Goal: Task Accomplishment & Management: Manage account settings

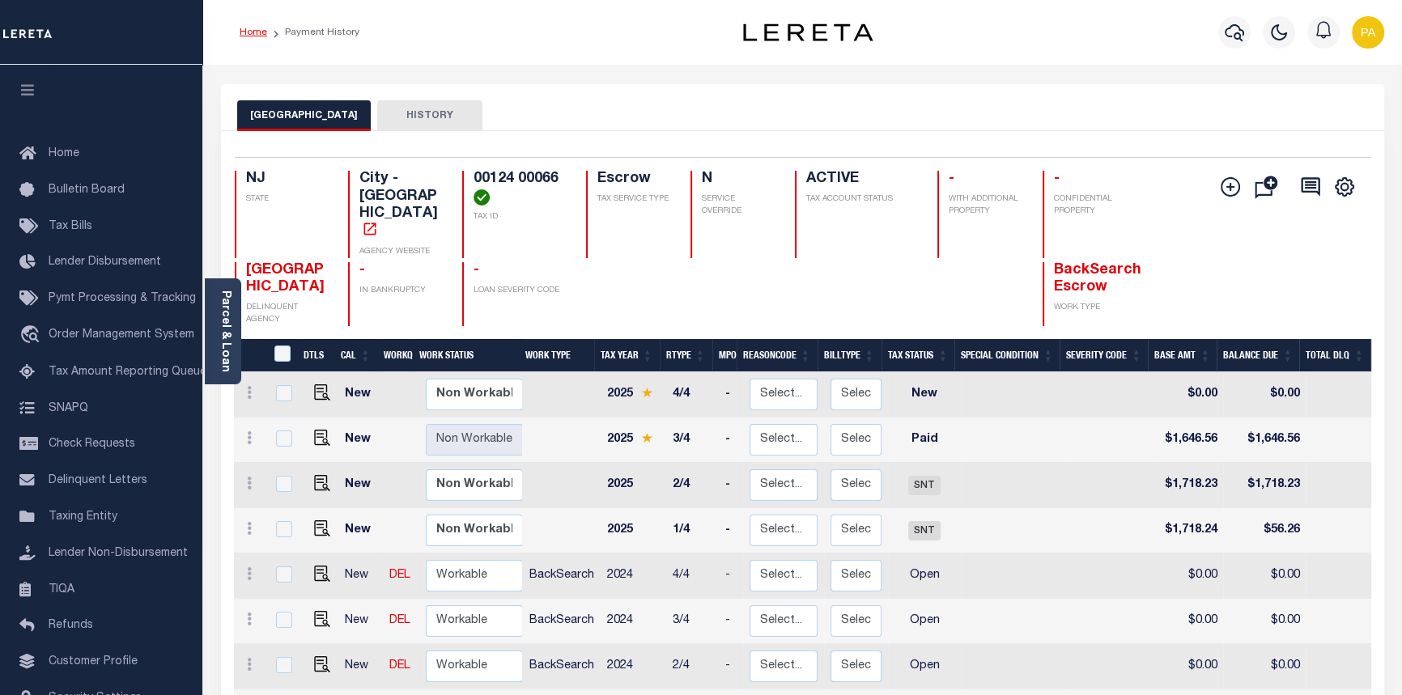
click at [257, 32] on link "Home" at bounding box center [254, 33] width 28 height 10
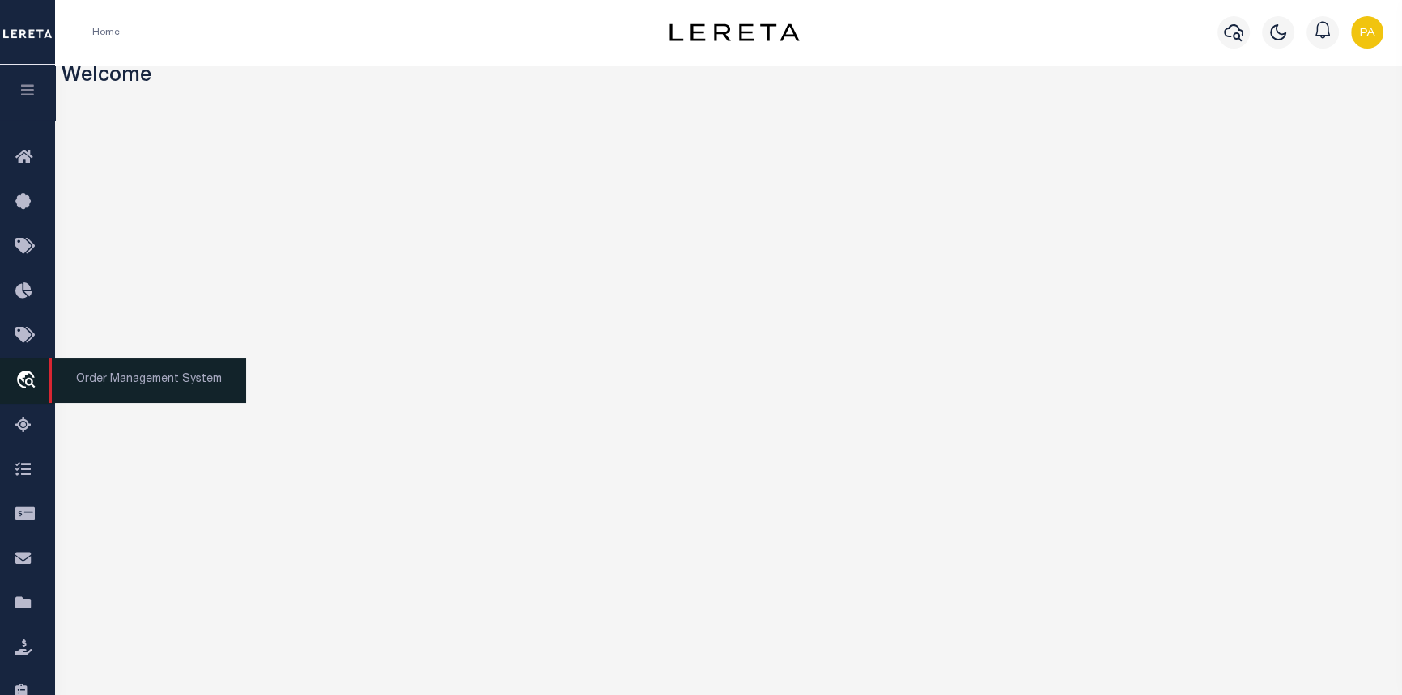
click at [150, 389] on span "Order Management System" at bounding box center [148, 381] width 198 height 45
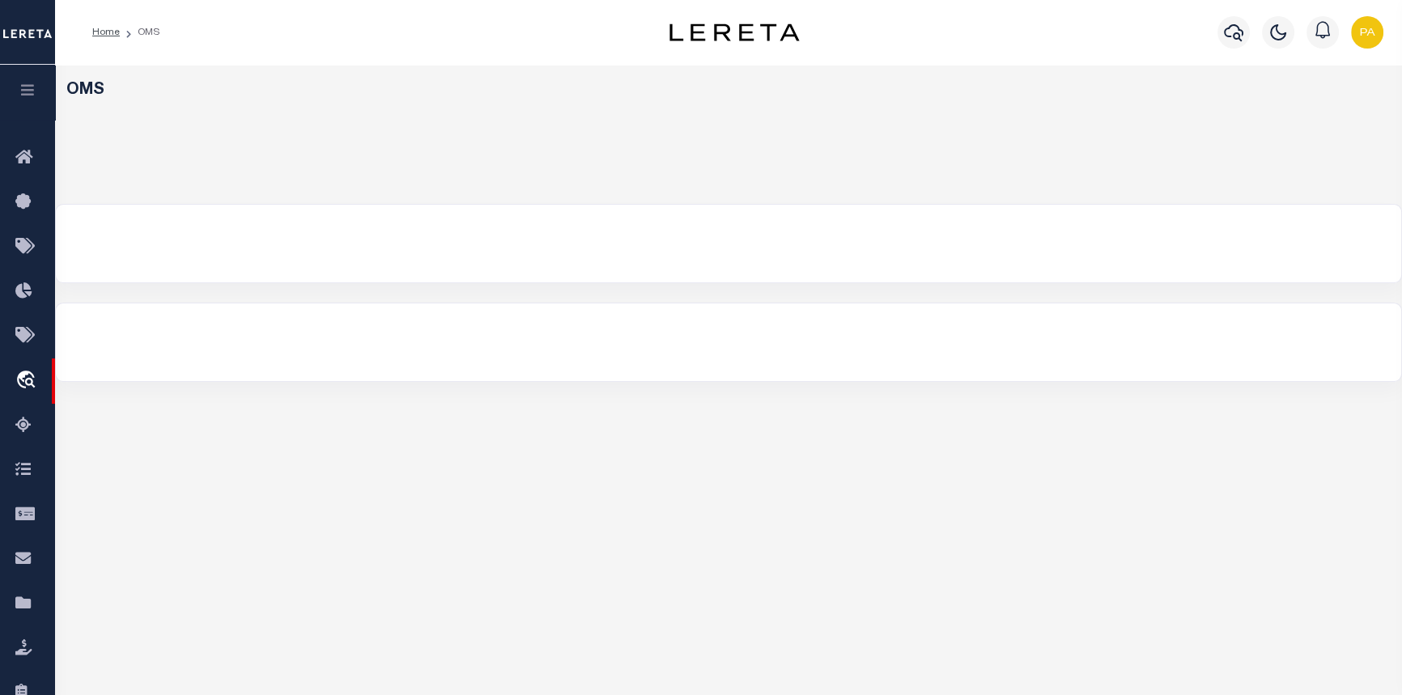
select select "200"
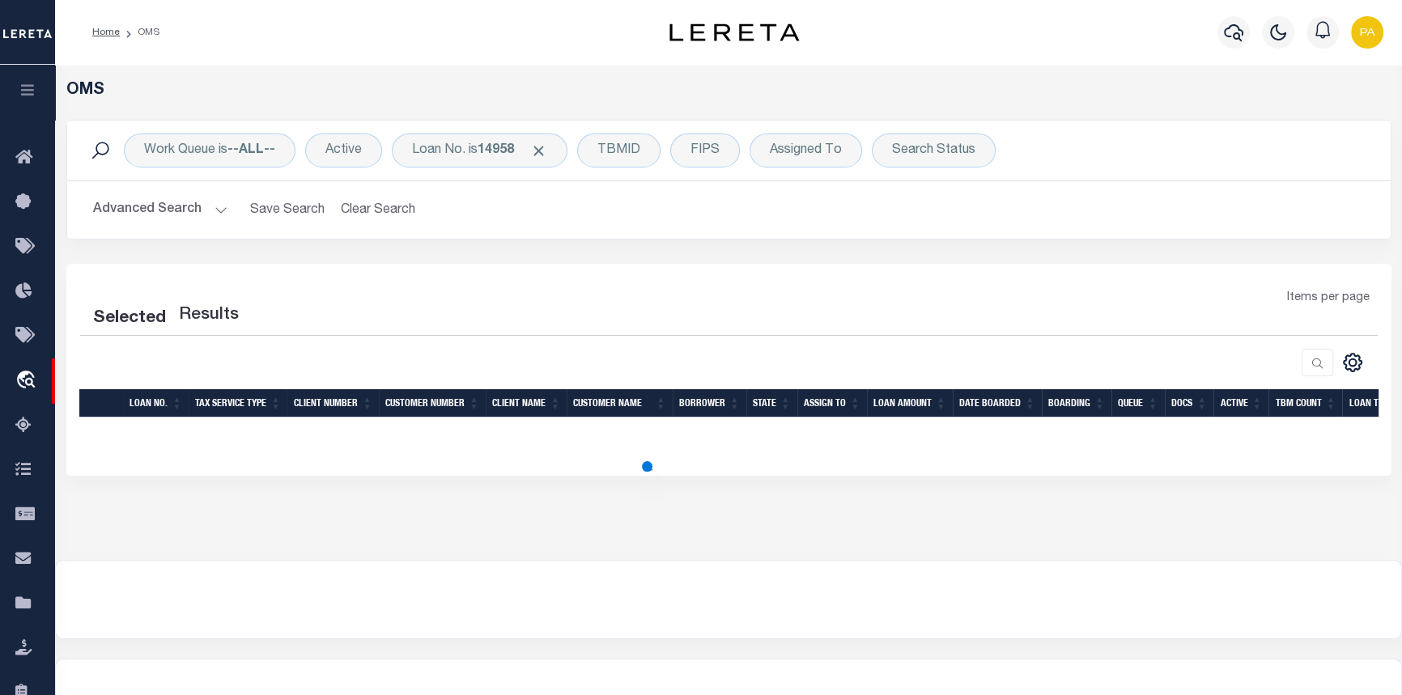
select select "200"
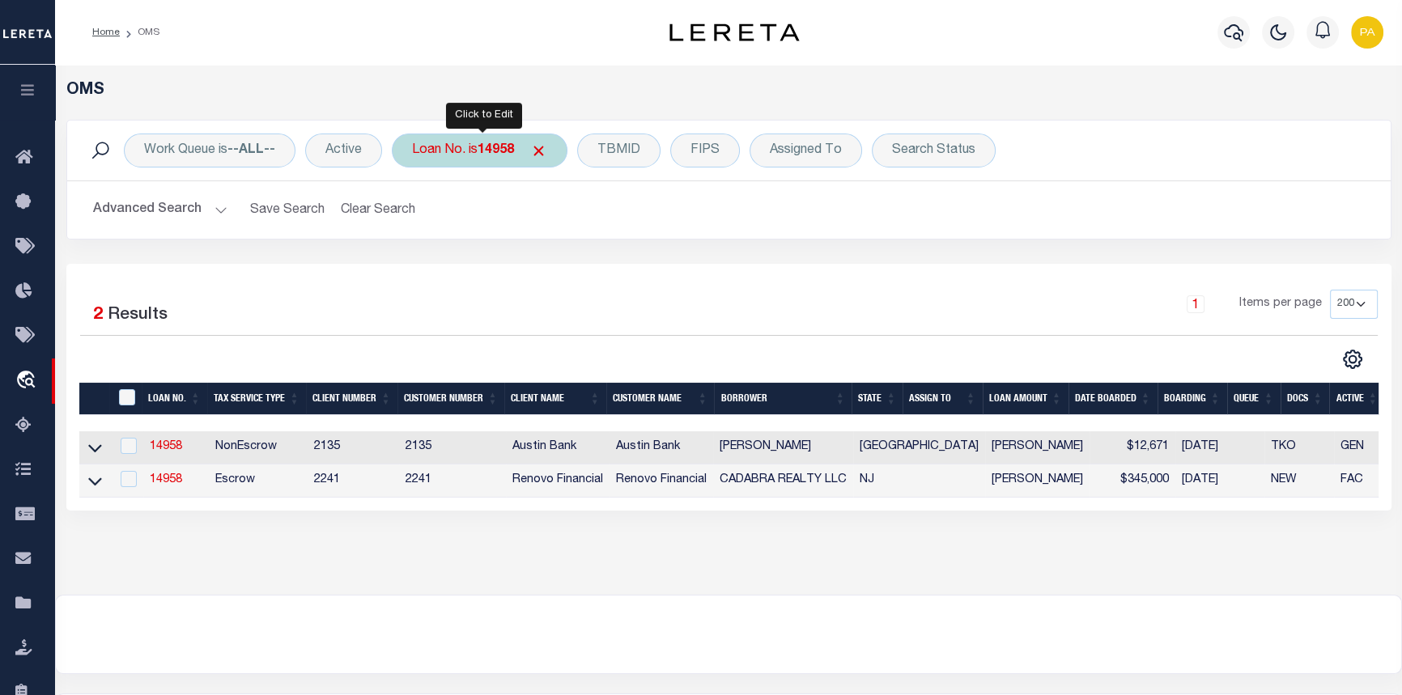
click at [499, 154] on b "14958" at bounding box center [496, 150] width 36 height 13
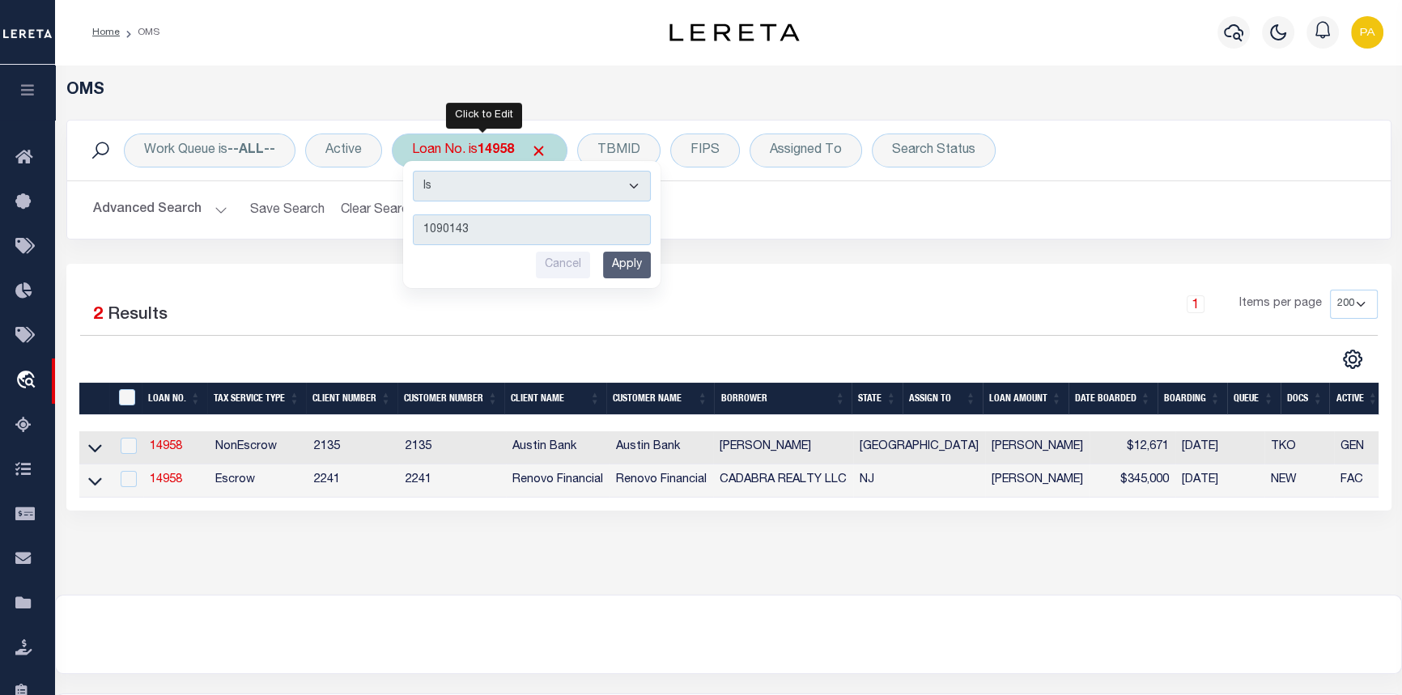
type input "10901433"
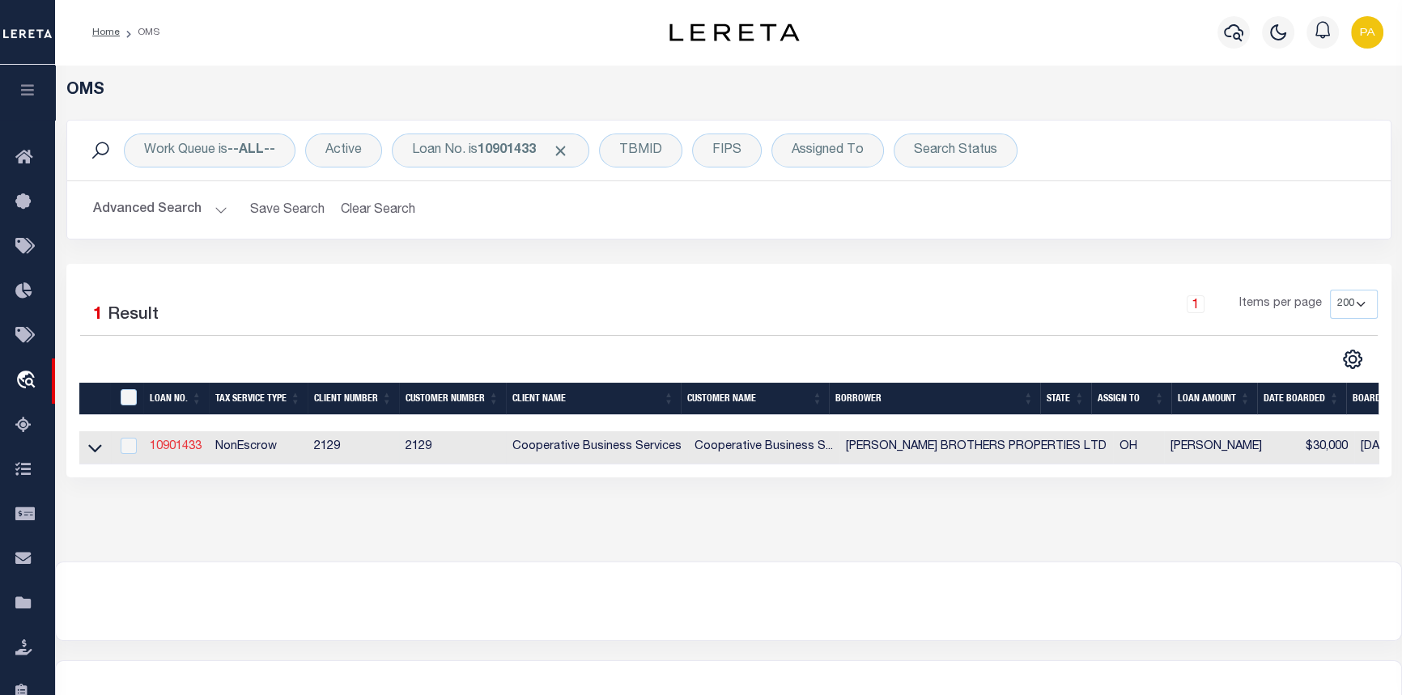
click at [168, 449] on link "10901433" at bounding box center [176, 446] width 52 height 11
type input "10901433"
type input "[PERSON_NAME] BROTHERS PROPERTIES LTD"
select select
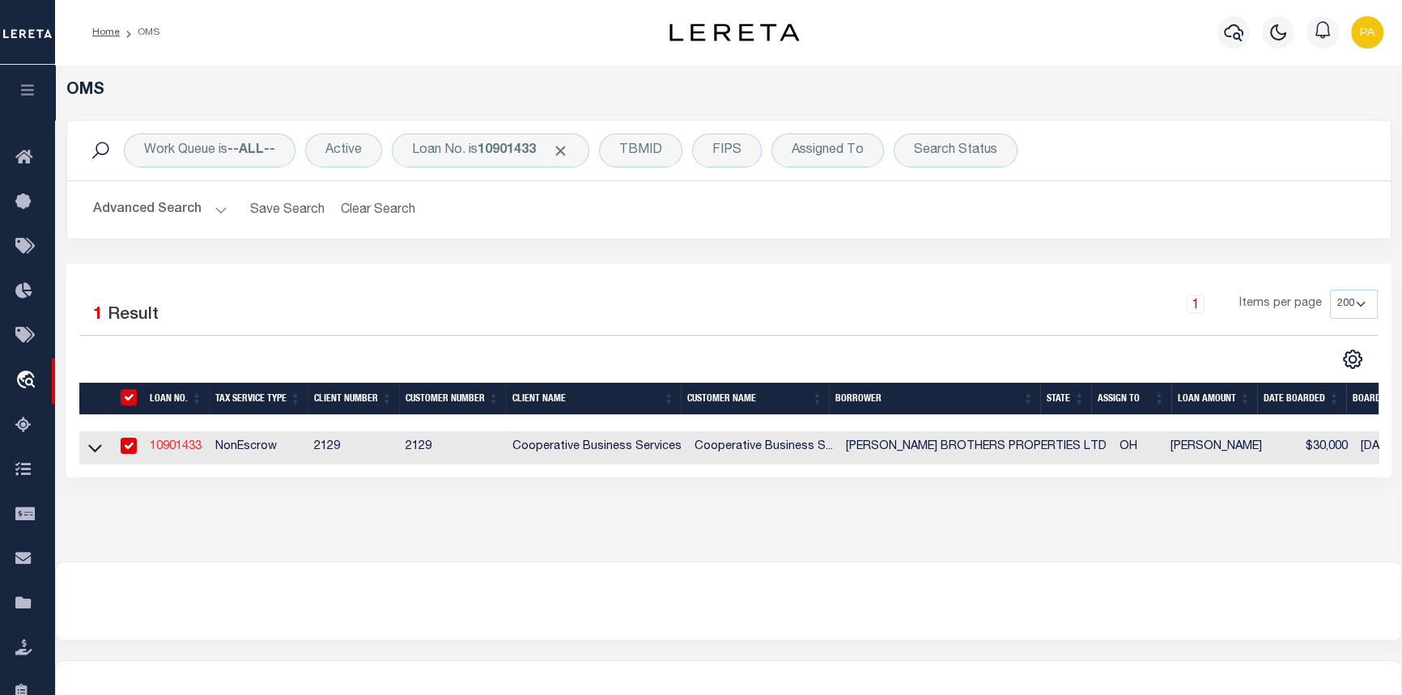
select select "10"
select select "NonEscrow"
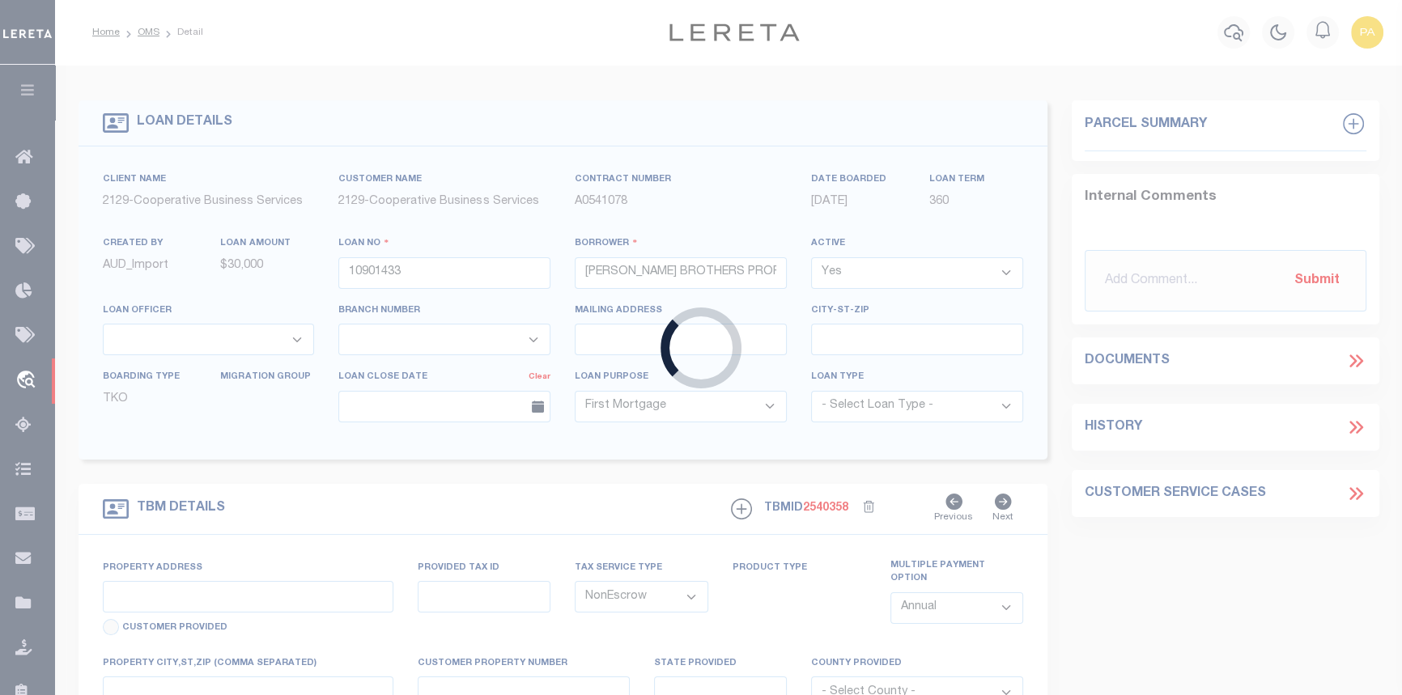
select select "20012"
select select "3334"
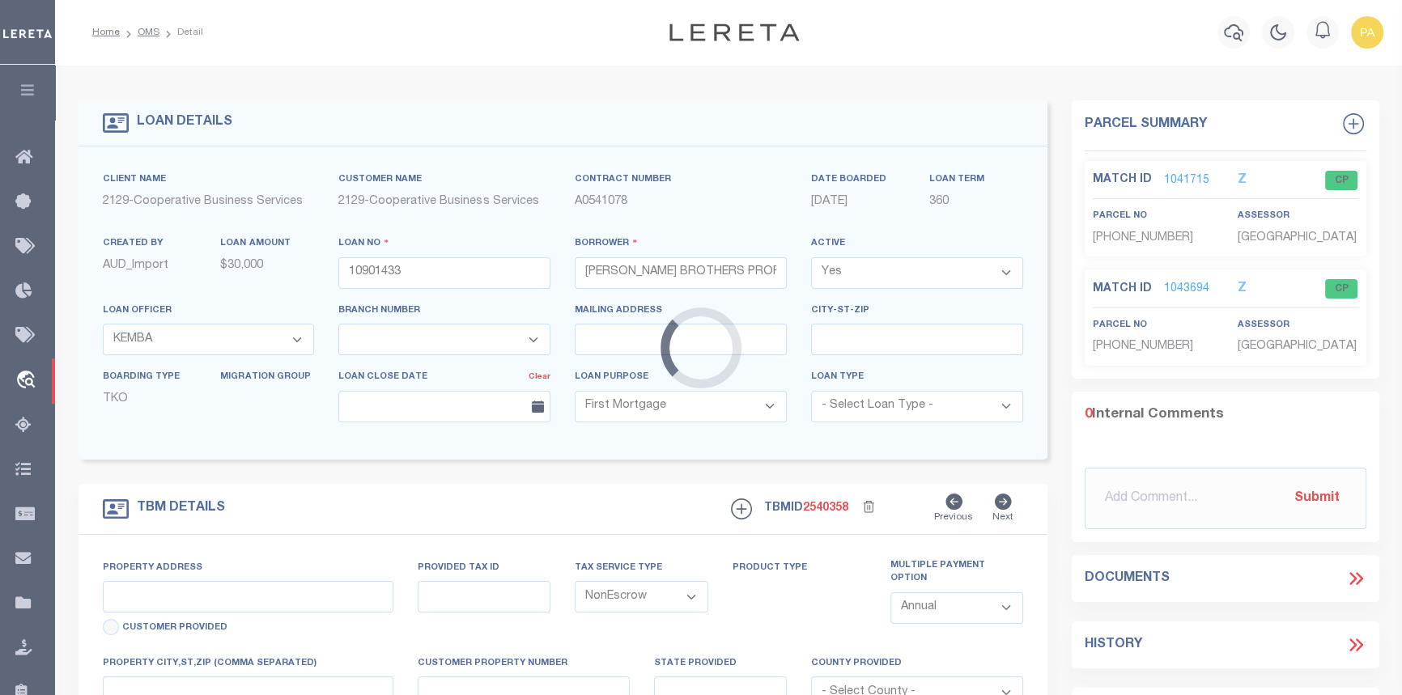
type input "[STREET_ADDRESS][GEOGRAPHIC_DATA][STREET_ADDRESS][US_STATE]"
type input "[PHONE_NUMBER] & [PHONE_NUMBER]"
select select
type input "COLUMBUS, OH 43215"
type input "497"
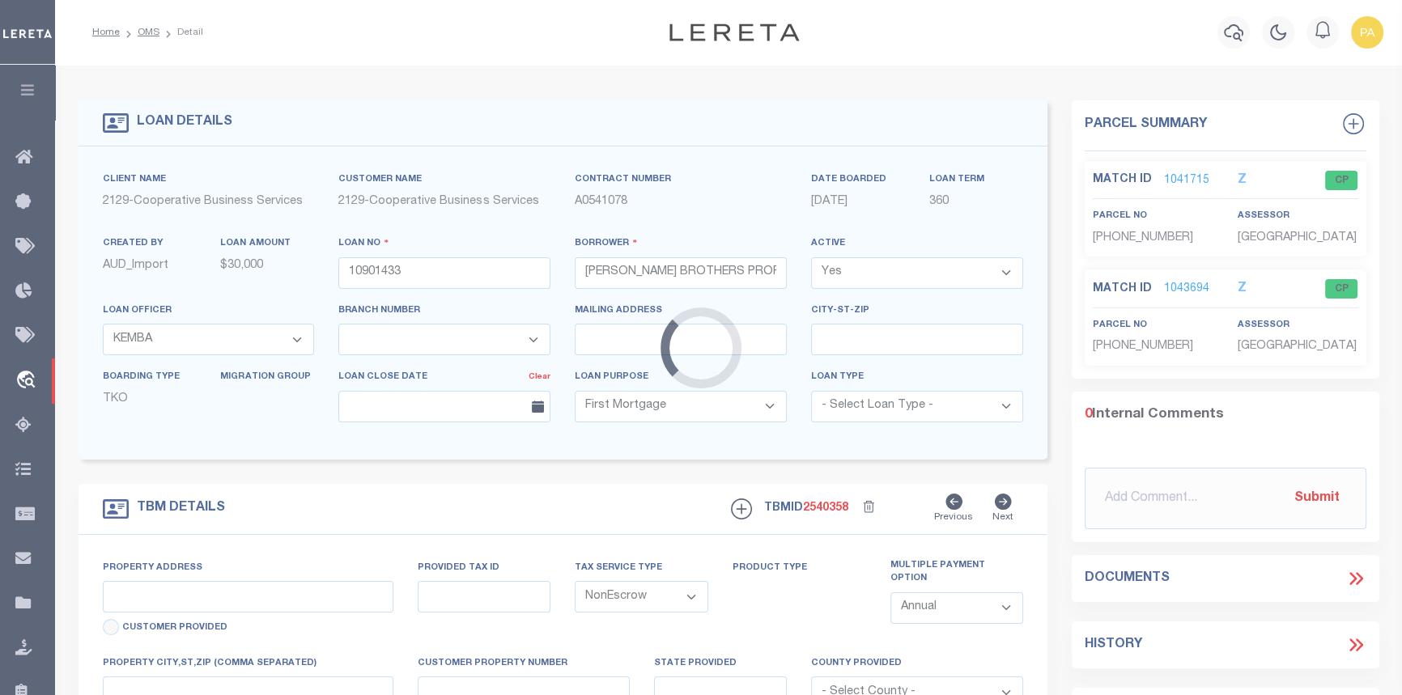
type input "OH"
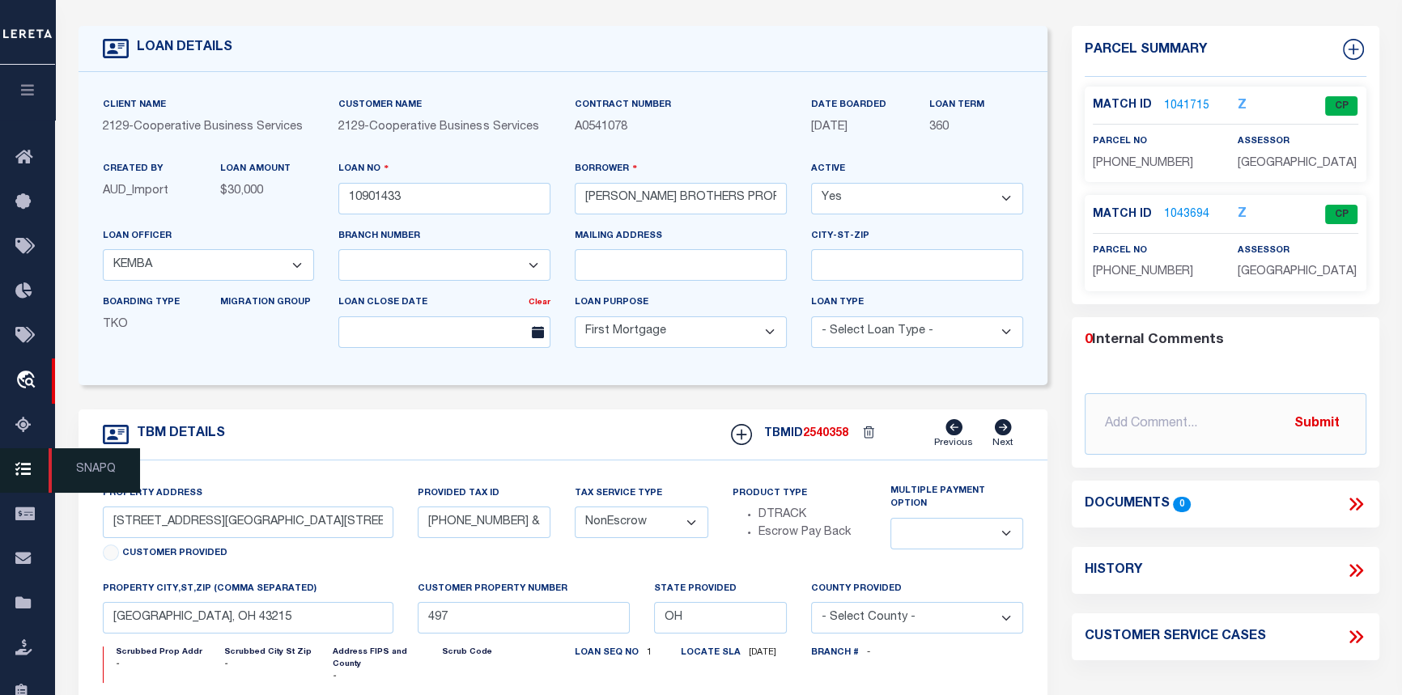
scroll to position [73, 0]
click at [1190, 103] on link "1041715" at bounding box center [1186, 108] width 45 height 17
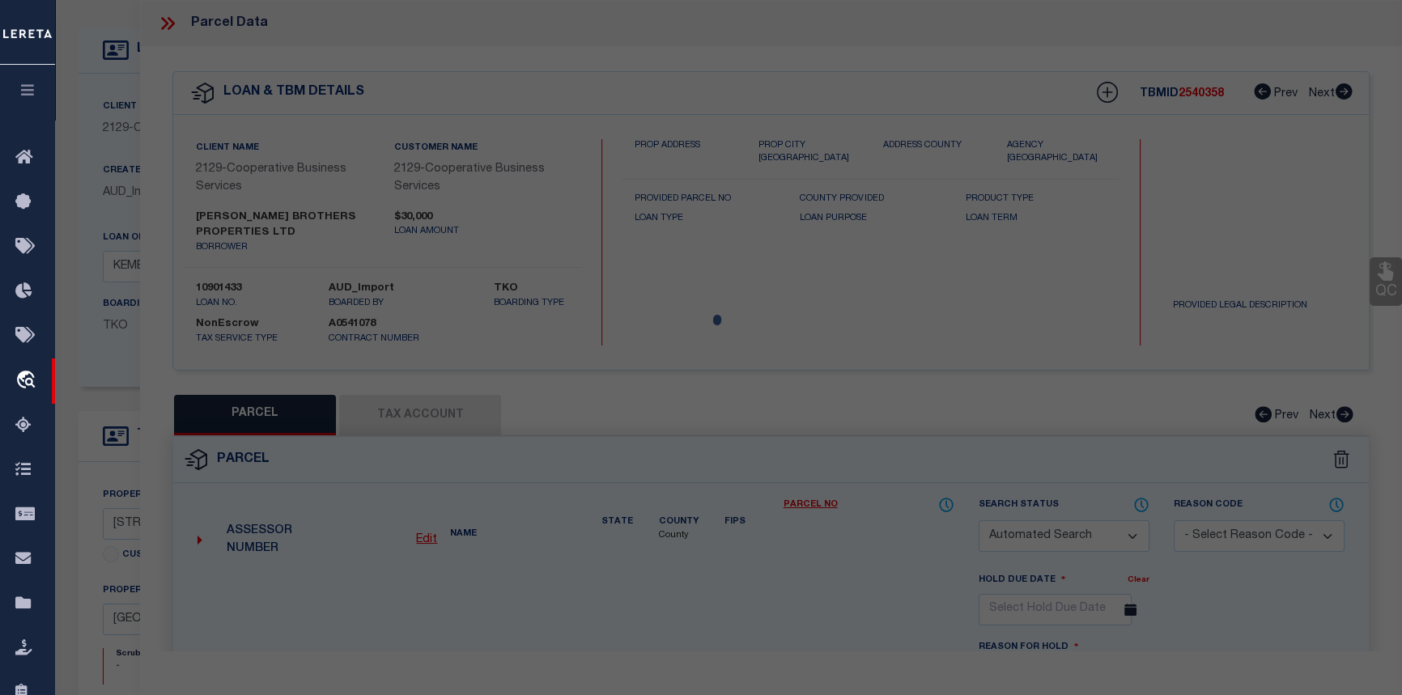
checkbox input "false"
select select "CP"
type input "[PERSON_NAME] BROTHERS PROPERTIES LTD"
select select
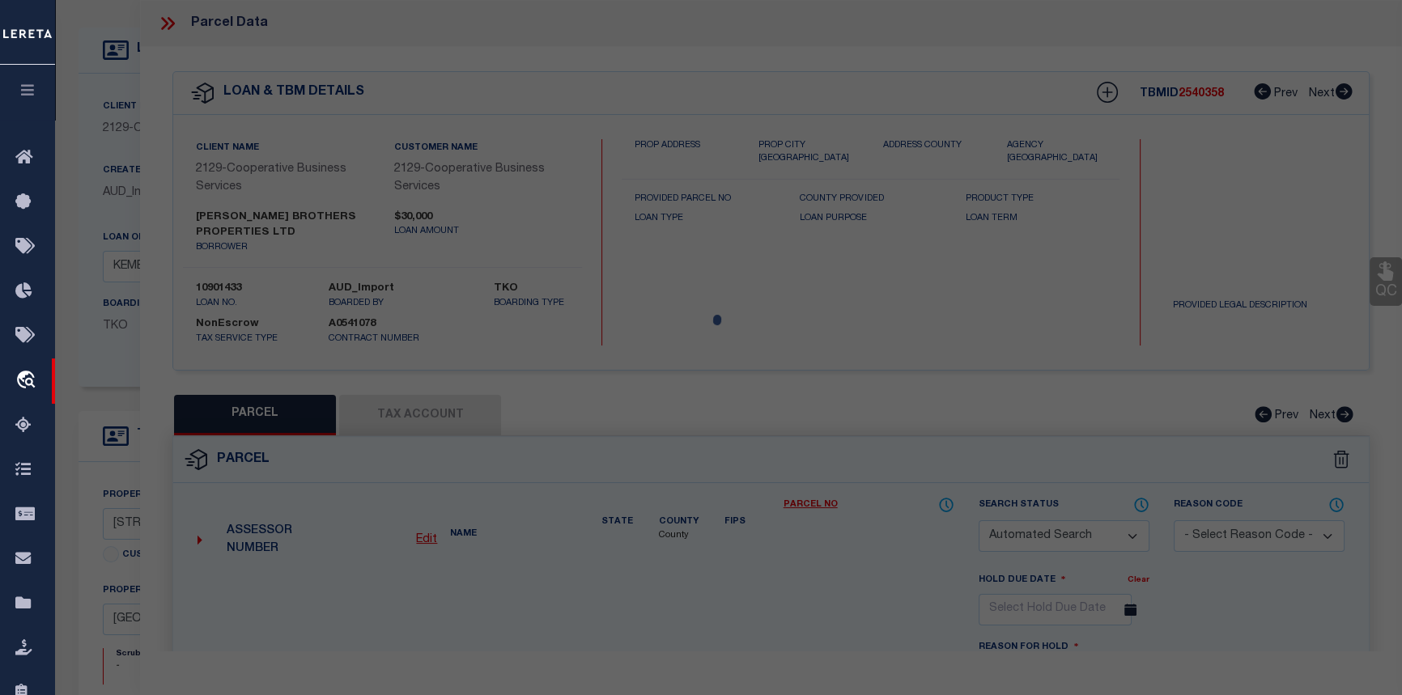
type input "495 E MOUND ST"
checkbox input "false"
type input "COLUMBUS OH"
type textarea "[STREET_ADDRESS][PERSON_NAME]"
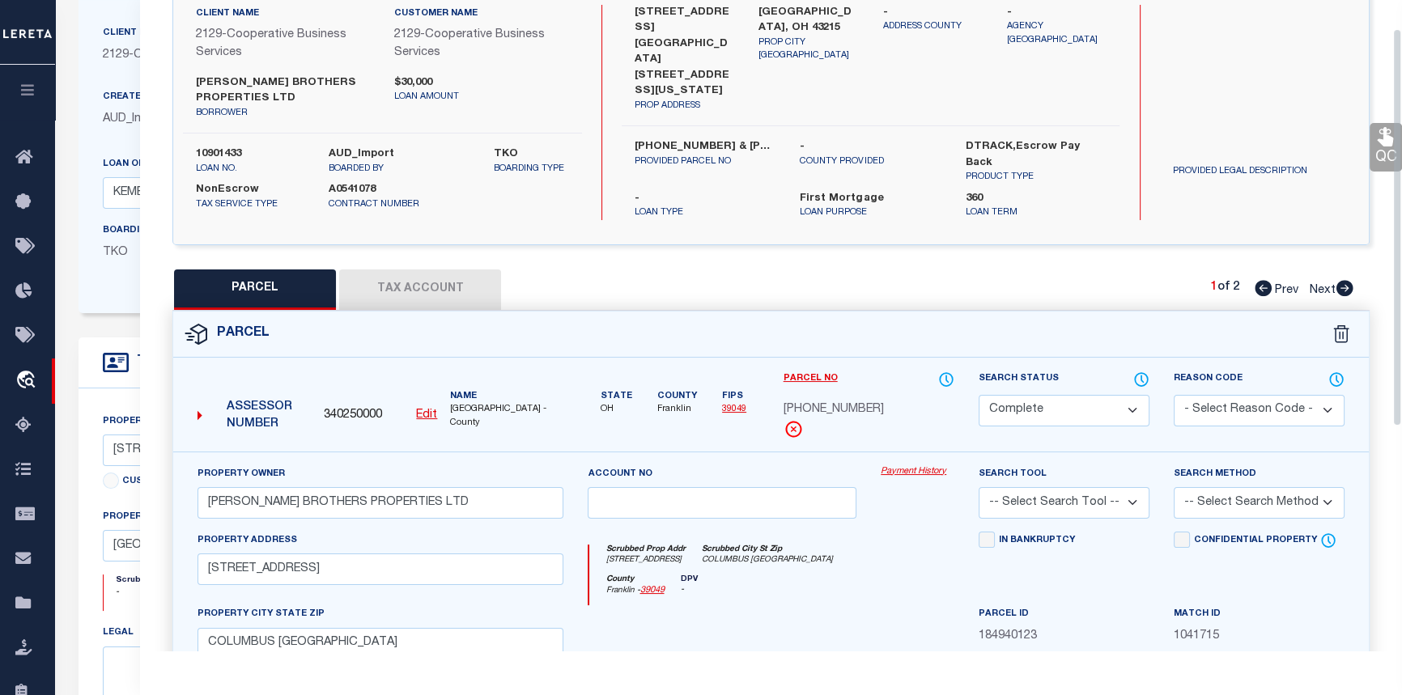
scroll to position [220, 0]
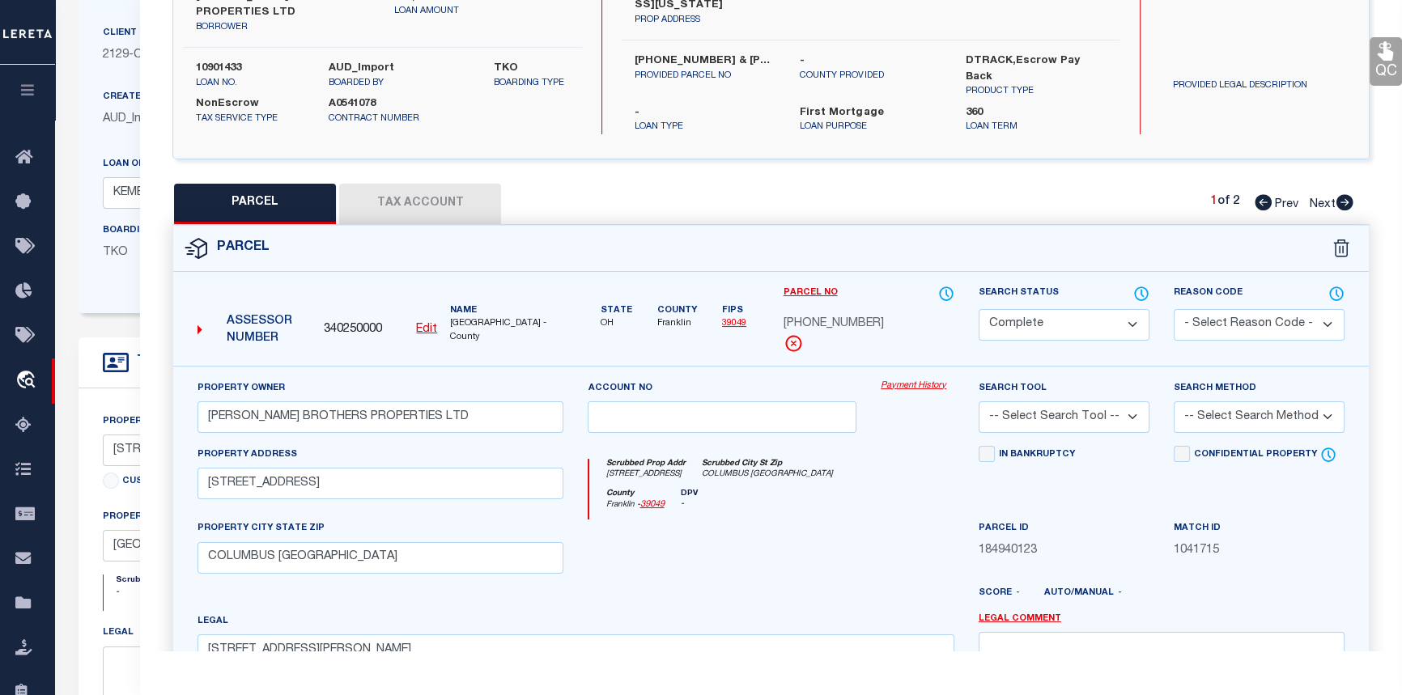
click at [916, 380] on link "Payment History" at bounding box center [918, 387] width 74 height 14
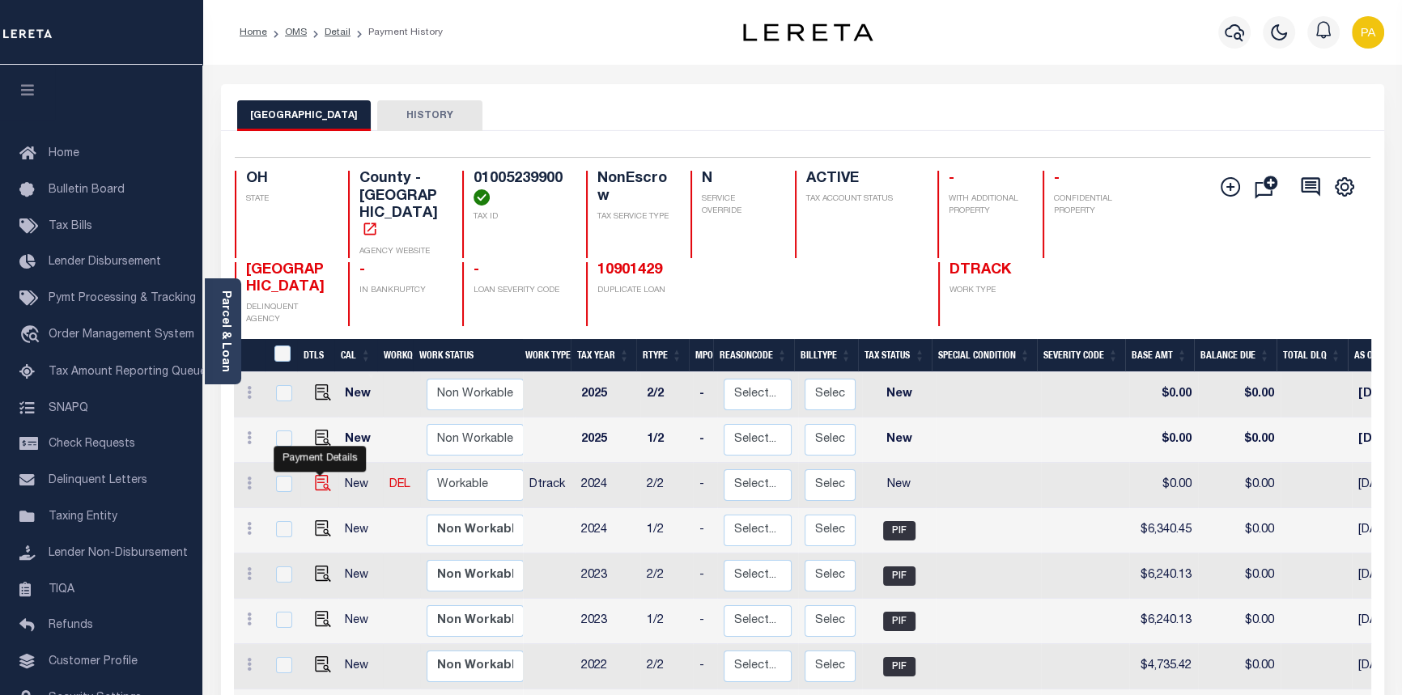
click at [321, 475] on img "" at bounding box center [323, 483] width 16 height 16
checkbox input "true"
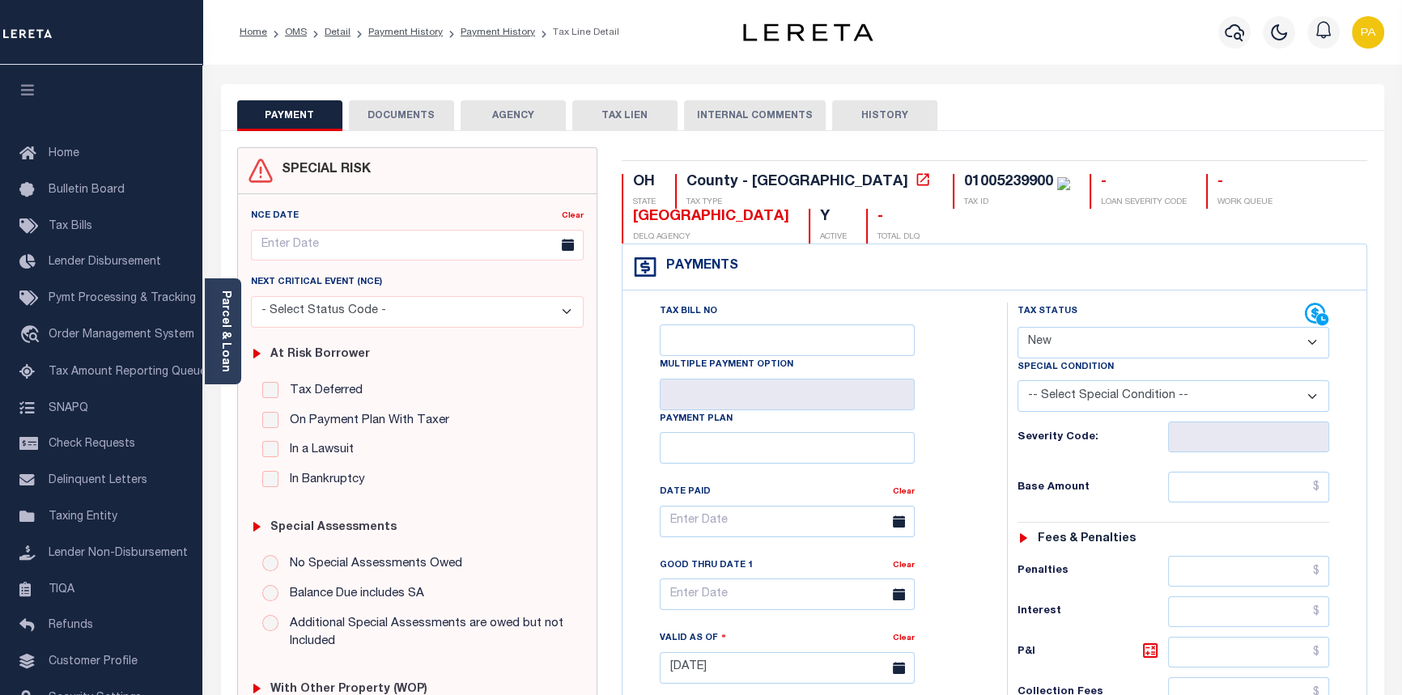
click at [400, 111] on button "DOCUMENTS" at bounding box center [401, 115] width 105 height 31
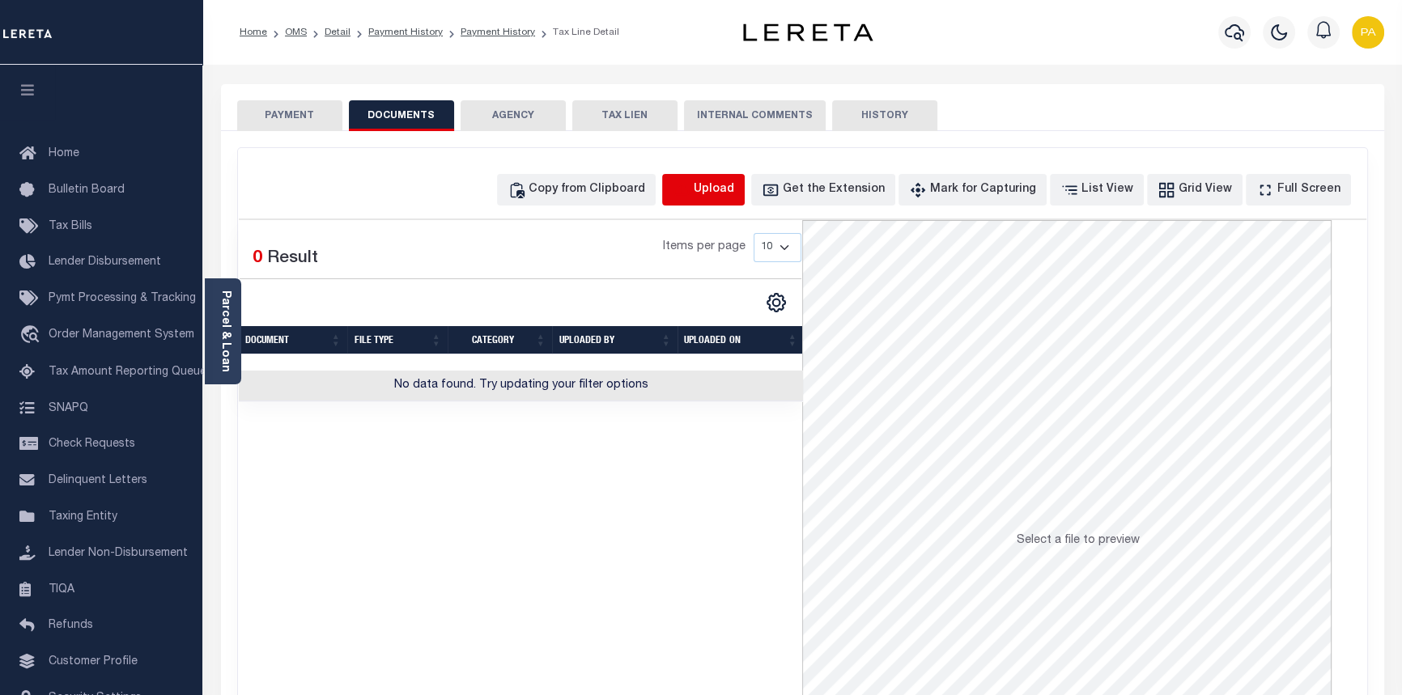
click at [690, 189] on icon "button" at bounding box center [682, 190] width 18 height 18
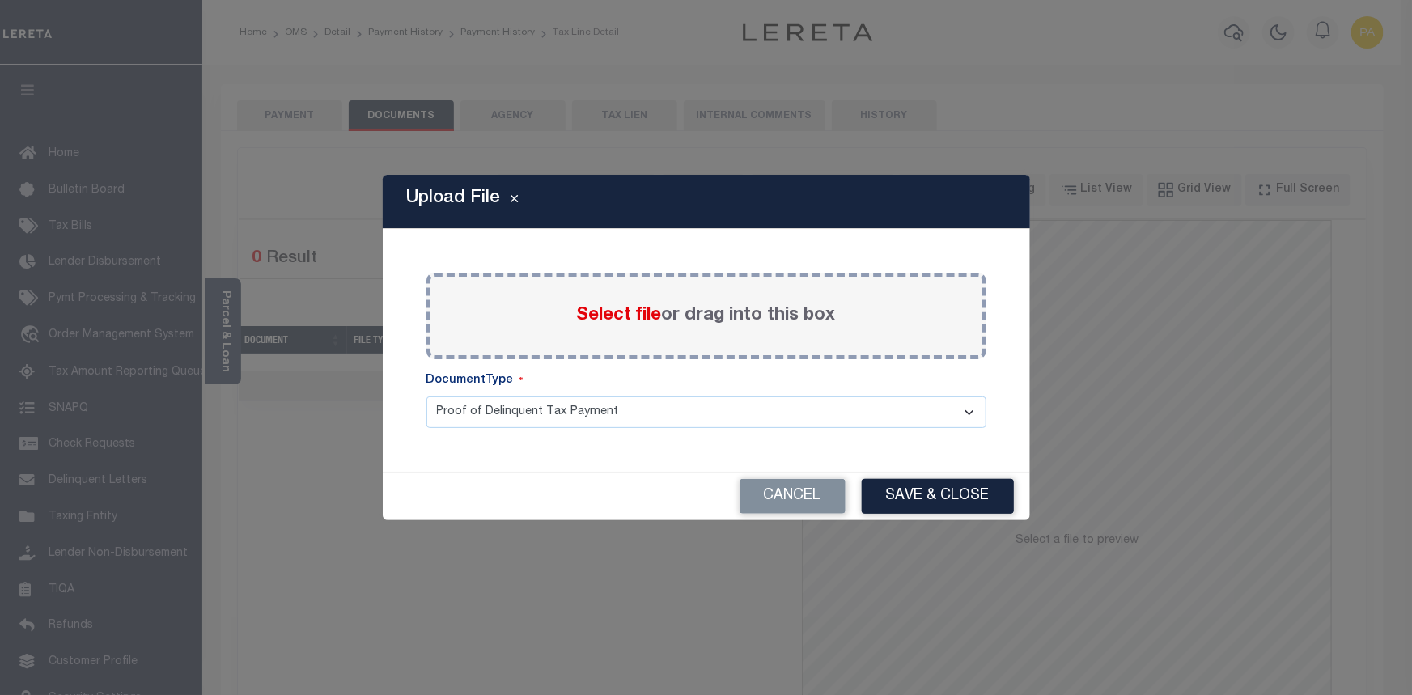
click at [620, 316] on span "Select file" at bounding box center [619, 316] width 85 height 18
click at [0, 0] on input "Select file or drag into this box" at bounding box center [0, 0] width 0 height 0
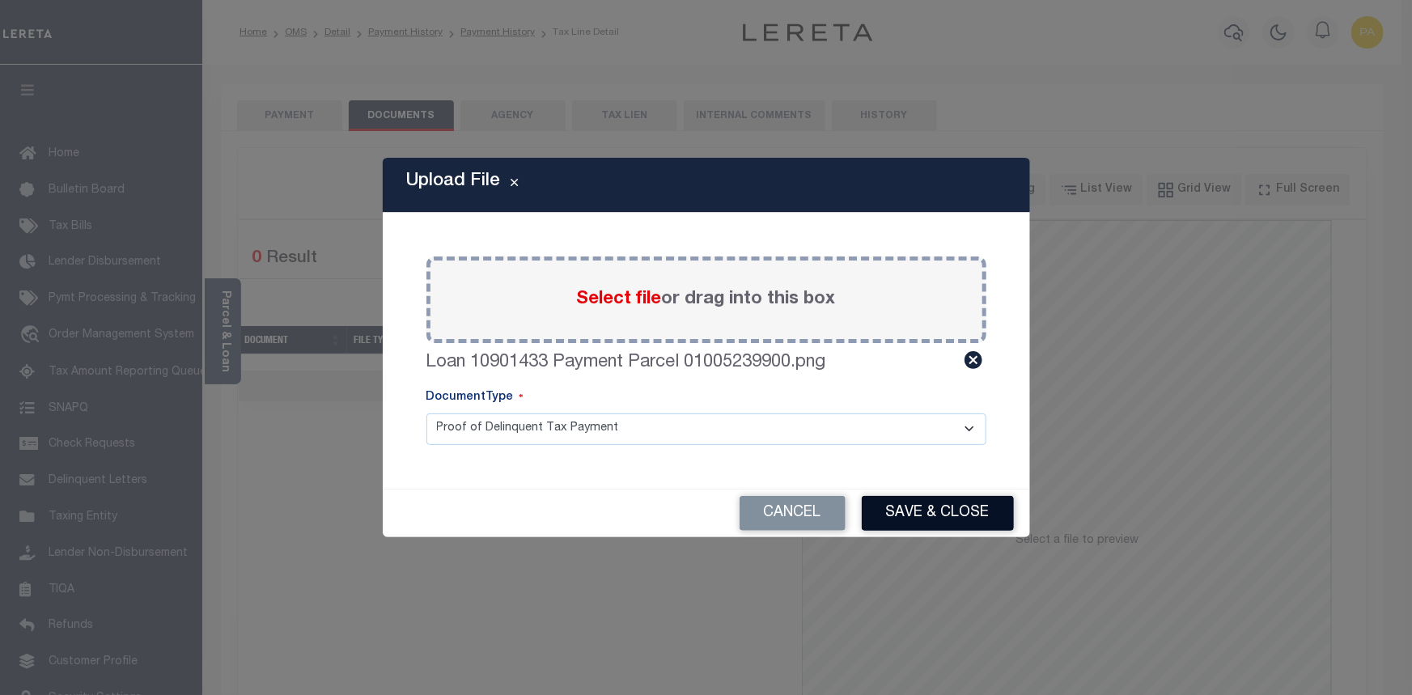
click at [918, 516] on button "Save & Close" at bounding box center [938, 513] width 152 height 35
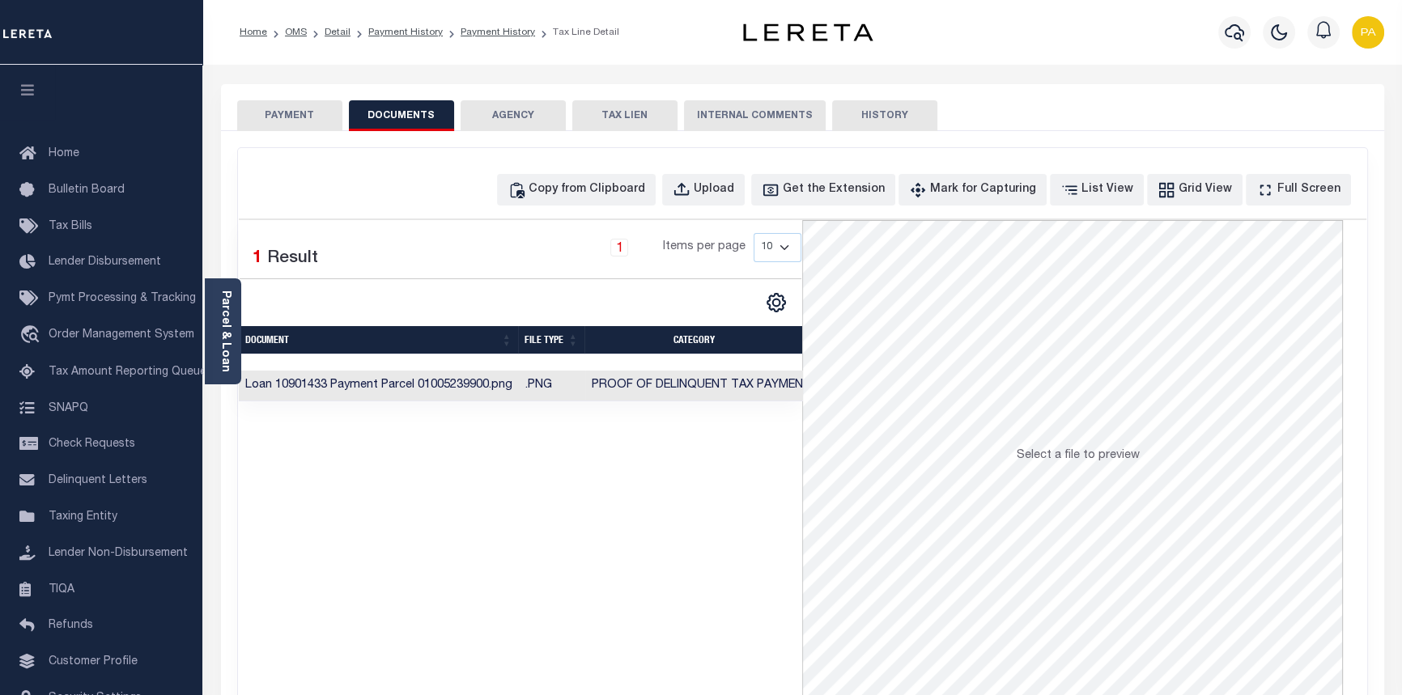
click at [306, 110] on button "PAYMENT" at bounding box center [289, 115] width 105 height 31
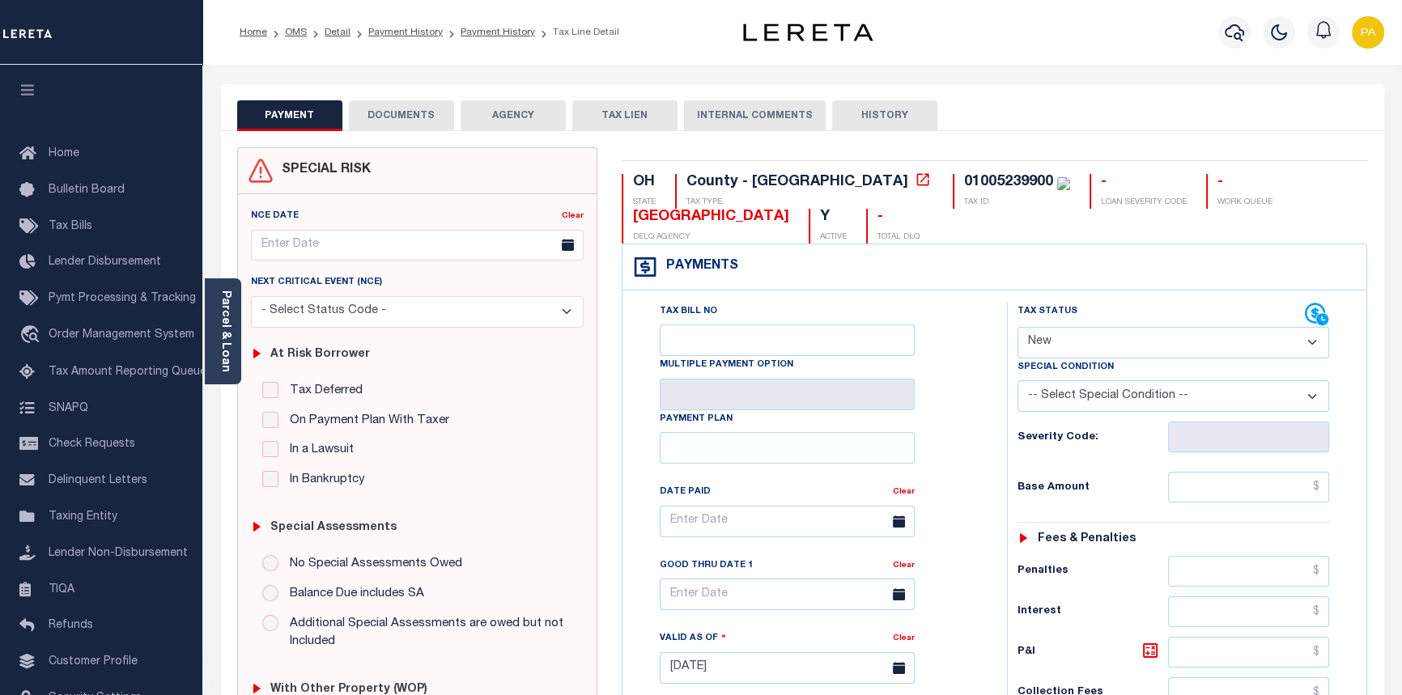
click at [1069, 347] on select "- Select Status Code - Open Due/Unpaid Paid Incomplete No Tax Due Internal Refu…" at bounding box center [1173, 343] width 312 height 32
select select "PYD"
click at [1017, 328] on select "- Select Status Code - Open Due/Unpaid Paid Incomplete No Tax Due Internal Refu…" at bounding box center [1173, 343] width 312 height 32
type input "[DATE]"
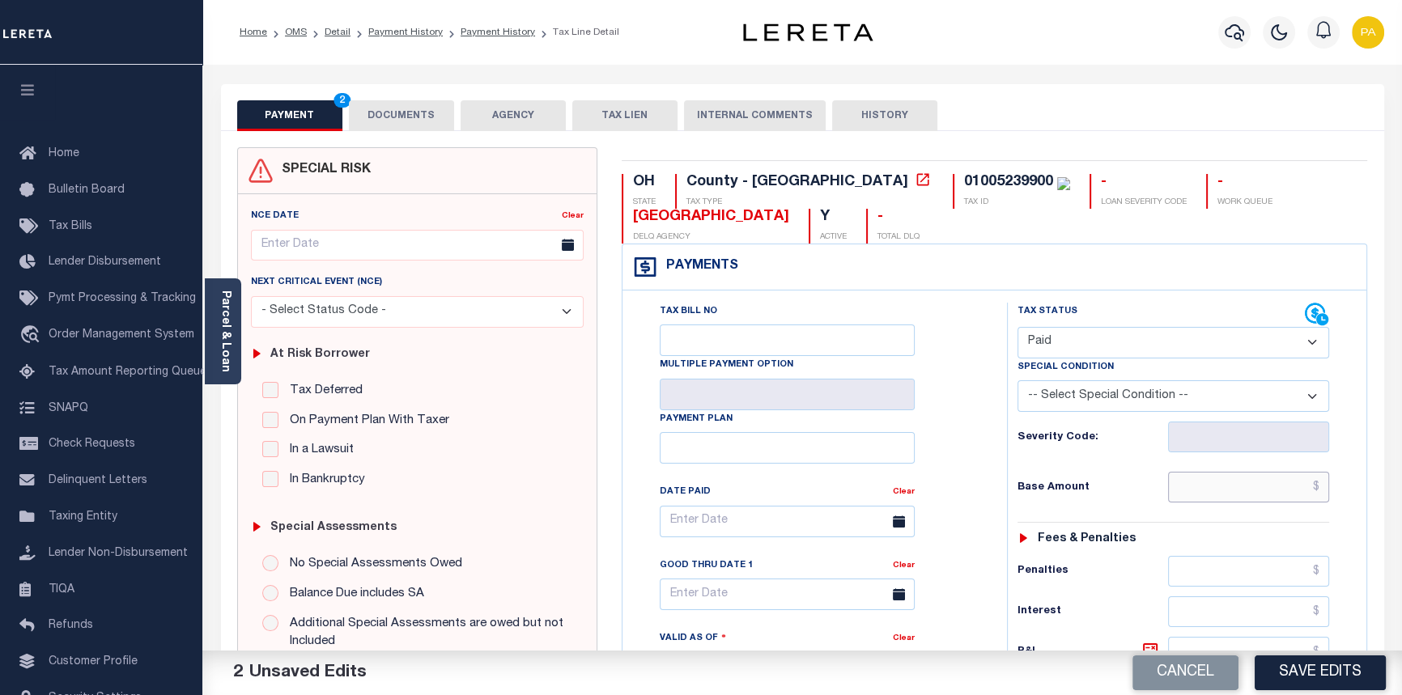
click at [1327, 489] on input "text" at bounding box center [1249, 487] width 162 height 31
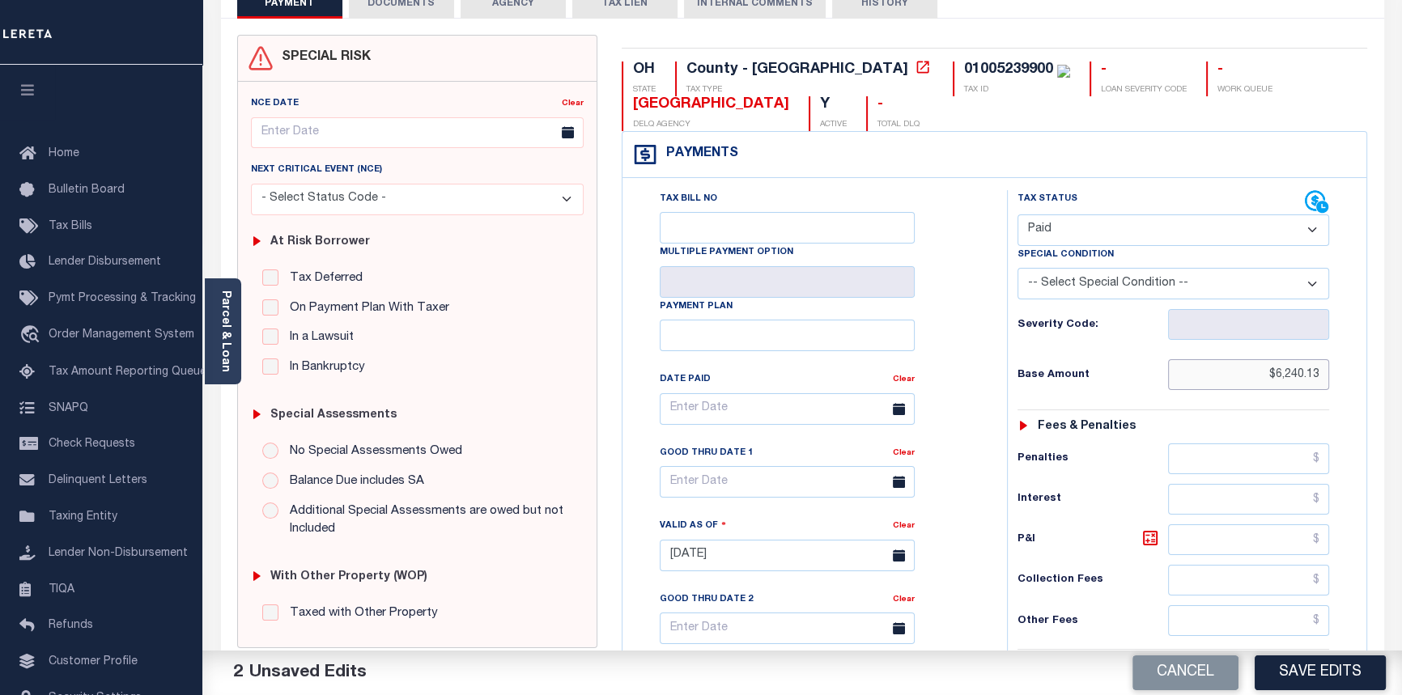
scroll to position [220, 0]
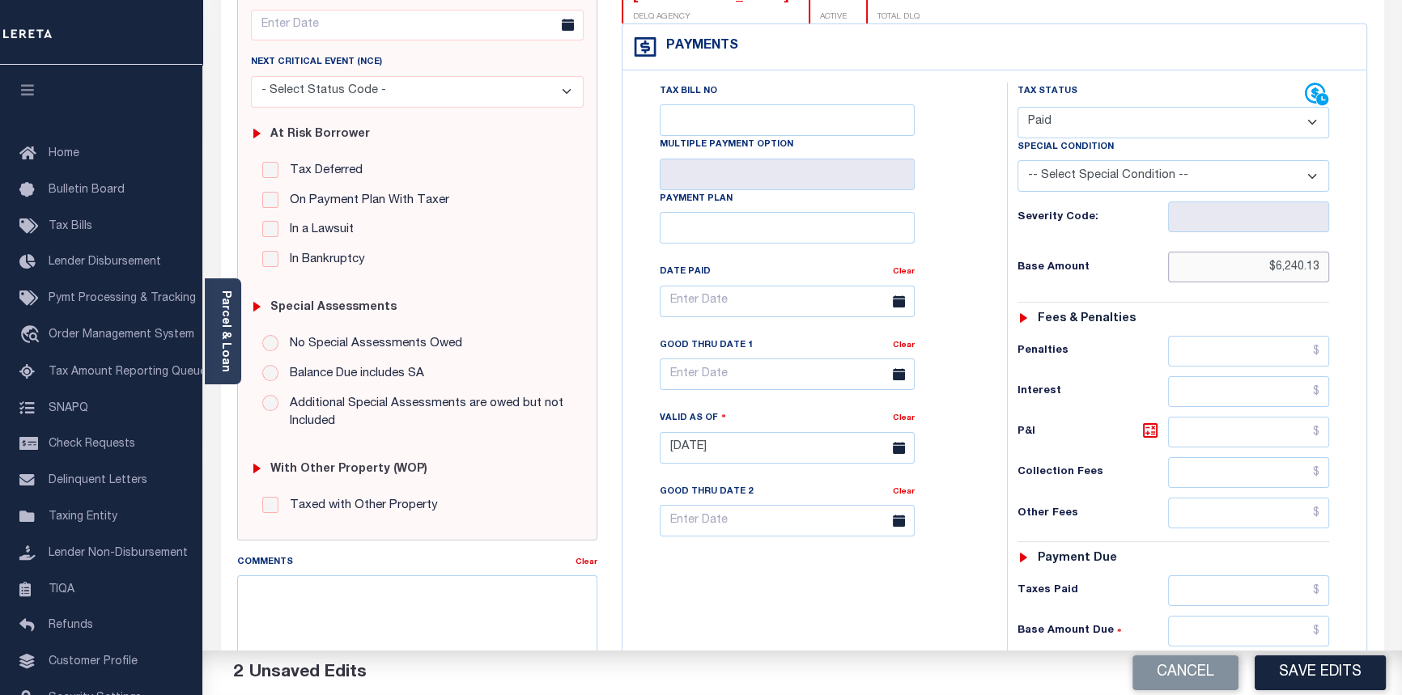
type input "$6,240.13"
click at [1327, 592] on input "text" at bounding box center [1249, 591] width 162 height 31
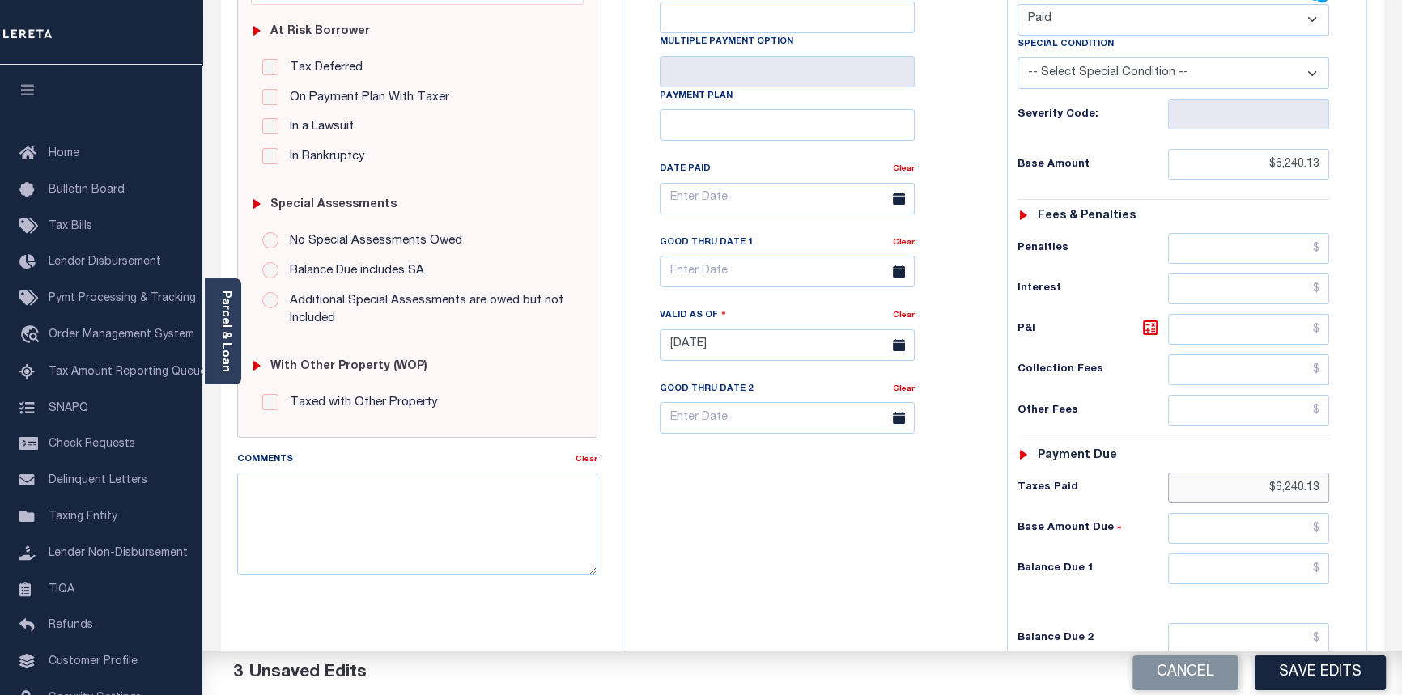
scroll to position [441, 0]
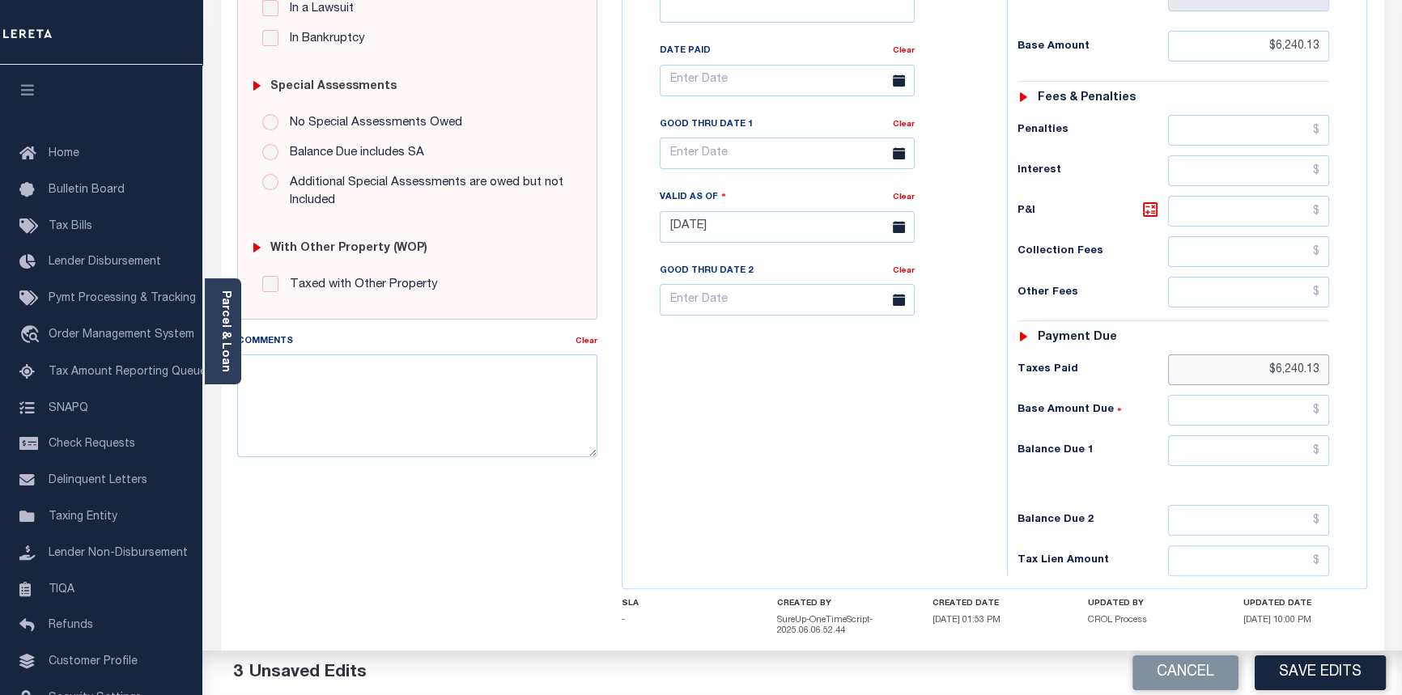
type input "$6,240.13"
click at [1319, 410] on input "text" at bounding box center [1249, 410] width 162 height 31
type input "$0.00"
click at [1319, 448] on input "text" at bounding box center [1249, 450] width 162 height 31
type input "$0.00"
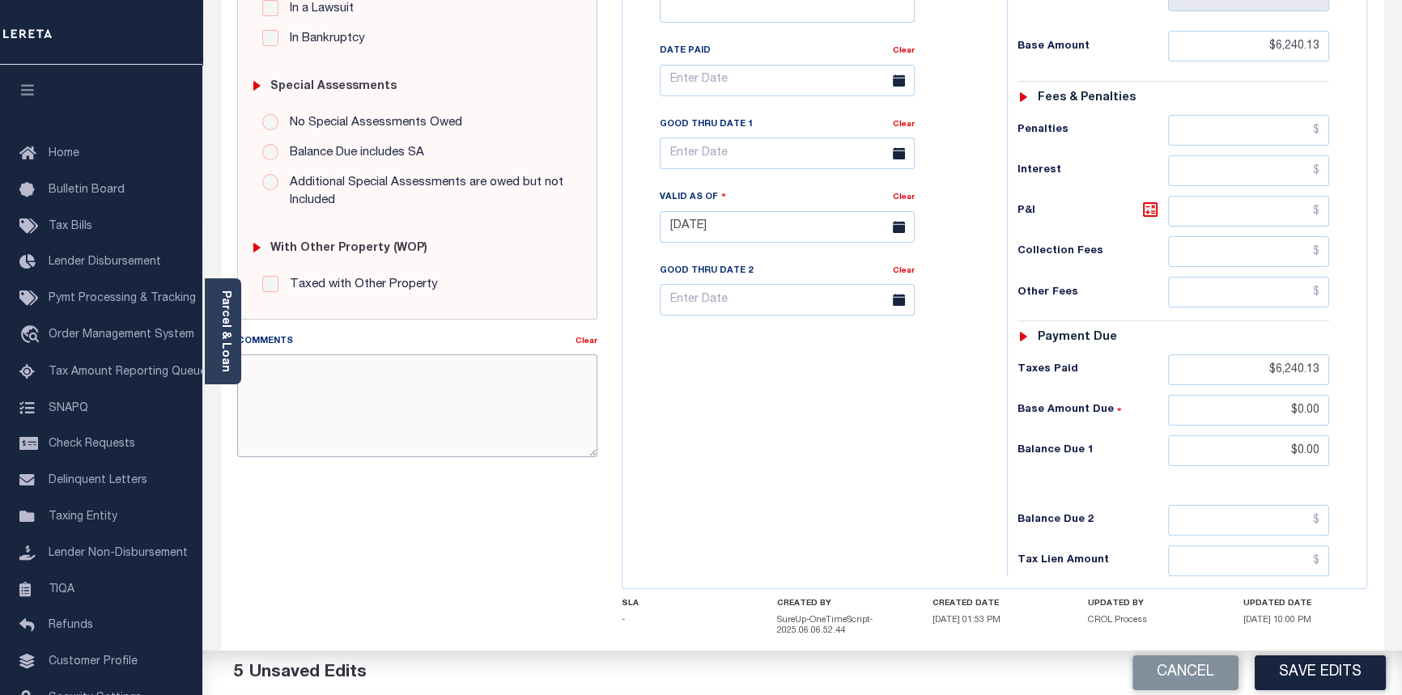
click at [310, 370] on textarea "Comments" at bounding box center [417, 406] width 361 height 102
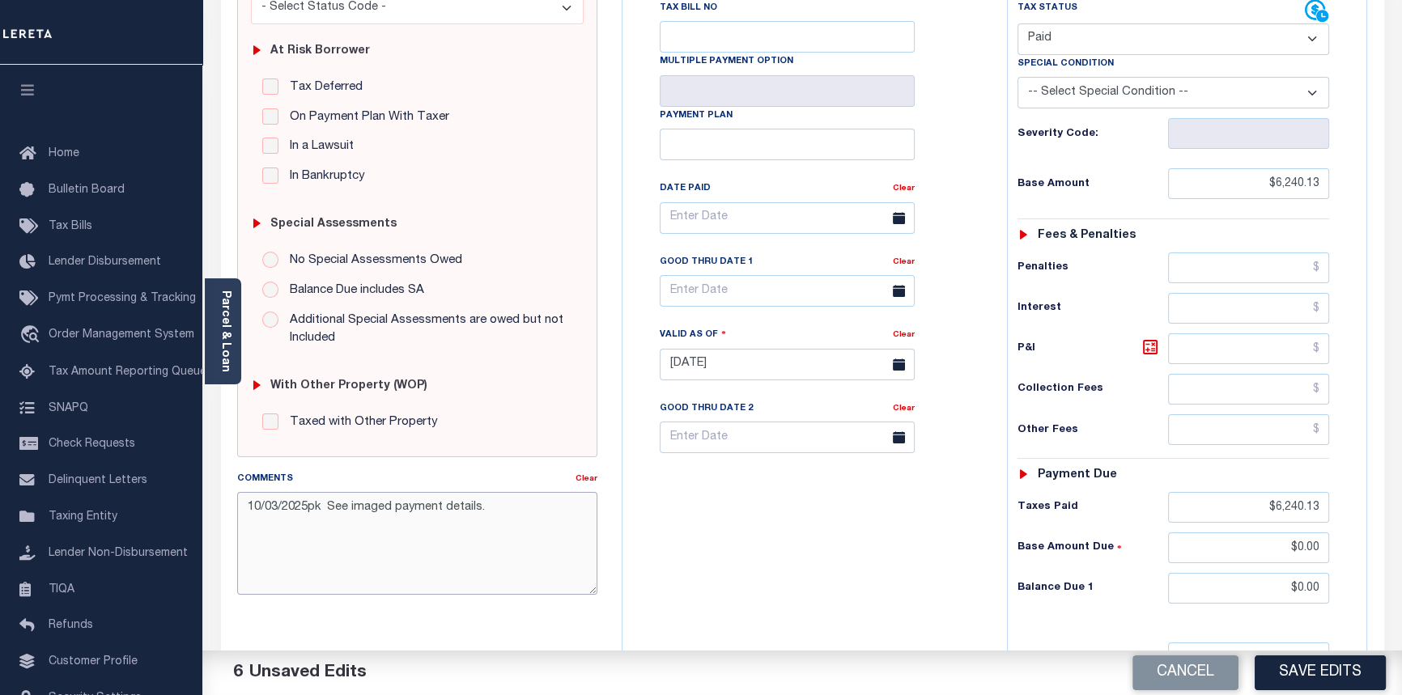
scroll to position [294, 0]
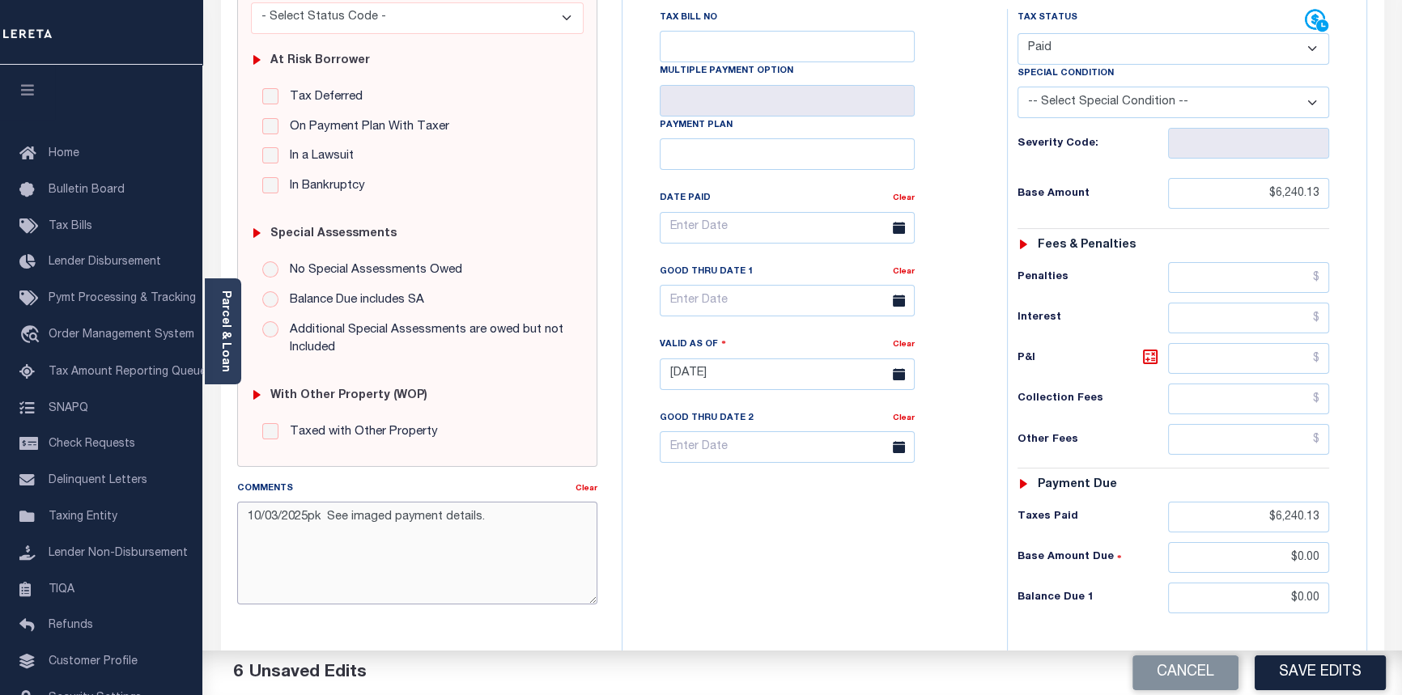
type textarea "10/03/2025pk See imaged payment details."
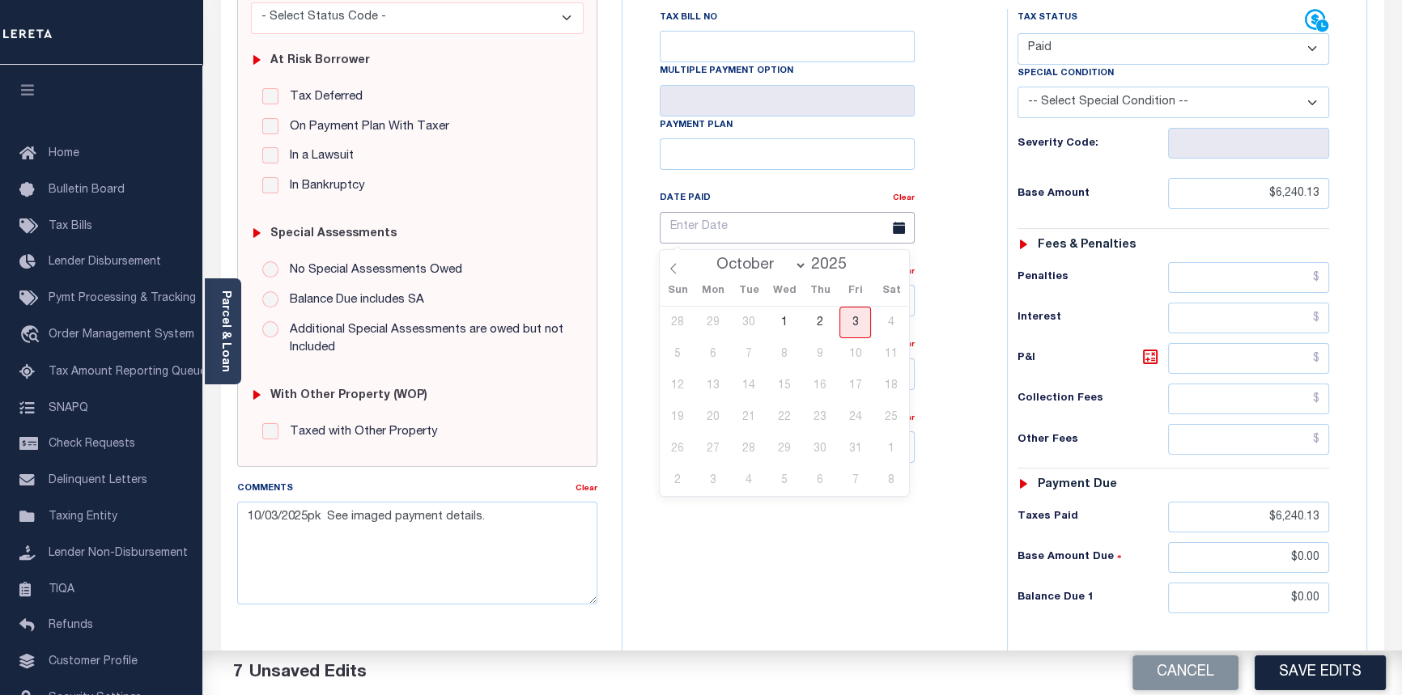
click at [703, 233] on input "text" at bounding box center [787, 228] width 255 height 32
click at [680, 272] on span at bounding box center [674, 264] width 28 height 28
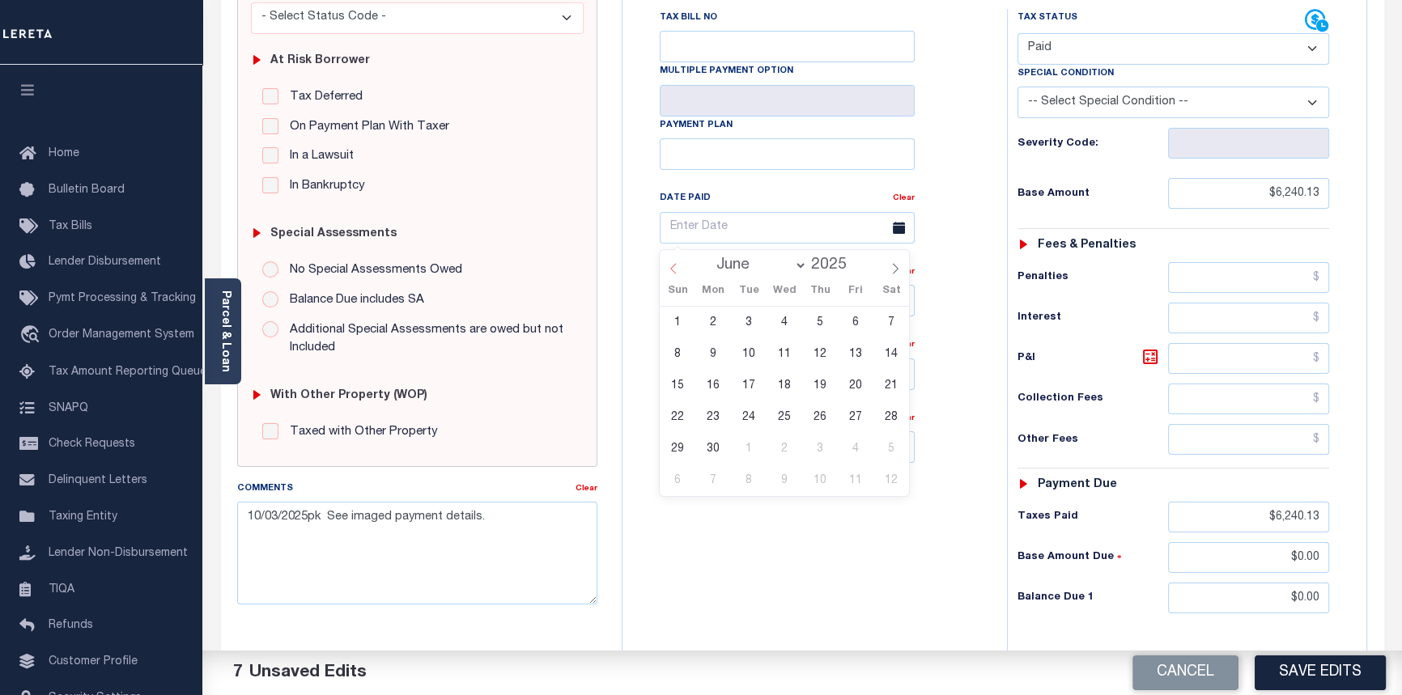
click at [680, 272] on span at bounding box center [674, 264] width 28 height 28
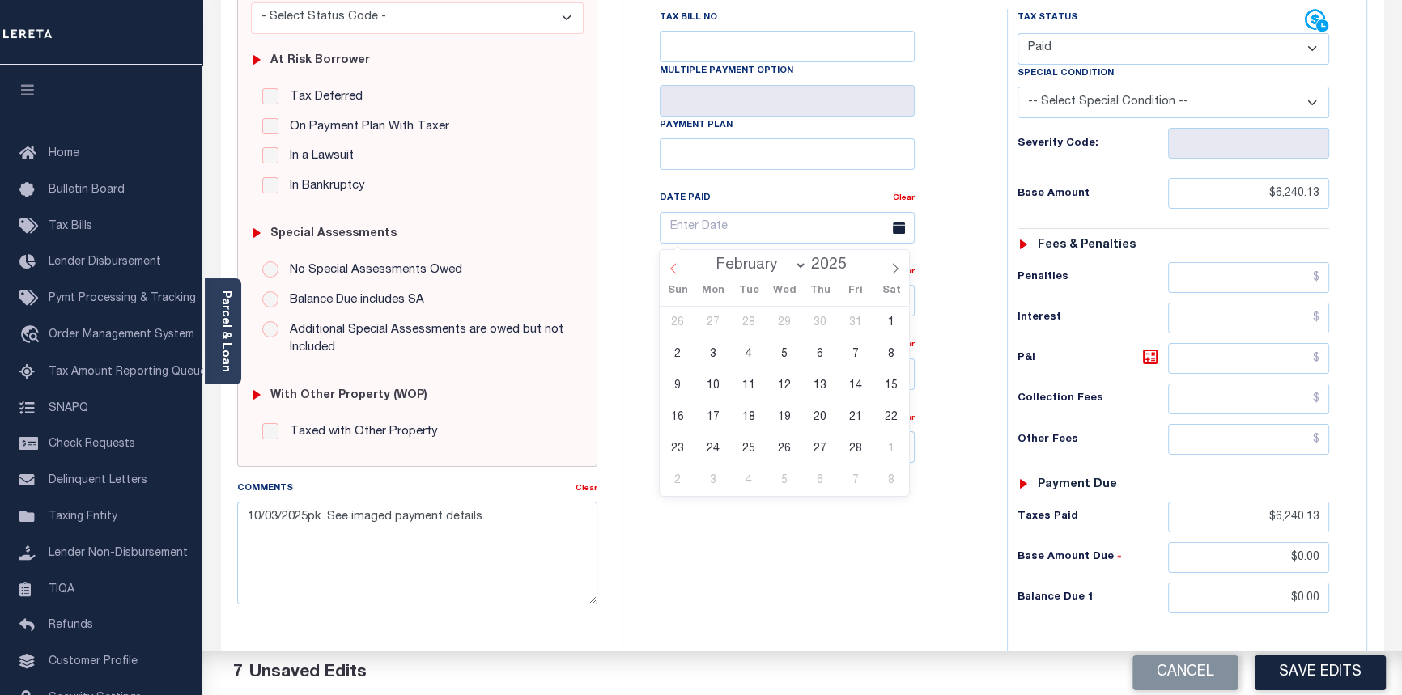
select select "0"
click at [680, 272] on span at bounding box center [674, 264] width 28 height 28
type input "2024"
click at [680, 272] on span at bounding box center [674, 264] width 28 height 28
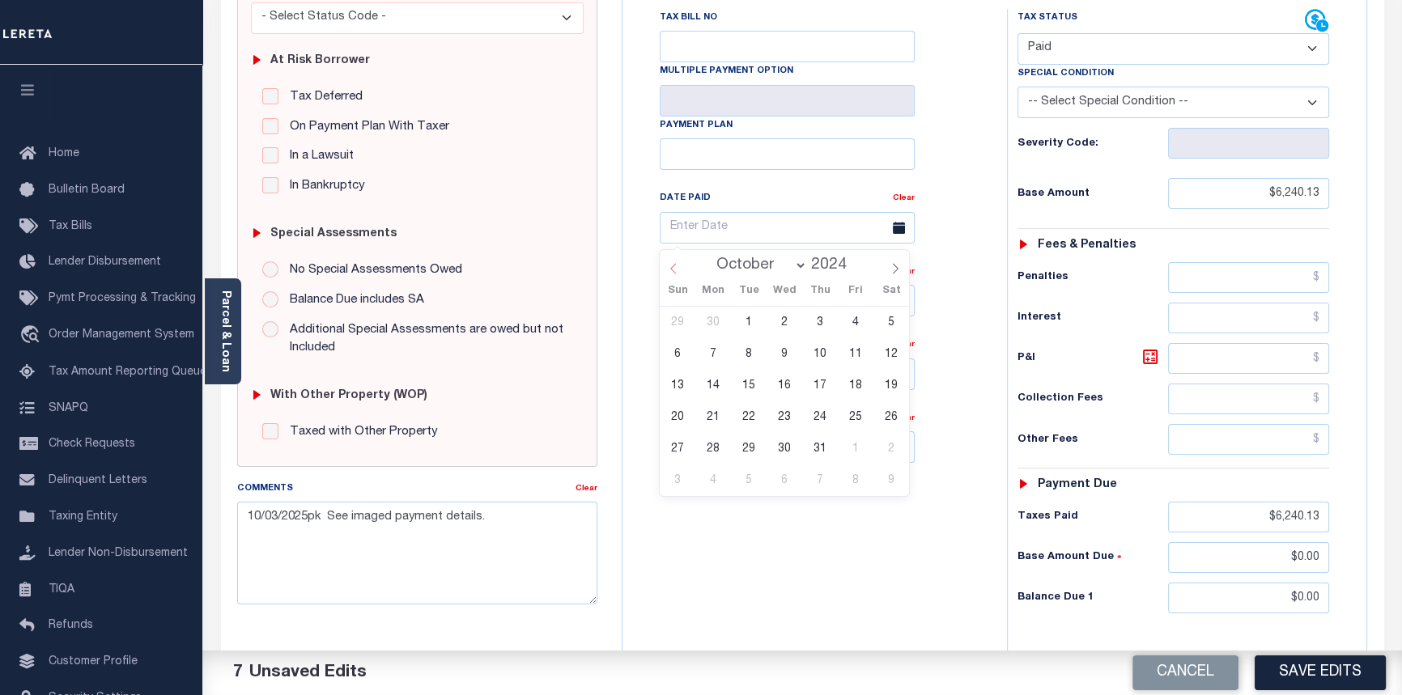
click at [680, 272] on span at bounding box center [674, 264] width 28 height 28
select select "5"
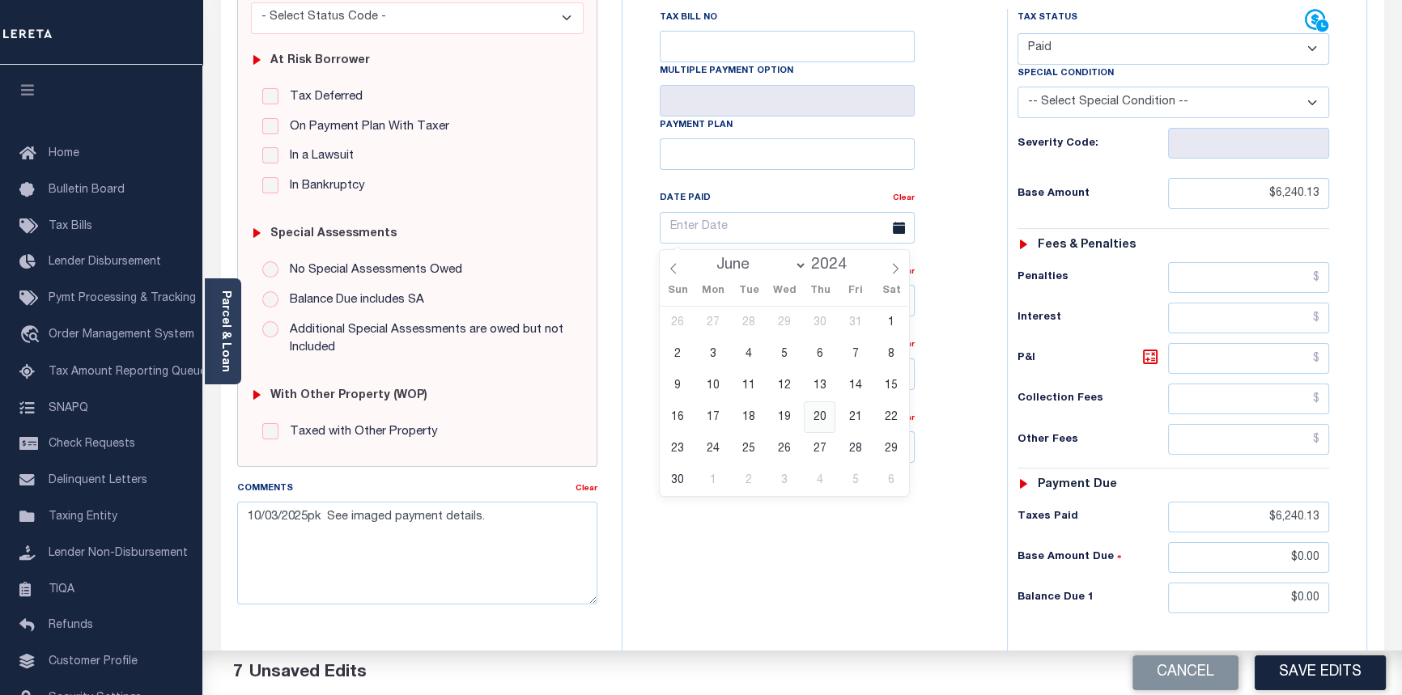
click at [817, 421] on span "20" at bounding box center [820, 417] width 32 height 32
type input "06/20/2024"
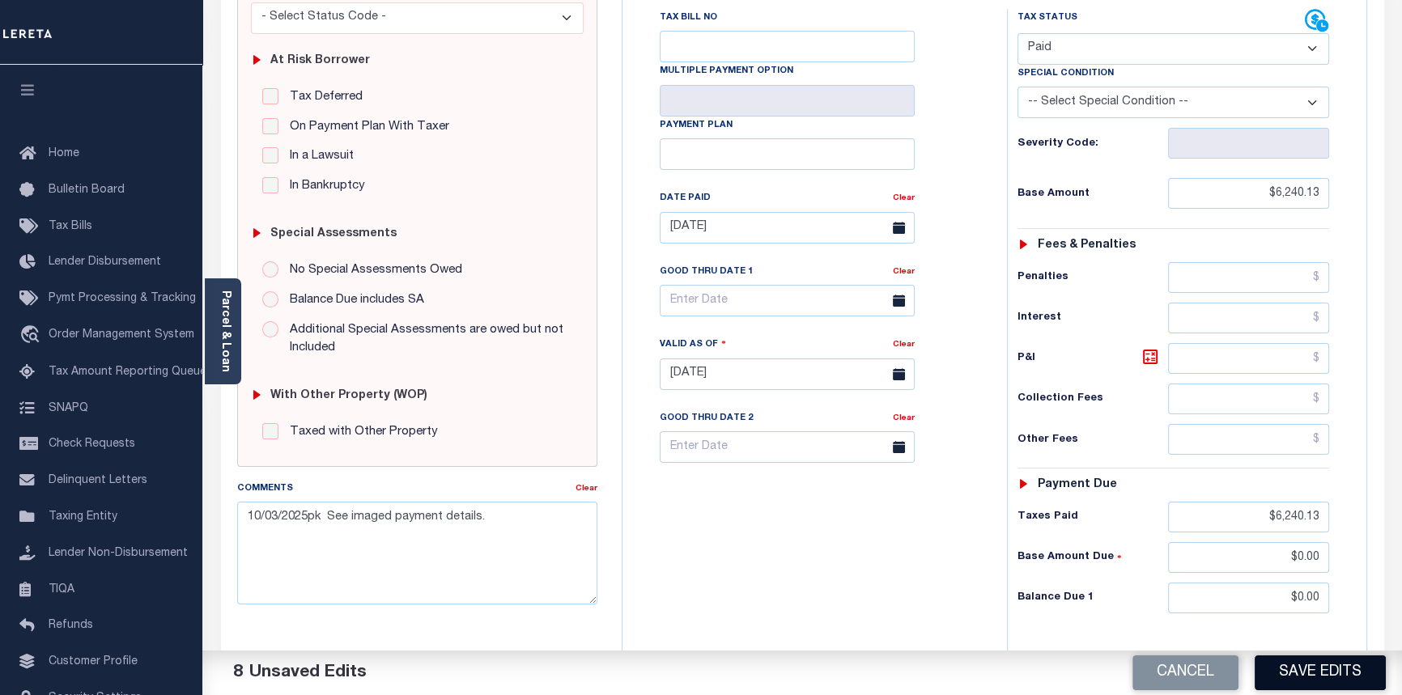
click at [1327, 674] on button "Save Edits" at bounding box center [1320, 673] width 131 height 35
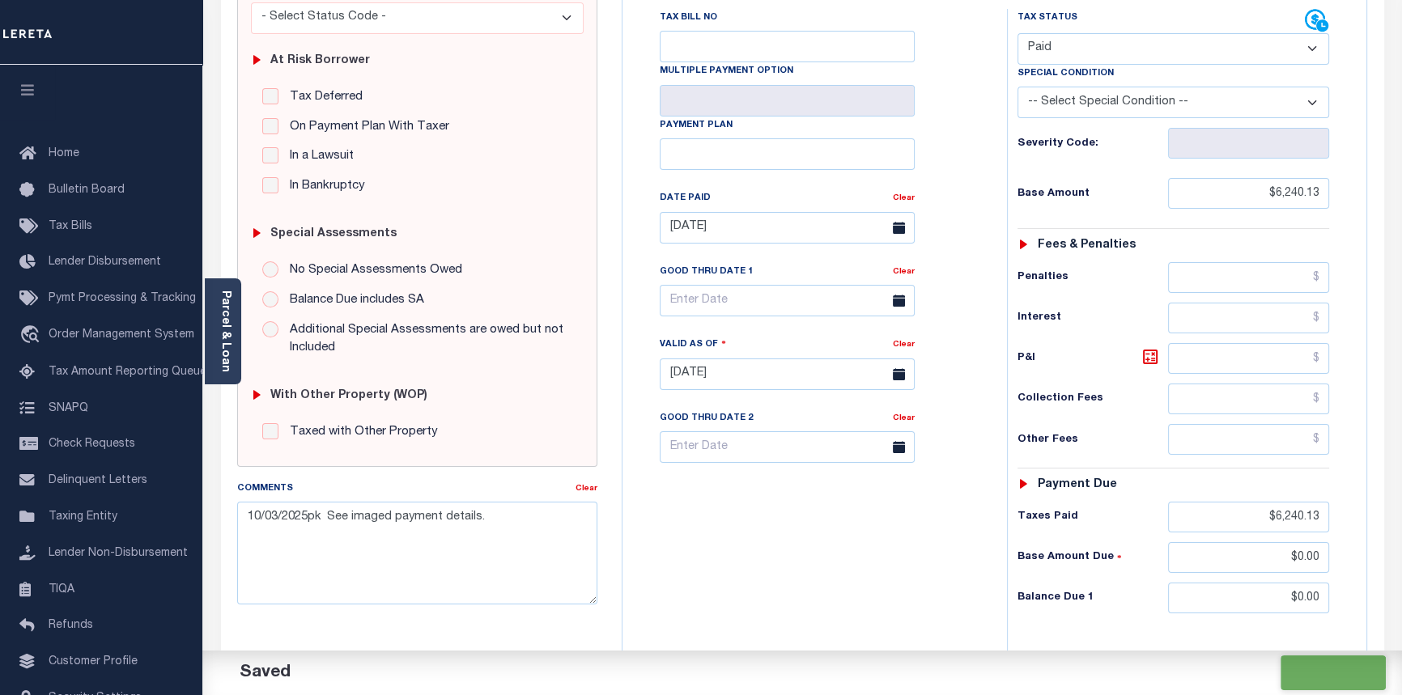
checkbox input "false"
type input "$6,240.13"
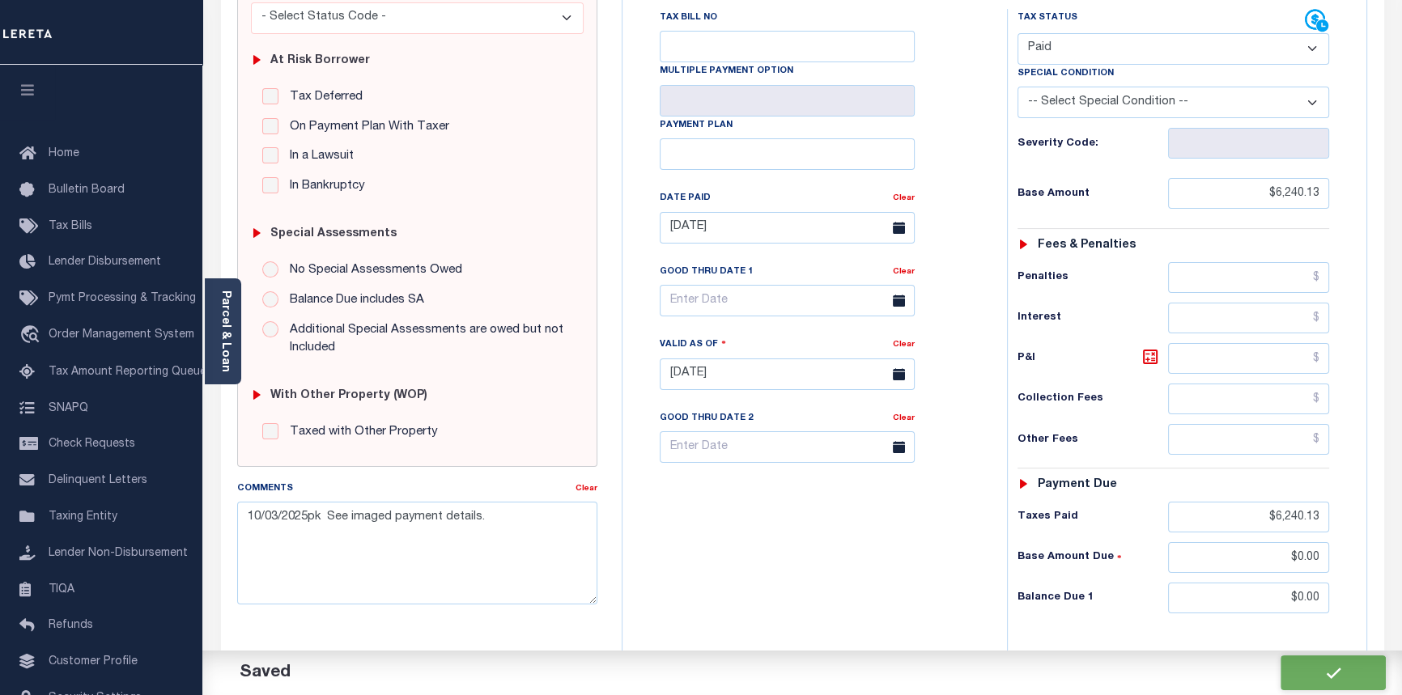
type input "$6,240.13"
type input "$0"
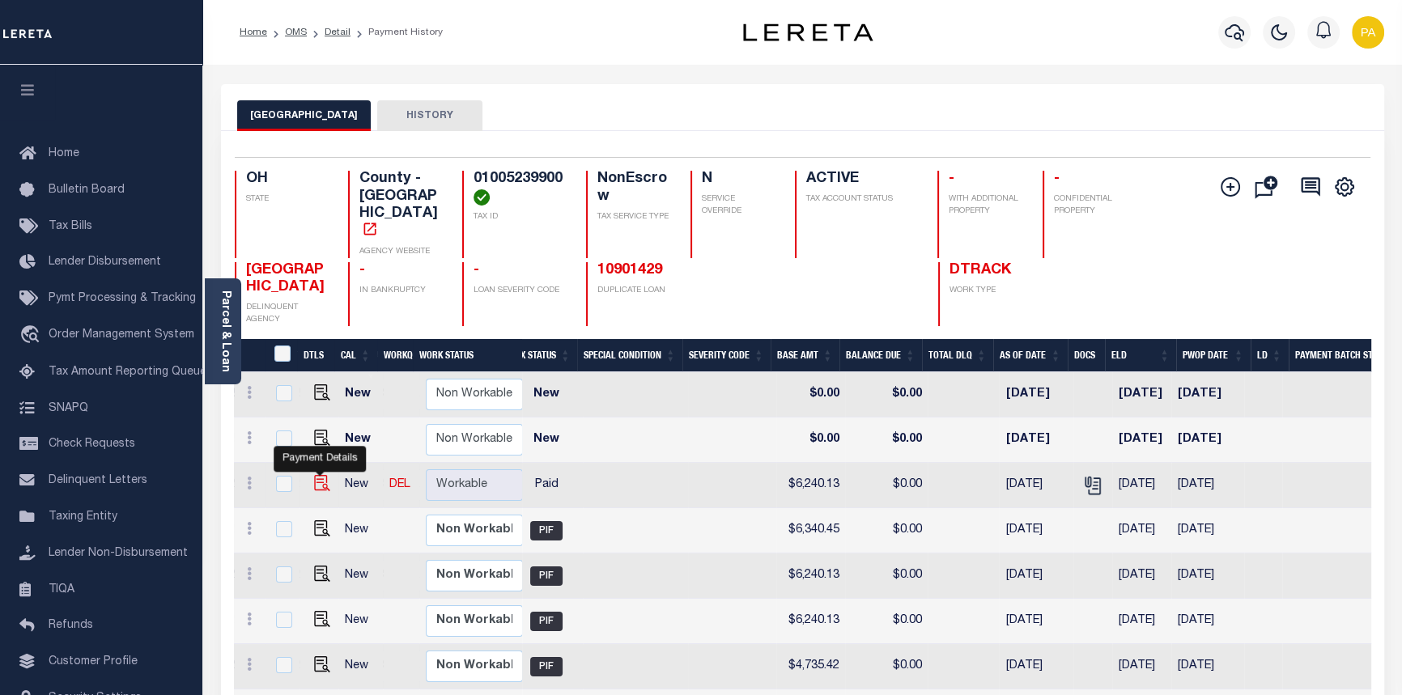
click at [319, 475] on img "" at bounding box center [322, 483] width 16 height 16
checkbox input "true"
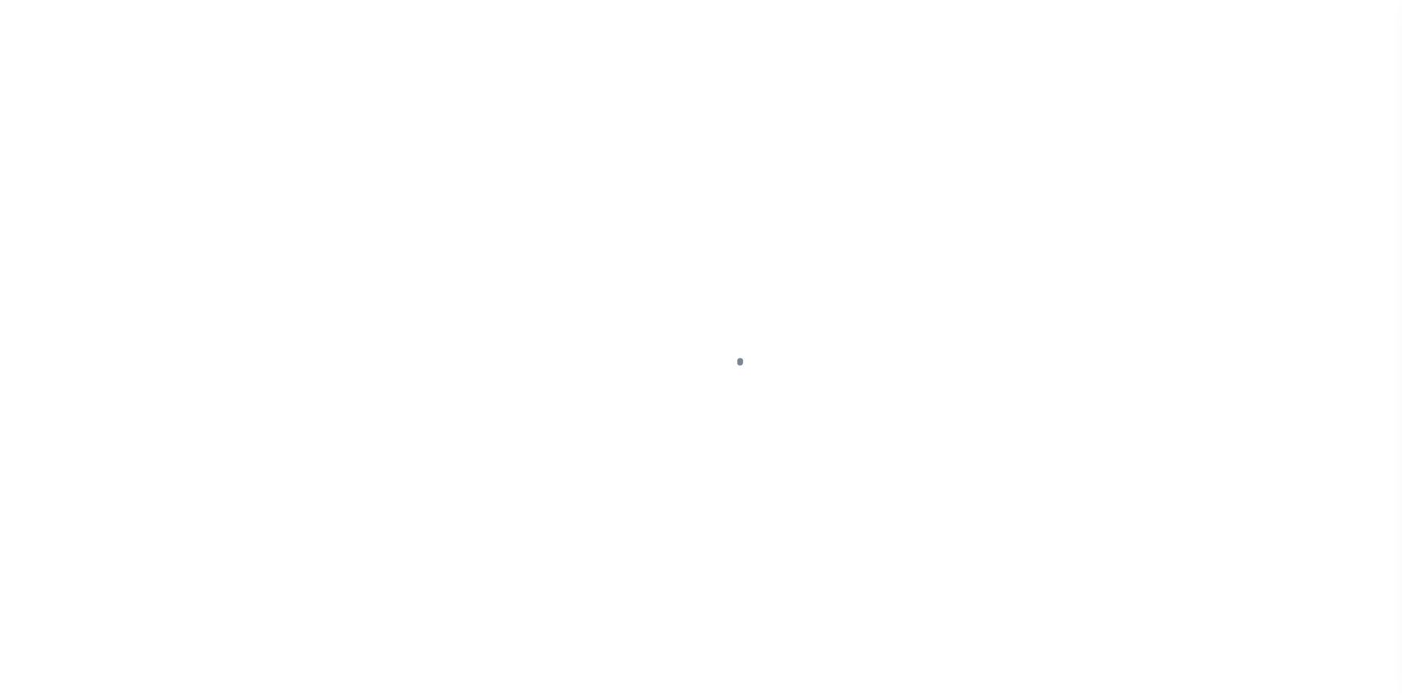
select select "PYD"
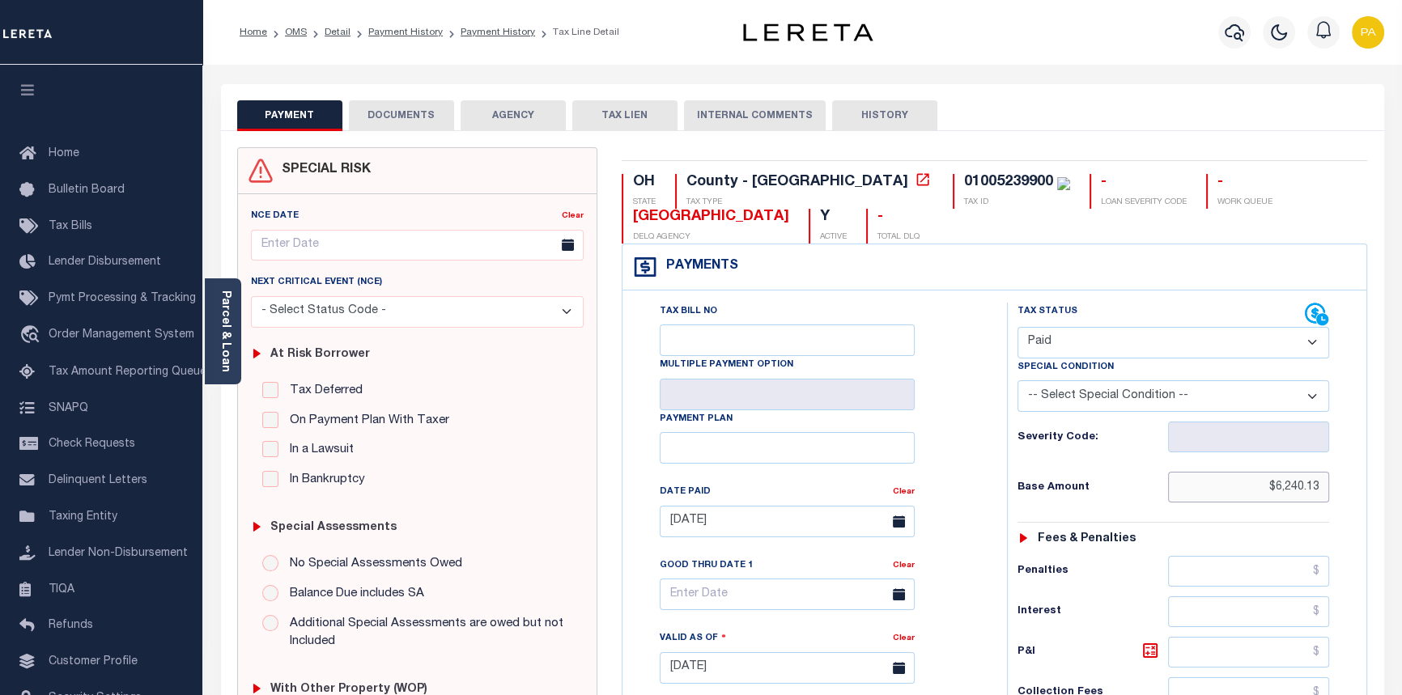
drag, startPoint x: 1272, startPoint y: 488, endPoint x: 1412, endPoint y: 480, distance: 140.3
click at [1401, 480] on html "Home OMS Detail Payment History Payment History Tax Line Detail Profile" at bounding box center [701, 617] width 1402 height 1235
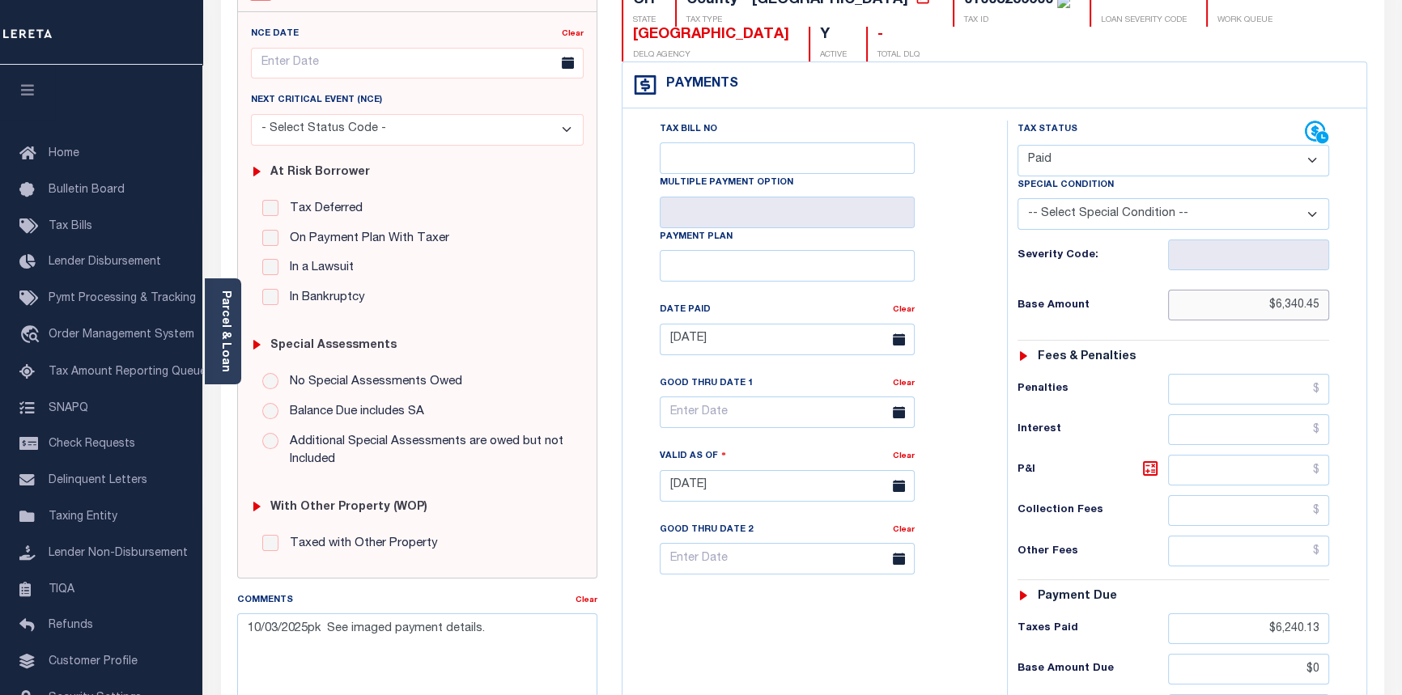
scroll to position [220, 0]
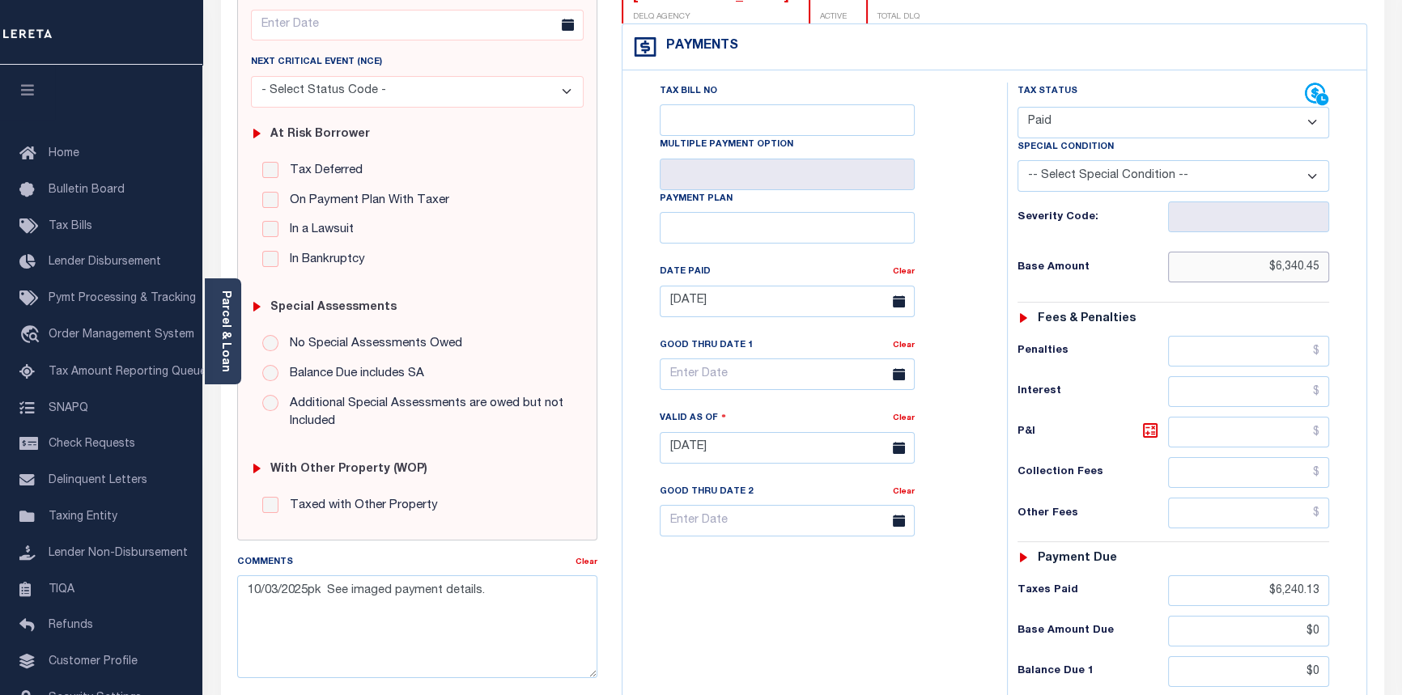
type input "$6,340.45"
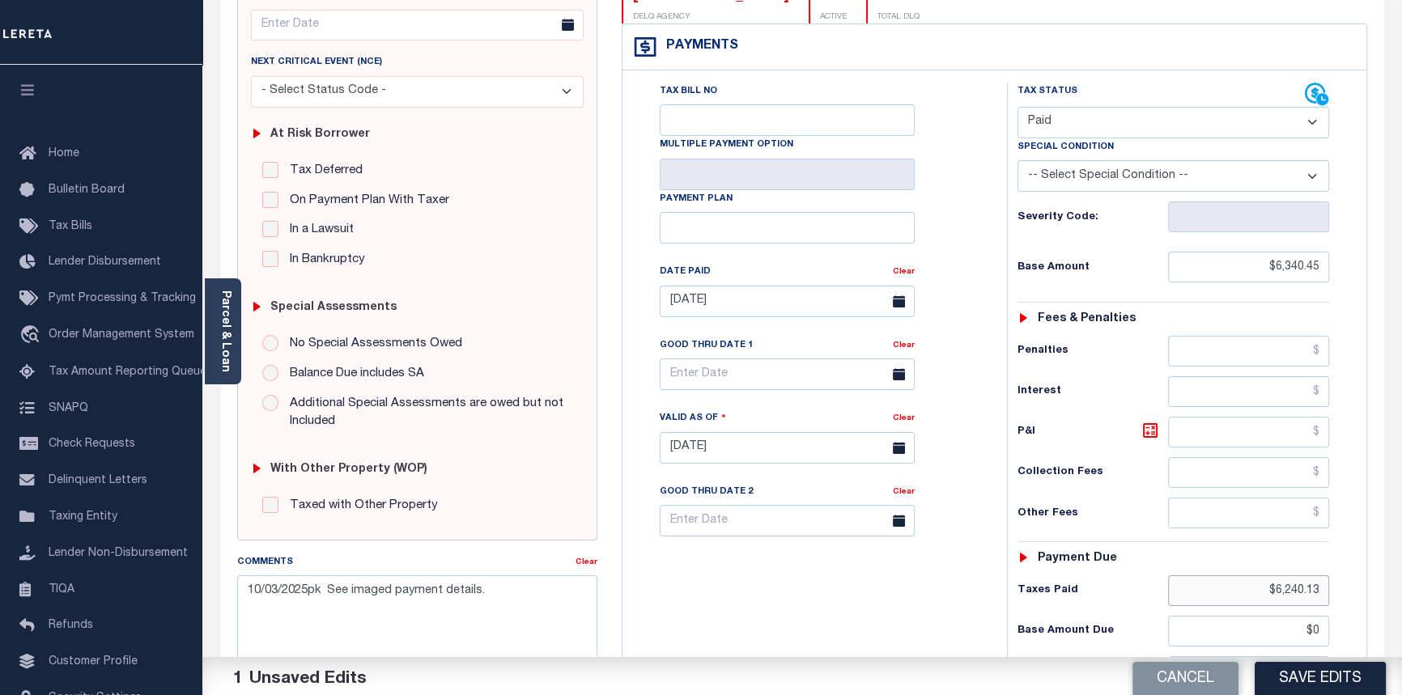
drag, startPoint x: 1277, startPoint y: 594, endPoint x: 1412, endPoint y: 605, distance: 134.8
click at [1401, 605] on html "Home OMS Detail Payment History Payment History Tax Line Detail Profile" at bounding box center [701, 397] width 1402 height 1235
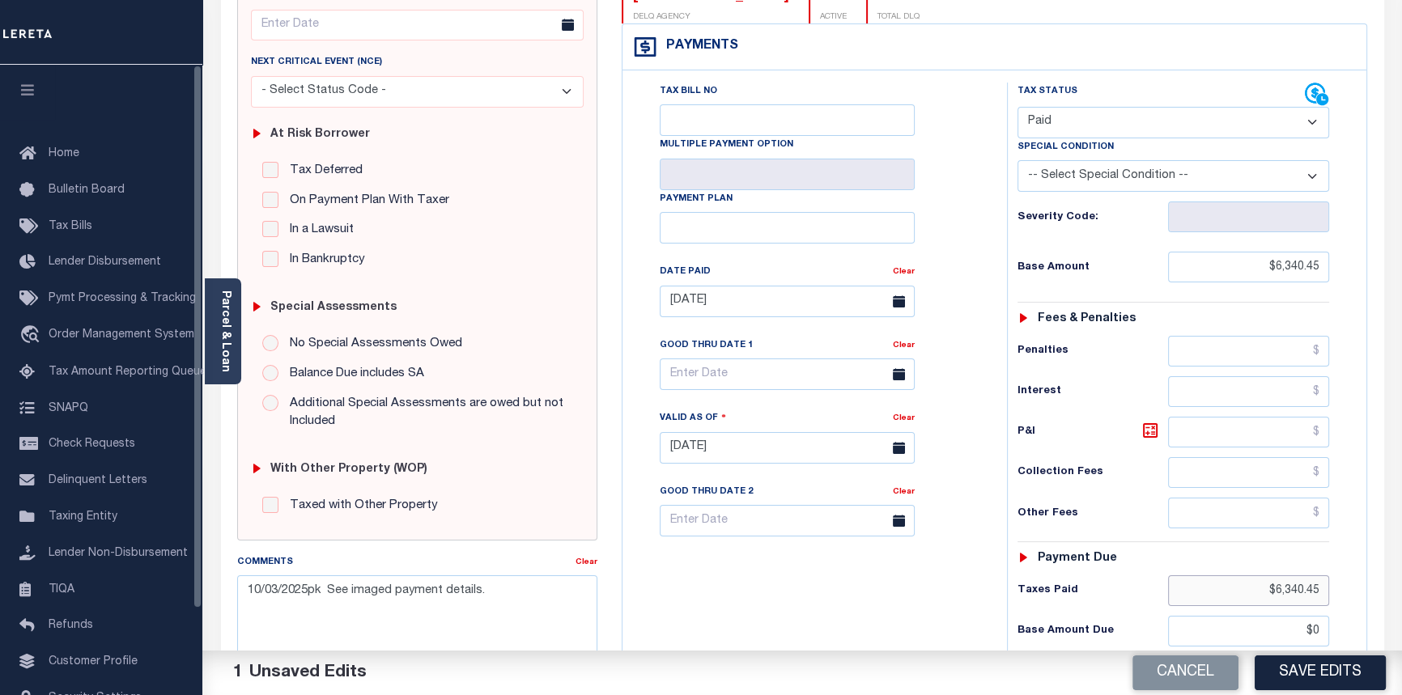
type input "$6,340.45"
click at [733, 312] on input "[DATE]" at bounding box center [787, 302] width 255 height 32
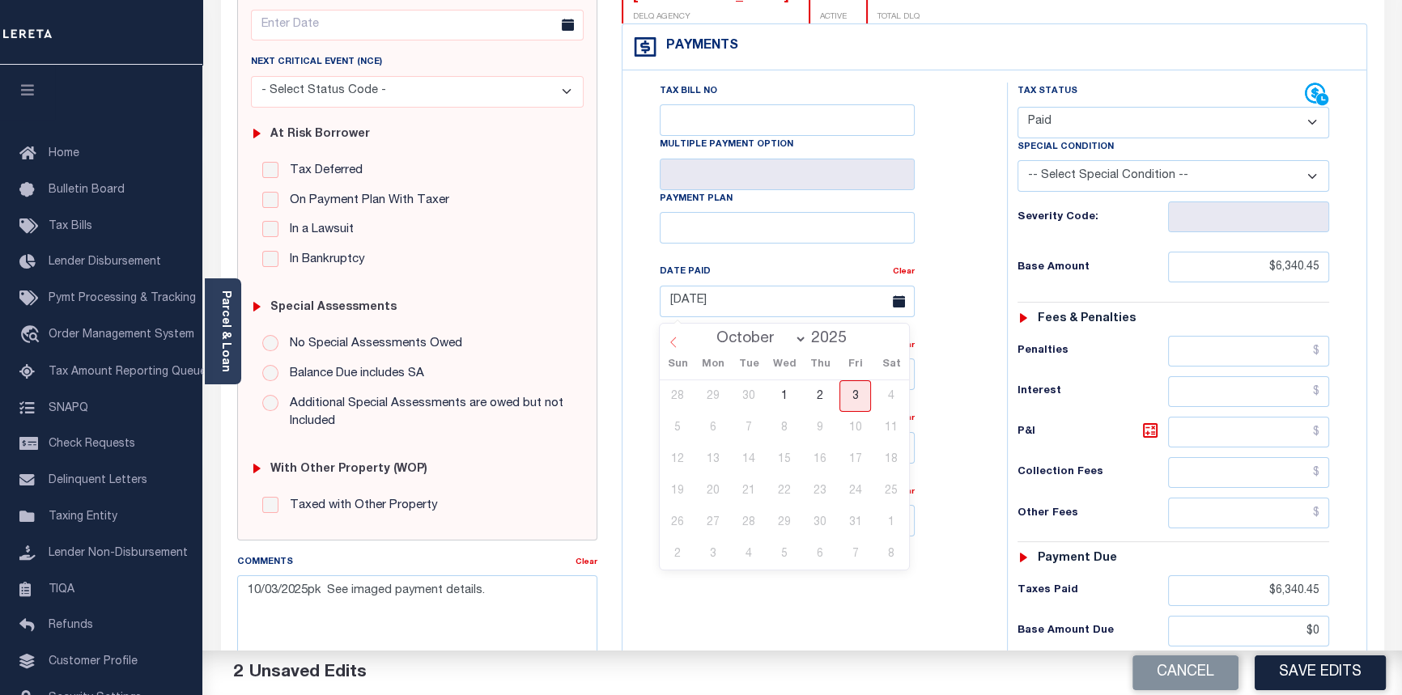
click at [673, 347] on icon at bounding box center [673, 342] width 11 height 11
select select "5"
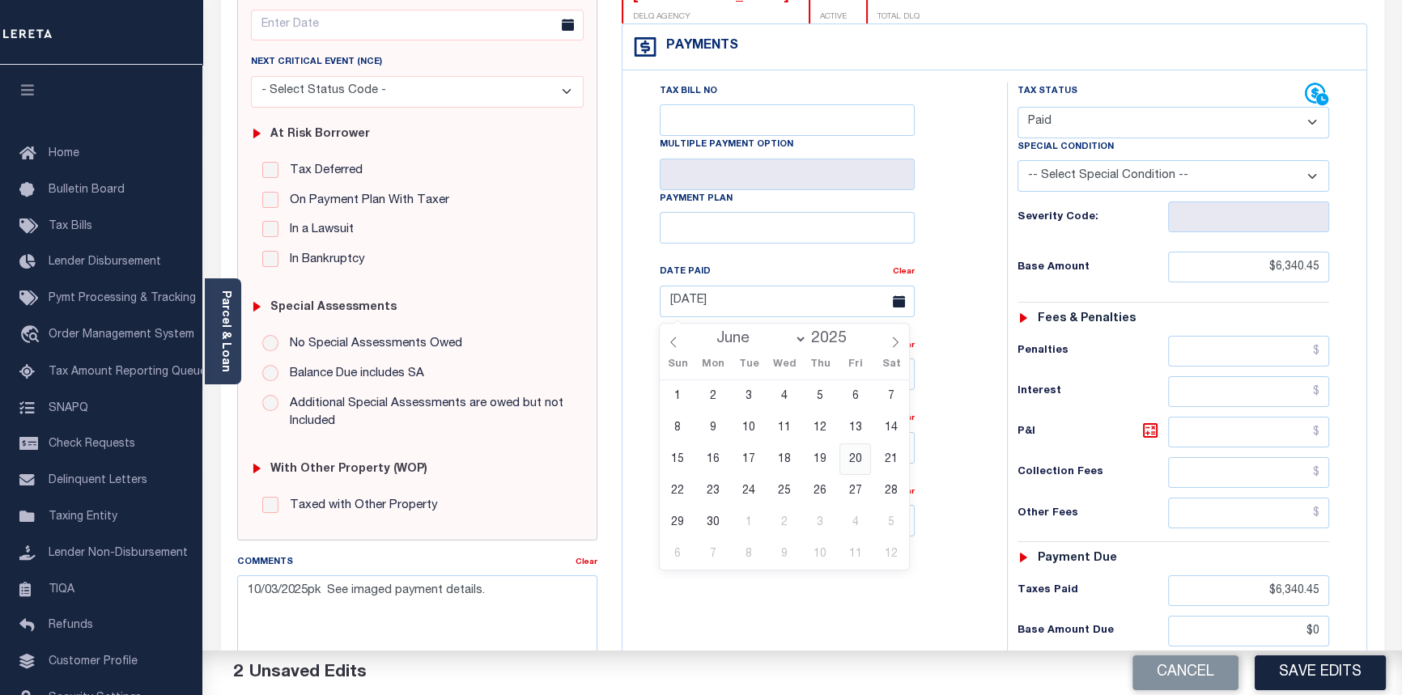
click at [858, 461] on span "20" at bounding box center [855, 460] width 32 height 32
type input "[DATE]"
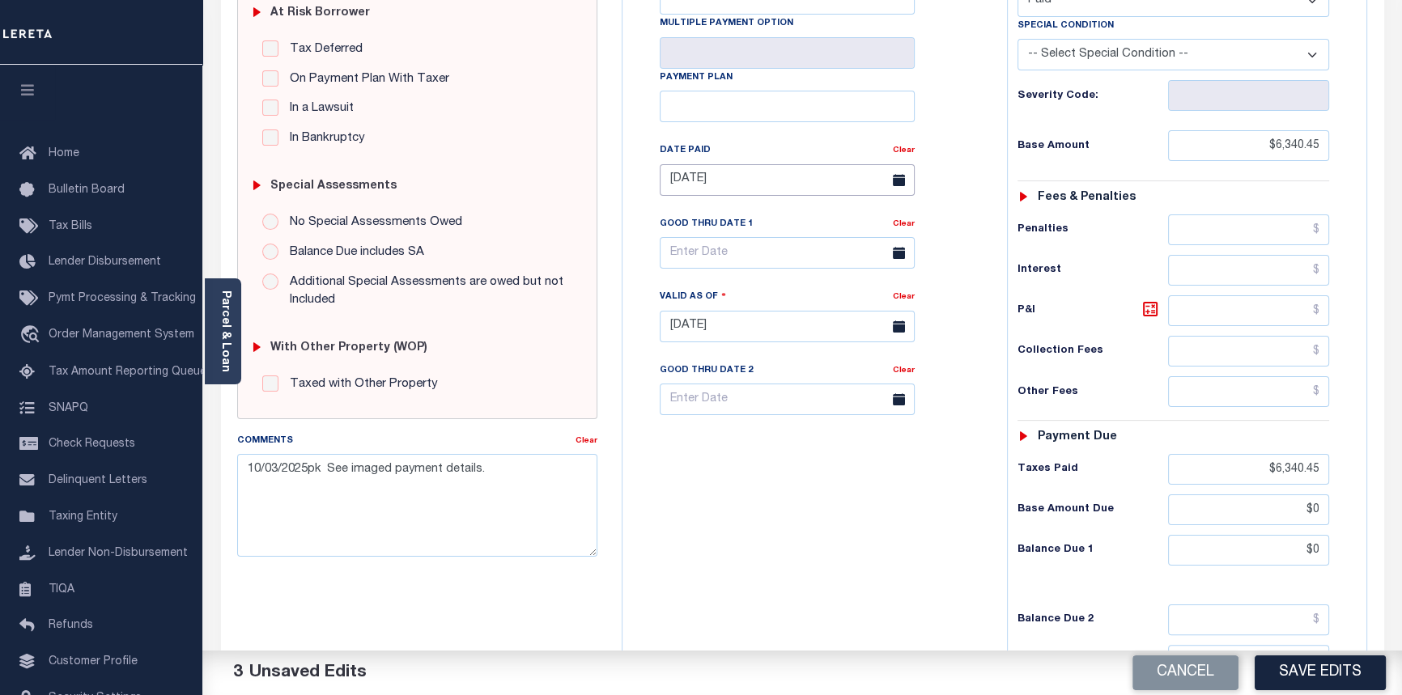
scroll to position [367, 0]
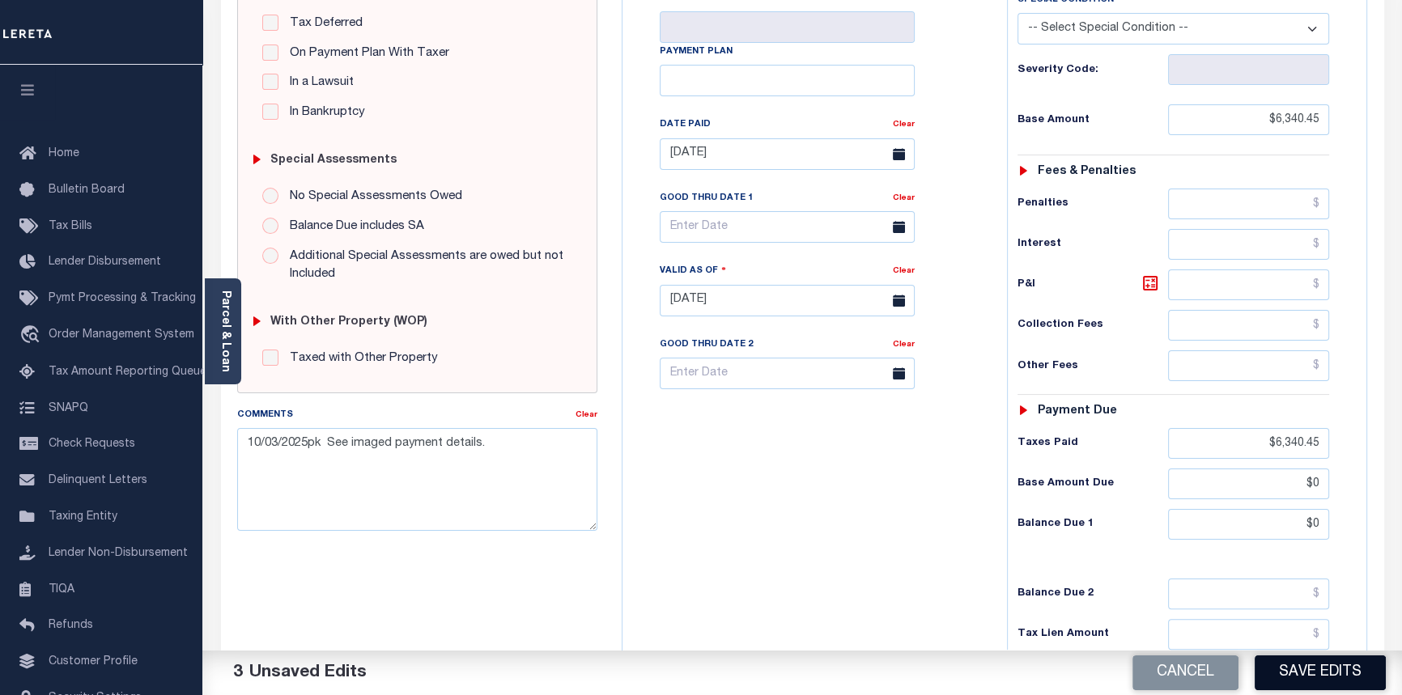
click at [1310, 674] on button "Save Edits" at bounding box center [1320, 673] width 131 height 35
checkbox input "false"
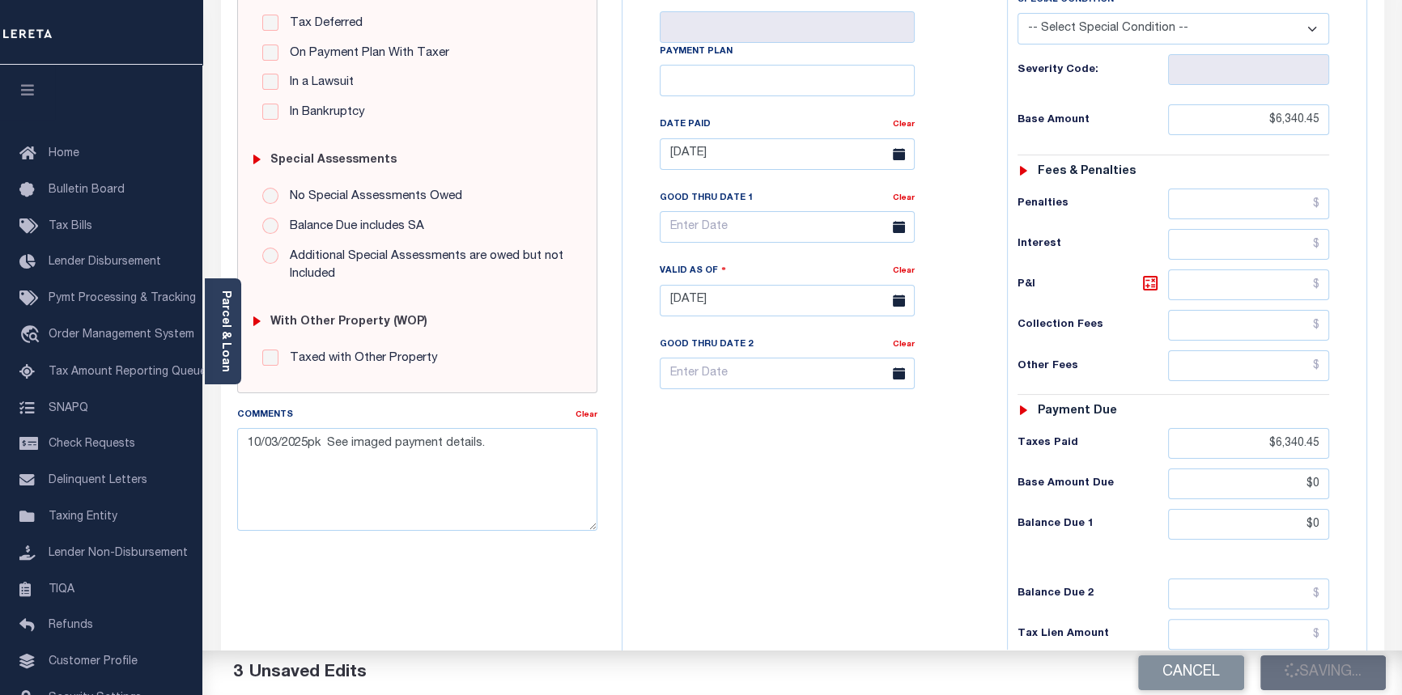
type input "$6,340.45"
type input "$0"
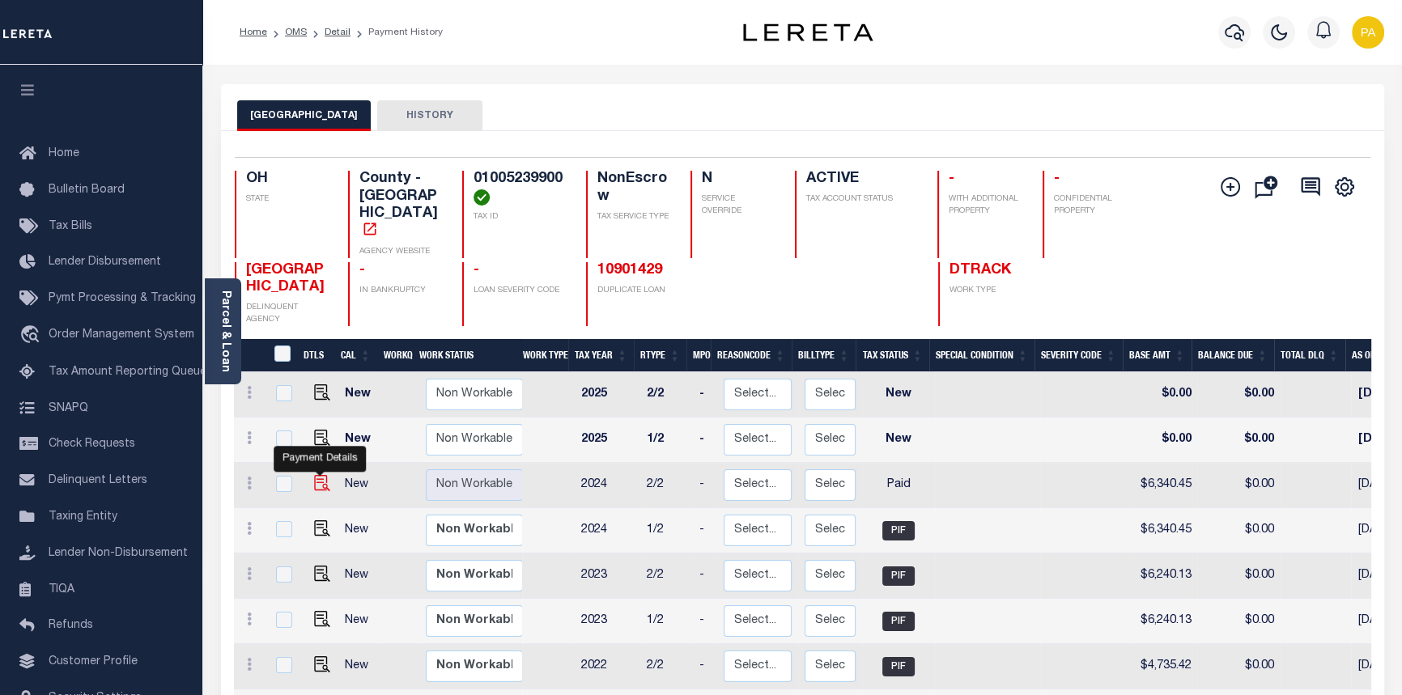
click at [322, 475] on img "" at bounding box center [322, 483] width 16 height 16
checkbox input "true"
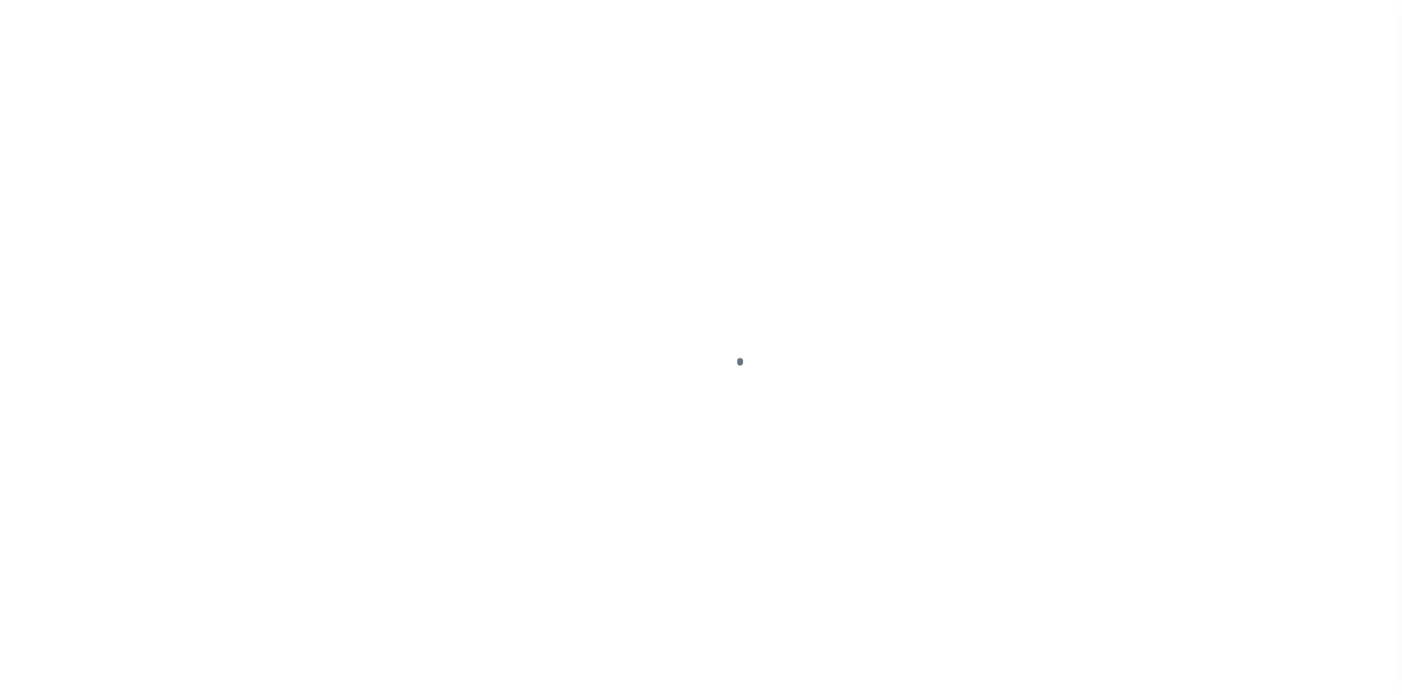
select select "PYD"
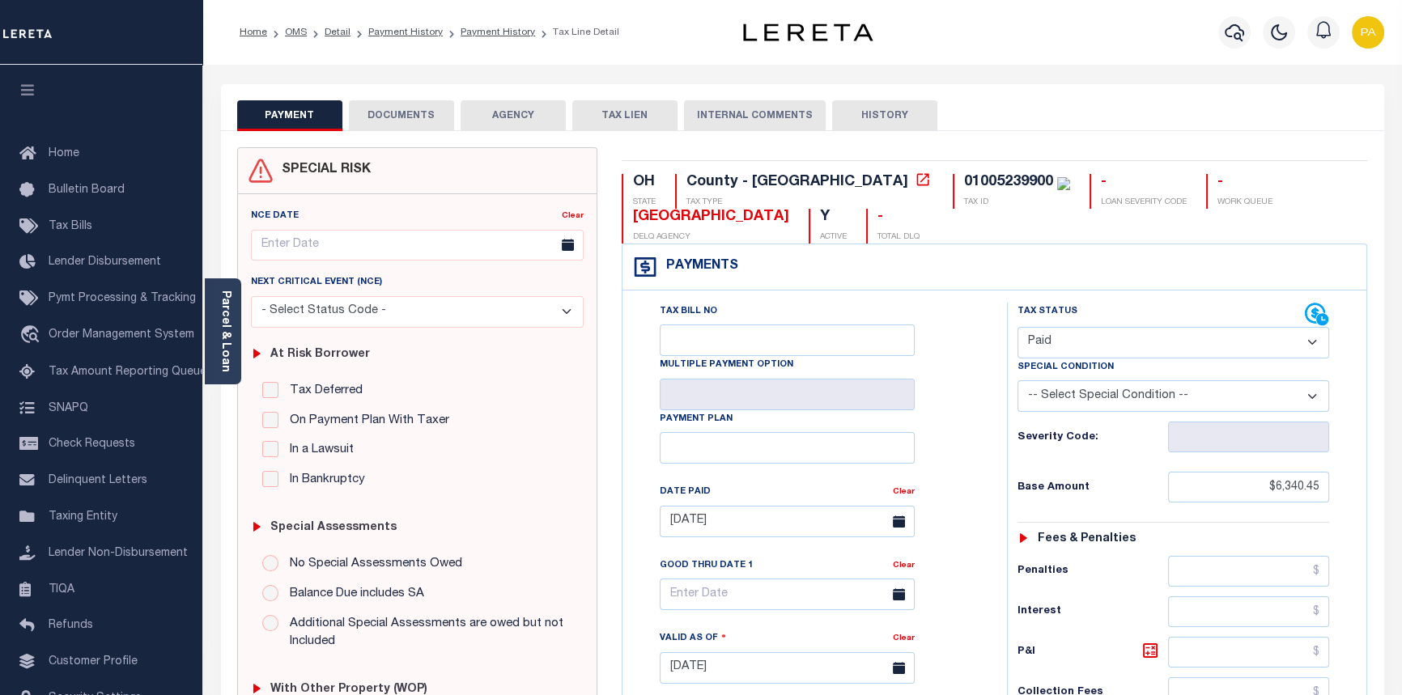
click at [384, 100] on button "DOCUMENTS" at bounding box center [401, 115] width 105 height 31
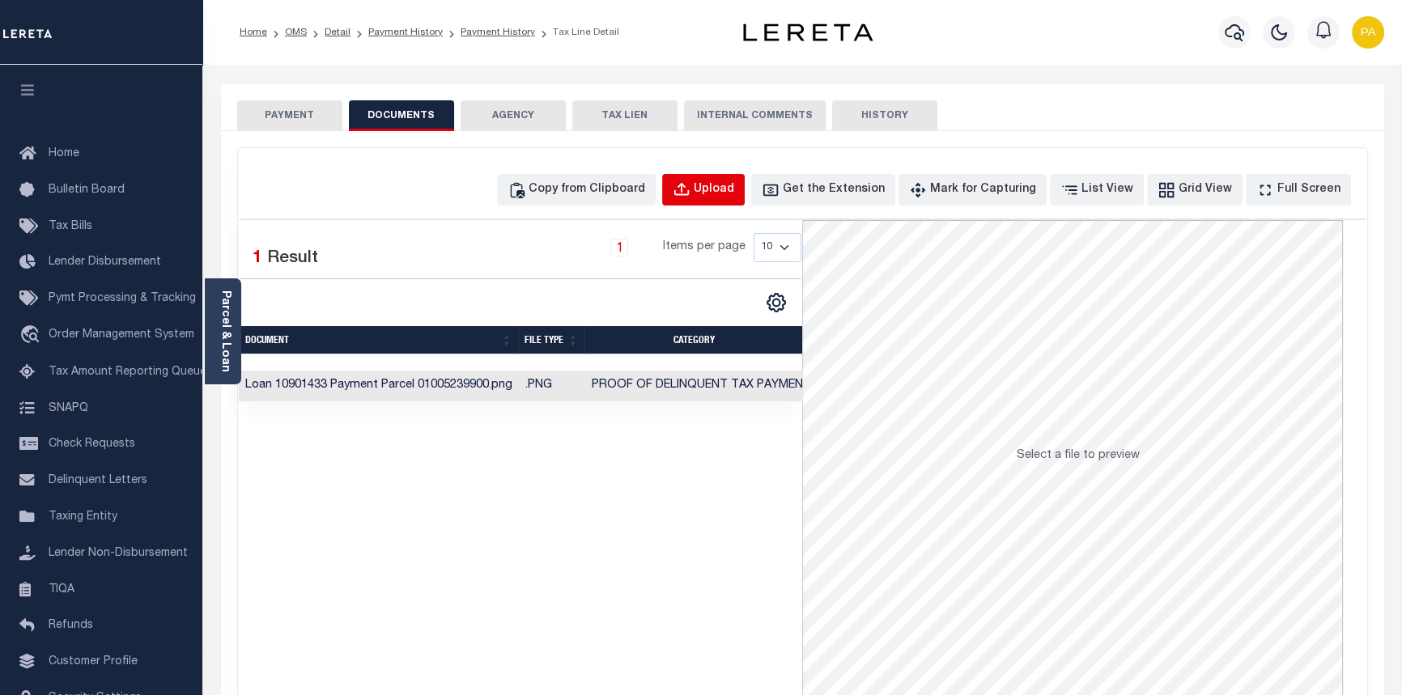
click at [734, 192] on div "Upload" at bounding box center [714, 190] width 40 height 18
select select "POP"
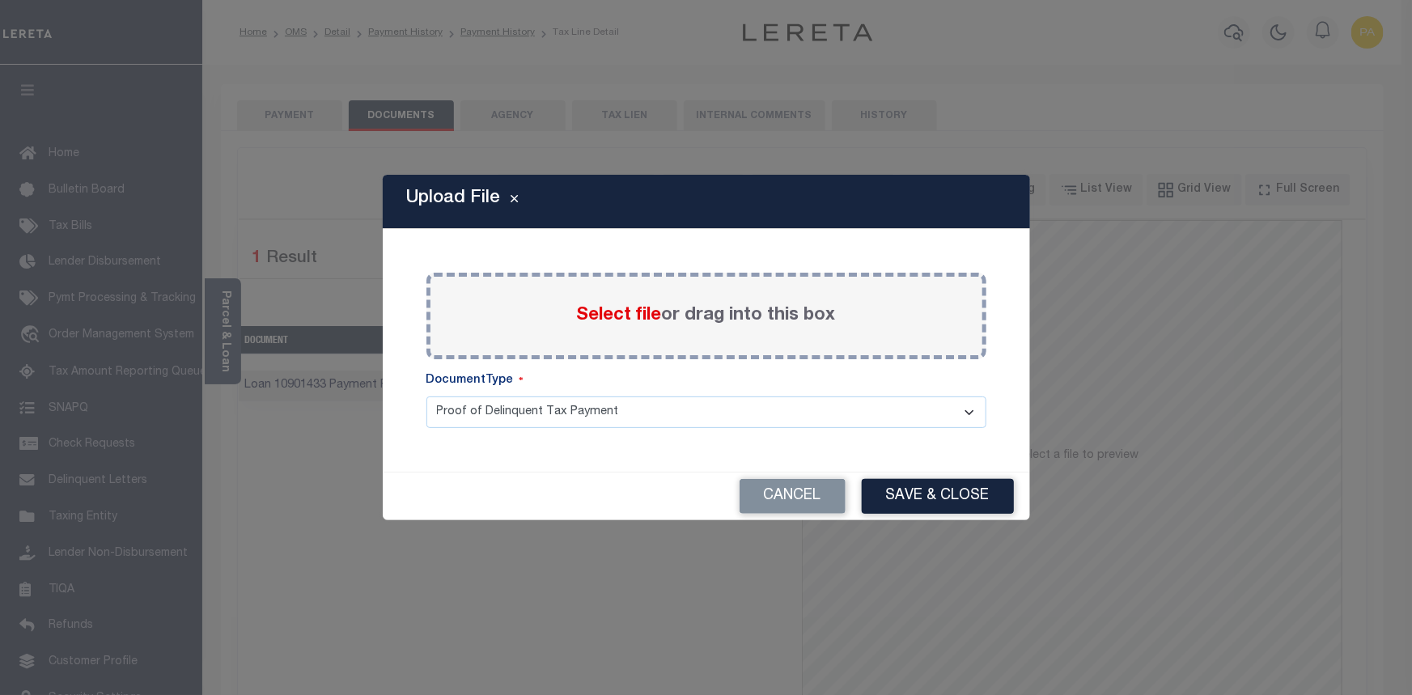
click at [609, 317] on span "Select file" at bounding box center [619, 316] width 85 height 18
click at [0, 0] on input "Select file or drag into this box" at bounding box center [0, 0] width 0 height 0
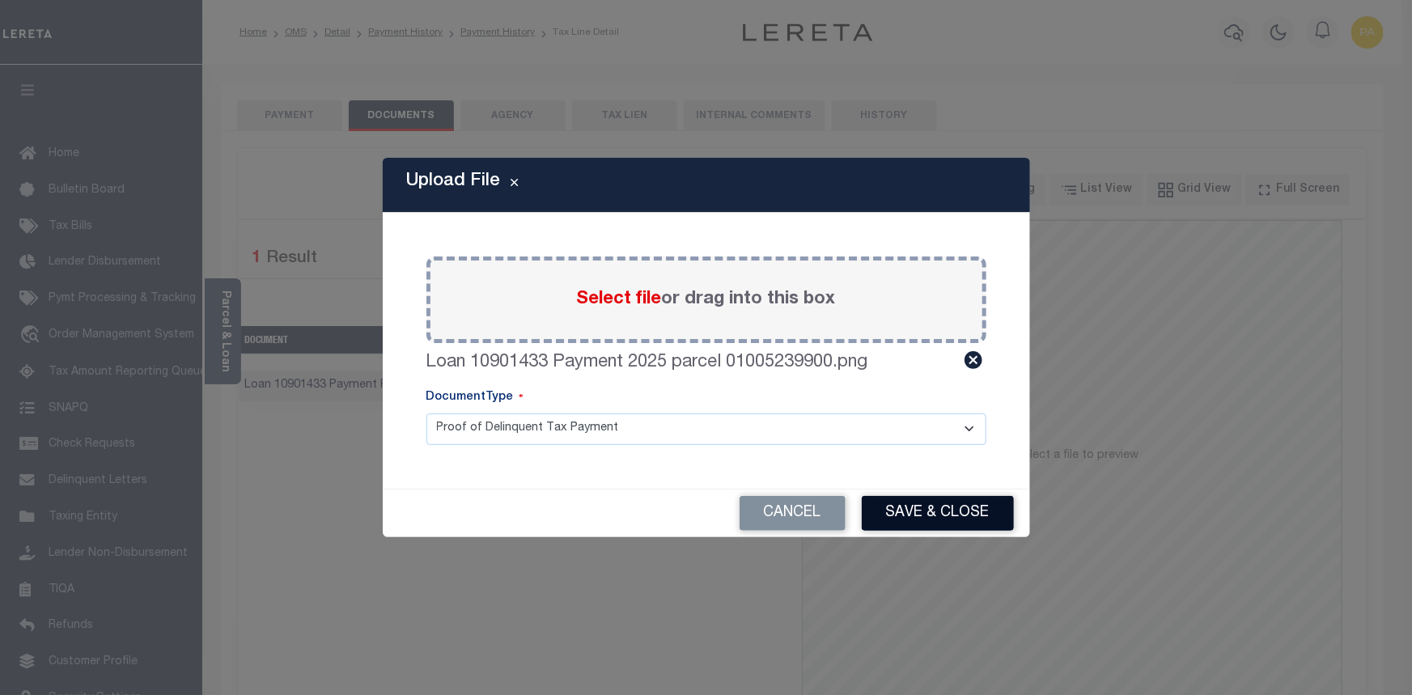
click at [910, 516] on button "Save & Close" at bounding box center [938, 513] width 152 height 35
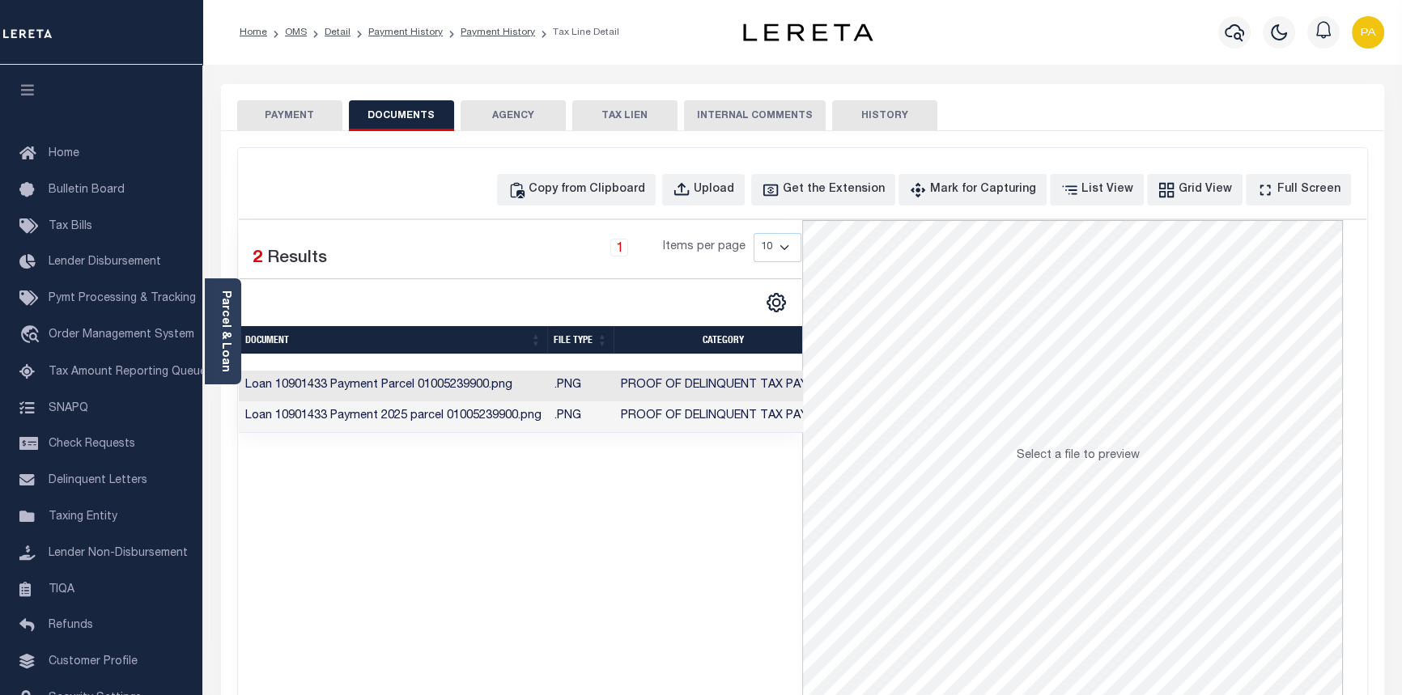
click at [275, 107] on button "PAYMENT" at bounding box center [289, 115] width 105 height 31
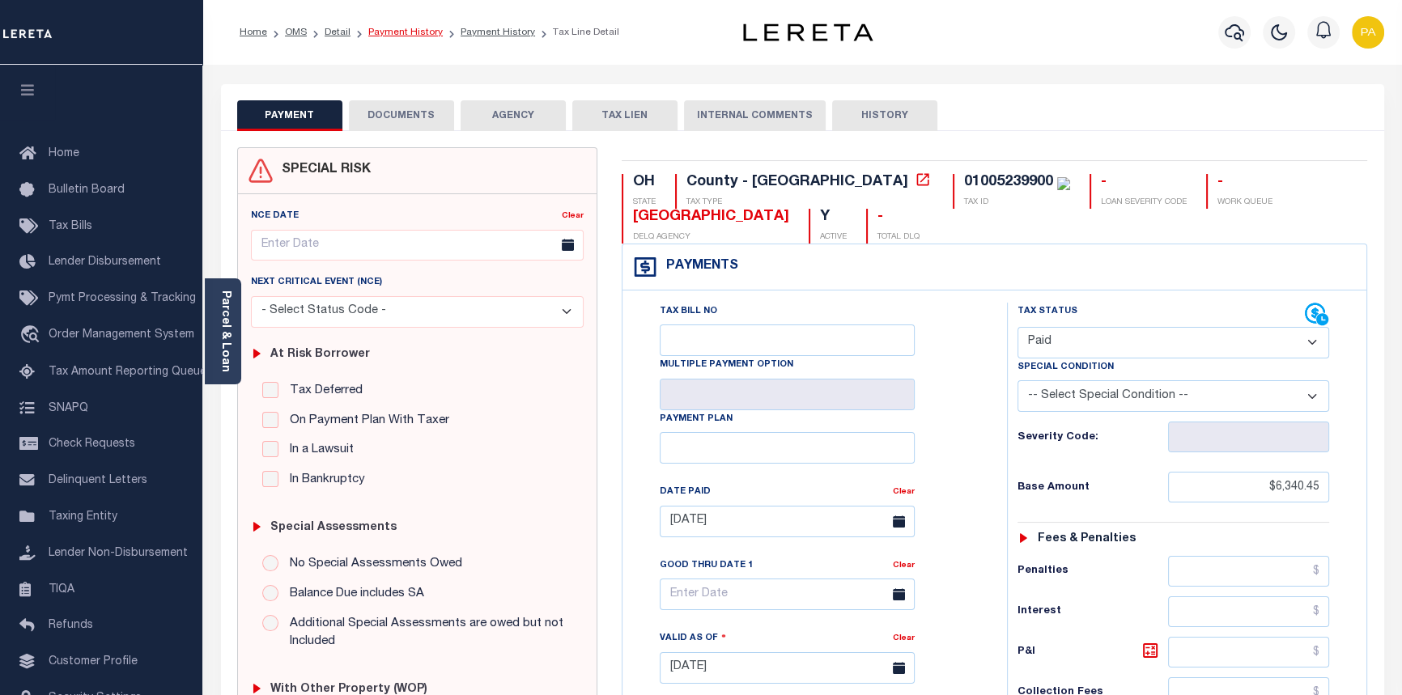
click at [406, 36] on link "Payment History" at bounding box center [405, 33] width 74 height 10
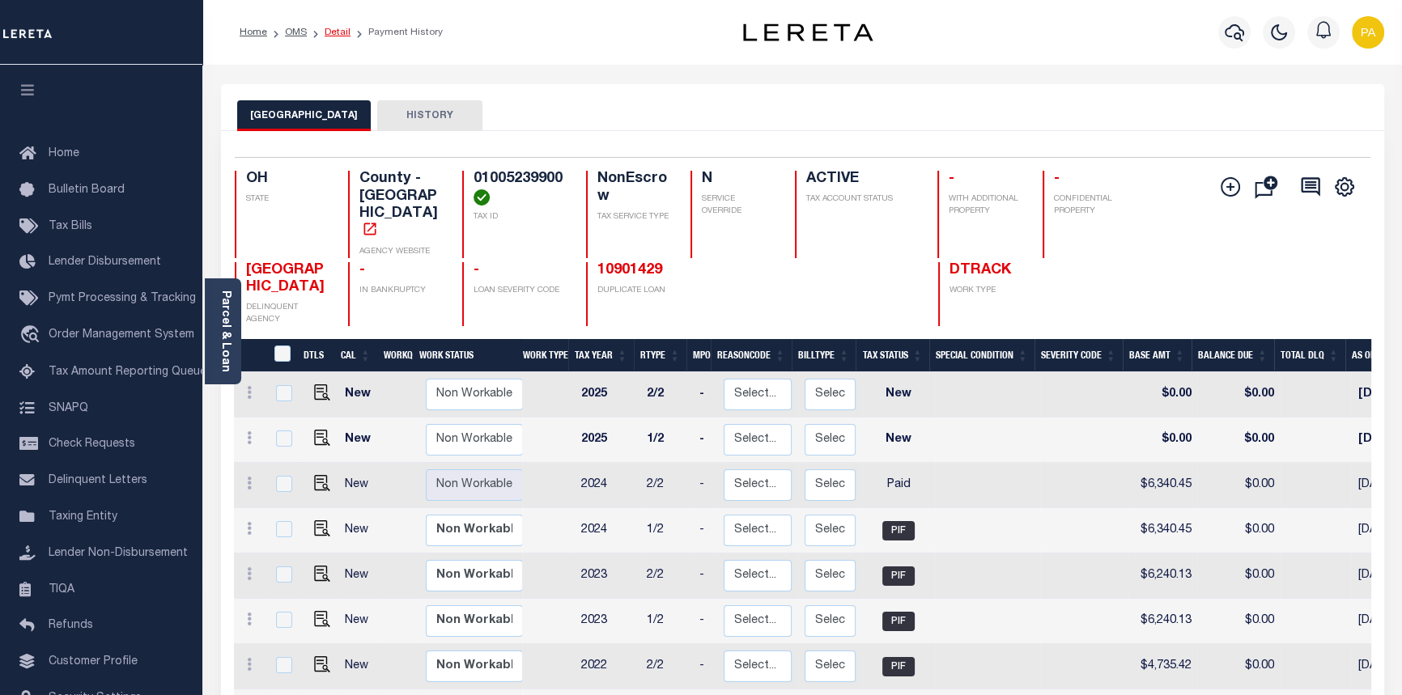
click at [339, 34] on link "Detail" at bounding box center [338, 33] width 26 height 10
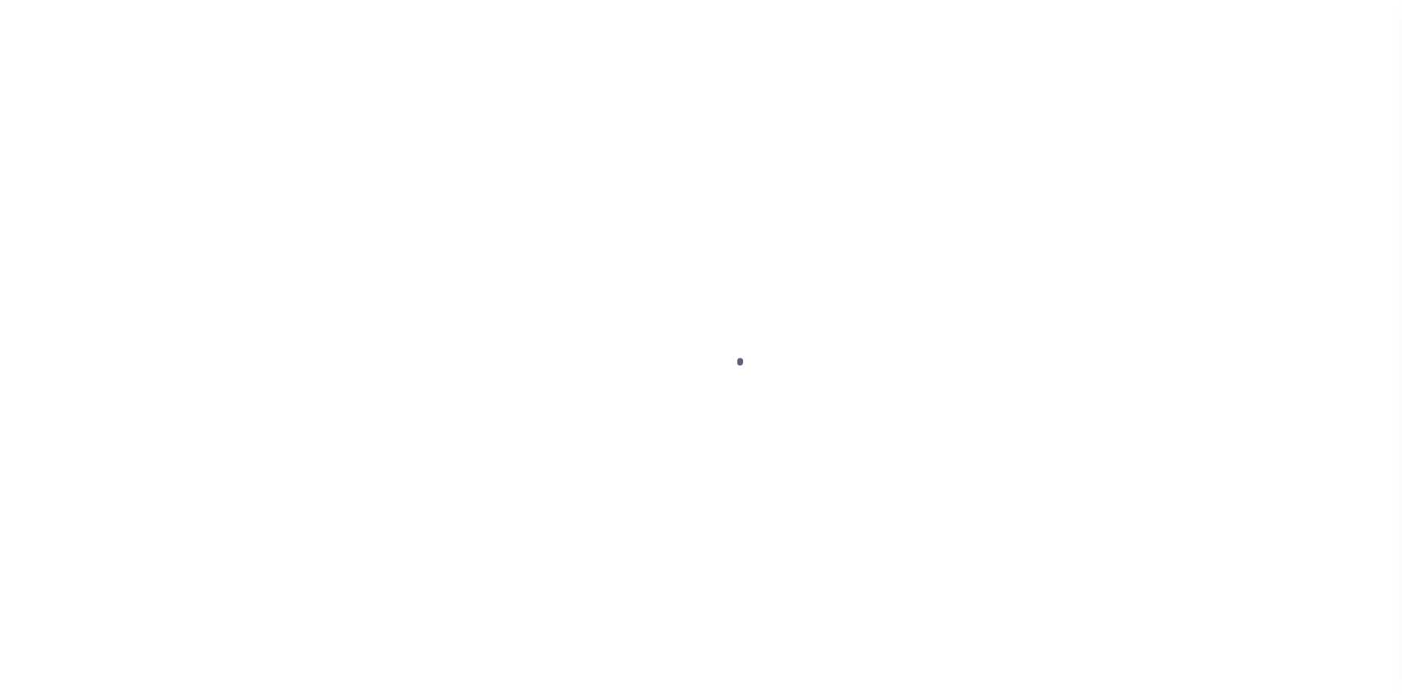
select select "10"
select select "NonEscrow"
type input "[STREET_ADDRESS][GEOGRAPHIC_DATA][STREET_ADDRESS][US_STATE]"
type input "[PHONE_NUMBER] & [PHONE_NUMBER]"
select select
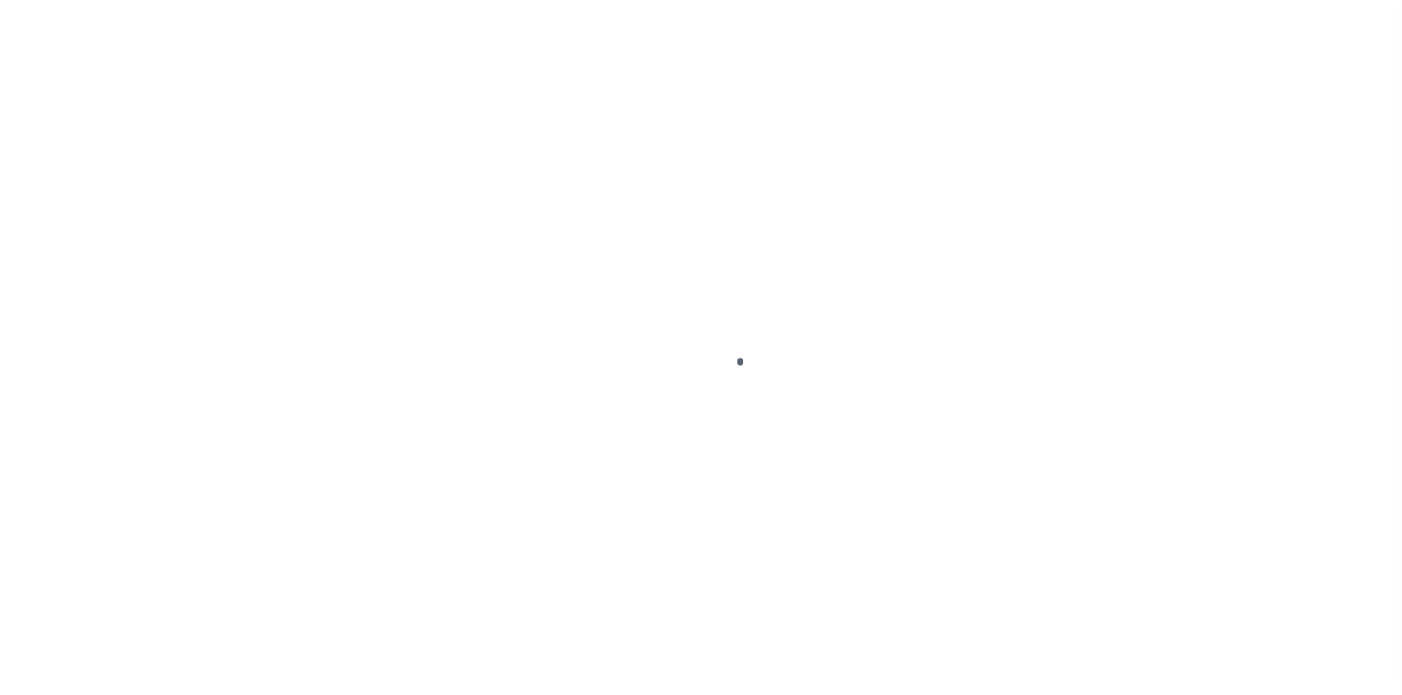
type input "[GEOGRAPHIC_DATA], OH 43215"
type input "497"
type input "OH"
select select "20012"
select select "3334"
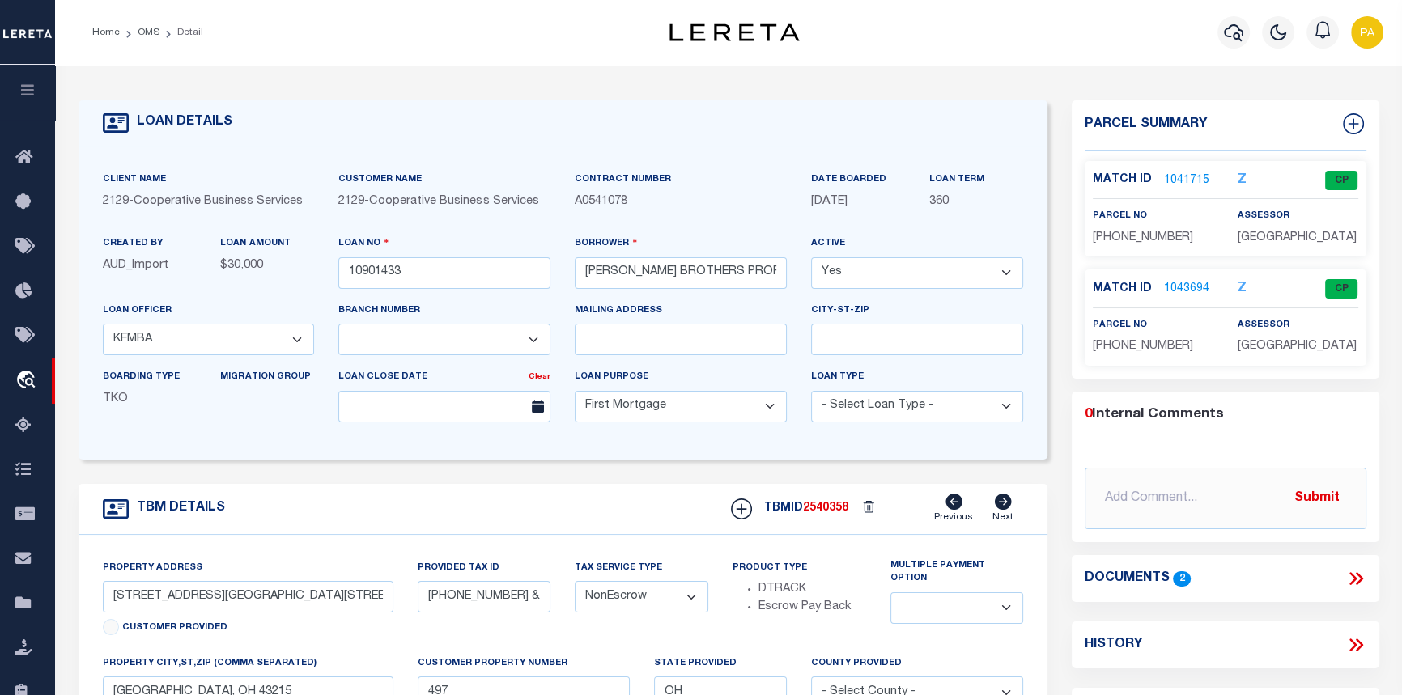
click at [1179, 288] on link "1043694" at bounding box center [1186, 289] width 45 height 17
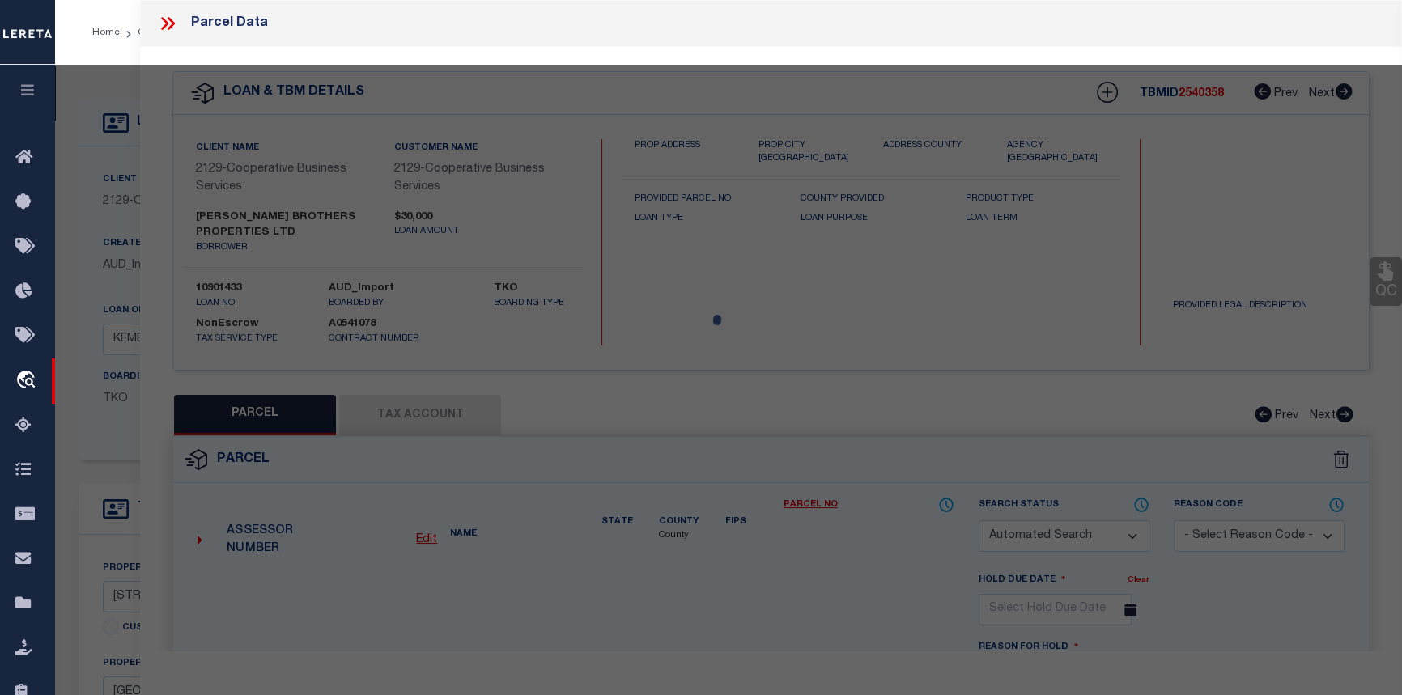
checkbox input "false"
select select "CP"
type input "[PERSON_NAME] BROTHERS PROPERTIES LTD"
select select
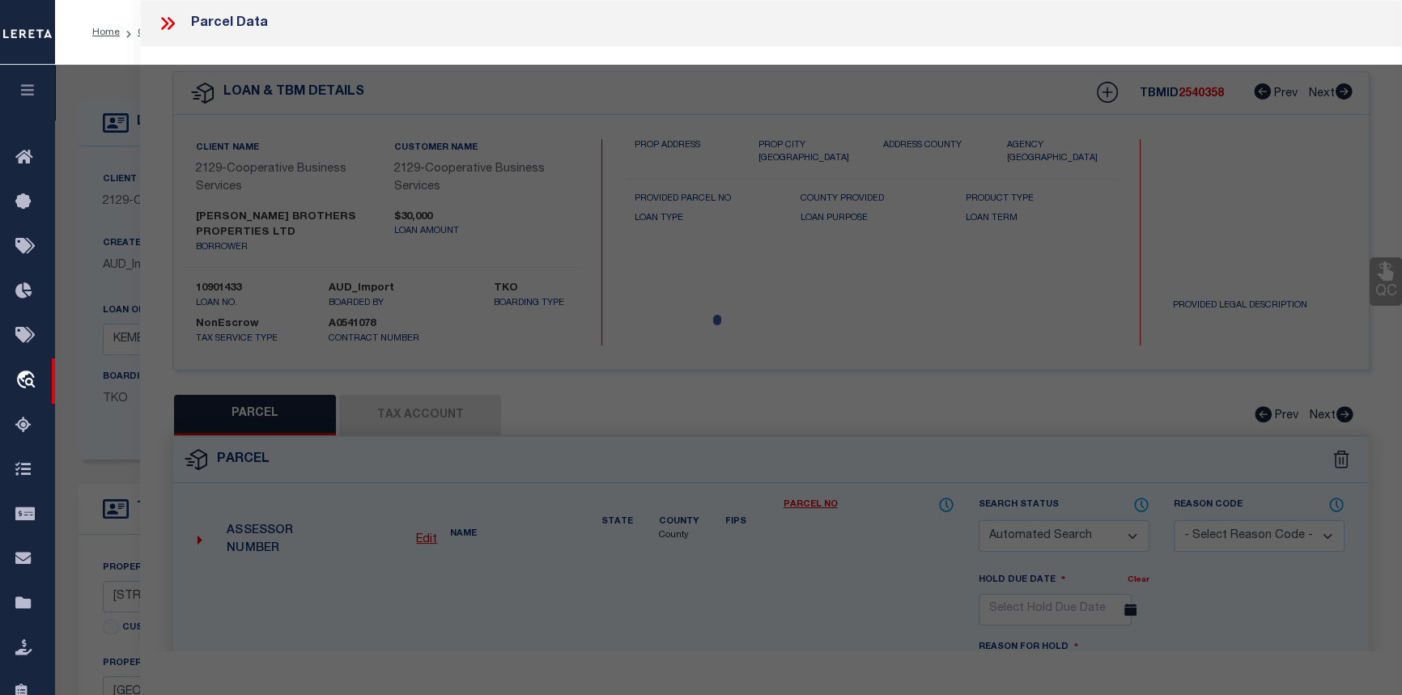
type input "[STREET_ADDRESS][US_STATE]"
checkbox input "false"
type input "COLUMBUS OH"
type textarea "[STREET_ADDRESS][US_STATE] & [PERSON_NAME] 46X65 FT SE LOT 6-7"
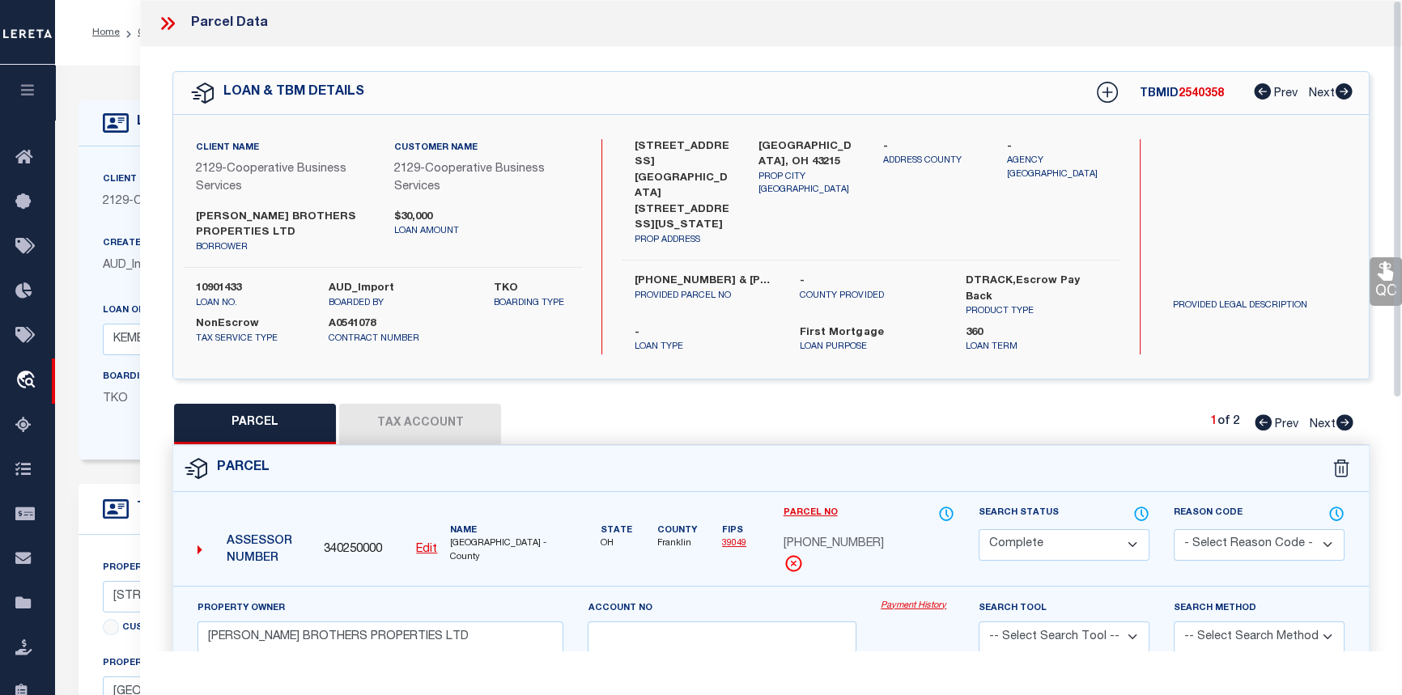
click at [904, 600] on link "Payment History" at bounding box center [918, 607] width 74 height 14
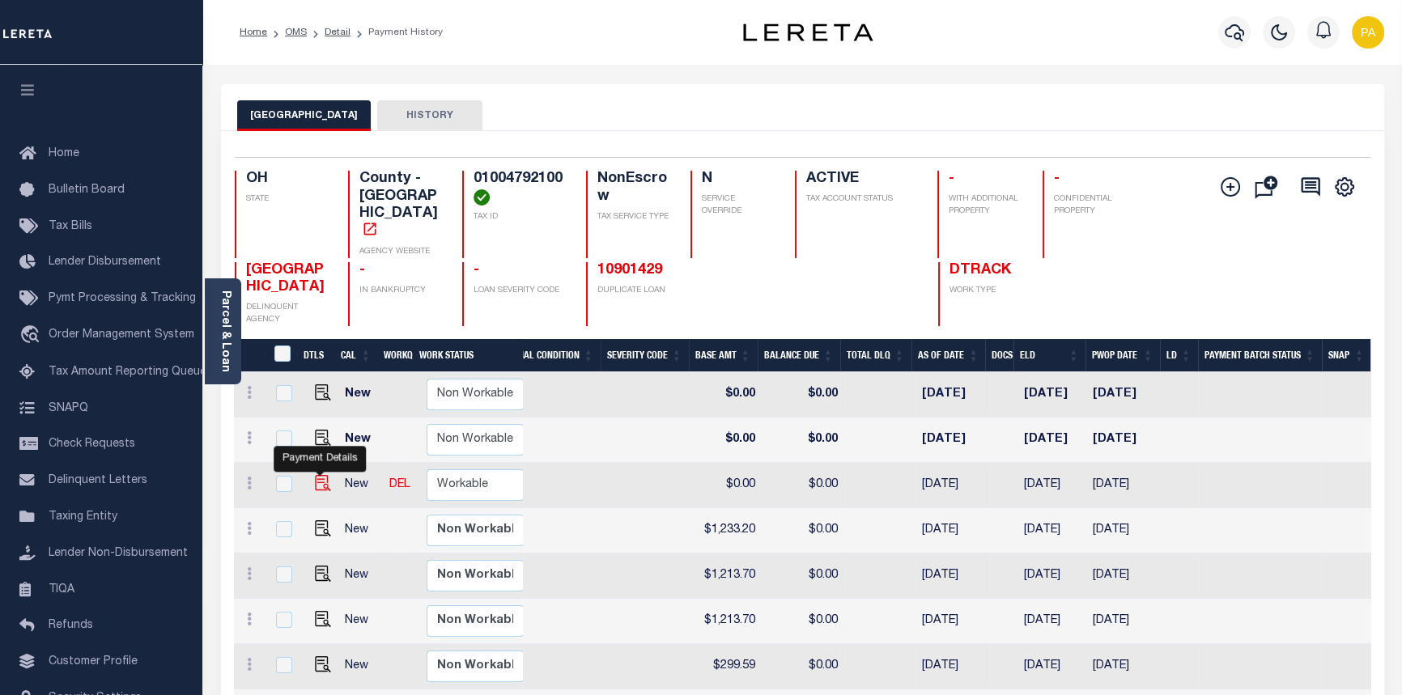
click at [315, 475] on img "" at bounding box center [323, 483] width 16 height 16
checkbox input "true"
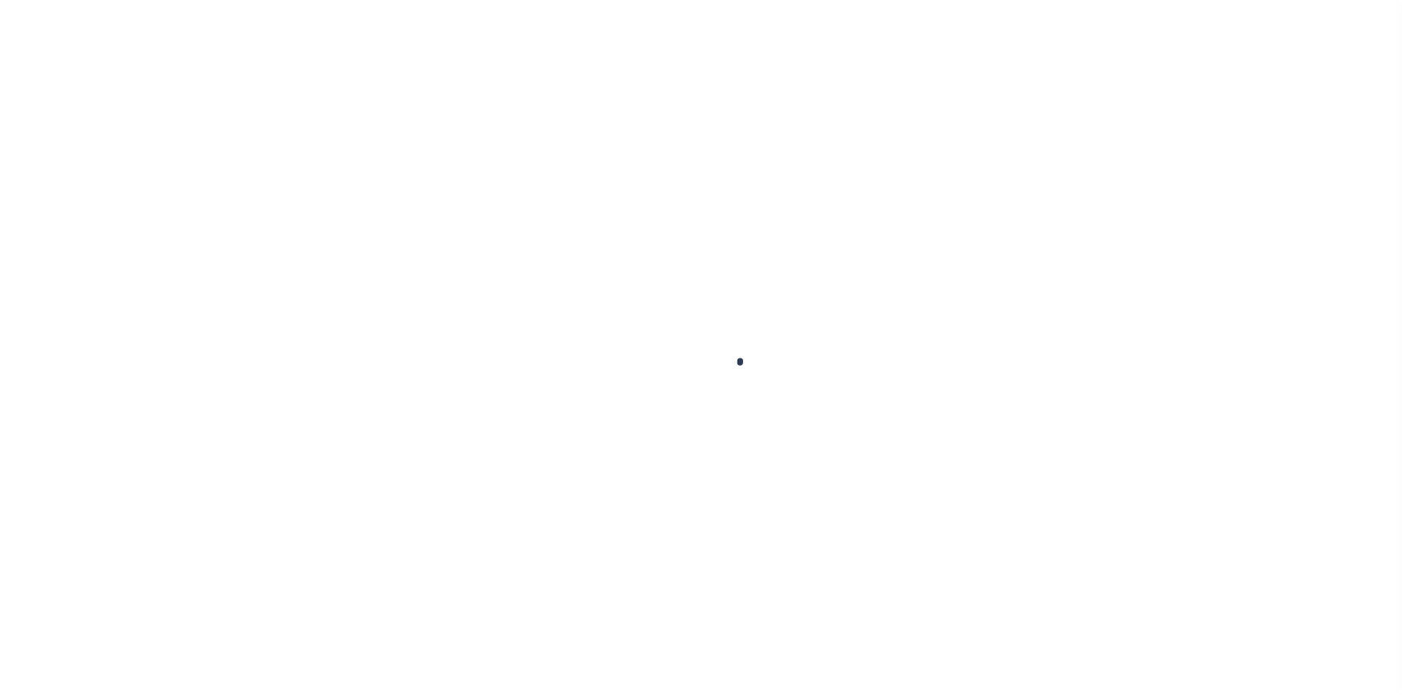
select select "NW2"
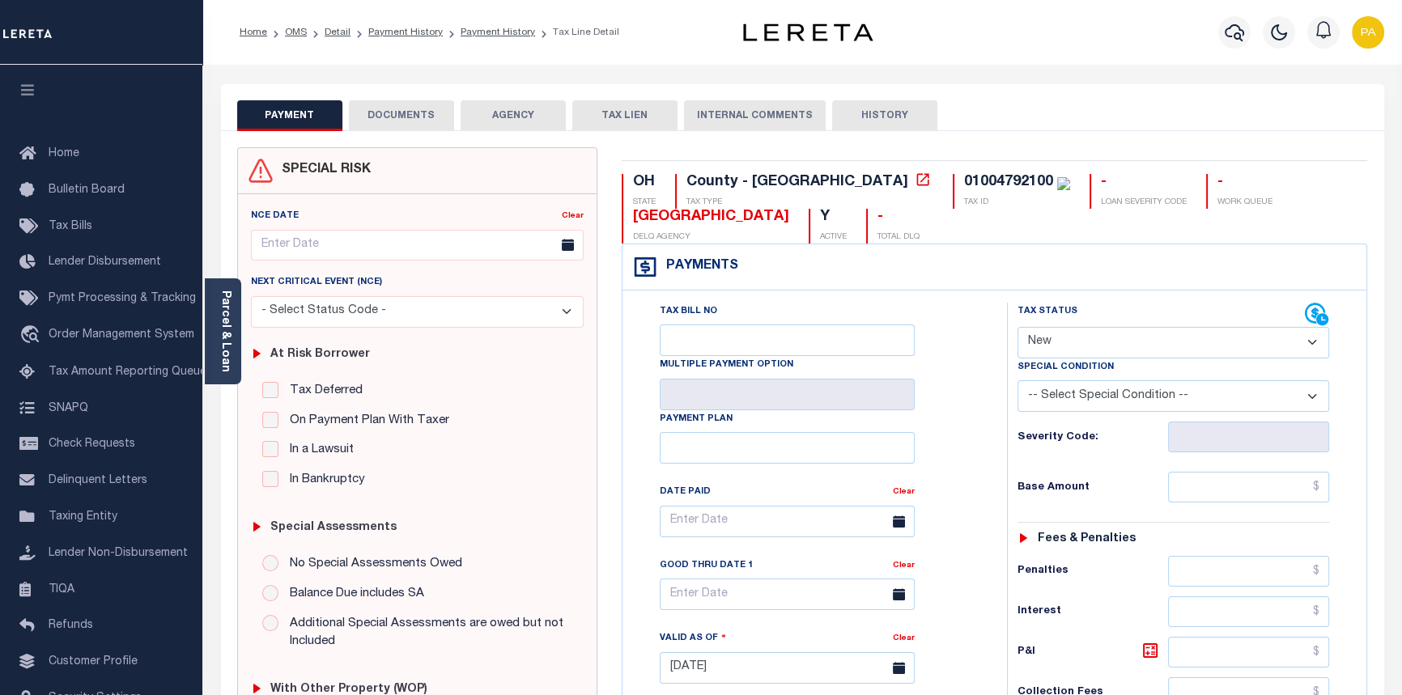
click at [401, 113] on button "DOCUMENTS" at bounding box center [401, 115] width 105 height 31
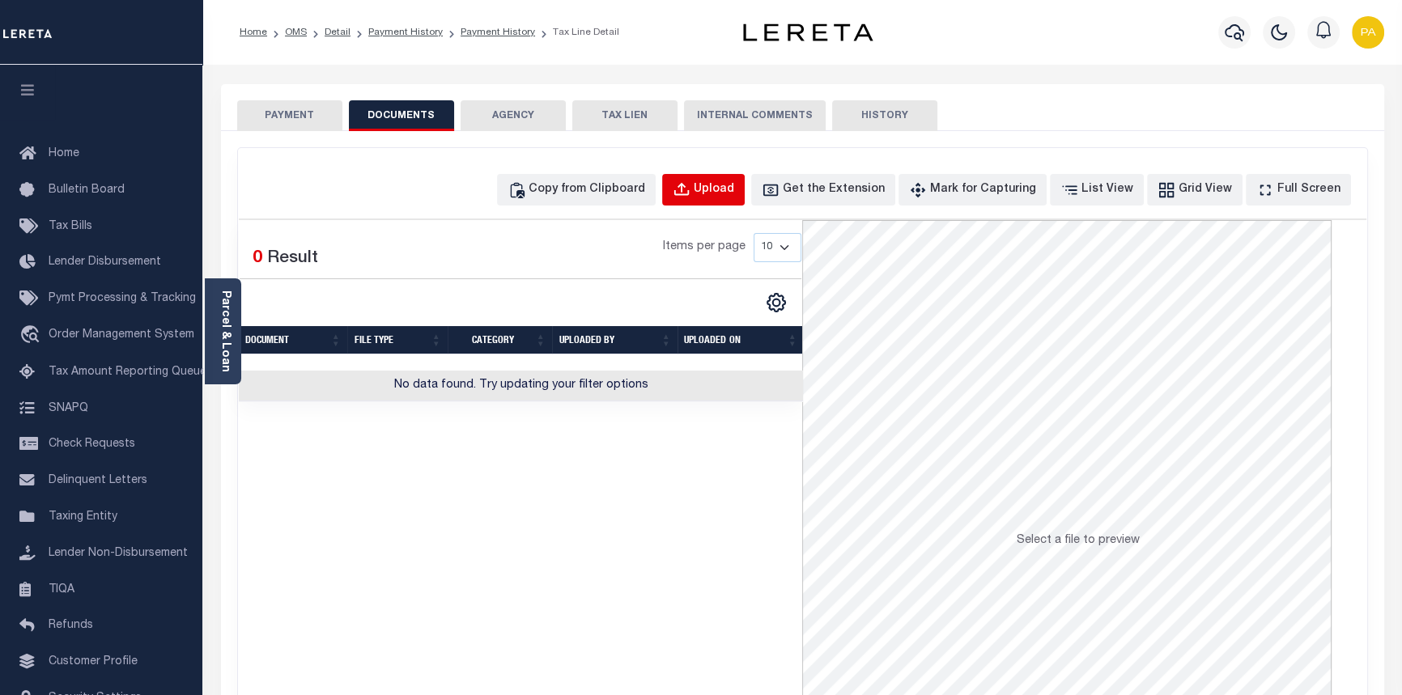
click at [734, 195] on div "Upload" at bounding box center [714, 190] width 40 height 18
select select "POP"
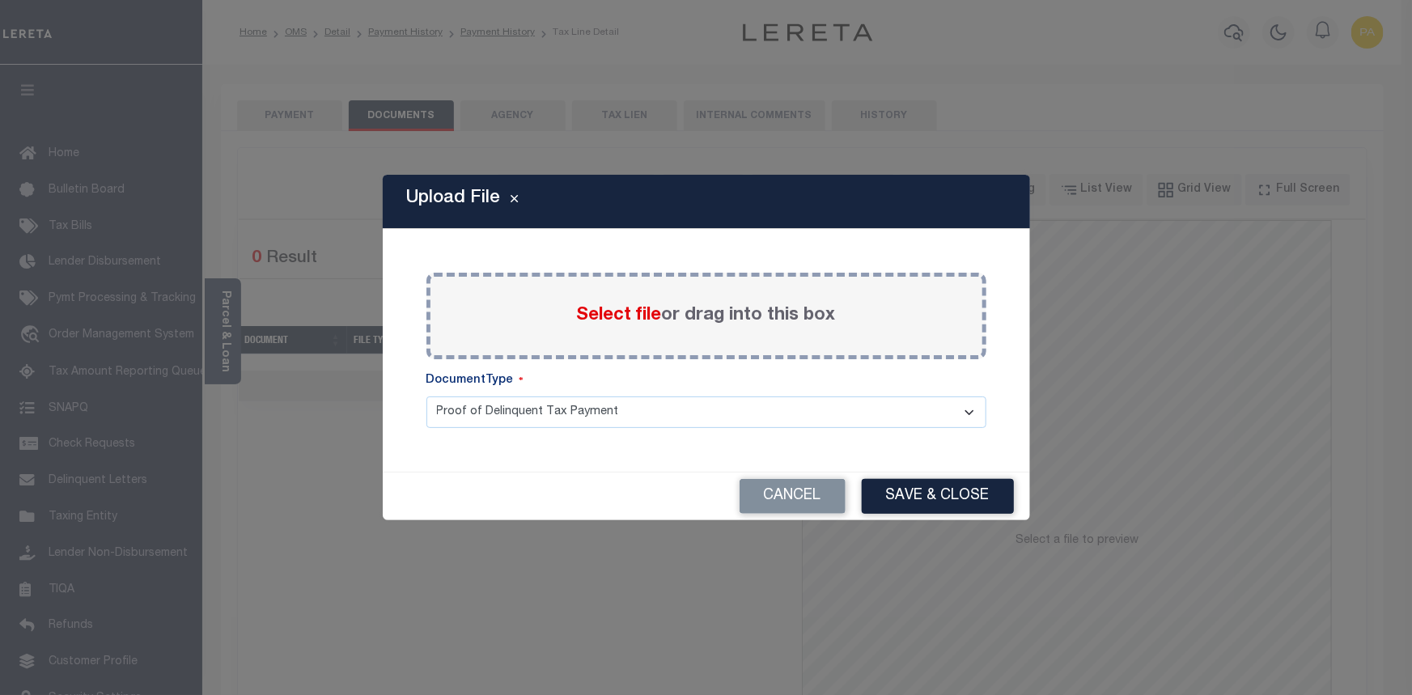
click at [631, 320] on span "Select file" at bounding box center [619, 316] width 85 height 18
click at [0, 0] on input "Select file or drag into this box" at bounding box center [0, 0] width 0 height 0
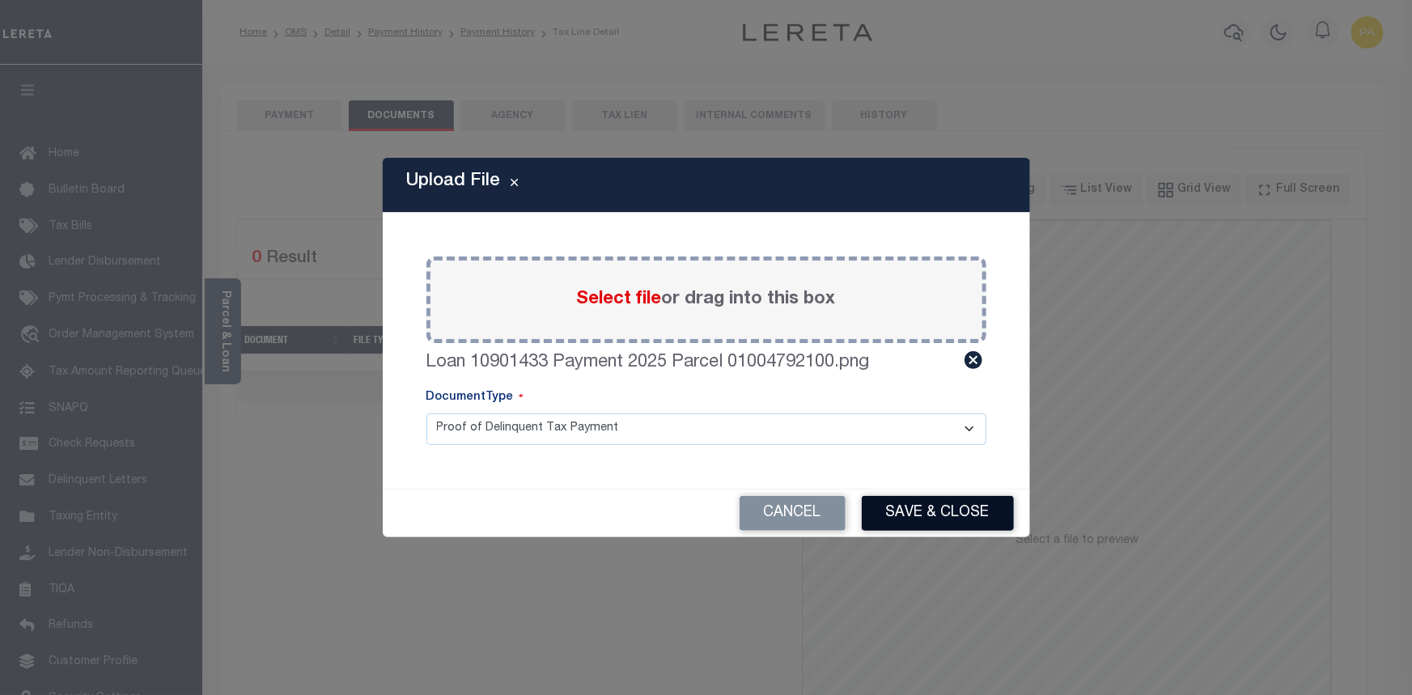
click at [903, 518] on button "Save & Close" at bounding box center [938, 513] width 152 height 35
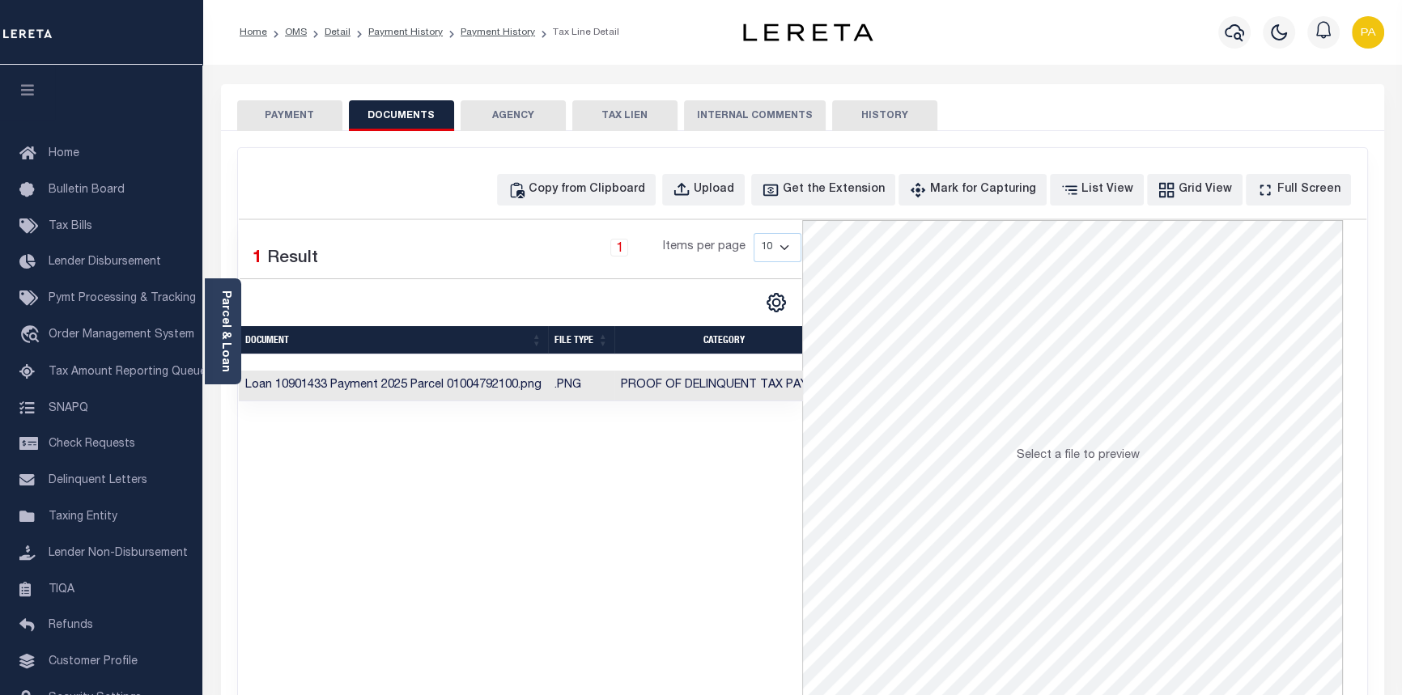
click at [274, 117] on button "PAYMENT" at bounding box center [289, 115] width 105 height 31
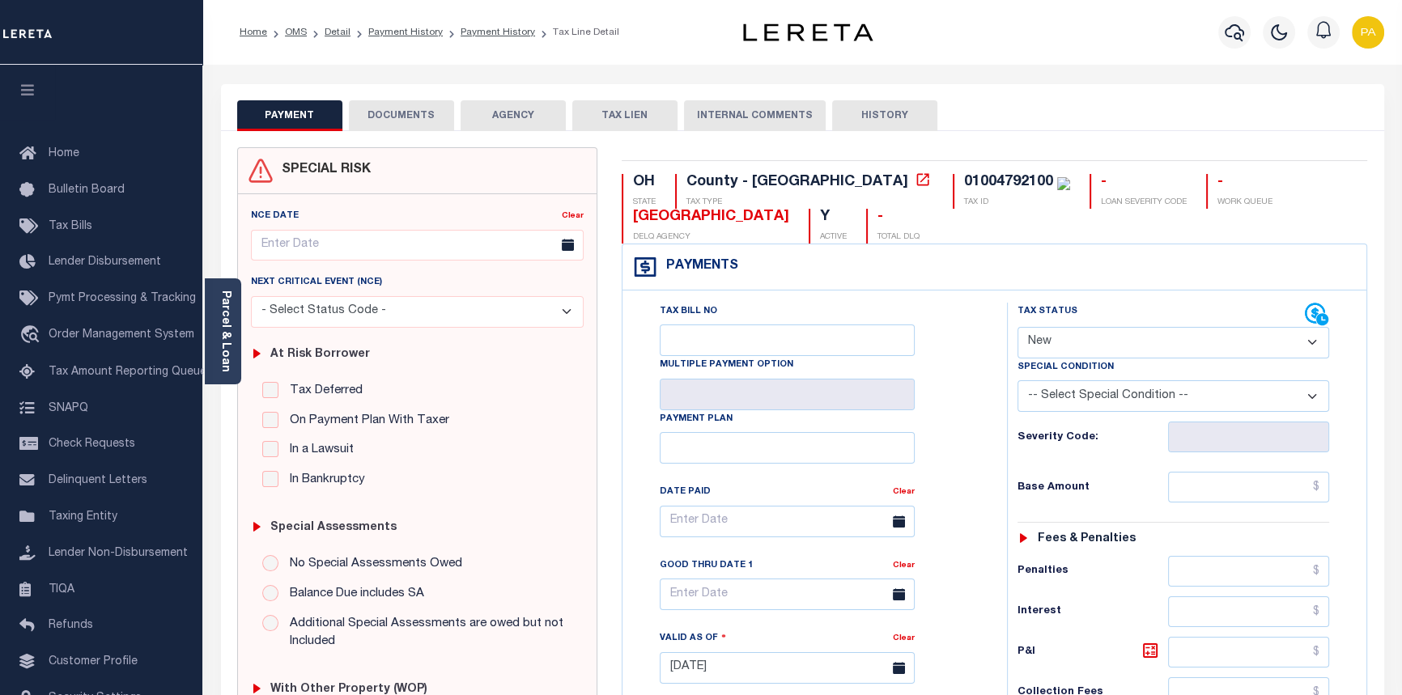
click at [1076, 340] on select "- Select Status Code - Open Due/Unpaid Paid Incomplete No Tax Due Internal Refu…" at bounding box center [1173, 343] width 312 height 32
select select "PYD"
click at [1017, 328] on select "- Select Status Code - Open Due/Unpaid Paid Incomplete No Tax Due Internal Refu…" at bounding box center [1173, 343] width 312 height 32
type input "10/03/2025"
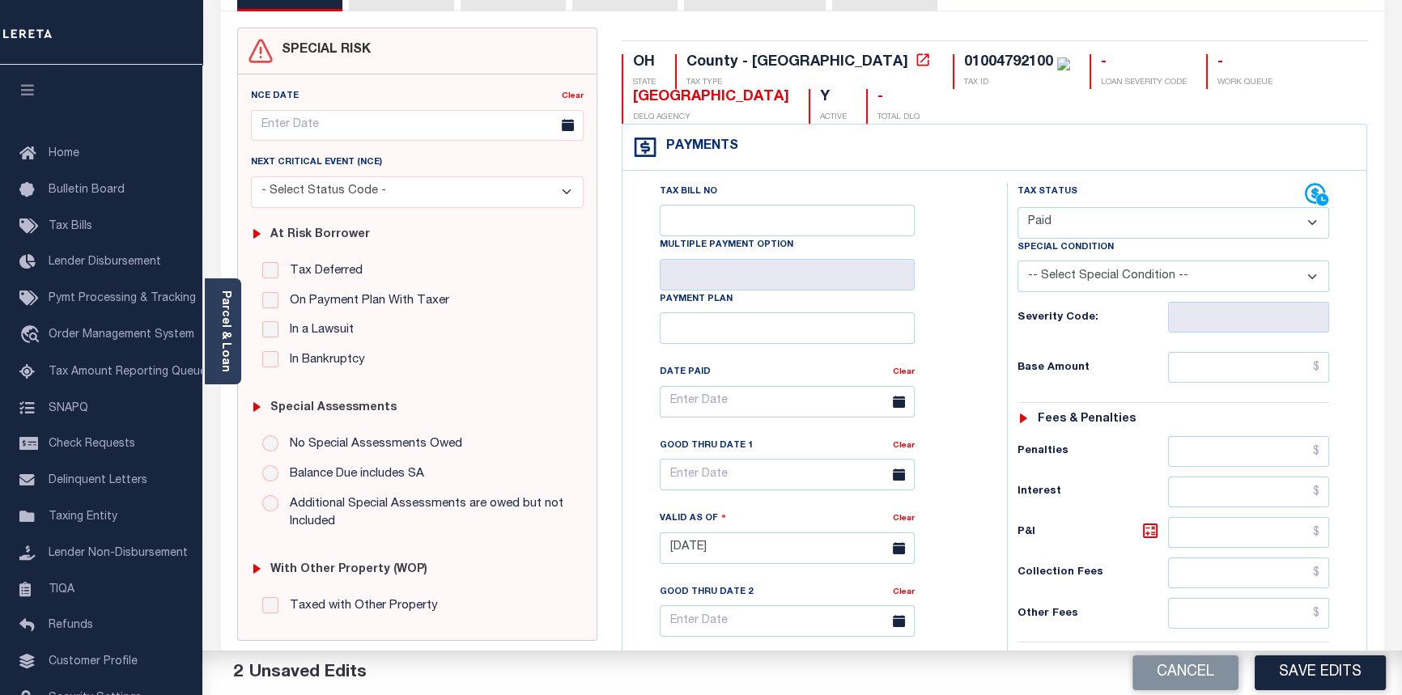
scroll to position [220, 0]
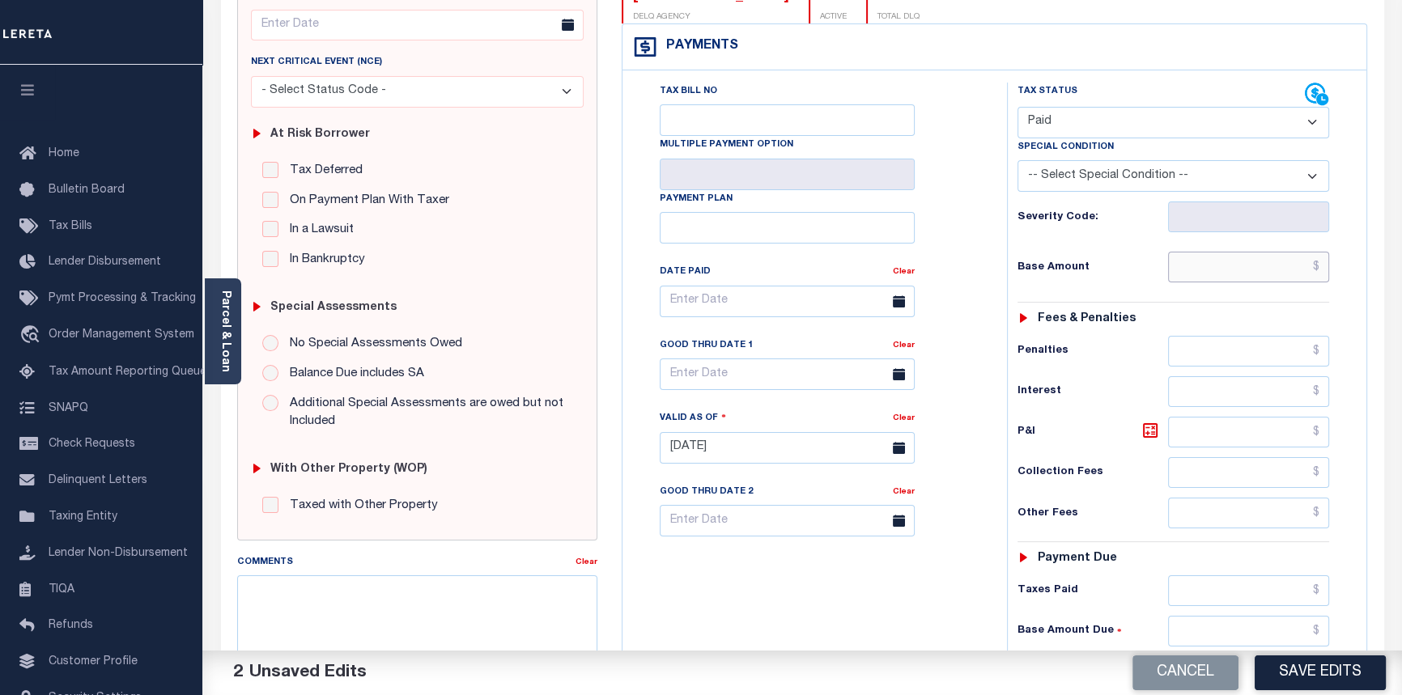
click at [1317, 270] on input "text" at bounding box center [1249, 267] width 162 height 31
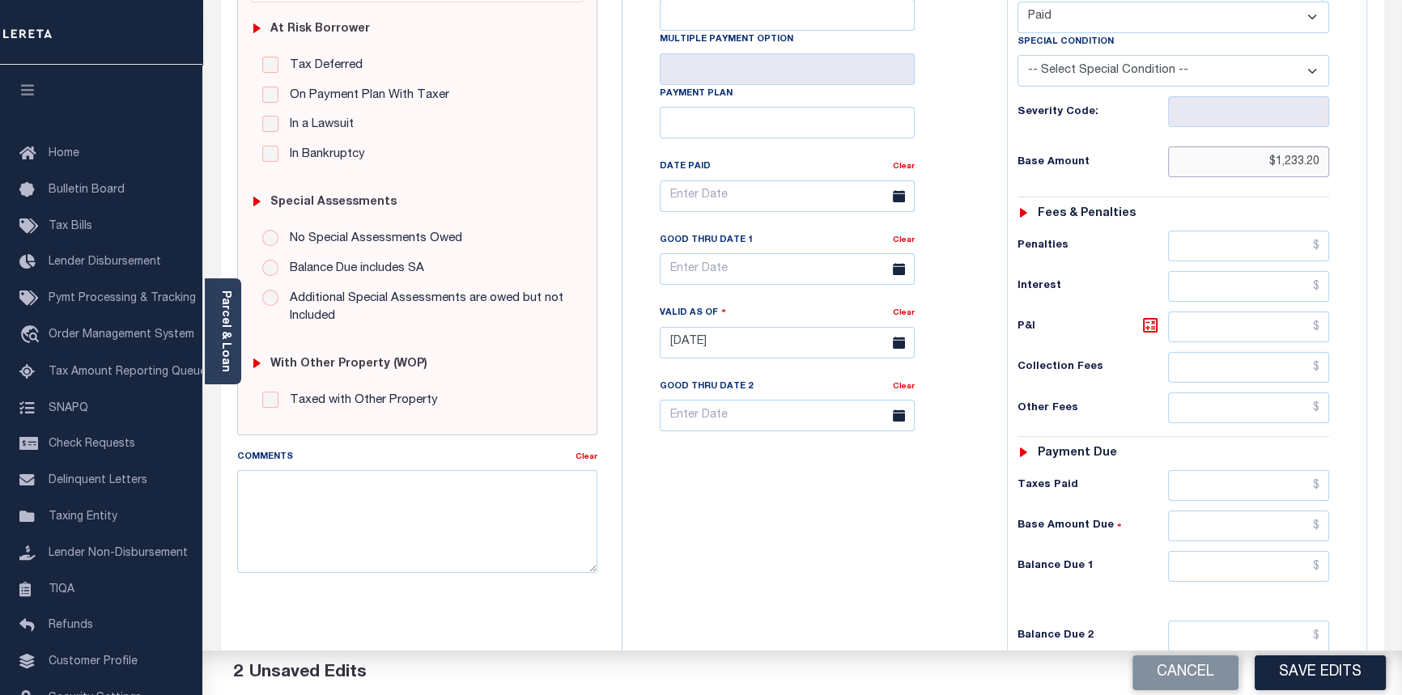
scroll to position [367, 0]
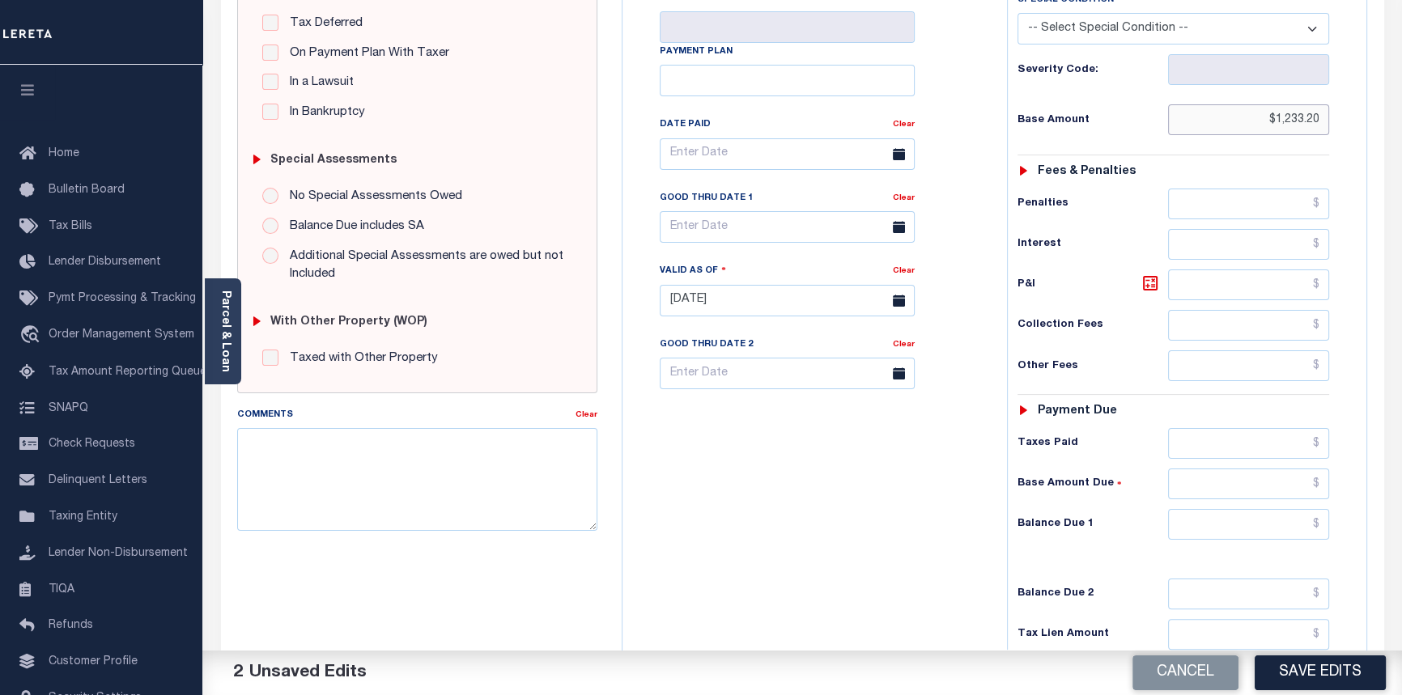
type input "$1,233.20"
click at [1319, 443] on input "text" at bounding box center [1249, 443] width 162 height 31
type input "$1,233.20"
click at [1318, 475] on input "text" at bounding box center [1249, 484] width 162 height 31
type input "$0.00"
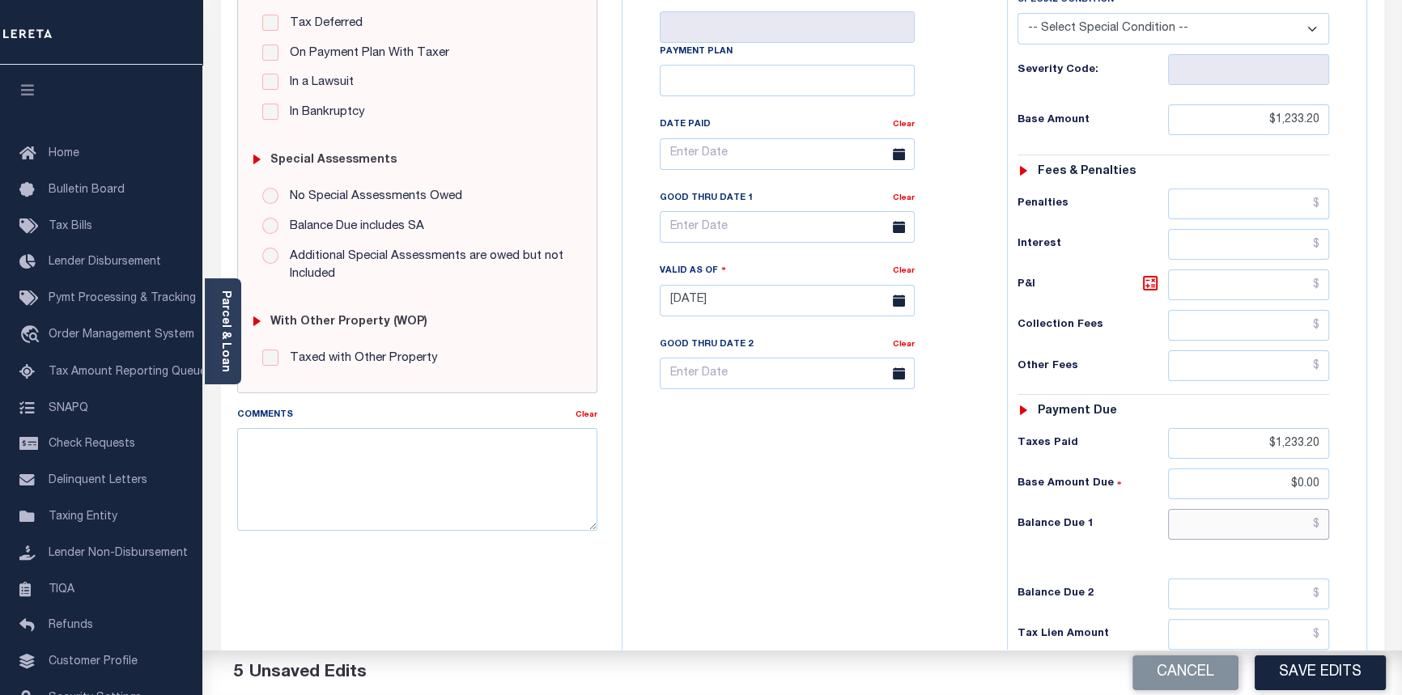
click at [1319, 529] on input "text" at bounding box center [1249, 524] width 162 height 31
type input "$0.00"
click at [706, 162] on input "text" at bounding box center [787, 154] width 255 height 32
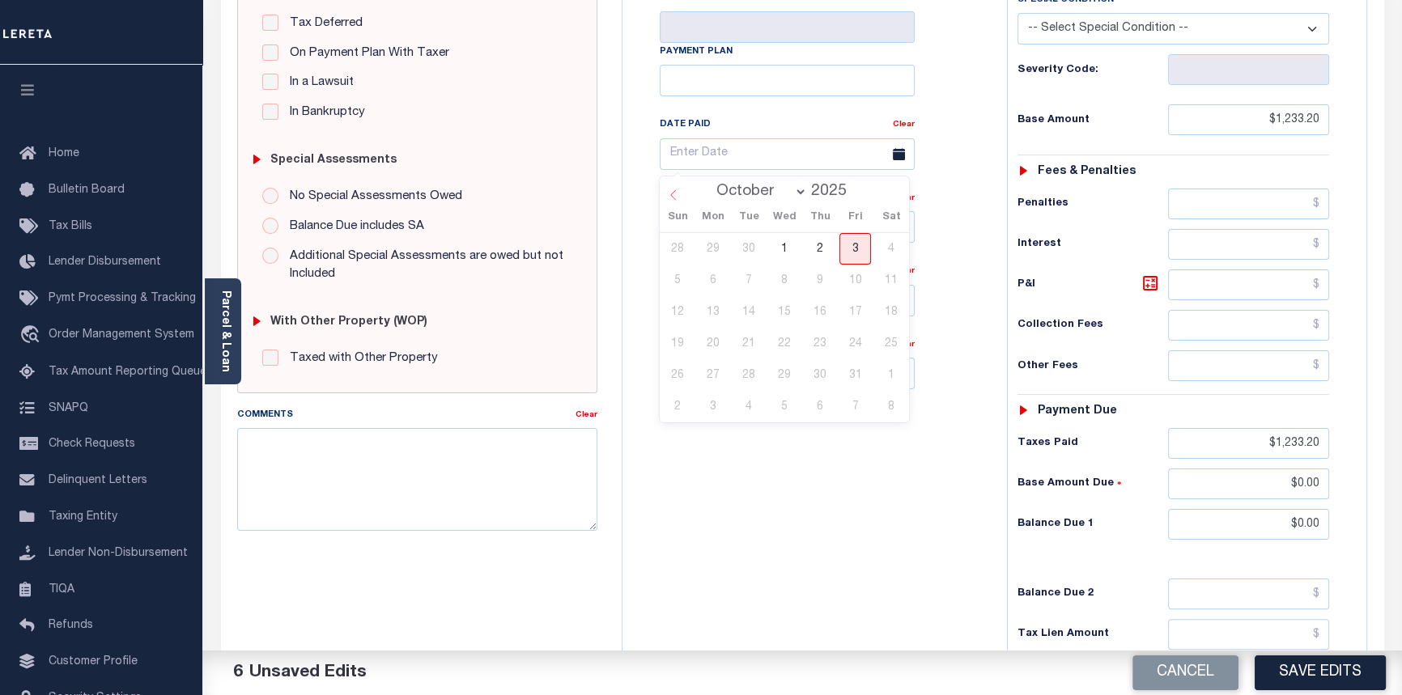
click at [673, 196] on icon at bounding box center [673, 194] width 11 height 11
select select "5"
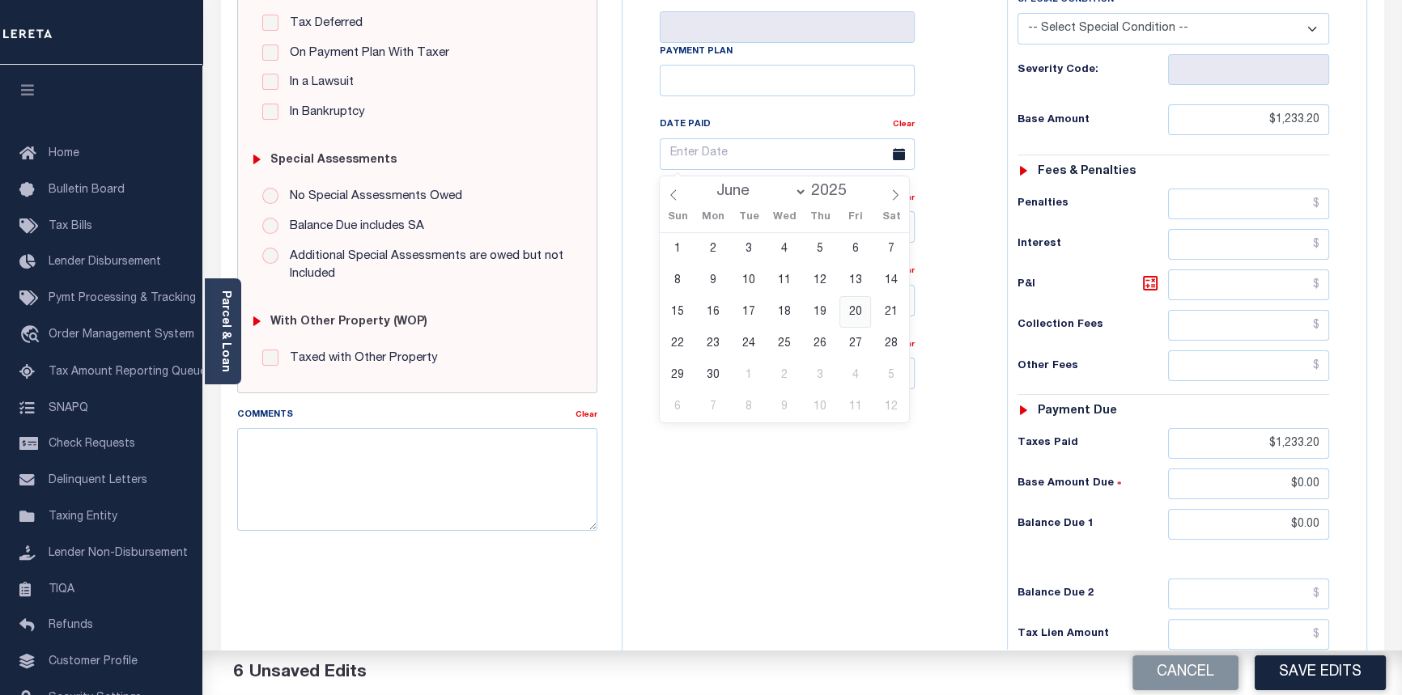
click at [859, 309] on span "20" at bounding box center [855, 312] width 32 height 32
type input "06/20/2025"
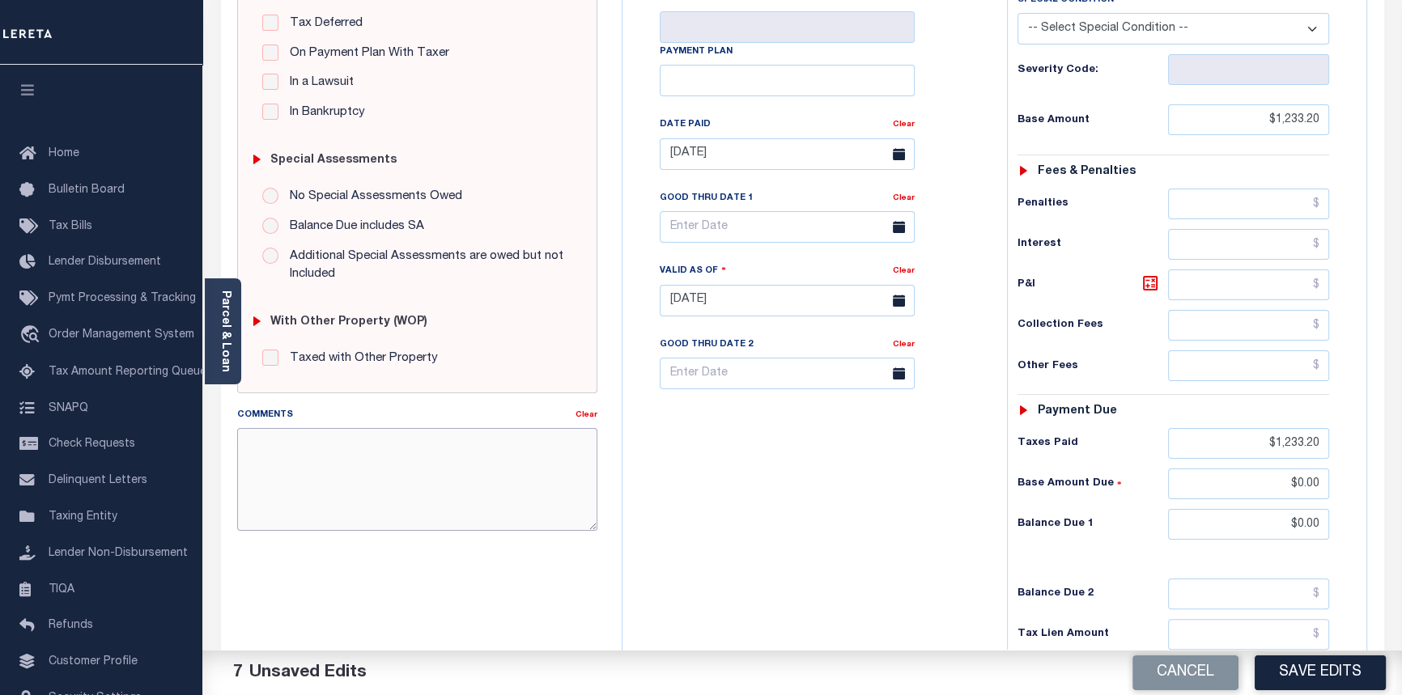
click at [286, 436] on textarea "Comments" at bounding box center [417, 479] width 361 height 102
type textarea "10/03/2025pk See imaged payment details."
click at [1325, 666] on button "Save Edits" at bounding box center [1320, 673] width 131 height 35
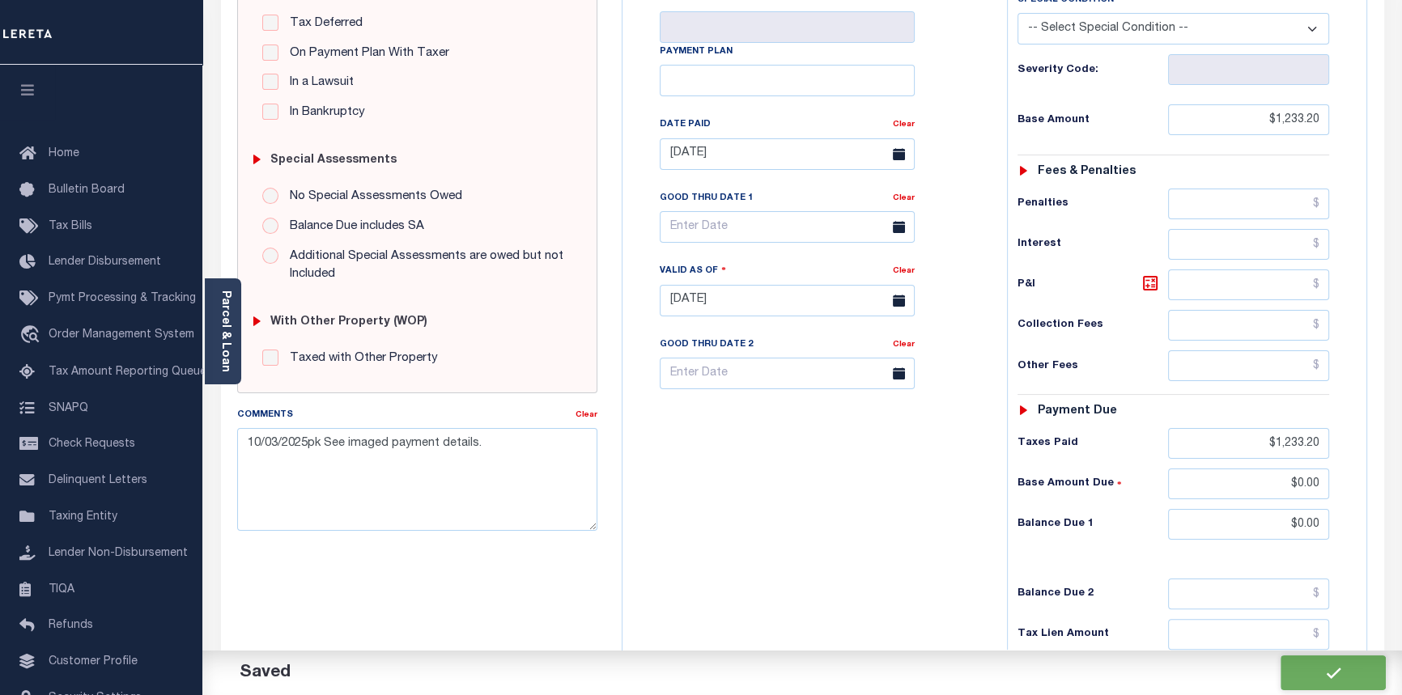
checkbox input "false"
type input "$1,233.2"
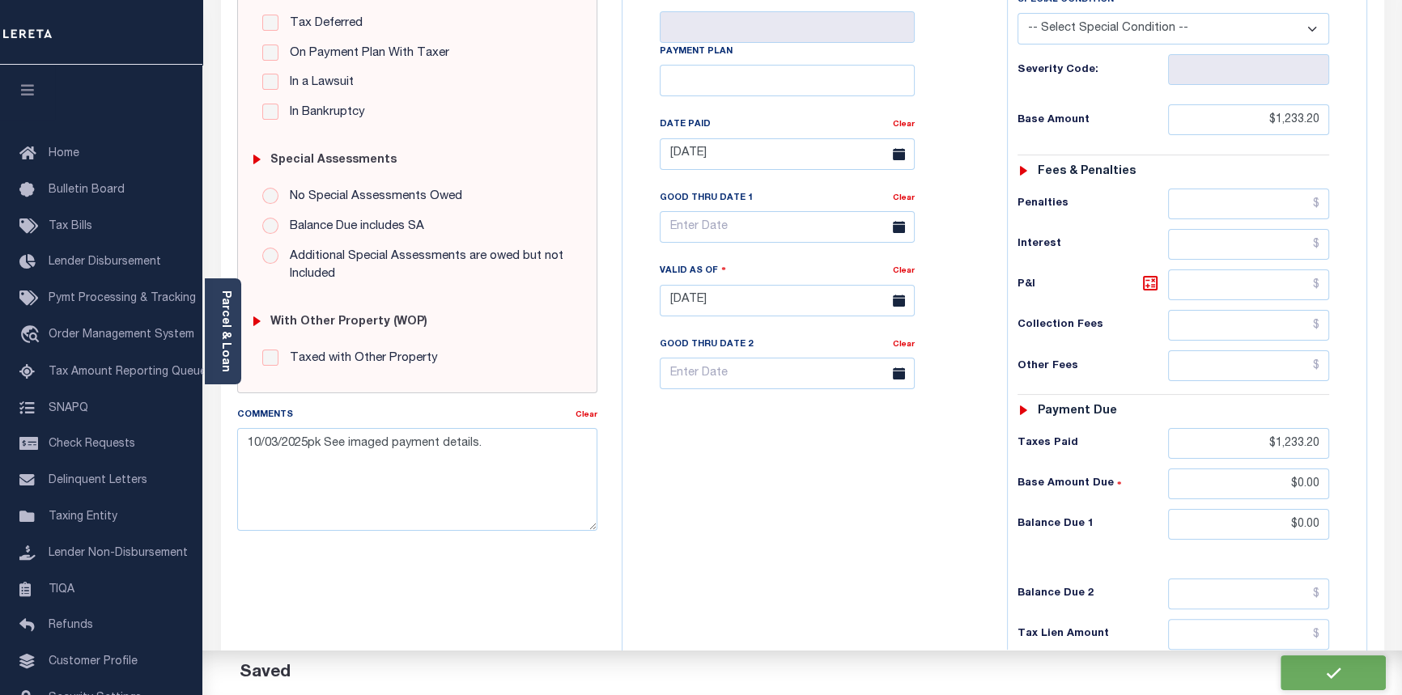
type input "$1,233.2"
type input "$0"
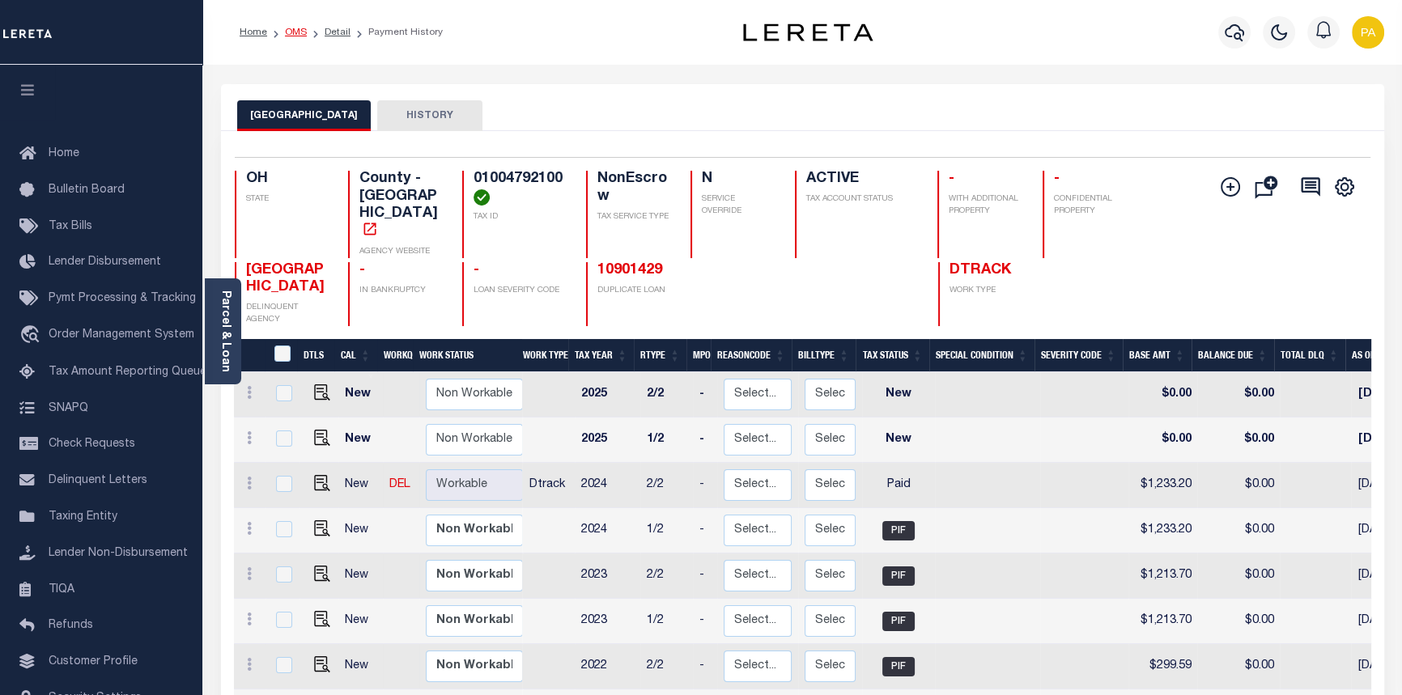
click at [292, 35] on link "OMS" at bounding box center [296, 33] width 22 height 10
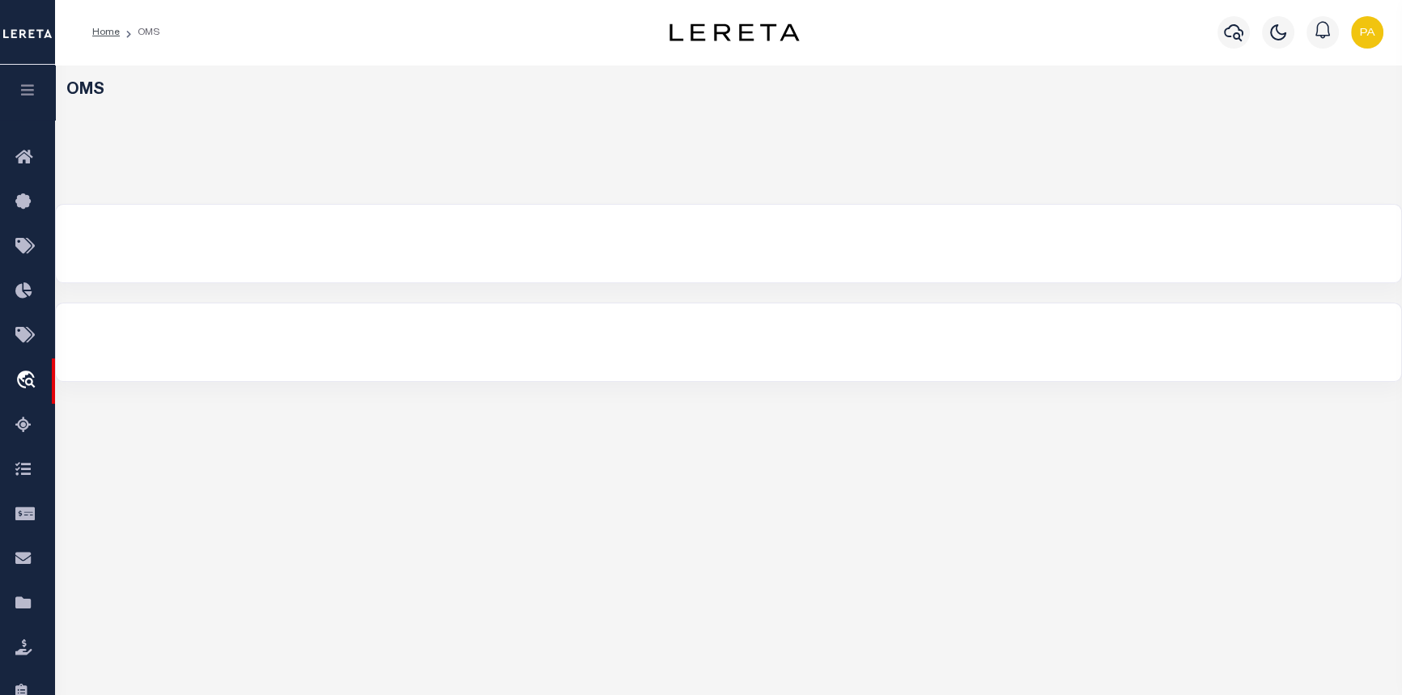
select select "200"
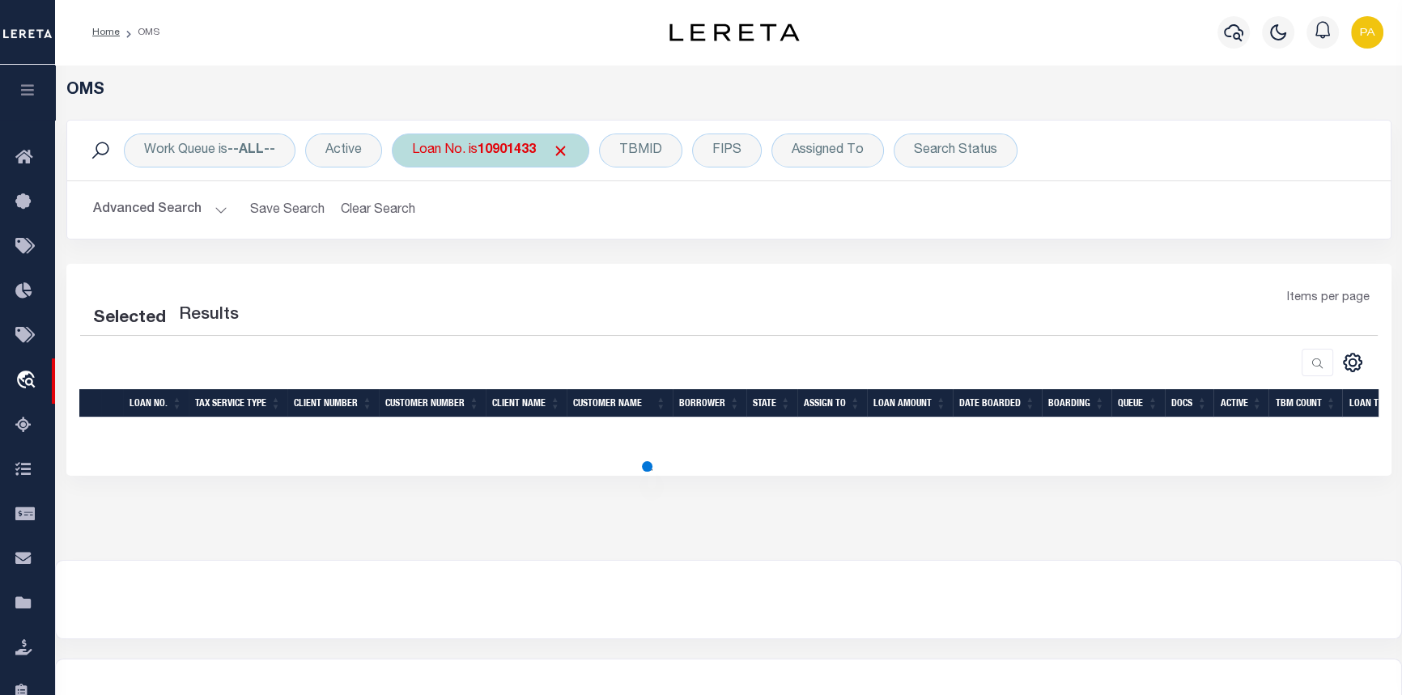
select select "200"
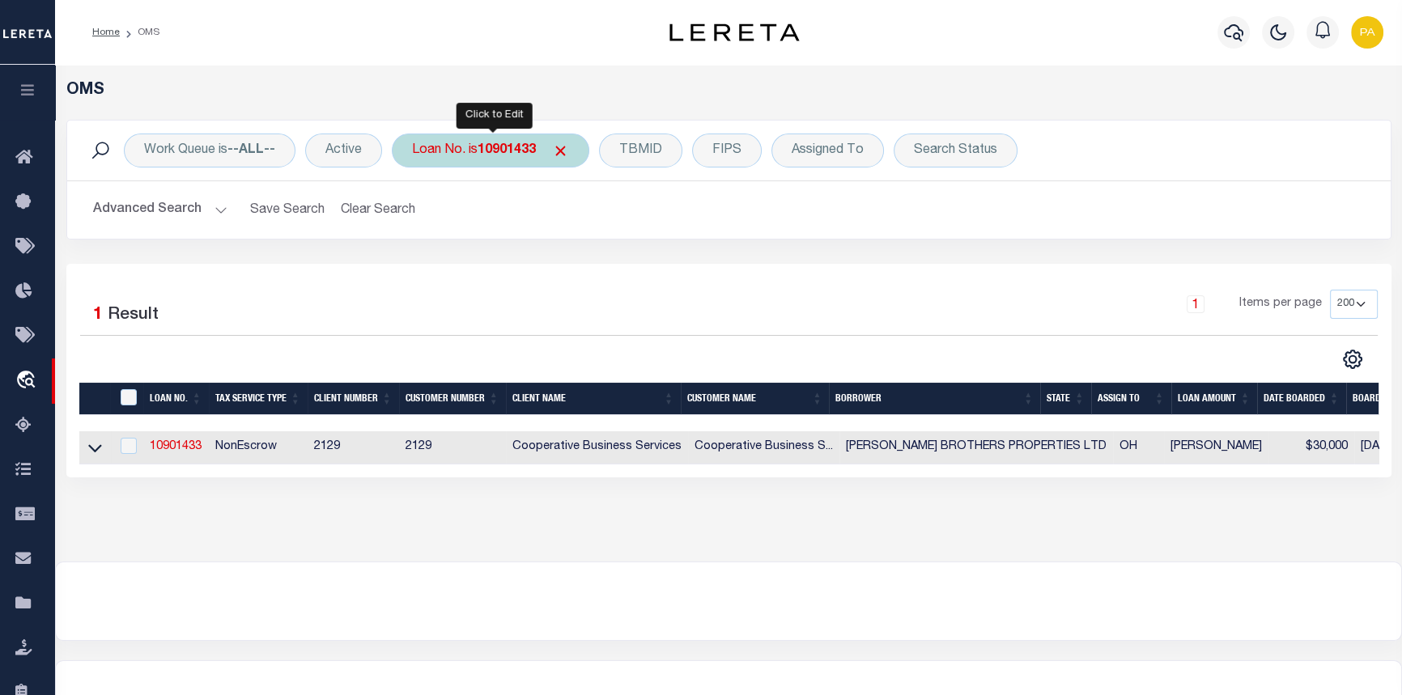
click at [491, 151] on b "10901433" at bounding box center [507, 150] width 58 height 13
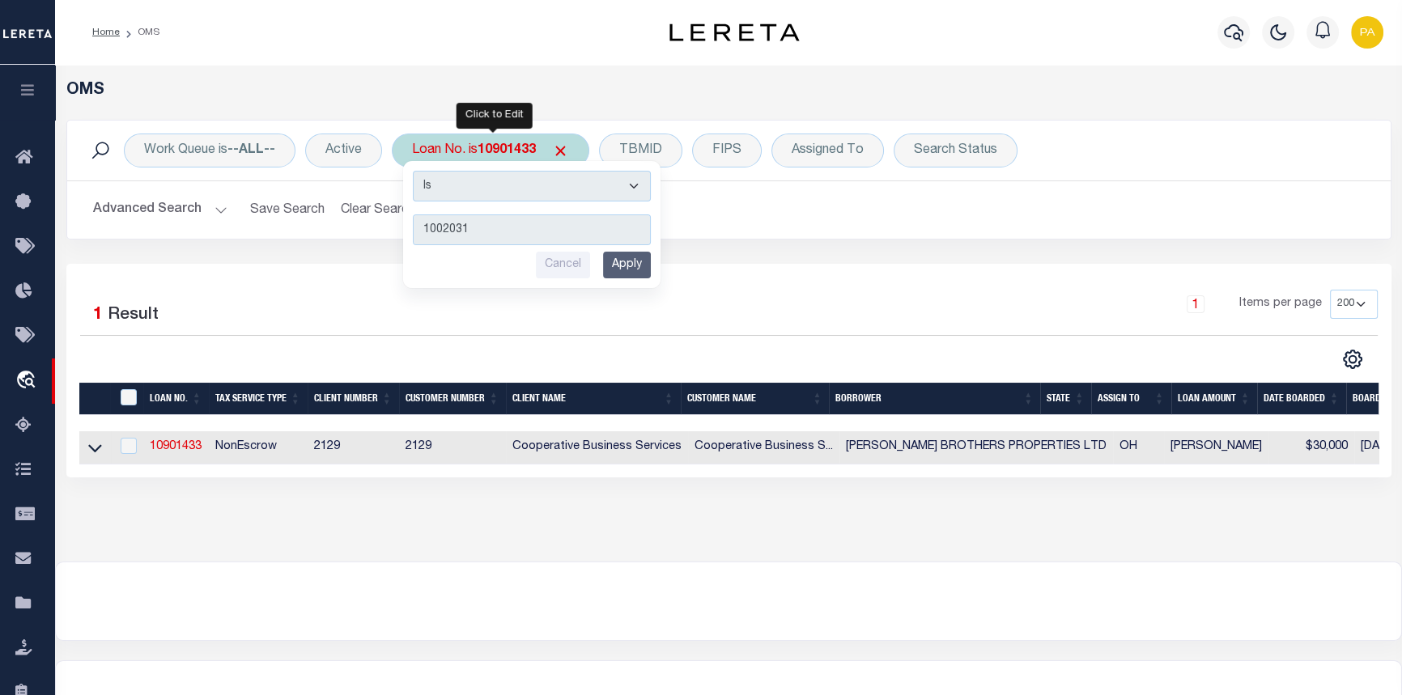
type input "10020318"
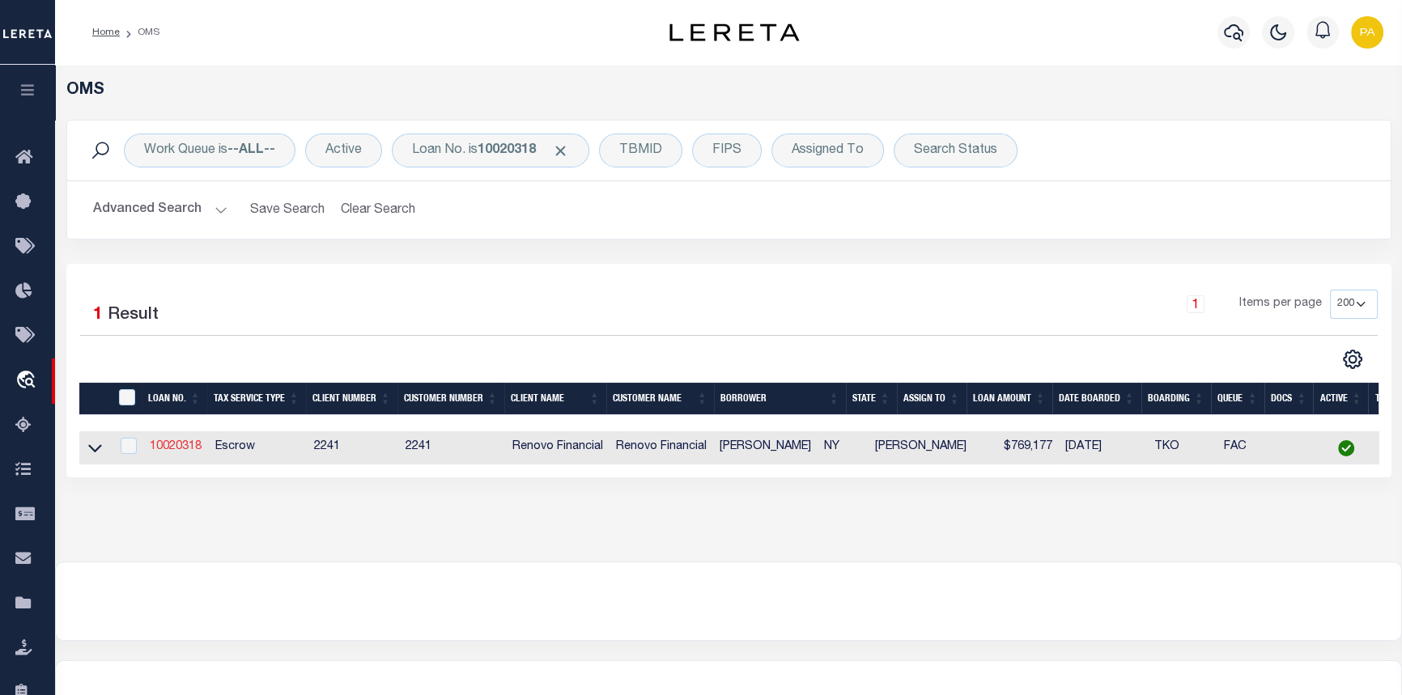
click at [177, 444] on link "10020318" at bounding box center [176, 446] width 52 height 11
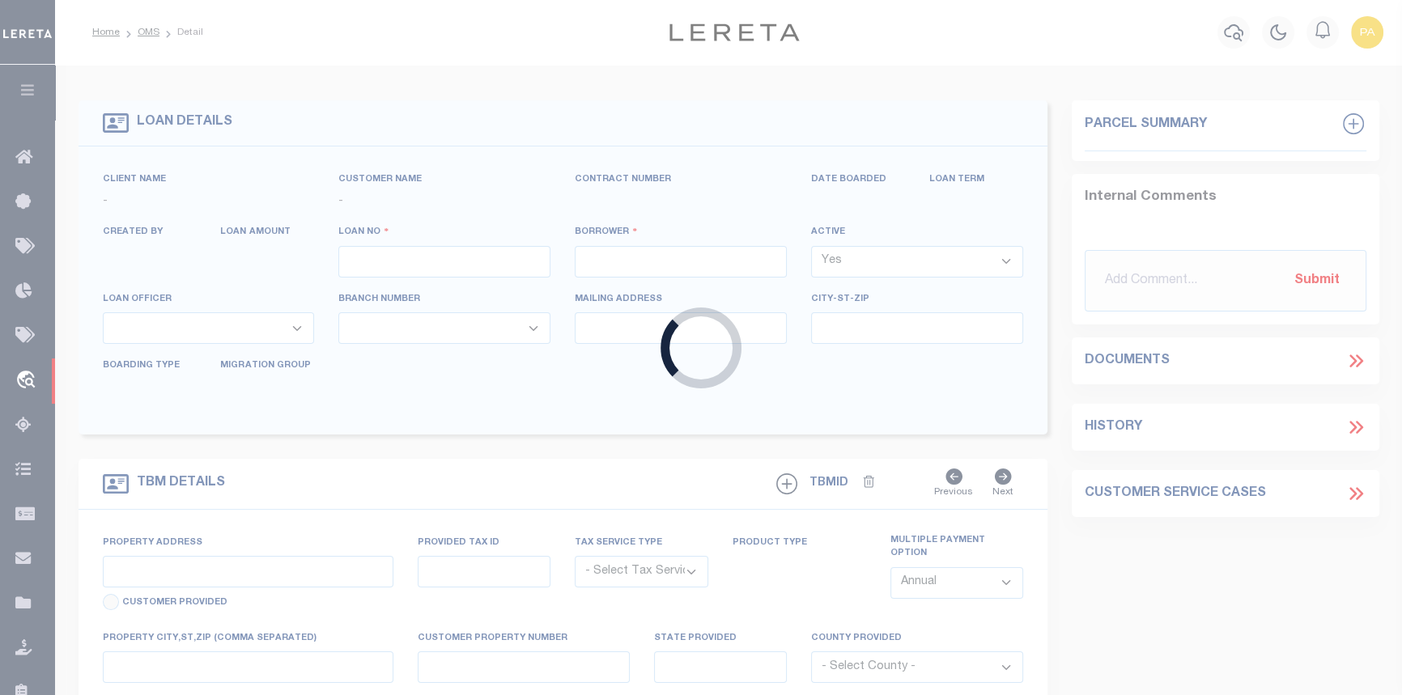
type input "10020318"
type input "[PERSON_NAME]"
select select
type input "[STREET_ADDRESS][PERSON_NAME]"
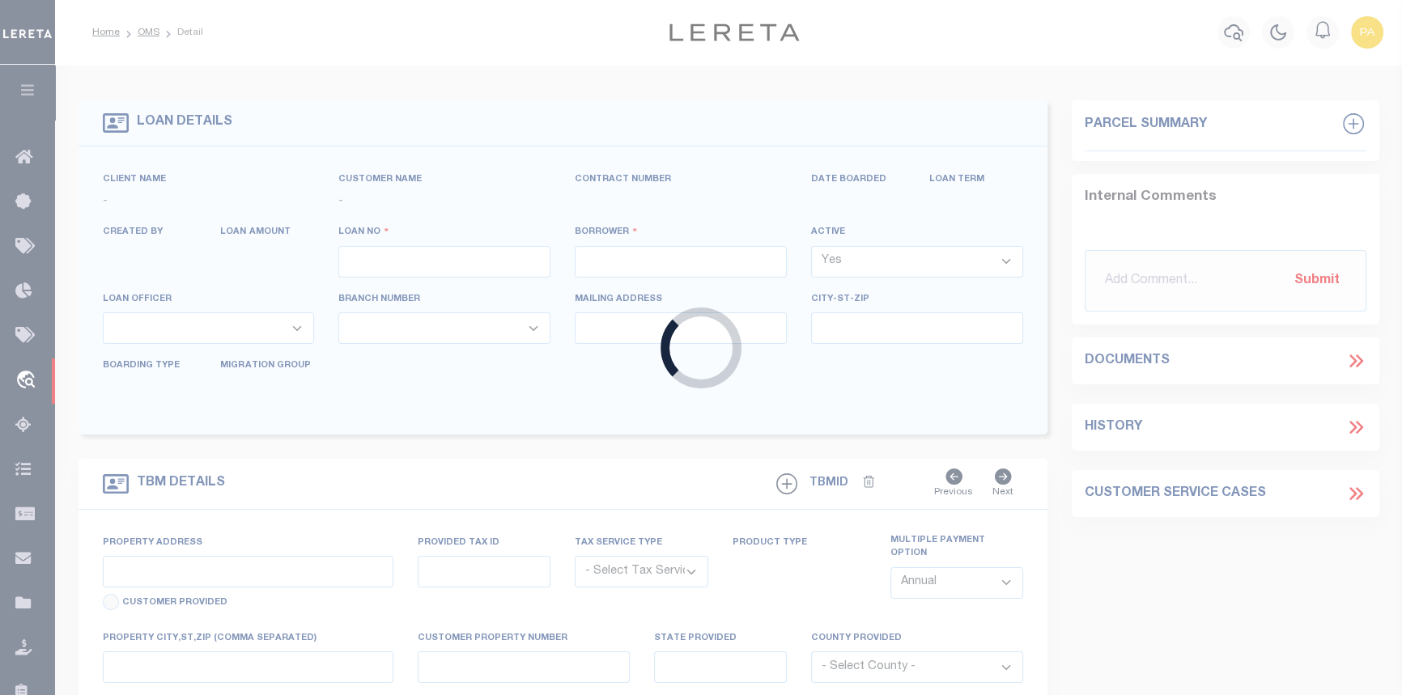
type input "CEDARHURST NY 11516"
select select "10"
select select "Escrow"
select select "25067"
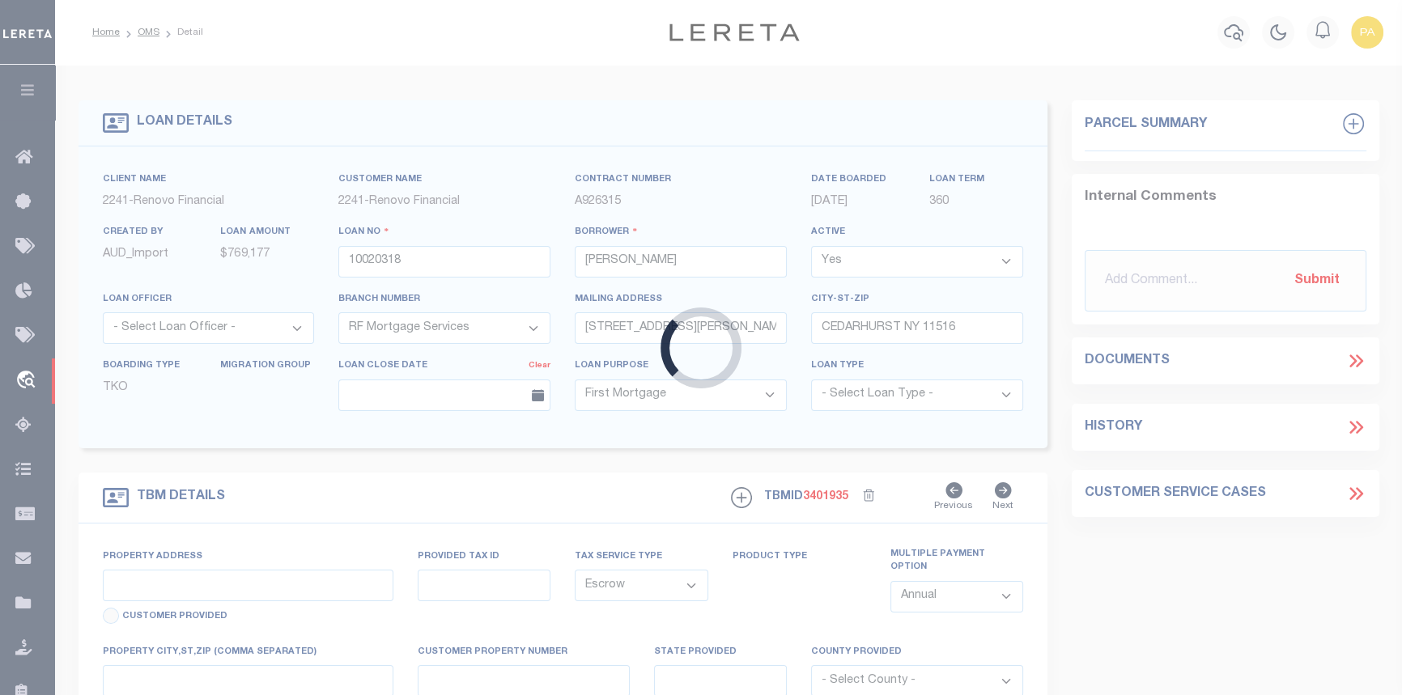
type input "[STREET_ADDRESS][PERSON_NAME]"
type input "39346 00210"
type input "[GEOGRAPHIC_DATA], [GEOGRAPHIC_DATA] 11516"
type input "a0kUS000007eBbp"
type input "NY"
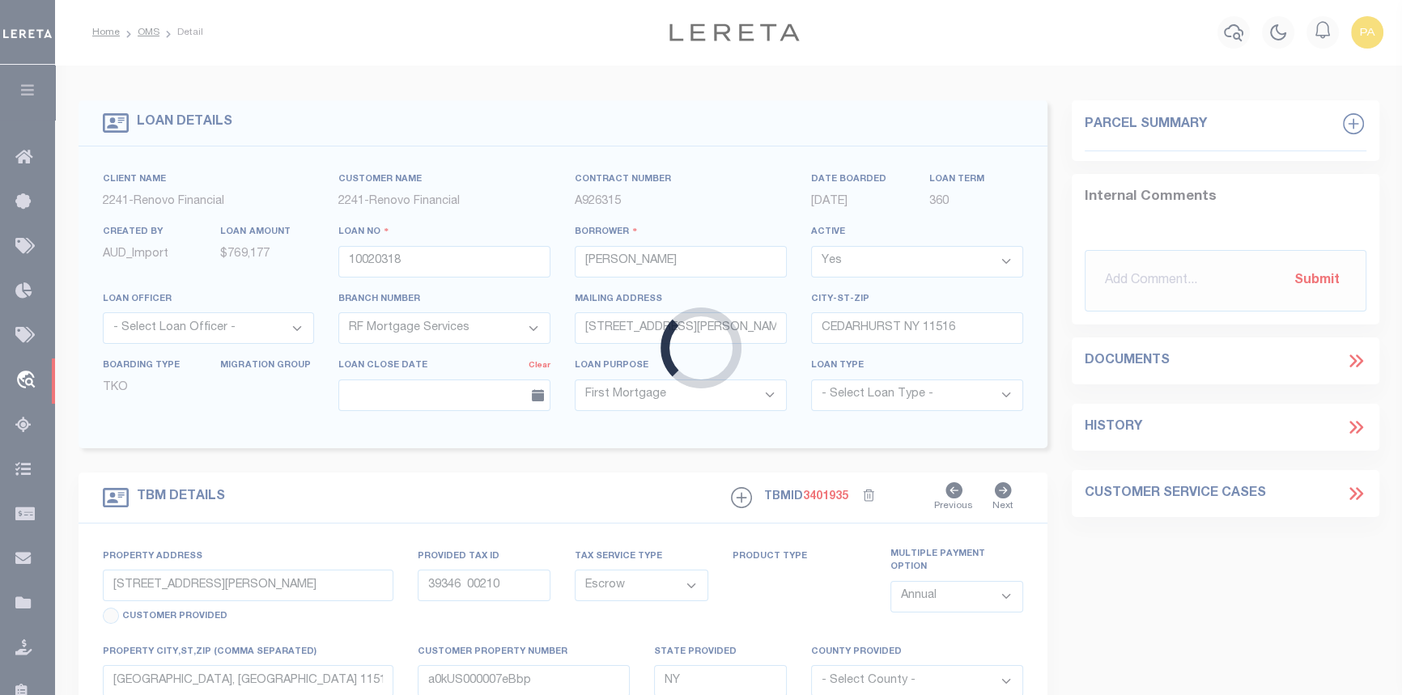
select select
type textarea "Liability Limited to Customer Provided Parcel"
select select
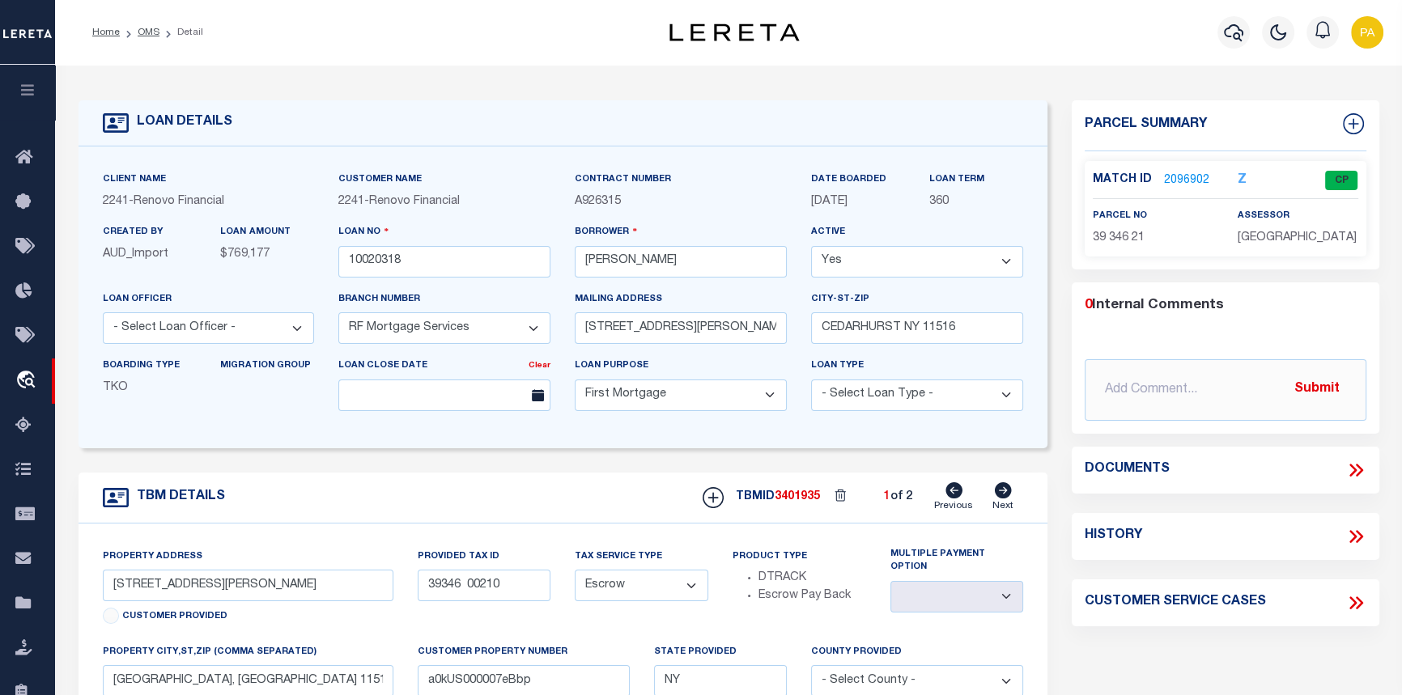
click at [1187, 182] on link "2096902" at bounding box center [1186, 180] width 45 height 17
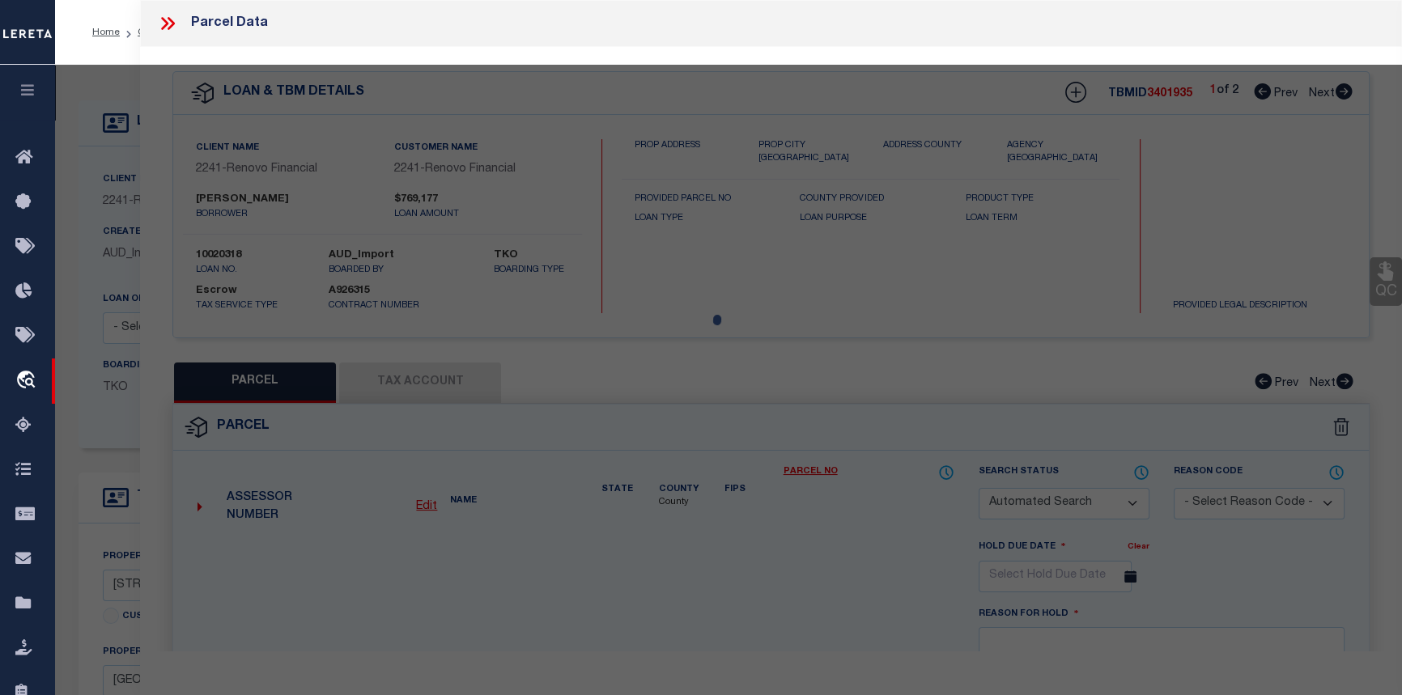
checkbox input "false"
select select "CP"
select select
type input "350 LIVINGSTON PL"
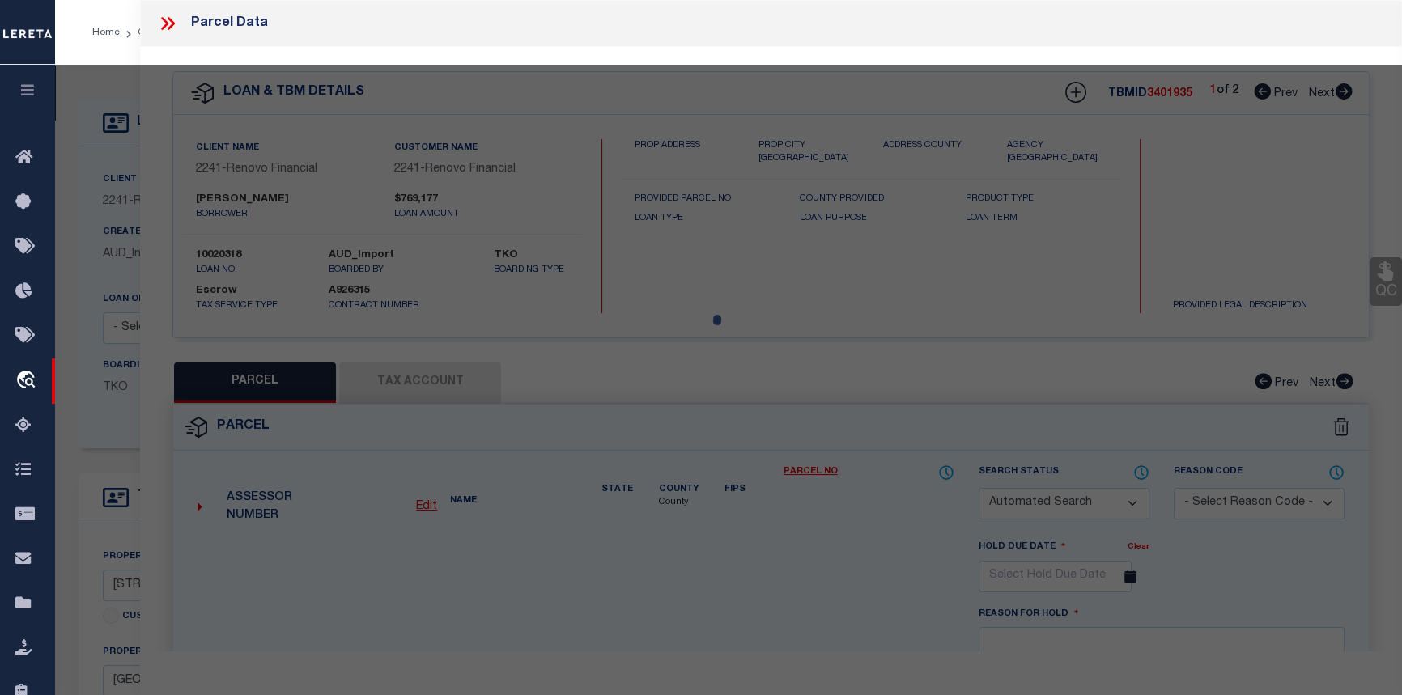
checkbox input "false"
type input "[GEOGRAPHIC_DATA], [GEOGRAPHIC_DATA] 11516"
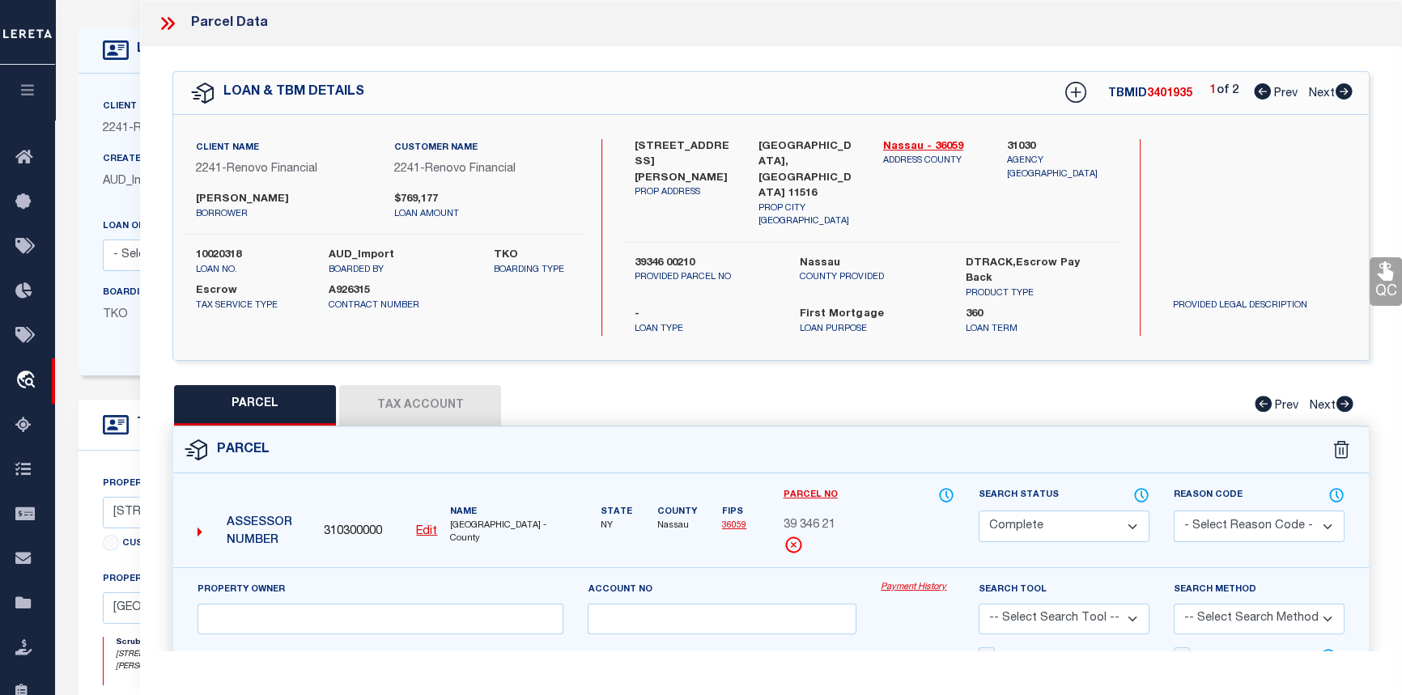
scroll to position [73, 0]
click at [905, 581] on link "Payment History" at bounding box center [918, 588] width 74 height 14
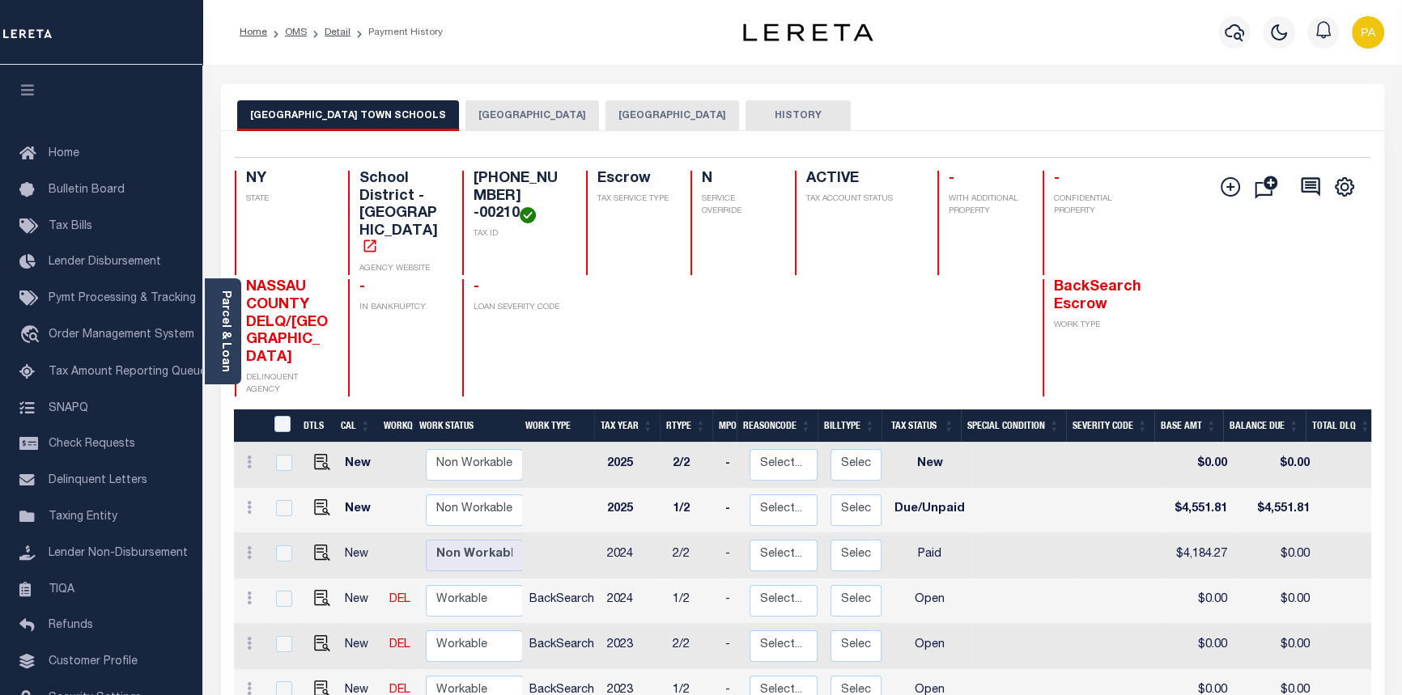
click at [605, 113] on button "[GEOGRAPHIC_DATA]" at bounding box center [672, 115] width 134 height 31
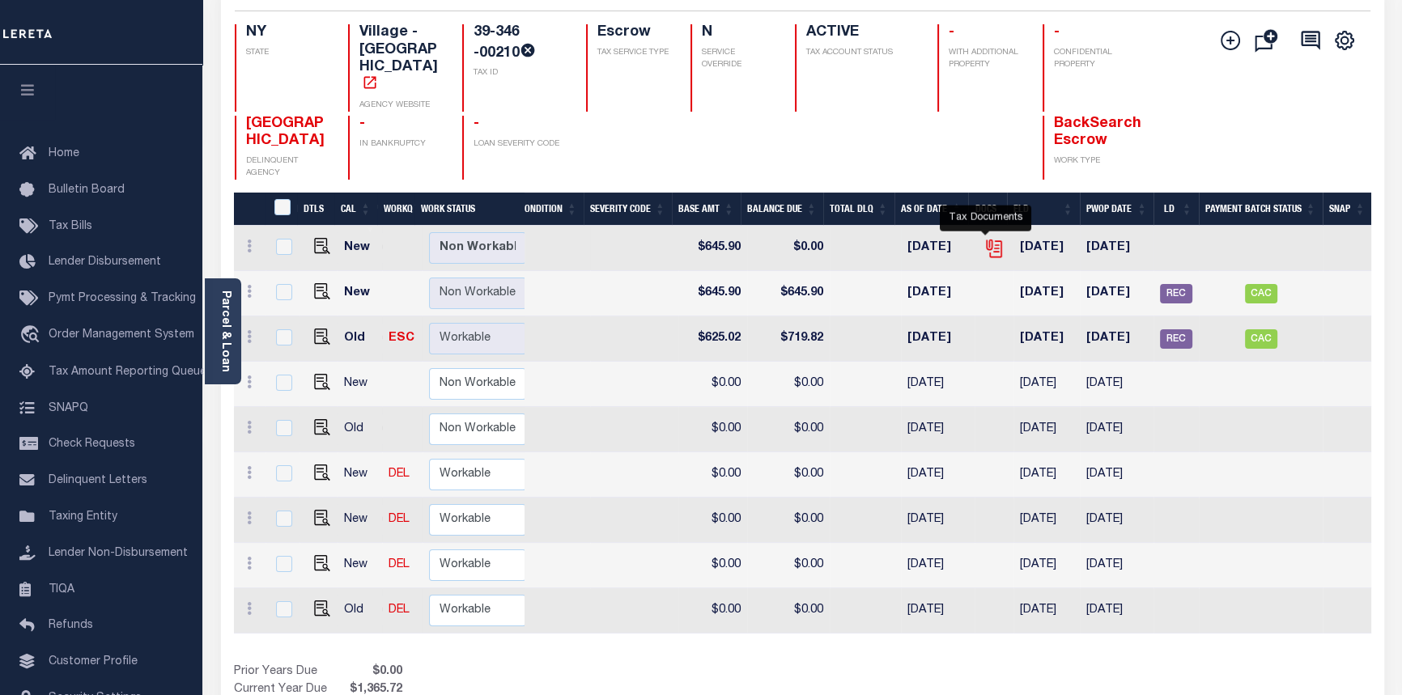
click at [990, 238] on icon "" at bounding box center [993, 248] width 21 height 21
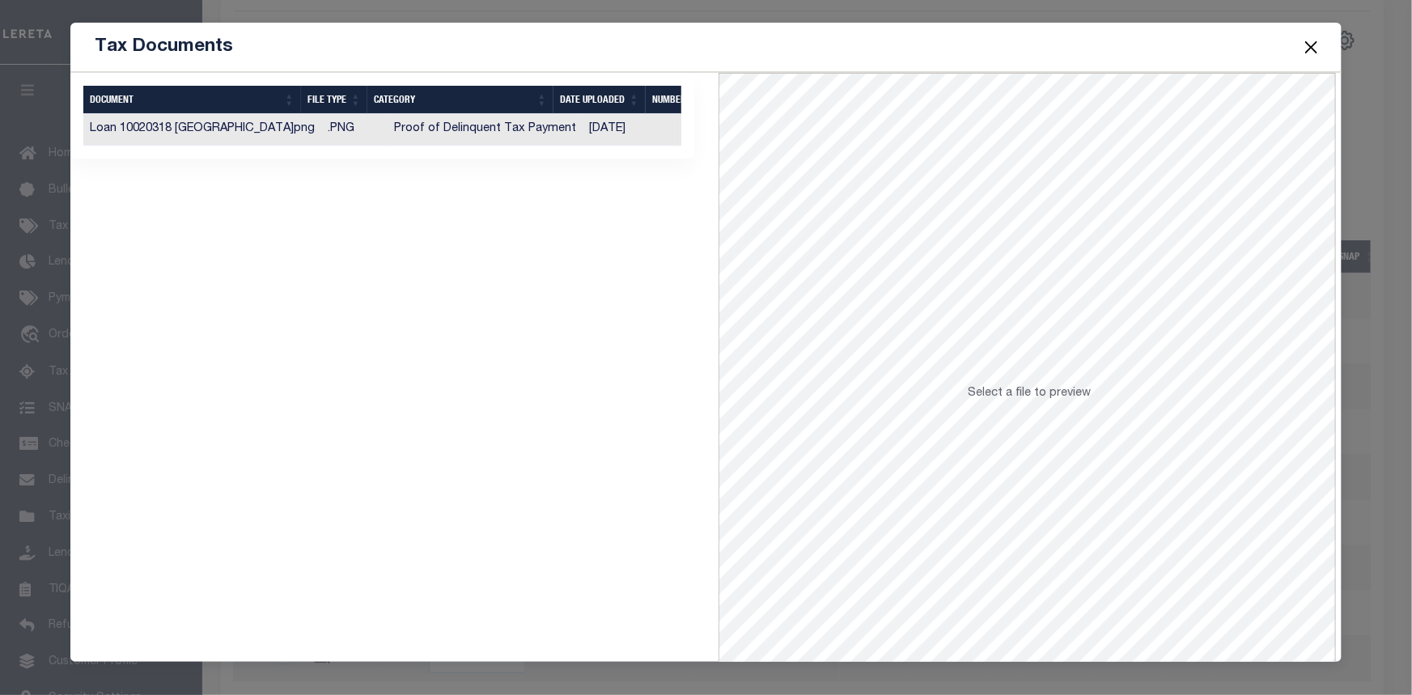
click at [233, 121] on td "Loan 10020318 [GEOGRAPHIC_DATA]png" at bounding box center [202, 130] width 238 height 32
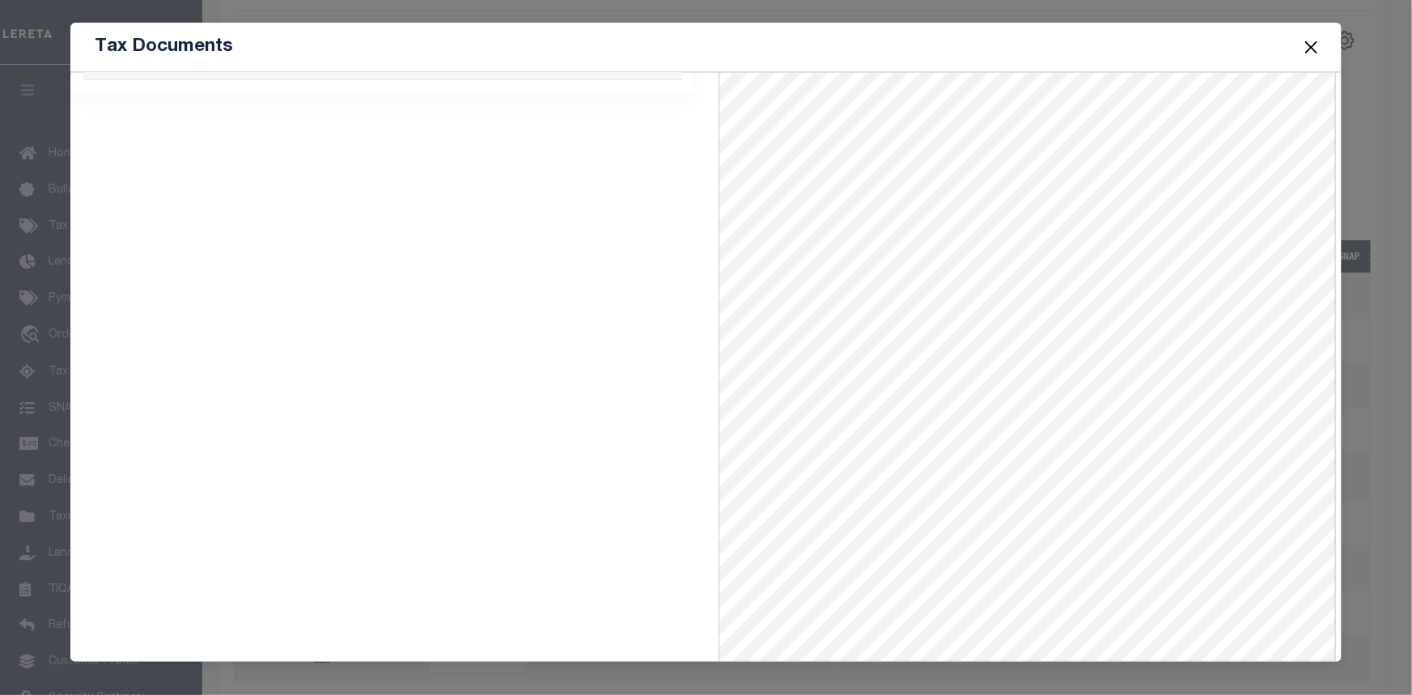
click at [1321, 42] on button "Close" at bounding box center [1312, 46] width 21 height 21
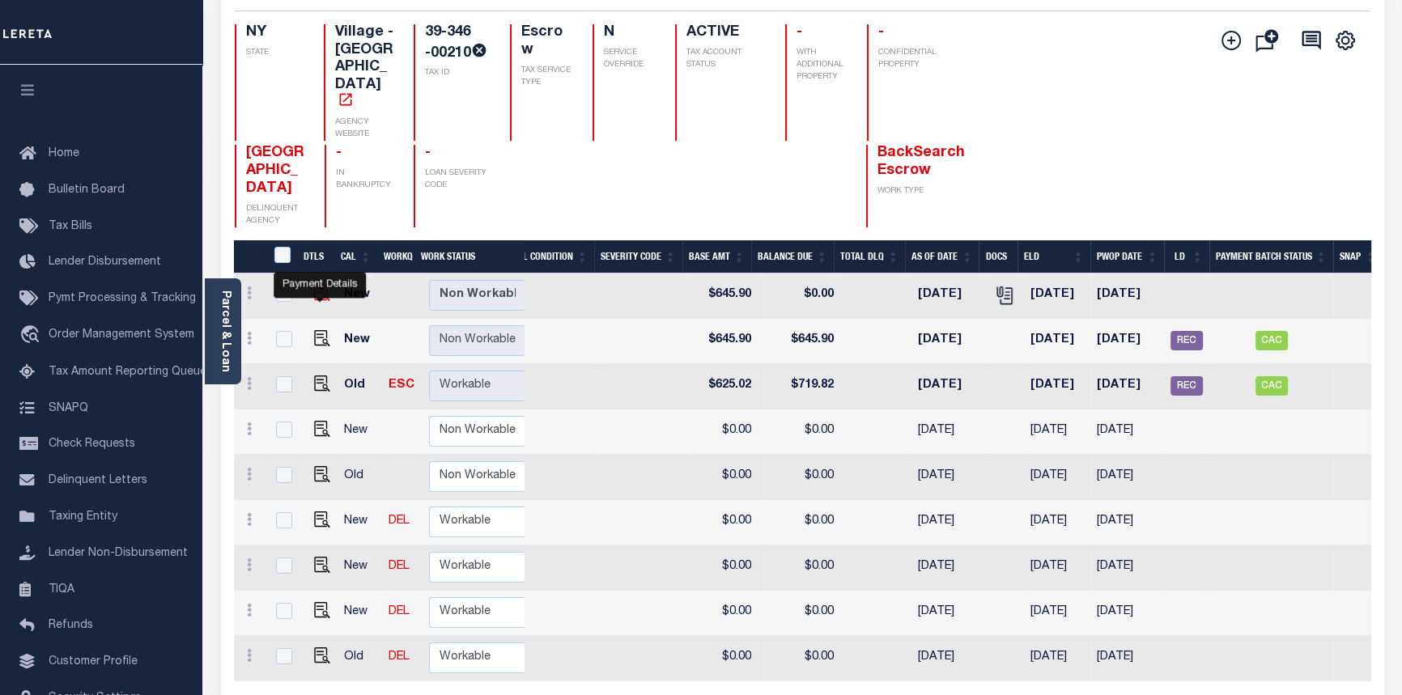
click at [319, 291] on img "" at bounding box center [322, 293] width 16 height 16
checkbox input "true"
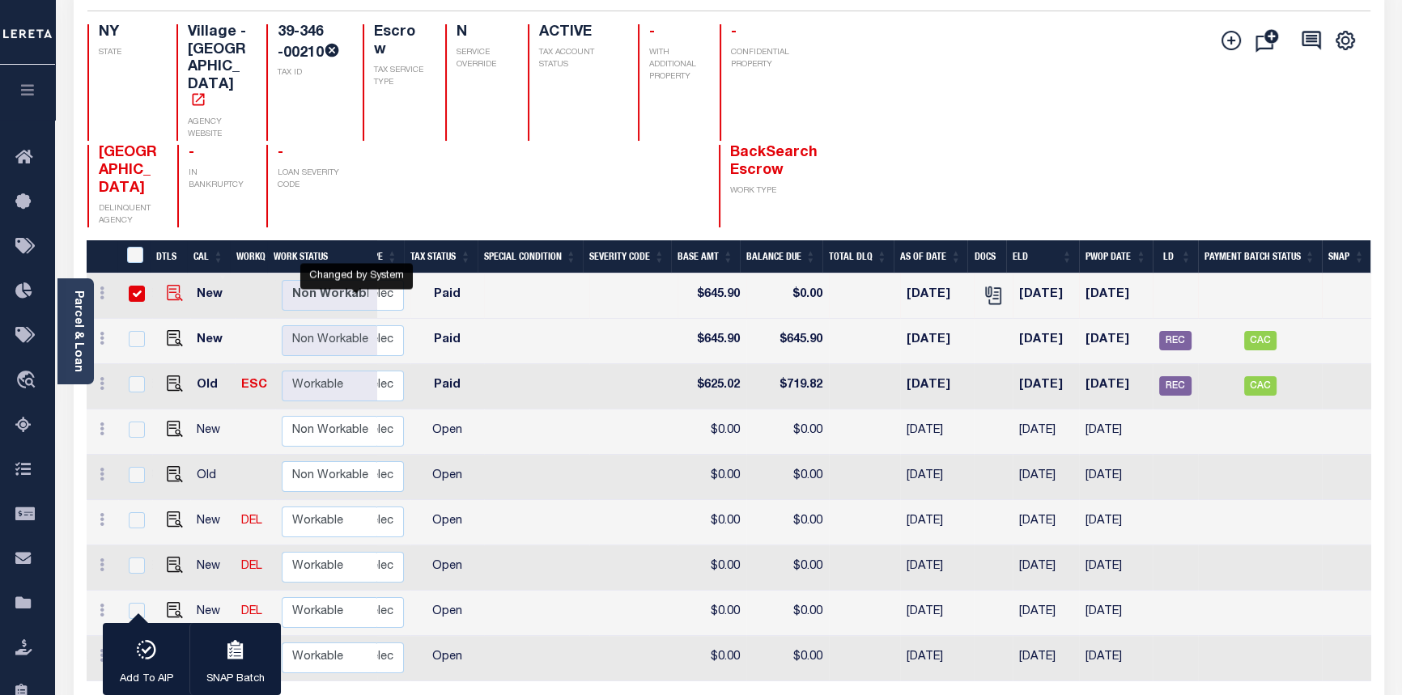
scroll to position [0, 345]
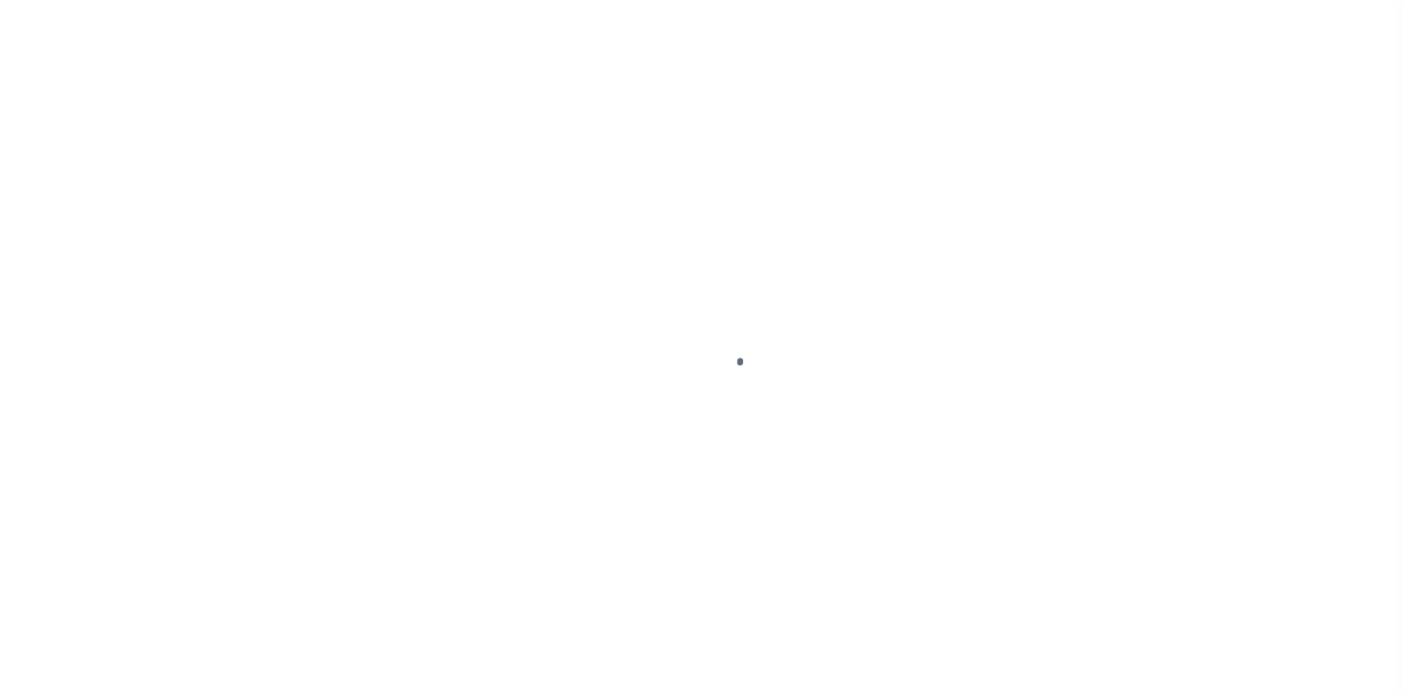
select select "PYD"
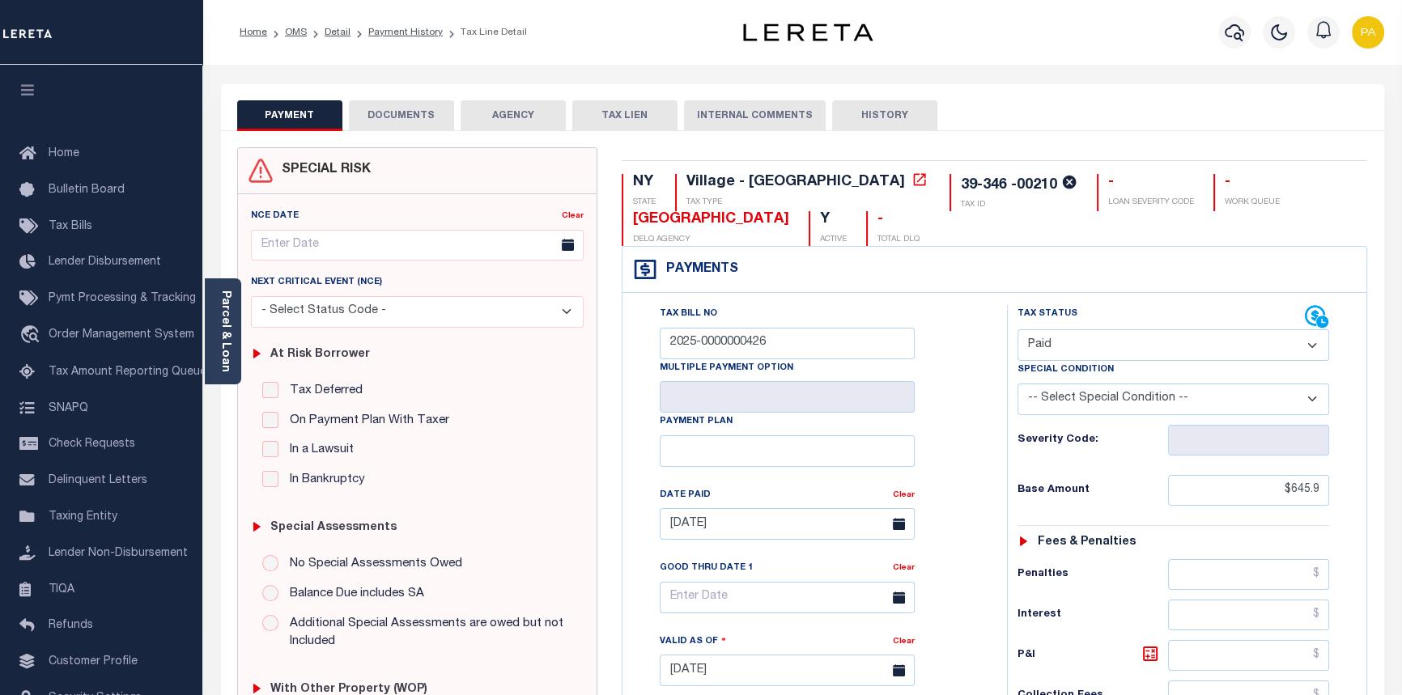
click at [397, 117] on button "DOCUMENTS" at bounding box center [401, 115] width 105 height 31
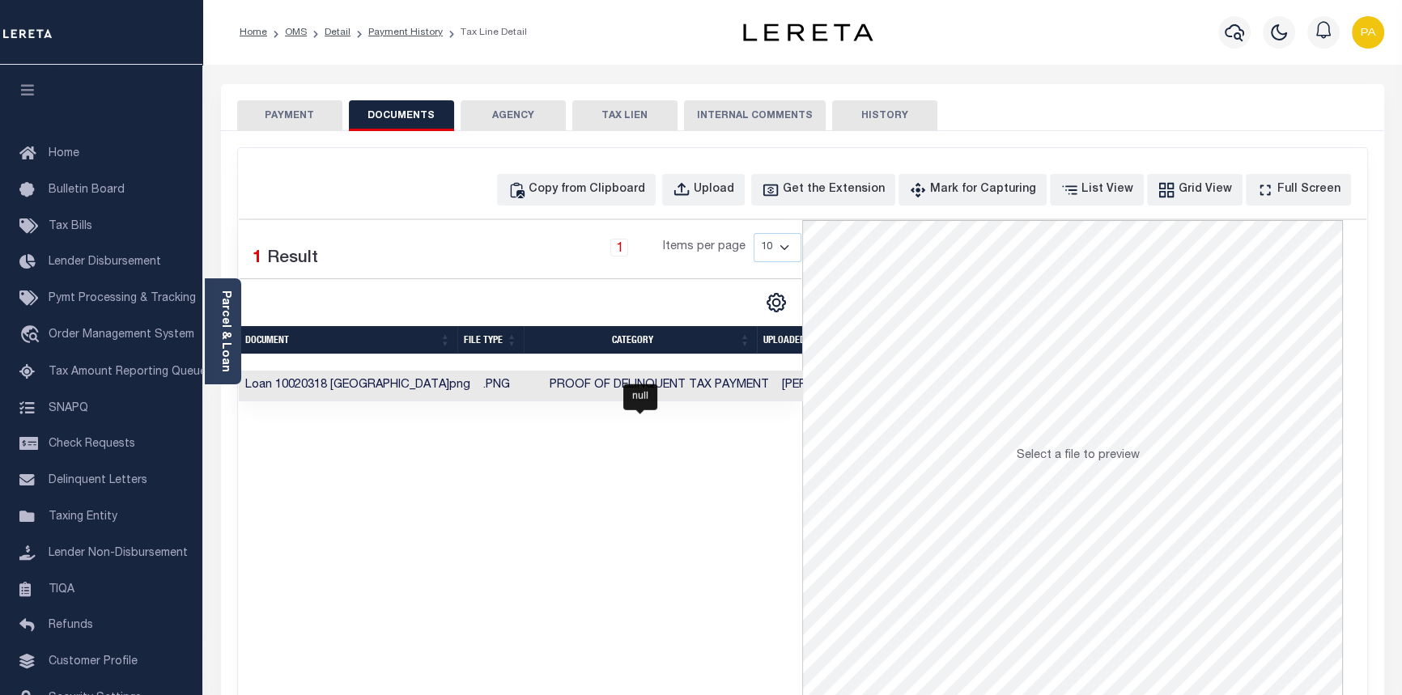
click at [619, 389] on span "Proof of Delinquent Tax Payment" at bounding box center [659, 385] width 219 height 11
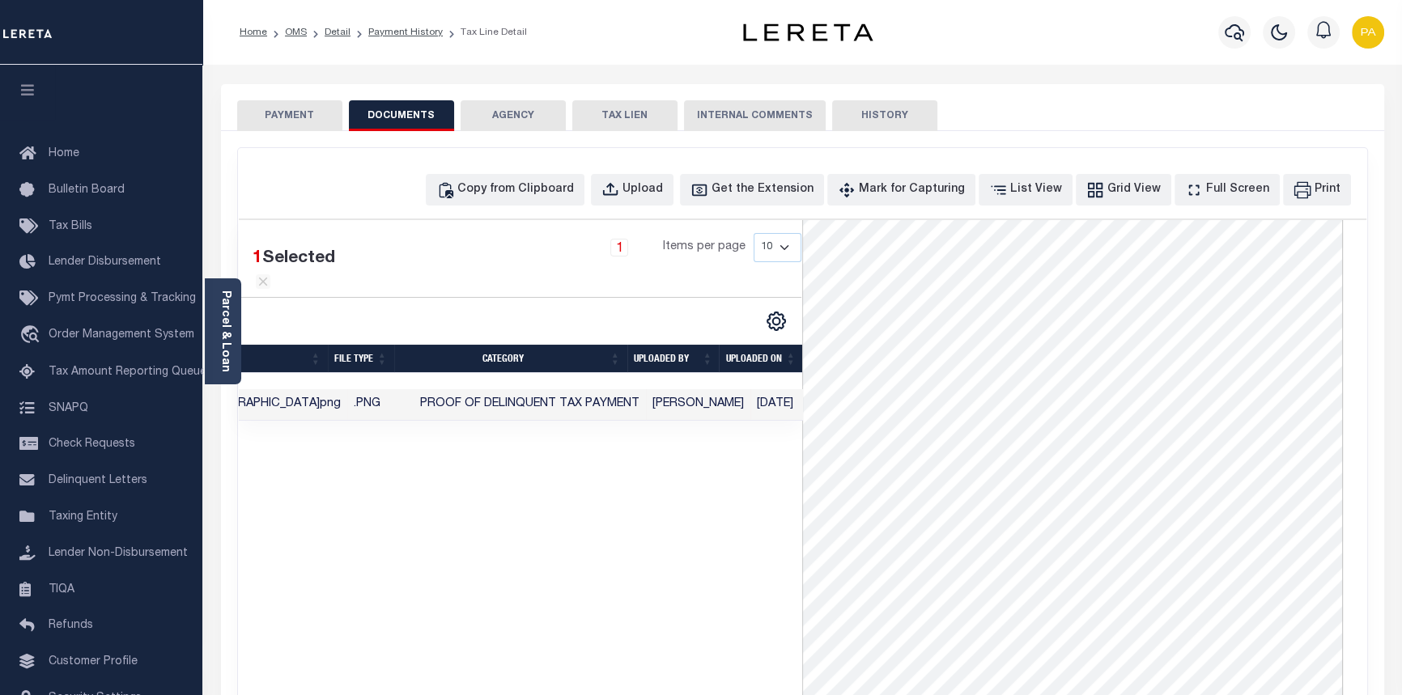
click at [282, 110] on button "PAYMENT" at bounding box center [289, 115] width 105 height 31
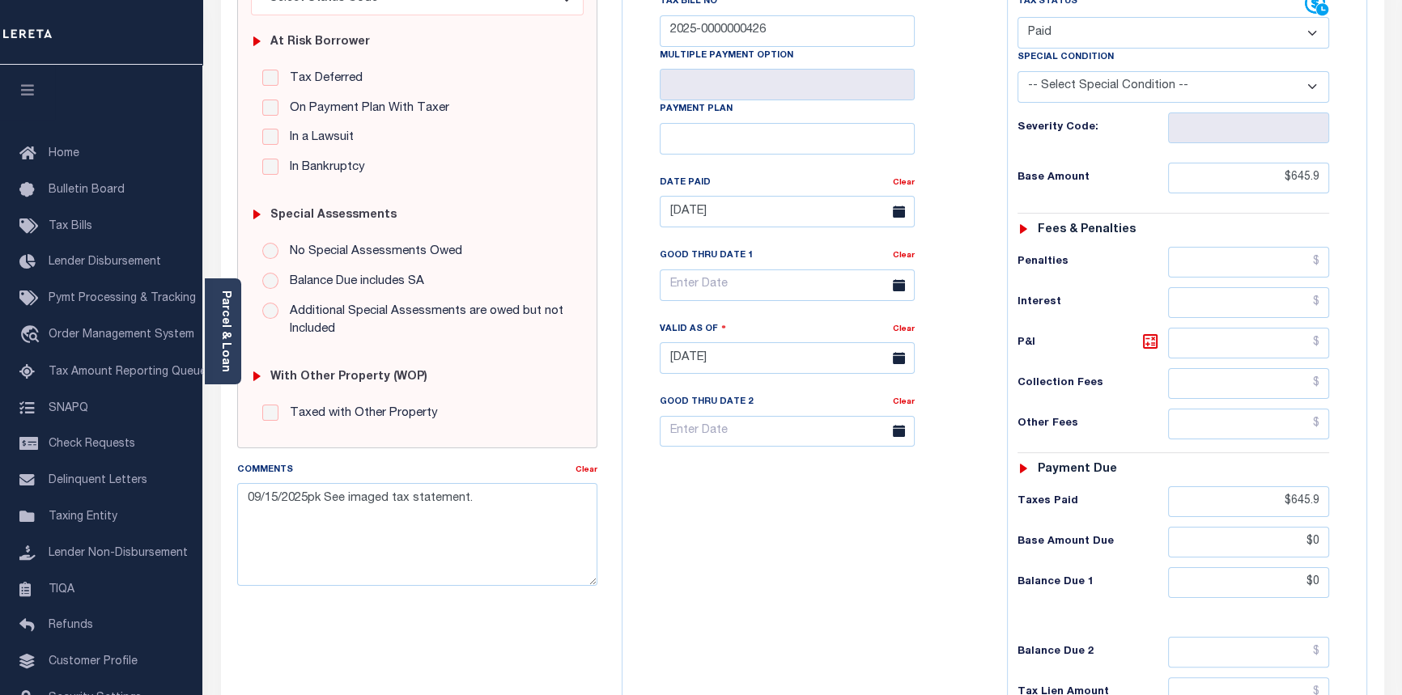
scroll to position [301, 0]
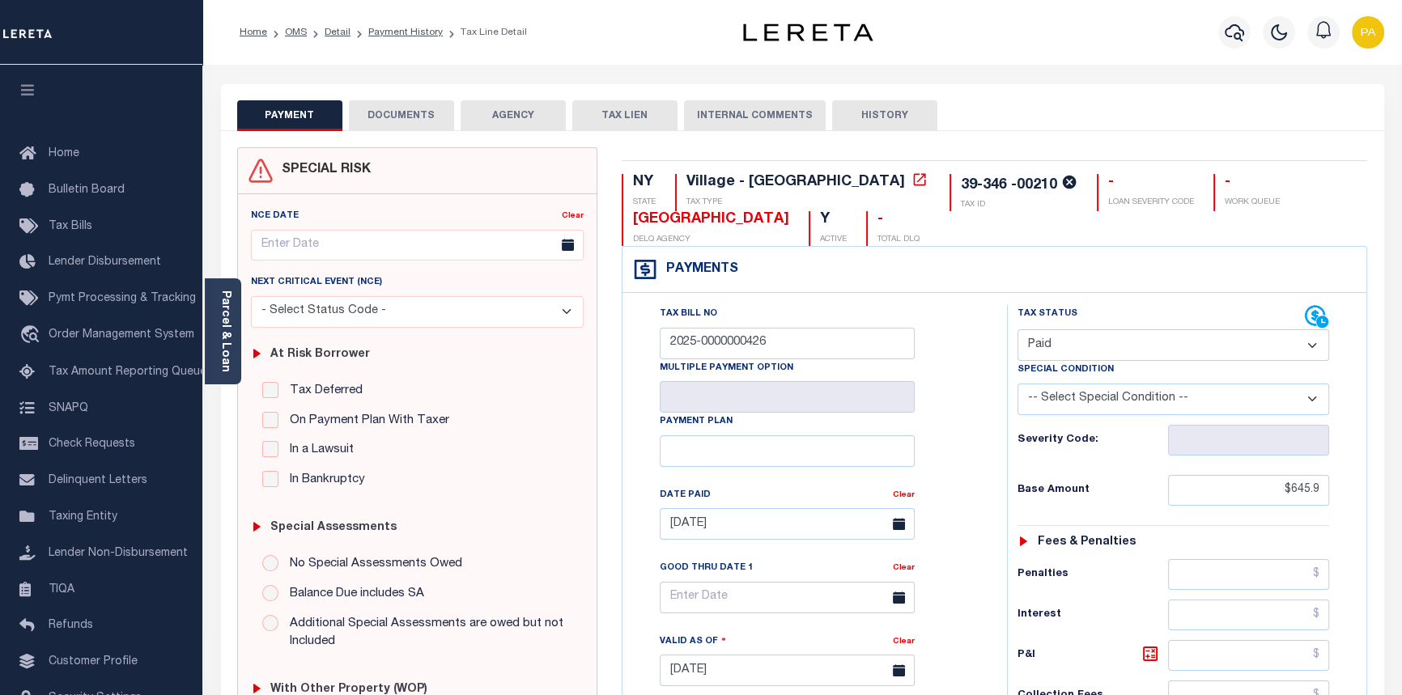
click at [401, 117] on button "DOCUMENTS" at bounding box center [401, 115] width 105 height 31
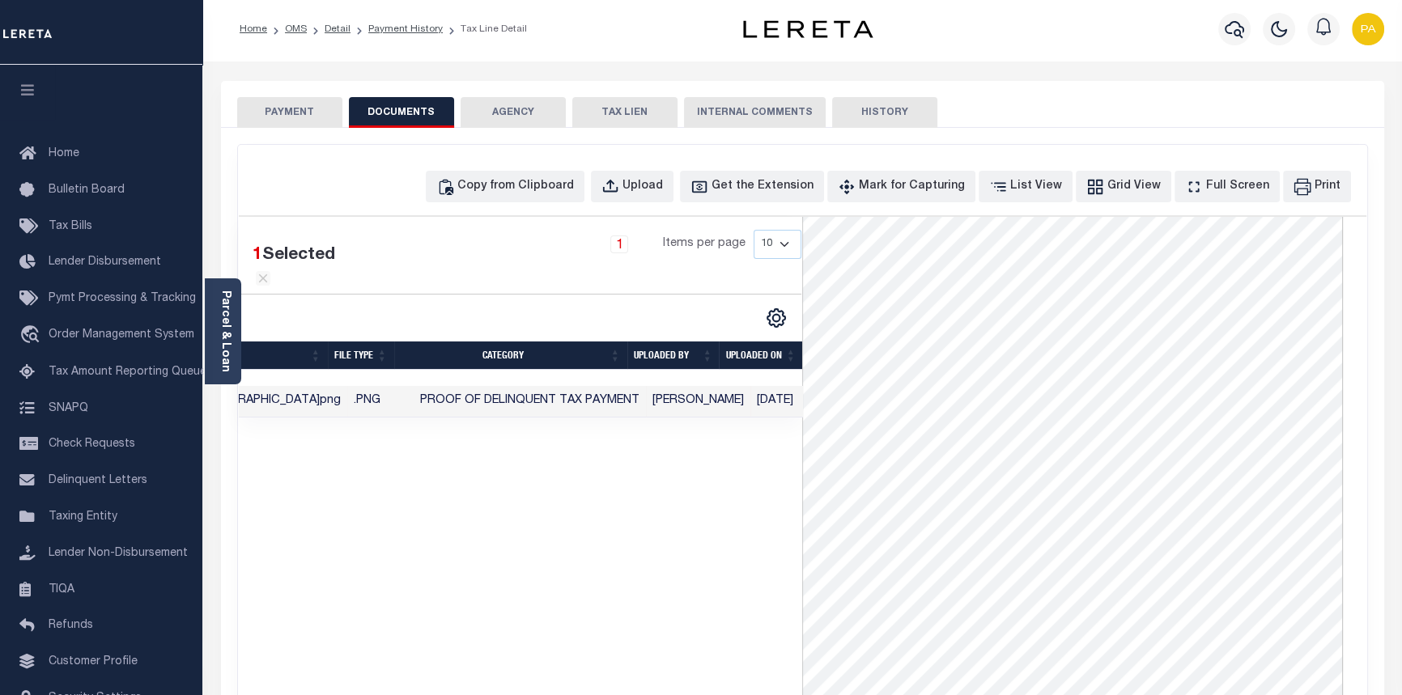
scroll to position [0, 0]
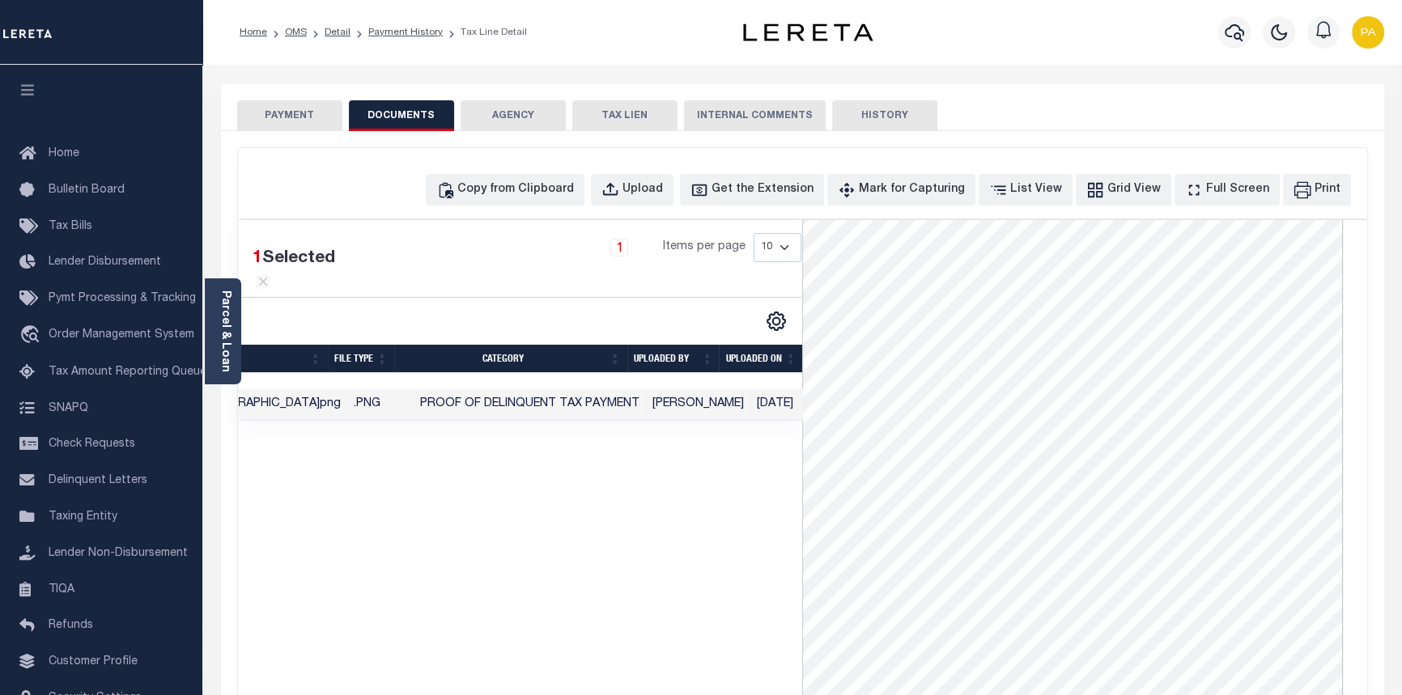
click at [283, 116] on button "PAYMENT" at bounding box center [289, 115] width 105 height 31
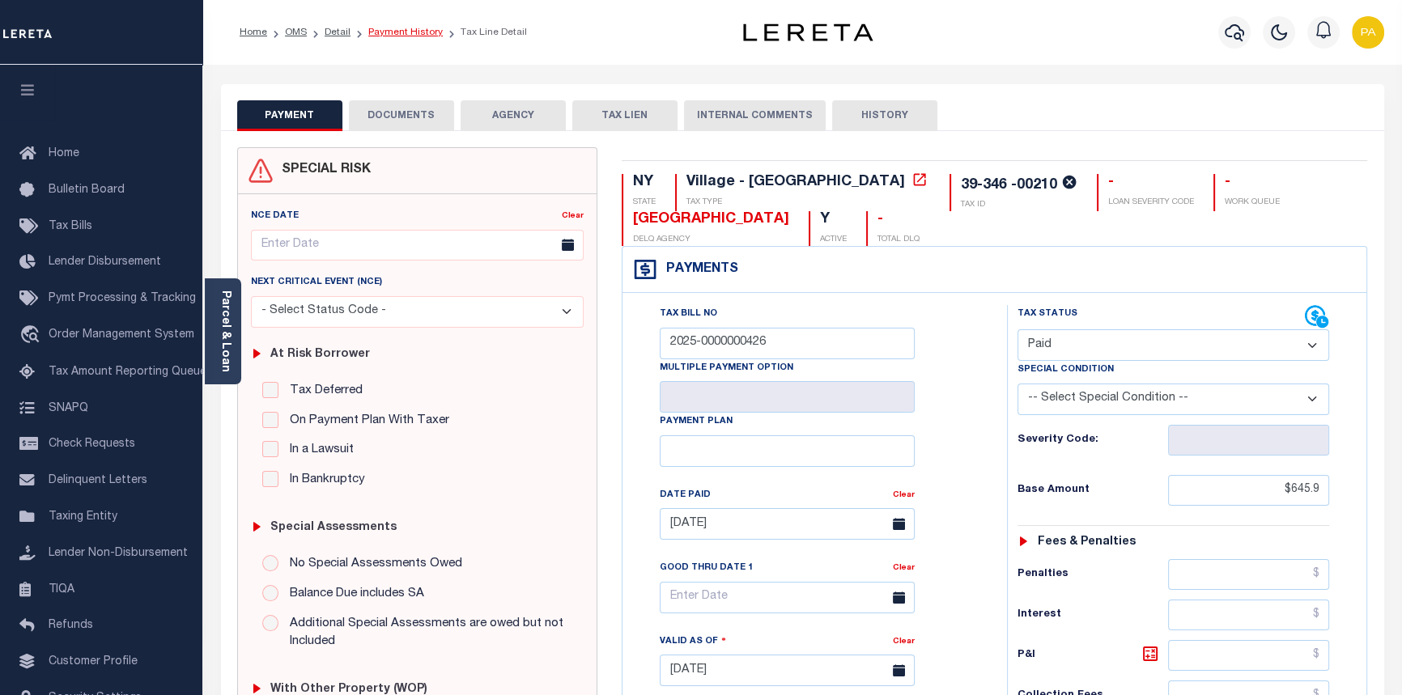
click at [385, 28] on link "Payment History" at bounding box center [405, 33] width 74 height 10
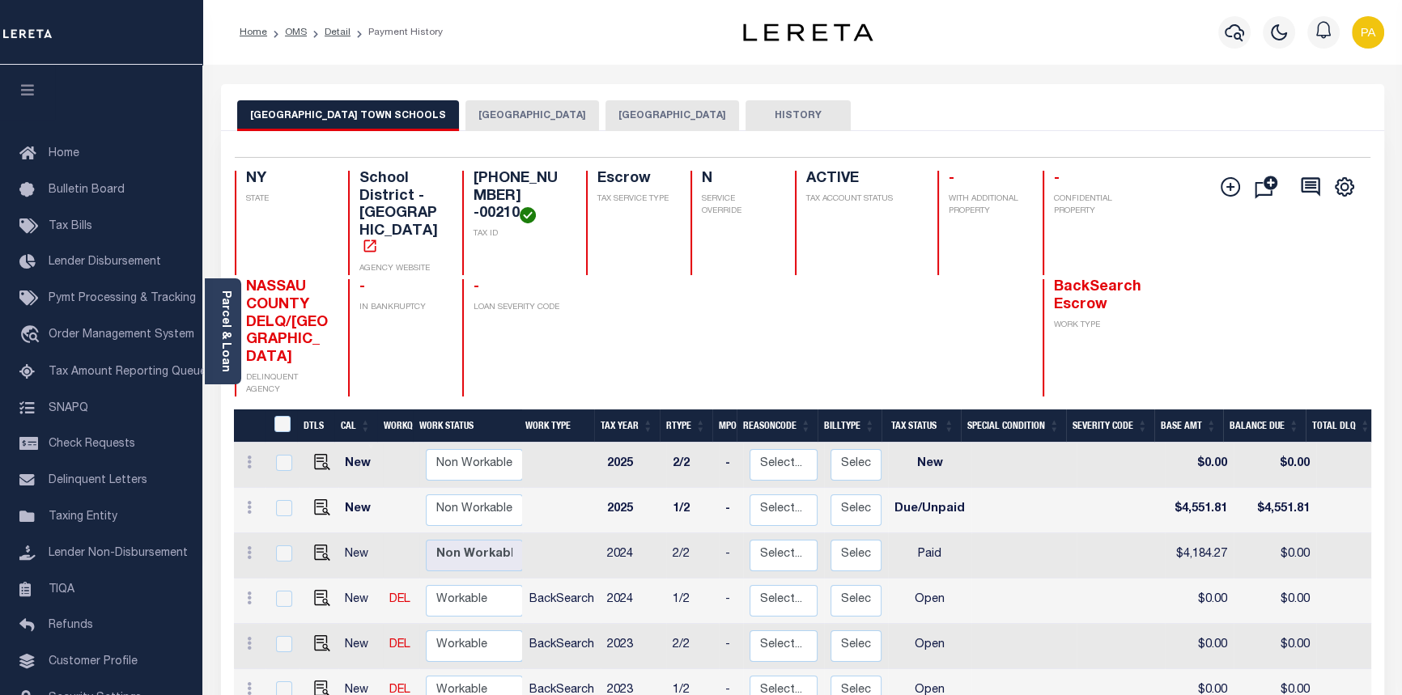
click at [605, 118] on button "[GEOGRAPHIC_DATA]" at bounding box center [672, 115] width 134 height 31
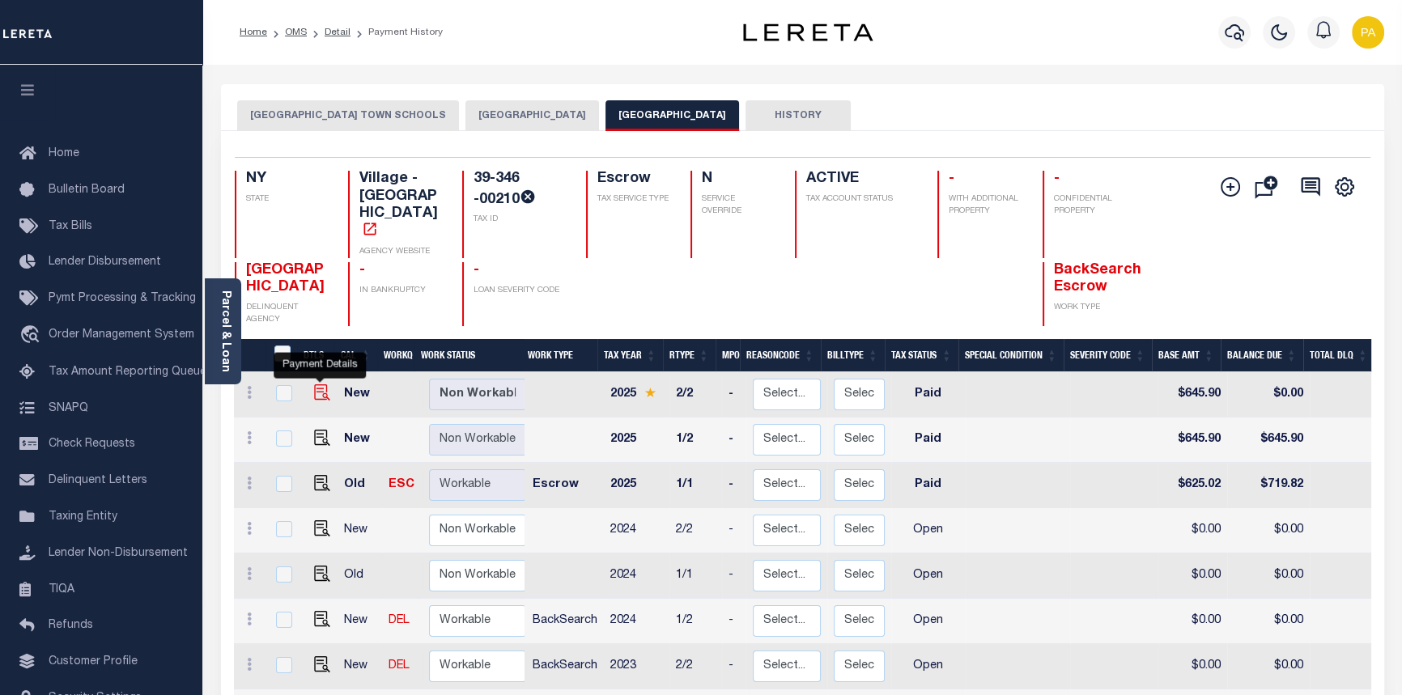
click at [315, 384] on img "" at bounding box center [322, 392] width 16 height 16
checkbox input "true"
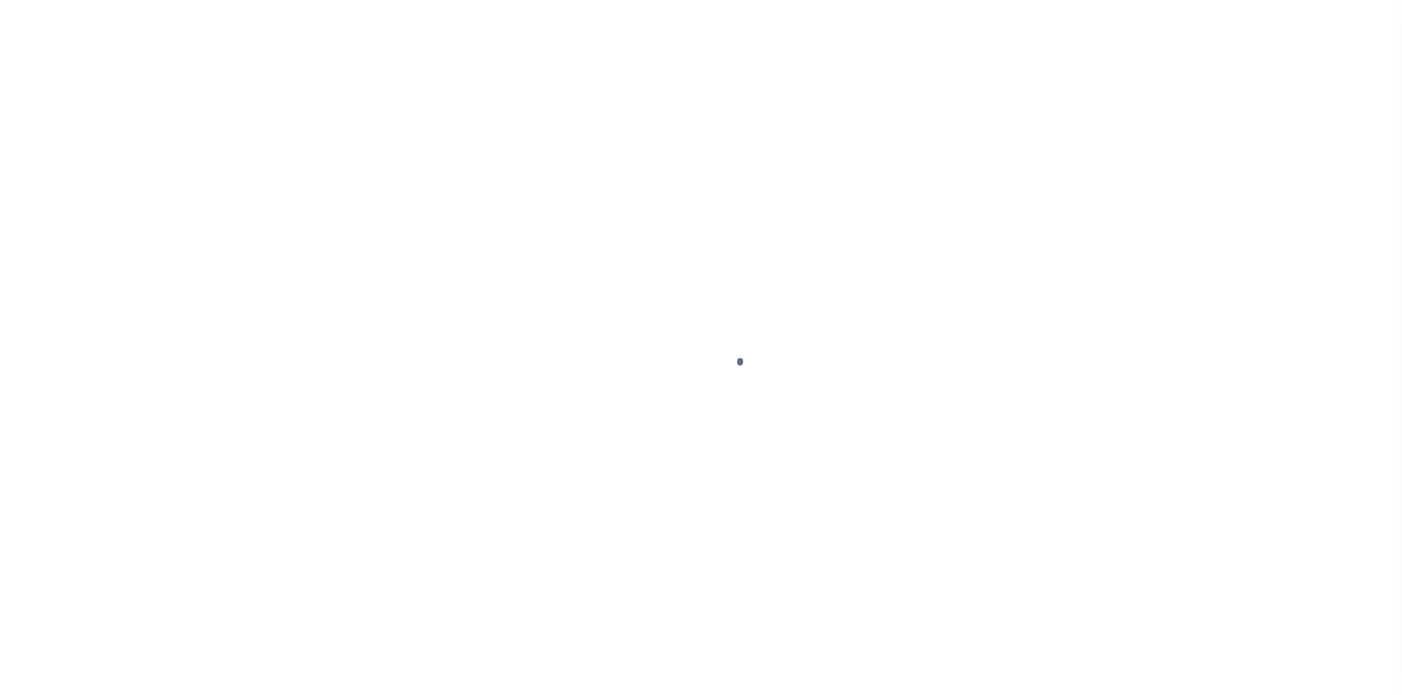
select select "PYD"
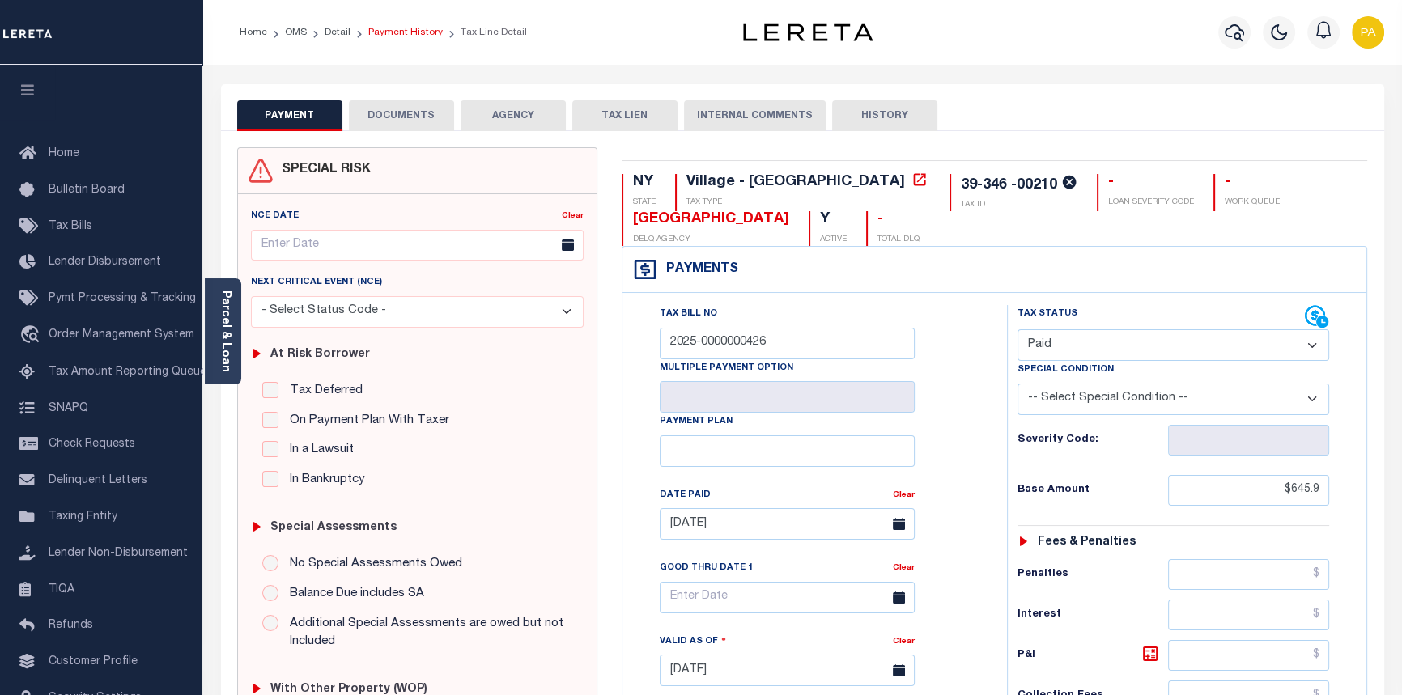
click at [373, 28] on link "Payment History" at bounding box center [405, 33] width 74 height 10
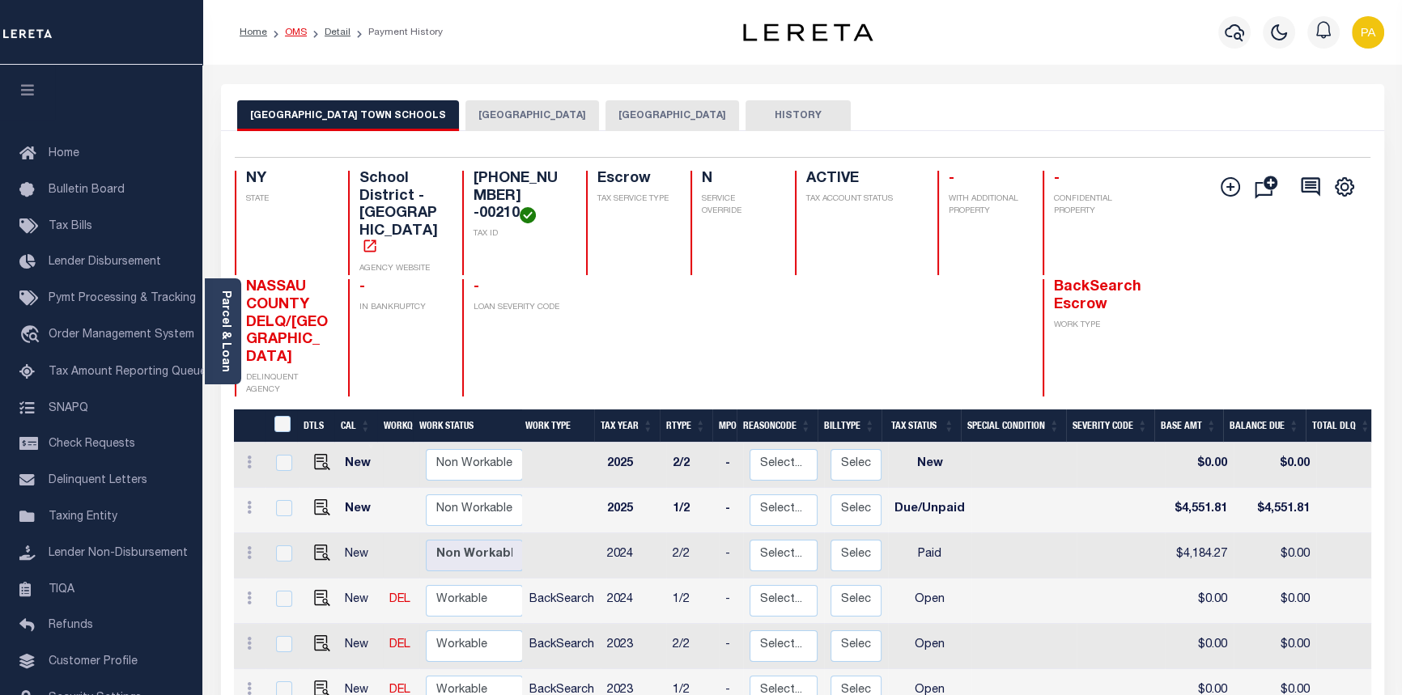
click at [287, 32] on link "OMS" at bounding box center [296, 33] width 22 height 10
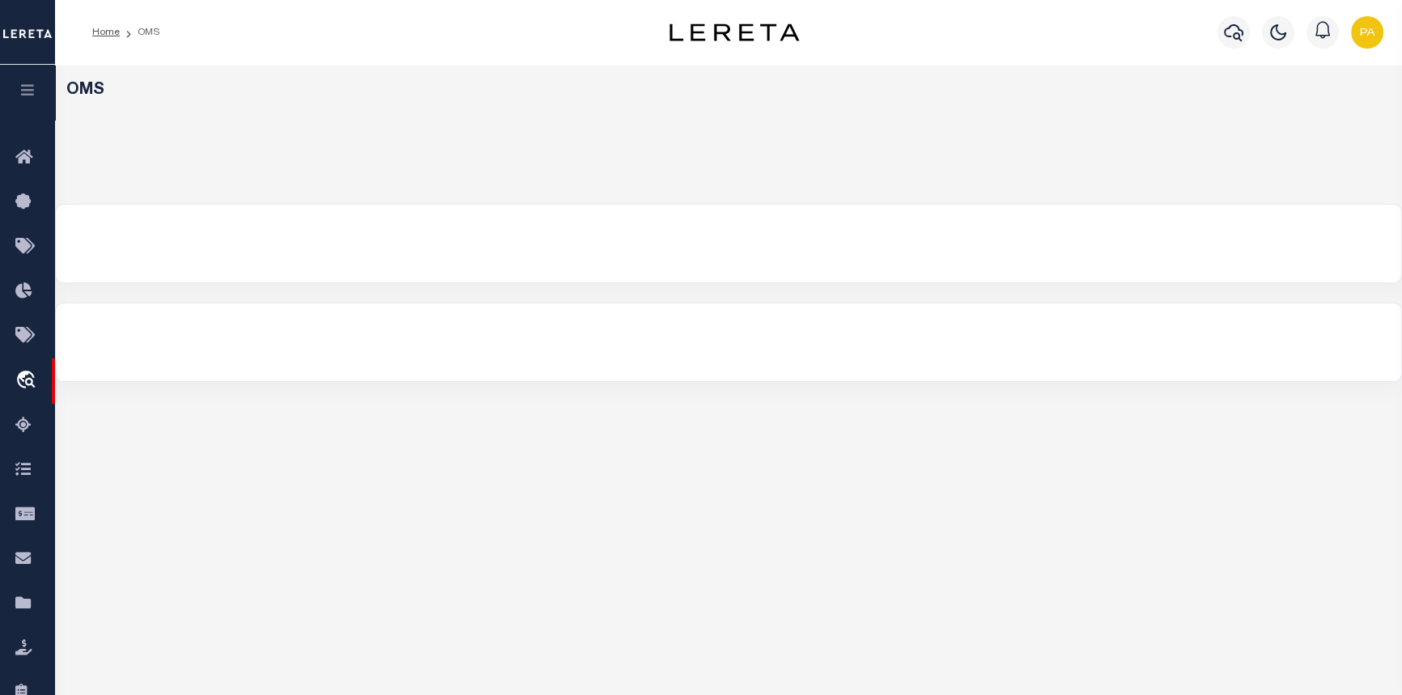
select select "200"
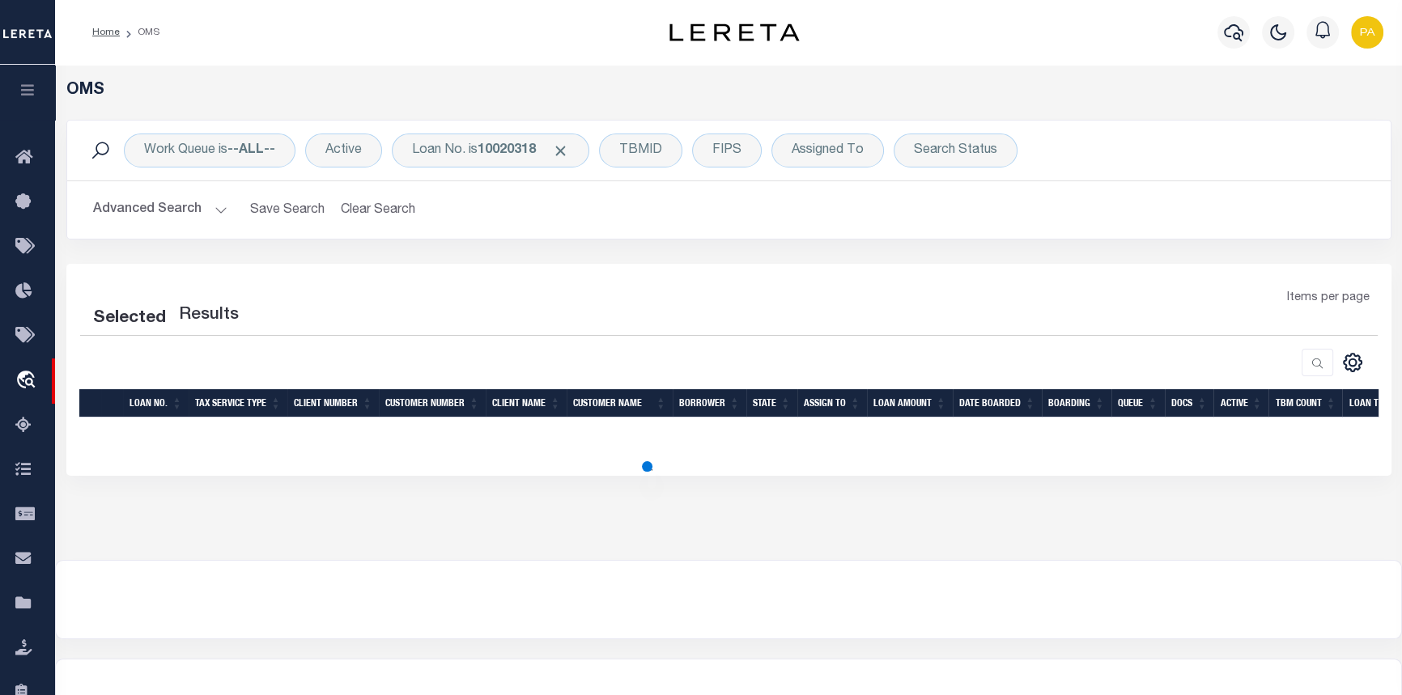
select select "200"
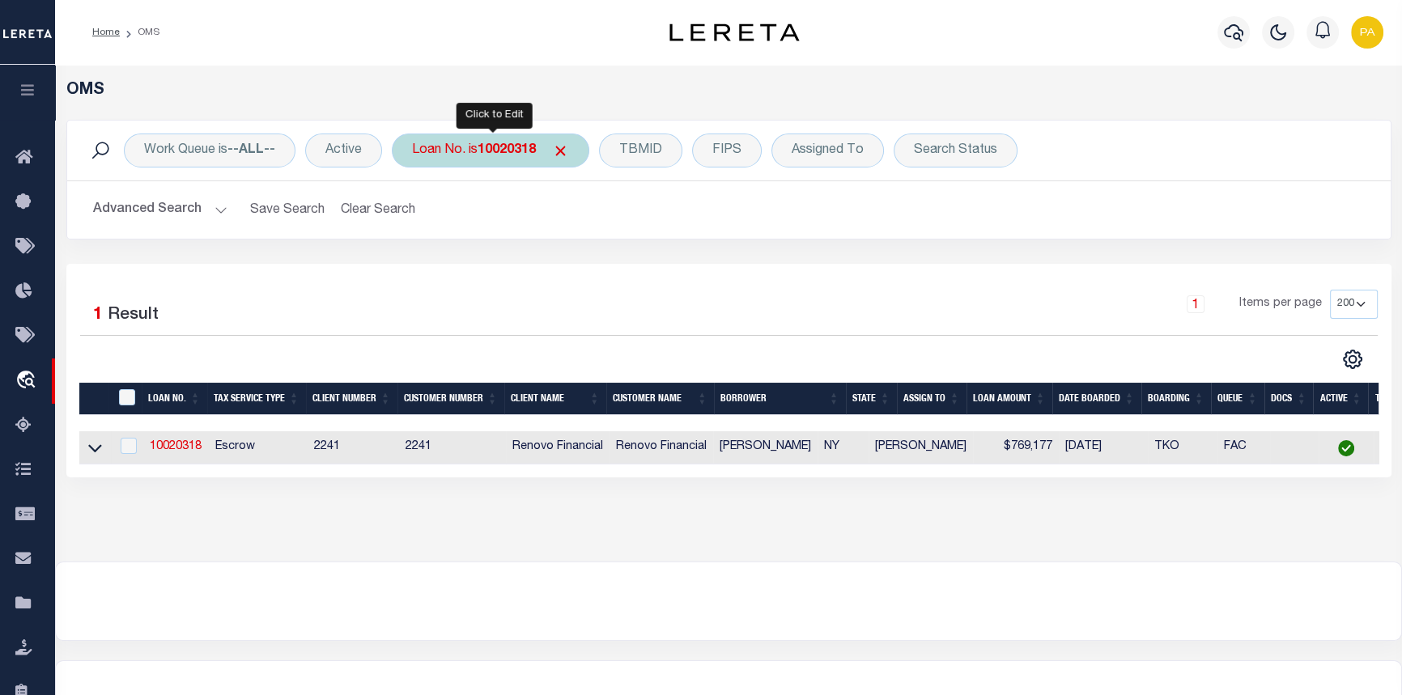
click at [508, 155] on b "10020318" at bounding box center [507, 150] width 58 height 13
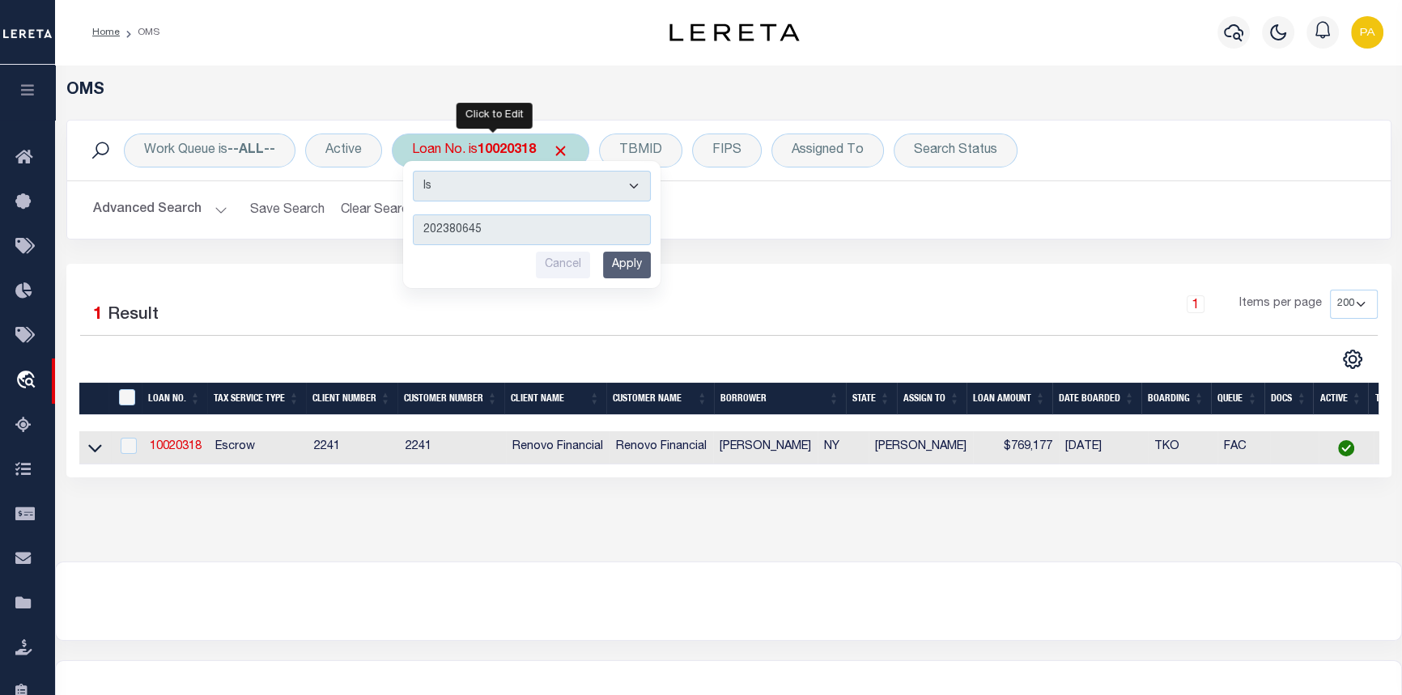
type input "202380645"
click at [628, 266] on input "Apply" at bounding box center [627, 265] width 48 height 27
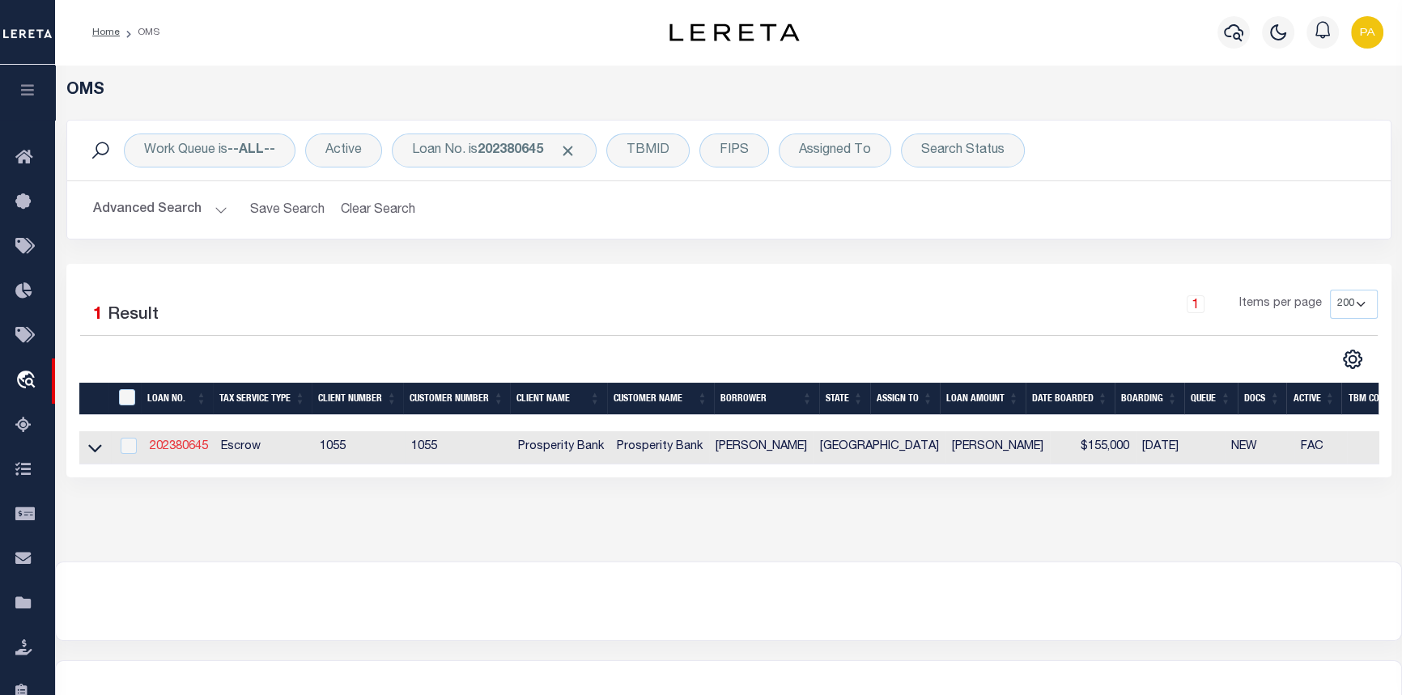
click at [184, 445] on link "202380645" at bounding box center [179, 446] width 58 height 11
type input "202380645"
type input "[PERSON_NAME]"
select select
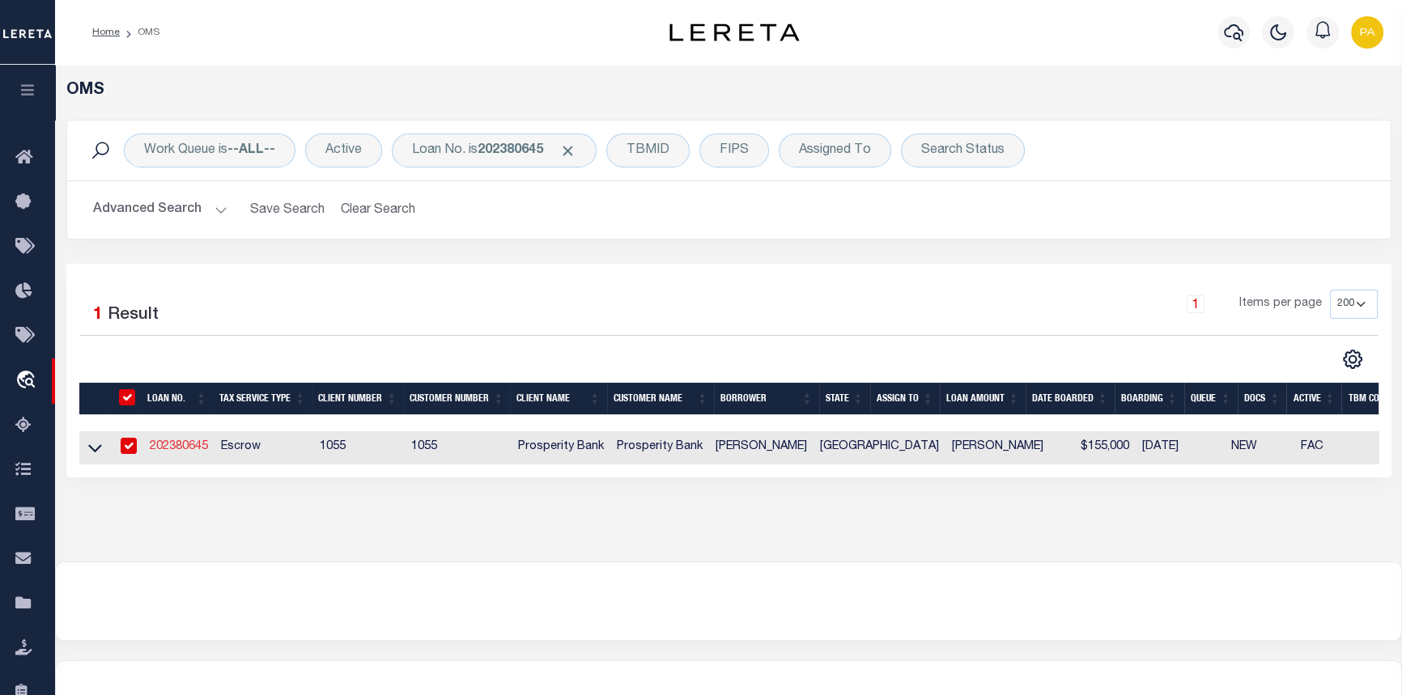
type input "[STREET_ADDRESS][PERSON_NAME]"
type input "BELTON TX 76513"
select select "100"
select select "Escrow"
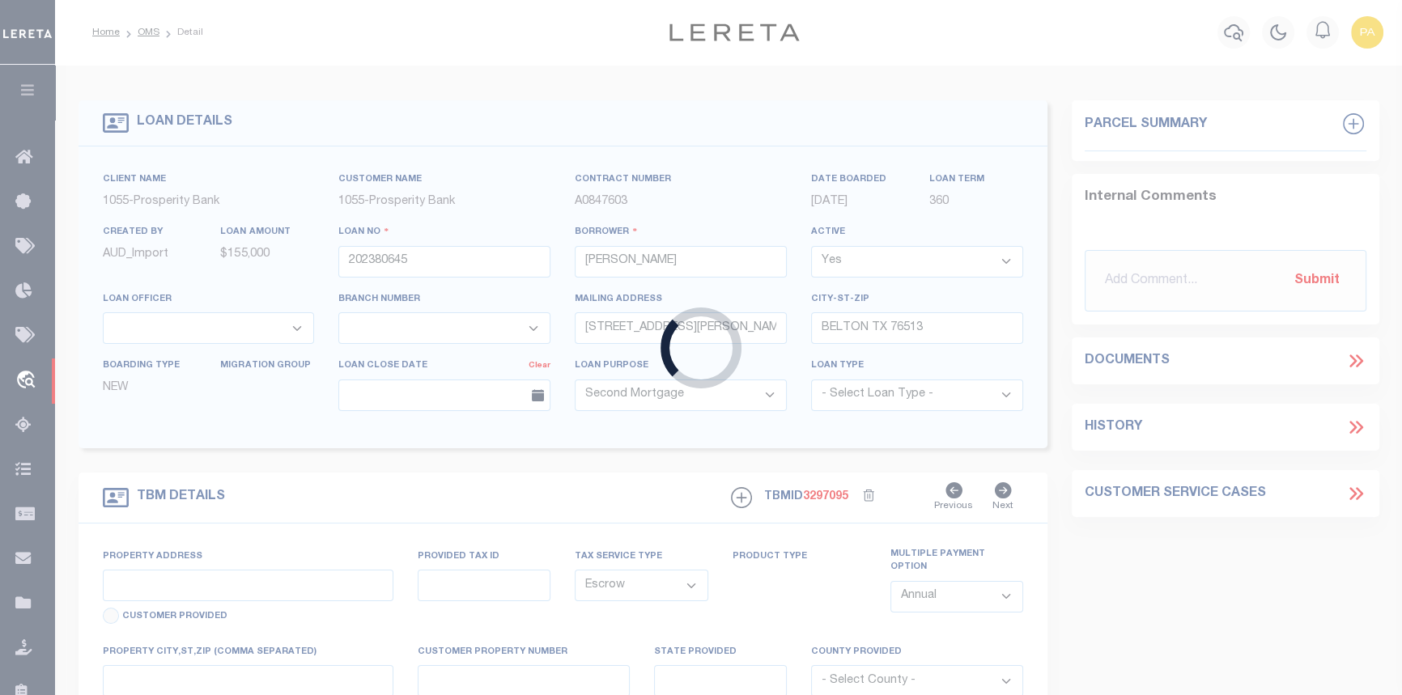
select select "10493"
select select "4028"
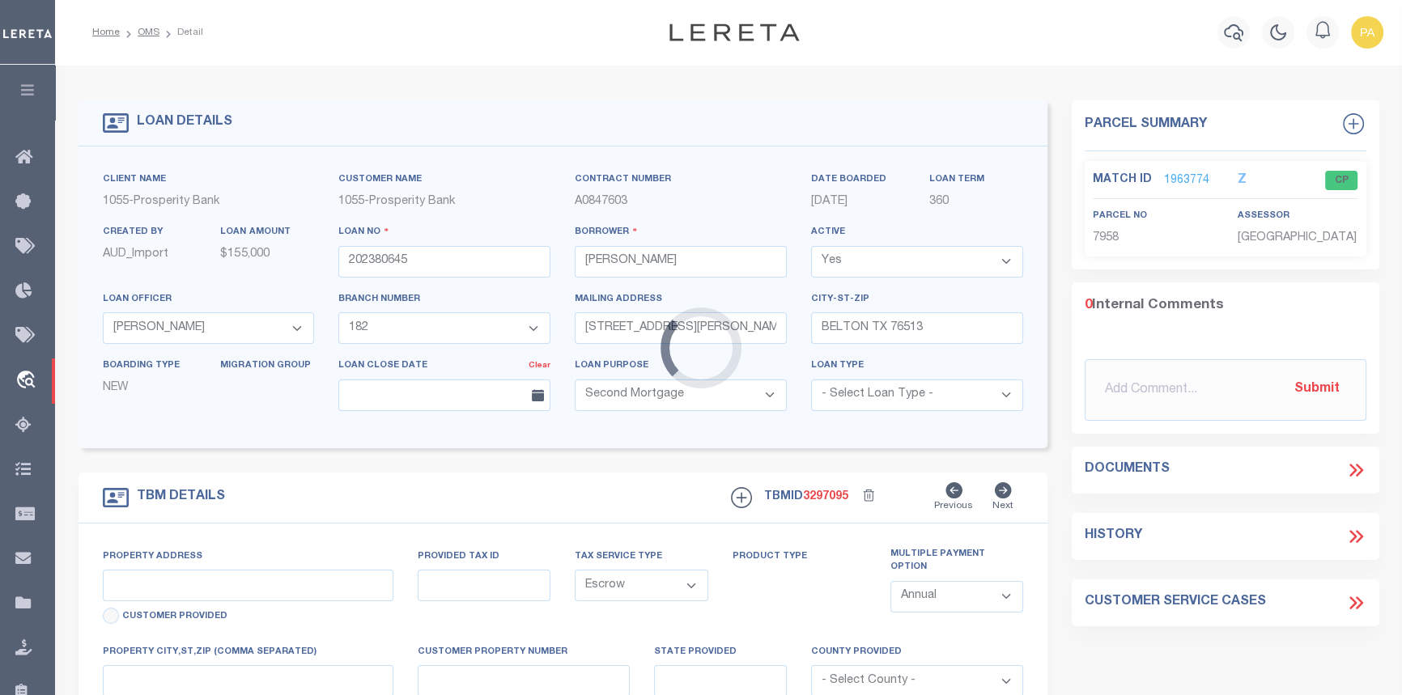
type input "[STREET_ADDRESS]"
type input "7958"
select select
type input "[GEOGRAPHIC_DATA]"
type textarea "S 1/2 LOTS 7 8 & 9 BLK 4 THE [PERSON_NAME]"
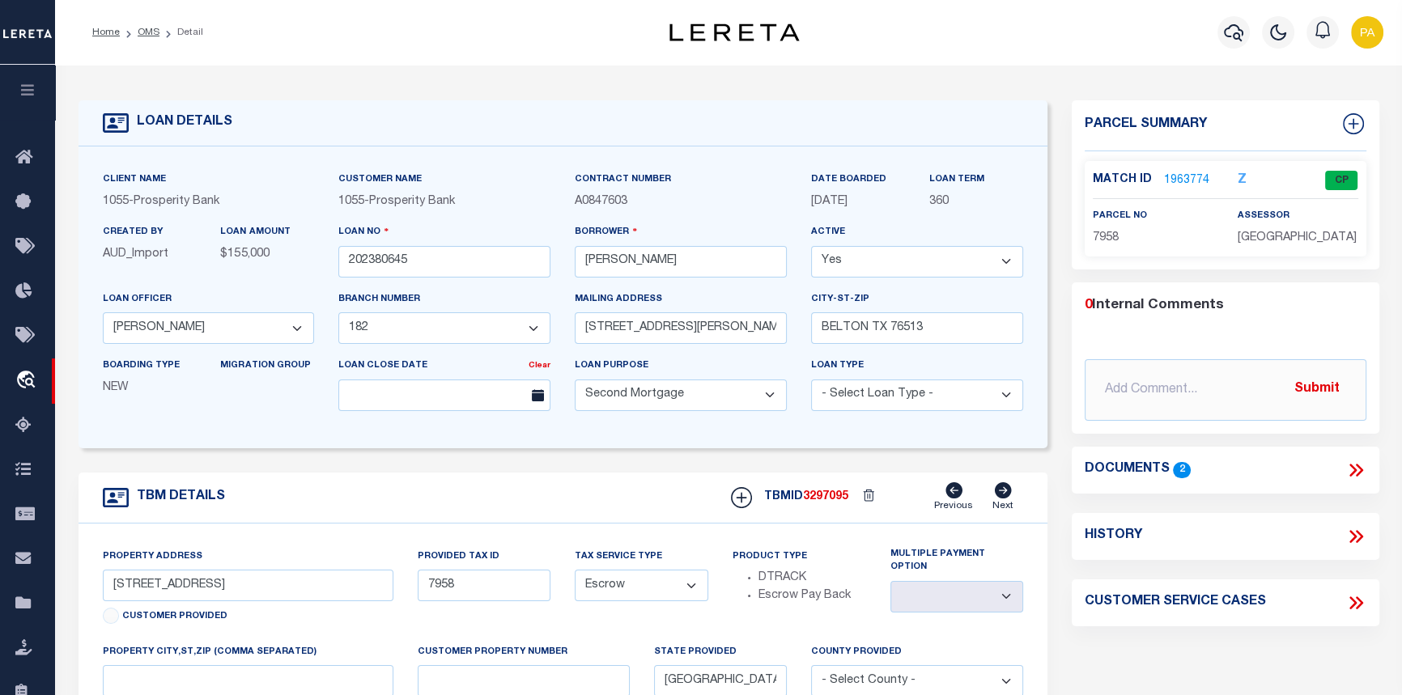
click at [1194, 175] on link "1963774" at bounding box center [1186, 180] width 45 height 17
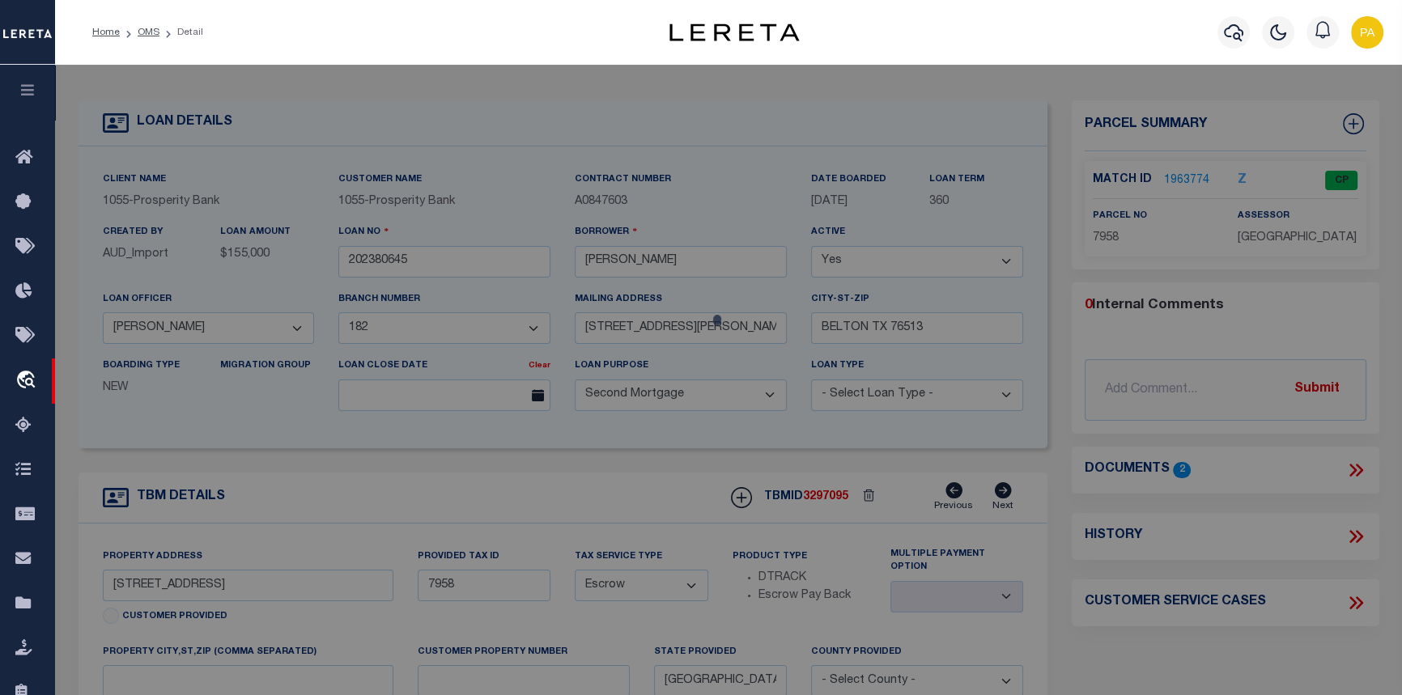
checkbox input "false"
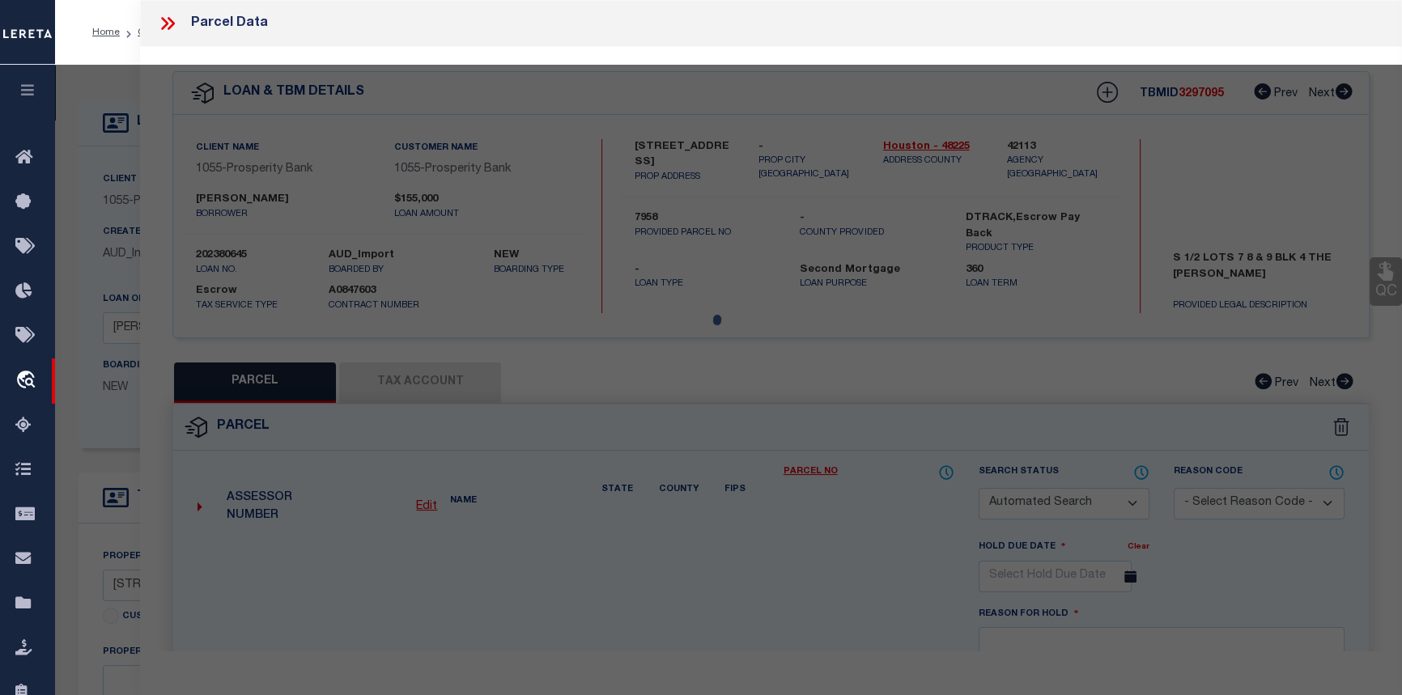
select select "CP"
type input "STAFFORD JOSE"
select select
type input "301 AUGUSTA ST"
checkbox input "false"
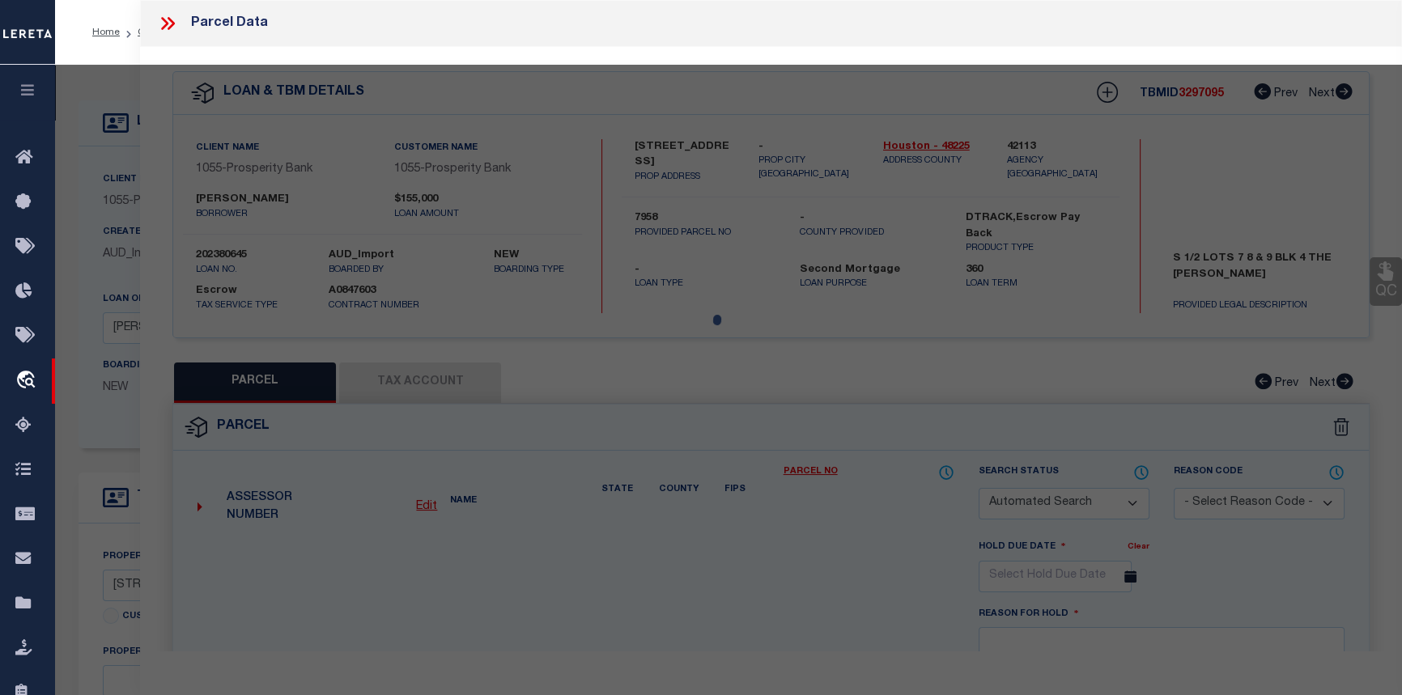
type input "GRAPELAND TX 75844"
type textarea "EDENS ADDN LOT S 1/2 OF 7, 8 AND 9 BLK 4"
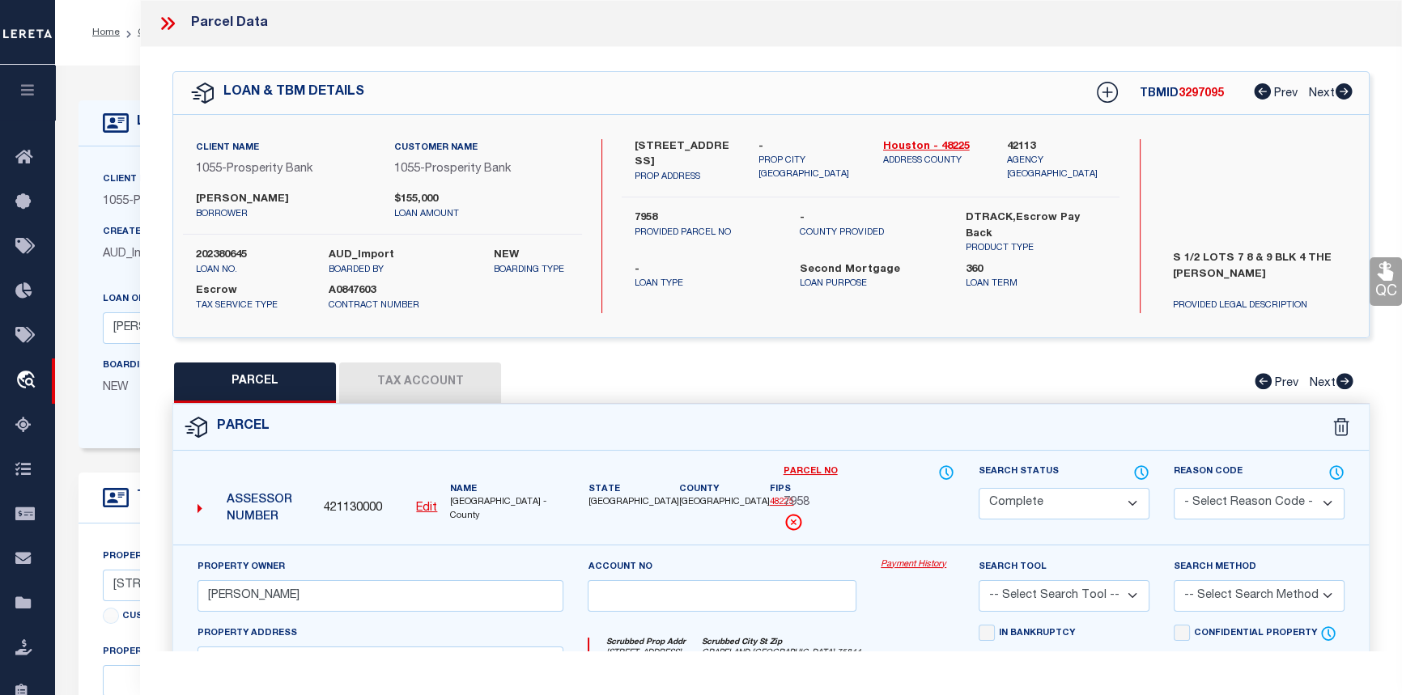
click at [926, 563] on link "Payment History" at bounding box center [918, 566] width 74 height 14
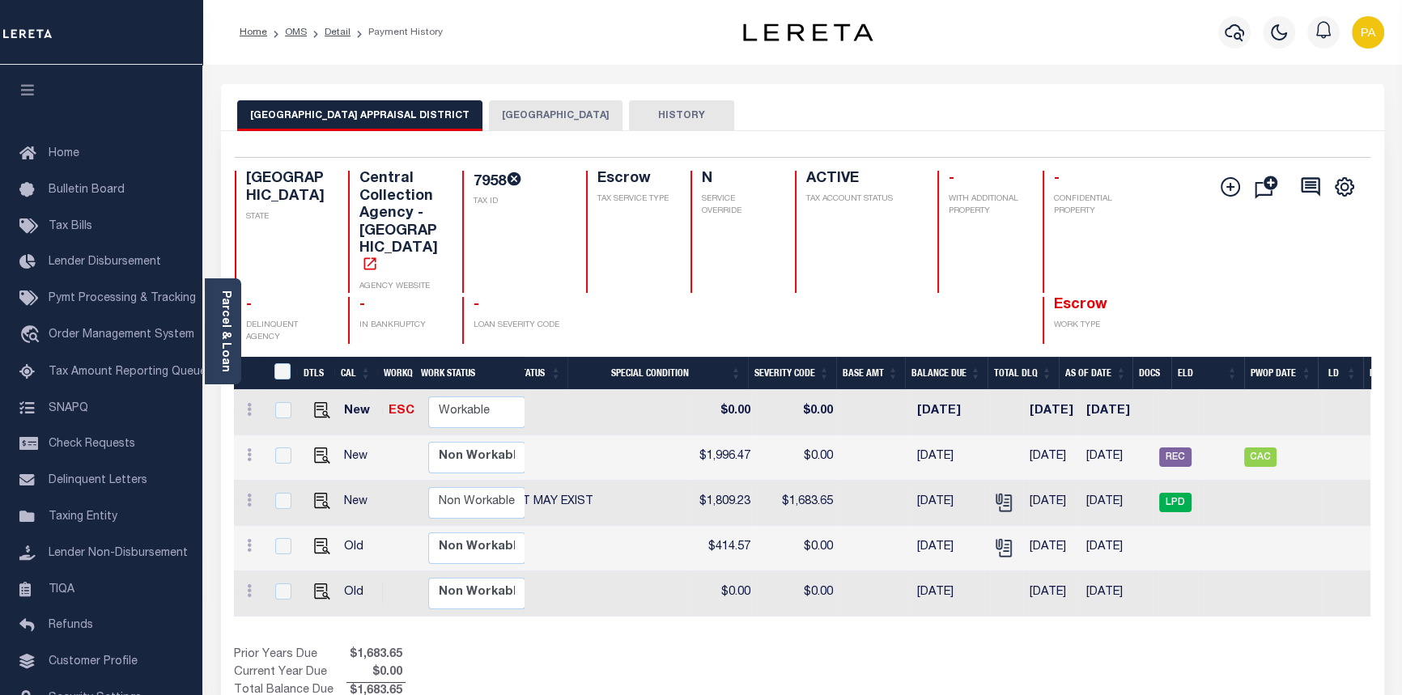
scroll to position [0, 537]
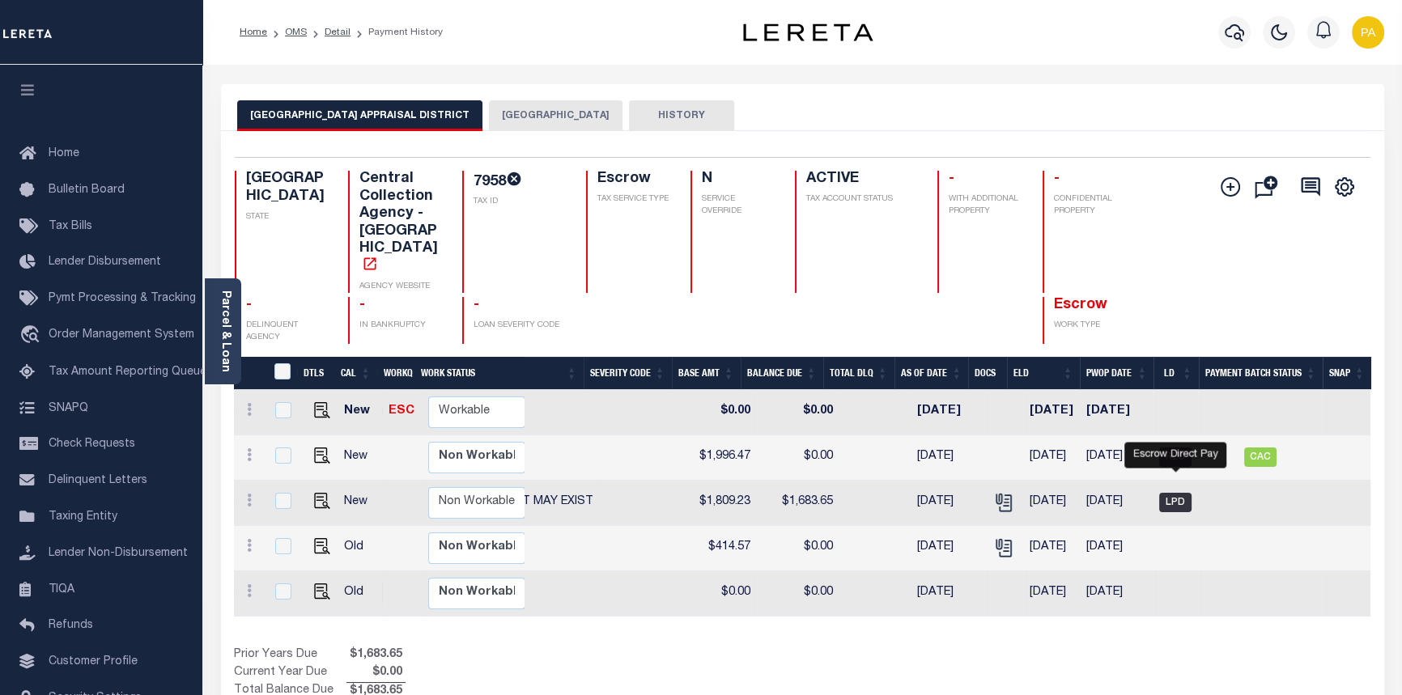
click at [1176, 493] on span "LPD" at bounding box center [1175, 502] width 32 height 19
checkbox input "true"
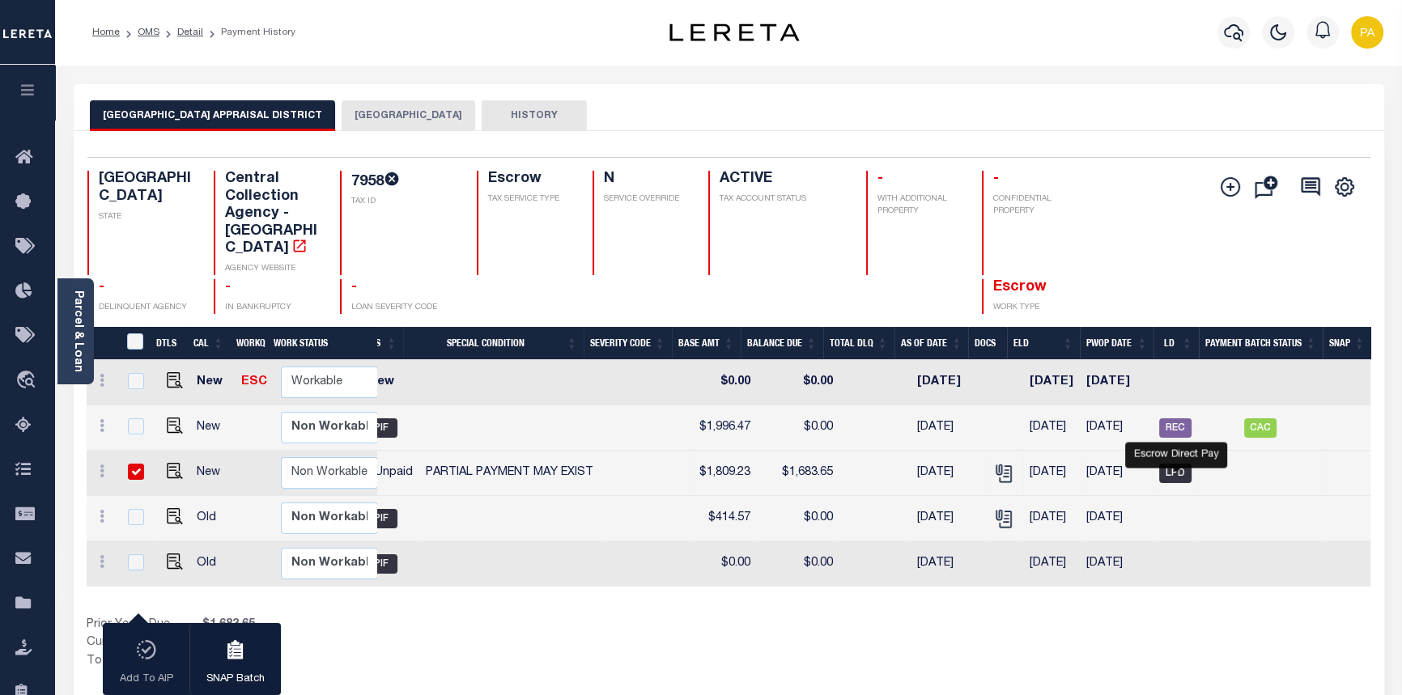
scroll to position [0, 452]
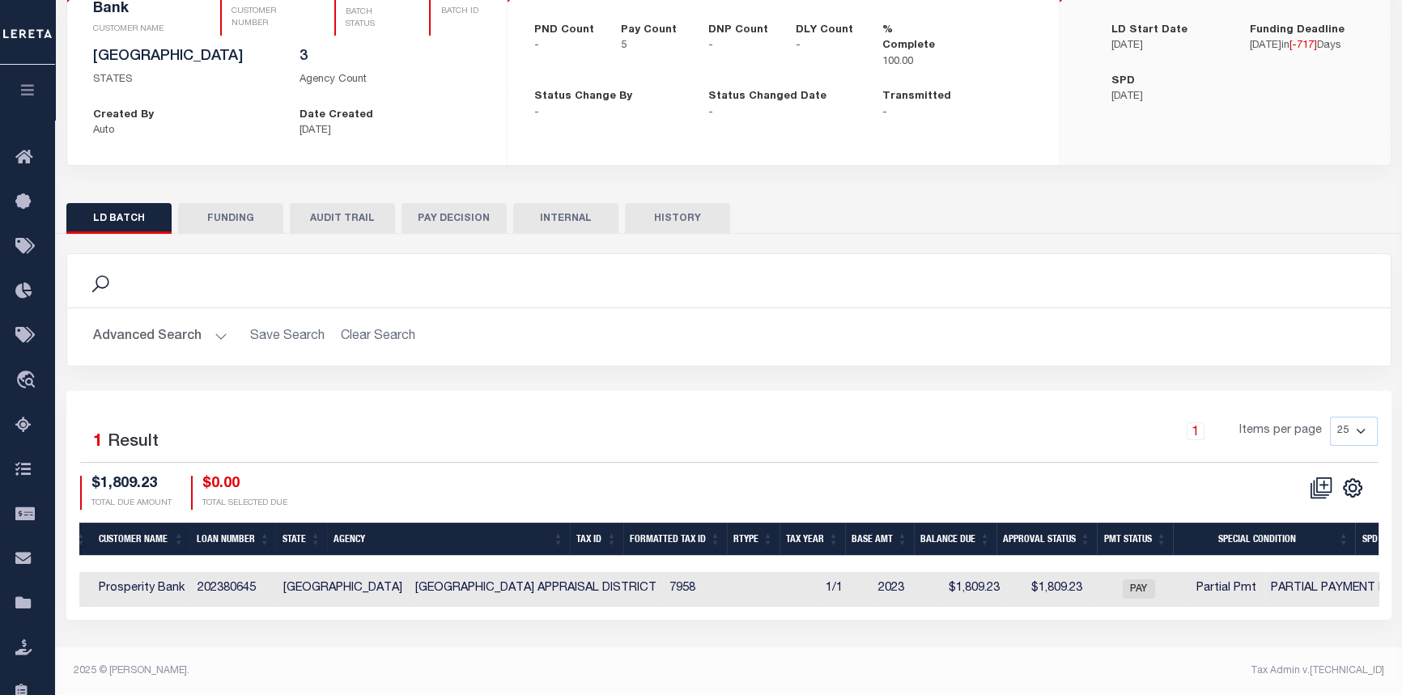
scroll to position [0, 380]
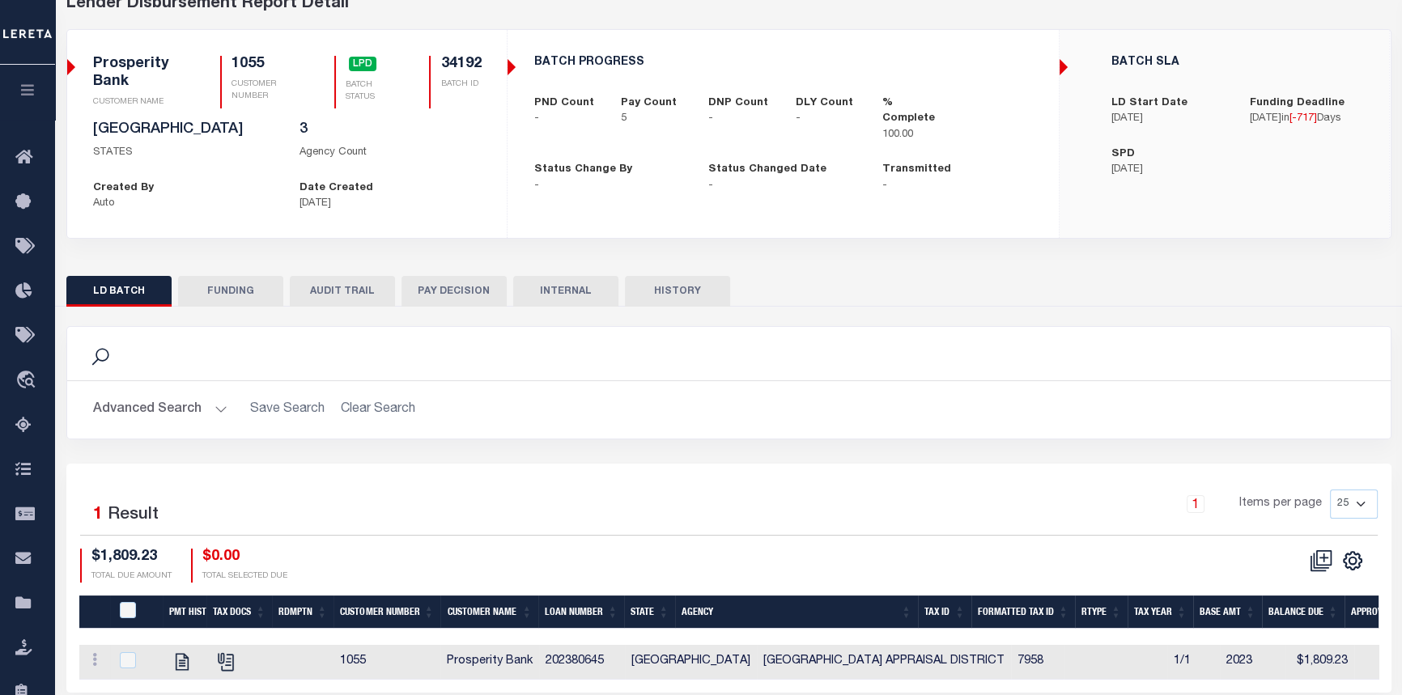
click at [452, 288] on button "PAY DECISION" at bounding box center [453, 291] width 105 height 31
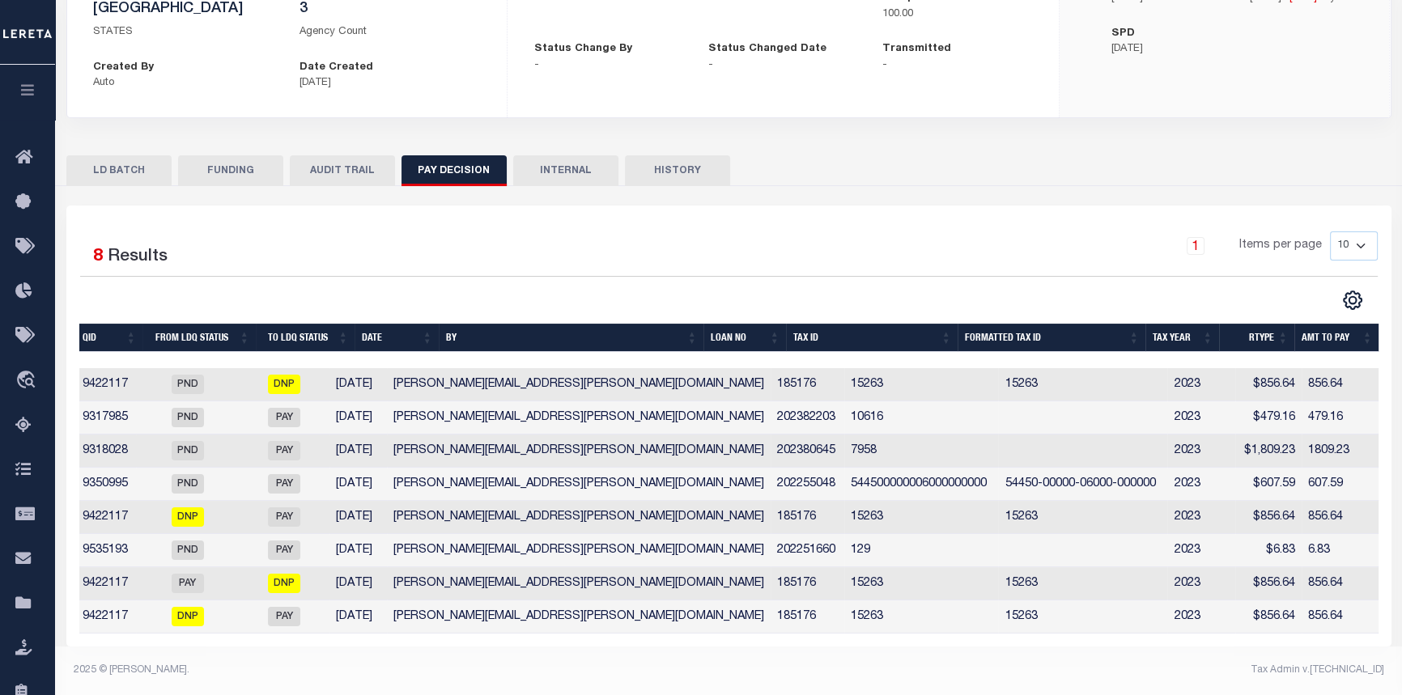
click at [122, 160] on button "LD BATCH" at bounding box center [118, 170] width 105 height 31
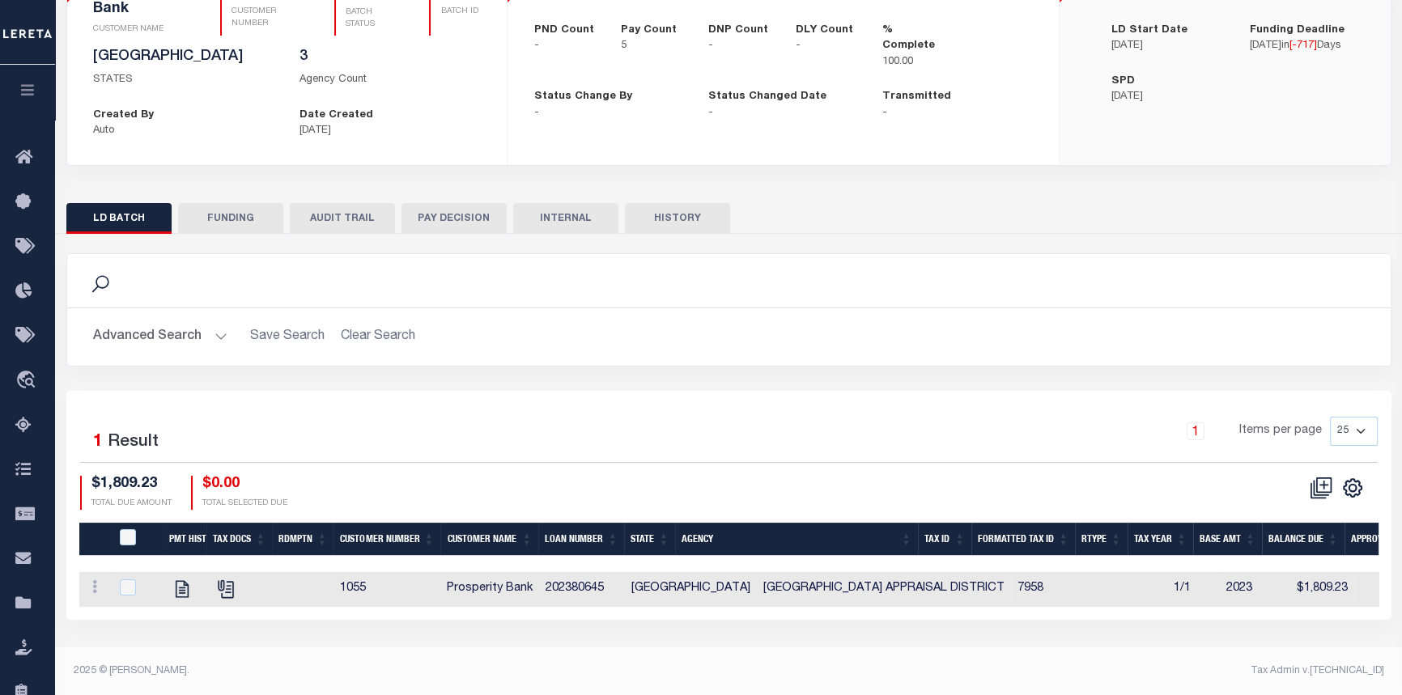
click at [330, 210] on button "AUDIT TRAIL" at bounding box center [342, 218] width 105 height 31
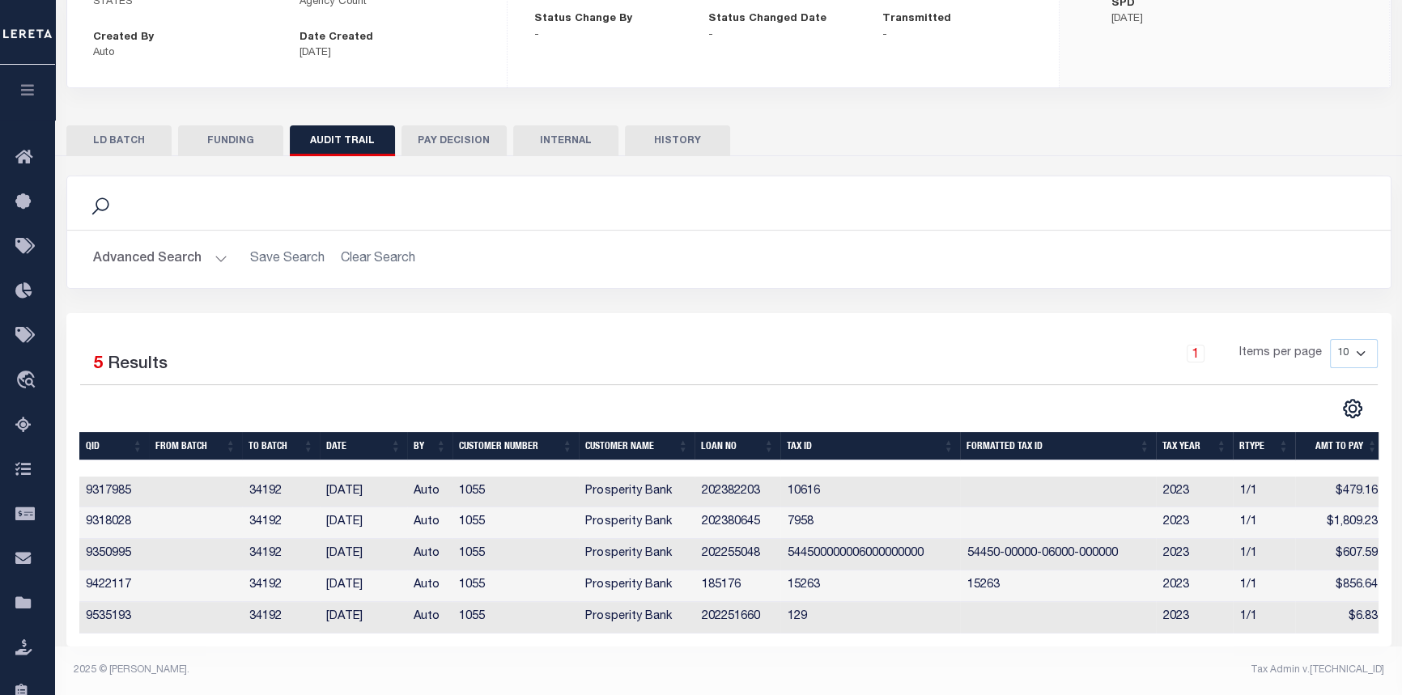
click at [567, 129] on button "INTERNAL" at bounding box center [565, 140] width 105 height 31
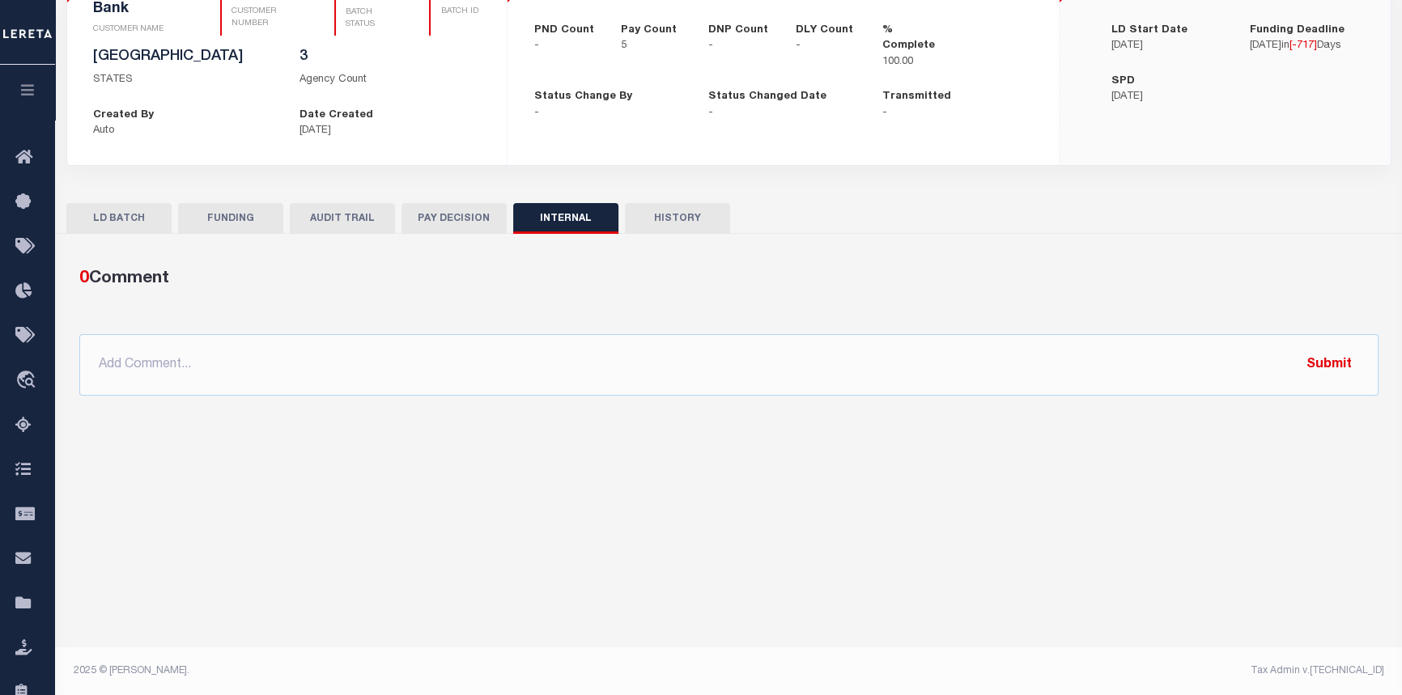
click at [117, 219] on button "LD BATCH" at bounding box center [118, 218] width 105 height 31
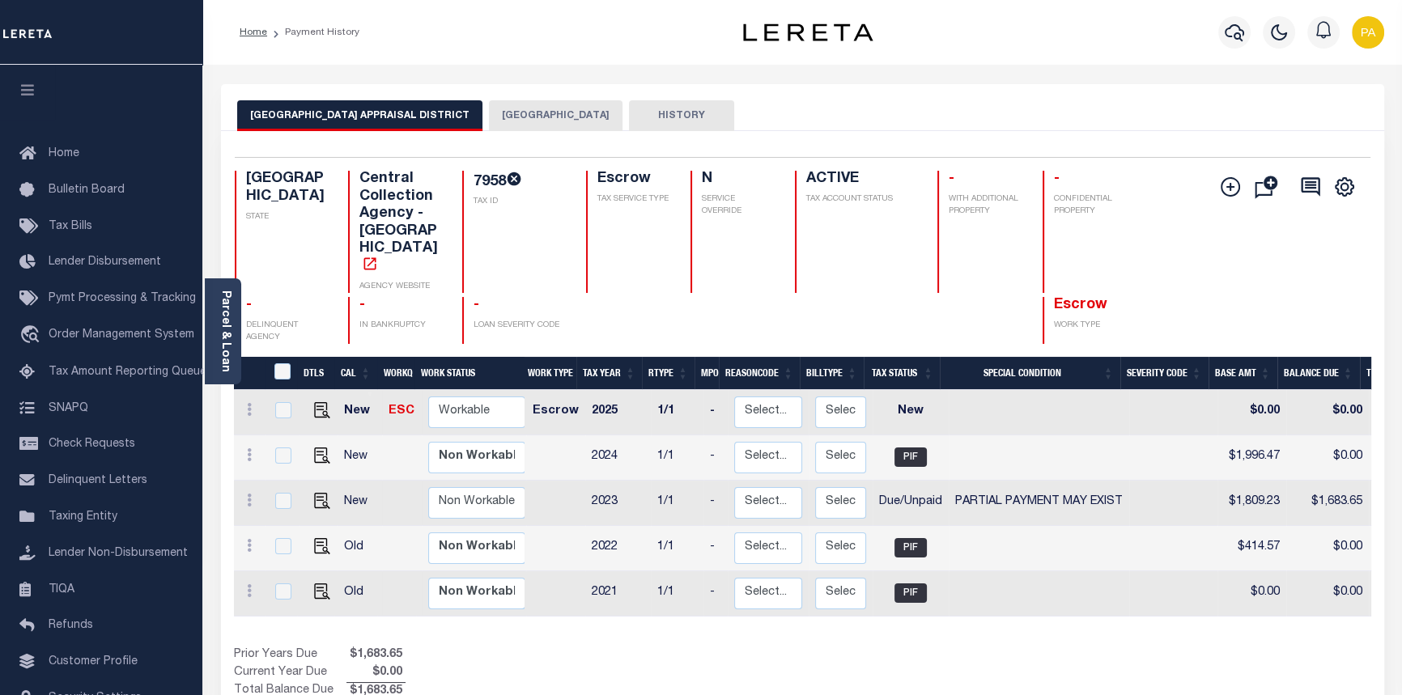
click at [542, 104] on button "[GEOGRAPHIC_DATA]" at bounding box center [556, 115] width 134 height 31
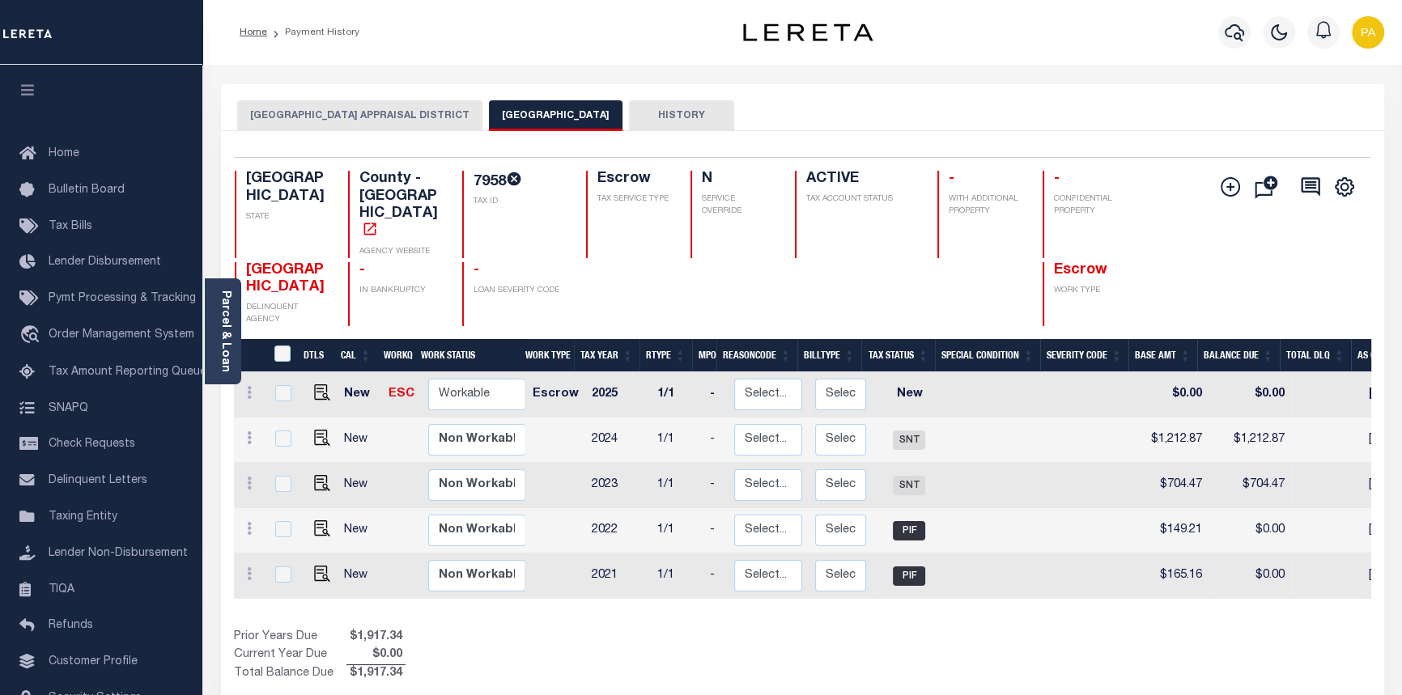
click at [306, 102] on button "HOUSTON COUNTY APPRAISAL DISTRICT" at bounding box center [359, 115] width 245 height 31
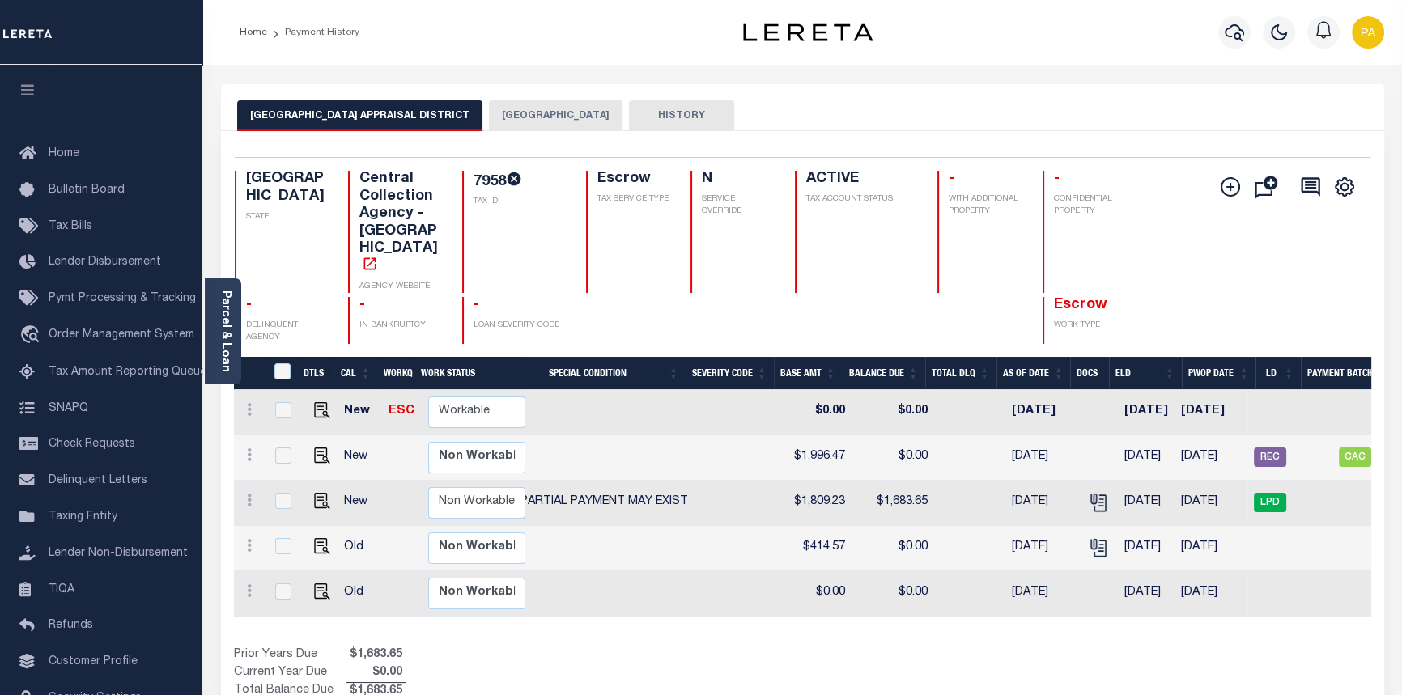
scroll to position [0, 420]
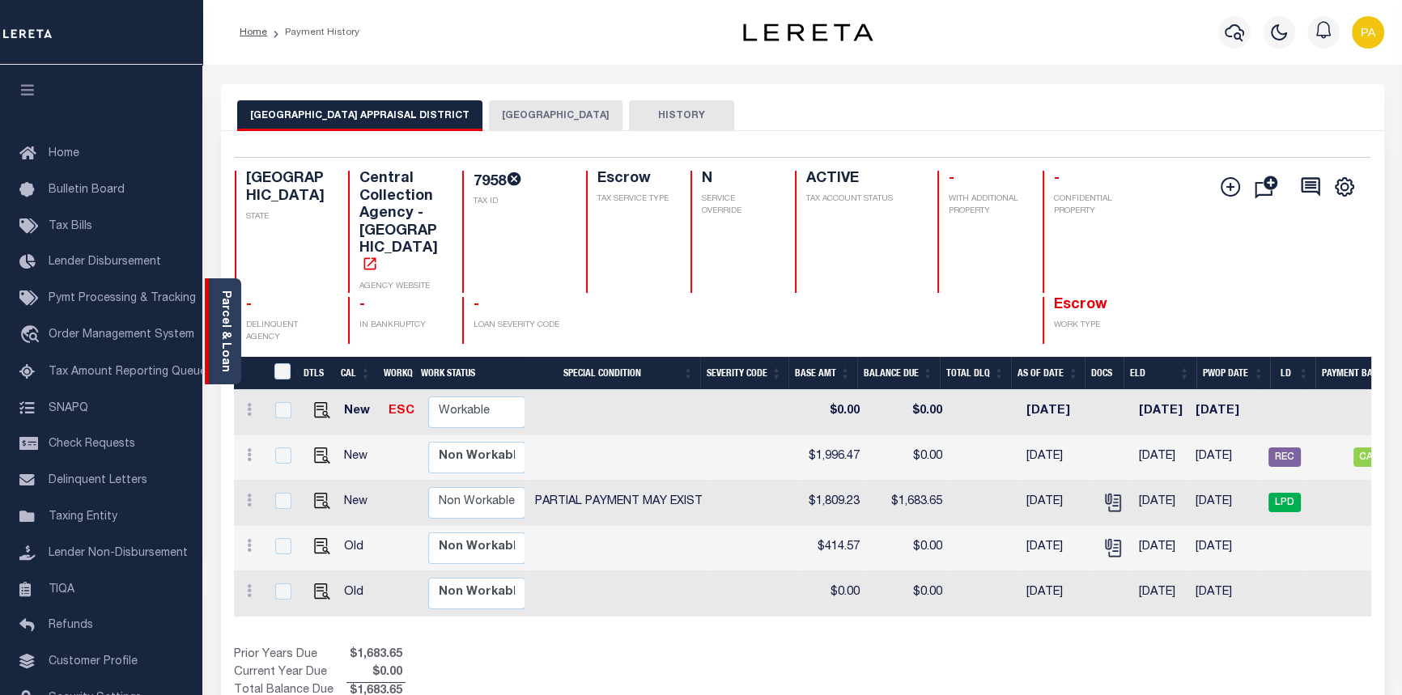
click at [214, 305] on div "Parcel & Loan" at bounding box center [223, 331] width 36 height 106
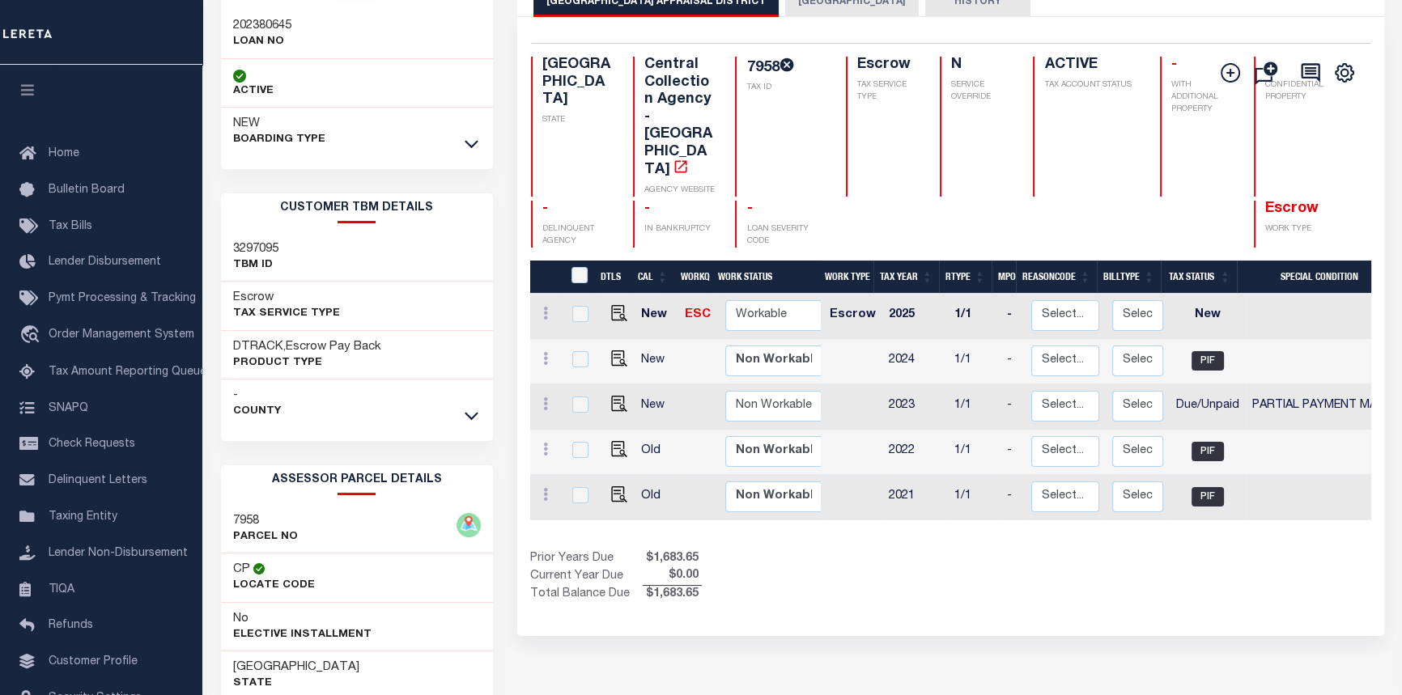
scroll to position [0, 0]
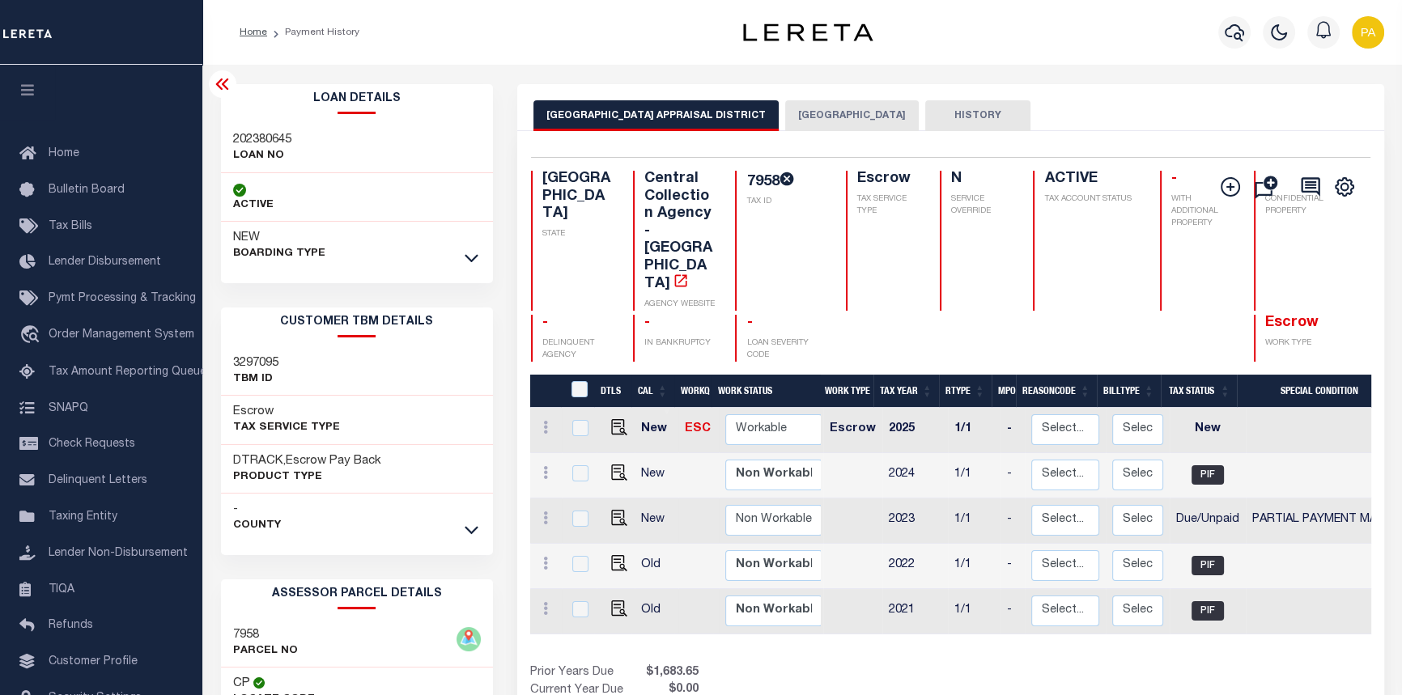
click at [422, 115] on div "Loan Details 202380645 LOAN NO NEW" at bounding box center [357, 177] width 273 height 186
click at [220, 74] on div at bounding box center [223, 84] width 28 height 28
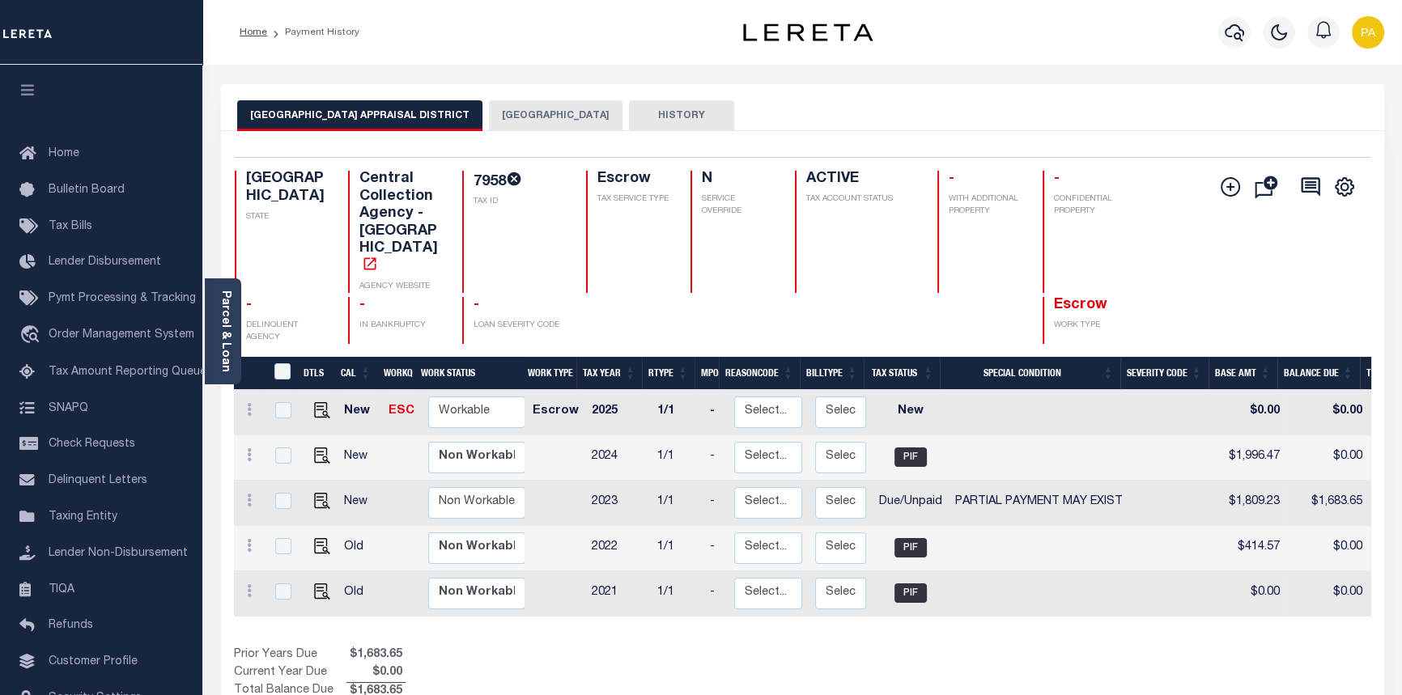
scroll to position [0, 4]
click at [516, 240] on div "7958 TAX ID" at bounding box center [514, 232] width 104 height 122
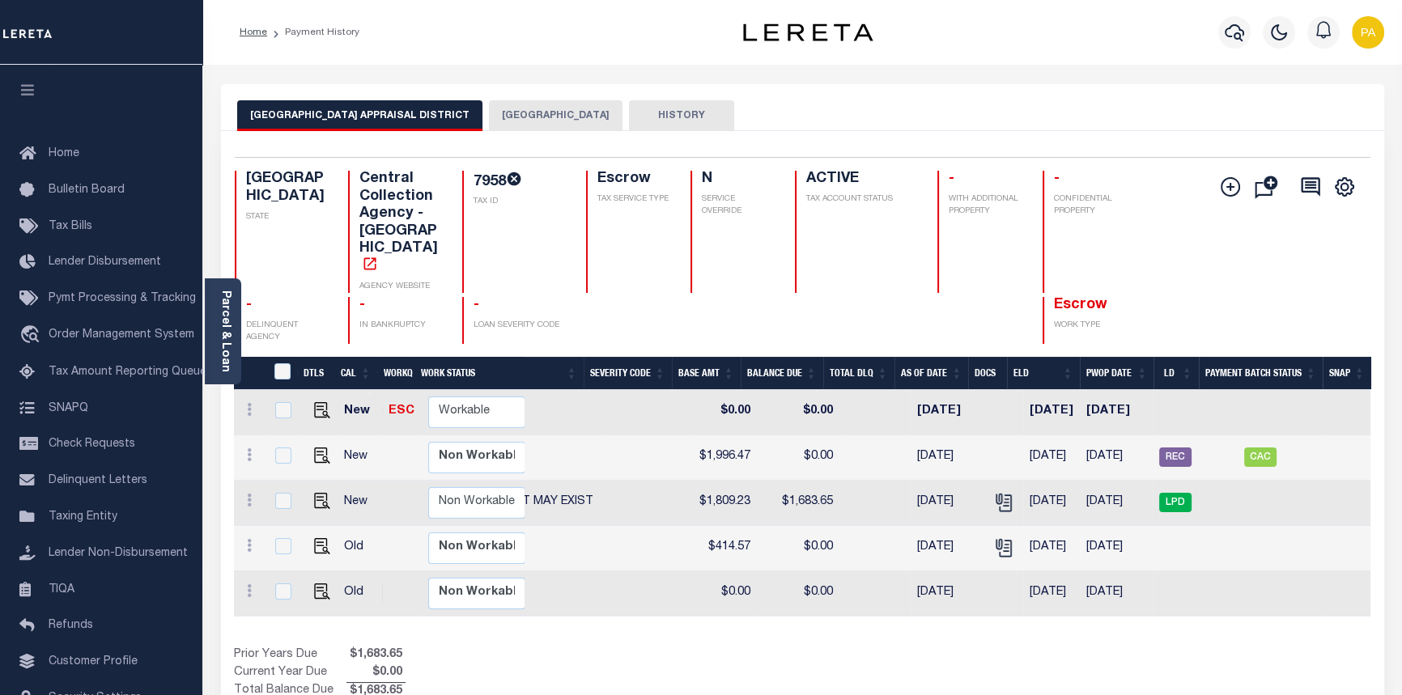
scroll to position [0, 0]
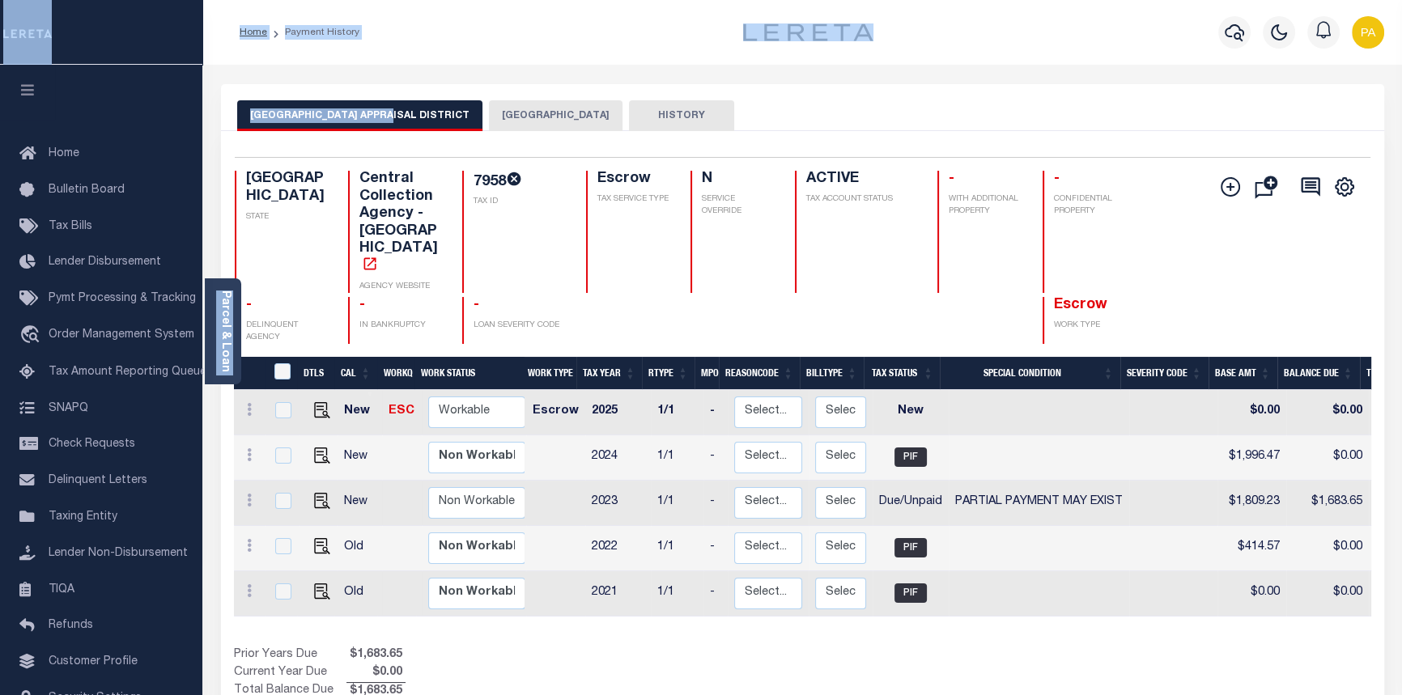
copy div "Home Payment History Profile Sign out Home Bulletin Board Tax Bills Lender Disb…"
drag, startPoint x: 217, startPoint y: 40, endPoint x: 533, endPoint y: 113, distance: 324.0
click at [533, 113] on div "Home Payment History Profile" at bounding box center [701, 507] width 1402 height 1014
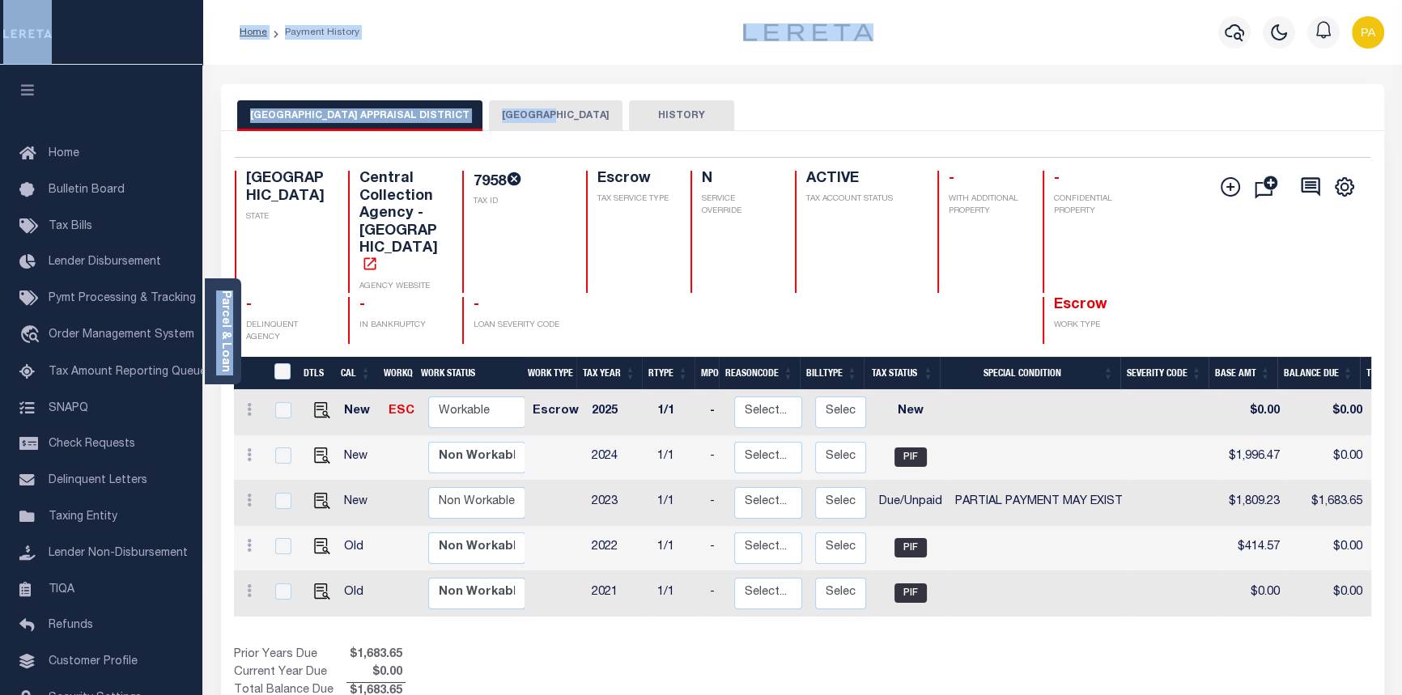
click at [395, 69] on div "Parcel & Loan Loan Details 202380645 LOAN NO NEW" at bounding box center [802, 539] width 1187 height 949
click at [750, 487] on select "Select... Payment Reversal Taxable Value Change Assessment Change Occupancy Tax…" at bounding box center [768, 503] width 68 height 32
checkbox input "true"
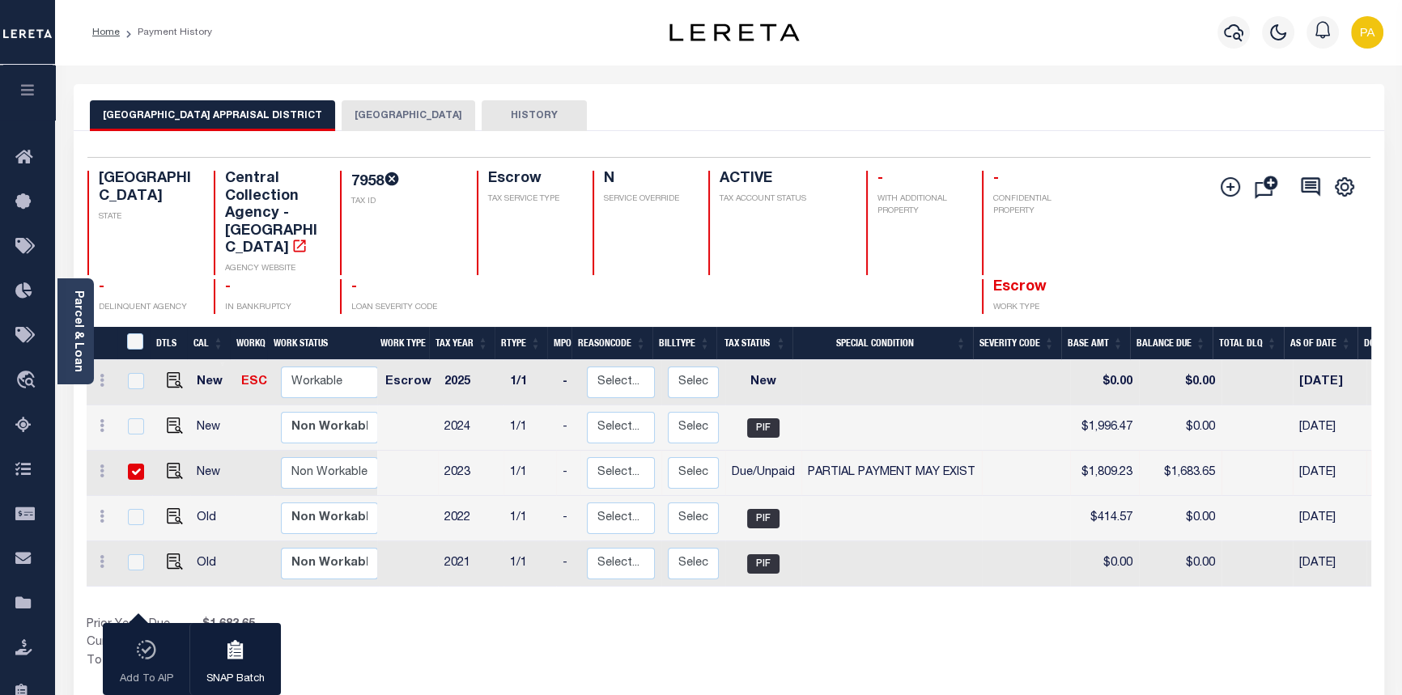
click at [1198, 633] on div "Show Tax Lines before Bill Release Date Prior Years Due $1,683.65 Current Year …" at bounding box center [729, 644] width 1285 height 54
drag, startPoint x: 191, startPoint y: 81, endPoint x: 143, endPoint y: 60, distance: 52.2
click at [152, 62] on div "Home Payment History Profile" at bounding box center [701, 507] width 1402 height 1014
click at [143, 60] on div "Home Payment History Profile" at bounding box center [728, 32] width 1347 height 65
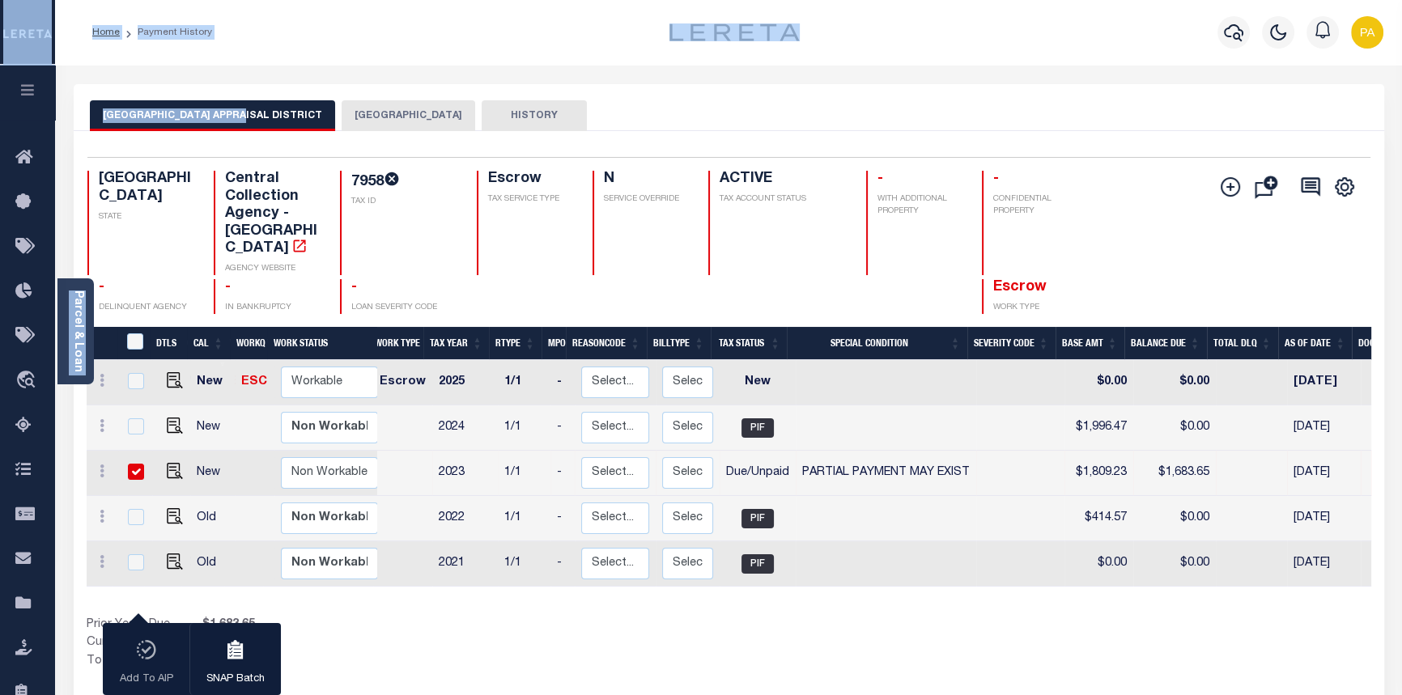
copy div "Home Payment History Profile Sign out Home Bulletin Board Tax Bills Lender Disb…"
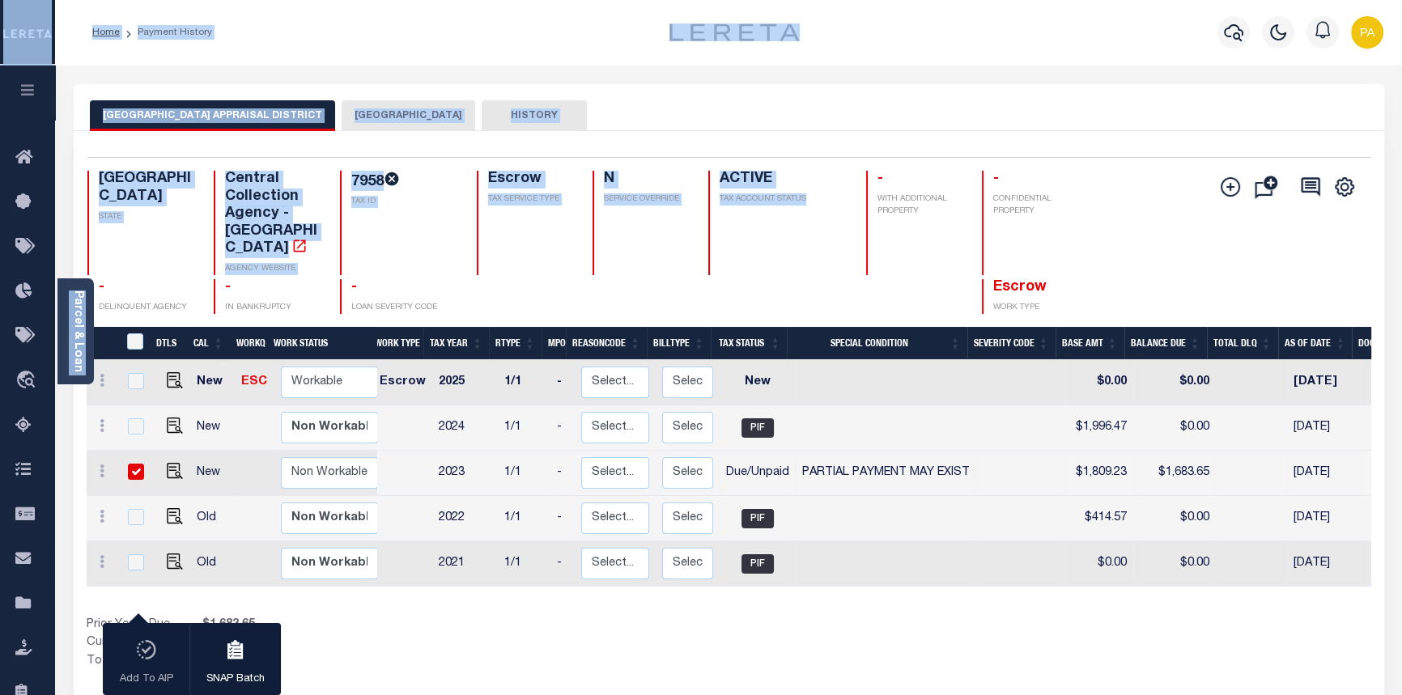
copy div "Home Payment History Profile Sign out Home Bulletin Board Tax Bills Lender Disb…"
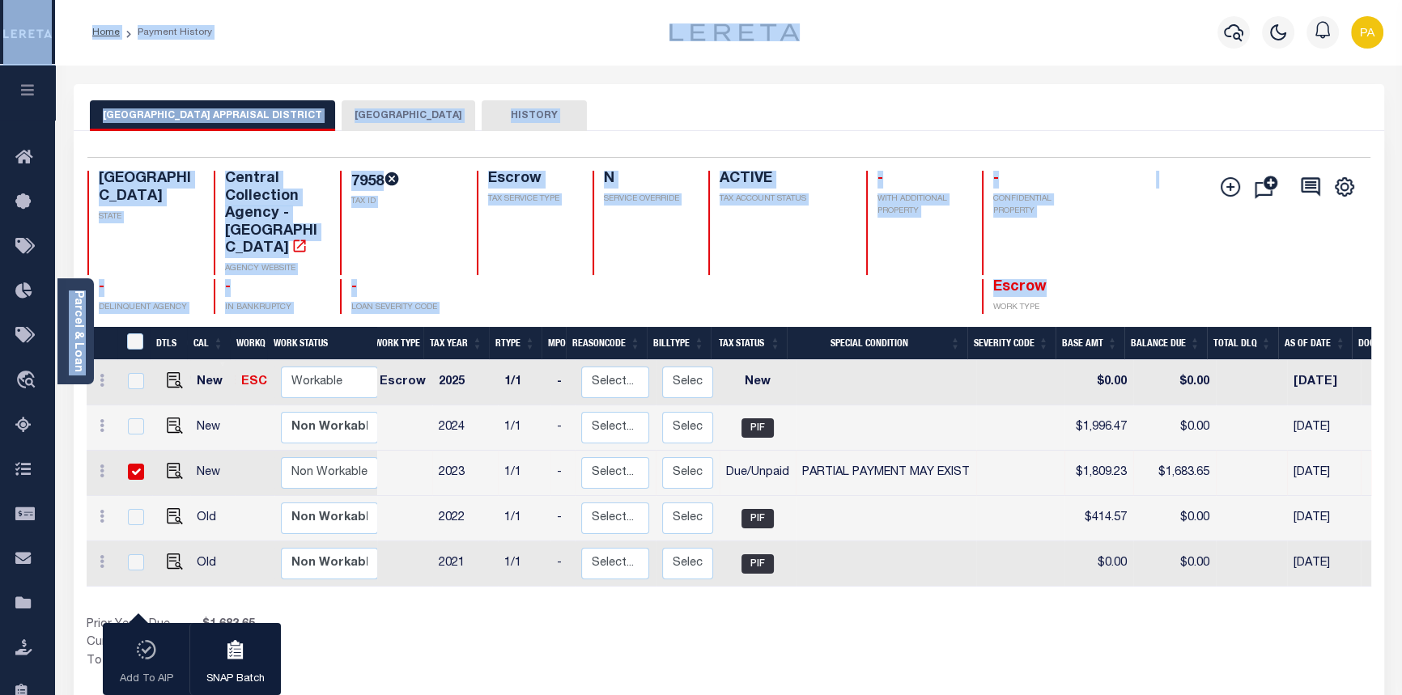
copy div "Home Payment History Profile Sign out Home Bulletin Board Tax Bills Lender Disb…"
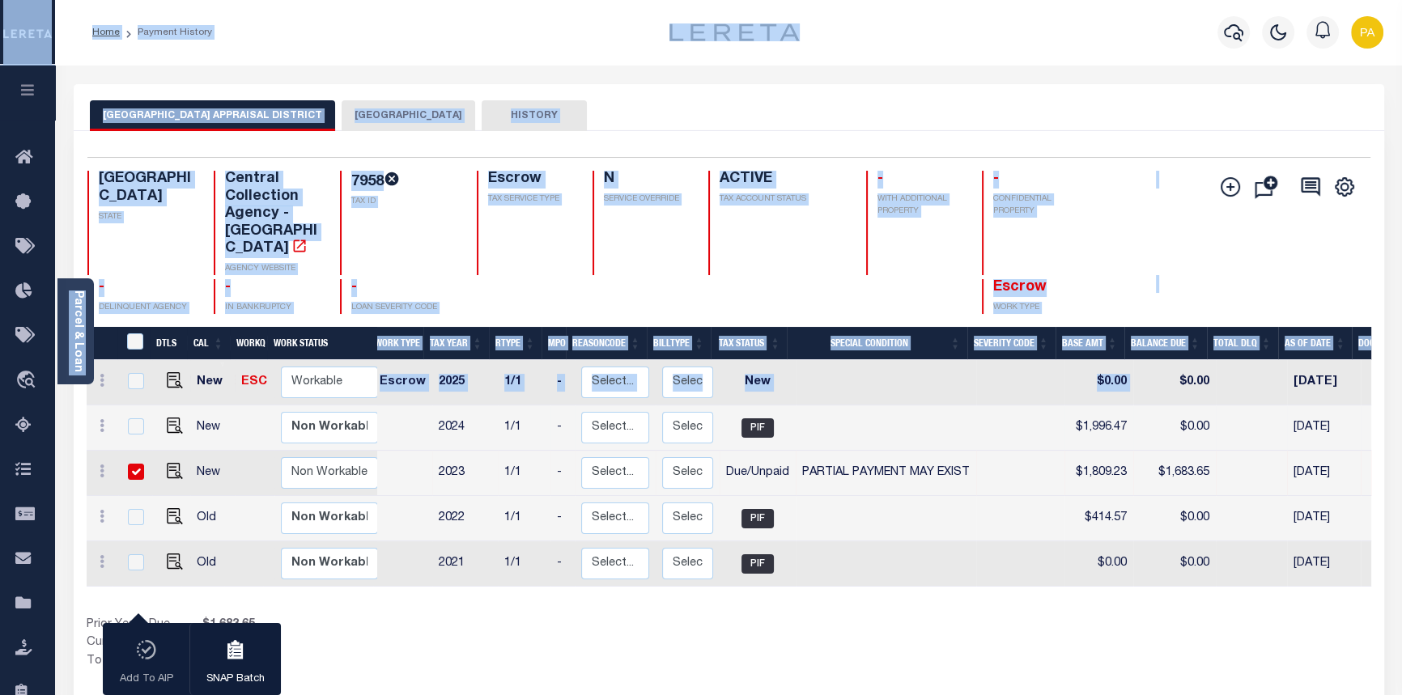
copy div "Home Payment History Profile Sign out Home Bulletin Board Tax Bills Lender Disb…"
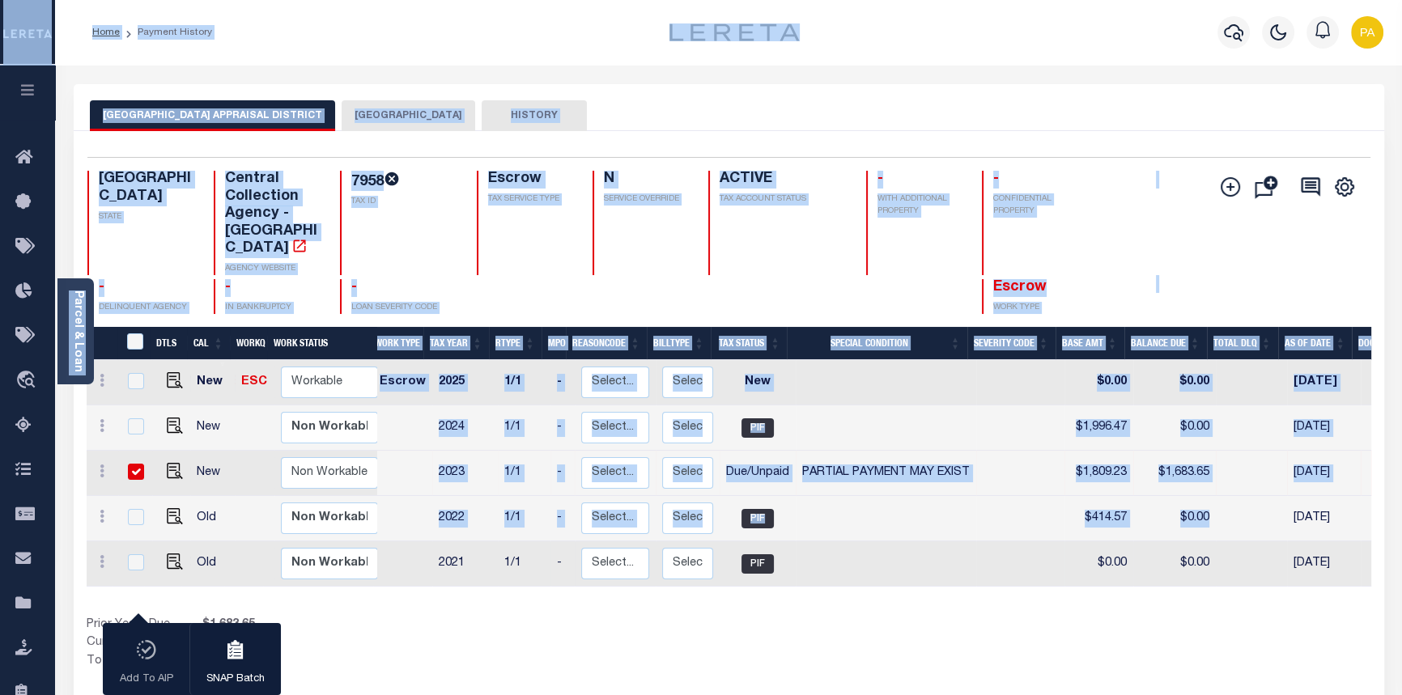
copy div "Home Payment History Profile Sign out Home Bulletin Board Tax Bills Lender Disb…"
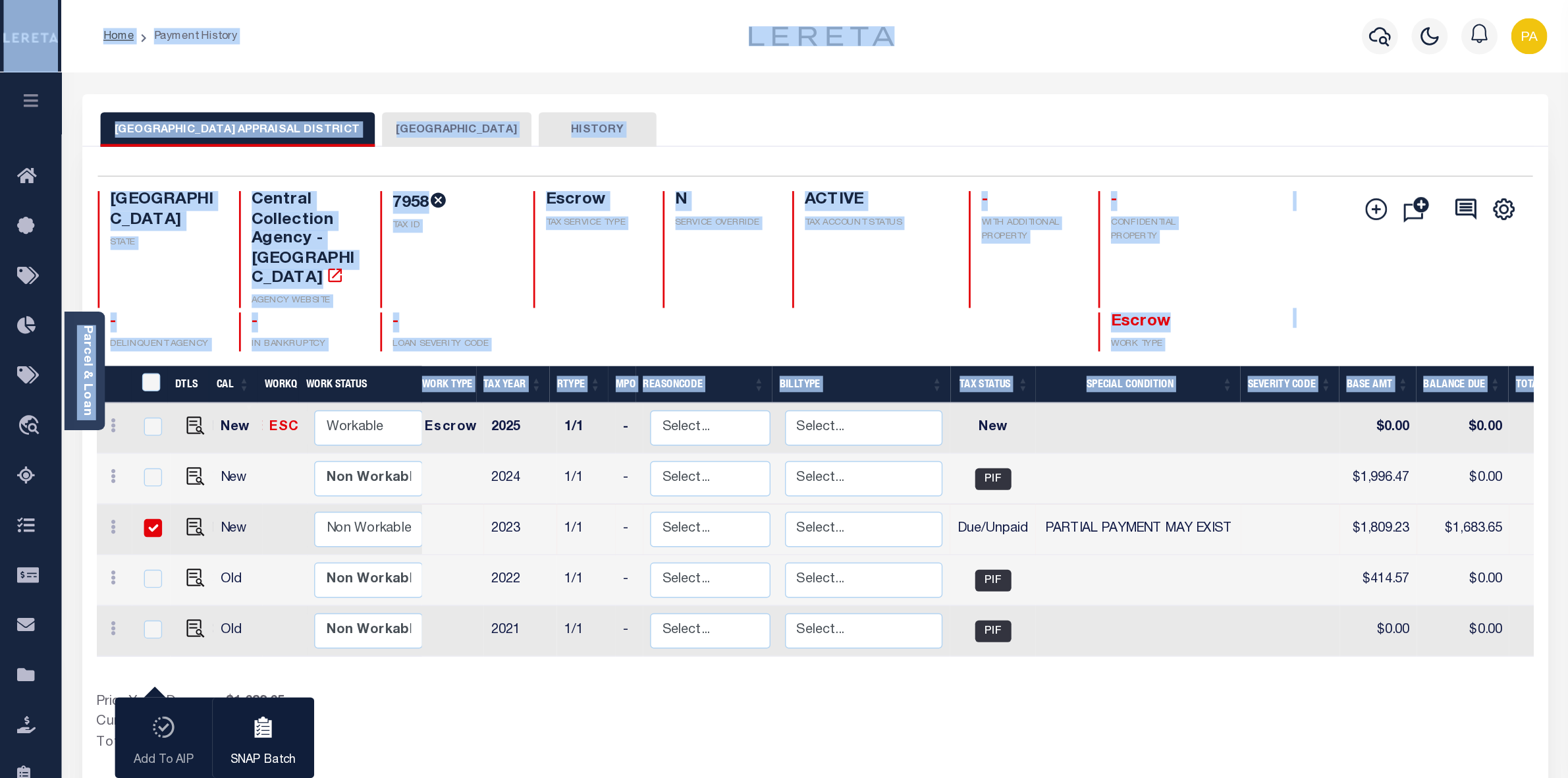
scroll to position [0, 0]
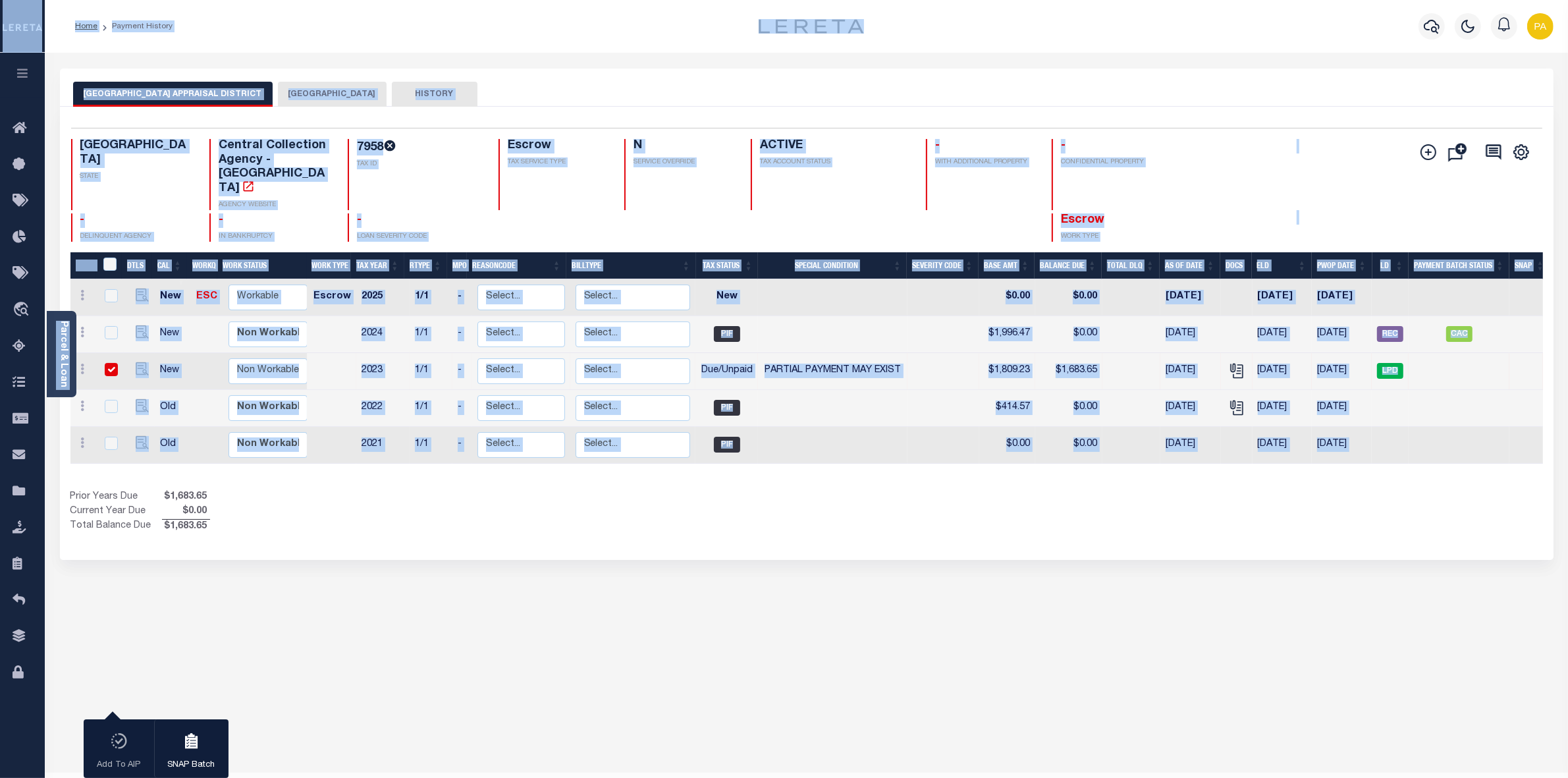
drag, startPoint x: 50, startPoint y: 30, endPoint x: 1382, endPoint y: 458, distance: 1399.1
click at [1140, 458] on div "Home Payment History Profile" at bounding box center [784, 406] width 1568 height 812
click at [202, 565] on div "HOUSTON COUNTY APPRAISAL DISTRICT HOUSTON COUNTY HISTORY 1 Selected 5" at bounding box center [807, 440] width 1513 height 744
click at [564, 509] on div "1 Selected 5 Results 1 Items per page 25 50 100 TX STATE 7958 N" at bounding box center [807, 333] width 1494 height 453
click at [410, 565] on div "HOUSTON COUNTY APPRAISAL DISTRICT HOUSTON COUNTY HISTORY 1 Selected 5" at bounding box center [807, 440] width 1513 height 744
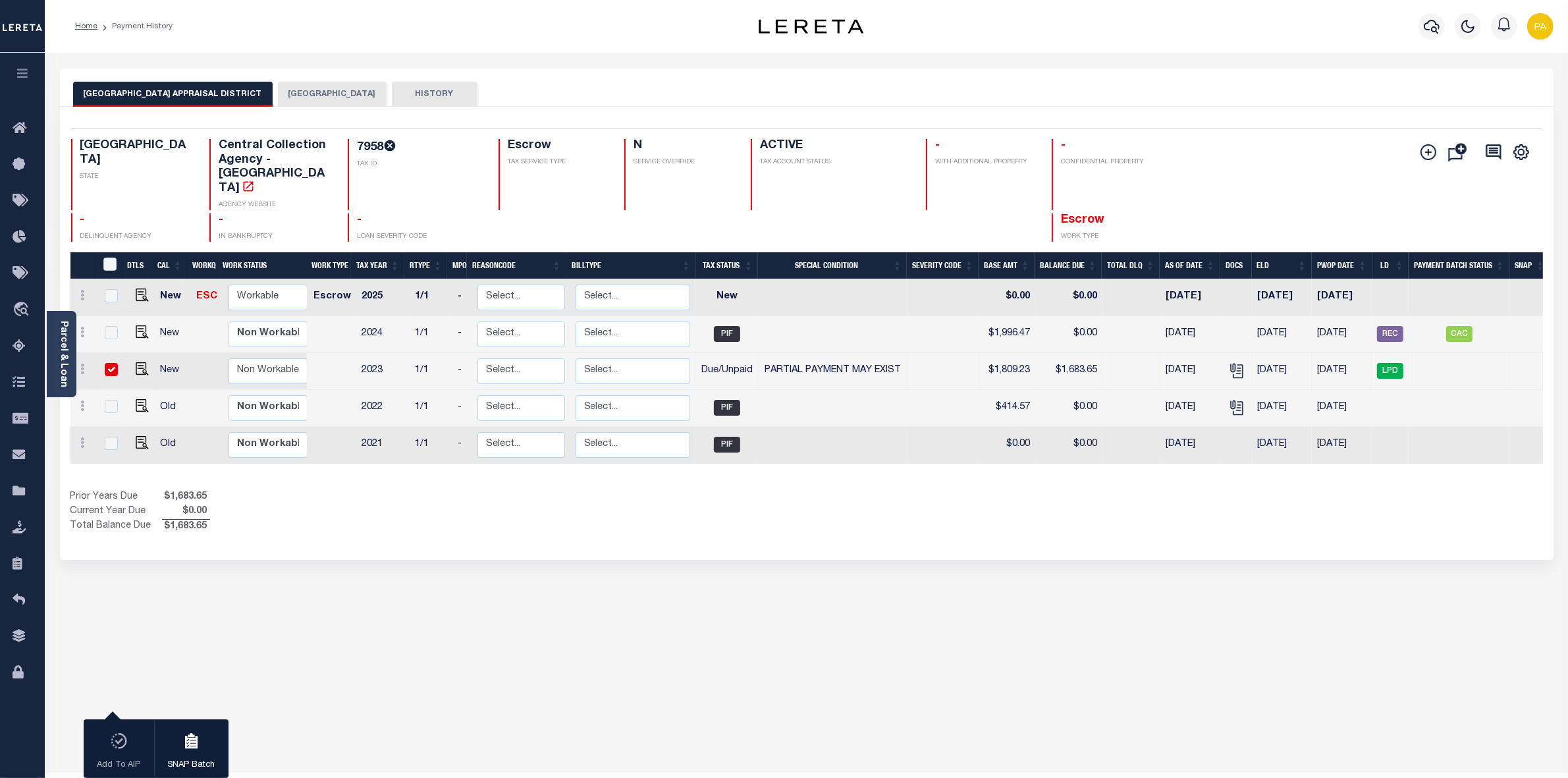
click at [548, 565] on div "HOUSTON COUNTY APPRAISAL DISTRICT HOUSTON COUNTY HISTORY 1 Selected 5" at bounding box center [807, 440] width 1513 height 744
click at [77, 23] on link "Home" at bounding box center [86, 27] width 23 height 8
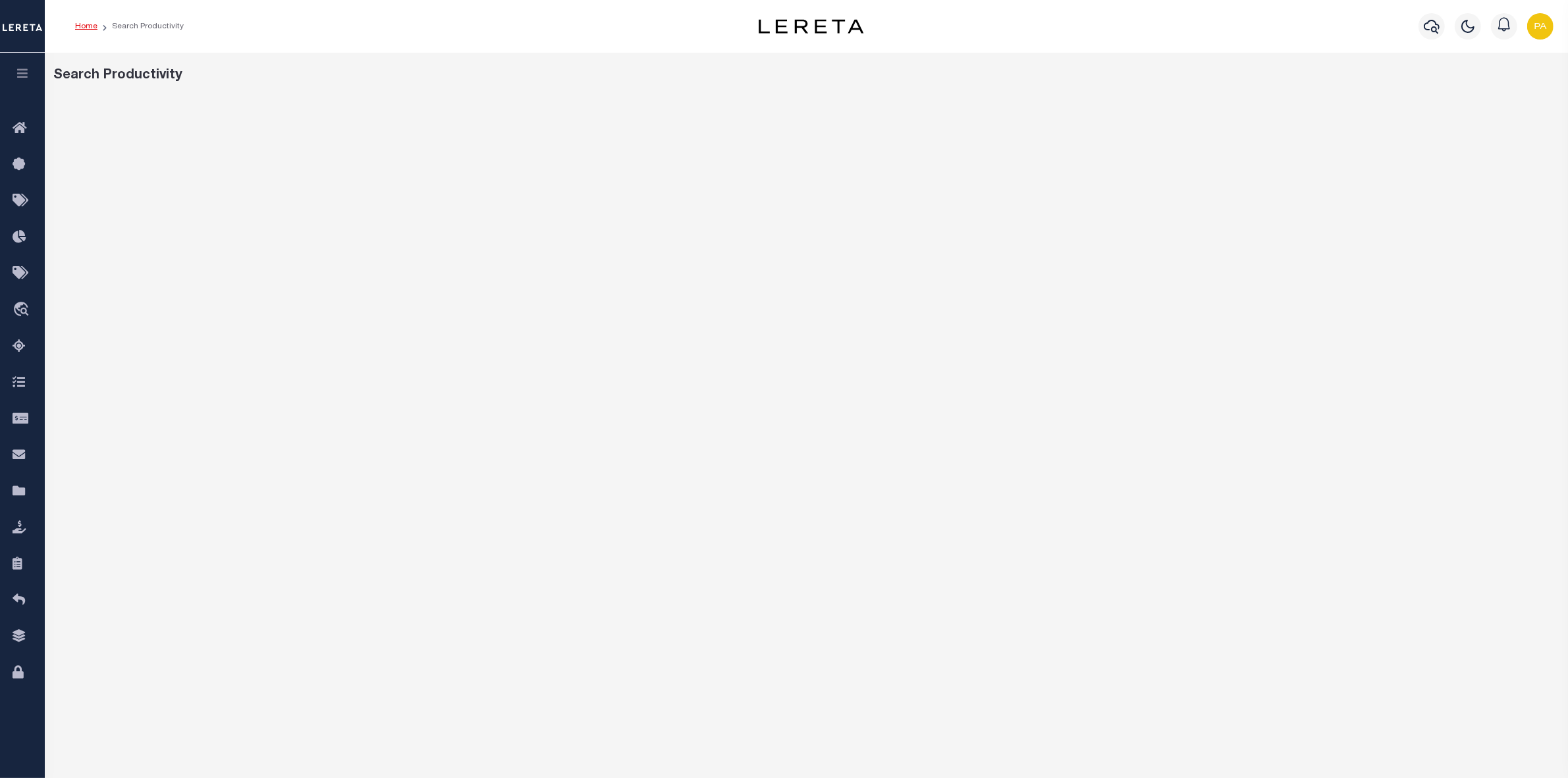
click at [88, 24] on link "Home" at bounding box center [86, 27] width 23 height 8
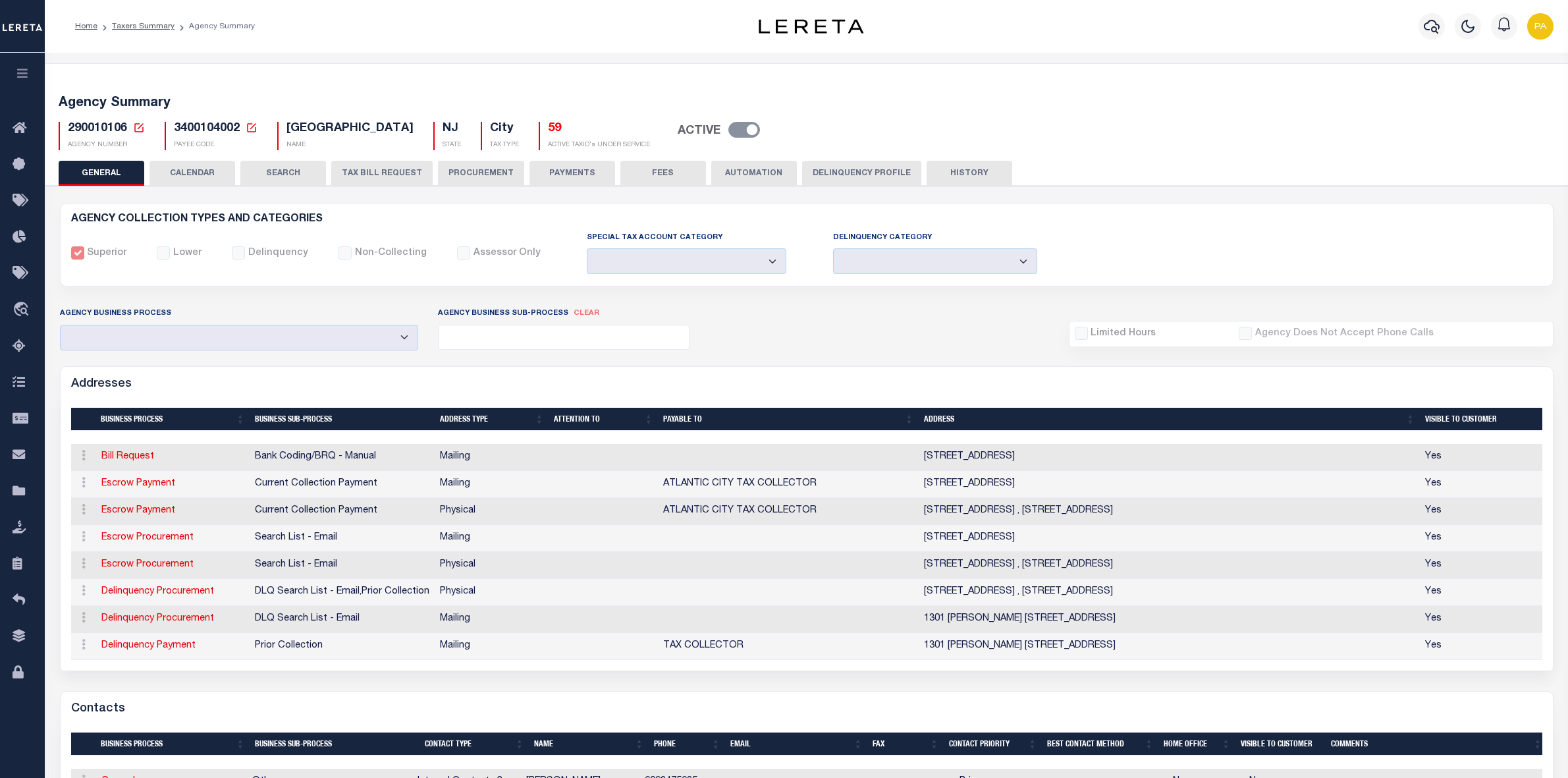
select select
click at [129, 25] on link "Taxers Summary" at bounding box center [143, 27] width 63 height 8
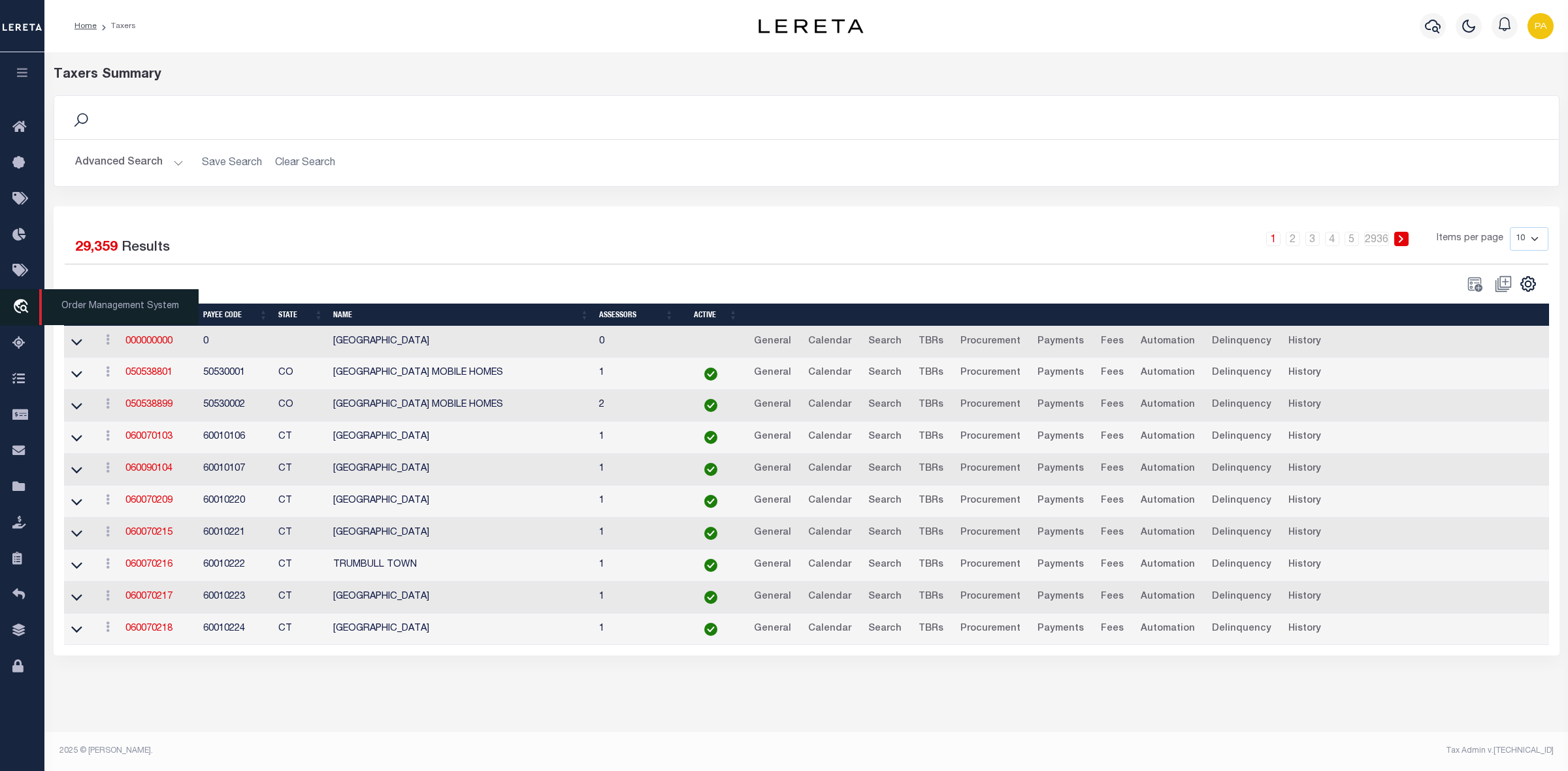
click at [22, 305] on icon "travel_explore" at bounding box center [23, 307] width 21 height 17
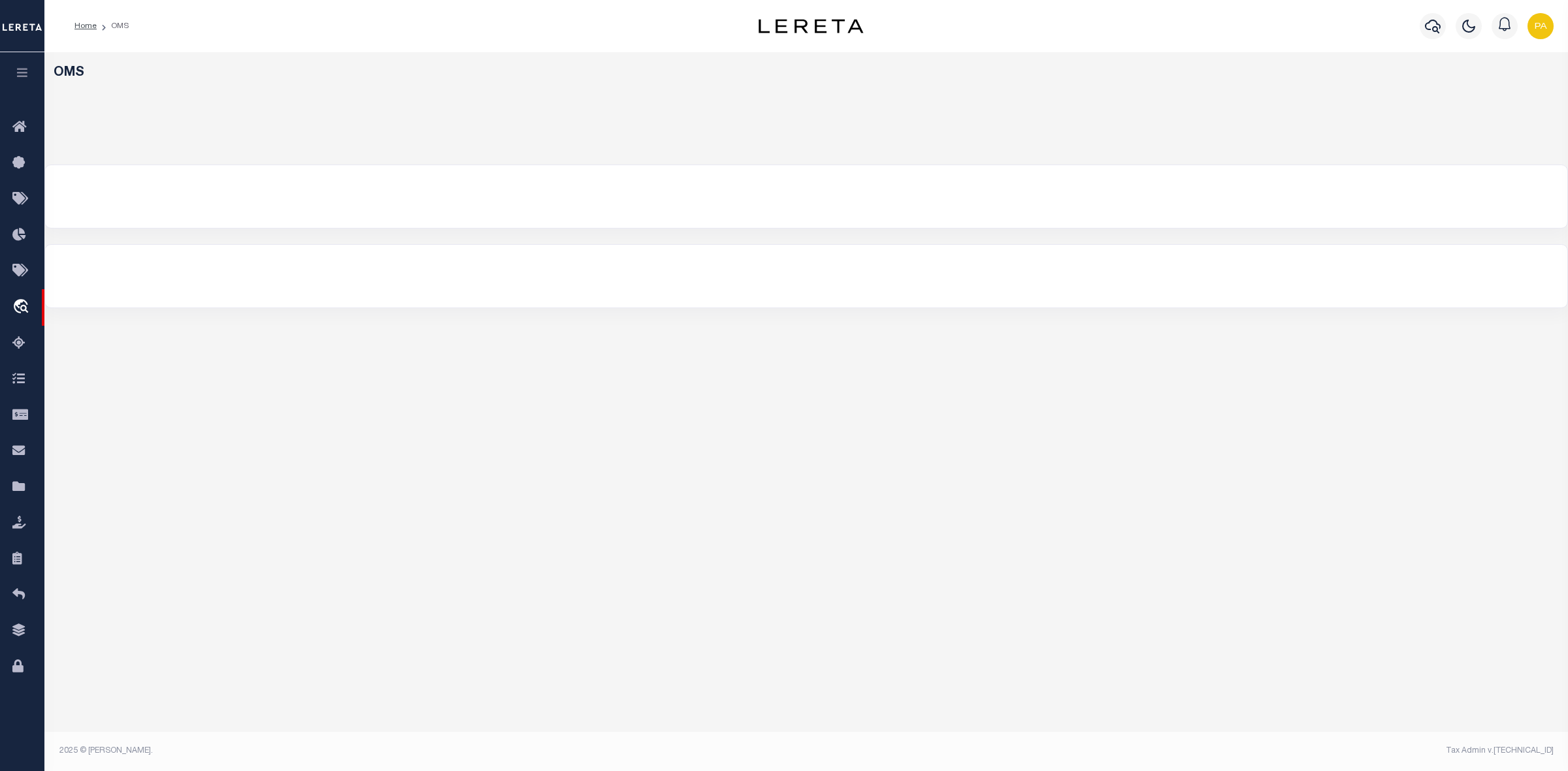
select select "200"
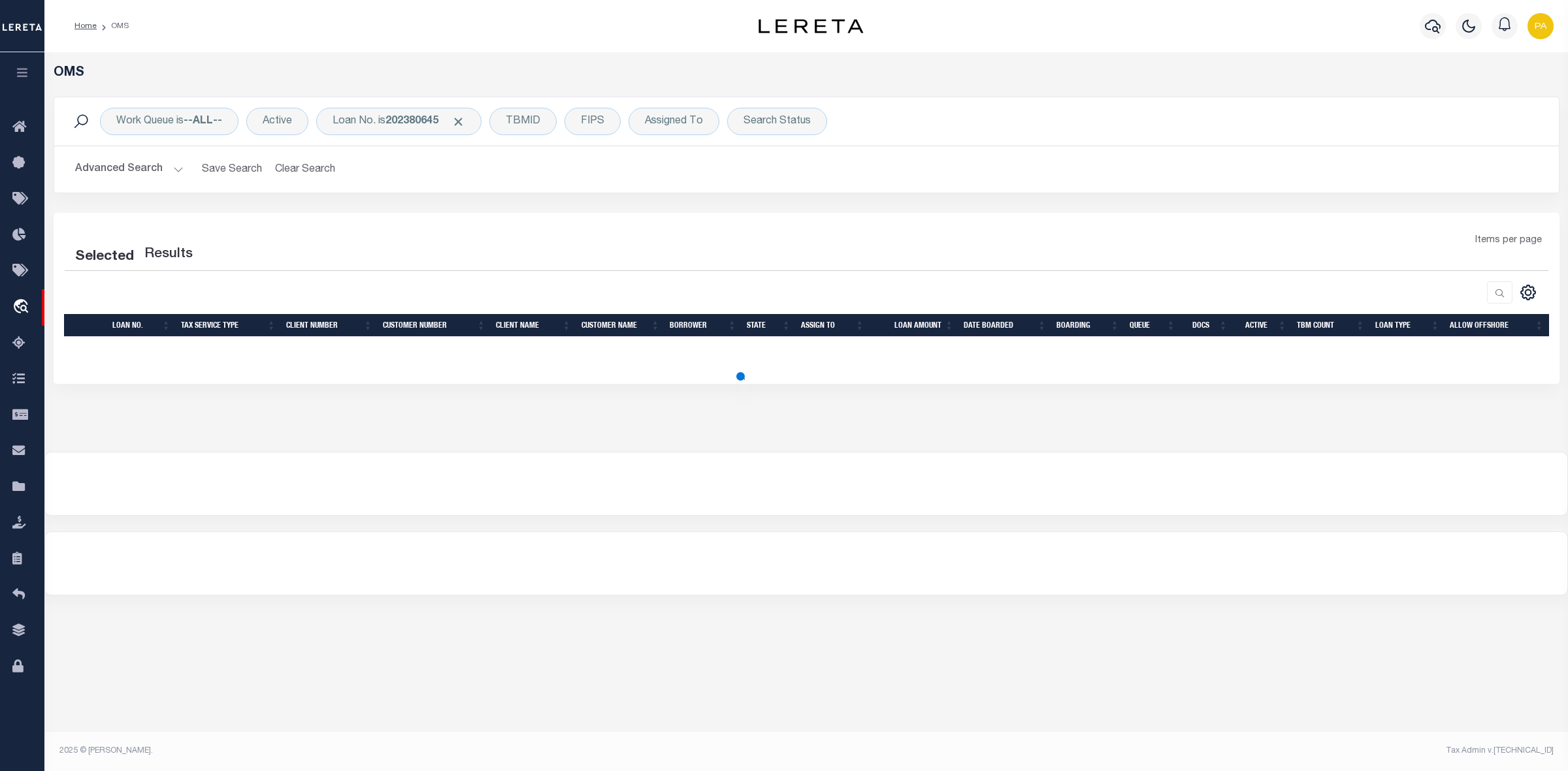
select select "200"
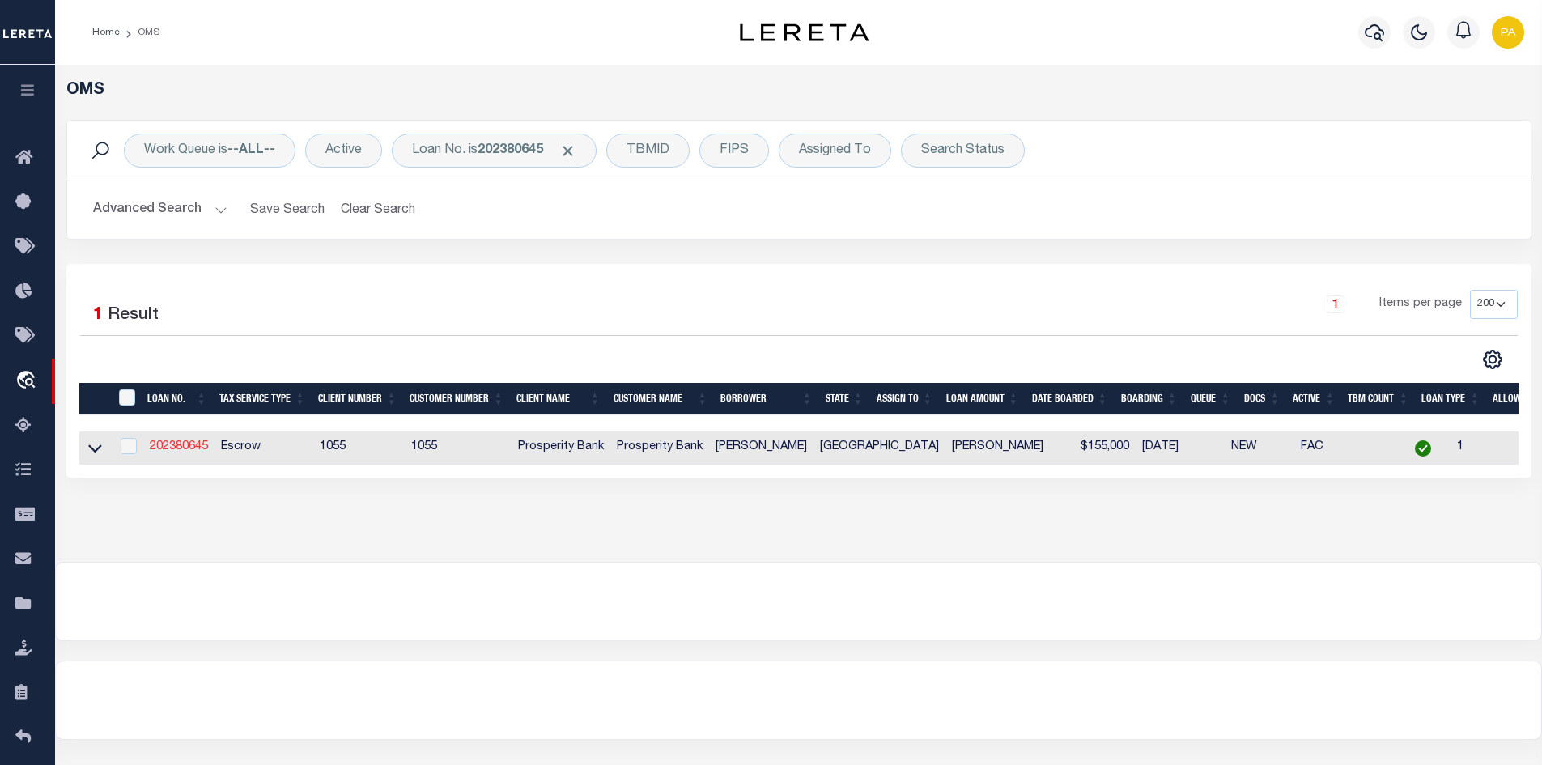
click at [169, 447] on link "202380645" at bounding box center [179, 446] width 58 height 11
type input "202380645"
type input "[PERSON_NAME]"
select select
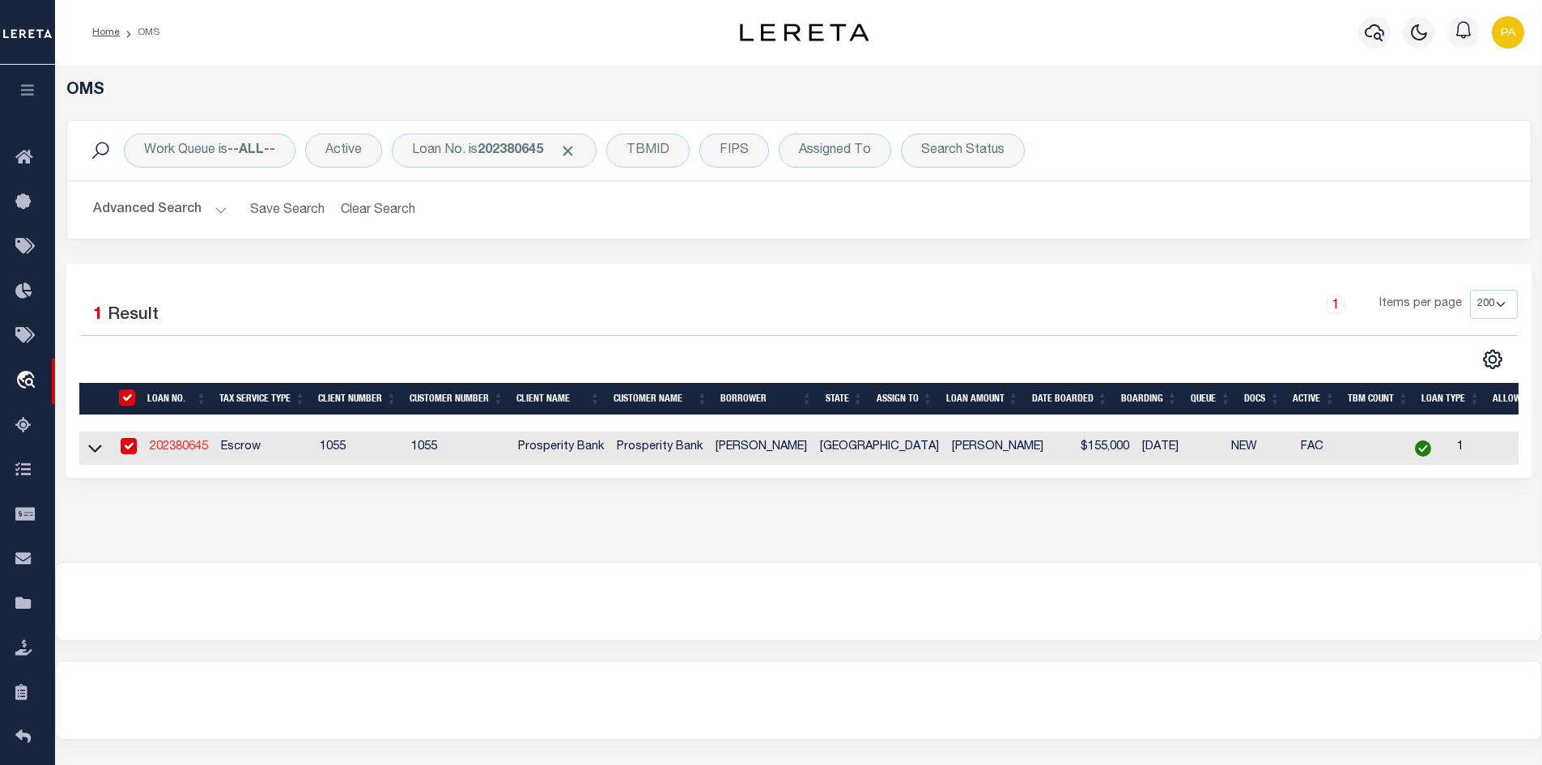
type input "[STREET_ADDRESS][PERSON_NAME]"
type input "BELTON TX 76513"
select select "100"
select select "Escrow"
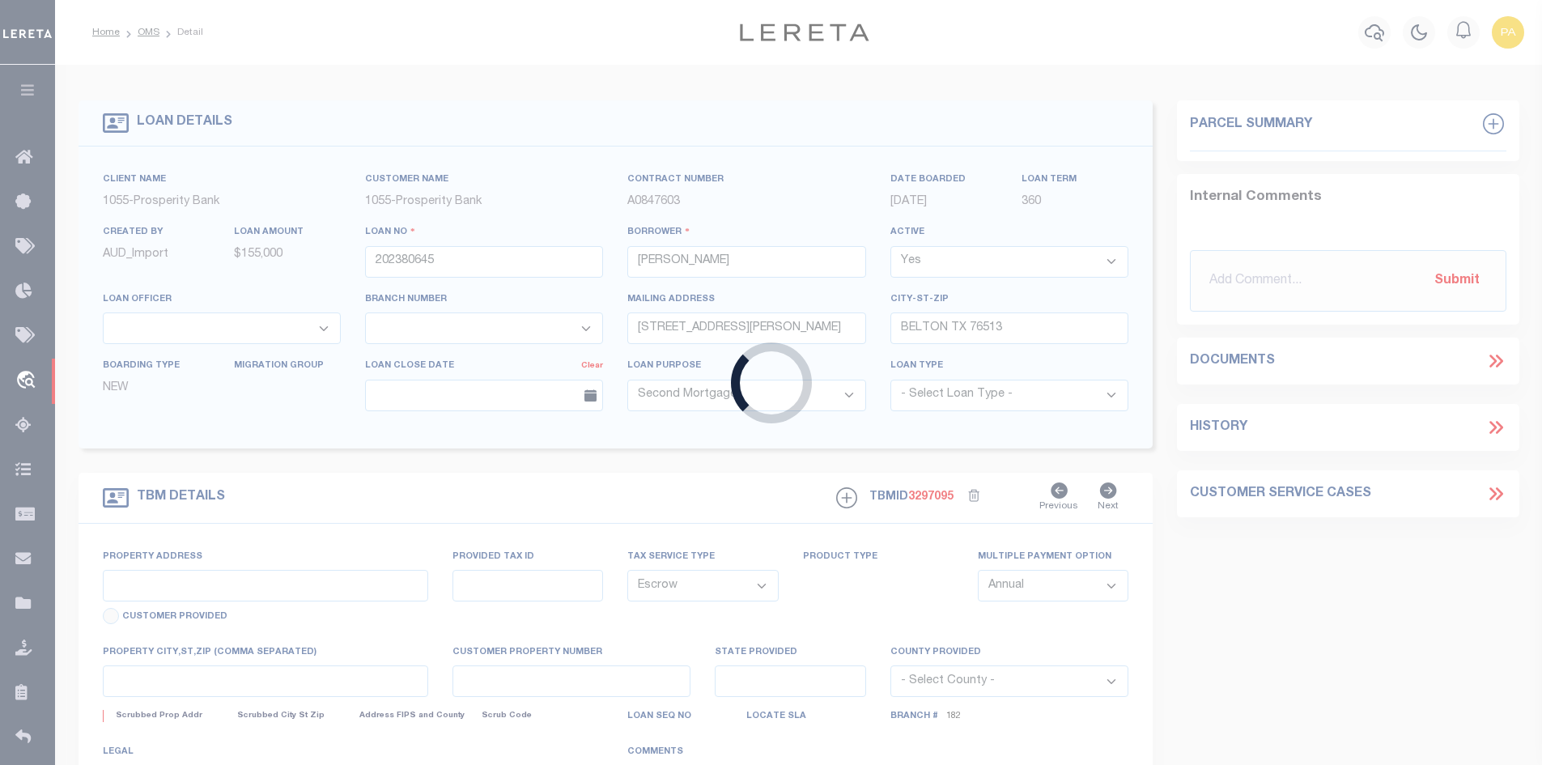
select select "10493"
select select "4028"
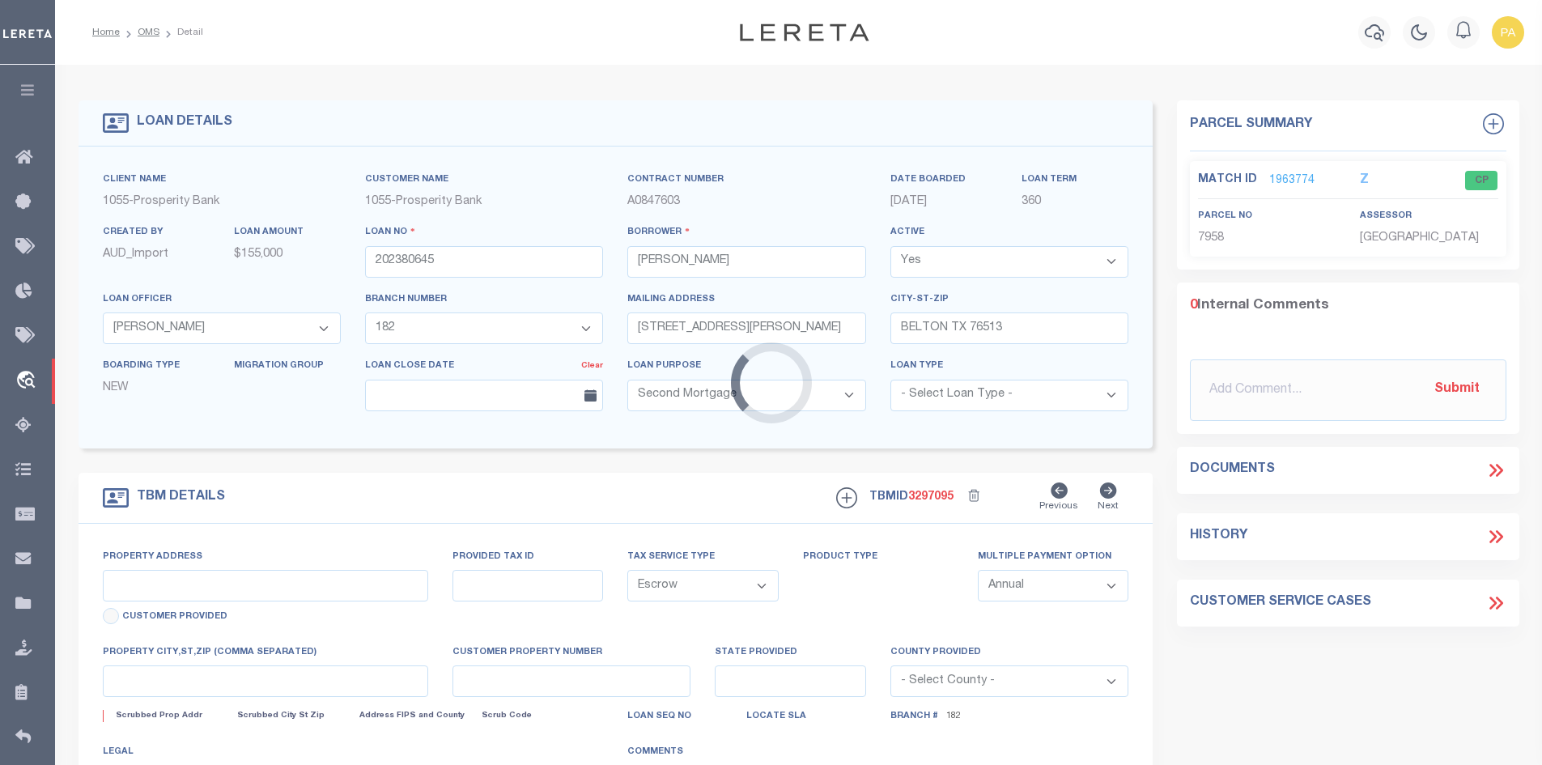
type input "301 AUGUSTA ST"
type input "7958"
select select
type input "TX"
type textarea "S 1/2 LOTS 7 8 & 9 BLK 4 THE EDENS"
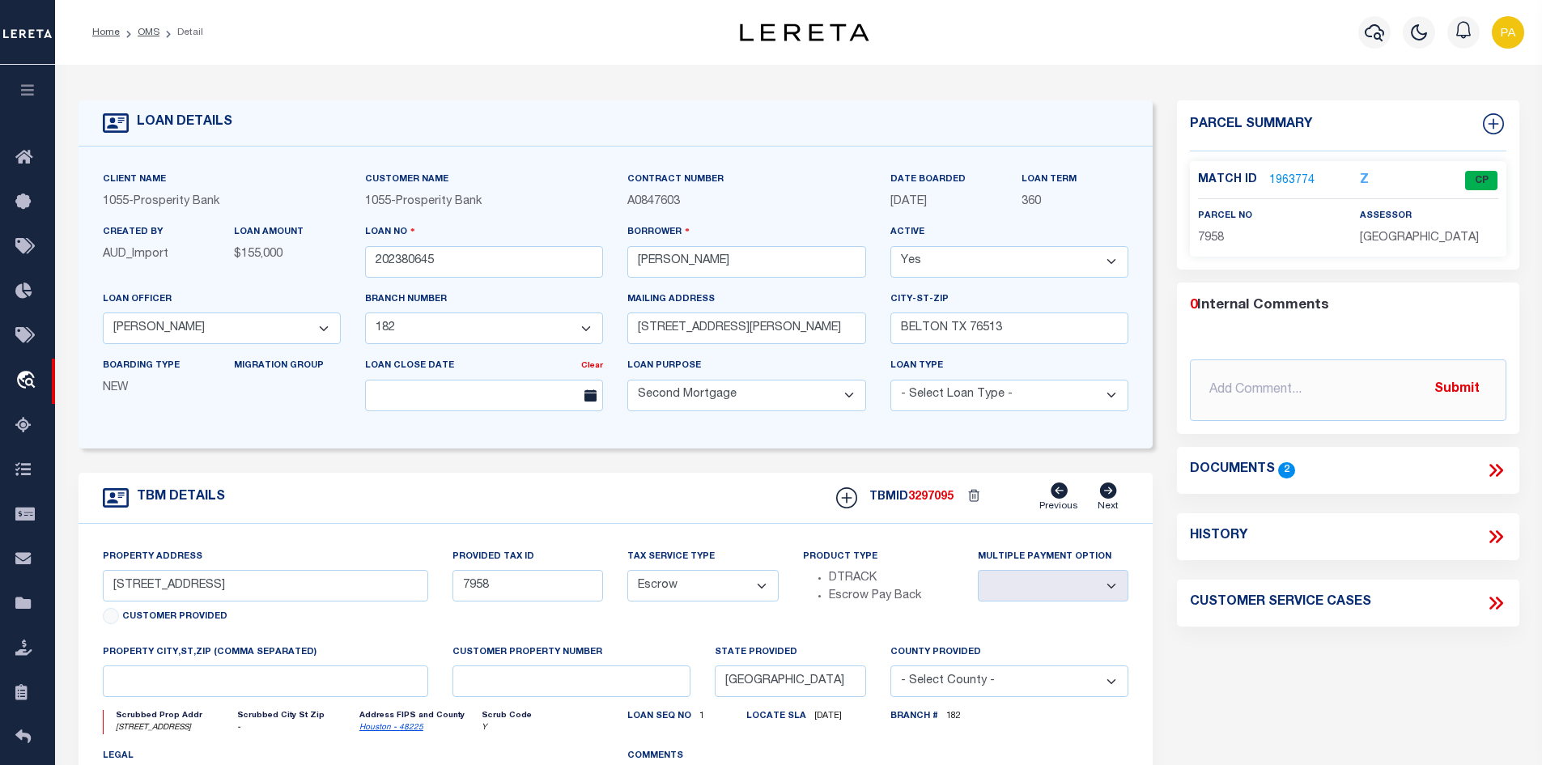
click at [1294, 176] on link "1963774" at bounding box center [1291, 180] width 45 height 17
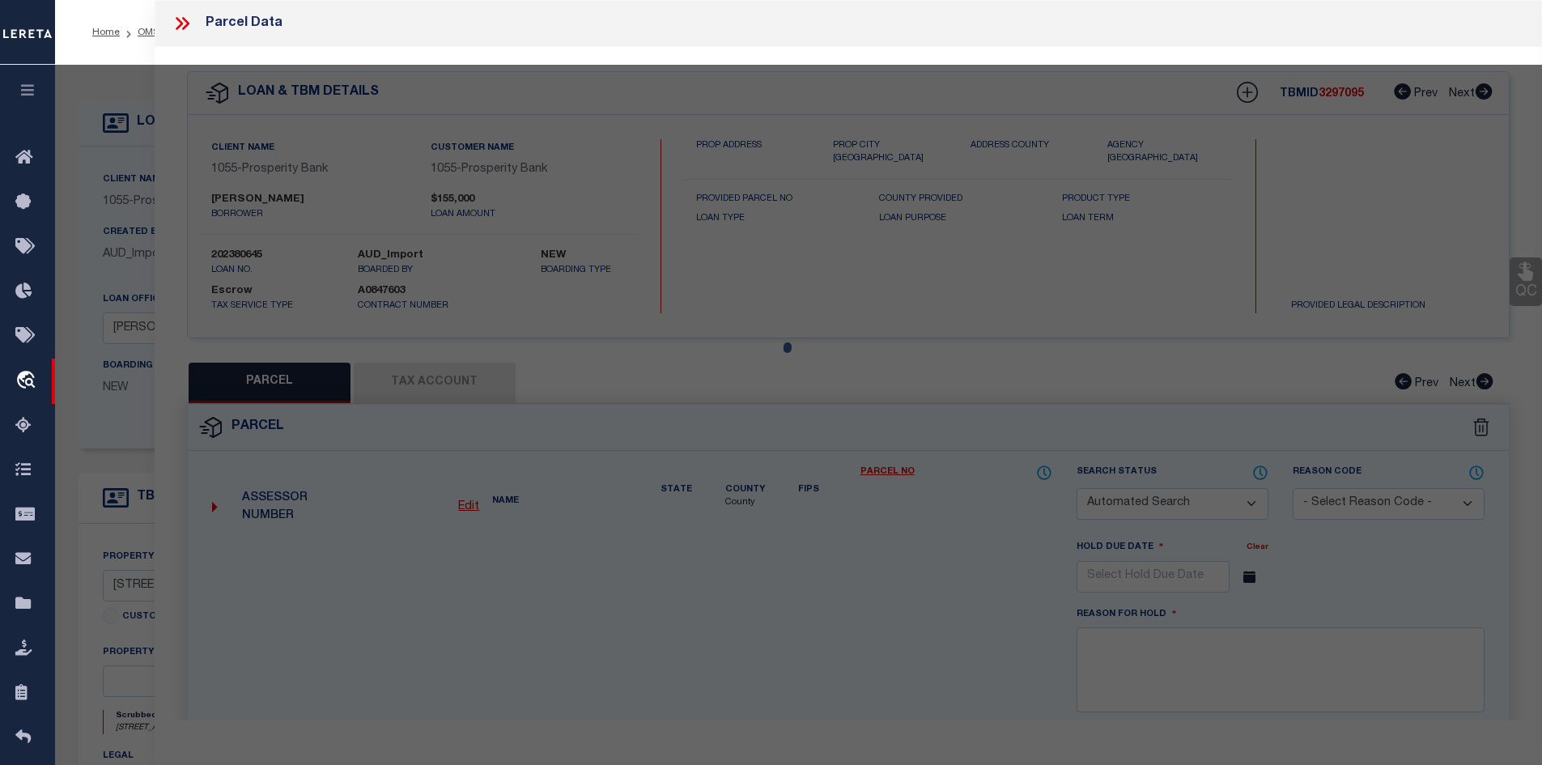
checkbox input "false"
select select "CP"
type input "STAFFORD JOSE"
select select
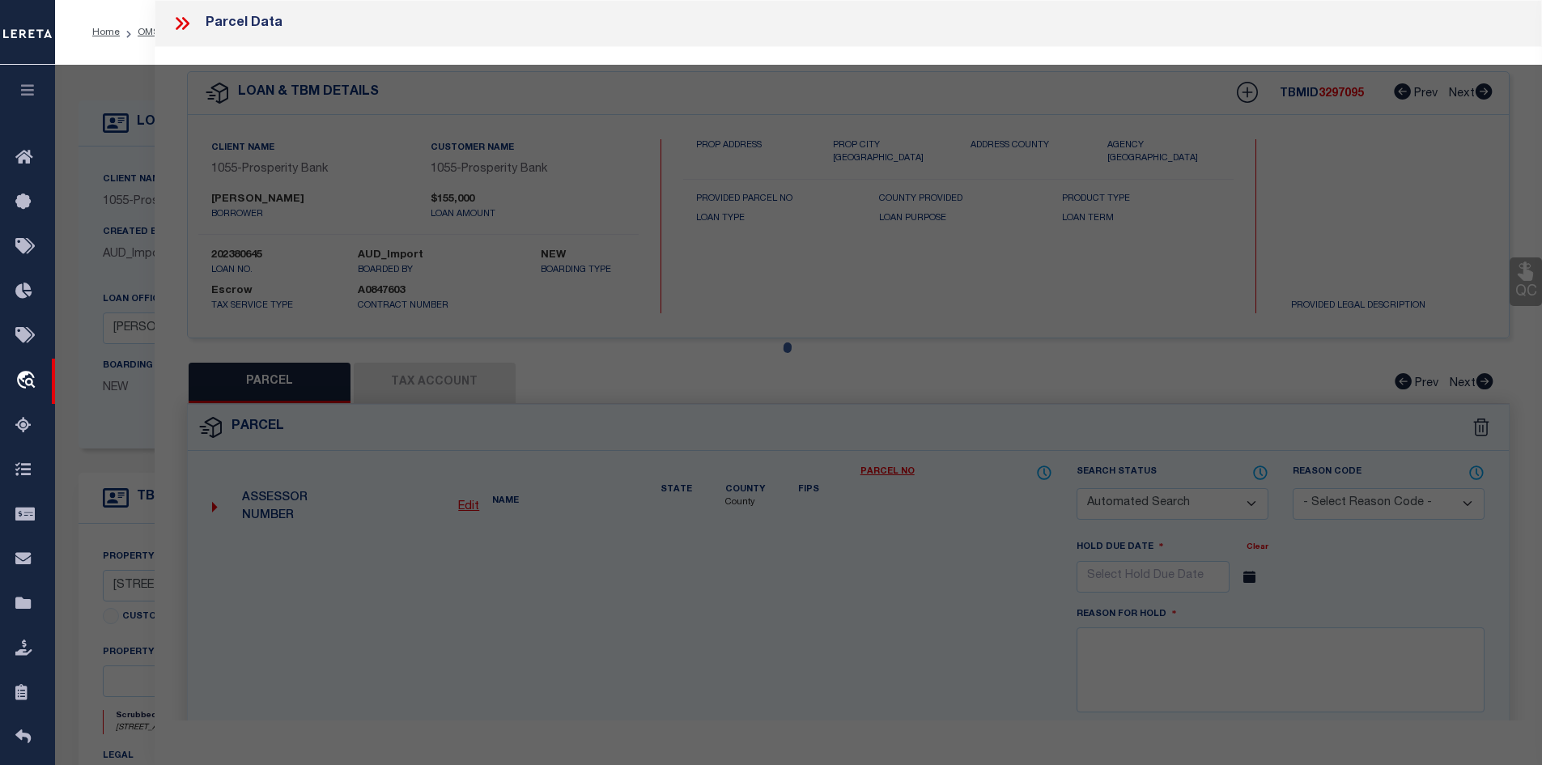
type input "301 AUGUSTA ST"
checkbox input "false"
type input "GRAPELAND TX 75844"
type textarea "EDENS ADDN LOT S 1/2 OF 7, 8 AND 9 BLK 4"
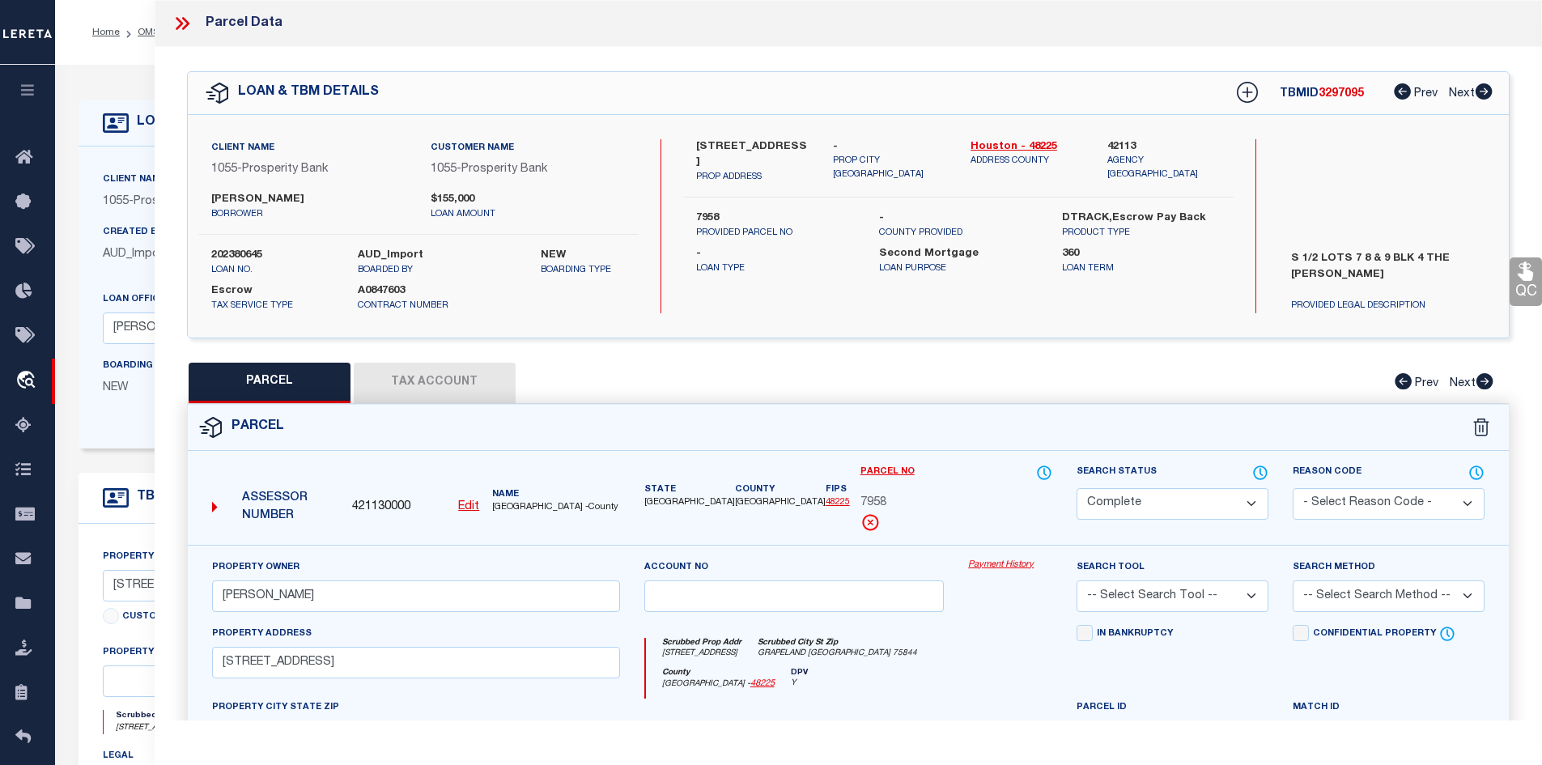
click at [1015, 562] on link "Payment History" at bounding box center [1010, 566] width 84 height 14
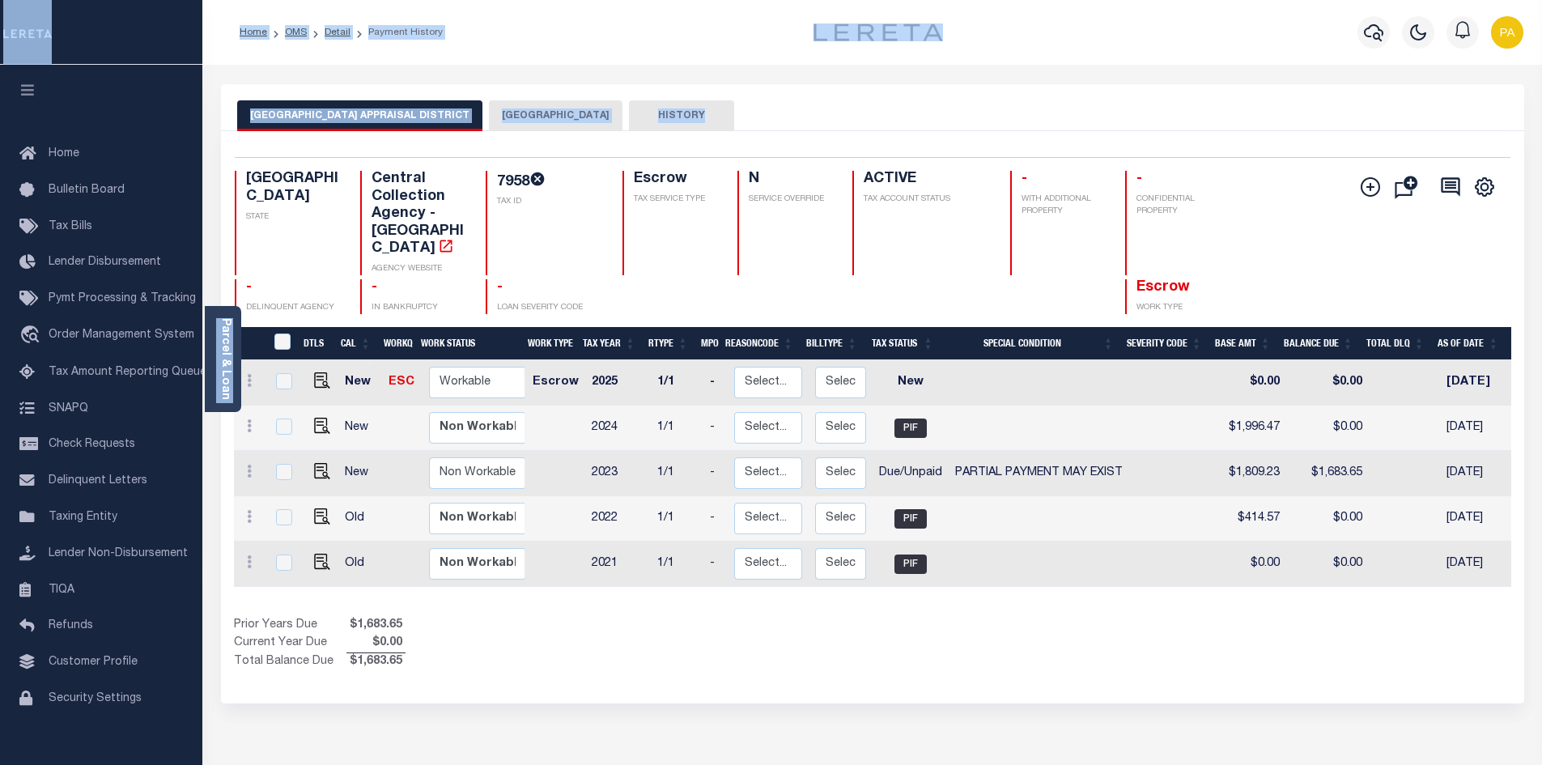
drag, startPoint x: 223, startPoint y: 53, endPoint x: 939, endPoint y: 69, distance: 715.7
click at [939, 69] on div "Home OMS Detail Payment History" at bounding box center [771, 507] width 1542 height 1014
click at [552, 55] on div "Home OMS Detail Payment History" at bounding box center [872, 32] width 1340 height 65
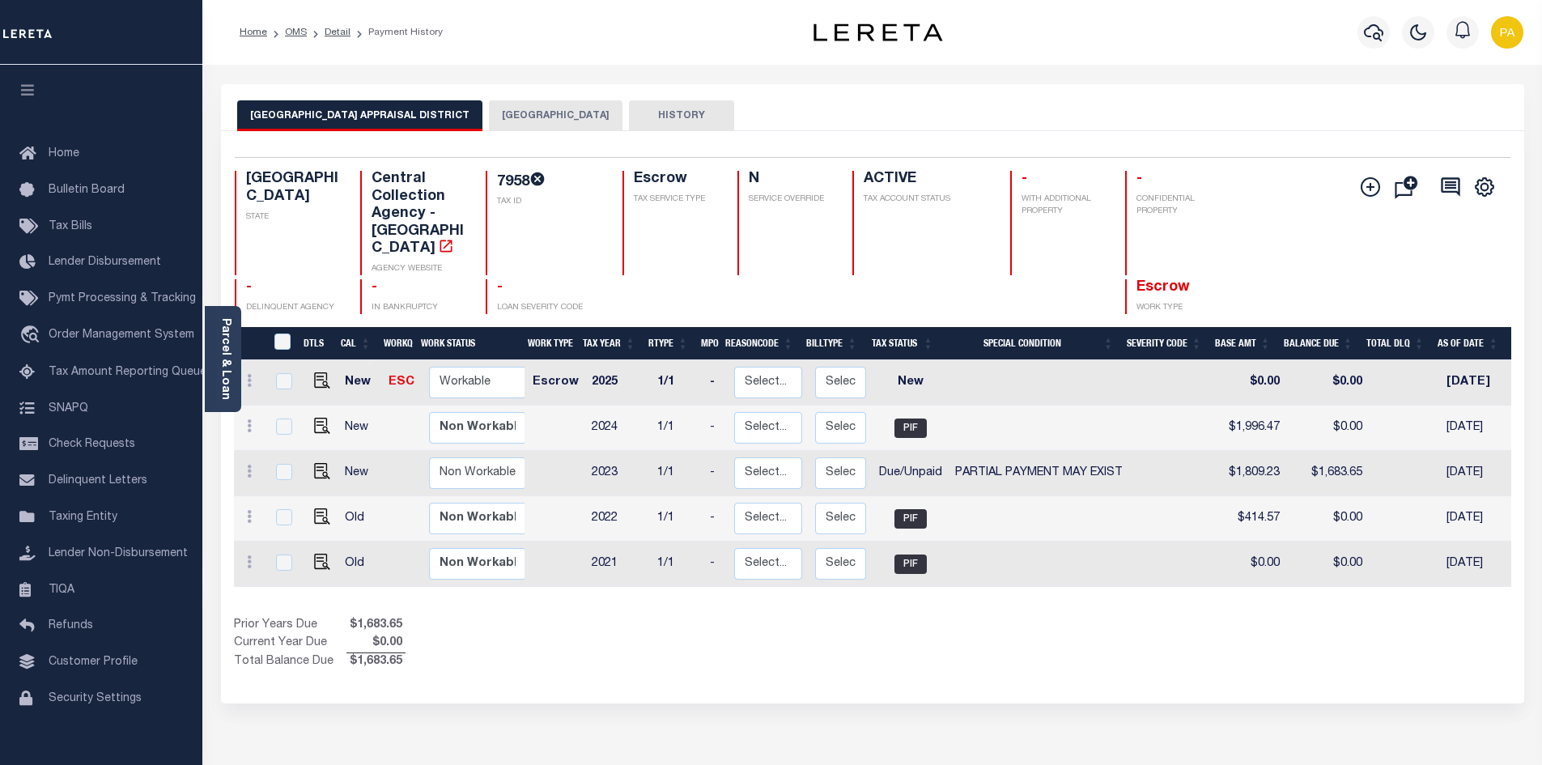
drag, startPoint x: 1527, startPoint y: 1, endPoint x: 1205, endPoint y: 62, distance: 327.2
click at [1205, 62] on div "Home OMS Detail Payment History" at bounding box center [872, 32] width 1340 height 65
drag, startPoint x: 749, startPoint y: 141, endPoint x: 708, endPoint y: 280, distance: 145.0
click at [708, 280] on div at bounding box center [670, 296] width 96 height 35
drag, startPoint x: 818, startPoint y: 270, endPoint x: 673, endPoint y: 257, distance: 146.3
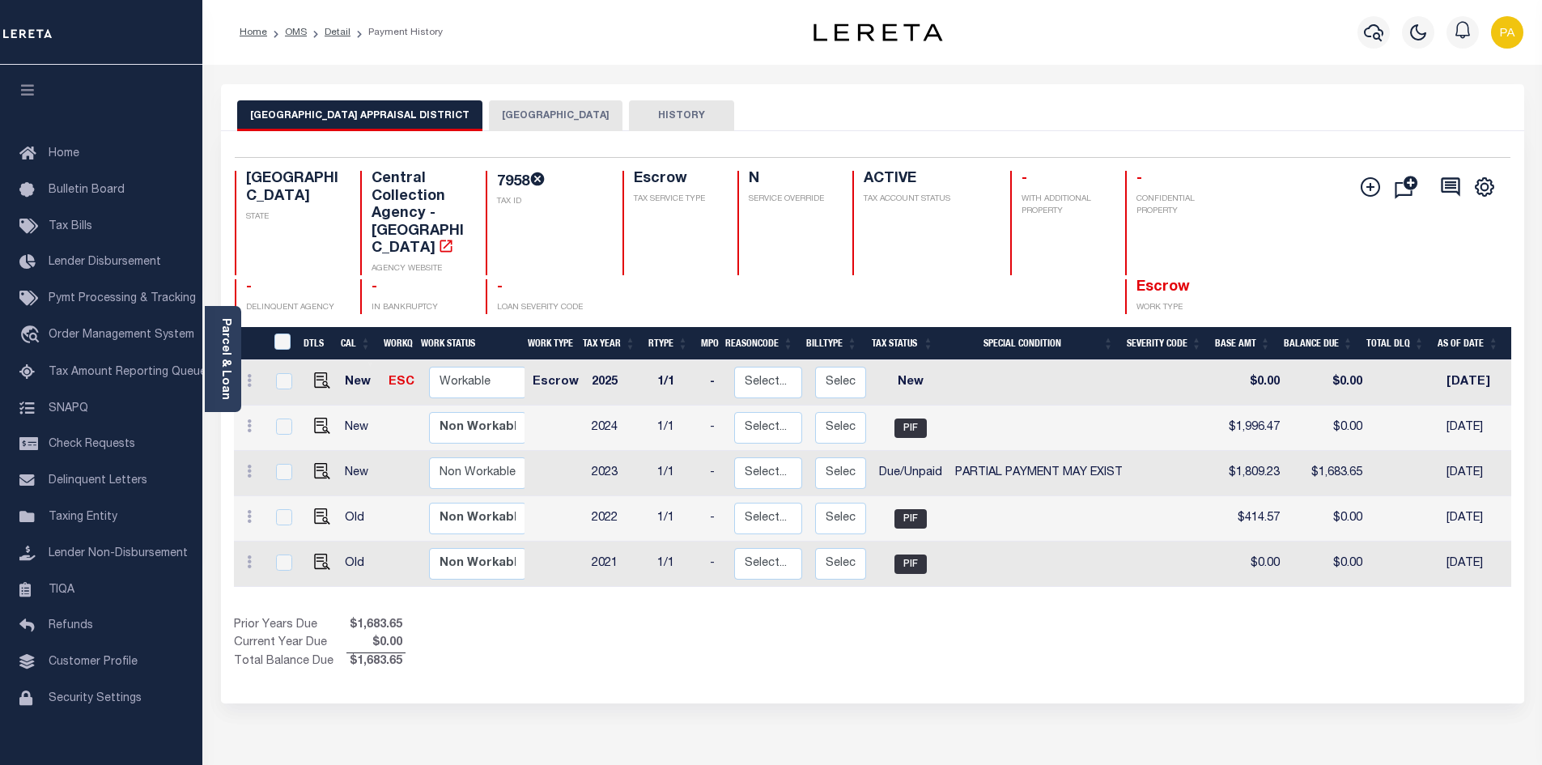
click at [673, 257] on div "Escrow TAX SERVICE TYPE" at bounding box center [670, 223] width 96 height 104
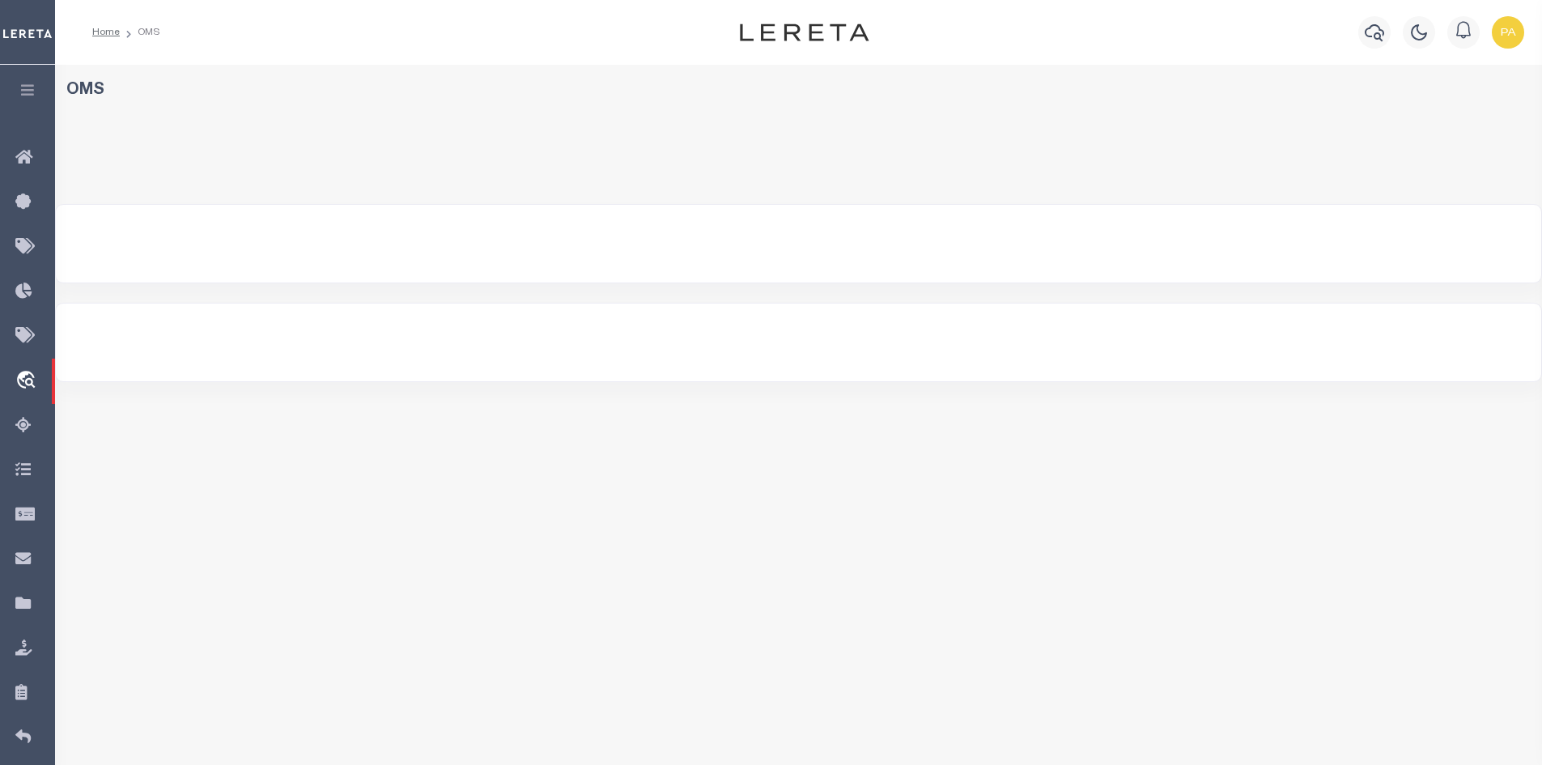
select select "200"
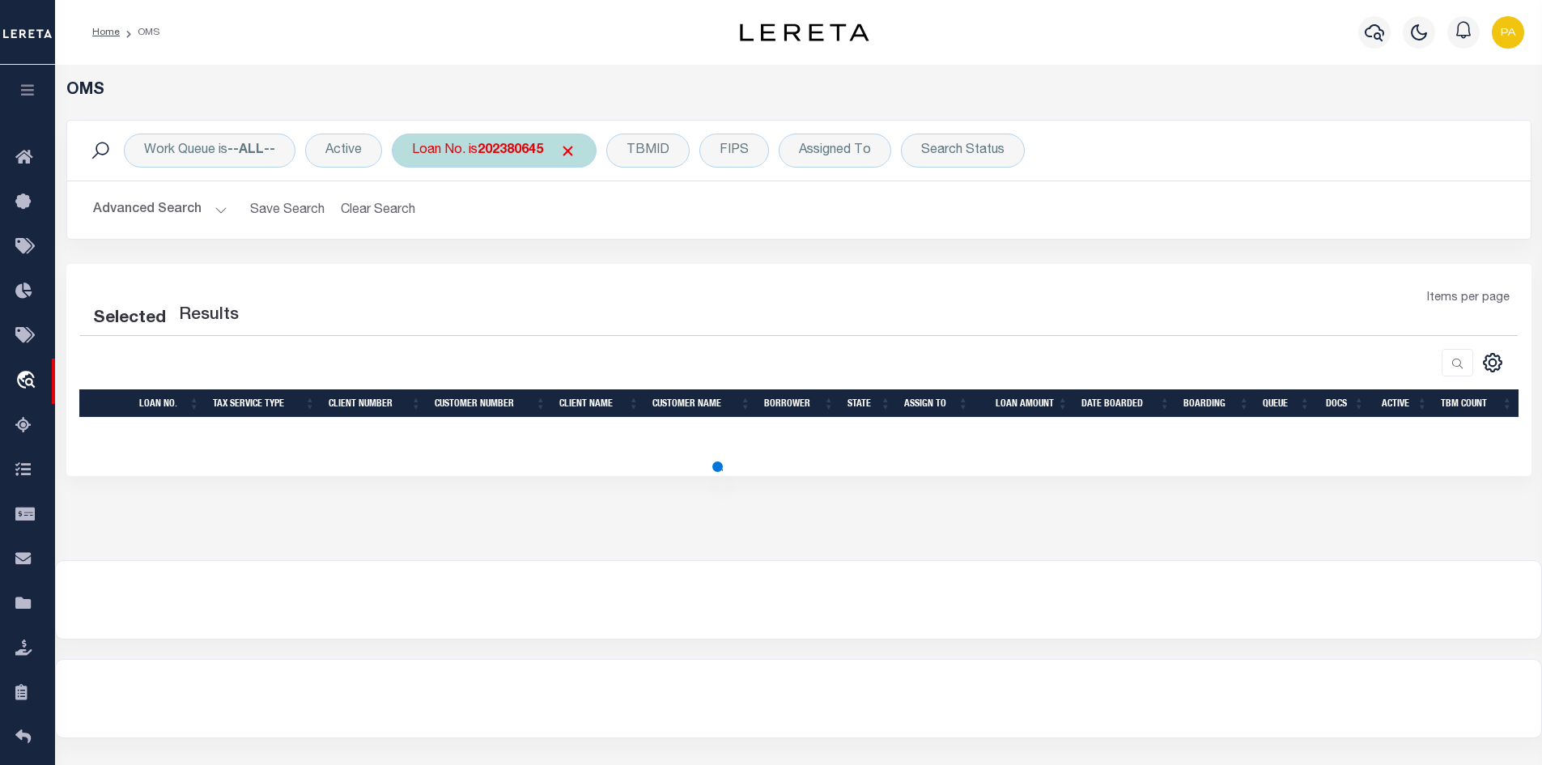
select select "200"
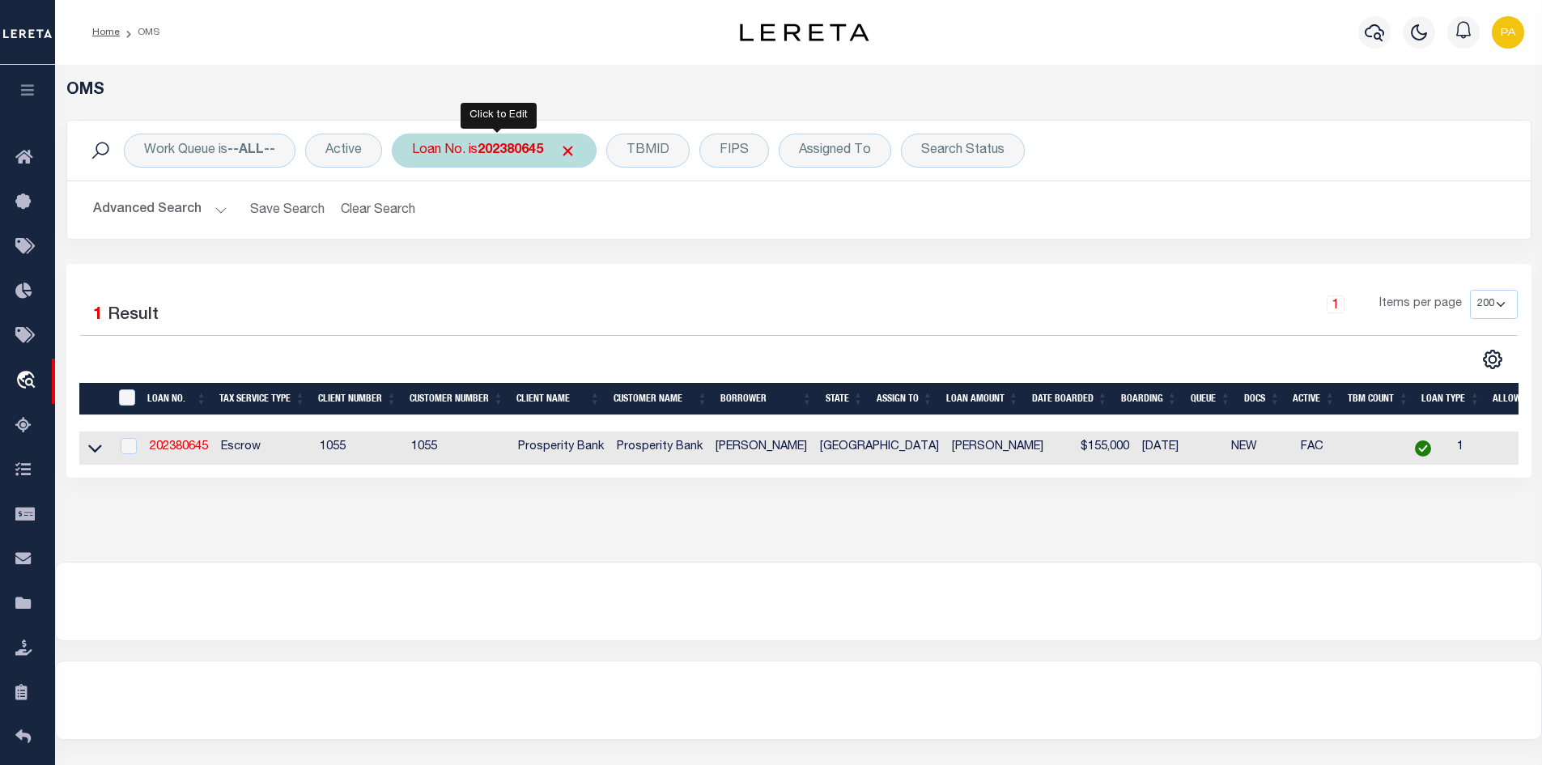
click at [493, 155] on b "202380645" at bounding box center [511, 150] width 66 height 13
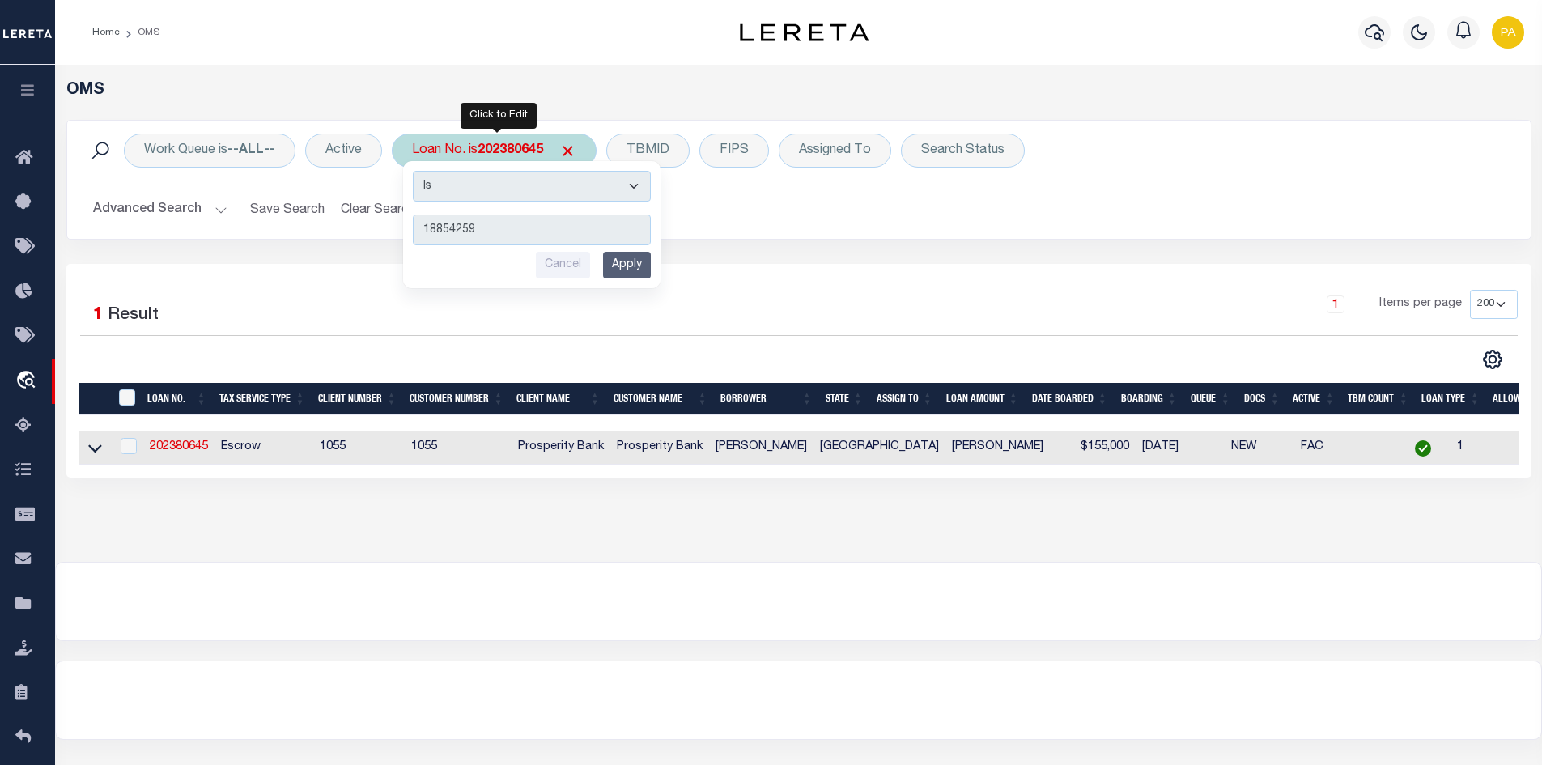
type input "188542596"
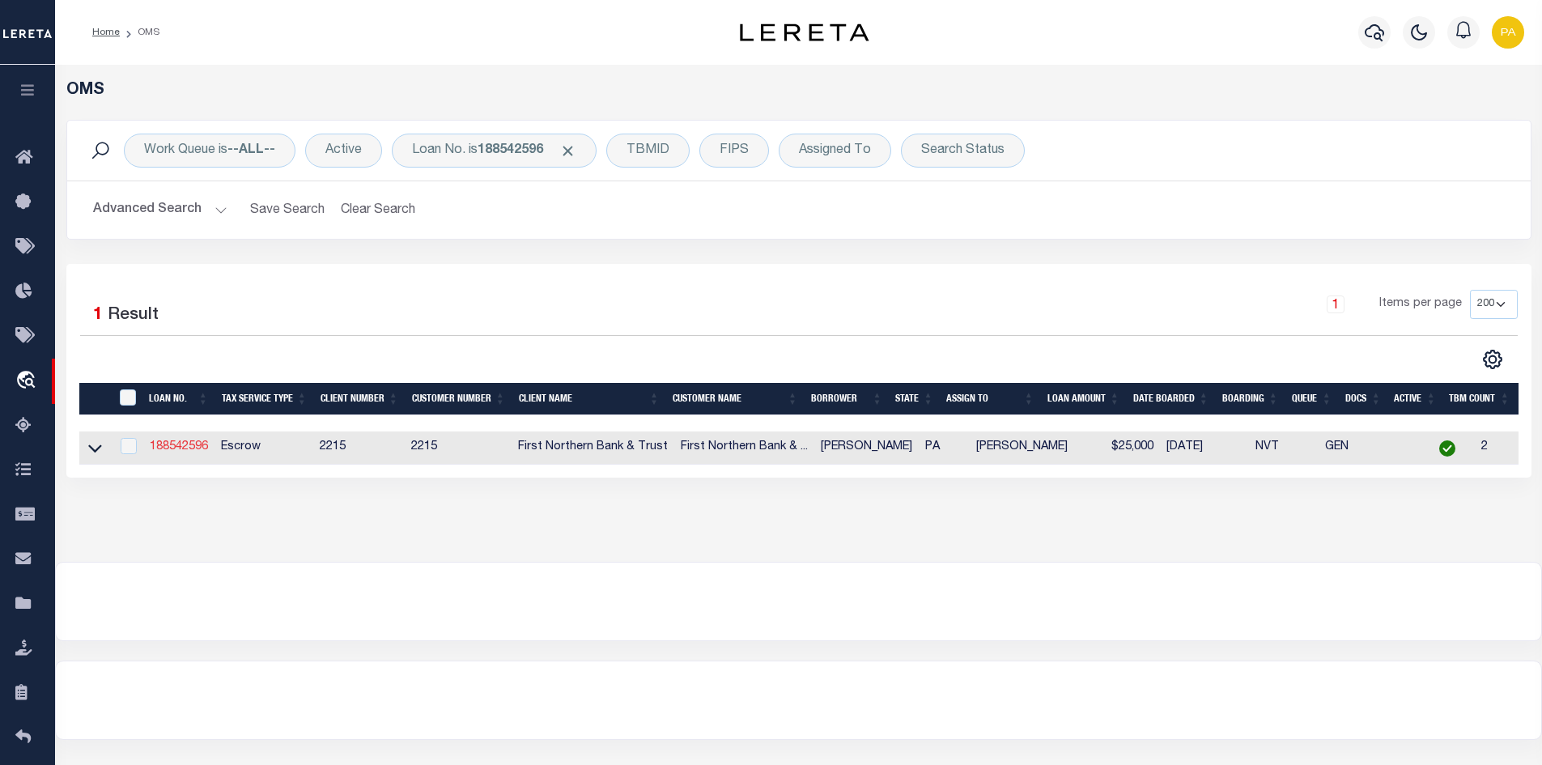
click at [161, 448] on link "188542596" at bounding box center [179, 446] width 58 height 11
type input "188542596"
type input "[PERSON_NAME]"
select select
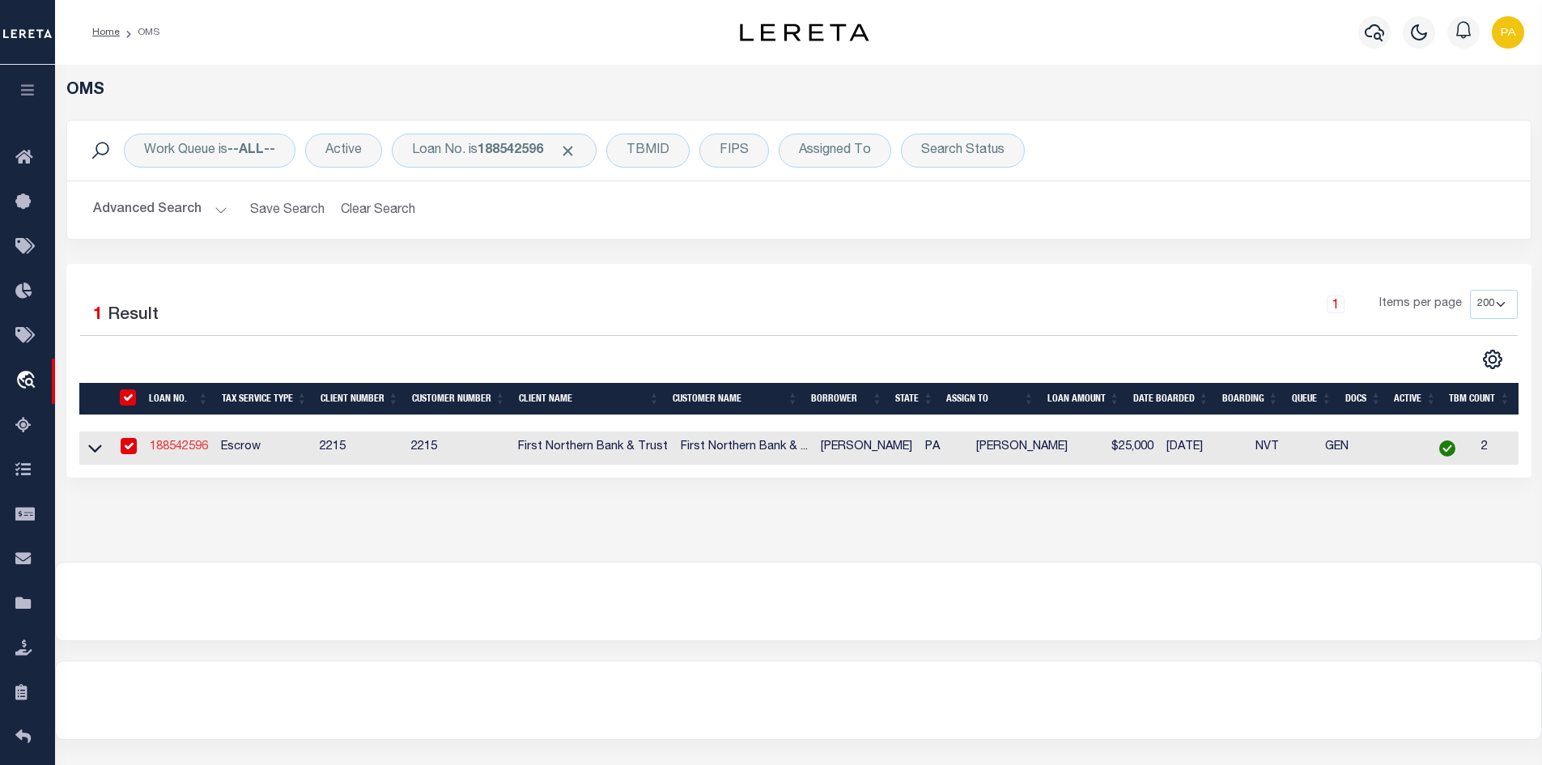
select select "Escrow"
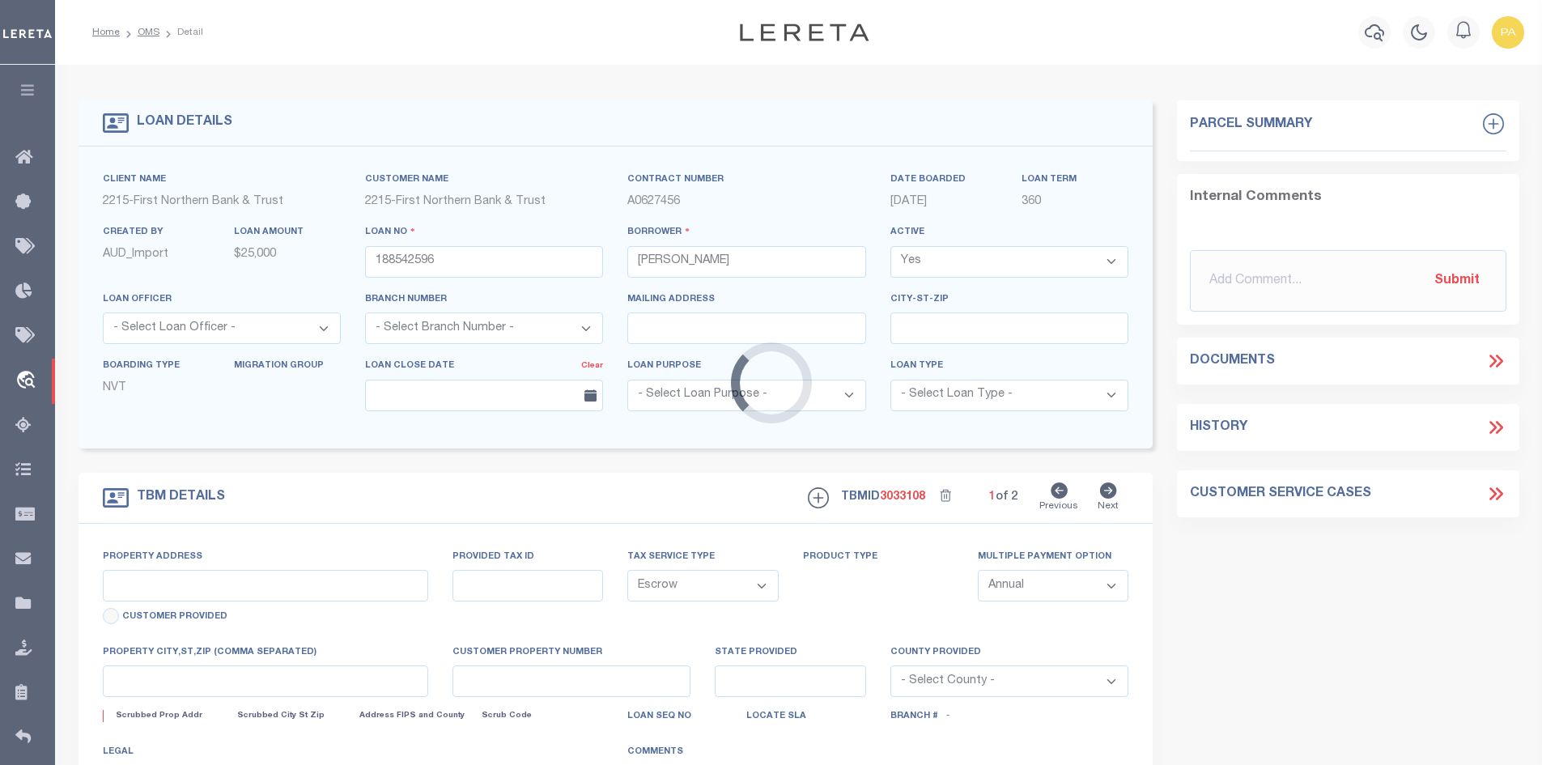
type input "[STREET_ADDRESS]"
type input "130-29-33-76.06"
select select
type input "[PERSON_NAME] PA 18071"
type input "PA"
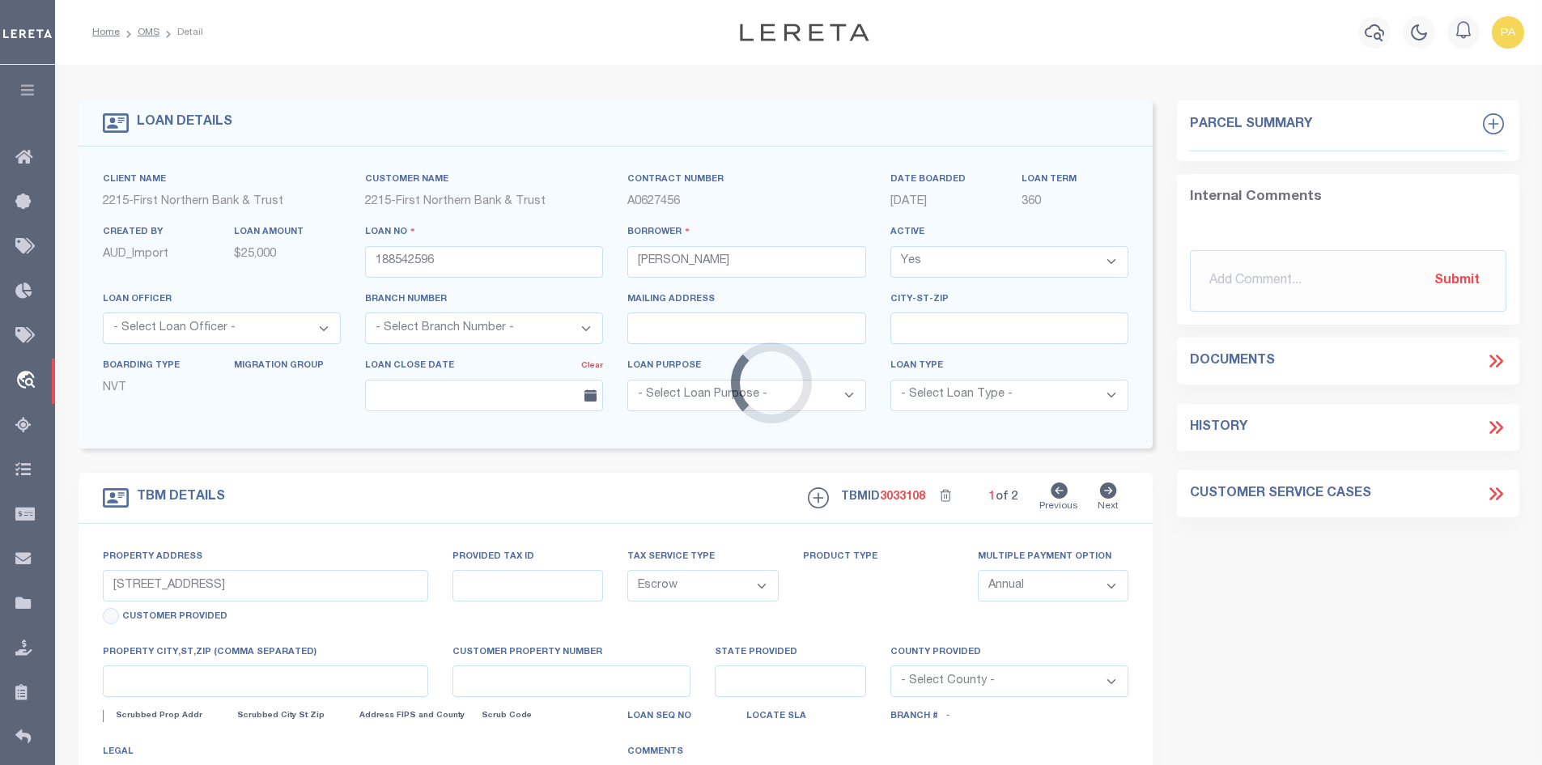
select select
type textarea "Liability subject to parcel provided"
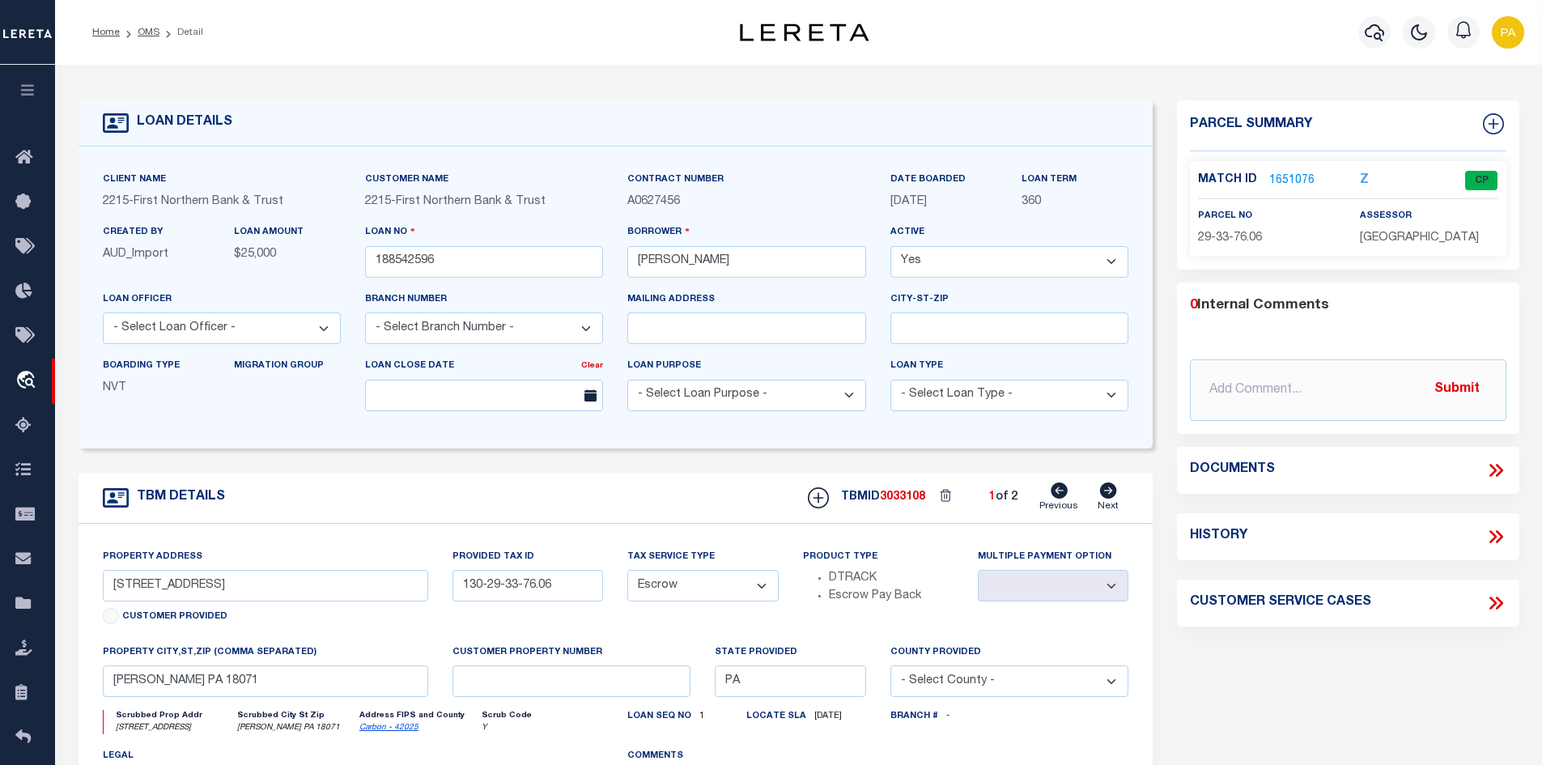
click at [1290, 172] on link "1651076" at bounding box center [1291, 180] width 45 height 17
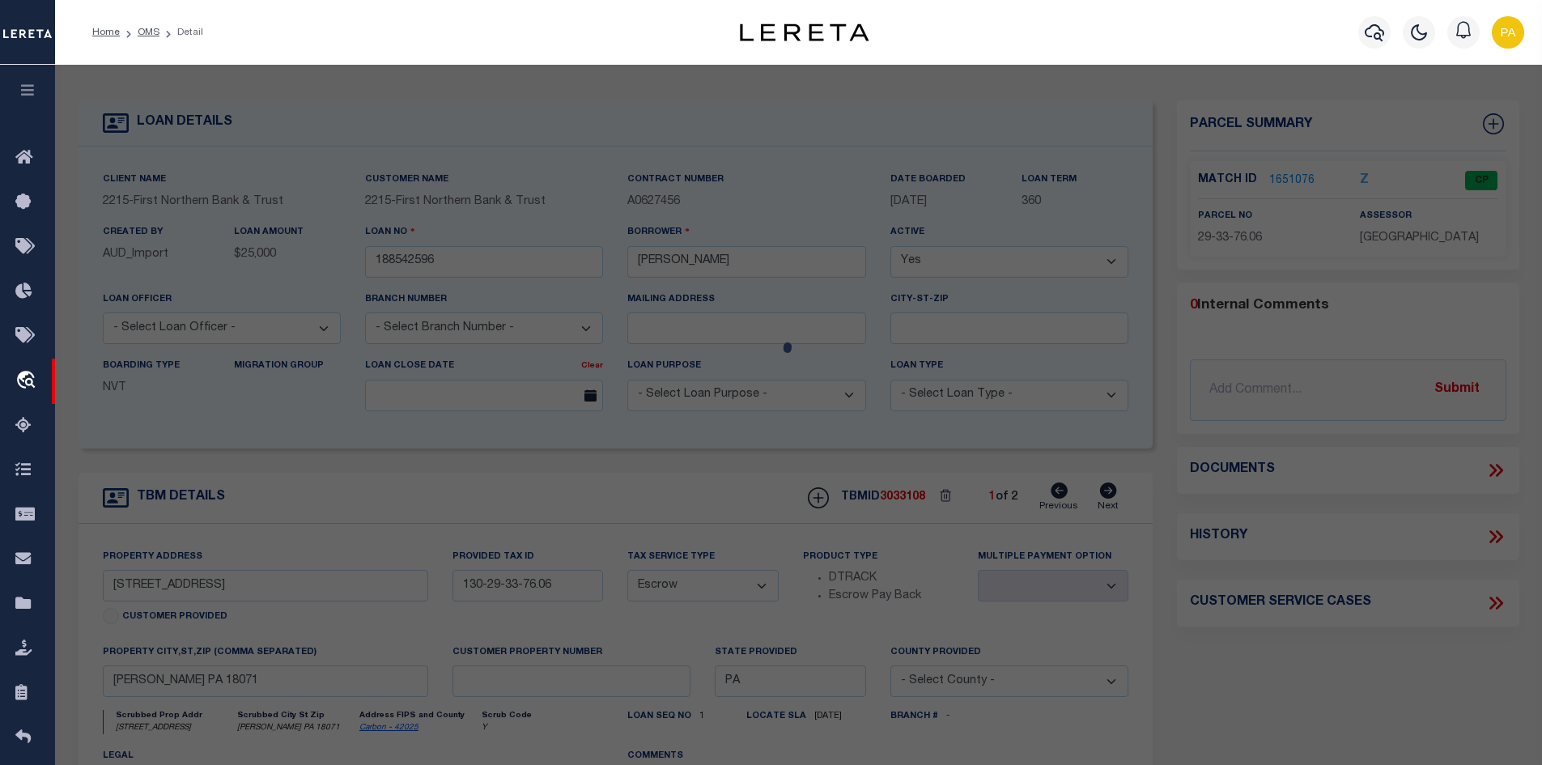
checkbox input "false"
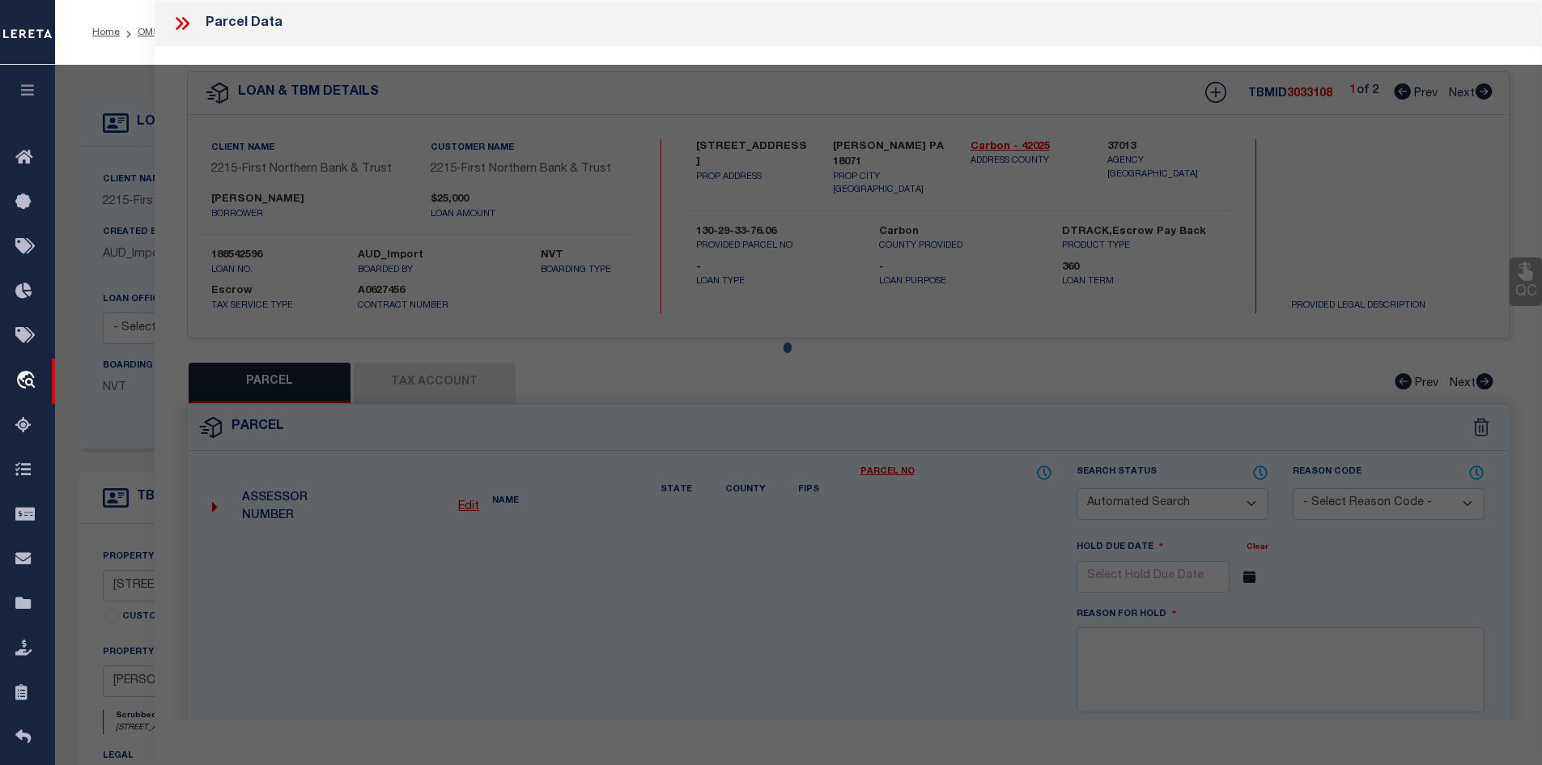
select select "CP"
type input "Keinert, Kurtis J"
select select
type input "Pine Street"
checkbox input "false"
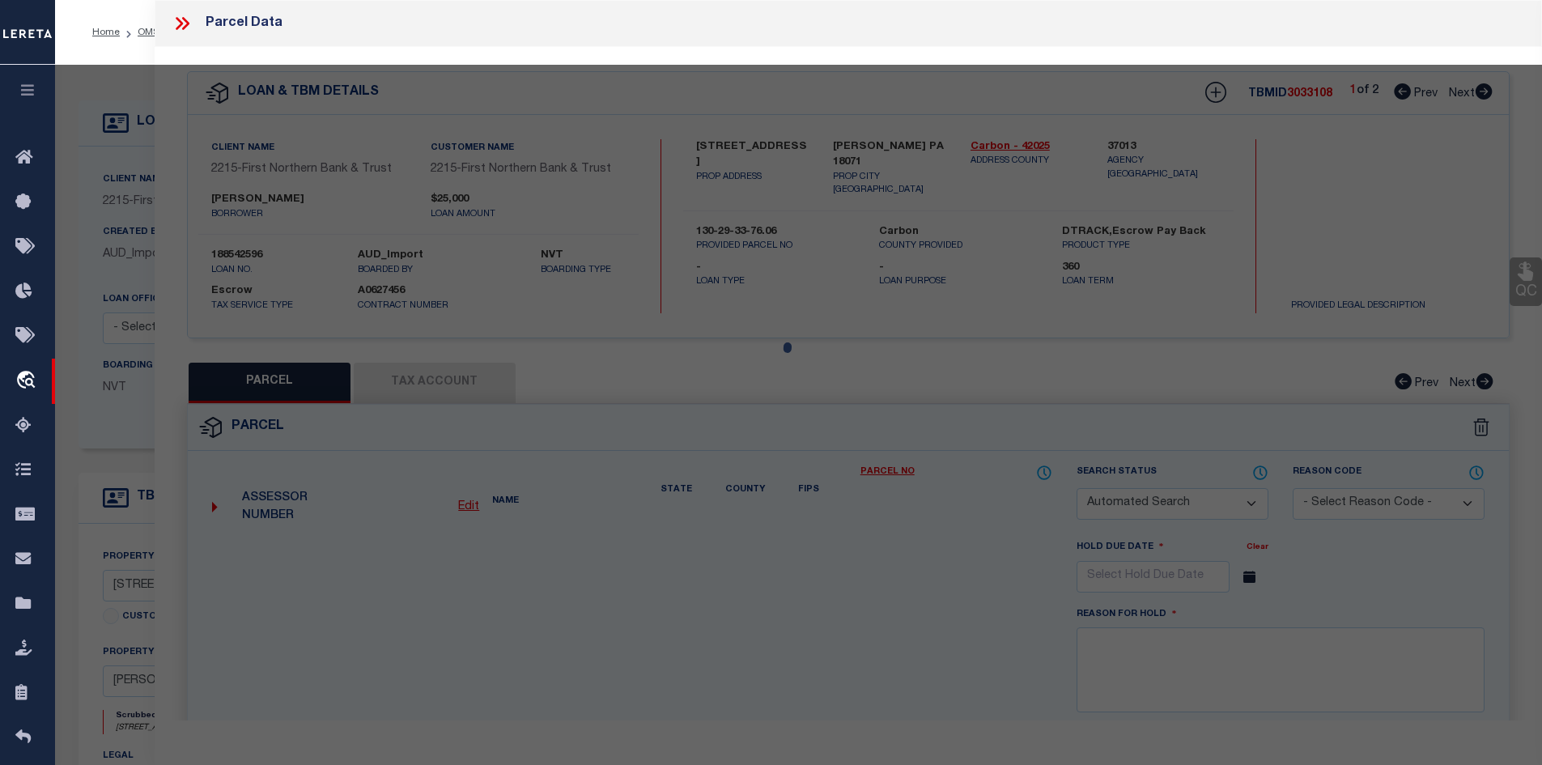
type textarea "Total Acres for this Parcel 0.181"
type textarea "Located by parcel provided."
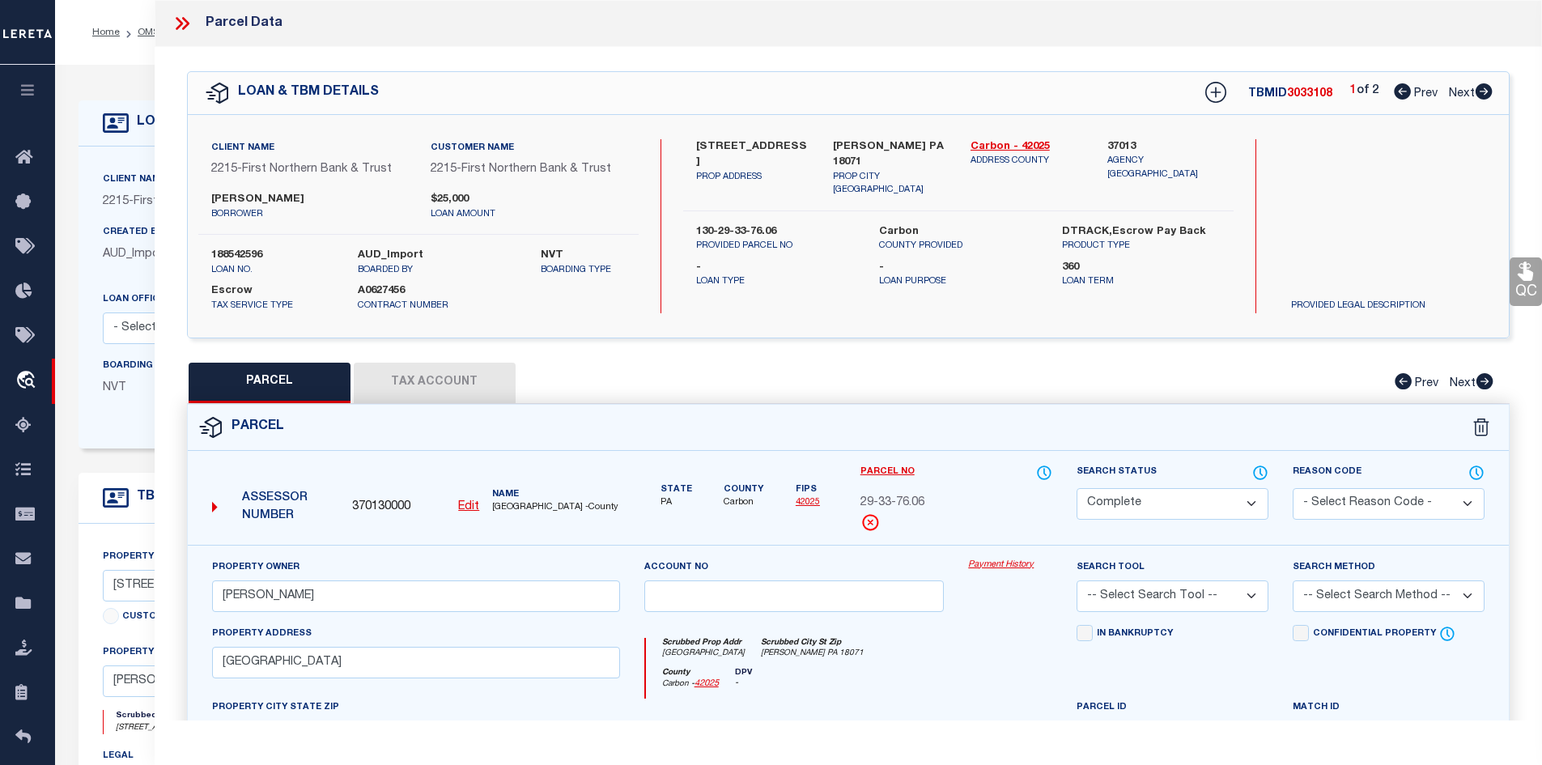
click at [1481, 95] on icon at bounding box center [1484, 91] width 17 height 16
select select "AS"
checkbox input "false"
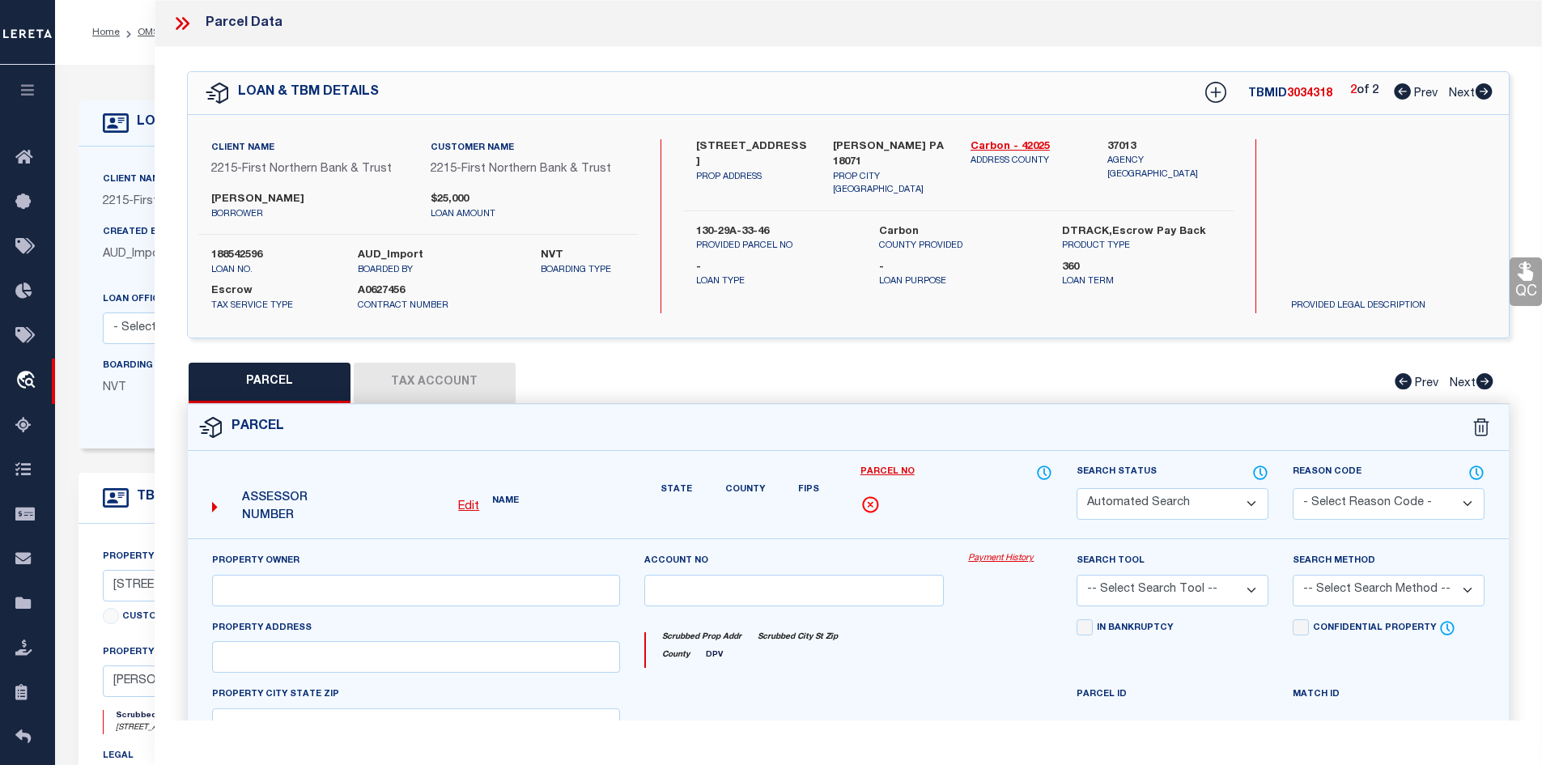
select select "CP"
type input "Keinert, Kurtis J"
select select
type input "180 Little Gap Road"
checkbox input "false"
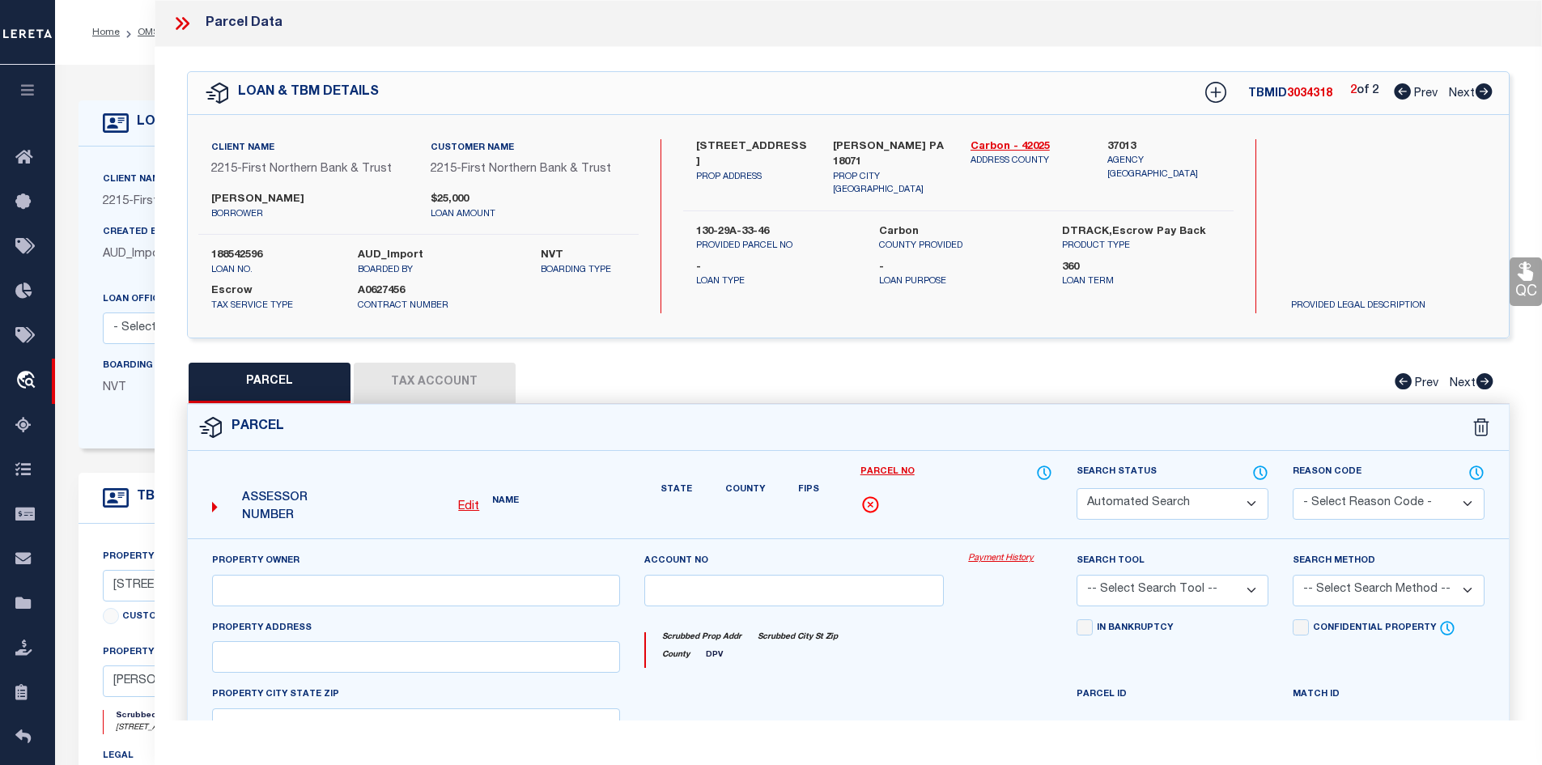
type input "Palmerton PA 18071"
type textarea "Total Acres for this Parcel 0.207"
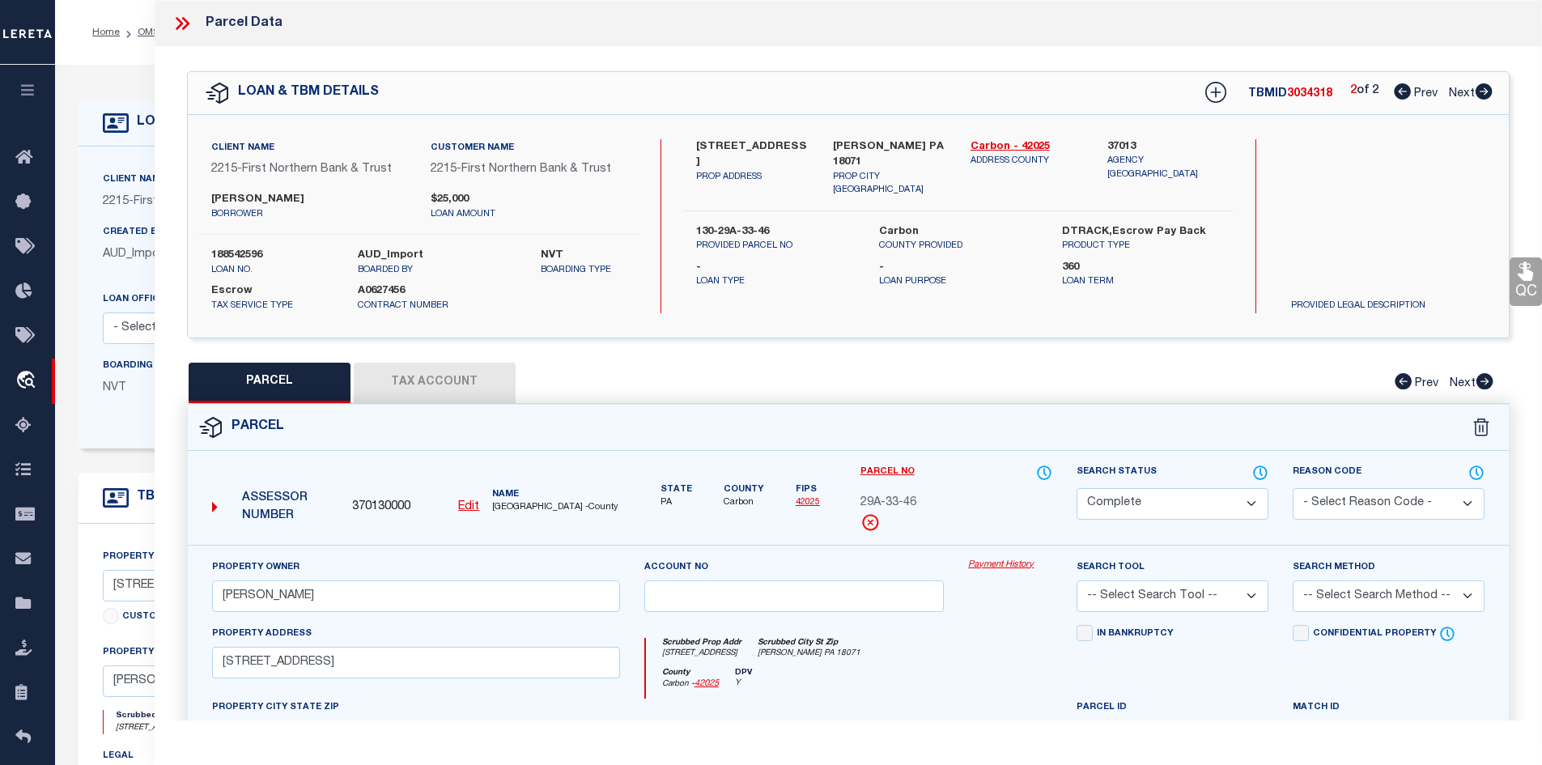
click at [980, 563] on link "Payment History" at bounding box center [1010, 566] width 84 height 14
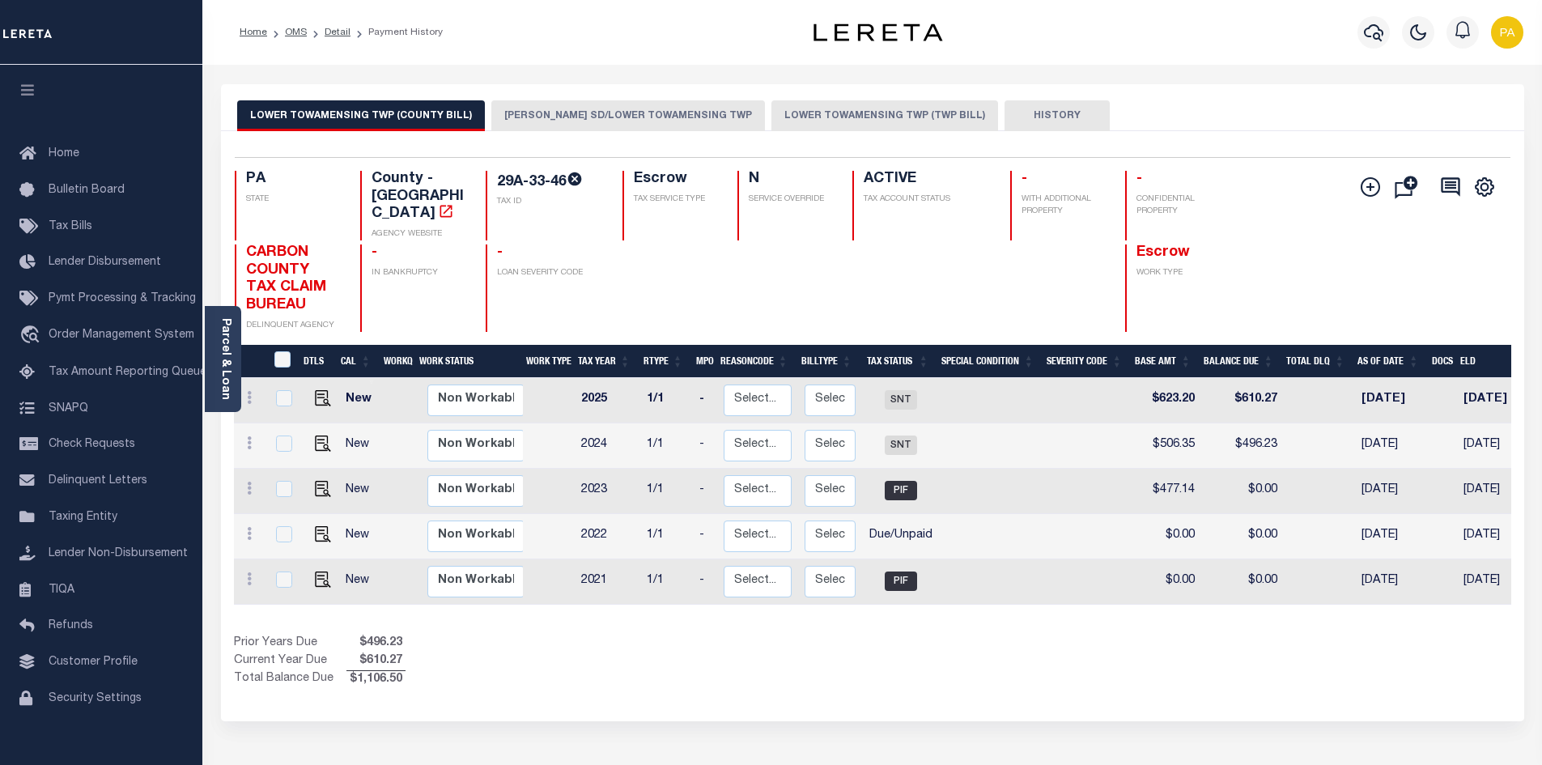
click at [571, 113] on button "[PERSON_NAME] SD/LOWER TOWAMENSING TWP" at bounding box center [628, 115] width 274 height 31
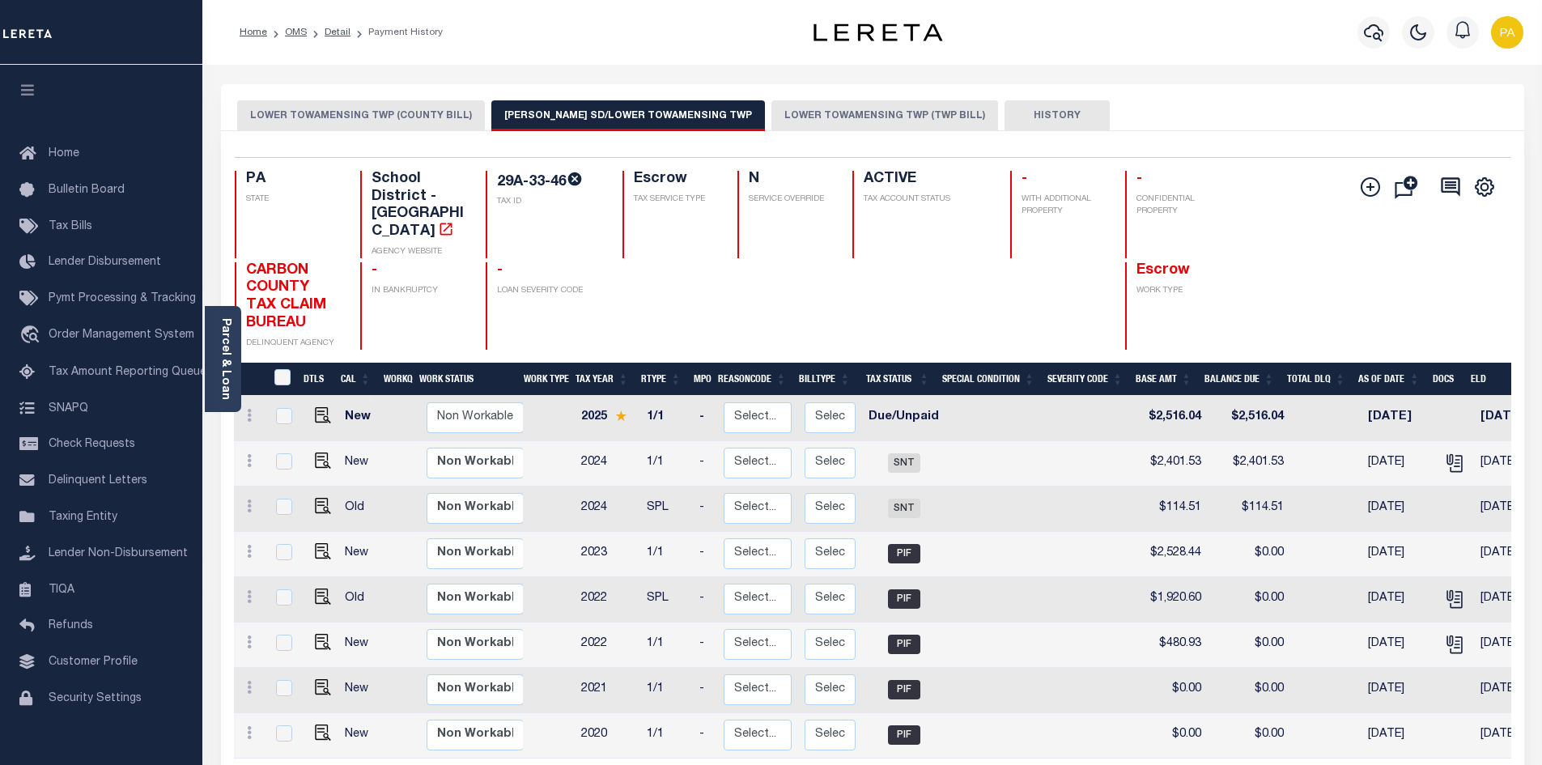
scroll to position [0, 316]
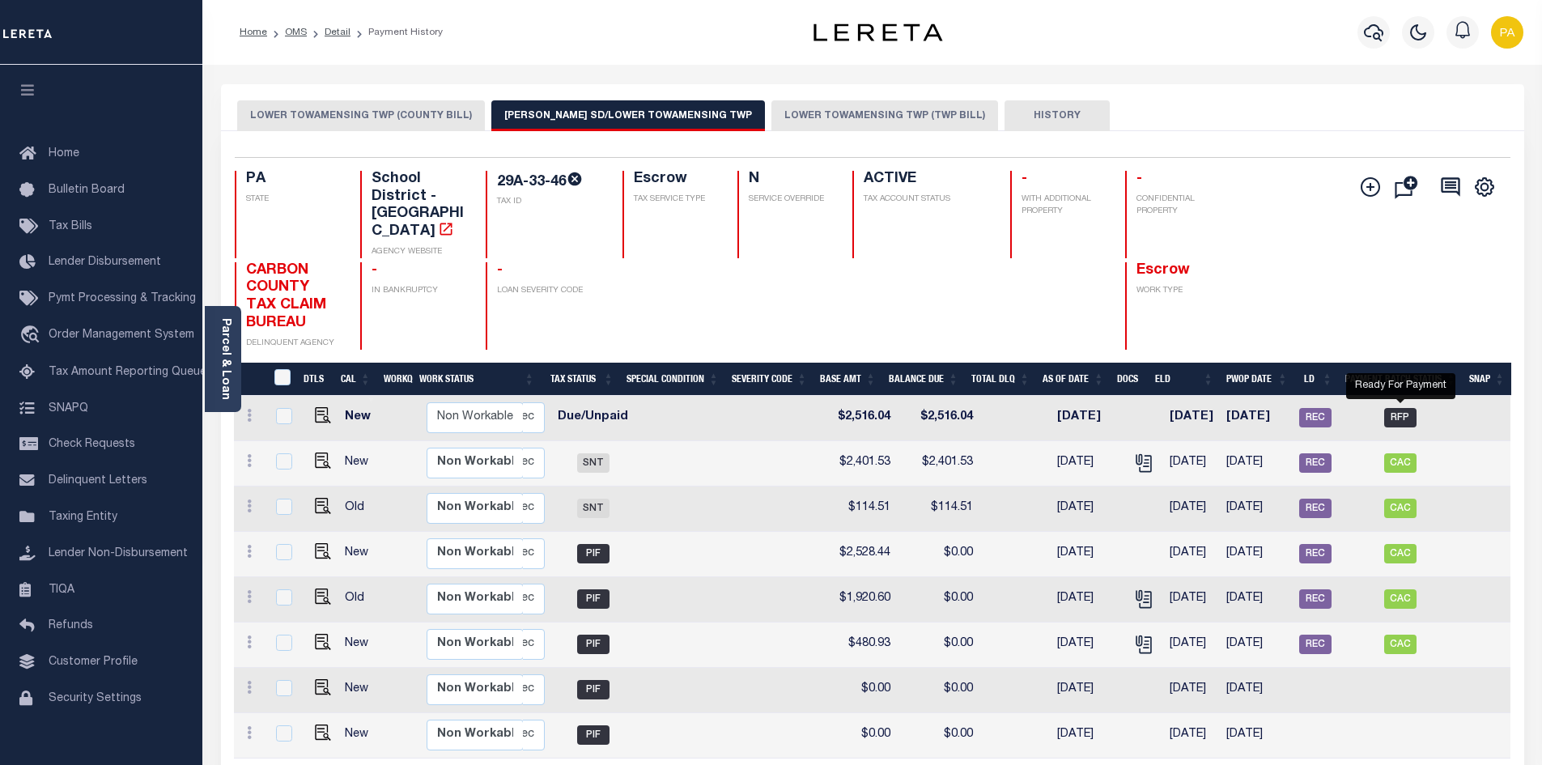
click at [1407, 408] on span "RFP" at bounding box center [1400, 417] width 32 height 19
checkbox input "true"
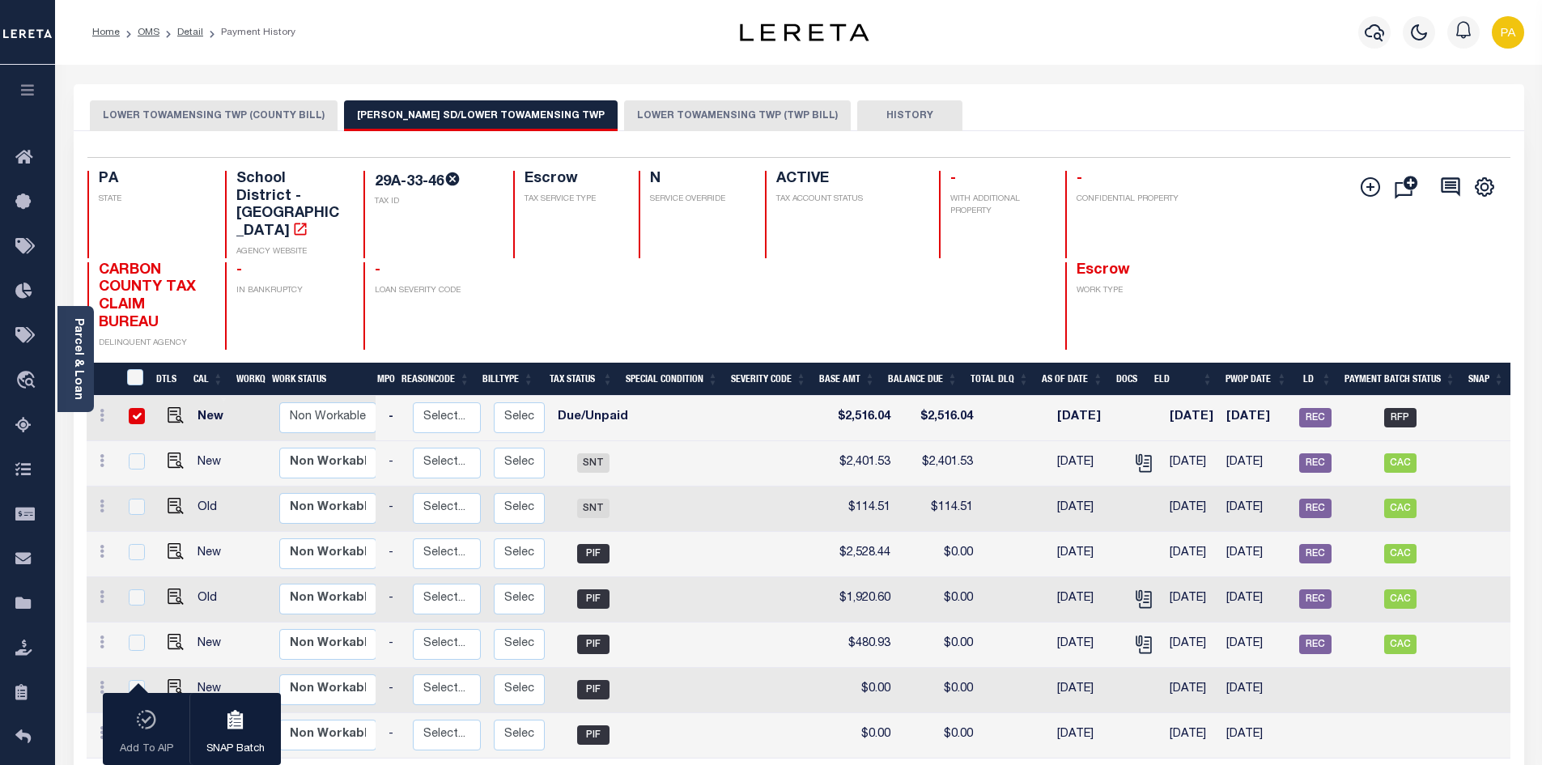
scroll to position [0, 169]
click at [653, 118] on button "LOWER TOWAMENSING TWP (TWP BILL)" at bounding box center [737, 115] width 227 height 31
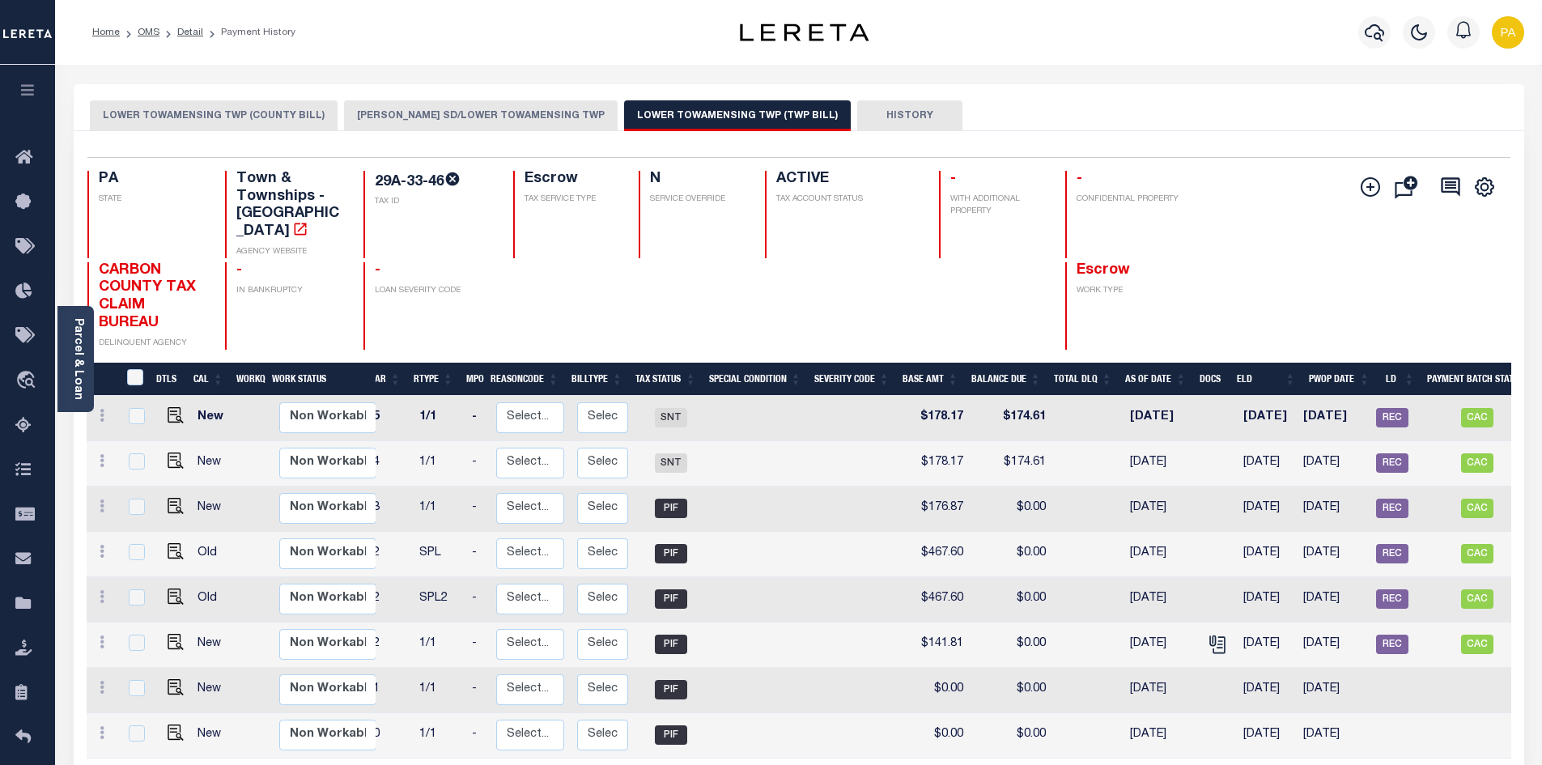
scroll to position [0, 0]
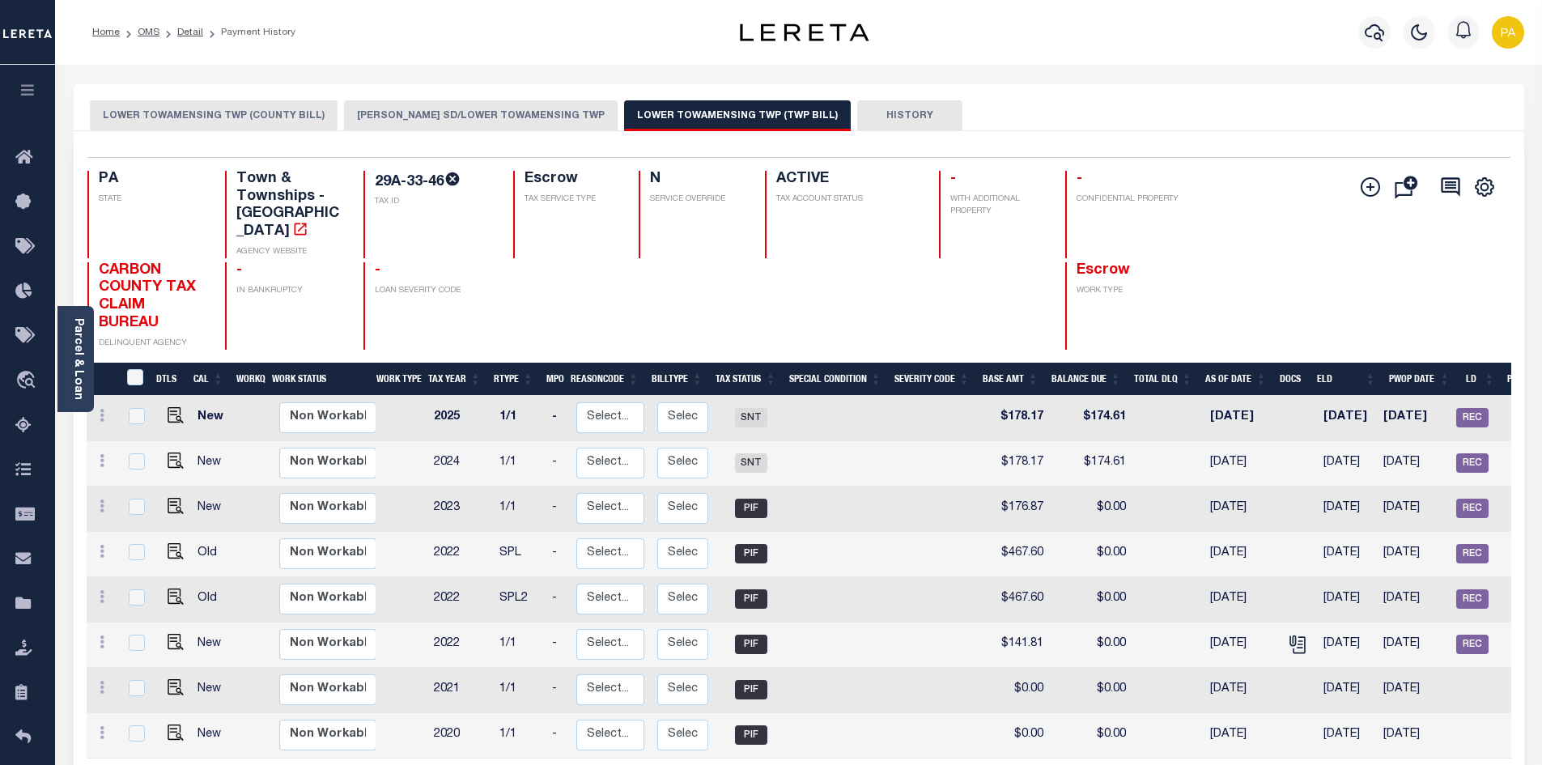
click at [125, 112] on button "LOWER TOWAMENSING TWP (COUNTY BILL)" at bounding box center [214, 115] width 248 height 31
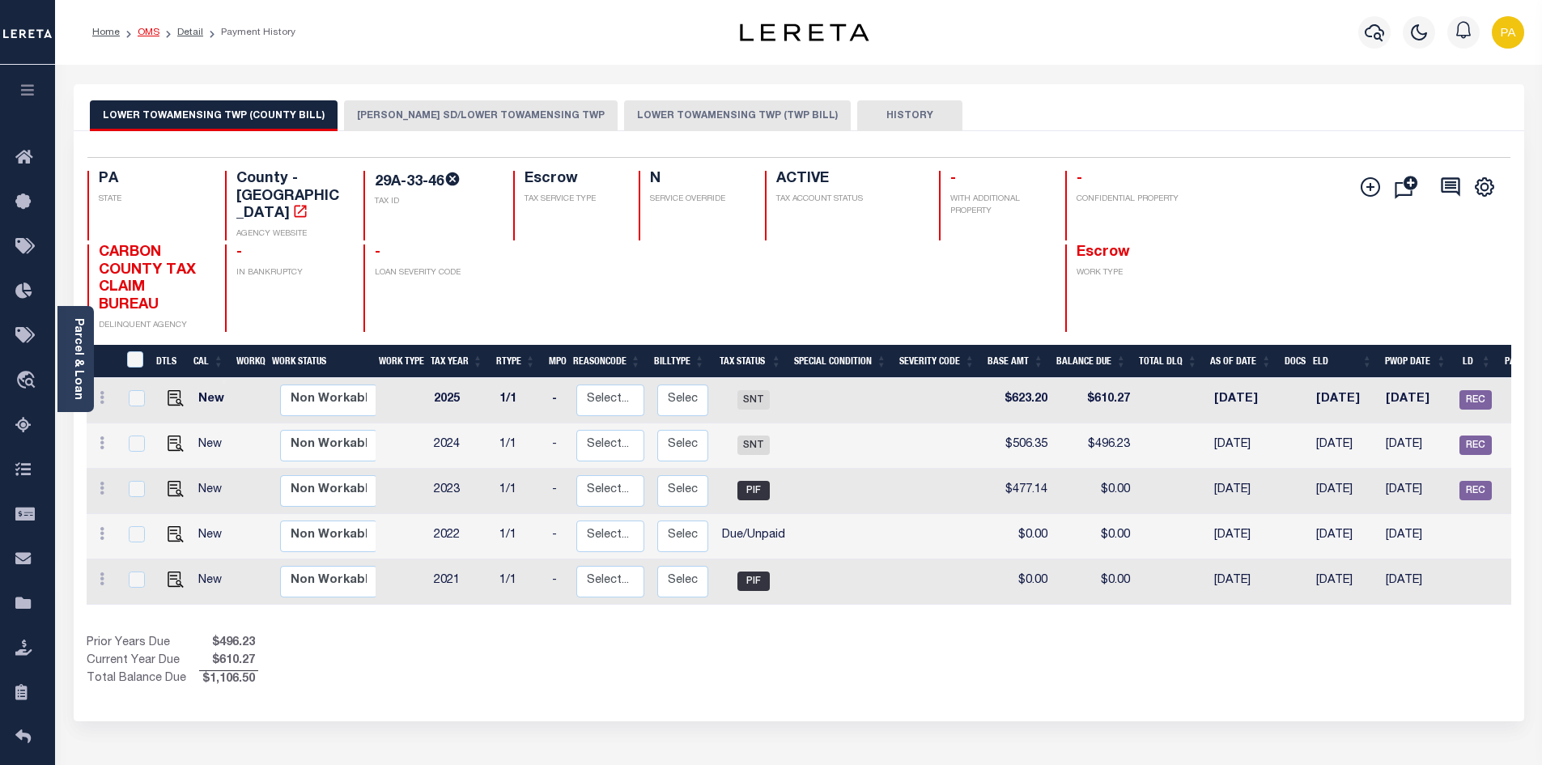
click at [152, 32] on link "OMS" at bounding box center [149, 33] width 22 height 10
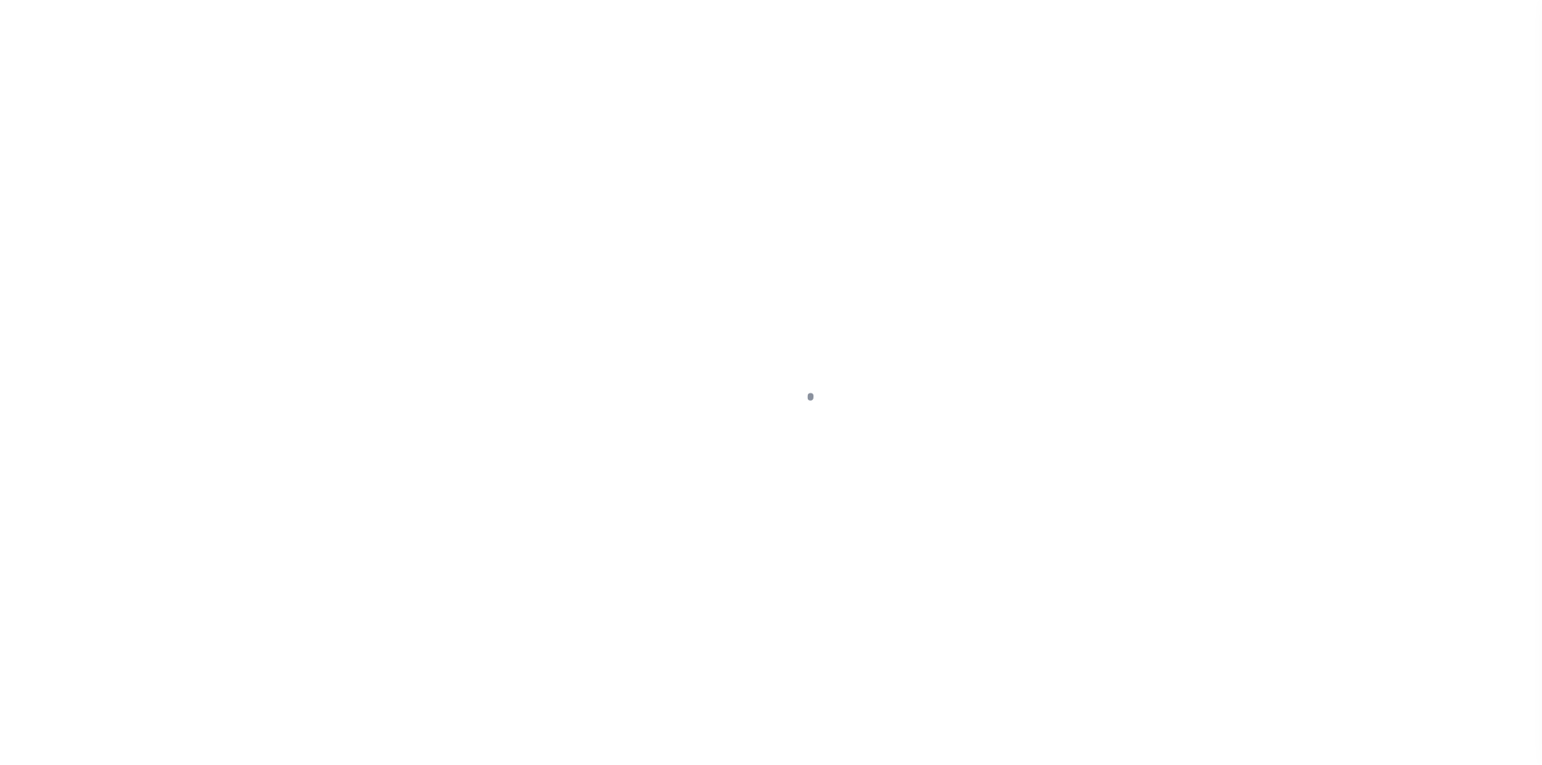
select select "RFP"
type input "[DATE]"
type input "$23,603.89"
select select "CHK"
select select "[PERSON_NAME]"
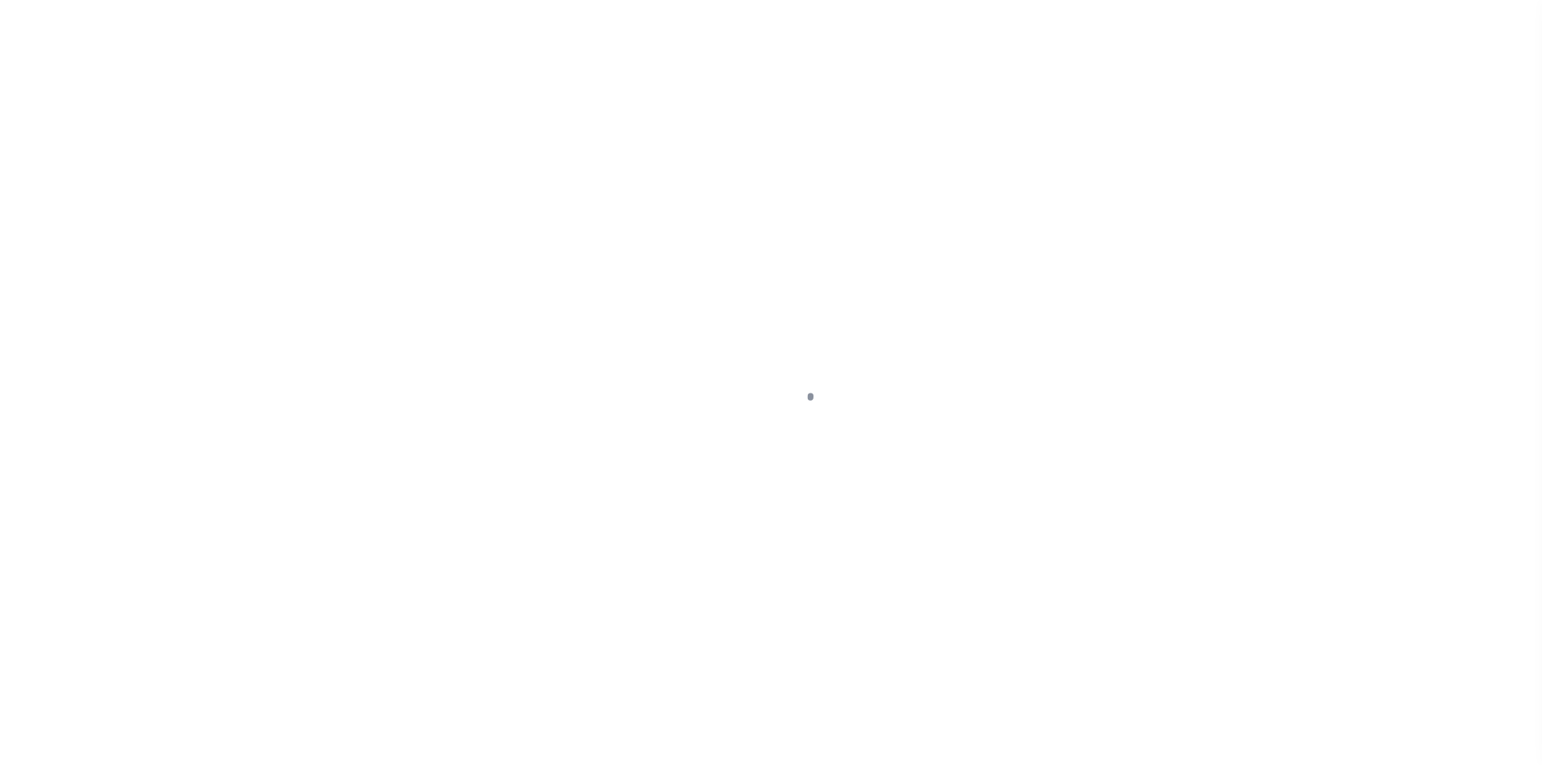
type input "$110"
checkbox input "true"
type input "N"
radio input "true"
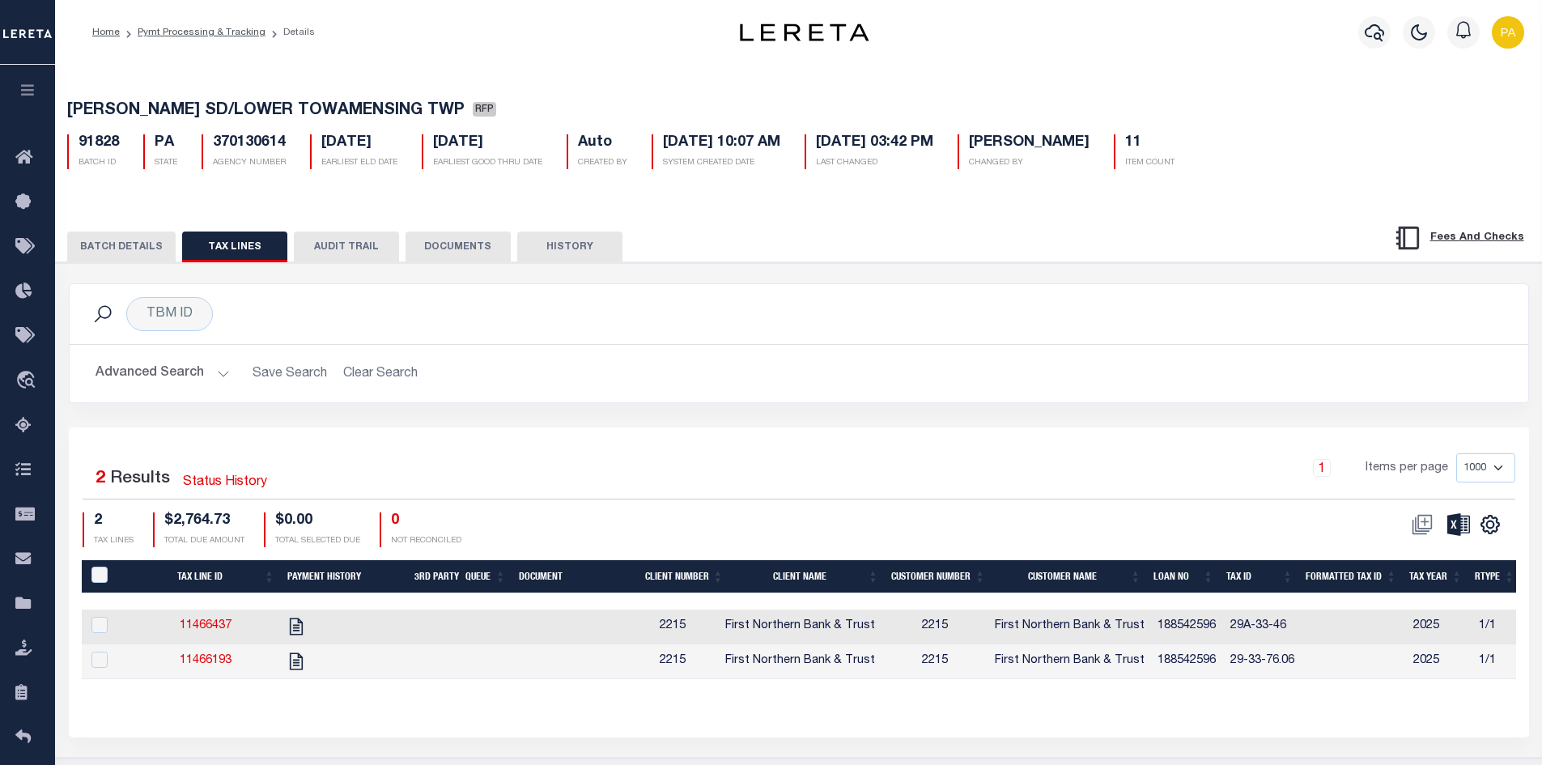
click at [107, 247] on button "BATCH DETAILS" at bounding box center [121, 246] width 108 height 31
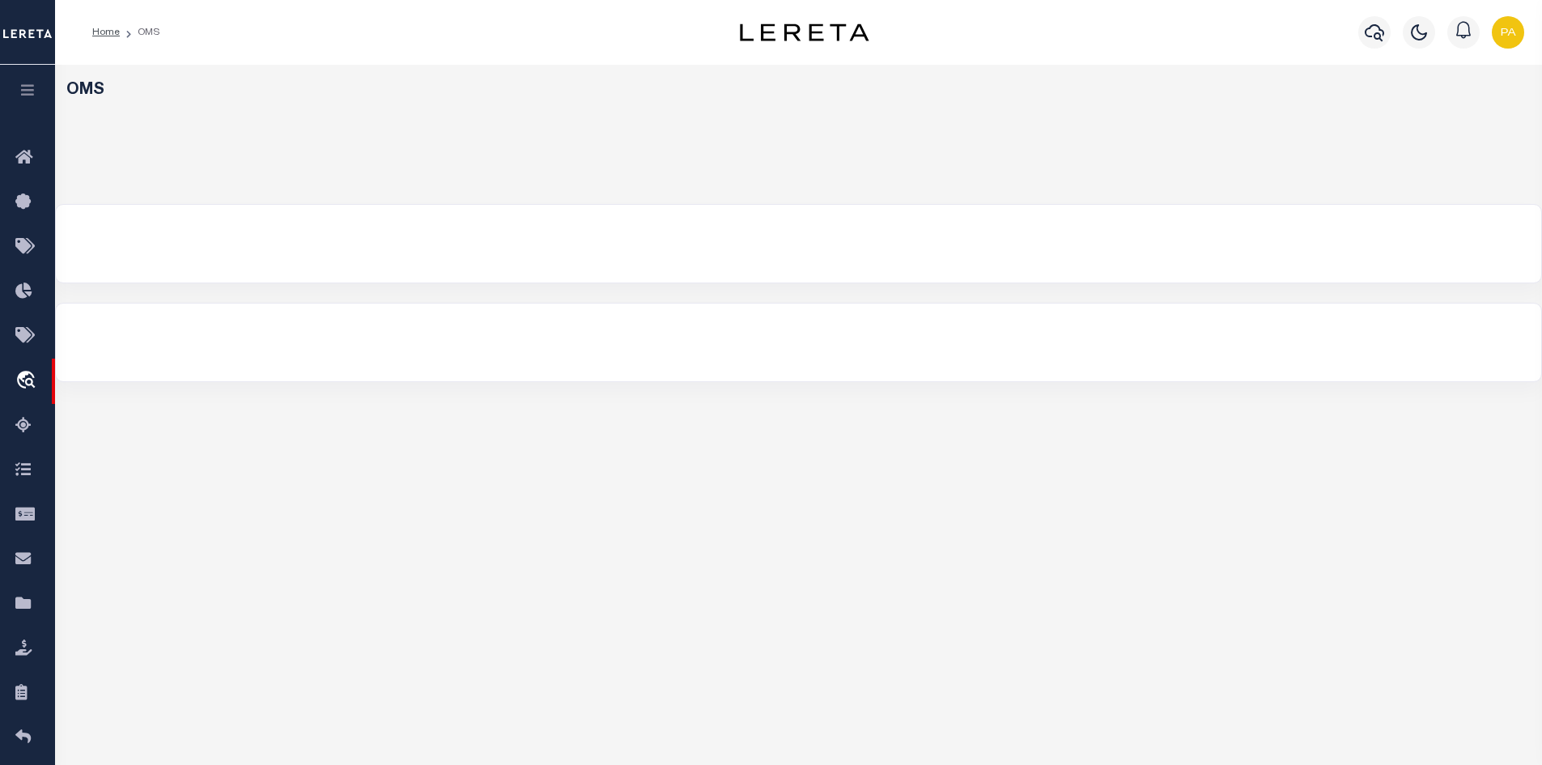
select select "200"
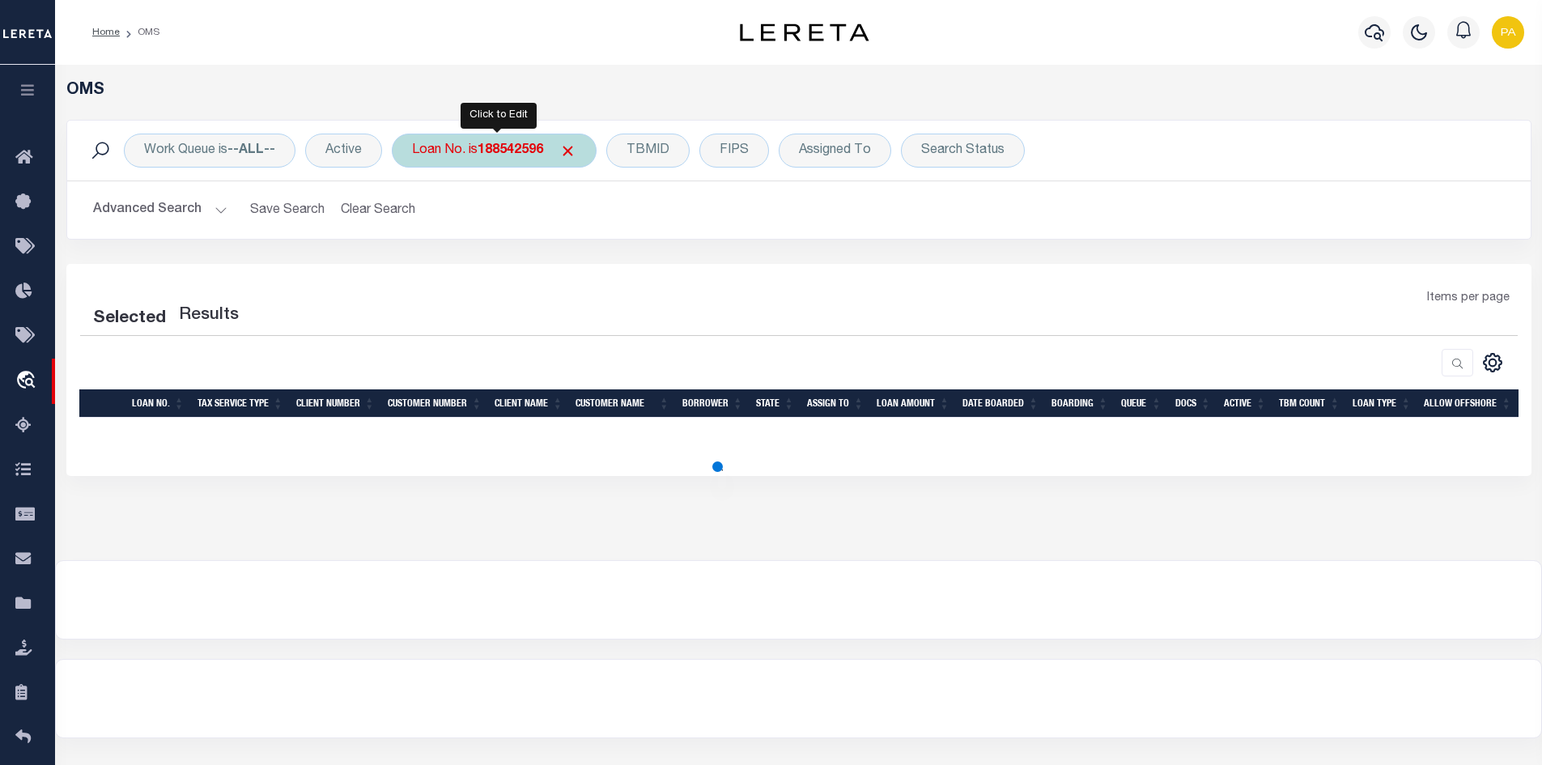
select select "200"
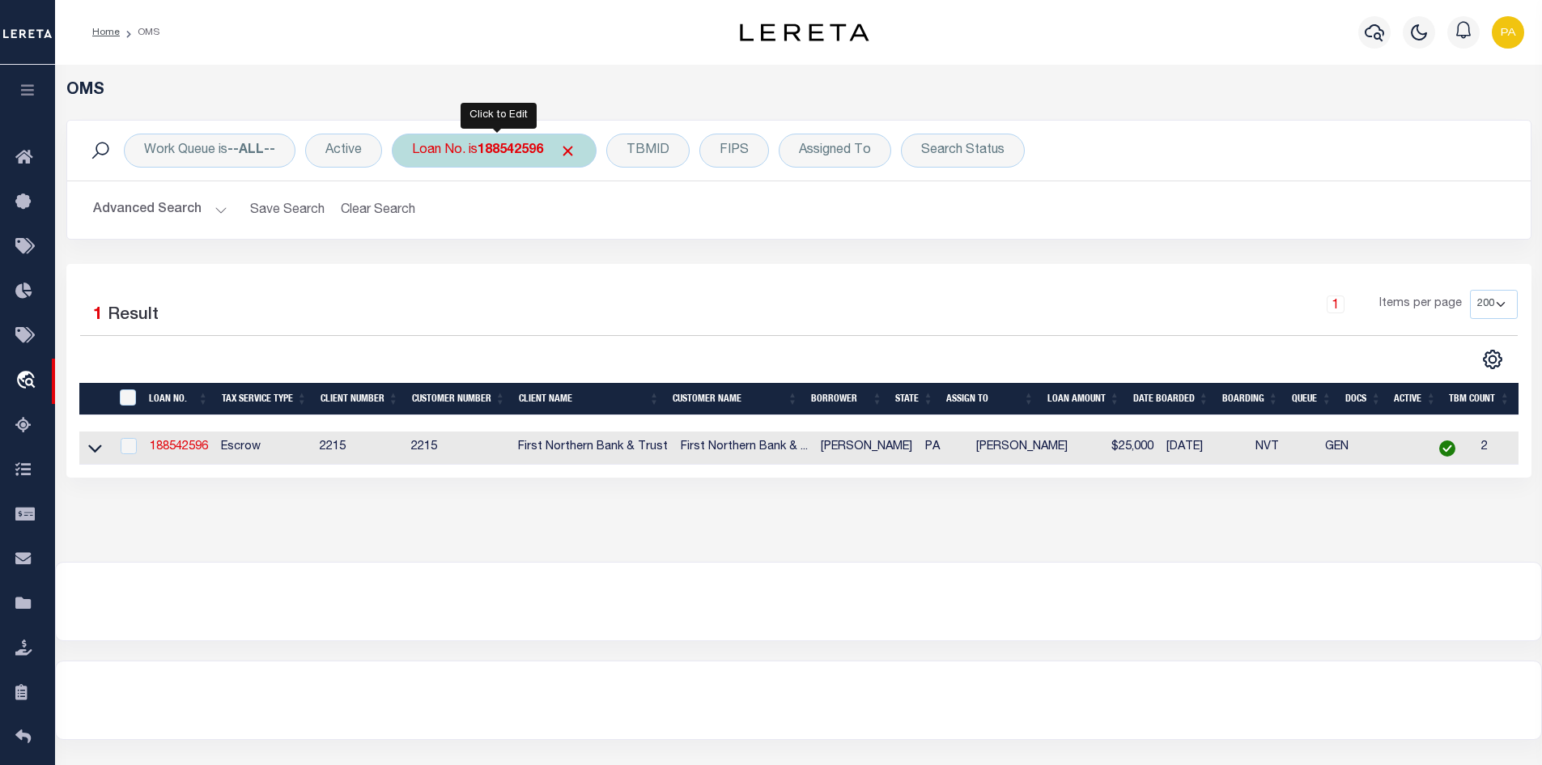
click at [502, 144] on b "188542596" at bounding box center [511, 150] width 66 height 13
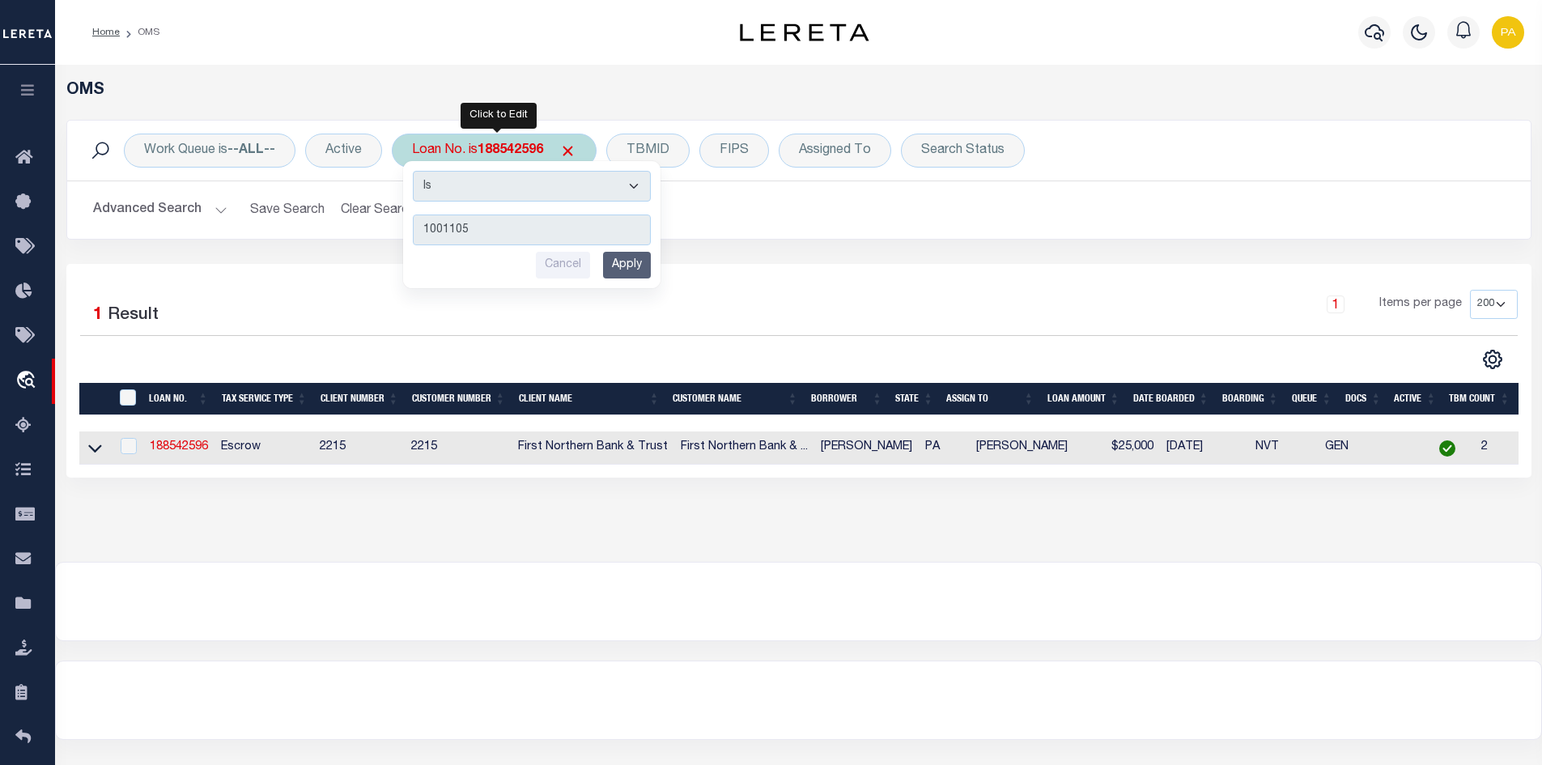
type input "10011057"
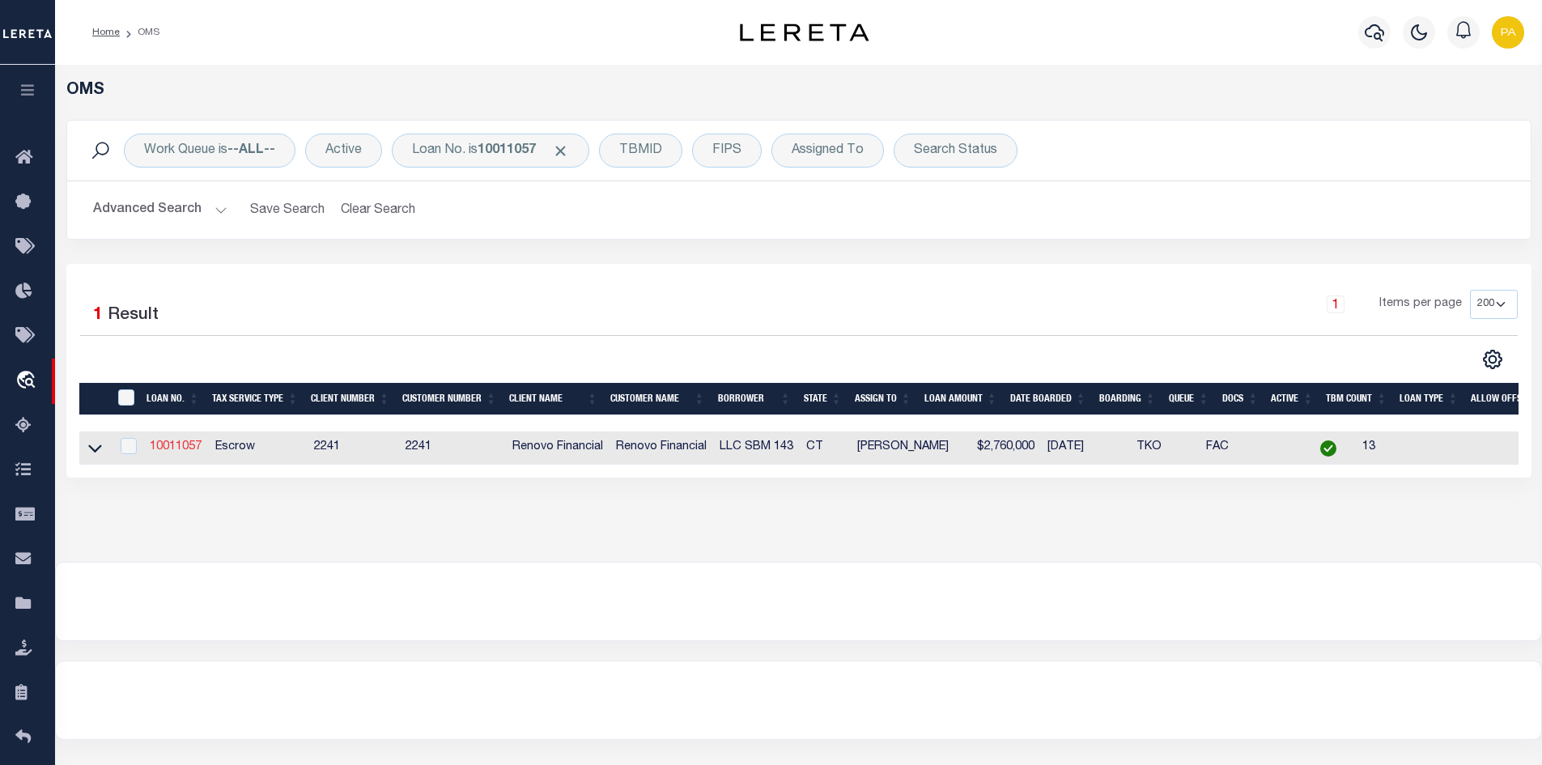
click at [183, 452] on link "10011057" at bounding box center [176, 446] width 52 height 11
type input "10011057"
type input "LLC SBM 143"
select select
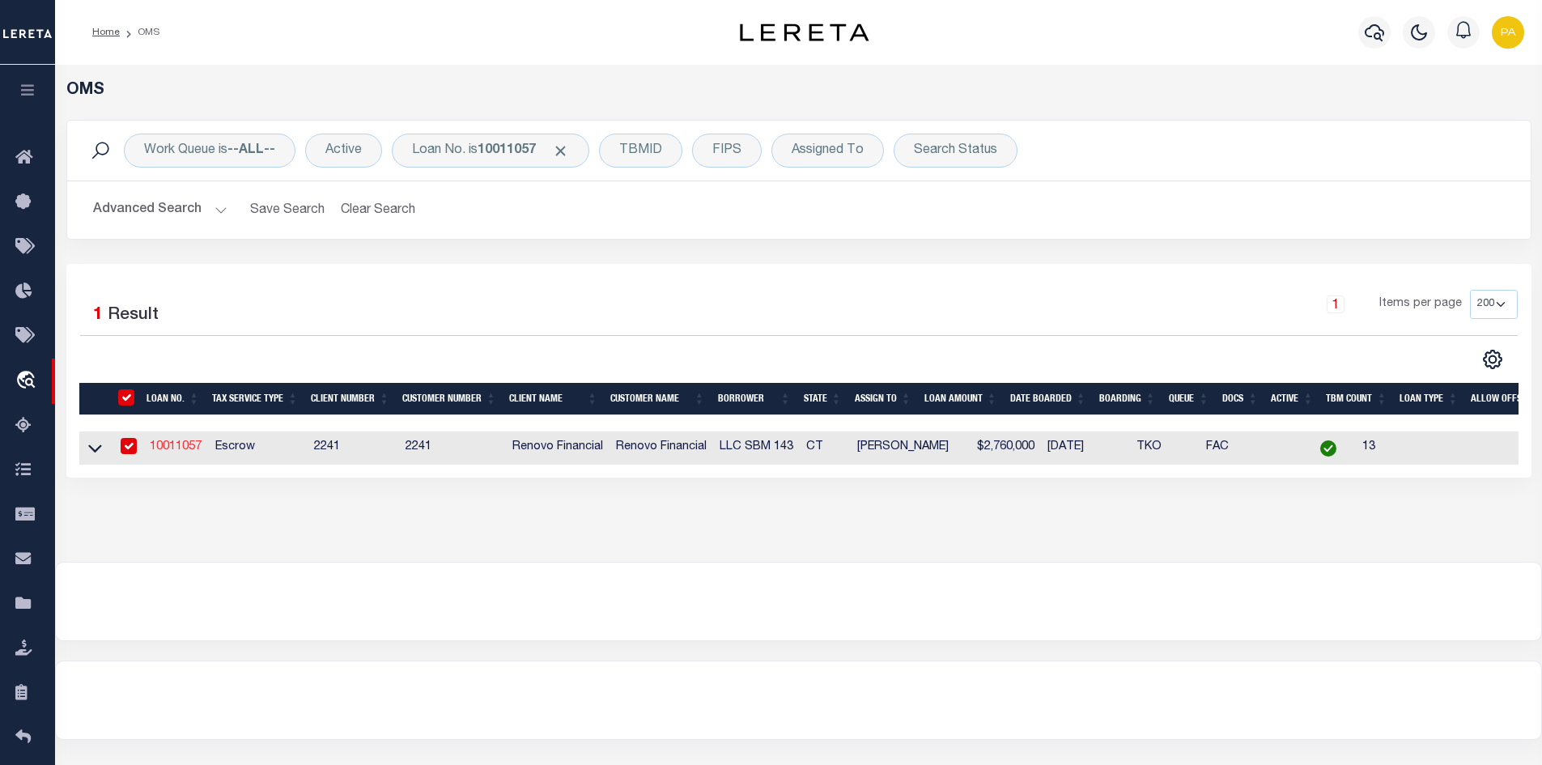
type input "[STREET_ADDRESS]"
type input "[GEOGRAPHIC_DATA] NULL"
select select "10"
select select "Escrow"
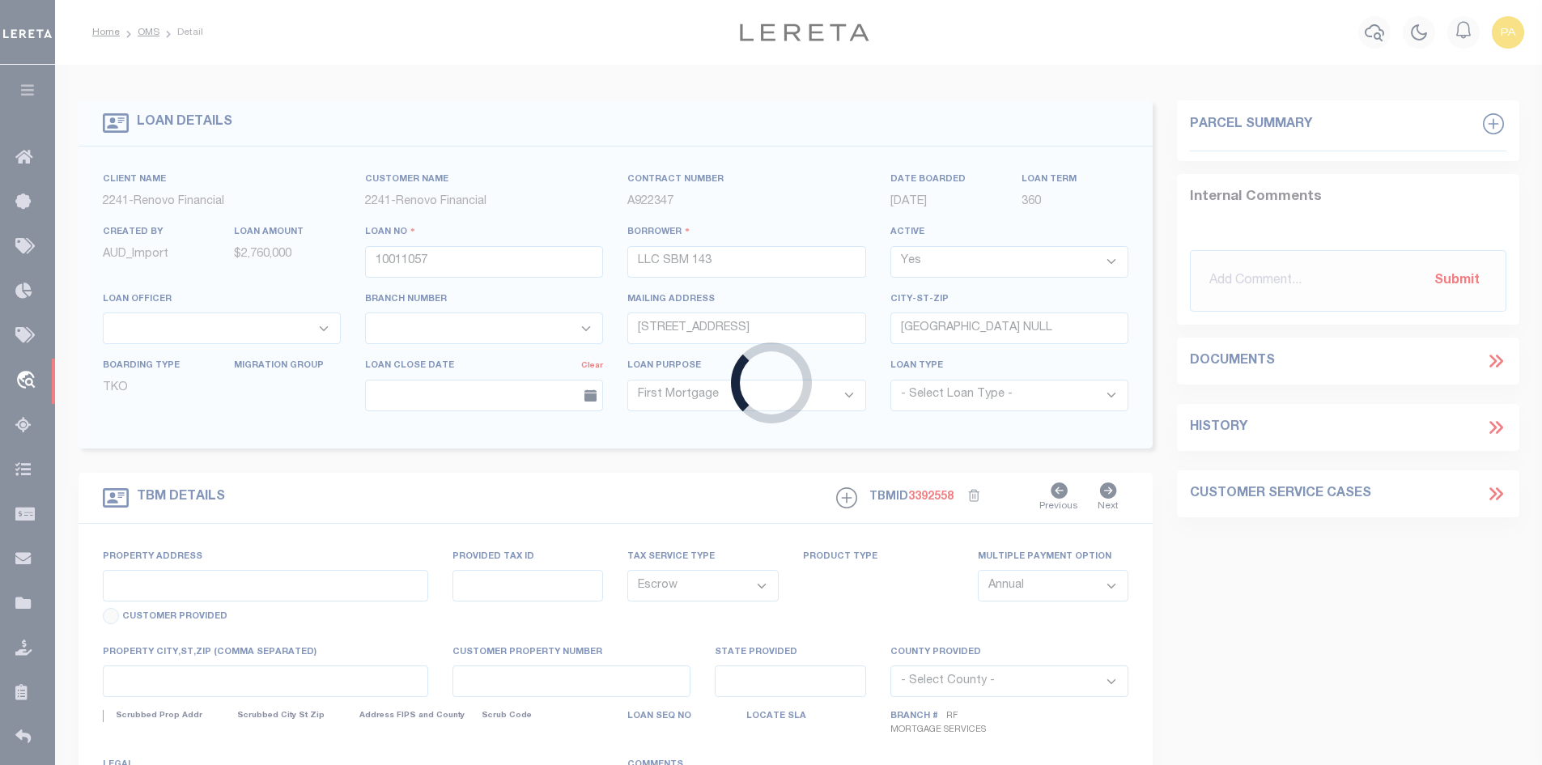
select select "25067"
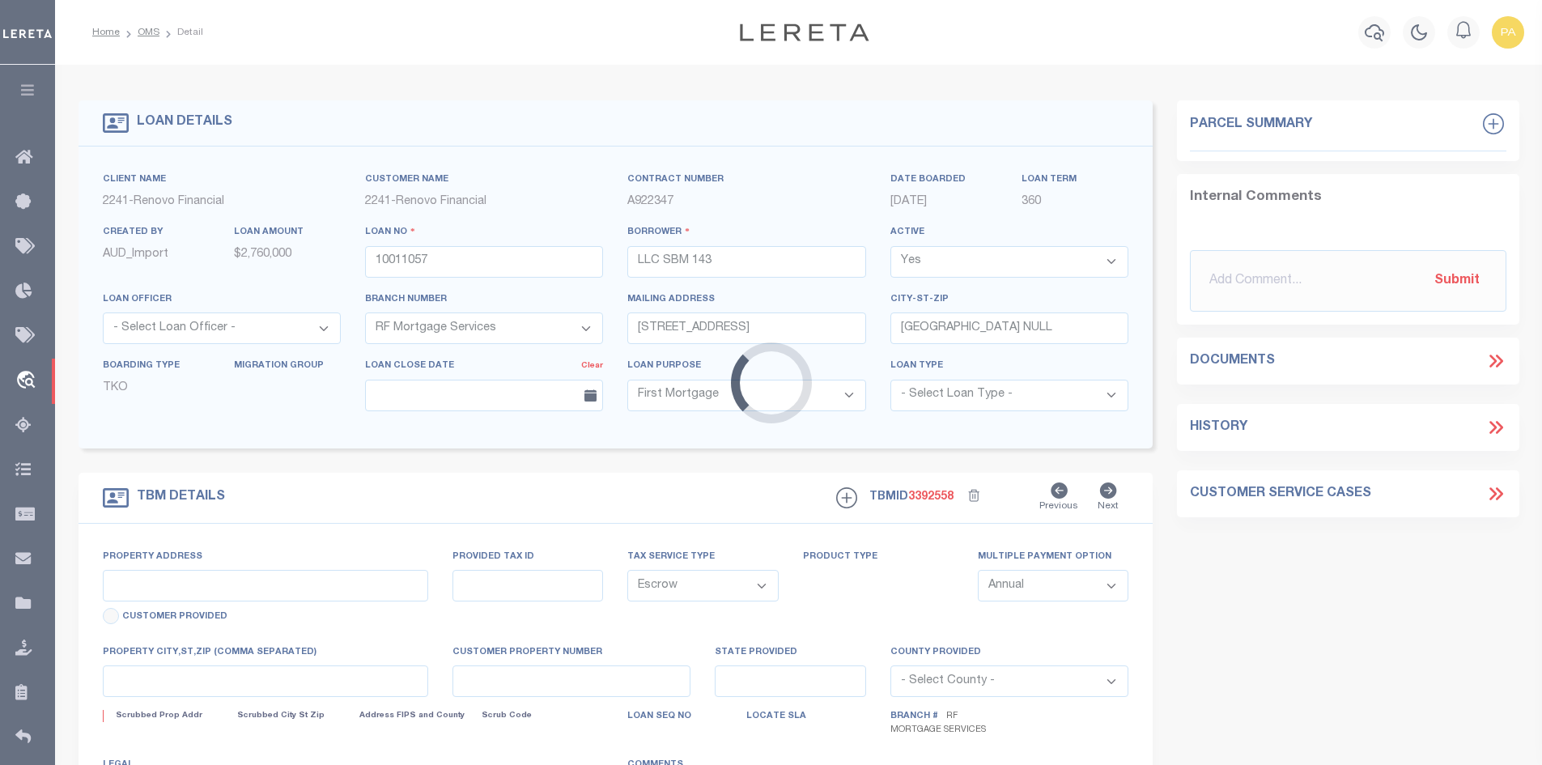
type input "2-8 BALDWIN ST"
type input "254791119"
type input "HARFORD NY 06114"
type input "a0kUS000006jdpm"
type input "CT"
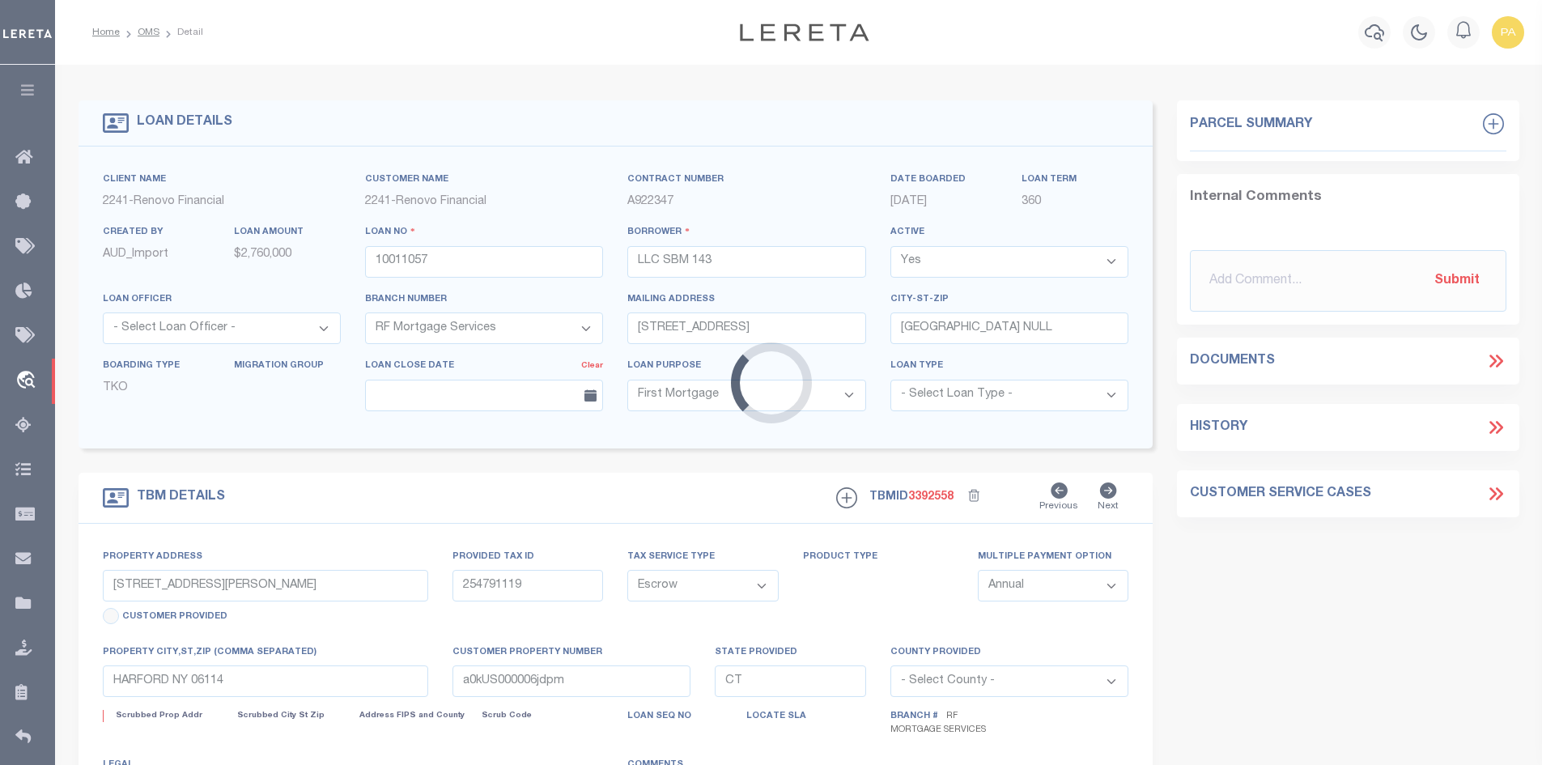
select select
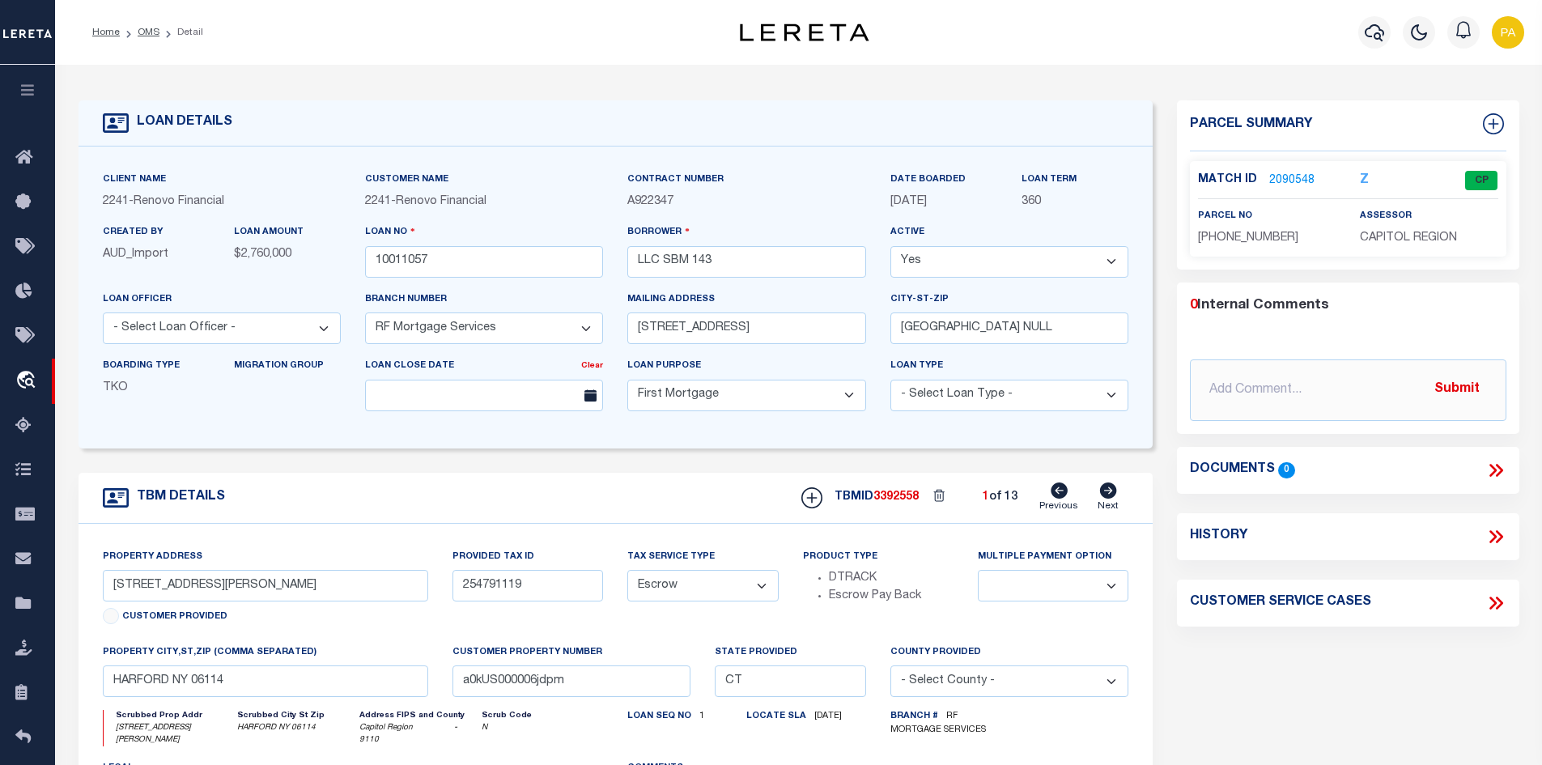
click at [1105, 495] on icon at bounding box center [1108, 490] width 17 height 16
type input "272 CLEVELAND AVE"
type input "237058038"
type input "HARTFORD CT 06120"
select select
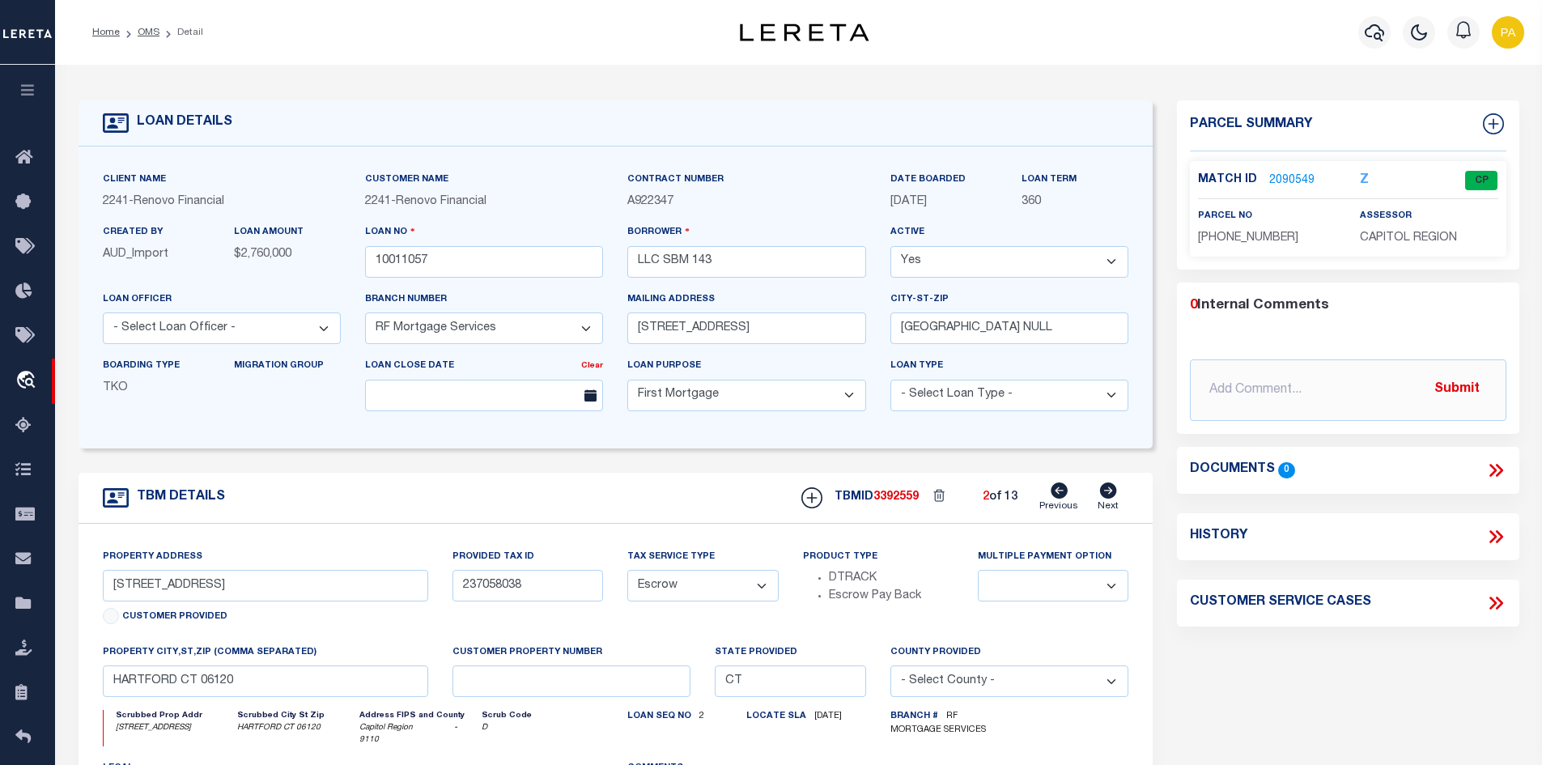
click at [1105, 495] on icon at bounding box center [1108, 490] width 17 height 16
type input "237058037"
select select
click at [1109, 492] on icon at bounding box center [1108, 490] width 17 height 16
type input "237058036"
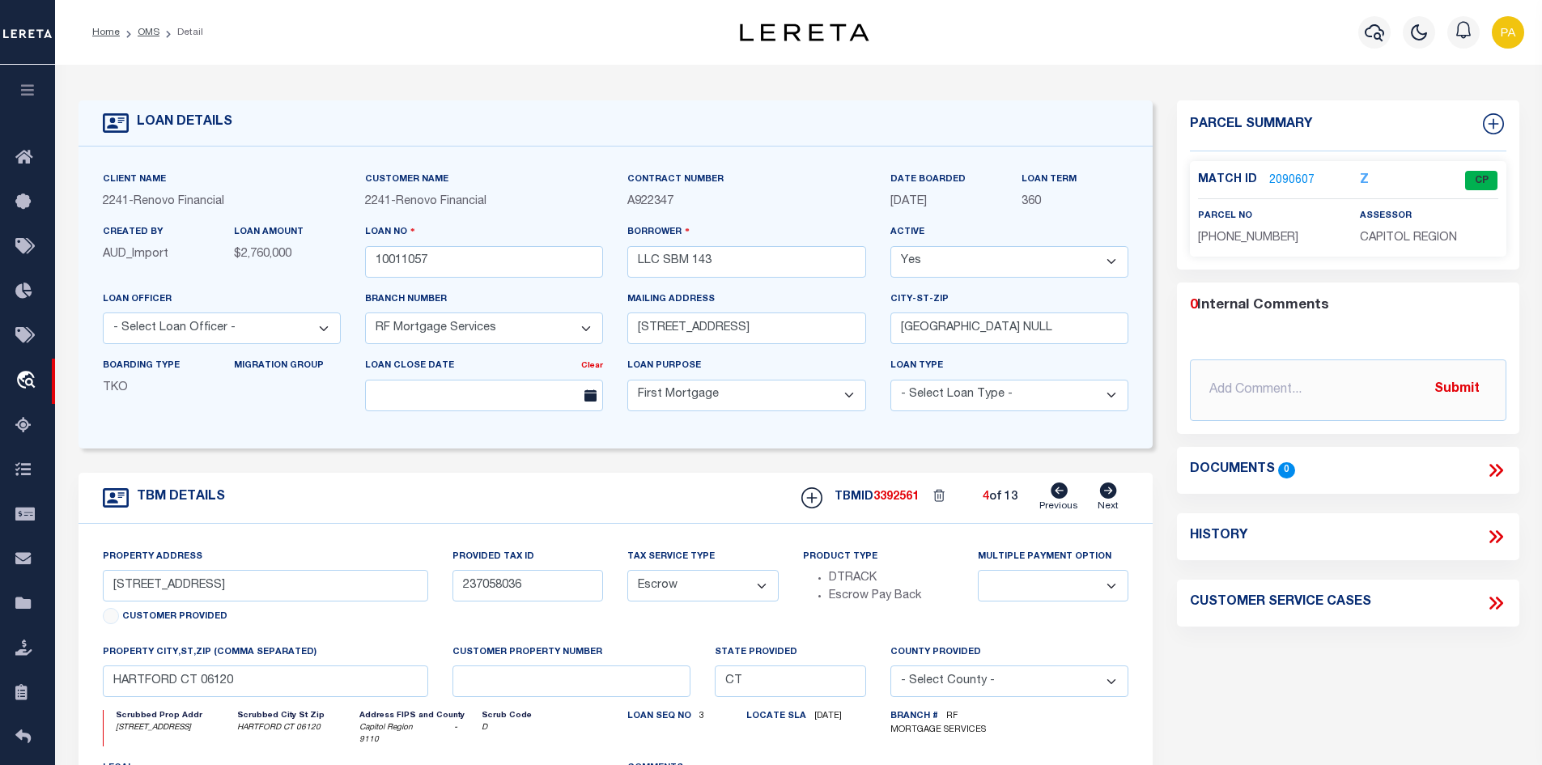
select select
click at [1109, 492] on icon at bounding box center [1108, 490] width 17 height 16
type input "237058035"
select select
click at [1108, 494] on icon at bounding box center [1108, 490] width 18 height 16
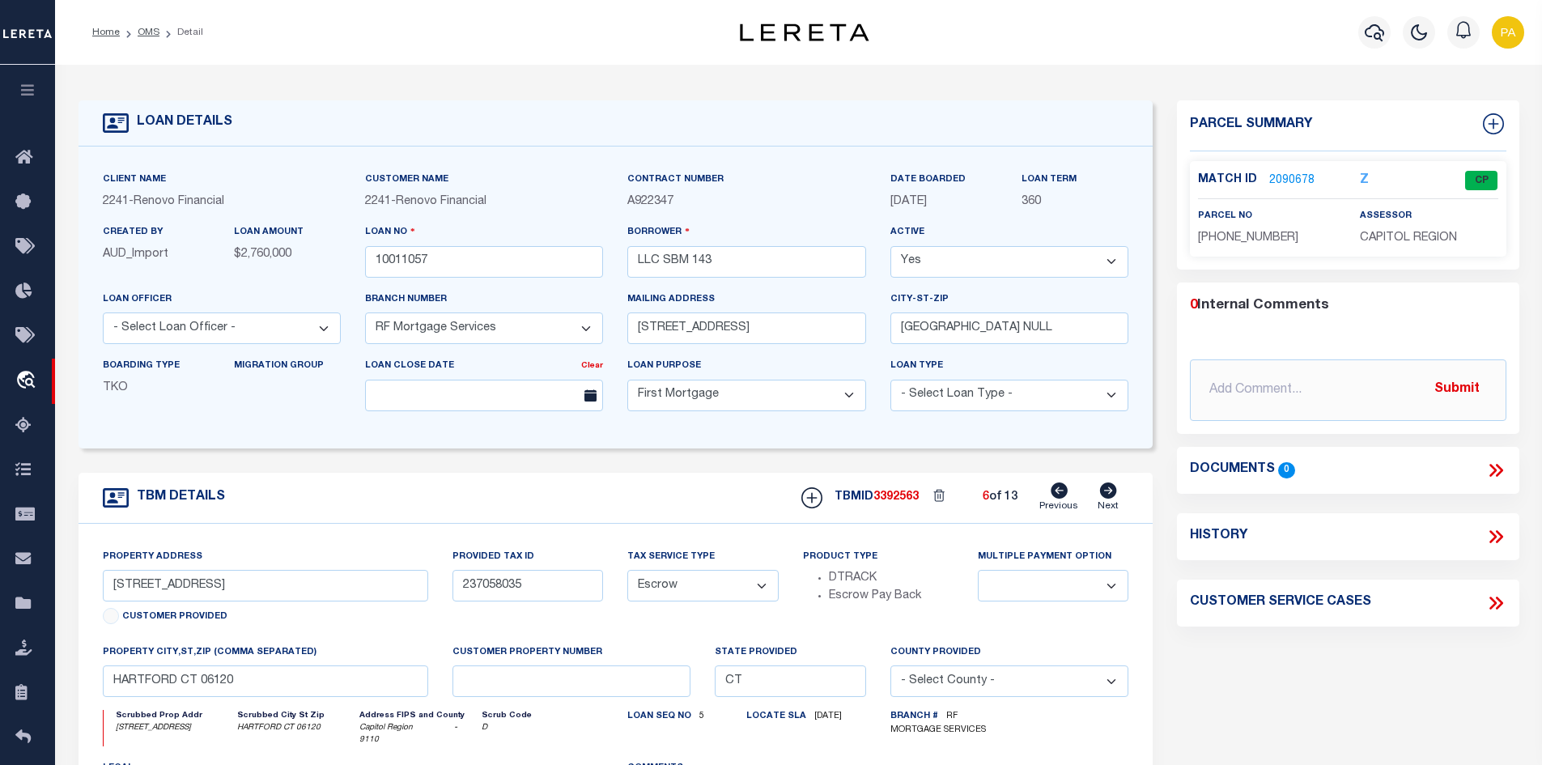
type input "237058034"
select select
click at [1108, 494] on icon at bounding box center [1108, 490] width 18 height 16
type input "237058033"
type input "a0kUS000006jdpn"
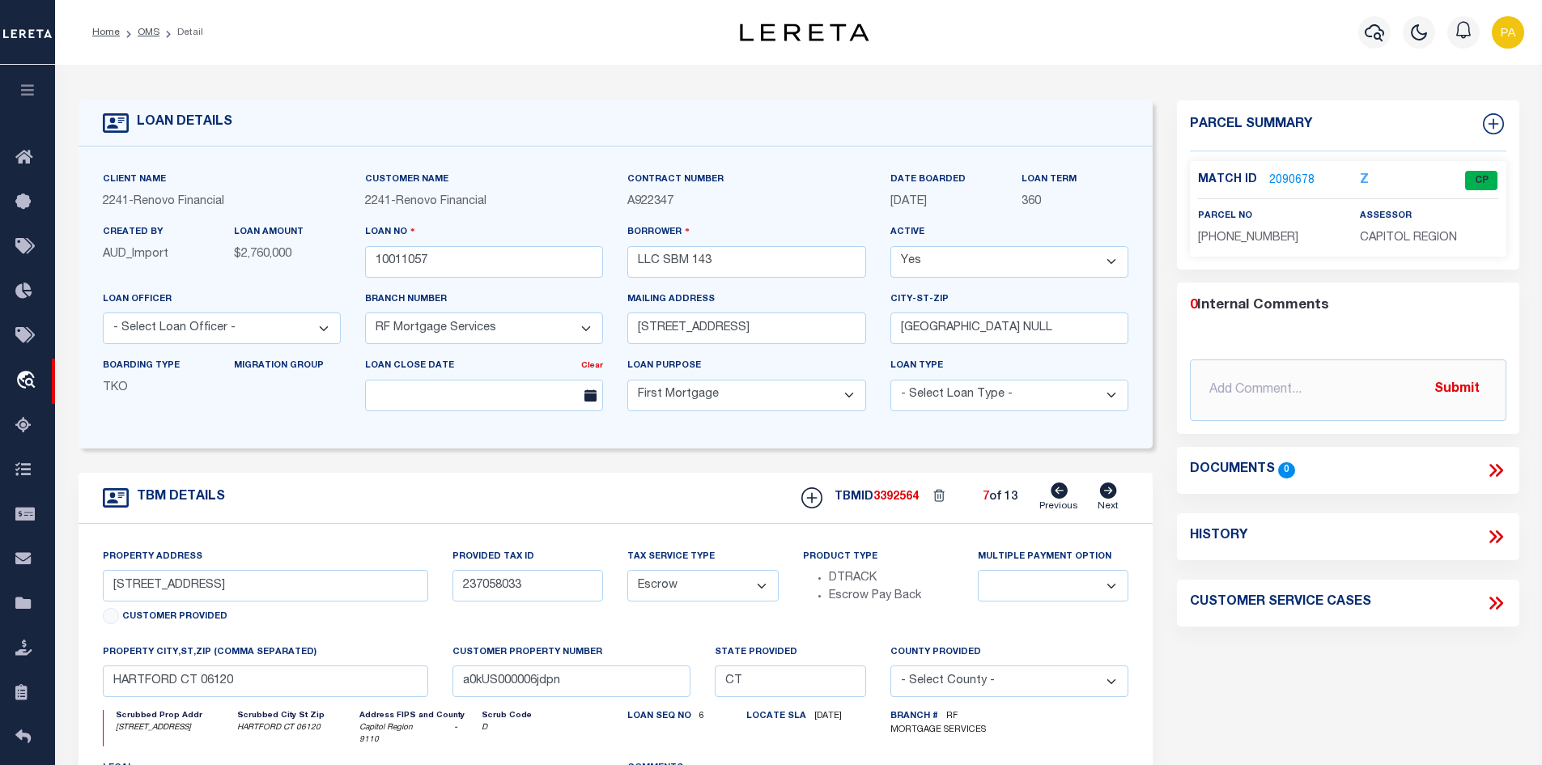
select select
click at [1108, 494] on icon at bounding box center [1108, 490] width 18 height 16
type input "237058032"
select select
click at [1108, 494] on icon at bounding box center [1108, 490] width 18 height 16
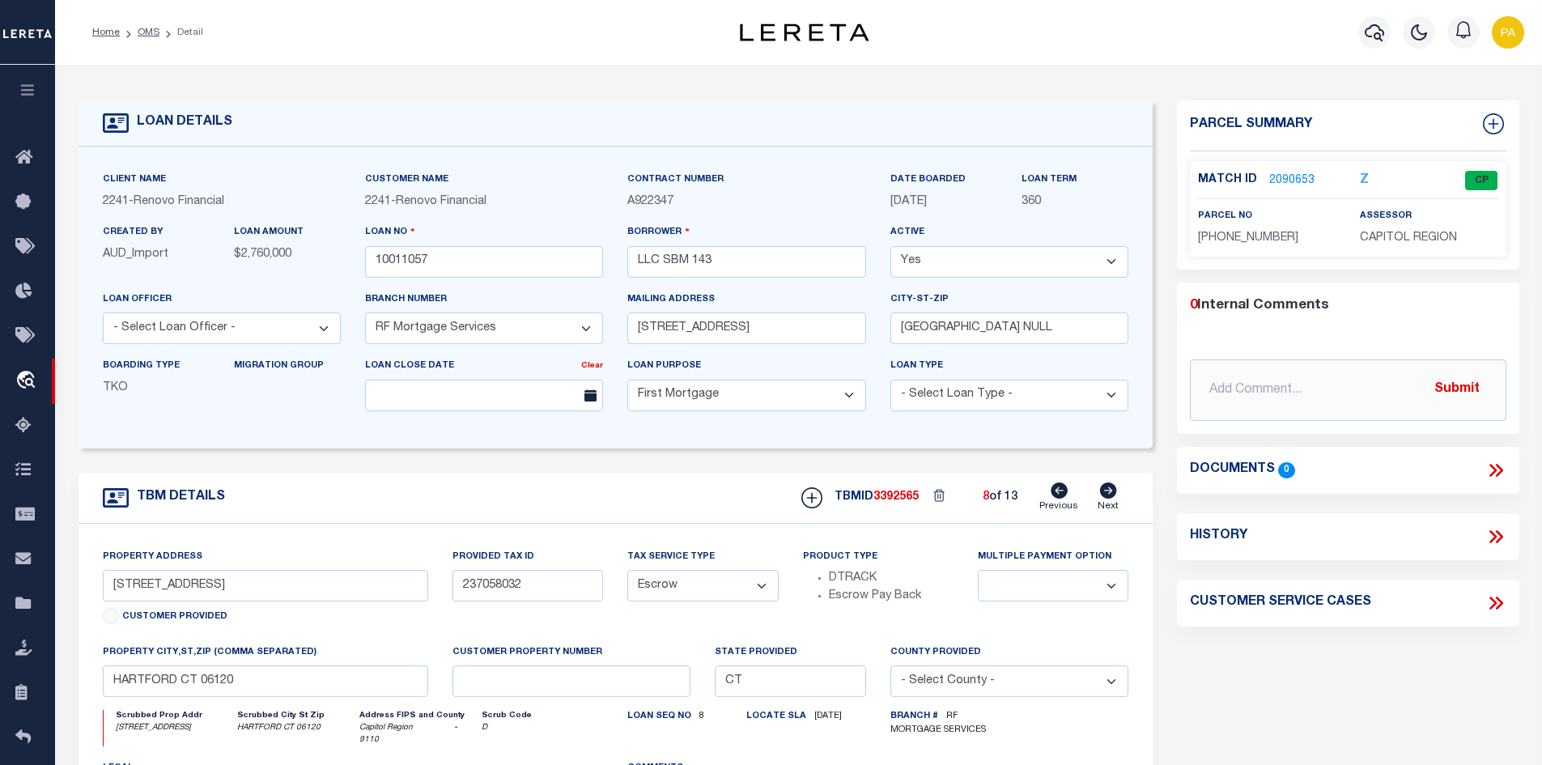
type input "237058031"
type input "HARFORD NY 06120"
select select
click at [1108, 494] on icon at bounding box center [1108, 490] width 18 height 16
type input "237058030"
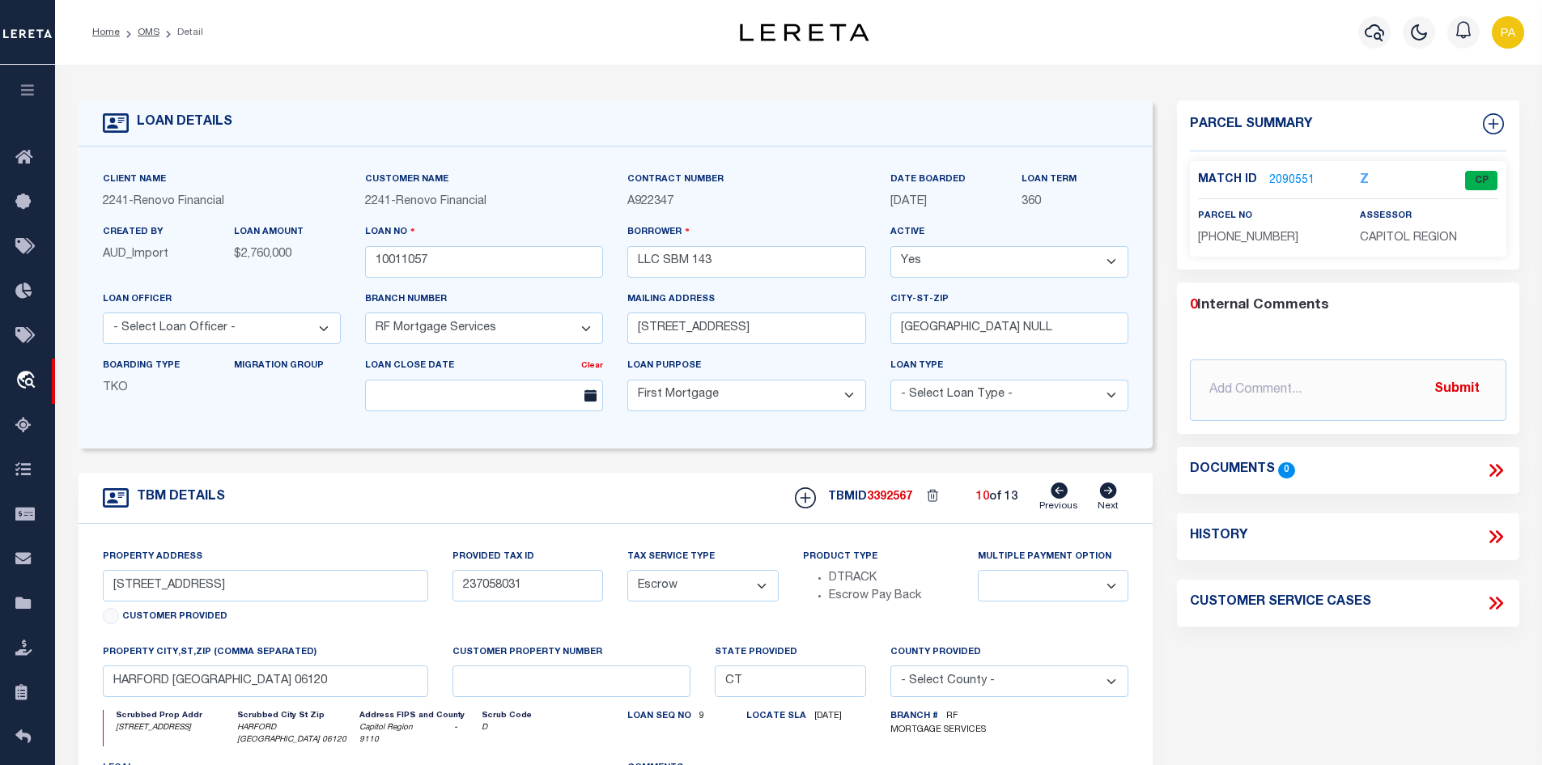
type input "HARTFORD CT 06120"
select select
click at [1108, 494] on icon at bounding box center [1108, 490] width 18 height 16
type input "237058029"
type input "HARTFORD 06120"
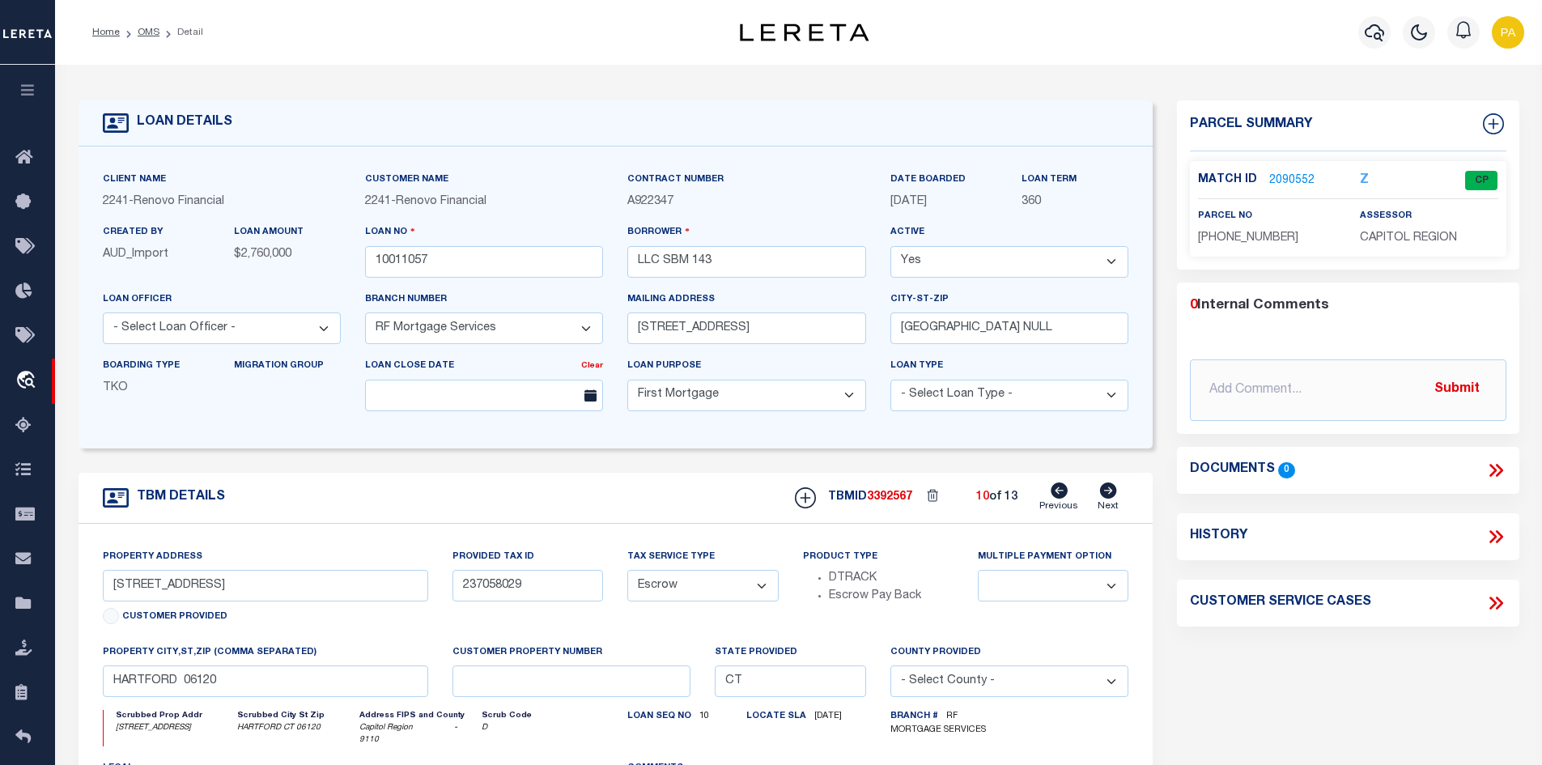
select select
click at [1108, 494] on icon at bounding box center [1108, 490] width 18 height 16
type input "143 FRANKLIN RD"
type input "2130099000000"
type input "HAMDEN CT 06517"
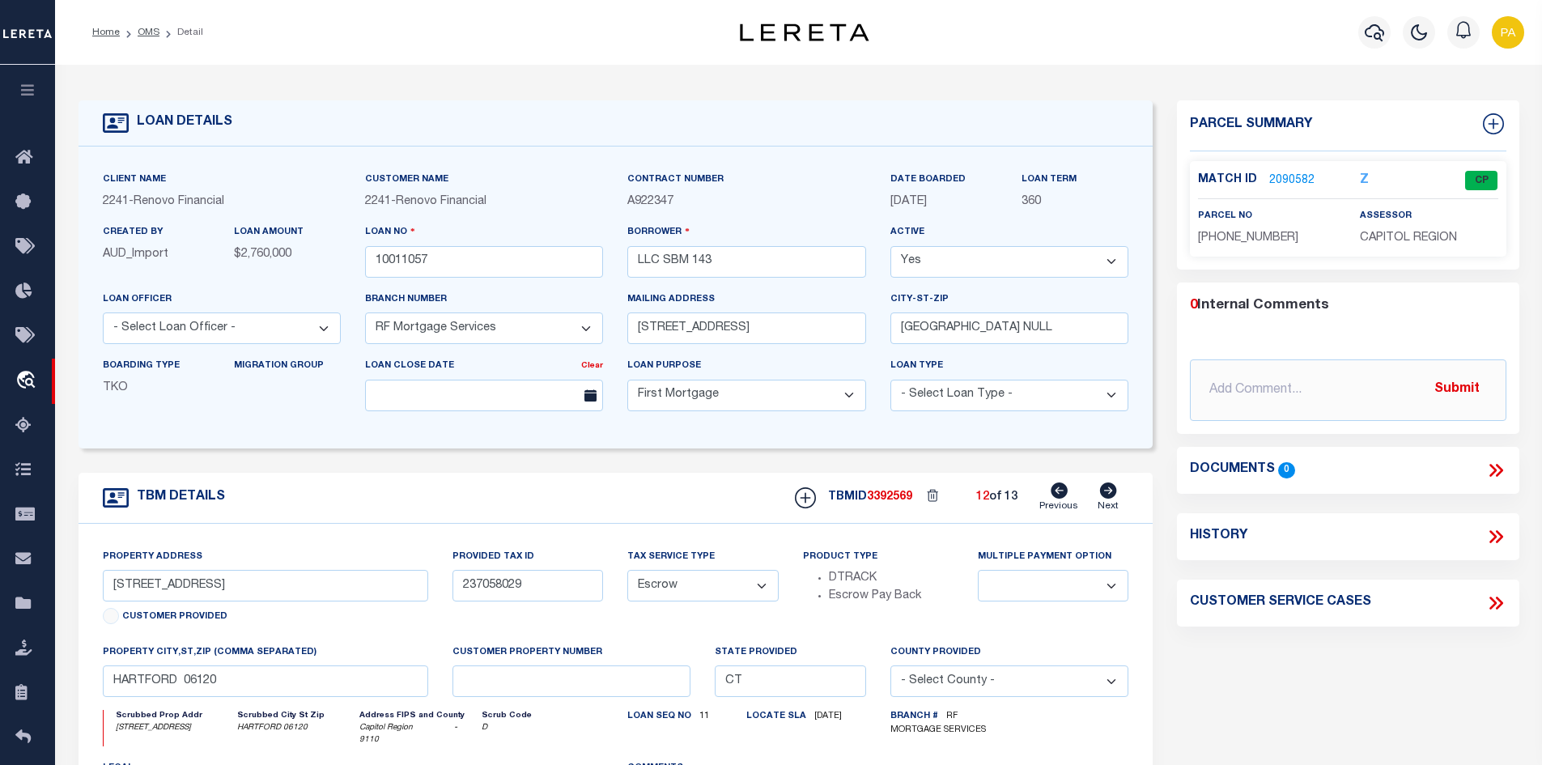
type input "a0kUS000006jdpo"
select select
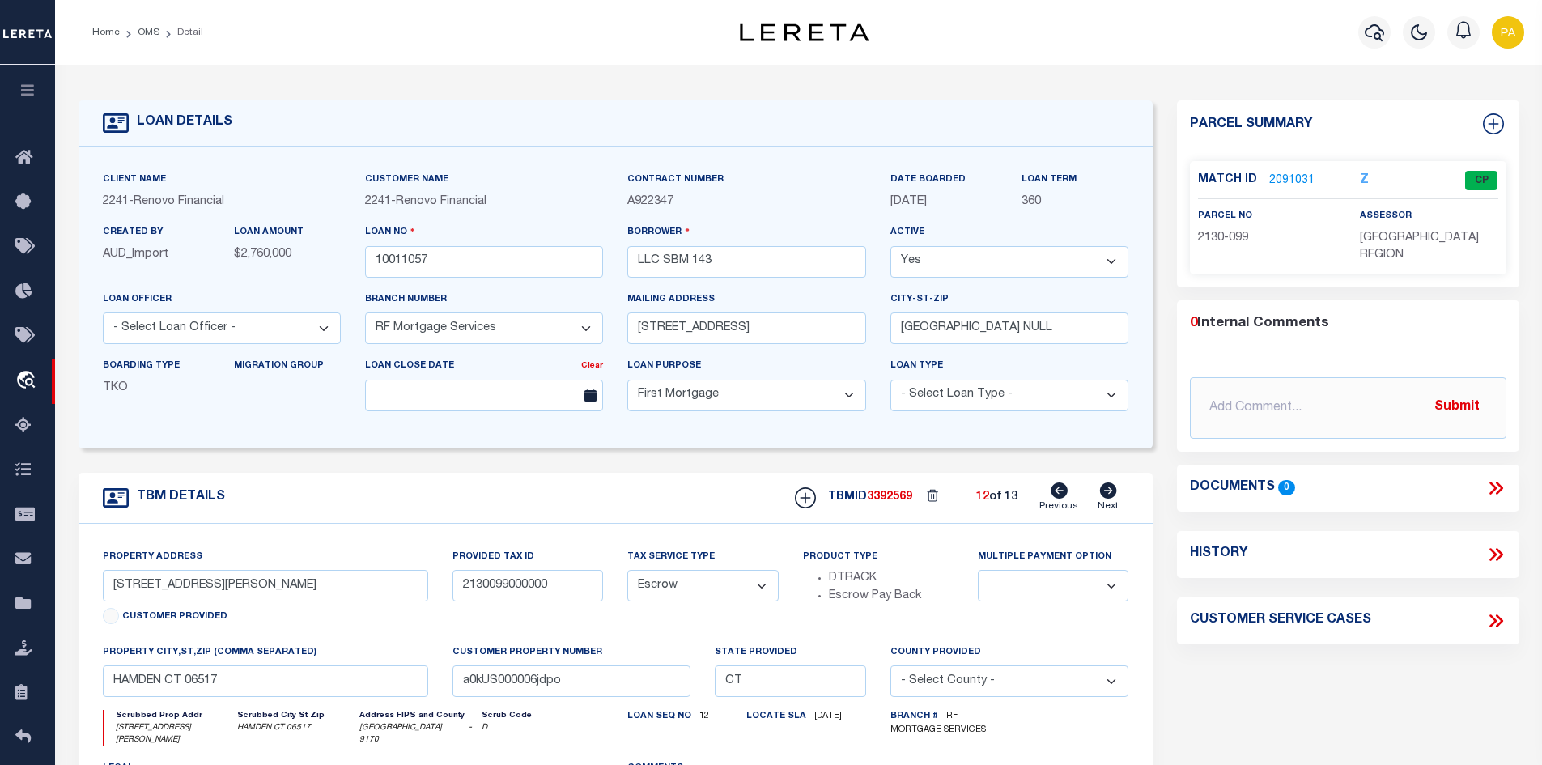
click at [1275, 174] on link "2091031" at bounding box center [1291, 180] width 45 height 17
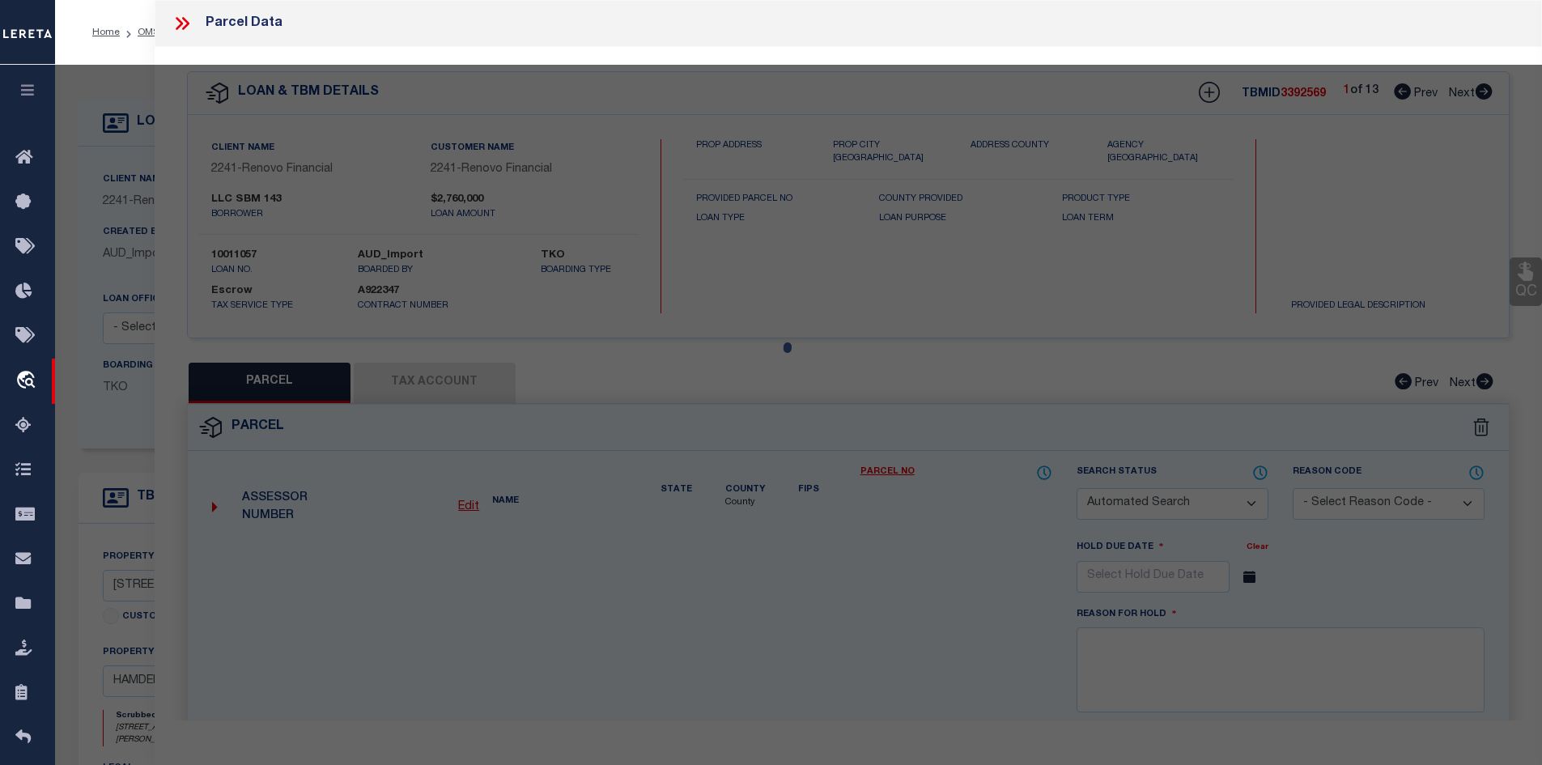
checkbox input "false"
select select "CP"
type input "SBM 143 LLC"
select select
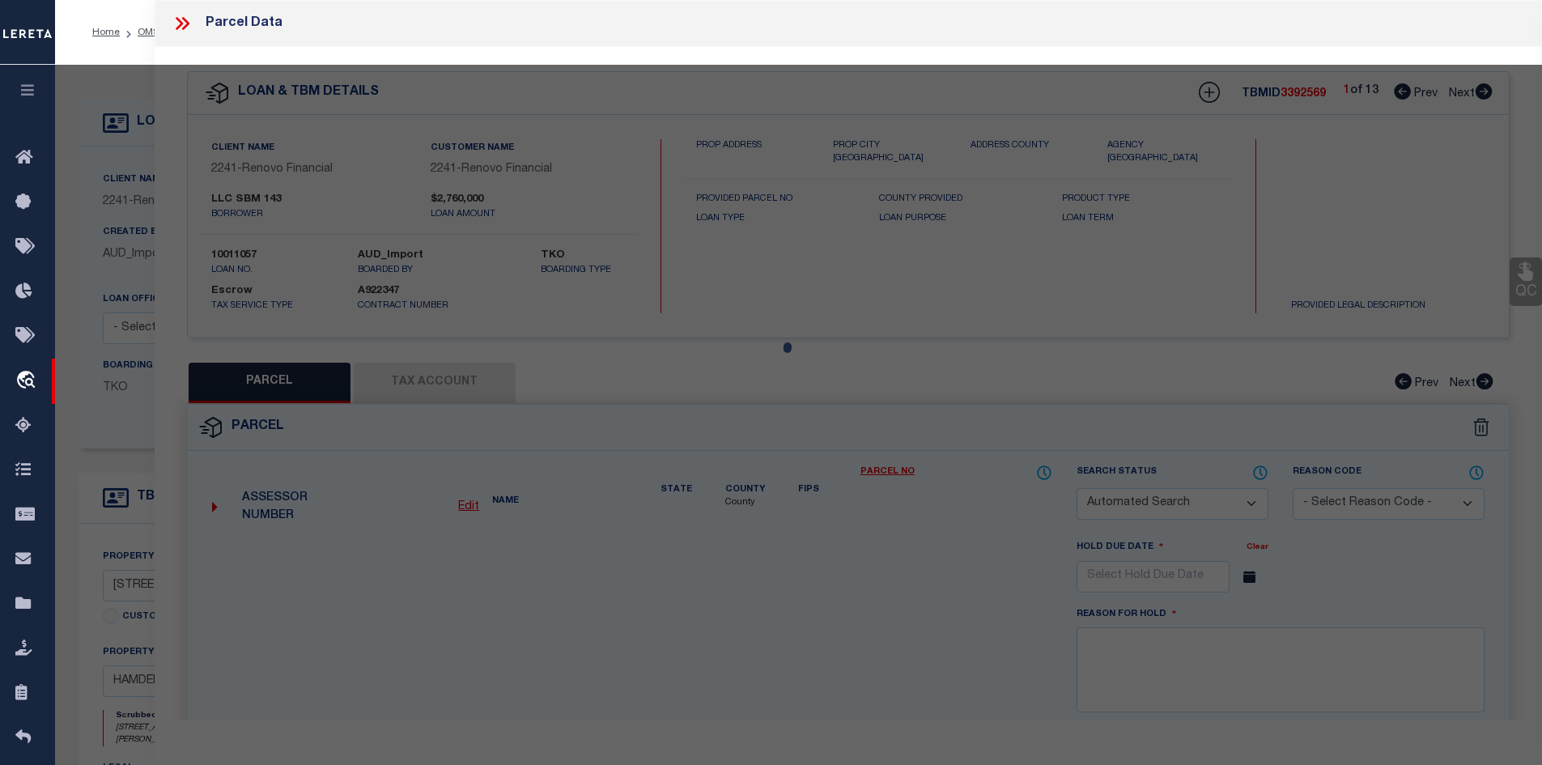
type input "143 FRANKLIN RD"
type input "HAMDEN CT 06517"
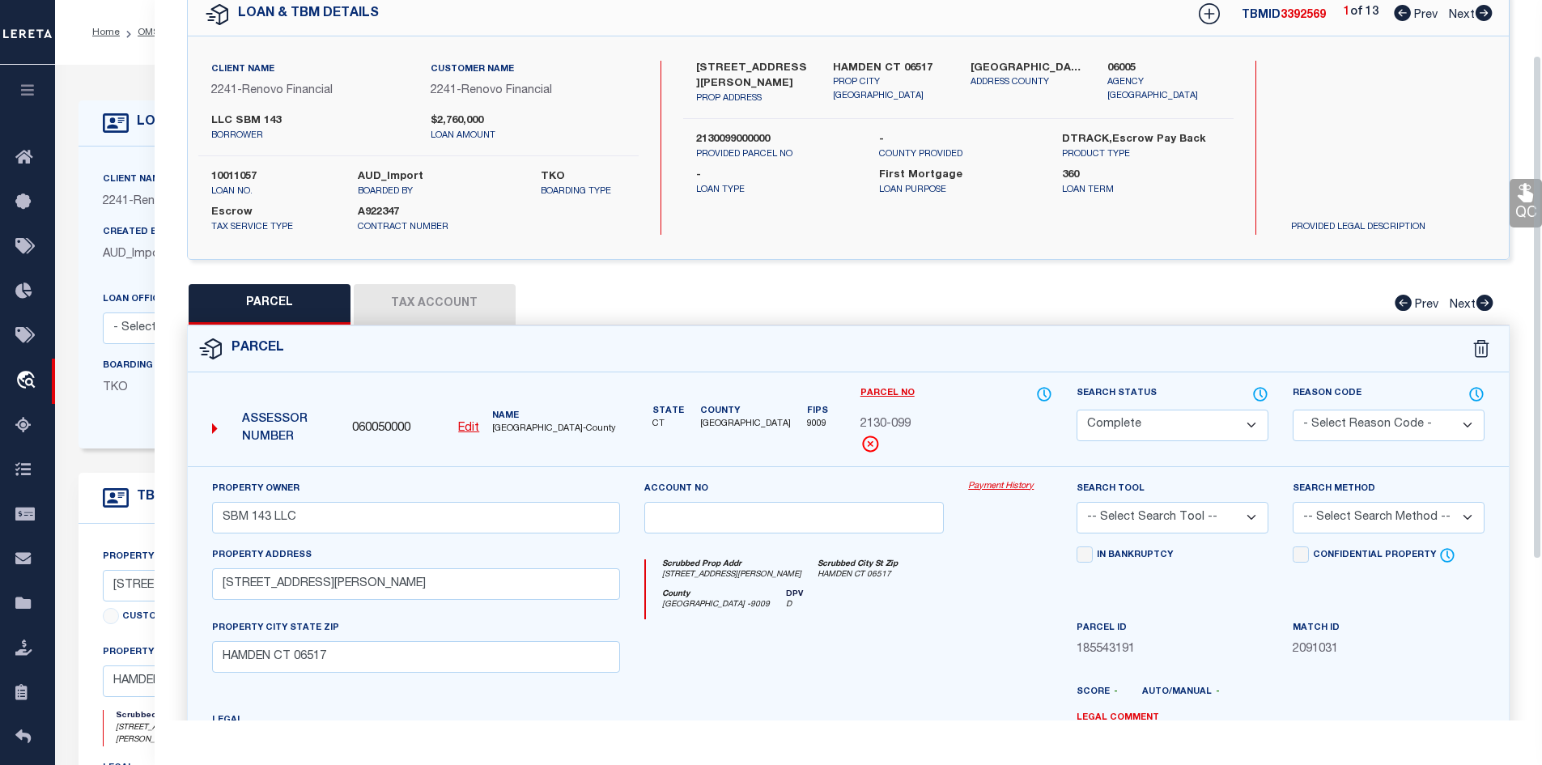
scroll to position [81, 0]
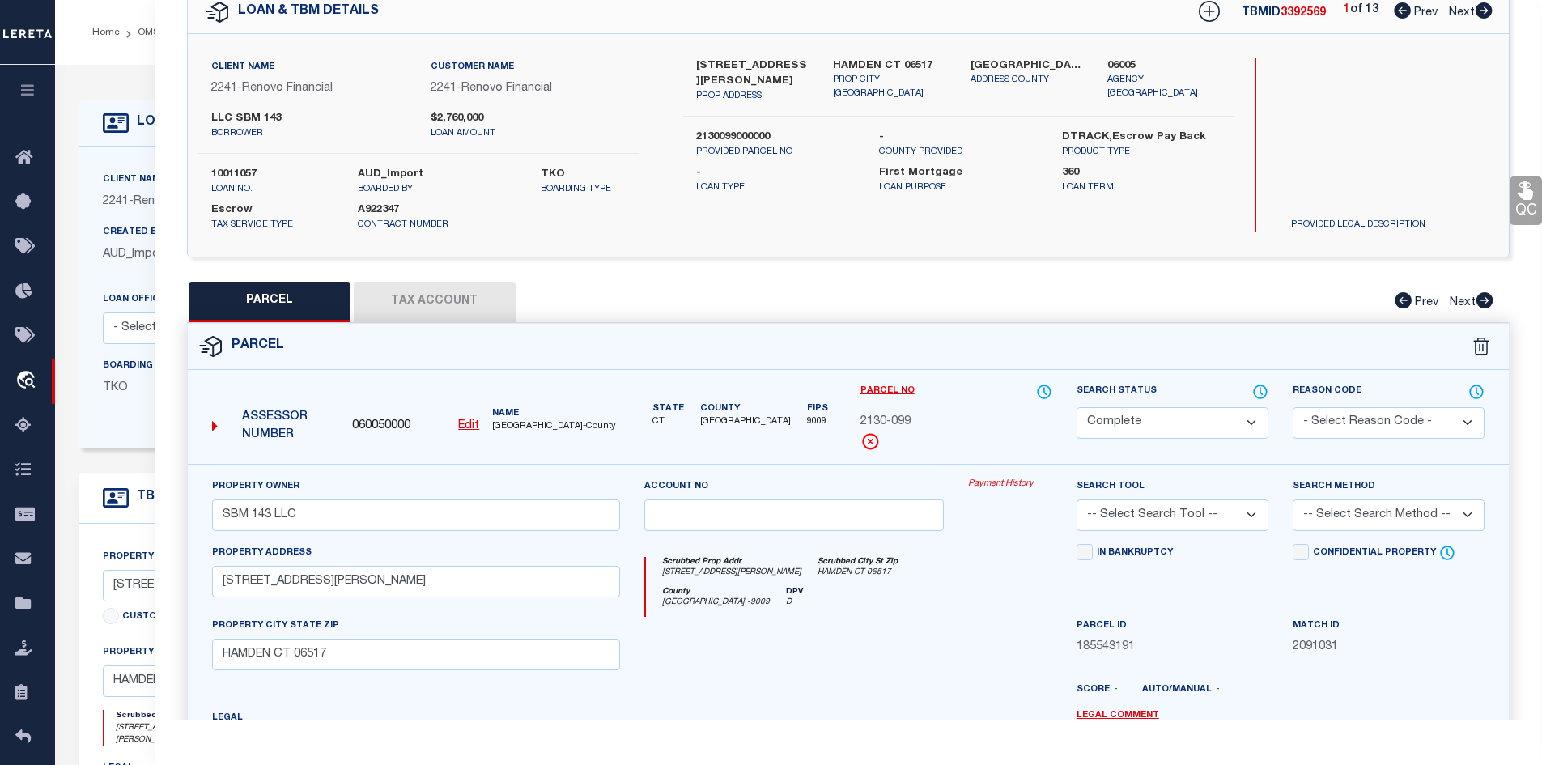
click at [998, 482] on link "Payment History" at bounding box center [1010, 485] width 84 height 14
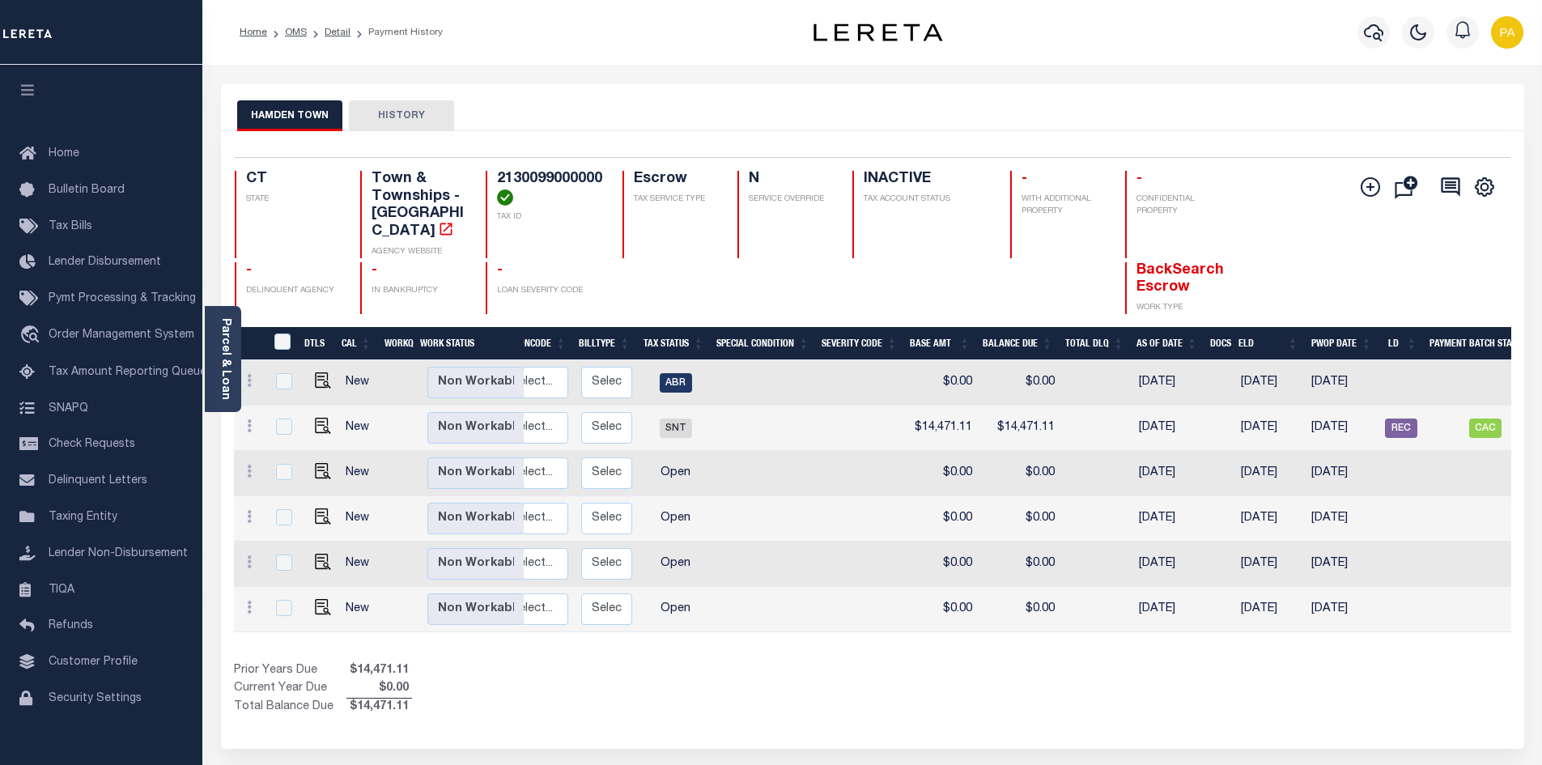
scroll to position [0, 218]
click at [327, 30] on link "Detail" at bounding box center [338, 33] width 26 height 10
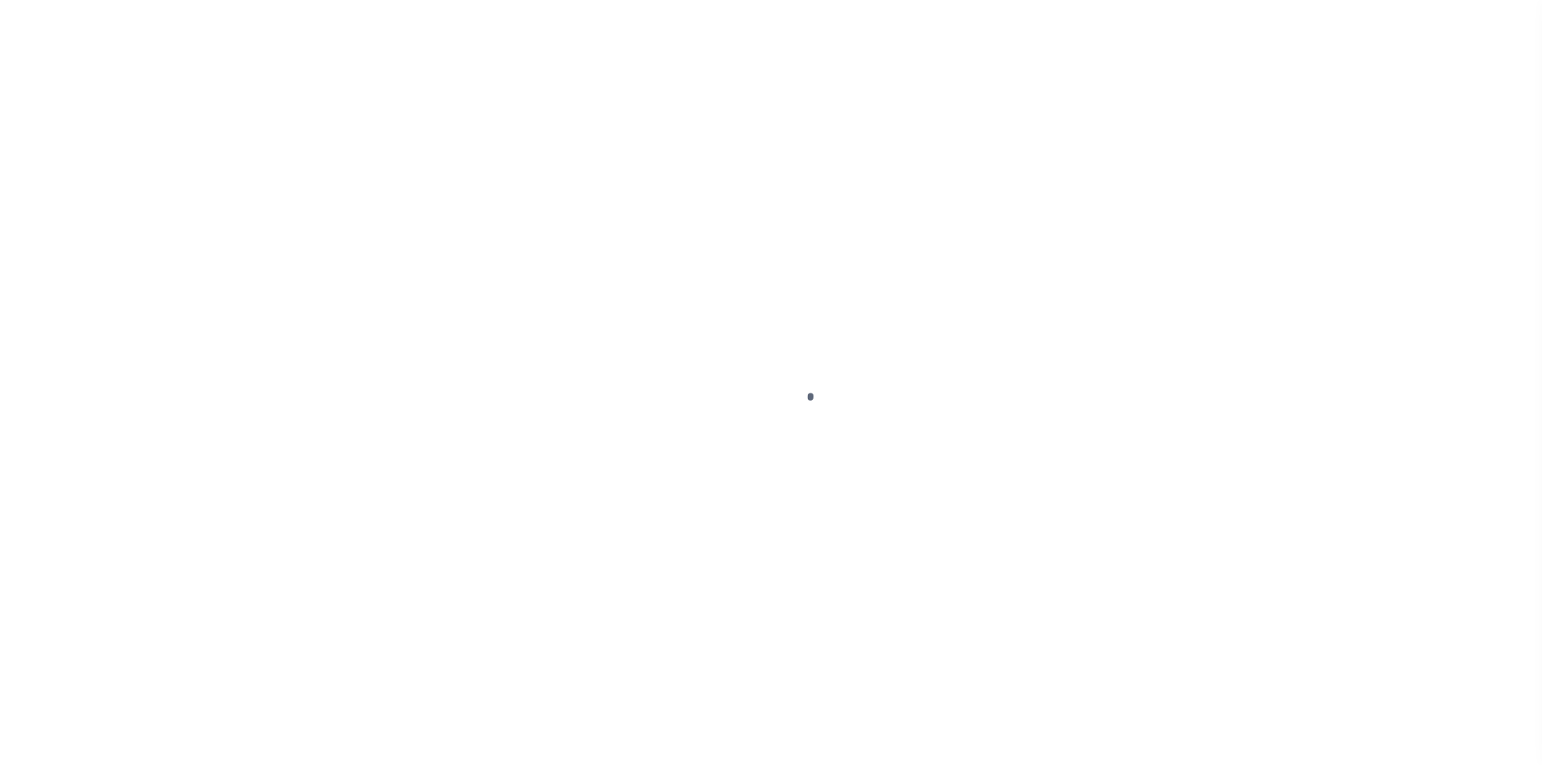
select select "10"
select select "Escrow"
type input "[STREET_ADDRESS][PERSON_NAME]"
type input "2130099000000"
type input "HAMDEN CT 06517"
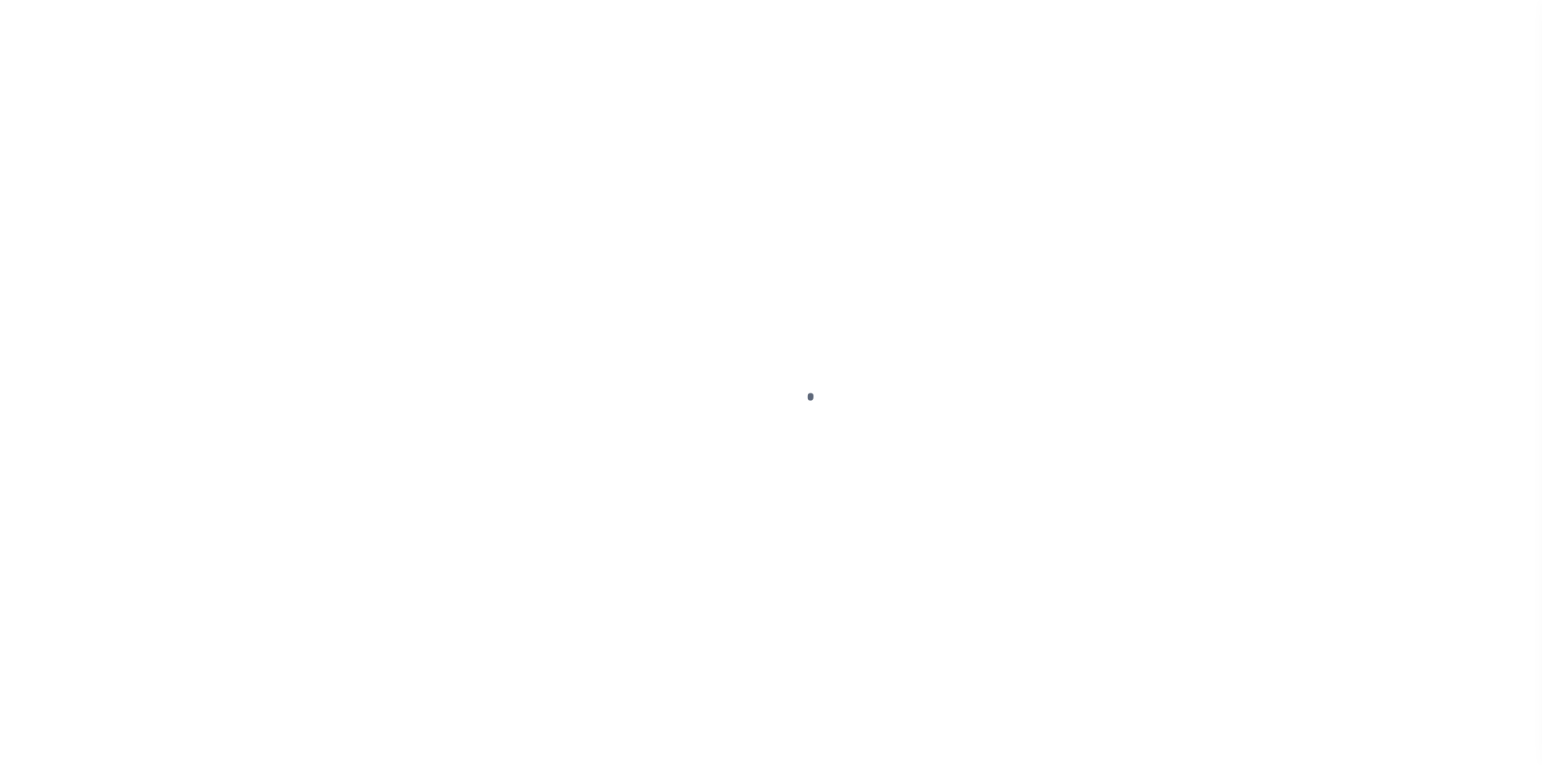
type input "a0kUS000006jdpo"
type input "CT"
select select "25067"
select select
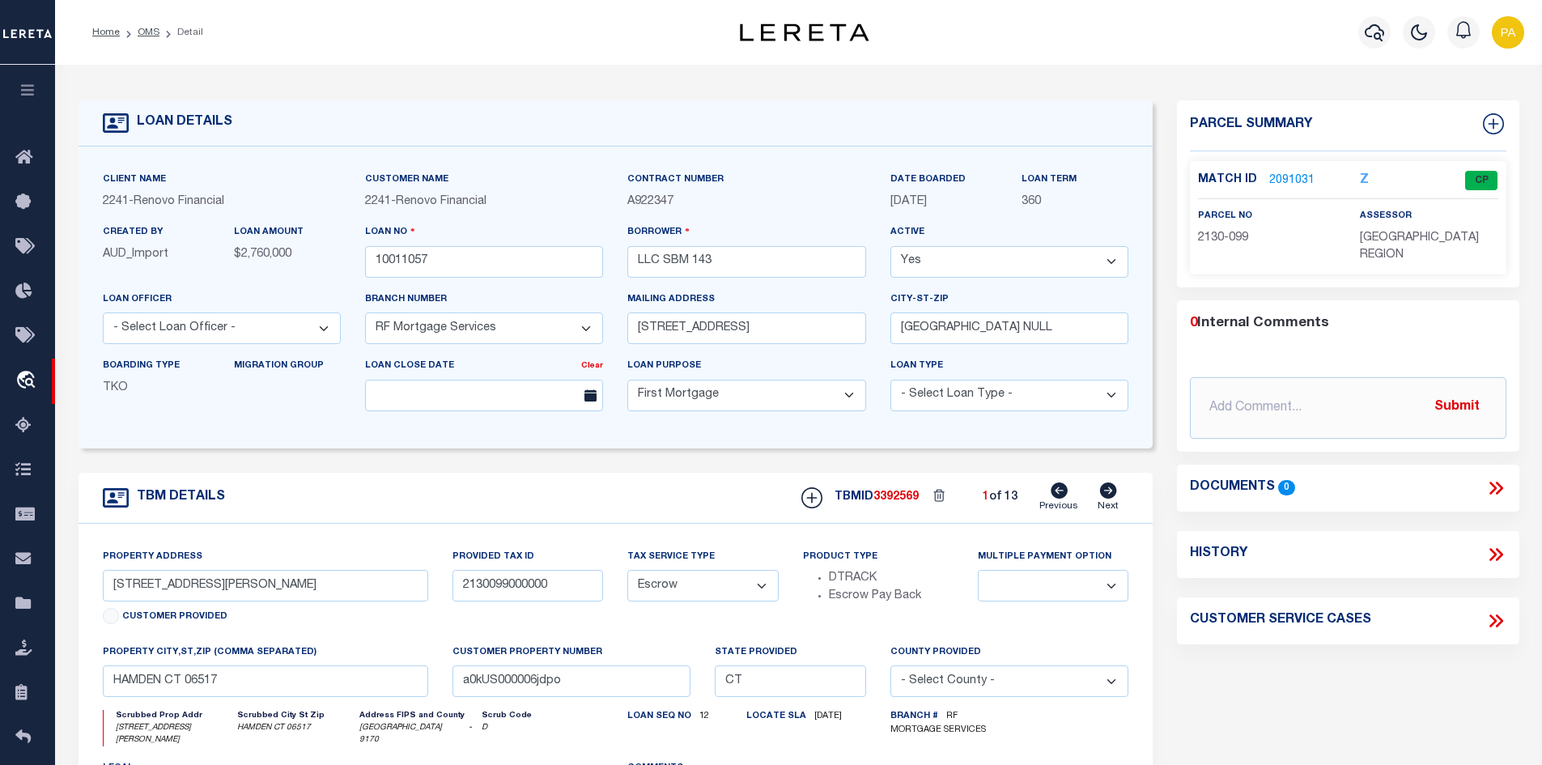
click at [1286, 174] on link "2091031" at bounding box center [1291, 180] width 45 height 17
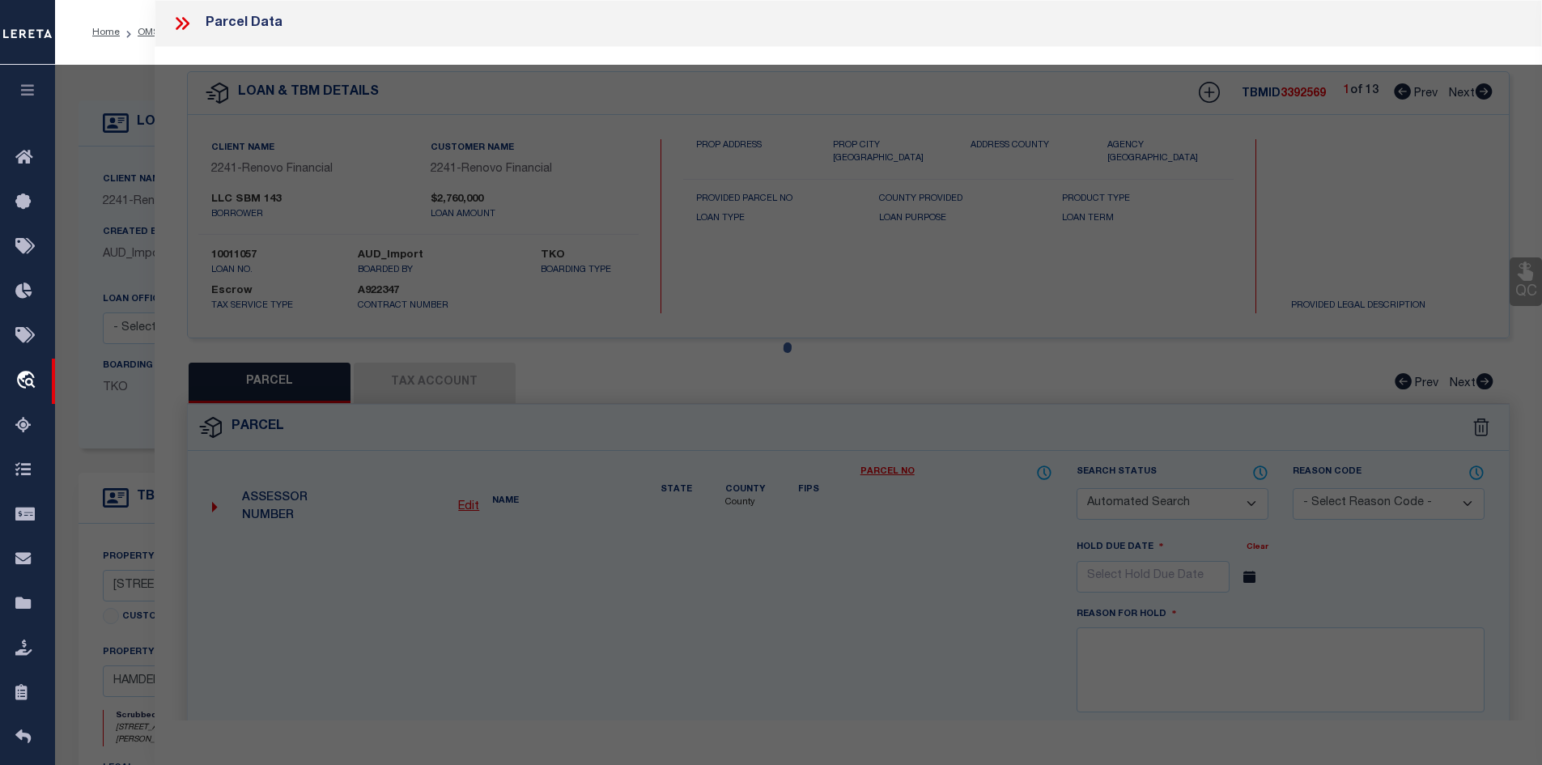
checkbox input "false"
select select "CP"
type input "SBM 143 LLC"
select select
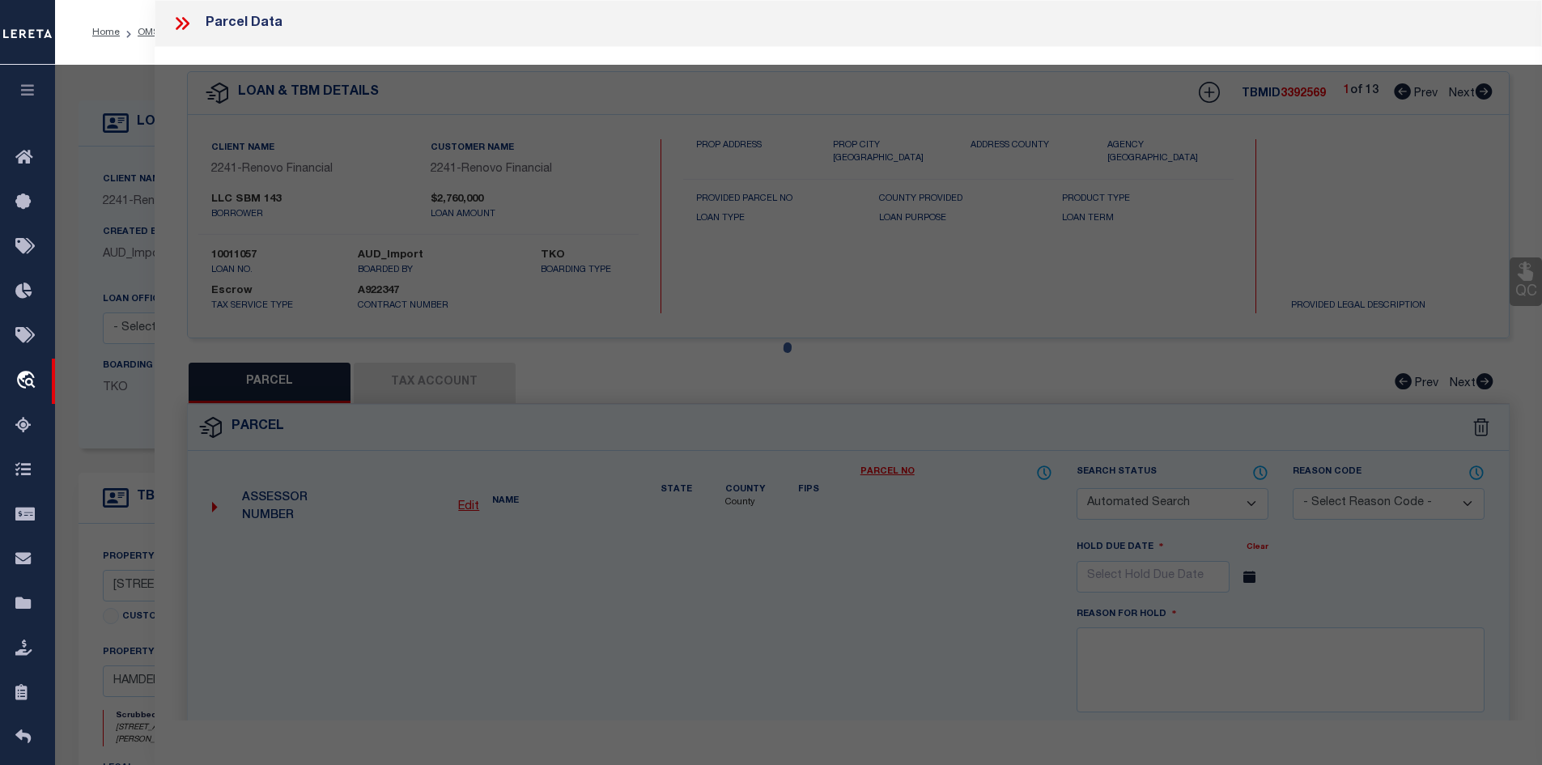
type input "[STREET_ADDRESS][PERSON_NAME]"
type input "HAMDEN CT 06517"
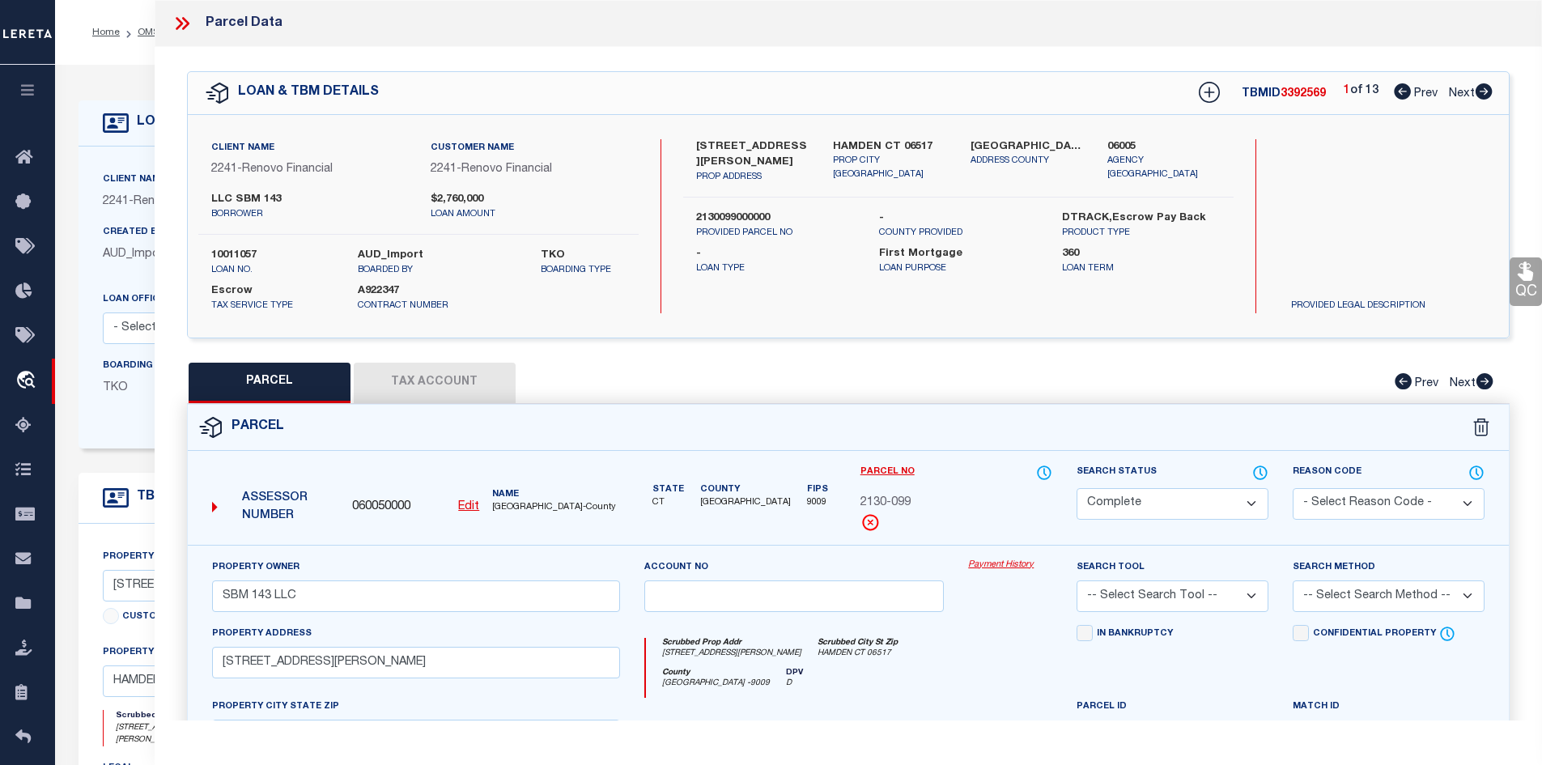
click at [1000, 571] on link "Payment History" at bounding box center [1010, 566] width 84 height 14
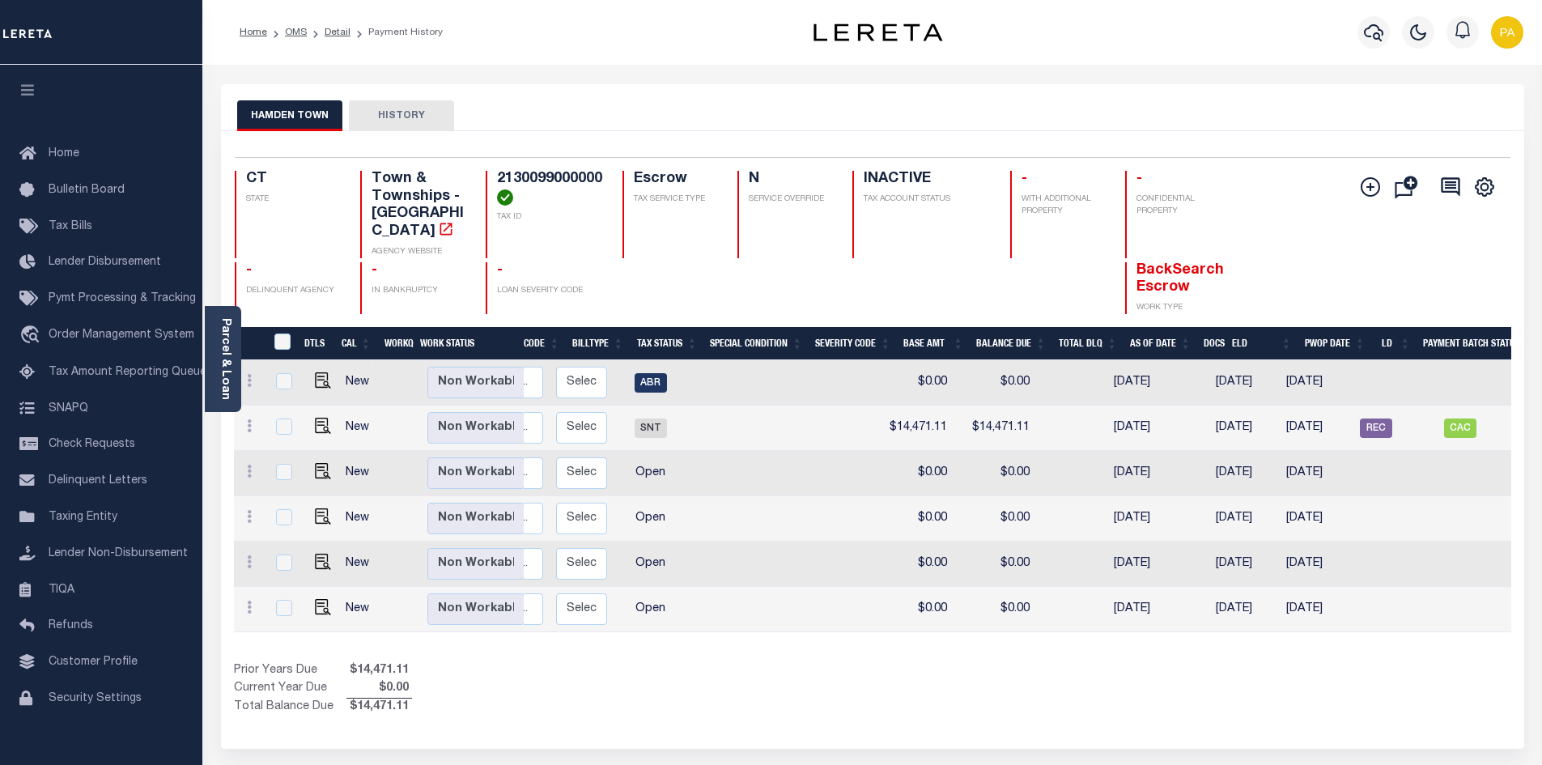
scroll to position [0, 248]
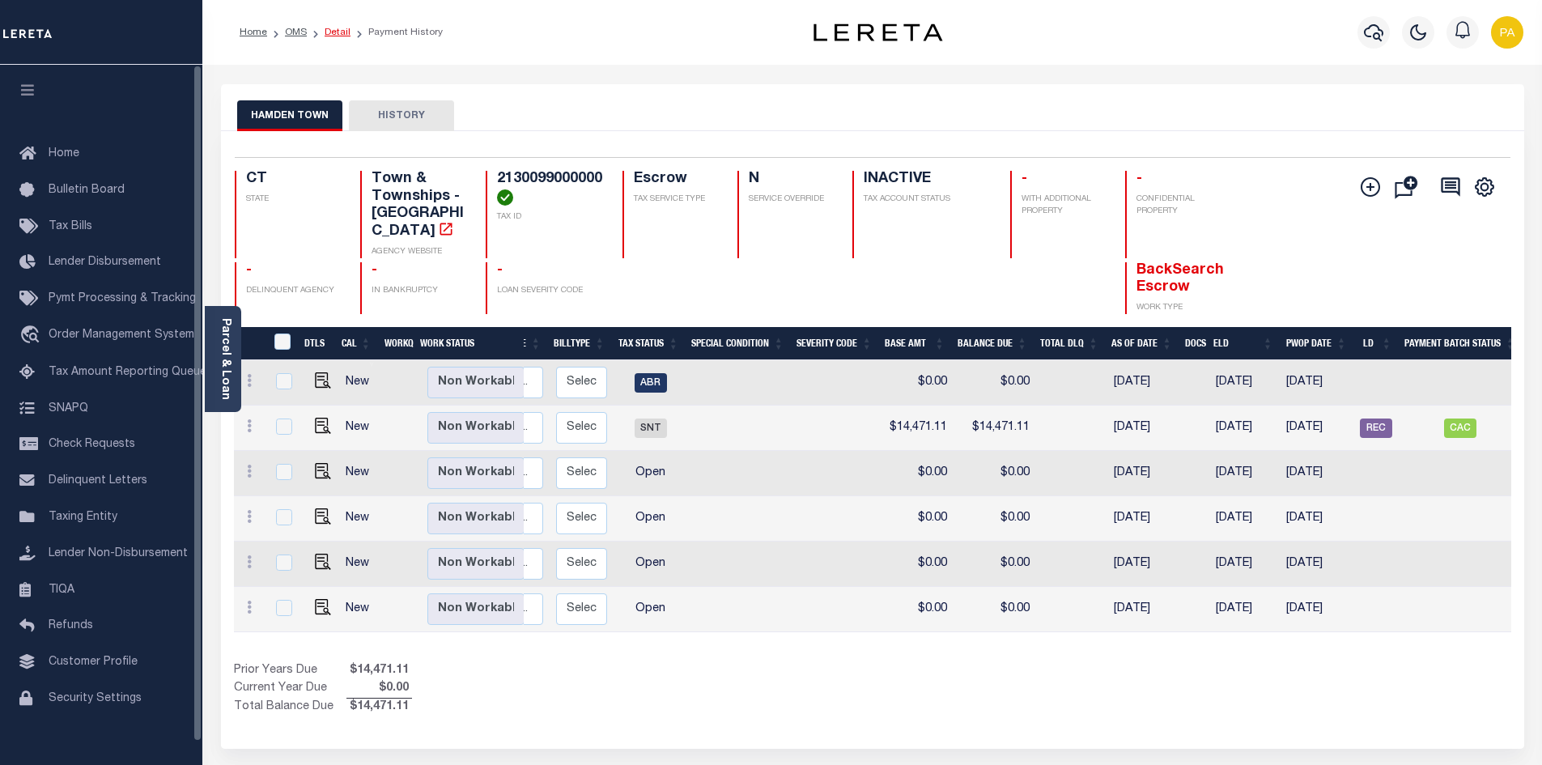
click at [338, 30] on link "Detail" at bounding box center [338, 33] width 26 height 10
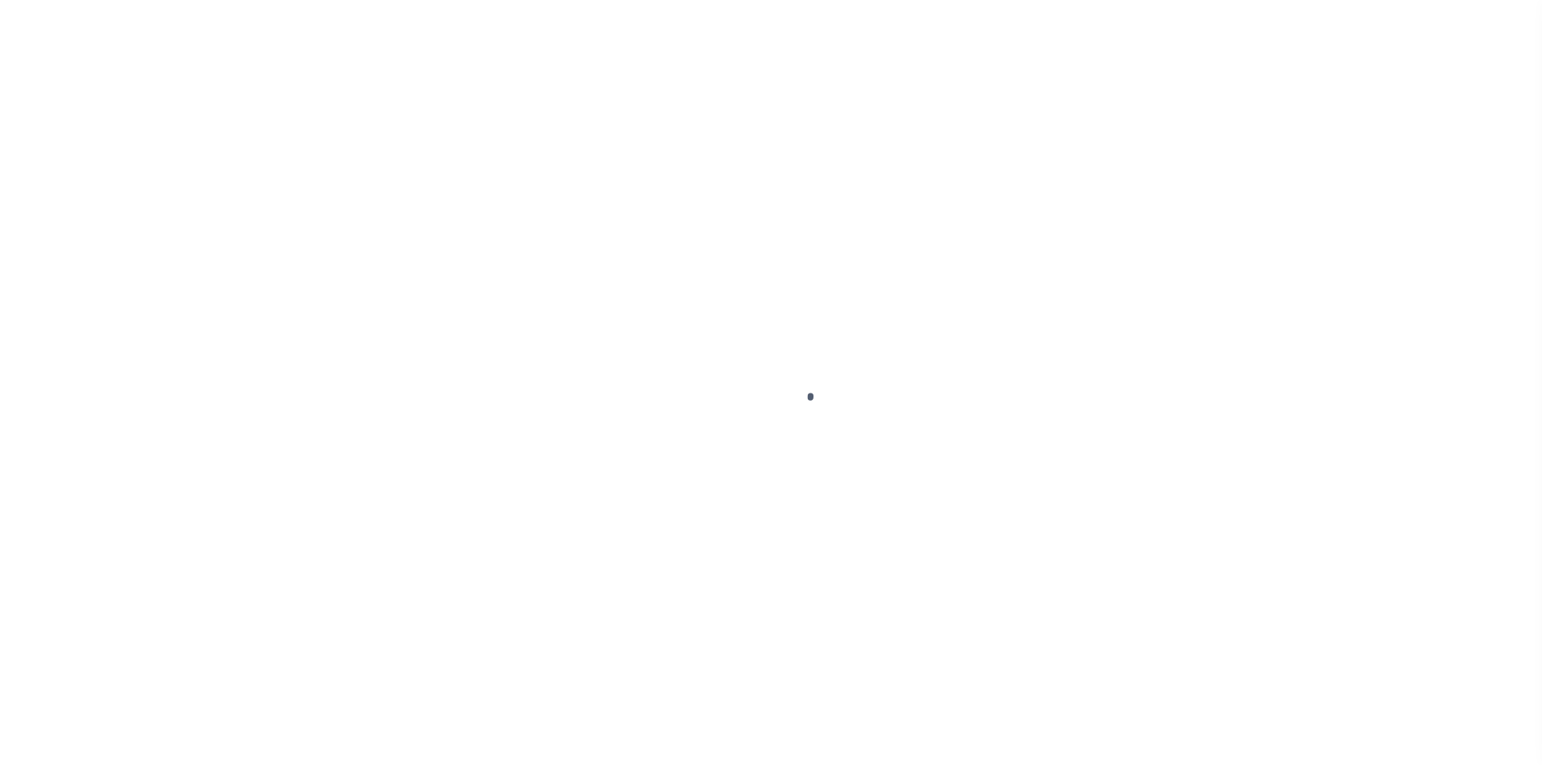
select select "10"
select select "Escrow"
type input "[STREET_ADDRESS][PERSON_NAME]"
type input "2130099000000"
type input "HAMDEN CT 06517"
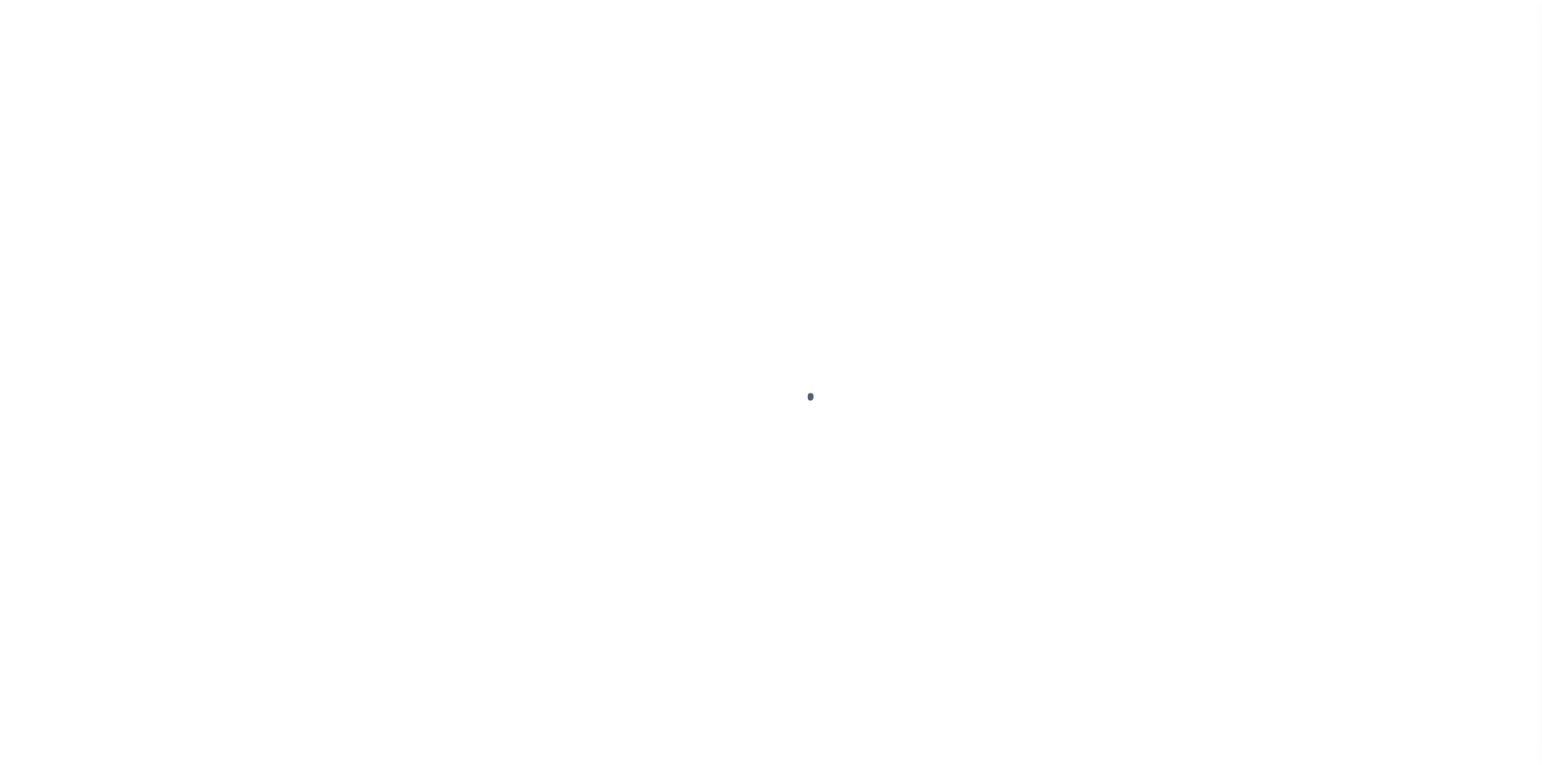
type input "a0kUS000006jdpo"
type input "CT"
select select "25067"
select select
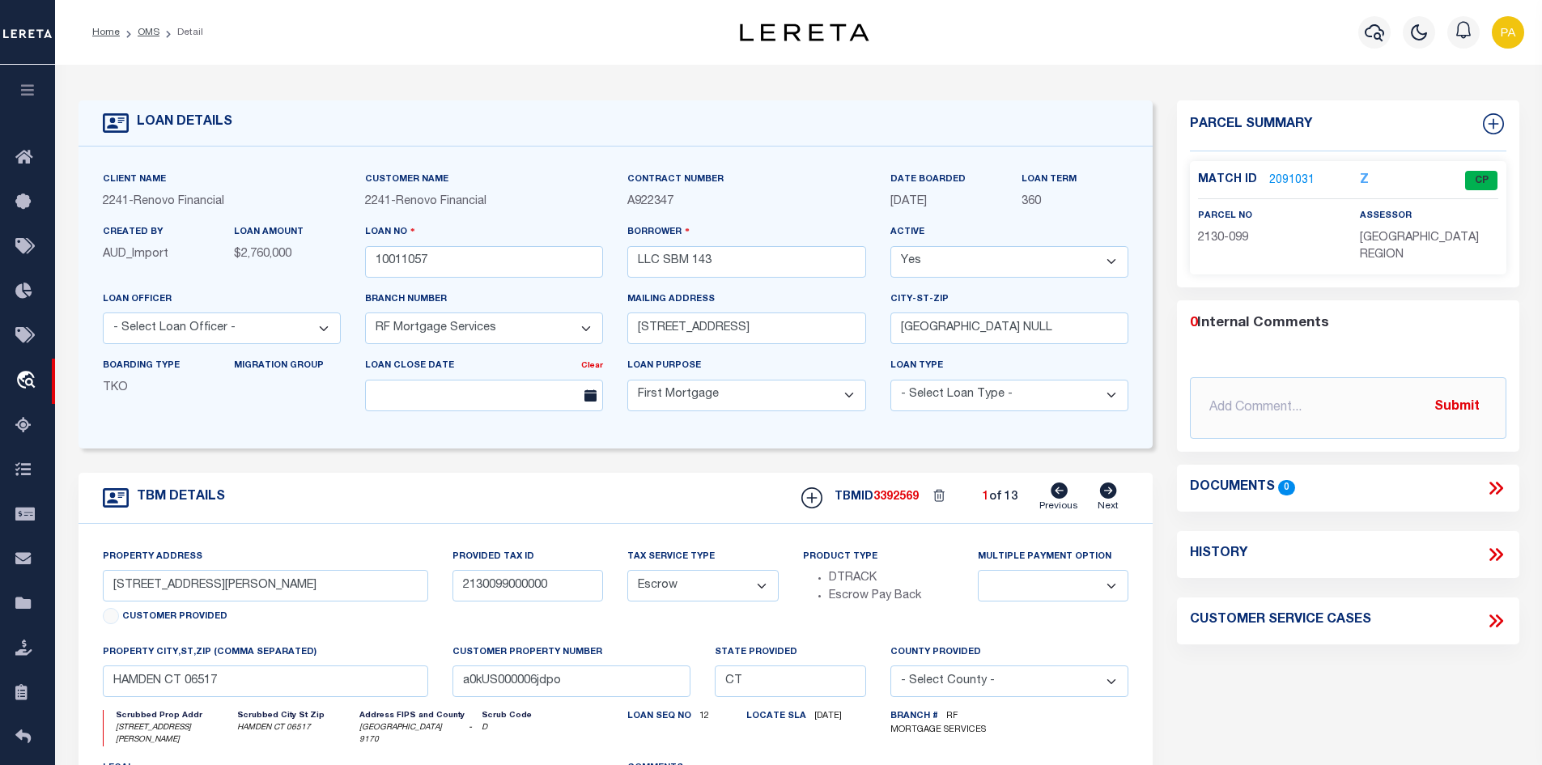
click at [1277, 178] on link "2091031" at bounding box center [1291, 180] width 45 height 17
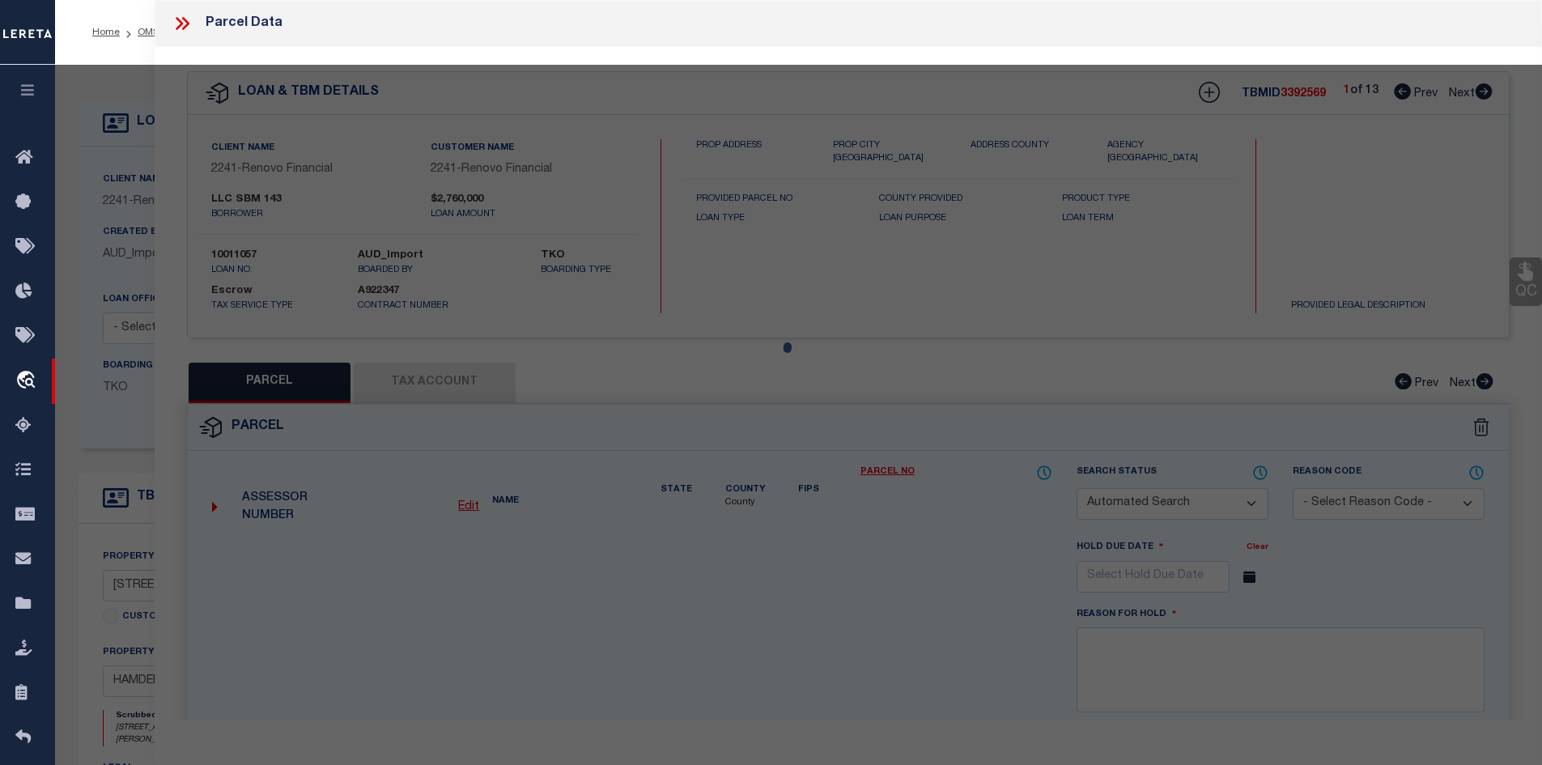
checkbox input "false"
select select "CP"
type input "SBM 143 LLC"
select select
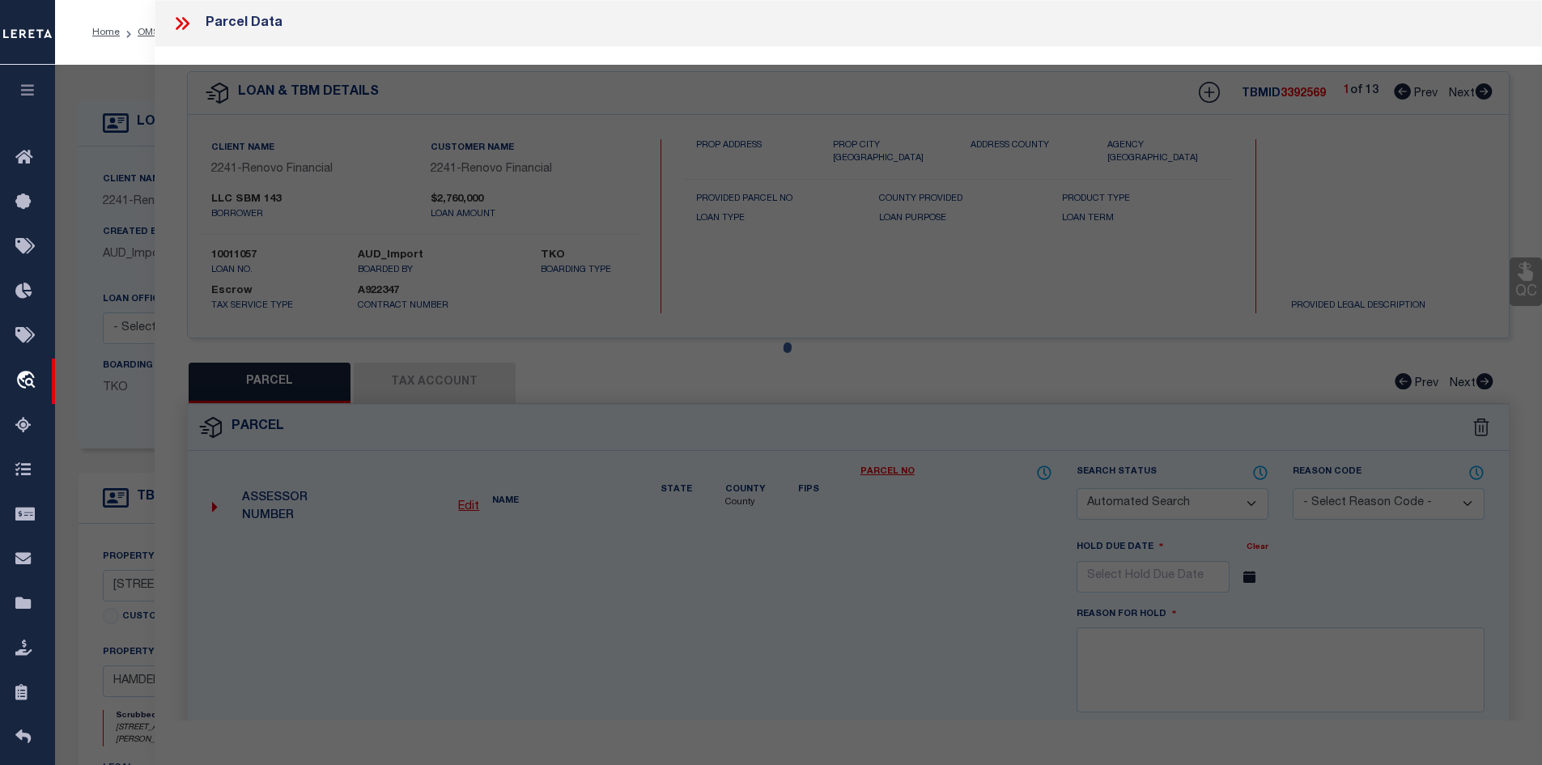
type input "143 FRANKLIN RD"
type input "HAMDEN CT 06517"
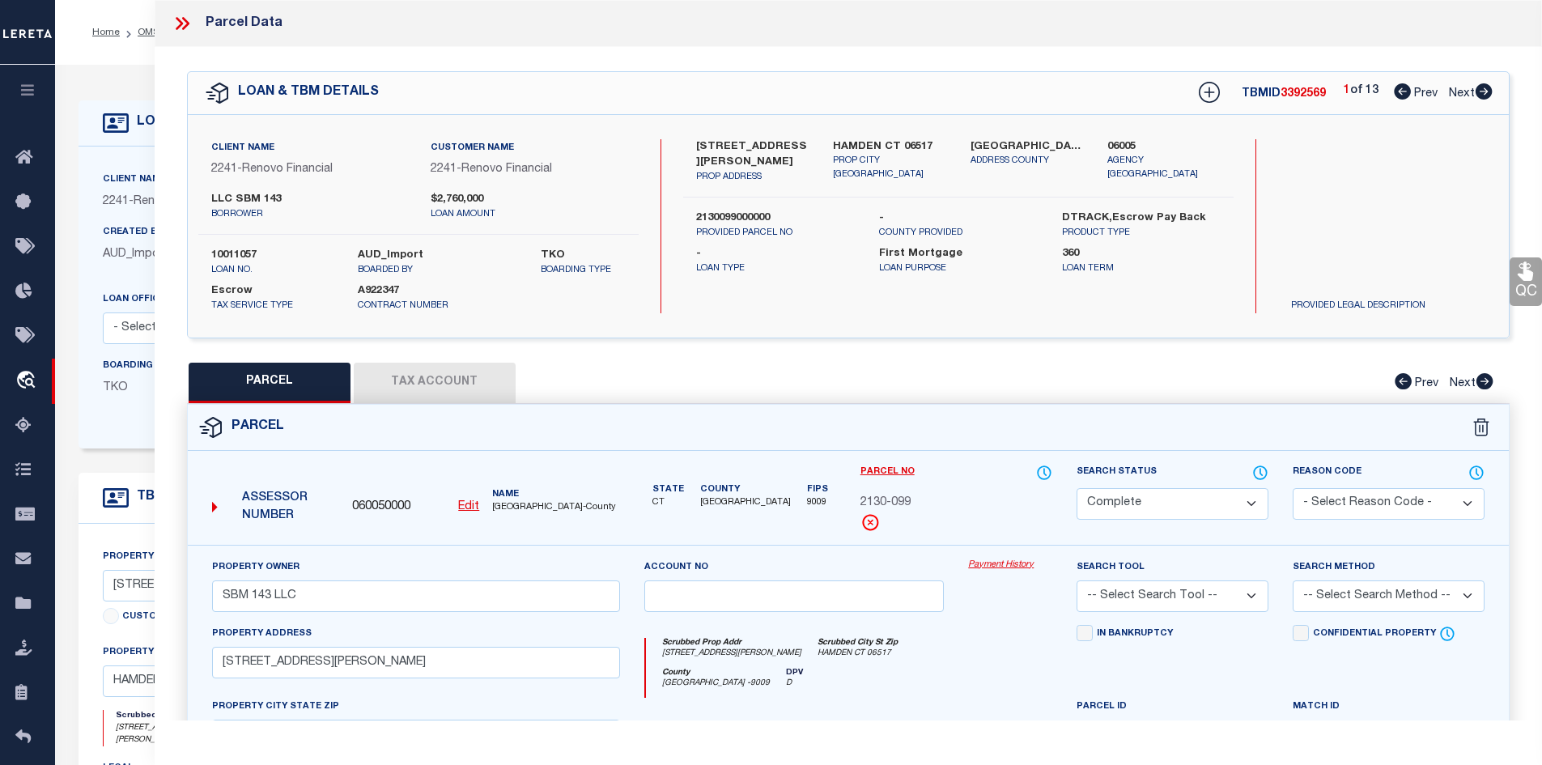
click at [978, 565] on link "Payment History" at bounding box center [1010, 566] width 84 height 14
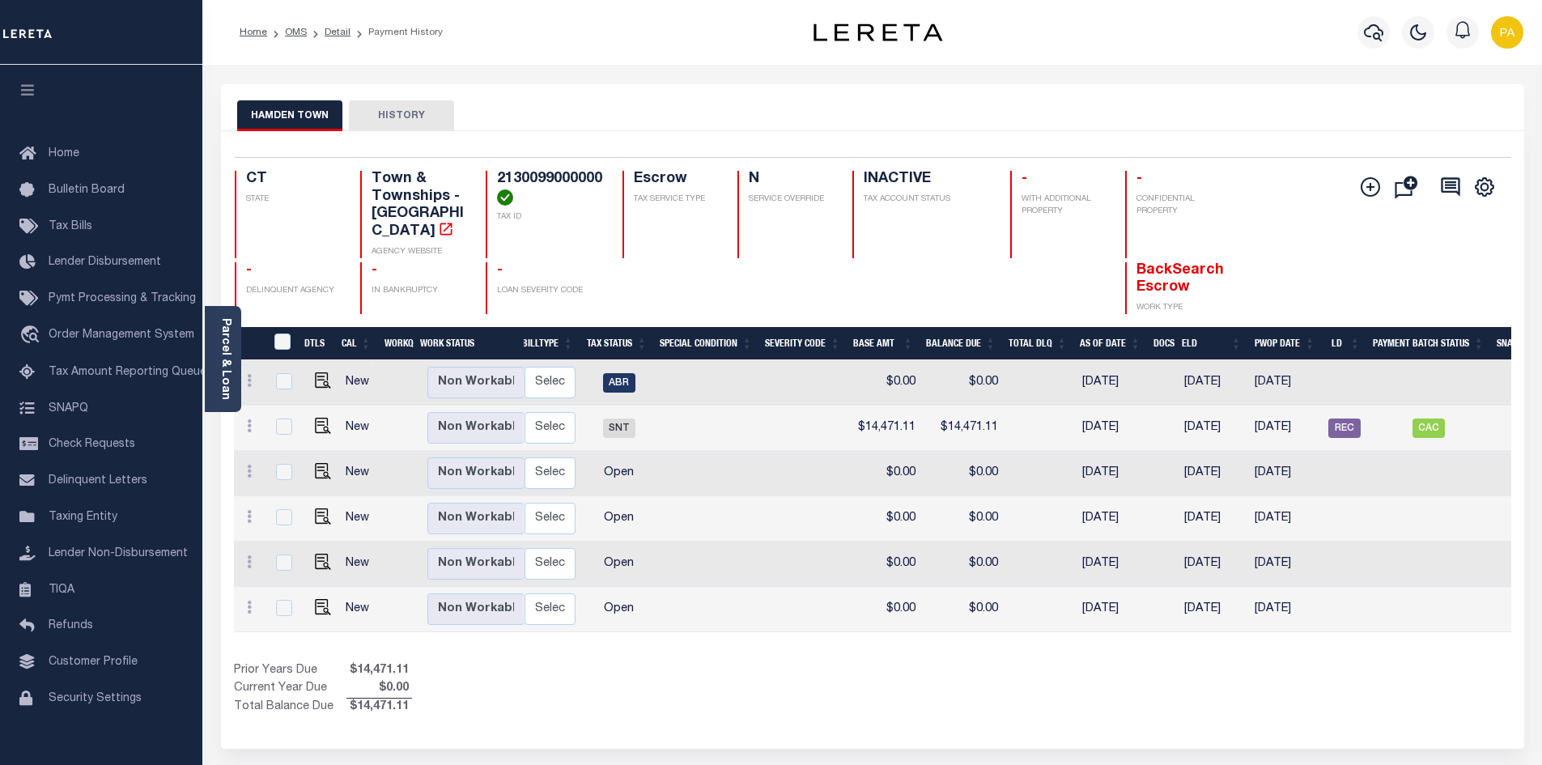
scroll to position [0, 309]
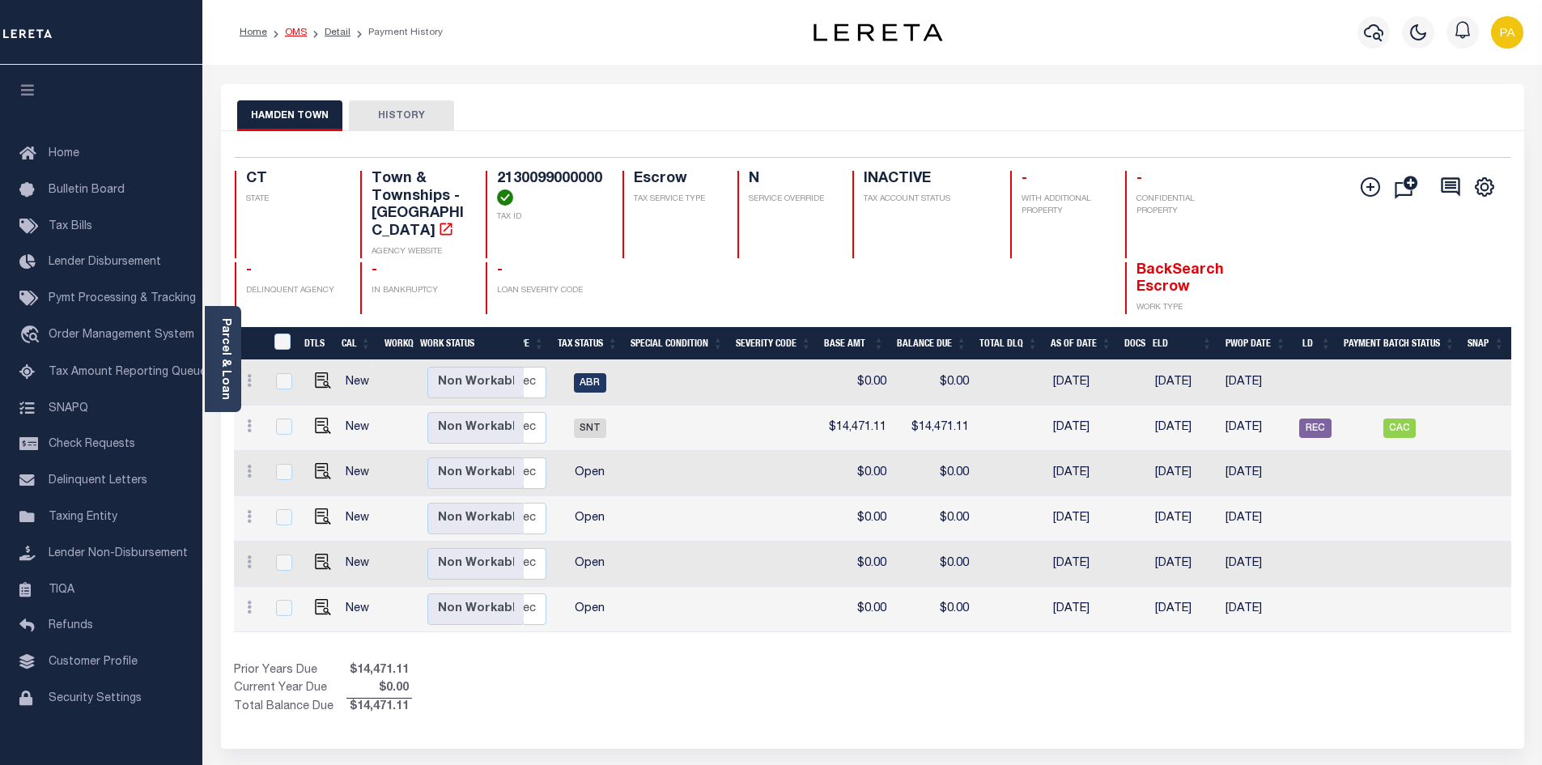
click at [291, 32] on link "OMS" at bounding box center [296, 33] width 22 height 10
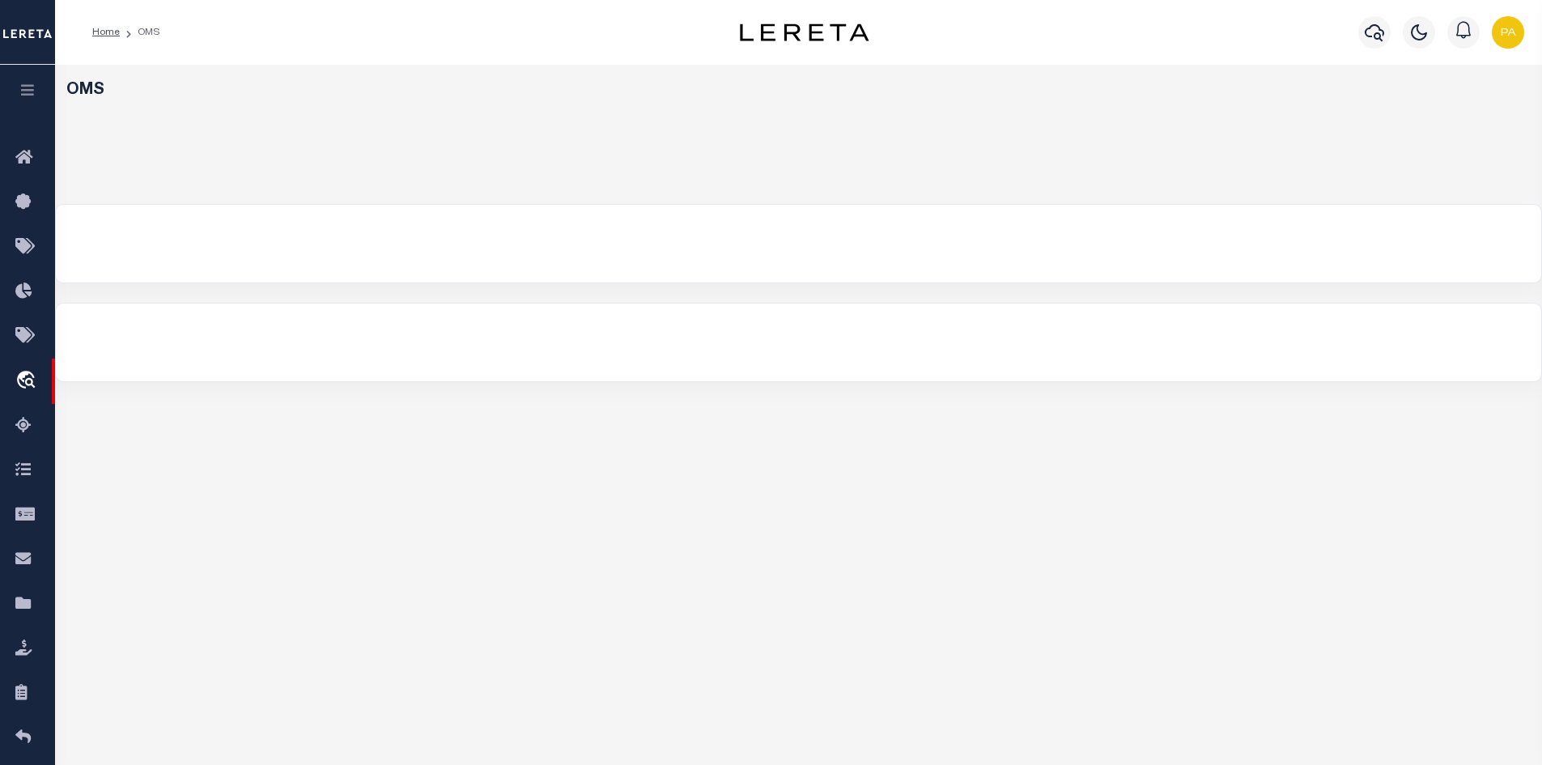
select select "200"
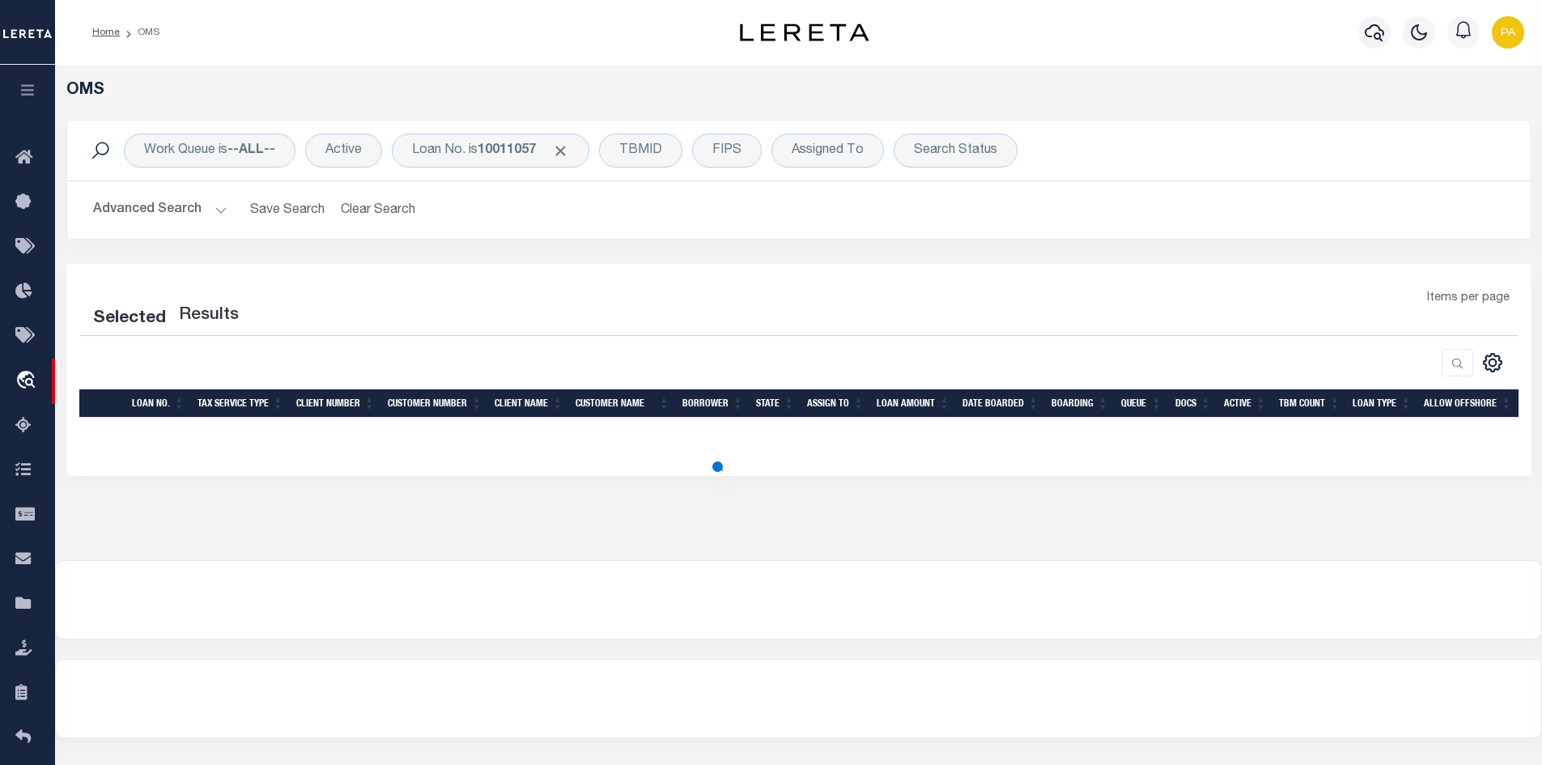
select select "200"
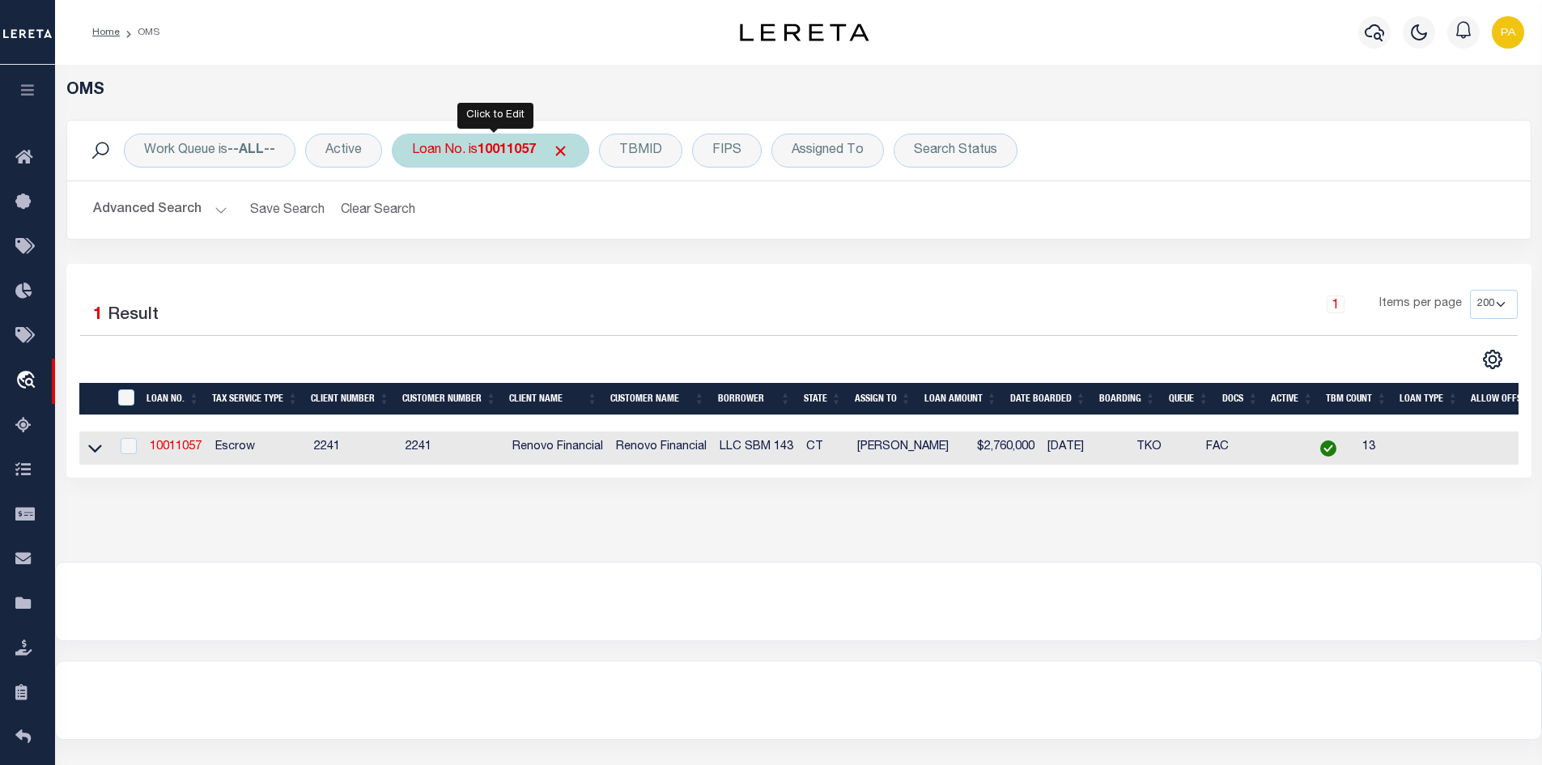
click at [503, 148] on b "10011057" at bounding box center [507, 150] width 58 height 13
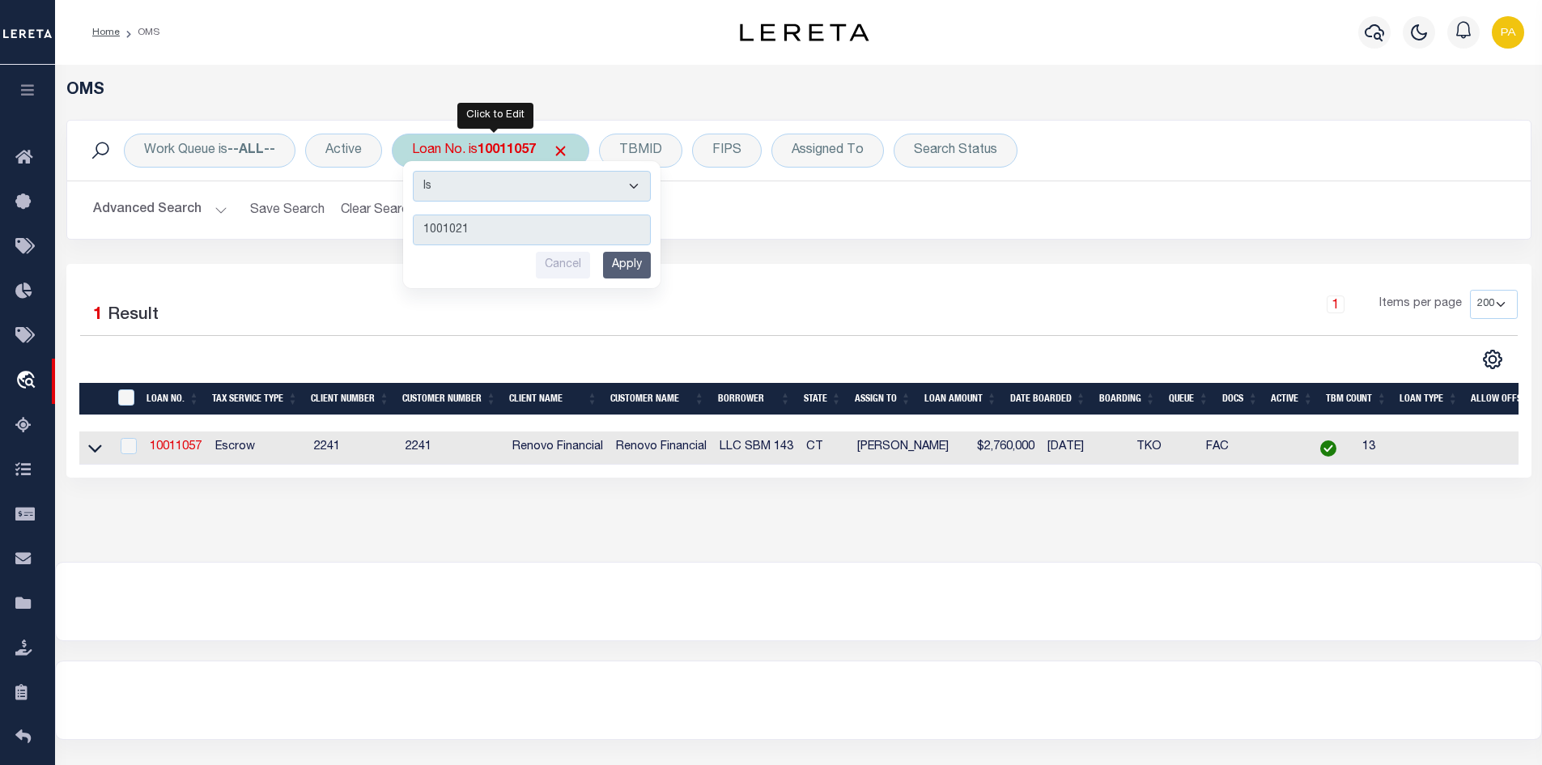
type input "10010216"
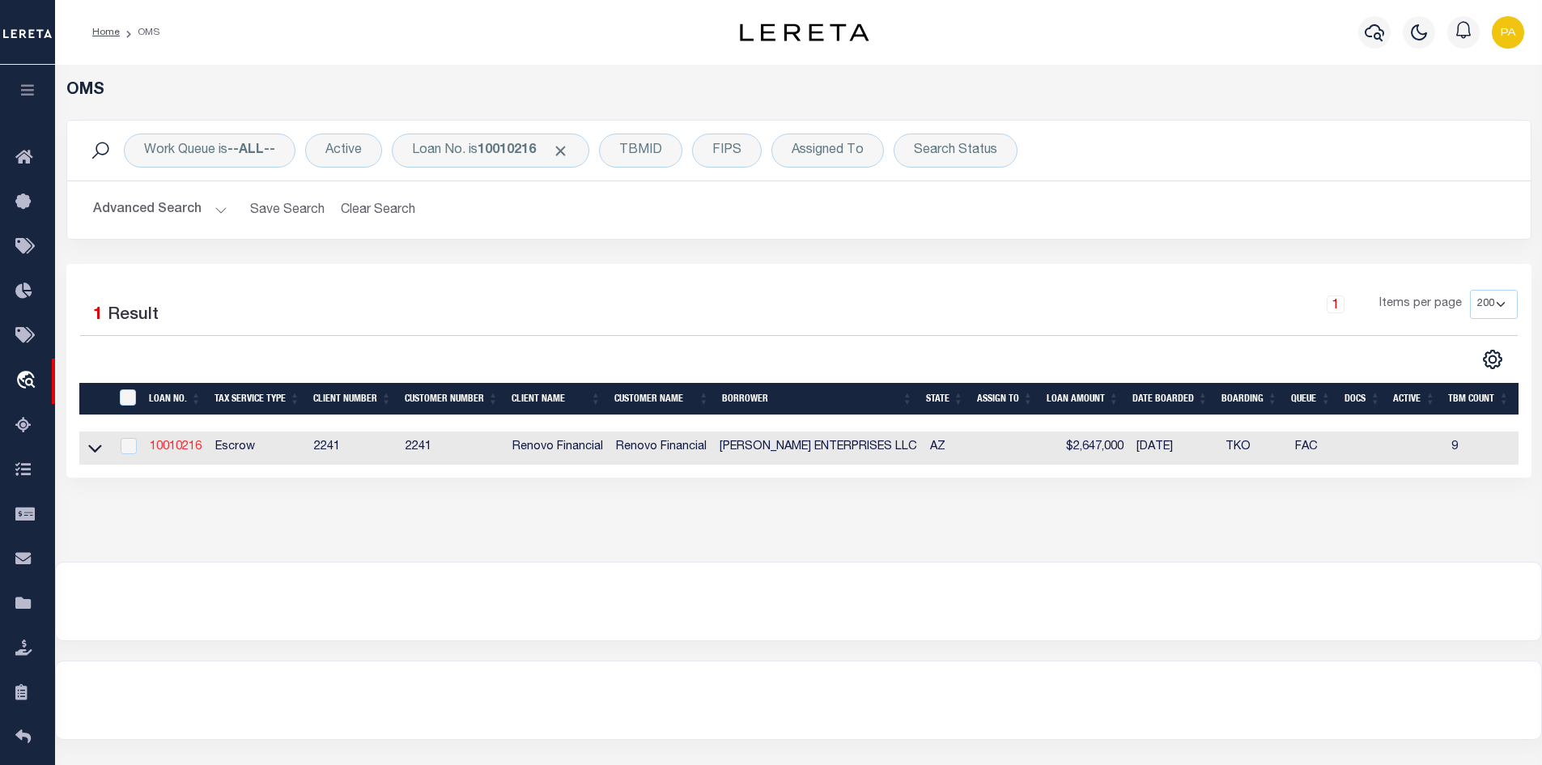
click at [183, 449] on link "10010216" at bounding box center [176, 446] width 52 height 11
type input "10010216"
type input "[PERSON_NAME] ENTERPRISES LLC"
select select "False"
select select
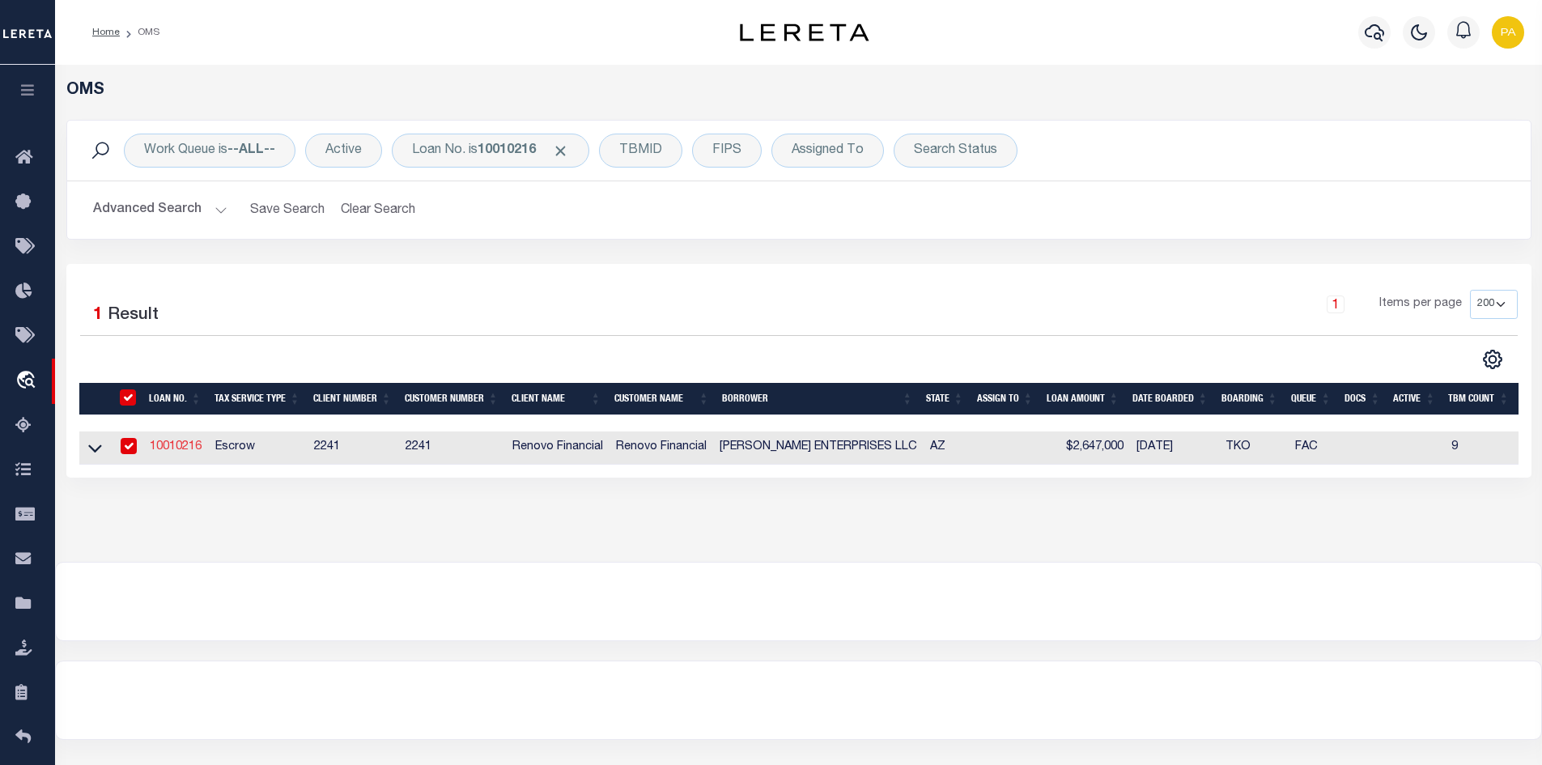
select select
type input "[STREET_ADDRESS]"
type input "PHOENIX,AZ,85042"
select select "10"
select select "Escrow"
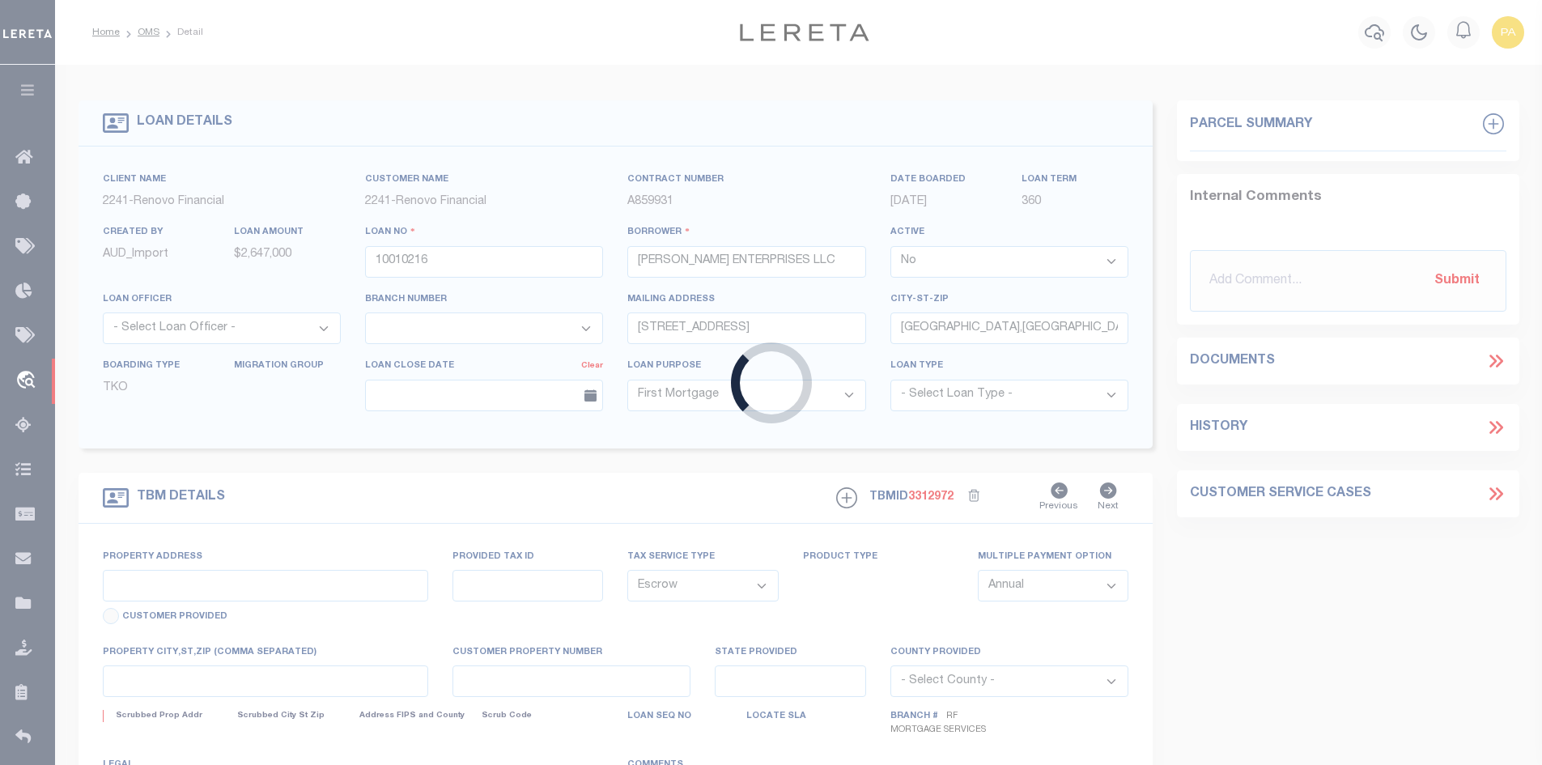
type input "4012 S 3RD AVE"
type input "104-89-085 0"
select select
type input "PHOENIX AZ 850411501"
type input "a0k8Y00000jIKq3"
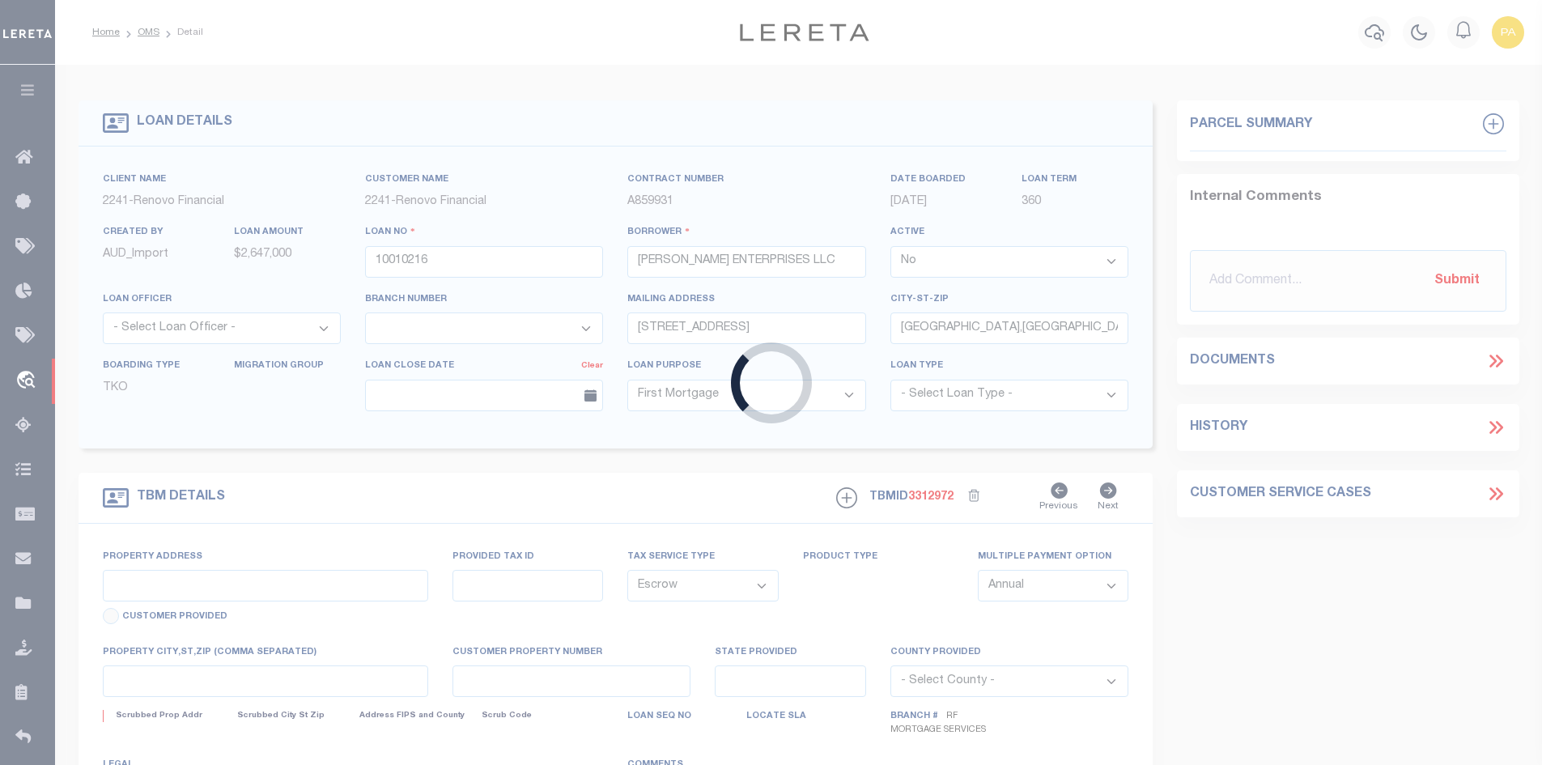
type input "AZ"
select select
select select "25067"
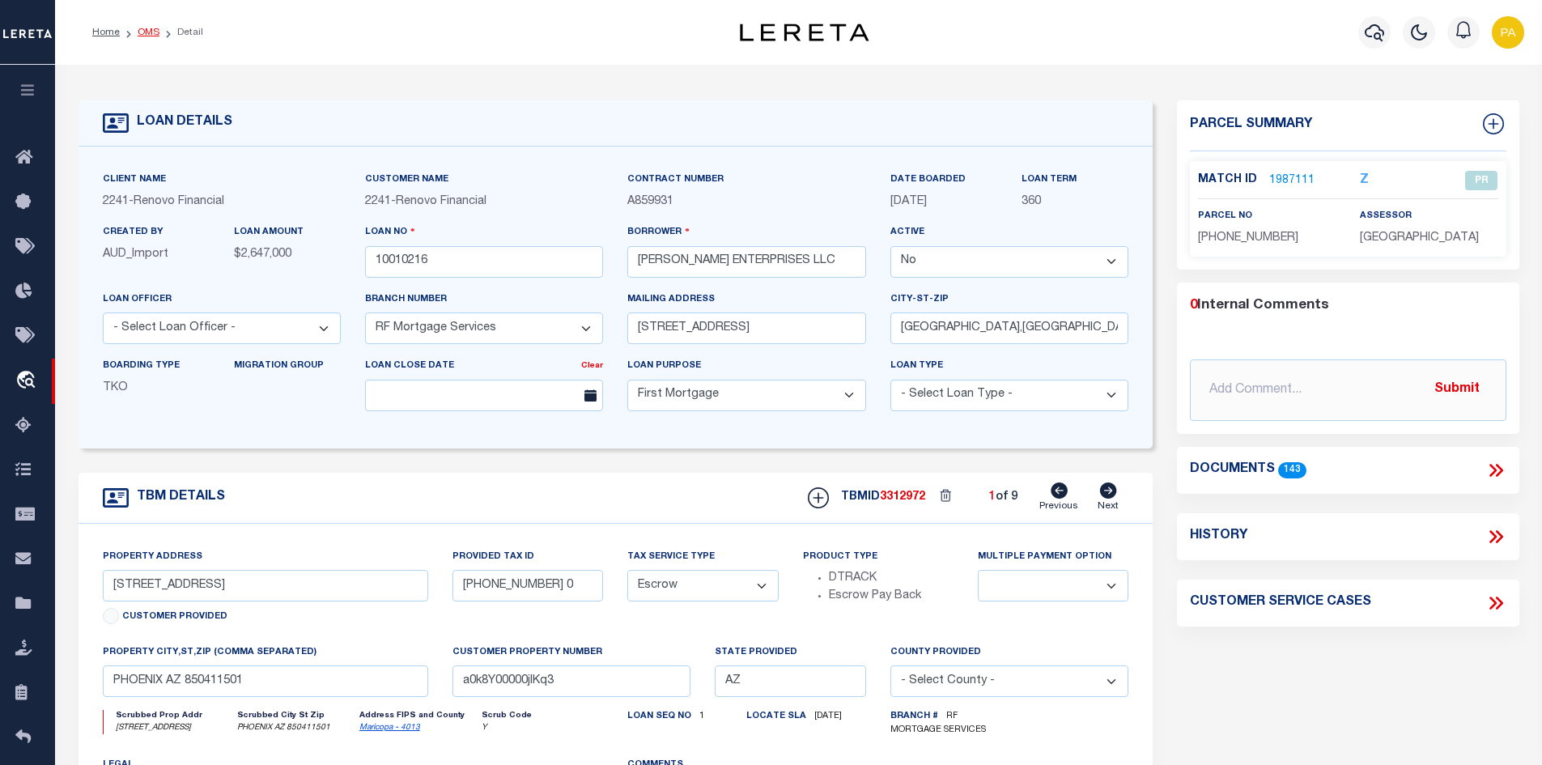
click at [156, 35] on link "OMS" at bounding box center [149, 33] width 22 height 10
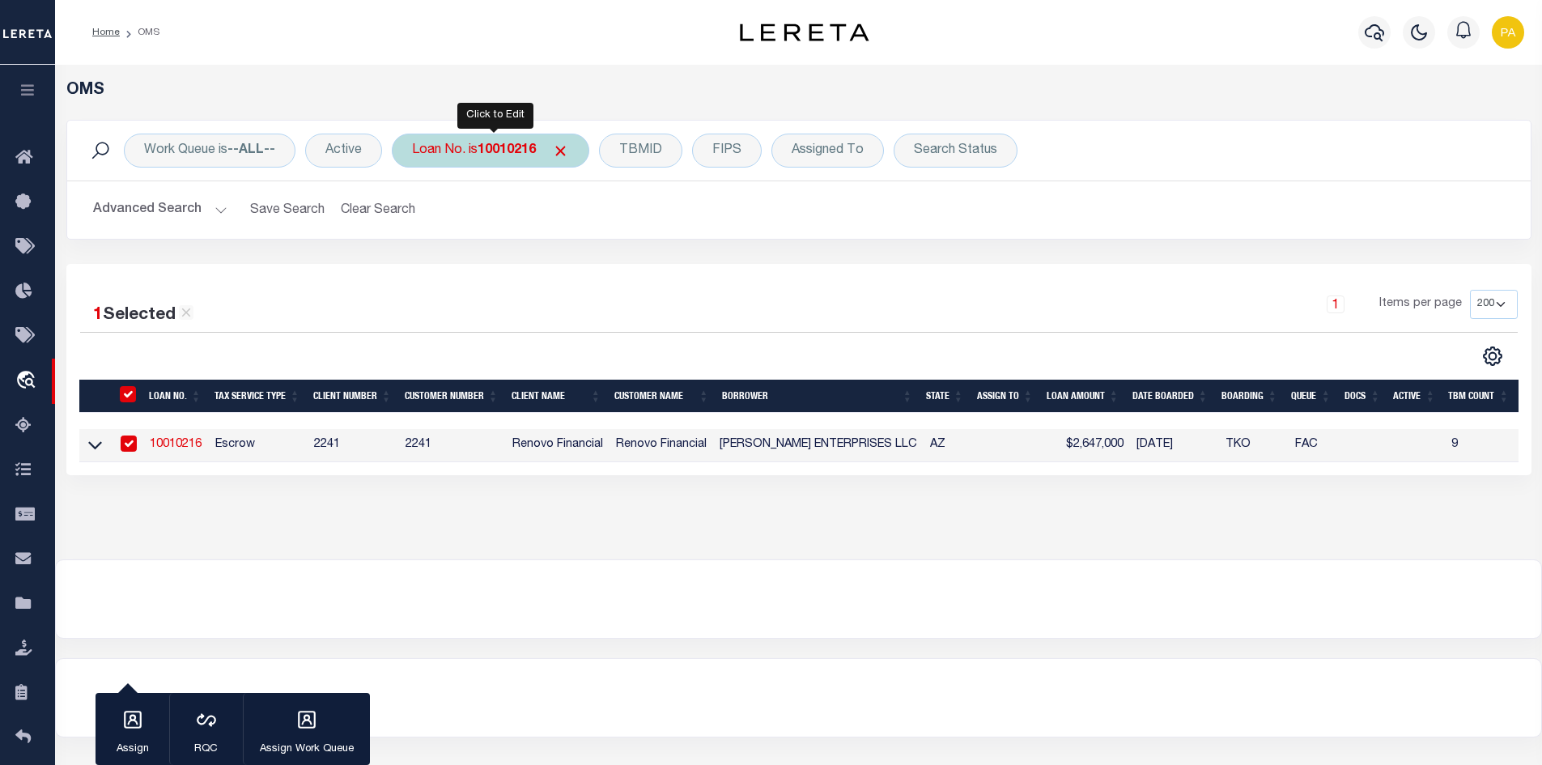
click at [521, 155] on b "10010216" at bounding box center [507, 150] width 58 height 13
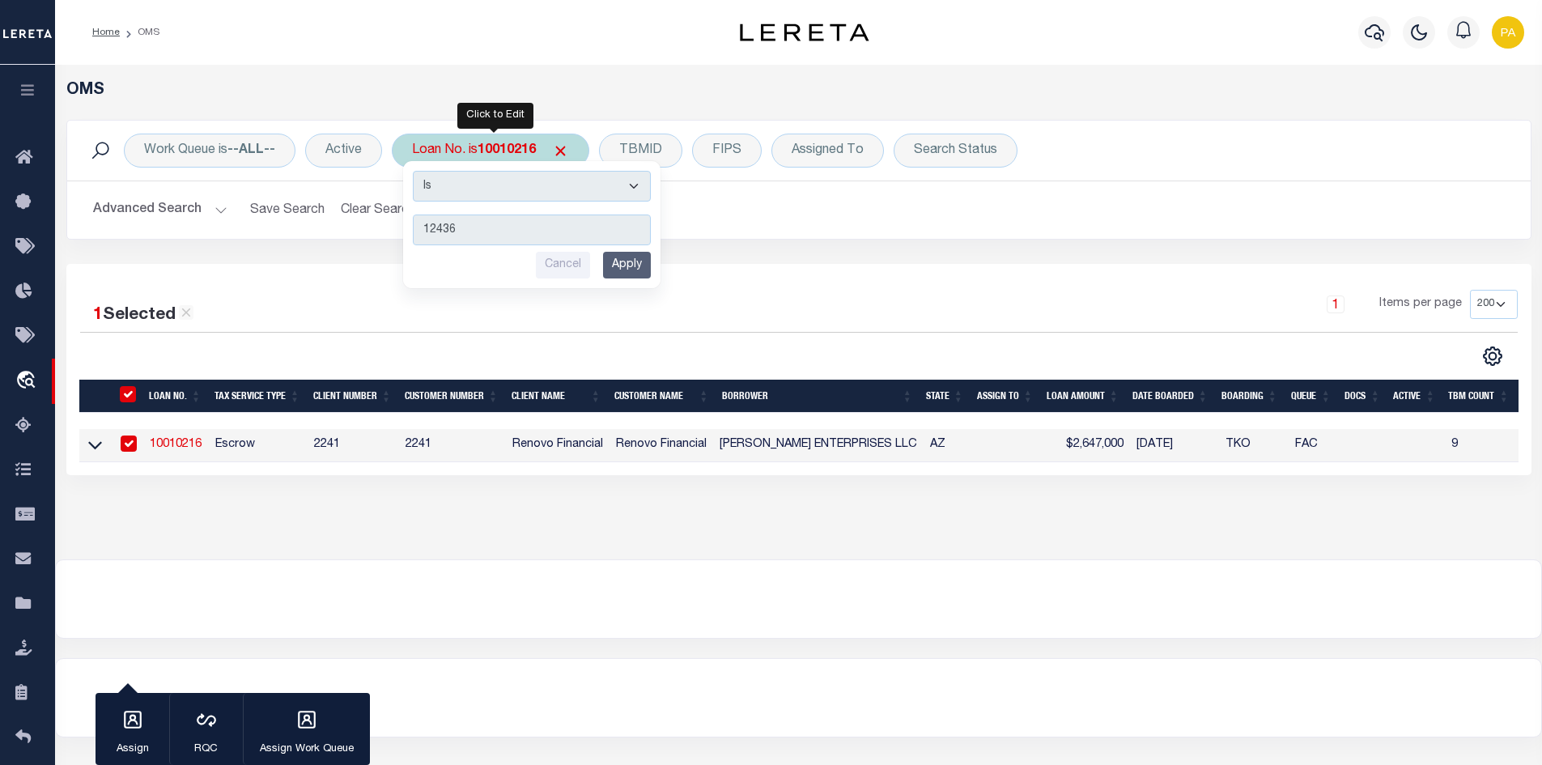
type input "124360"
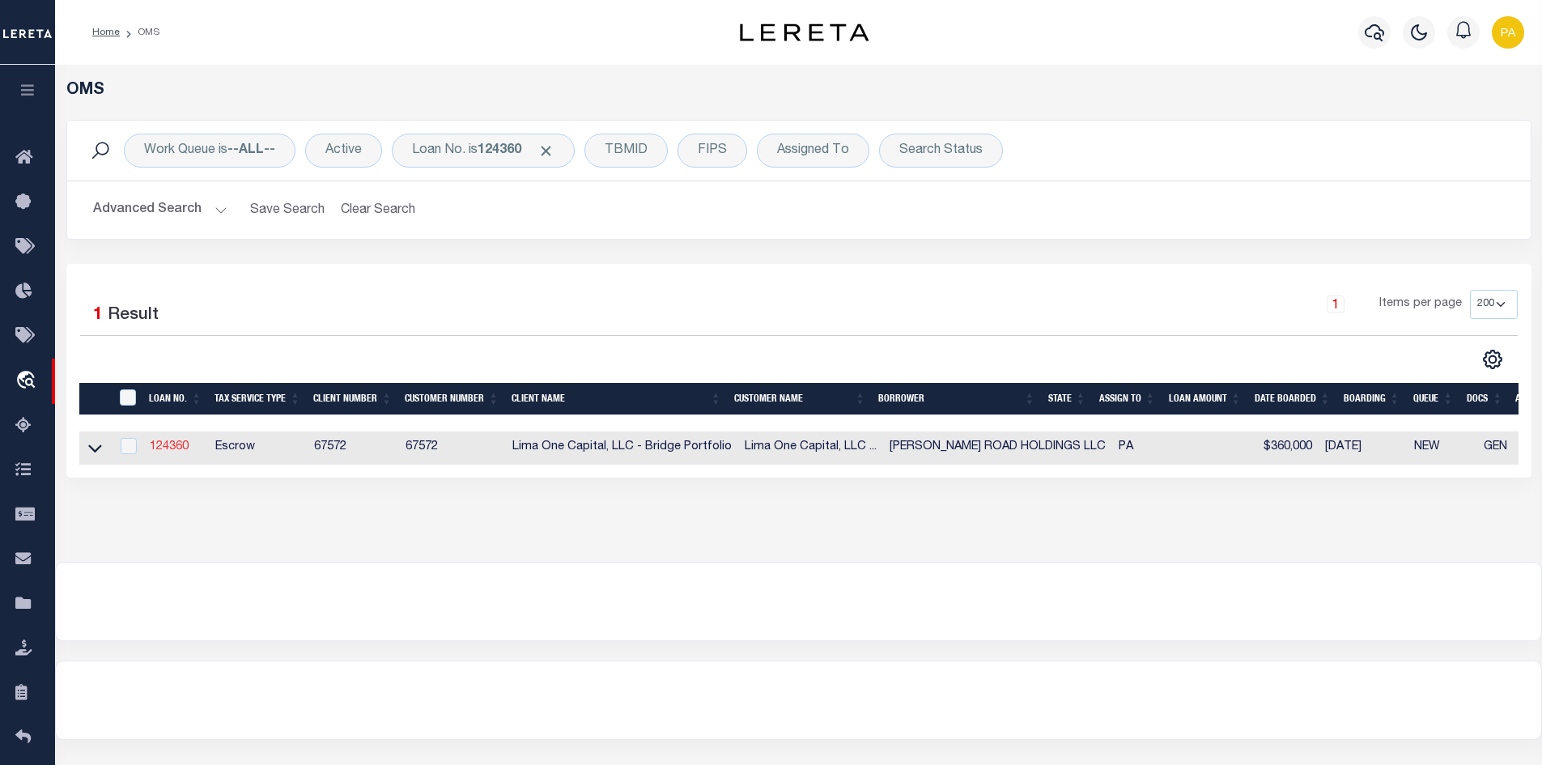
click at [167, 444] on link "124360" at bounding box center [169, 446] width 39 height 11
type input "124360"
type input "DAVIS ROAD HOLDINGS LLC"
select select "True"
select select
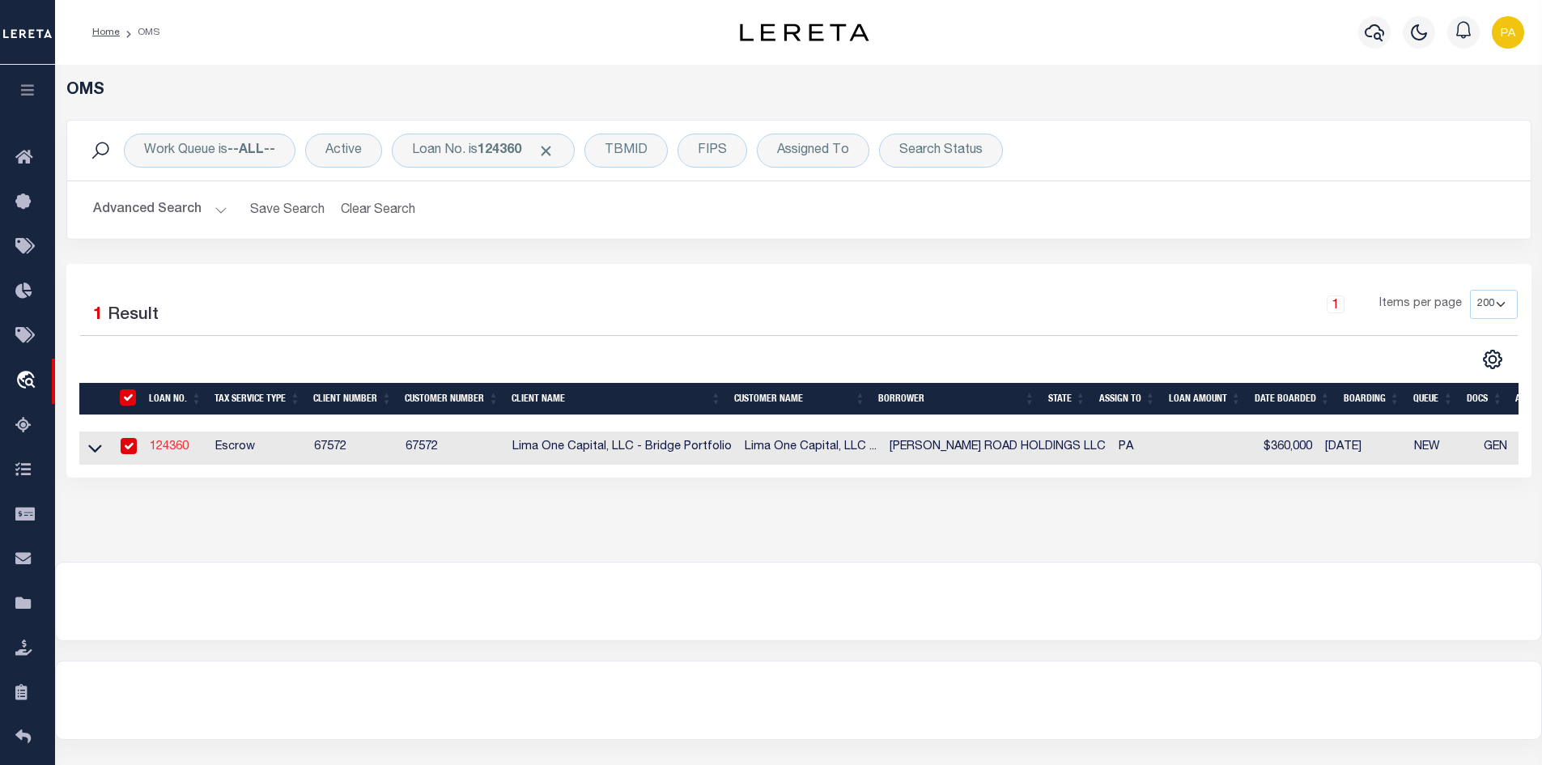
select select
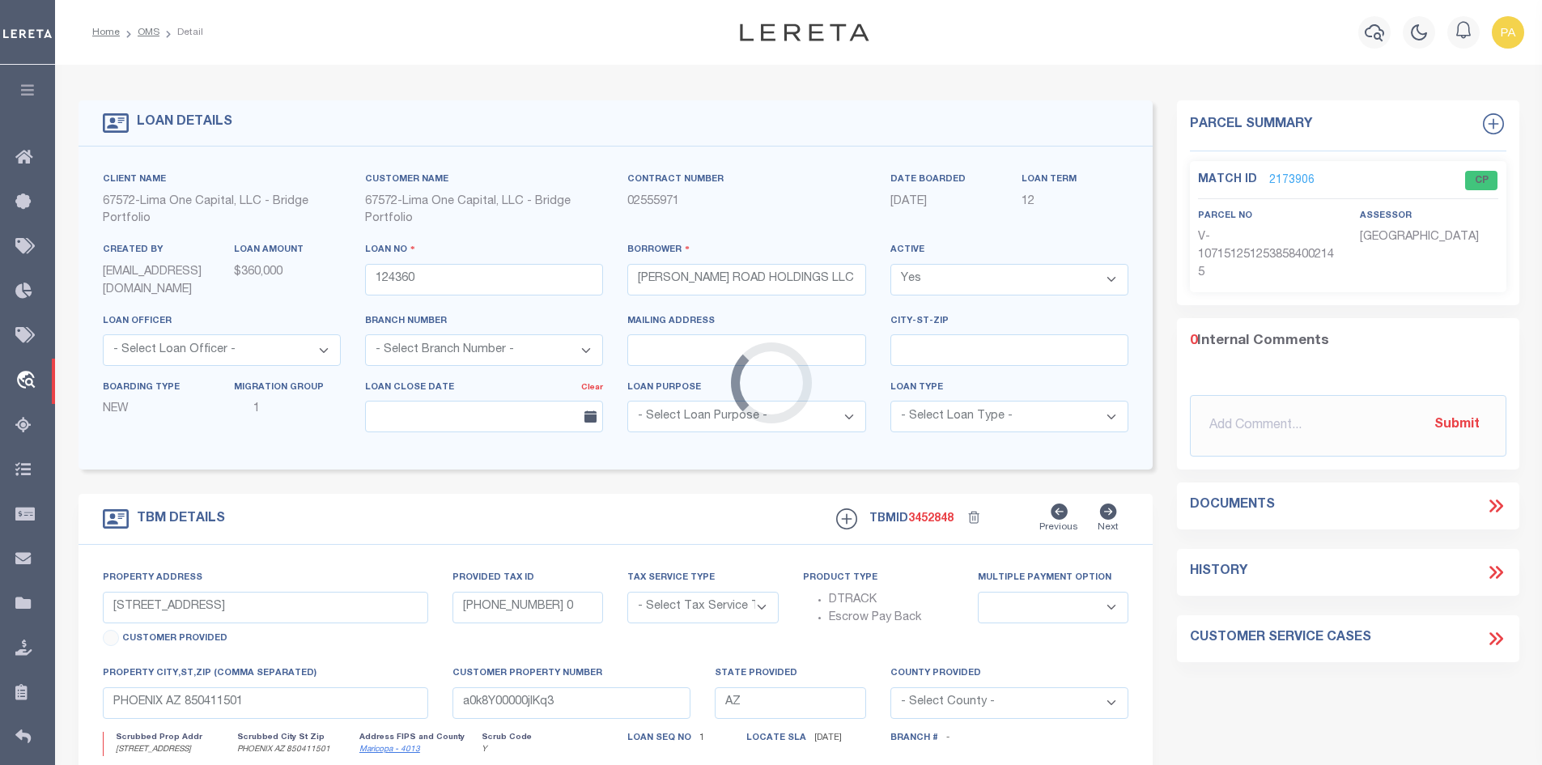
type input "1406 GREYWALL LANE"
radio input "true"
select select "Escrow"
select select
type input "WYNNEWOOD PA 19096"
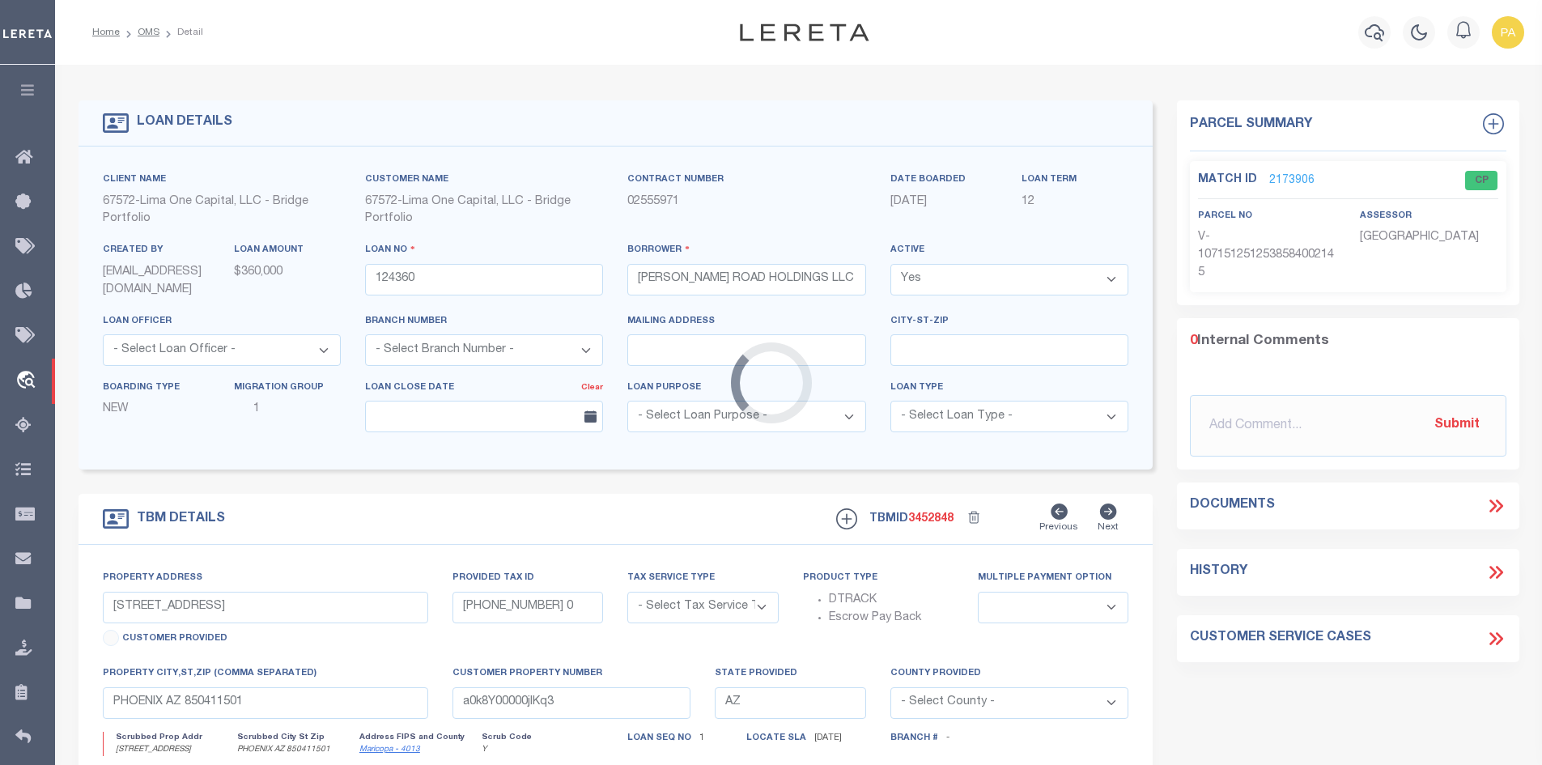
type input "124360-1"
type input "PA"
type textarea "COLLECTOR: ENTITY: PARCEL: 400021648002"
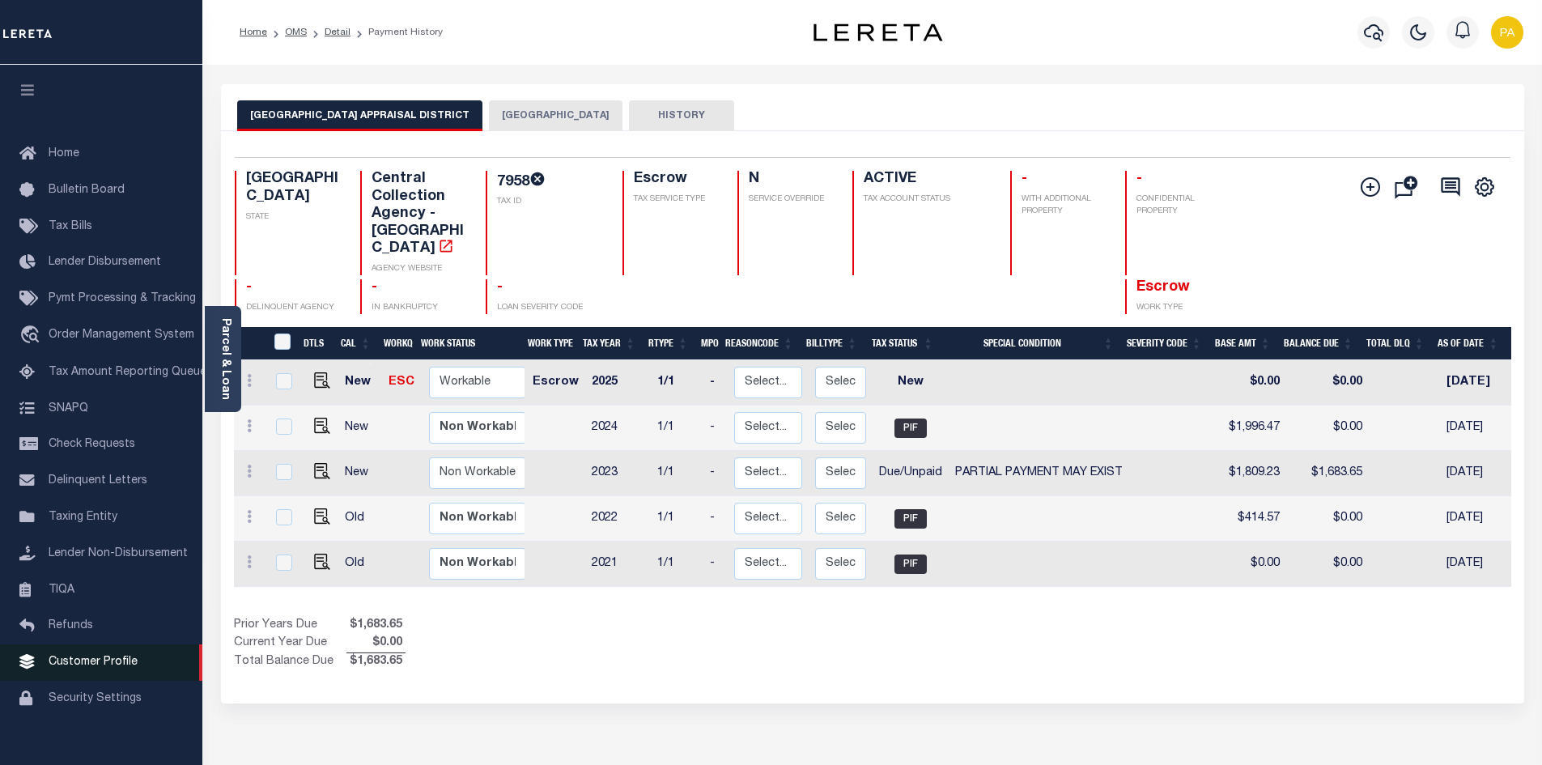
click at [89, 668] on span "Customer Profile" at bounding box center [93, 661] width 89 height 11
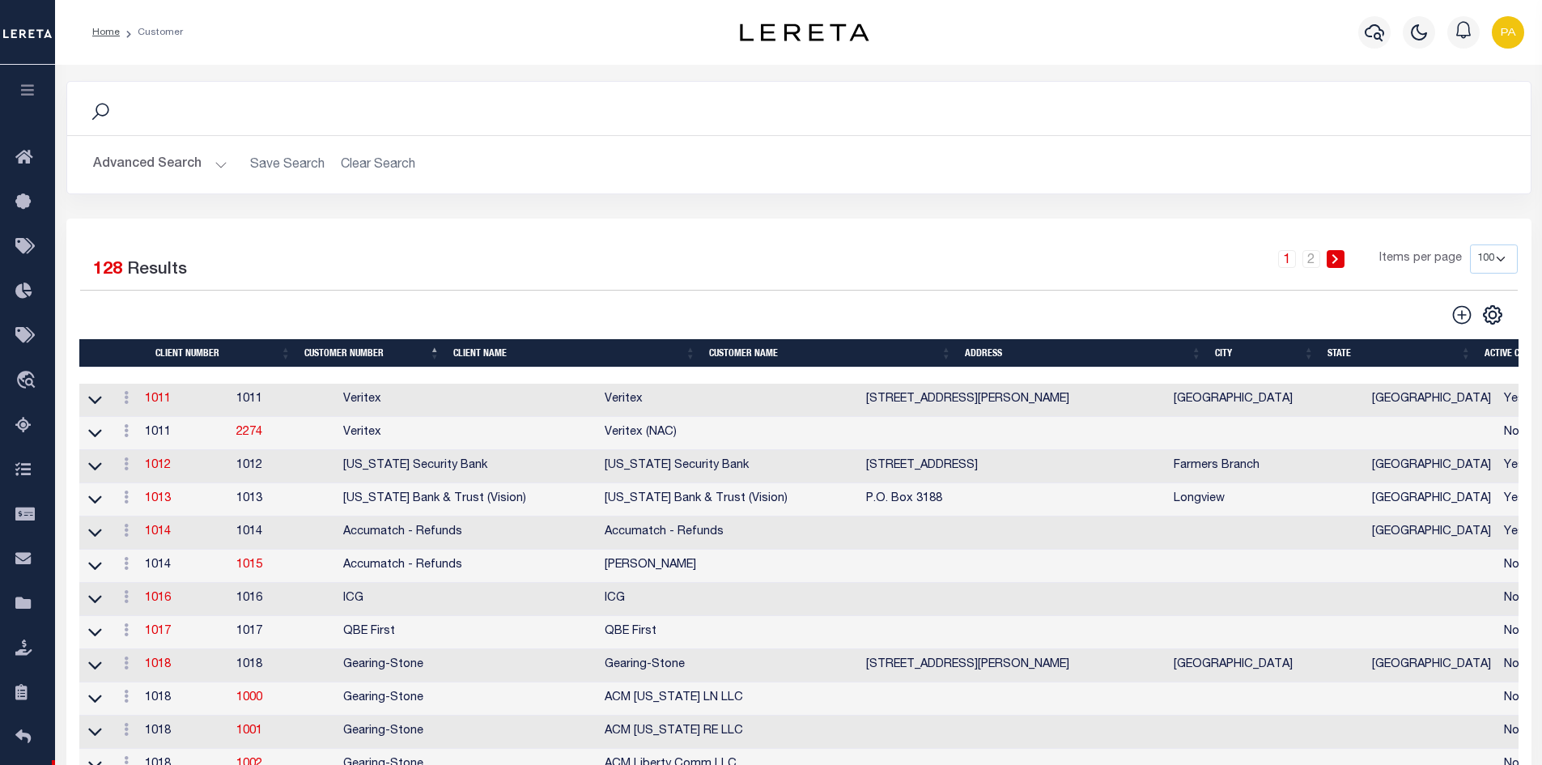
click at [683, 357] on th "Client Name" at bounding box center [575, 353] width 256 height 28
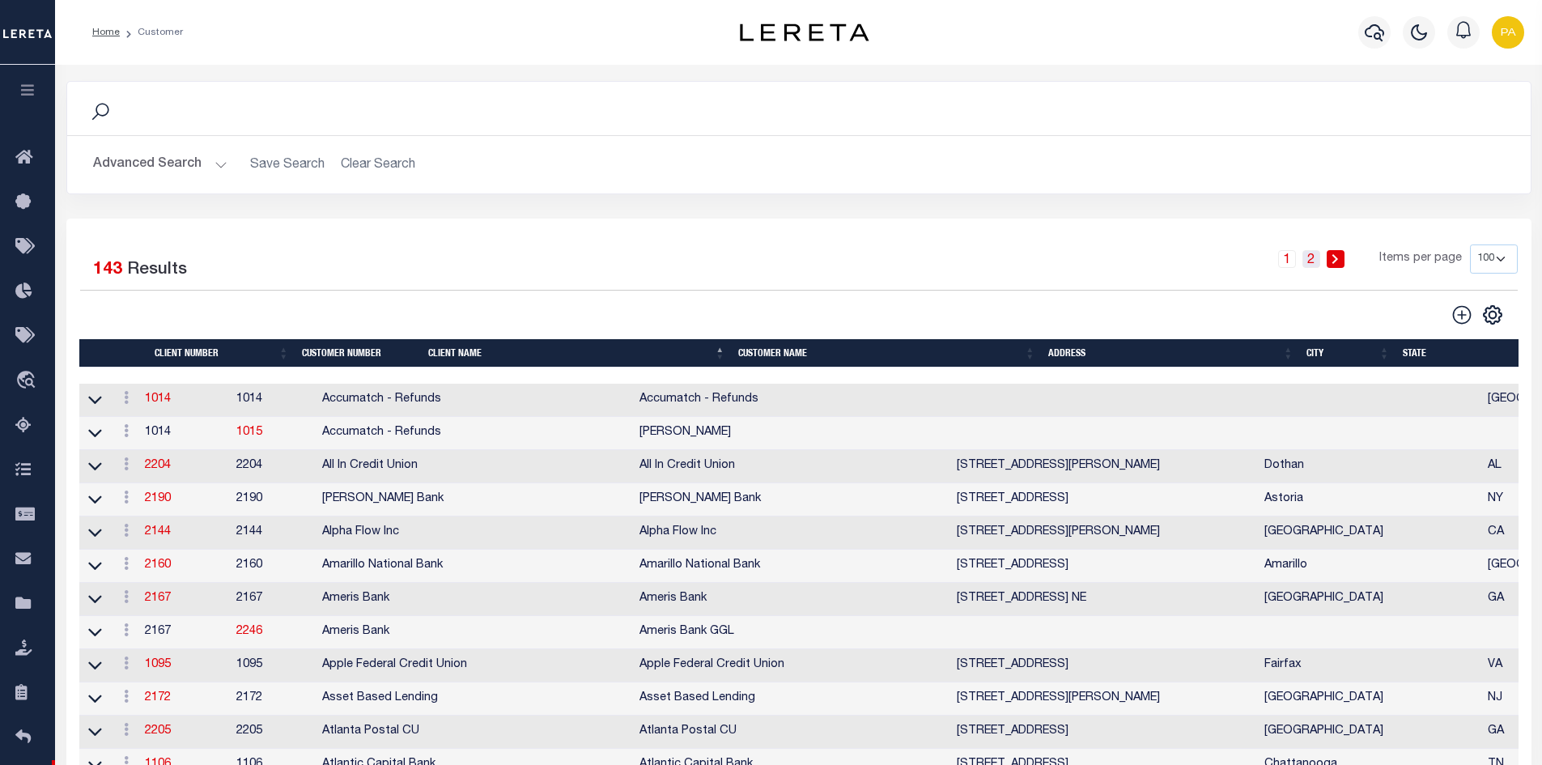
click at [1319, 262] on link "2" at bounding box center [1311, 259] width 18 height 18
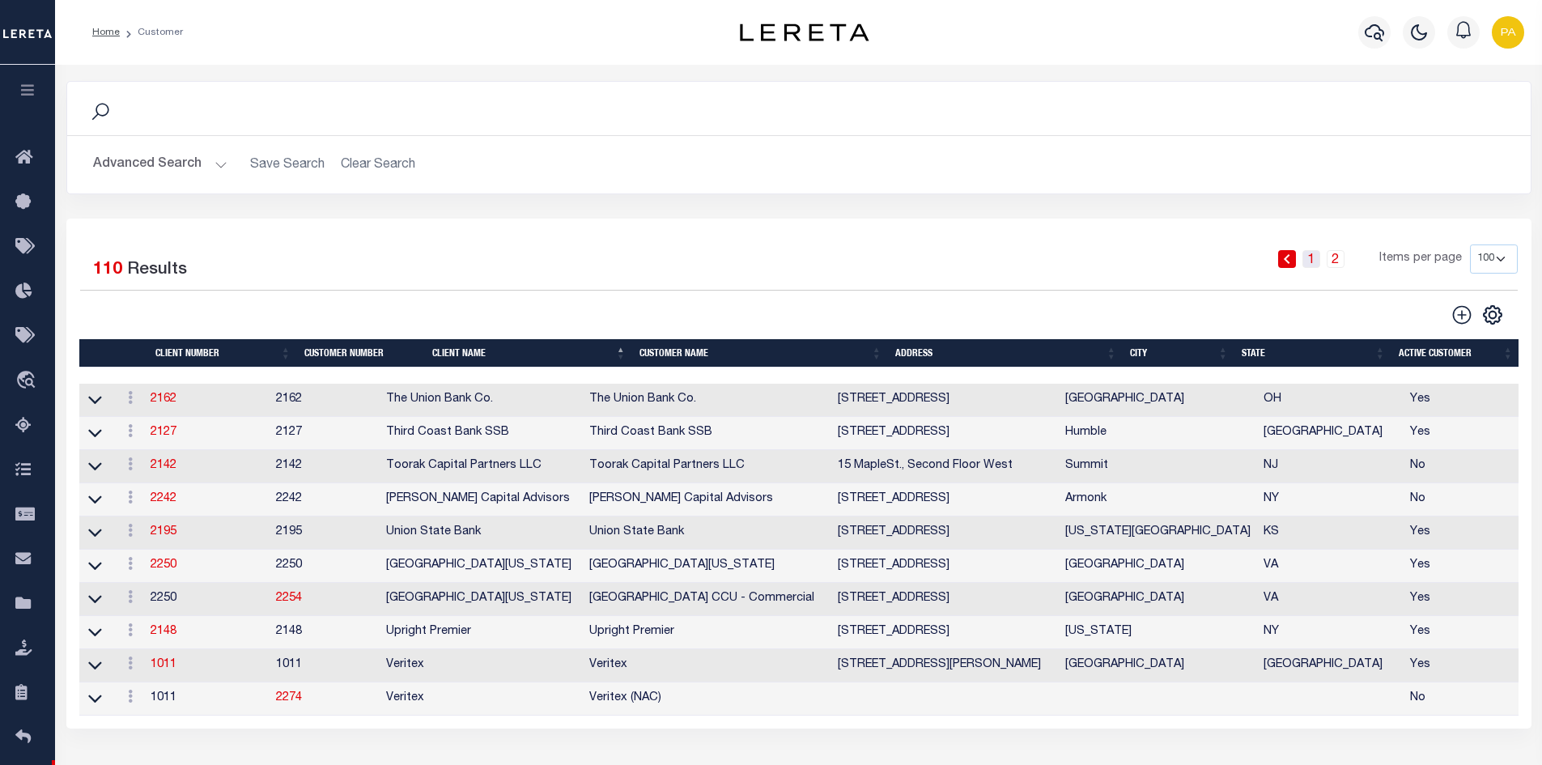
click at [1312, 256] on link "1" at bounding box center [1311, 259] width 18 height 18
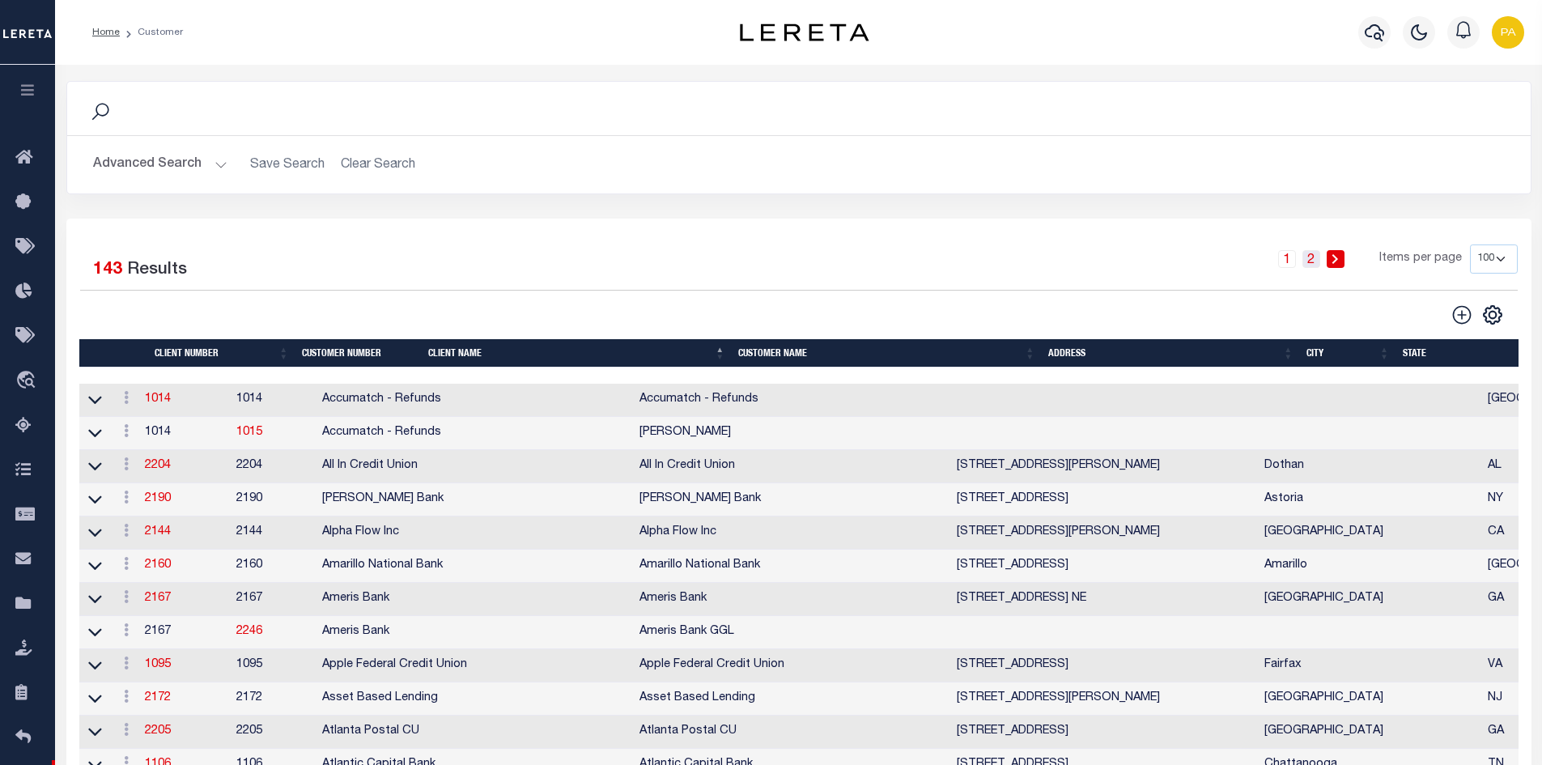
click at [1316, 263] on link "2" at bounding box center [1311, 259] width 18 height 18
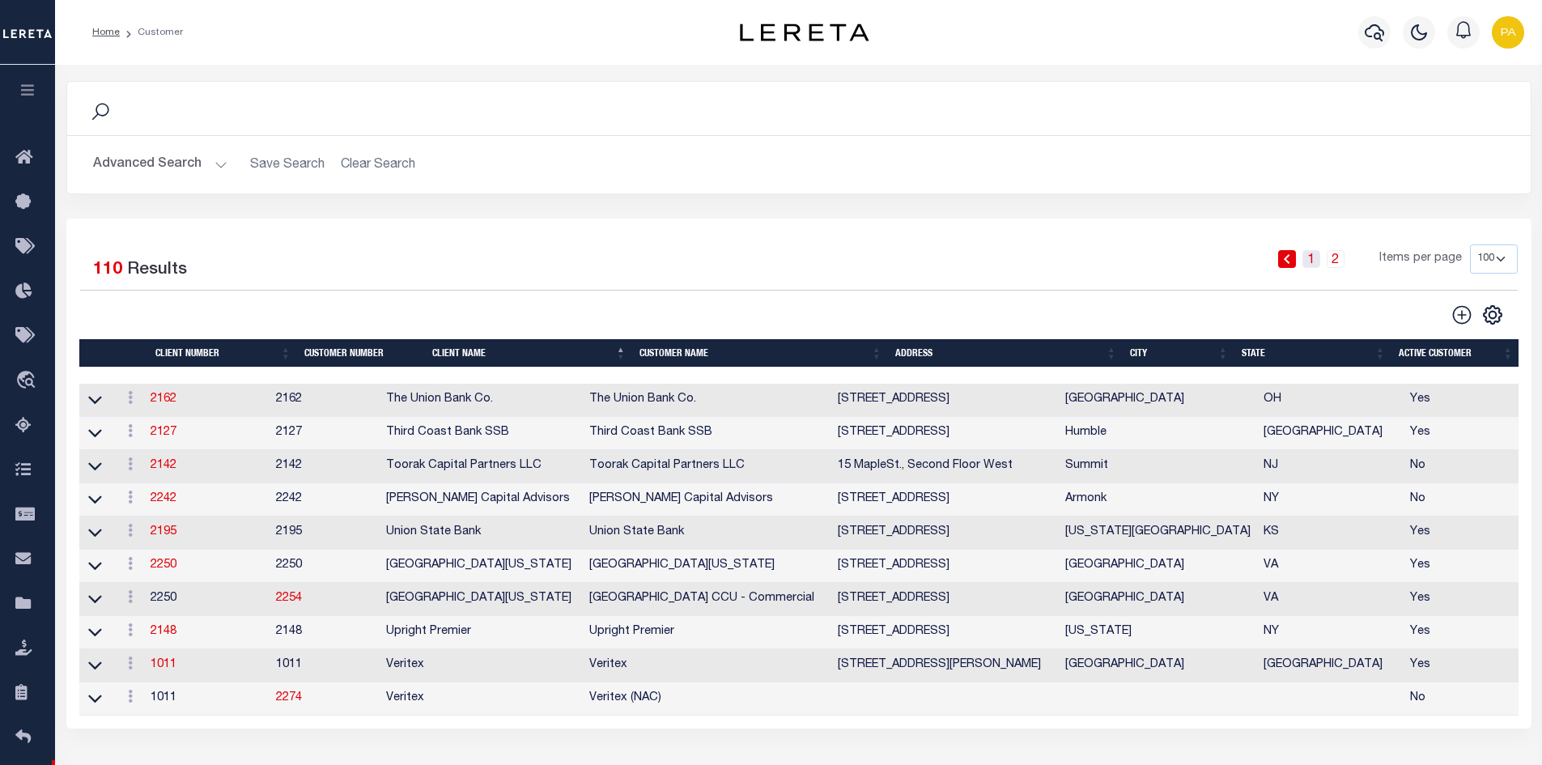
click at [1309, 261] on link "1" at bounding box center [1311, 259] width 18 height 18
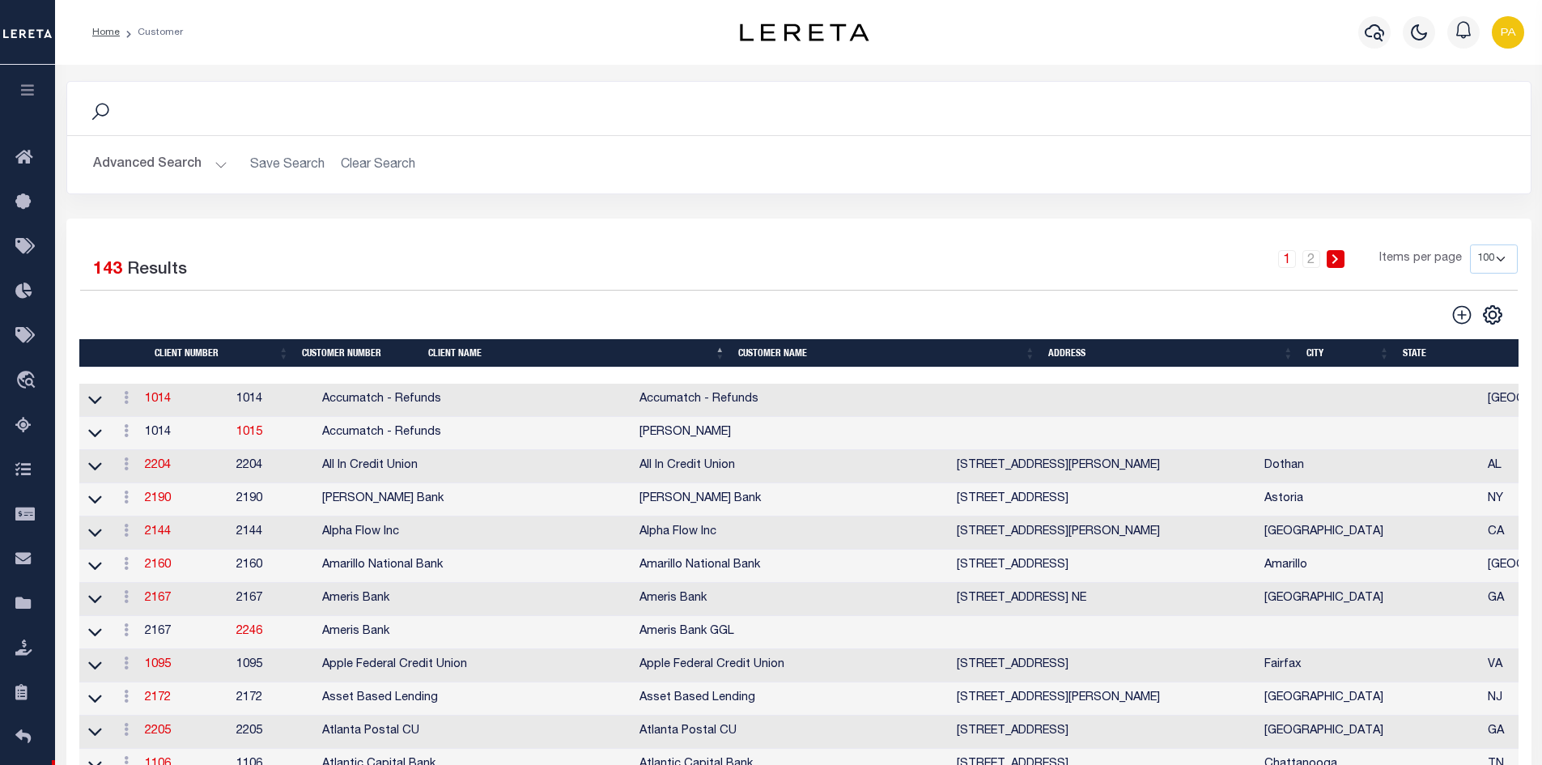
click at [1505, 261] on select "100 200 400" at bounding box center [1494, 258] width 48 height 29
select select "200"
click at [1470, 244] on select "100 200 400" at bounding box center [1494, 258] width 48 height 29
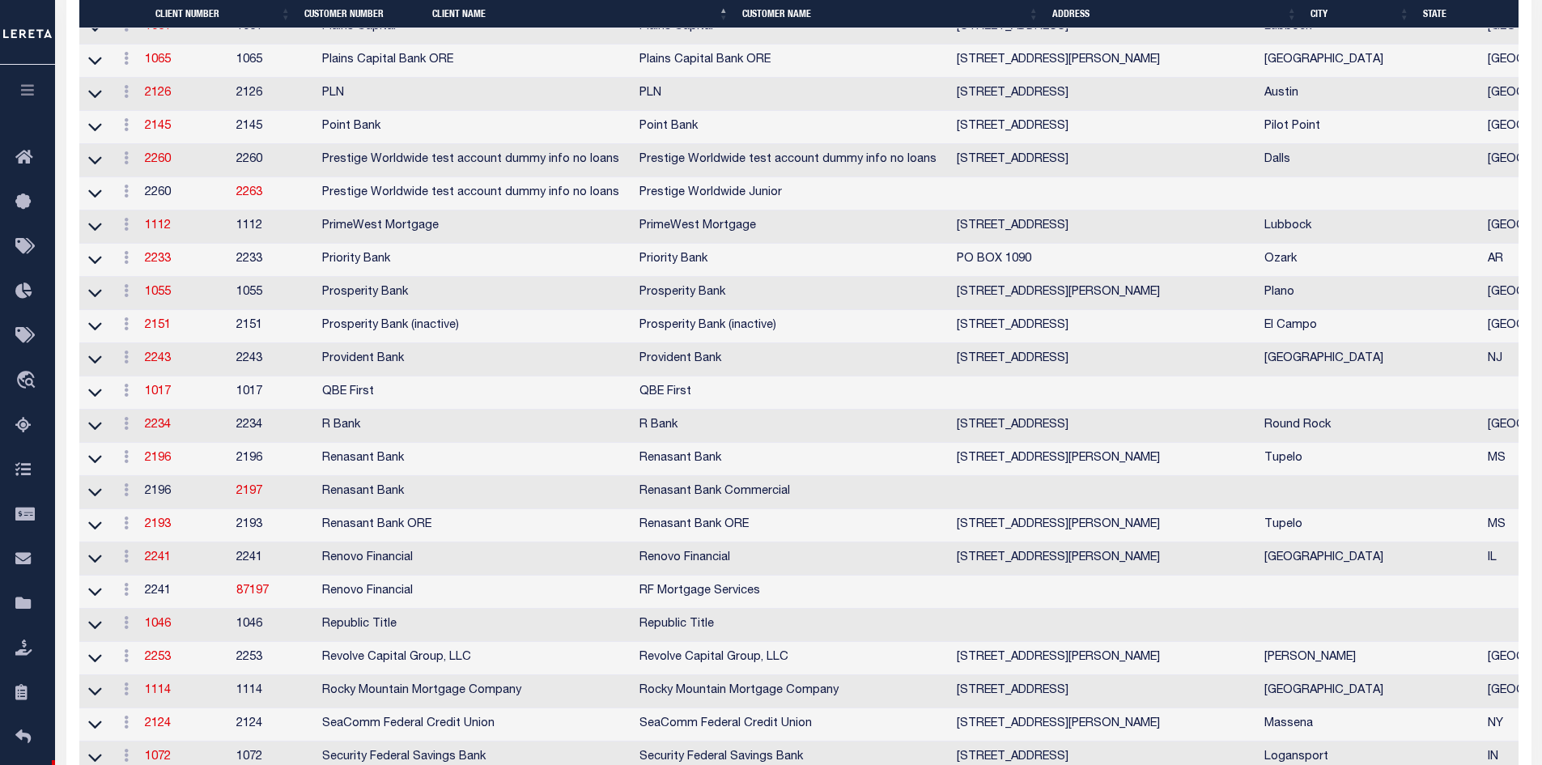
scroll to position [5909, 0]
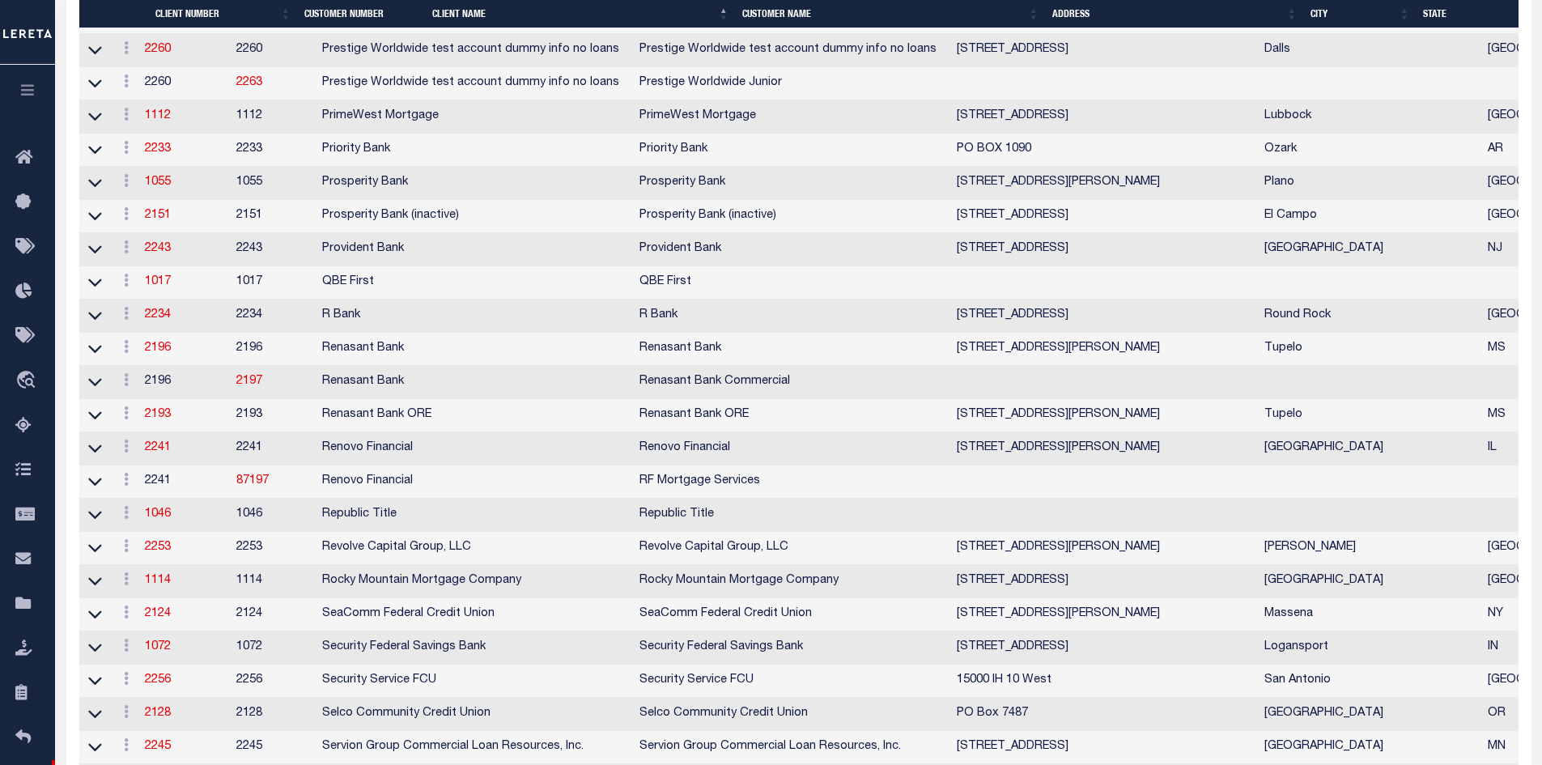
click at [164, 499] on td "2241" at bounding box center [183, 481] width 91 height 33
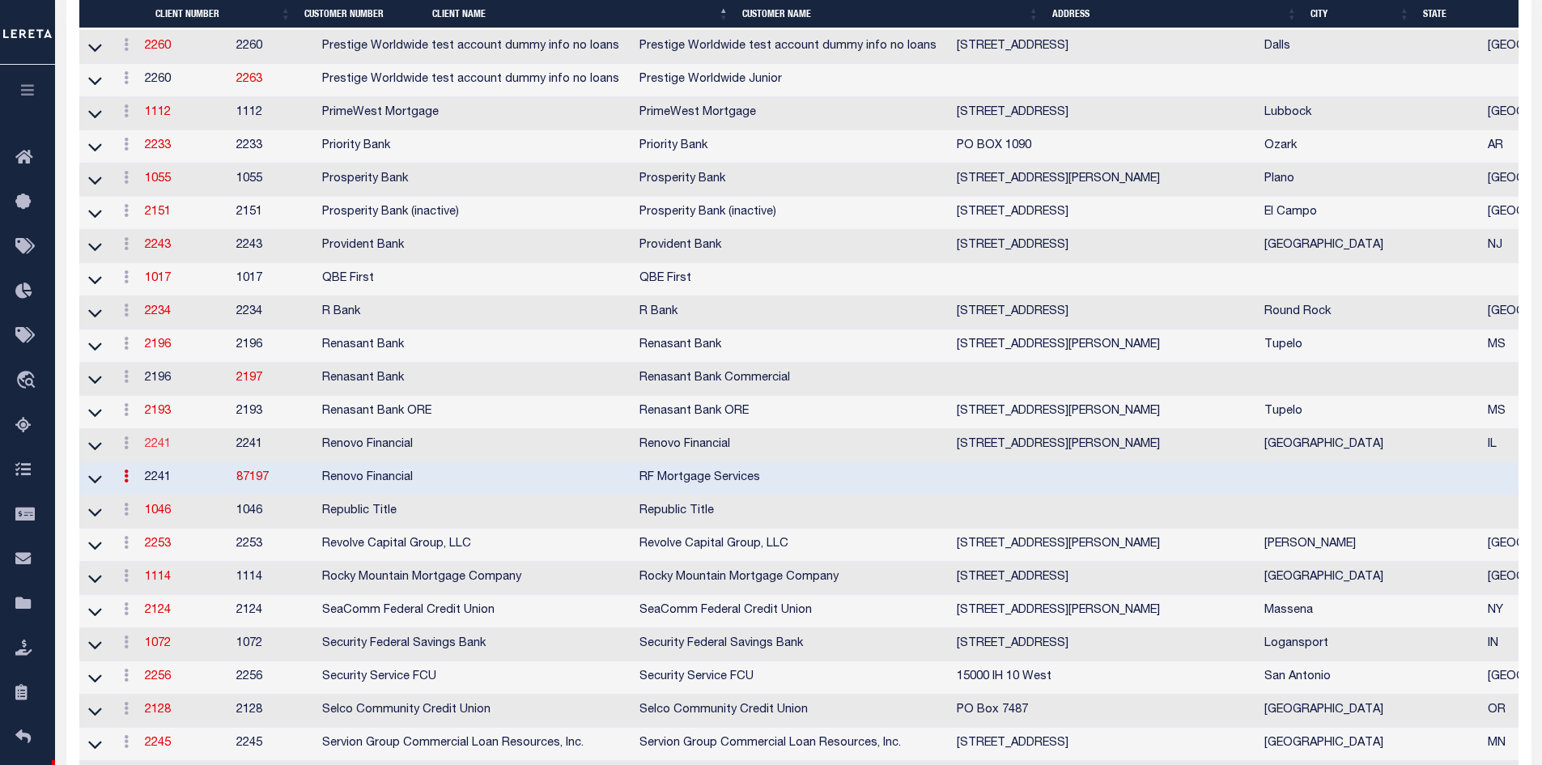
click at [165, 450] on link "2241" at bounding box center [158, 444] width 26 height 11
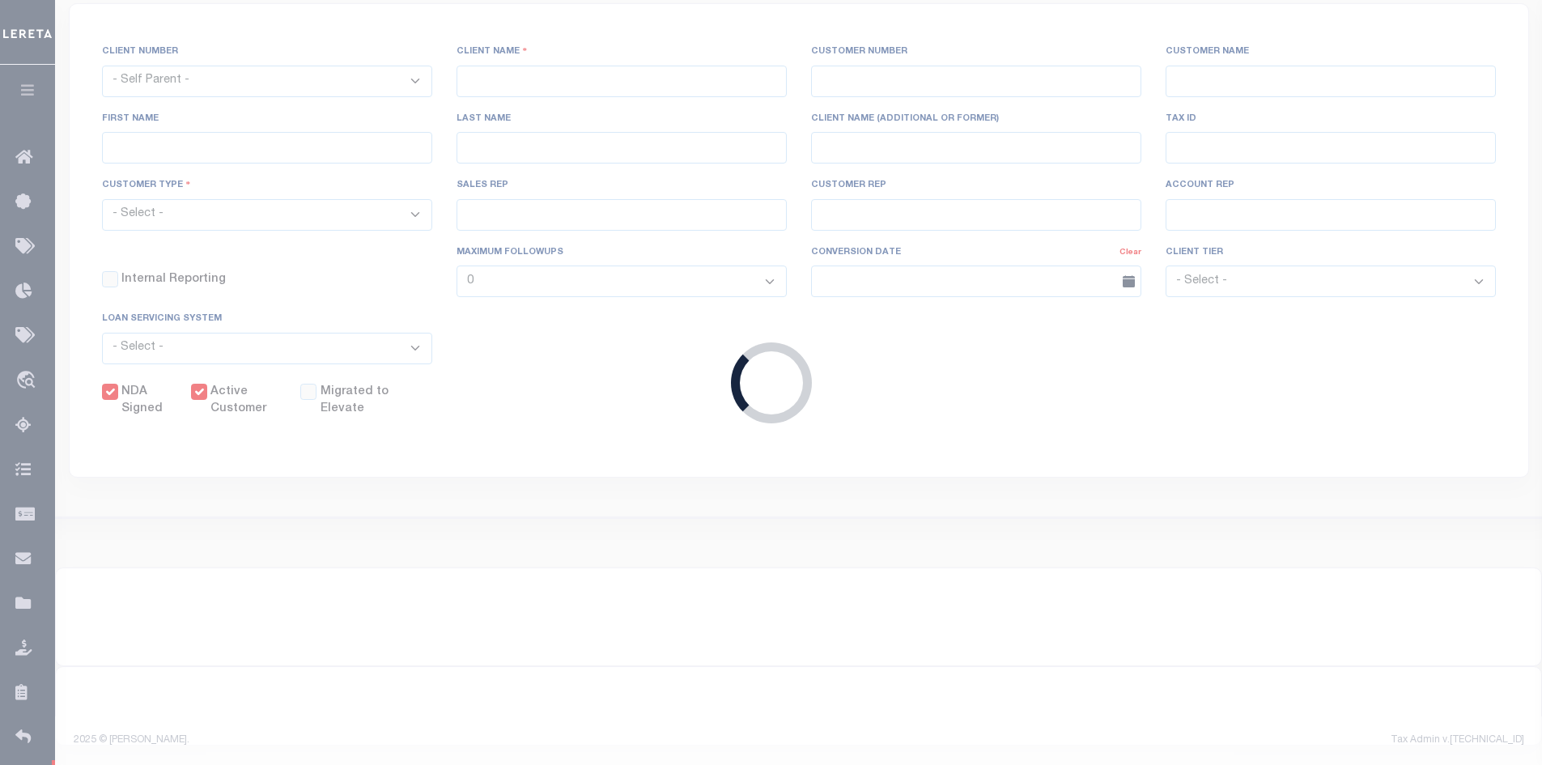
select select
type input "Renovo Financial"
type input "2241"
type input "Renovo Financial"
type input "[PERSON_NAME]"
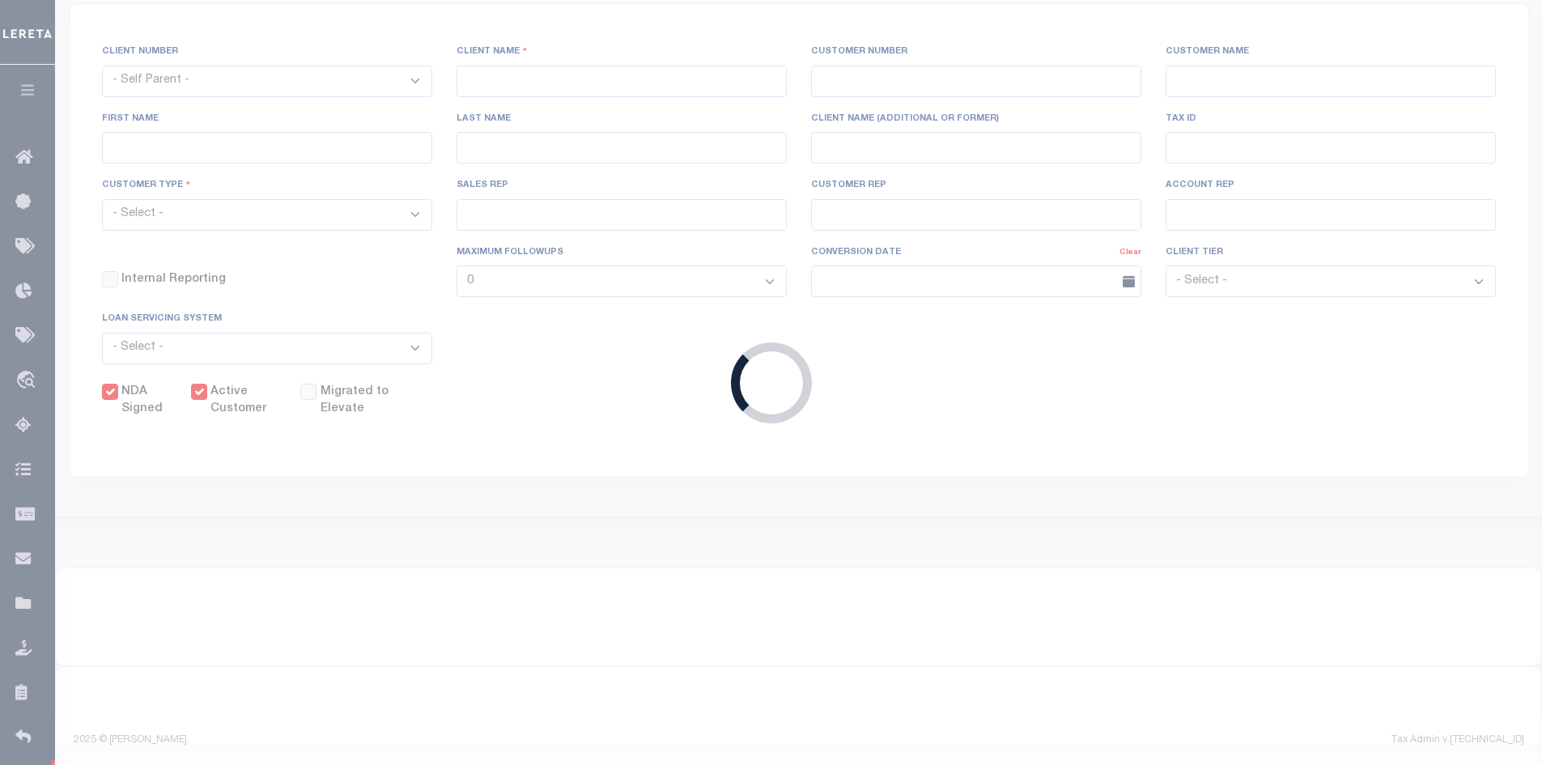
type input "[PERSON_NAME]"
select select "Mixed Portfolio"
type input "[PERSON_NAME]"
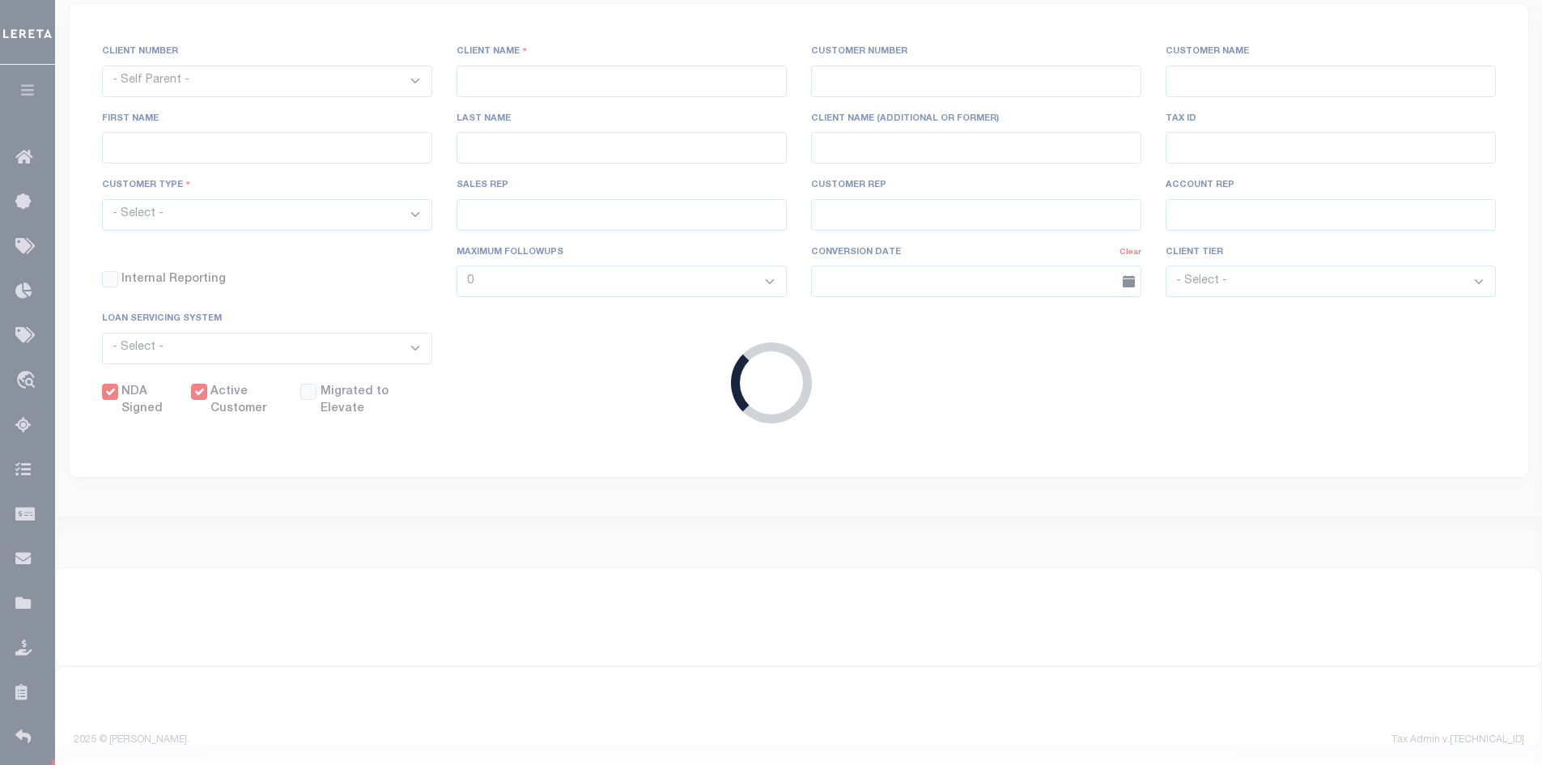
checkbox input "true"
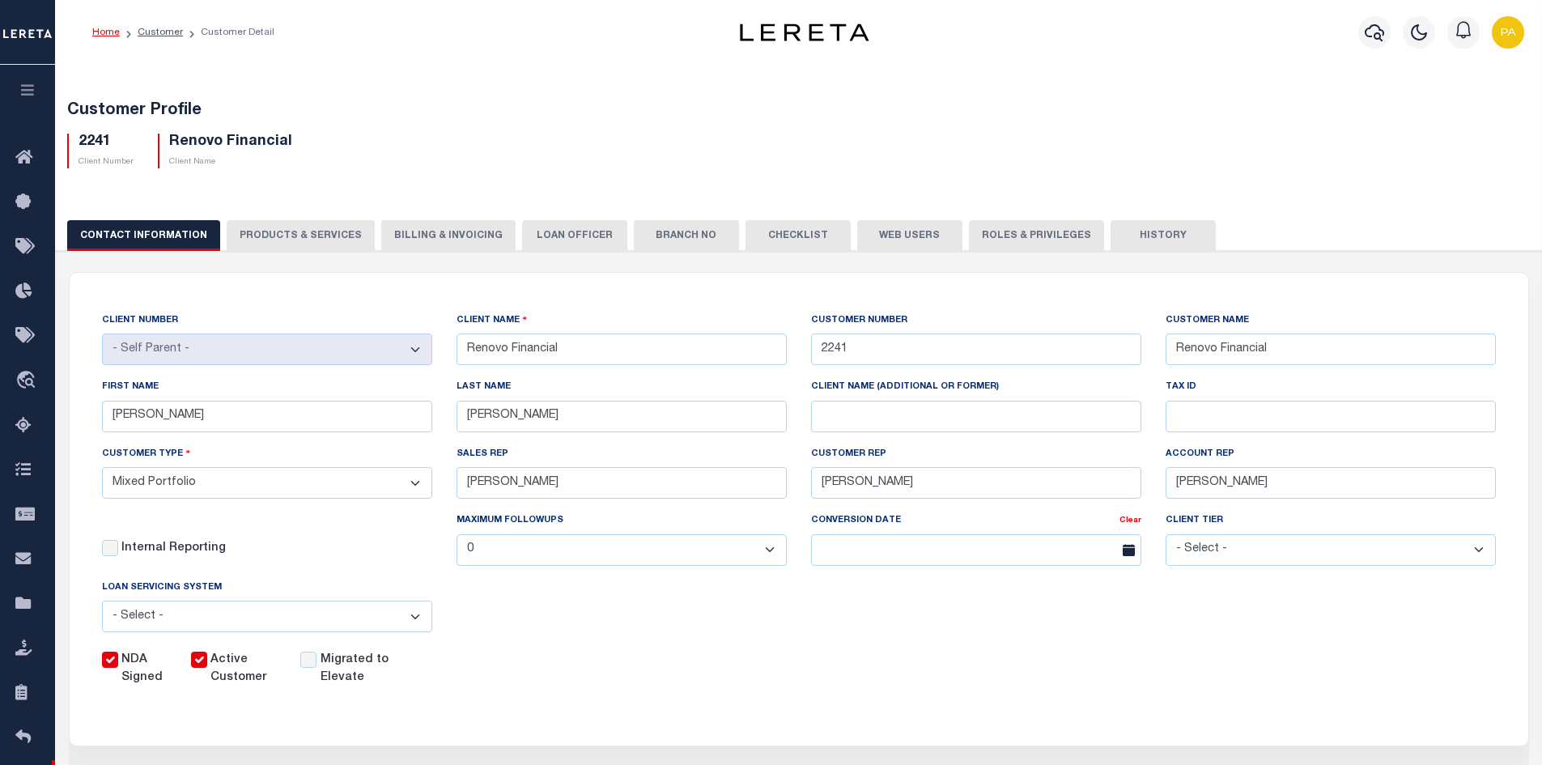
click at [889, 239] on button "Web Users" at bounding box center [909, 235] width 105 height 31
